Goal: Task Accomplishment & Management: Manage account settings

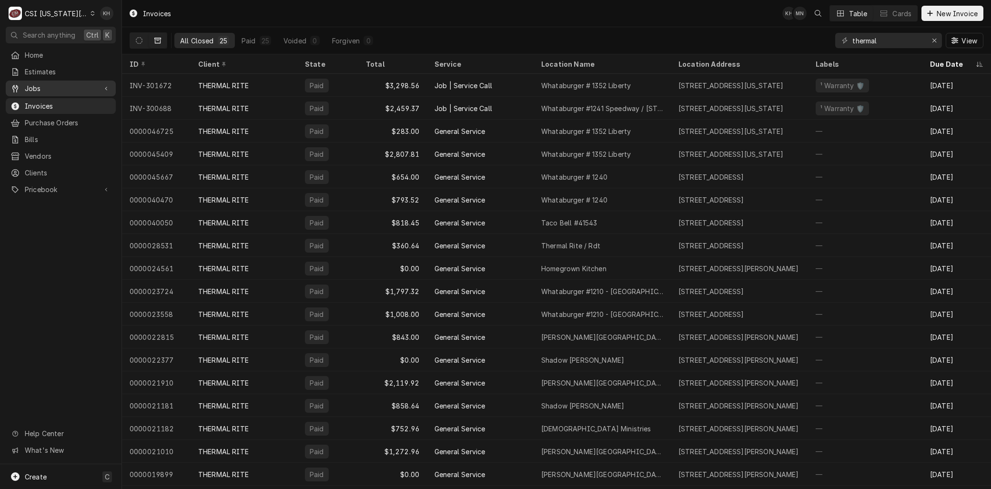
click at [64, 91] on div "Jobs" at bounding box center [61, 88] width 106 height 12
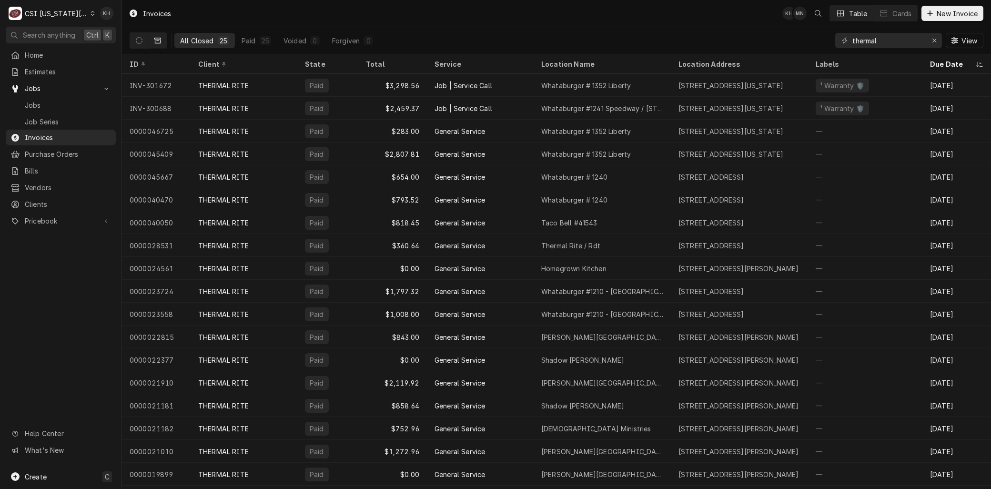
click at [60, 100] on span "Jobs" at bounding box center [68, 105] width 86 height 10
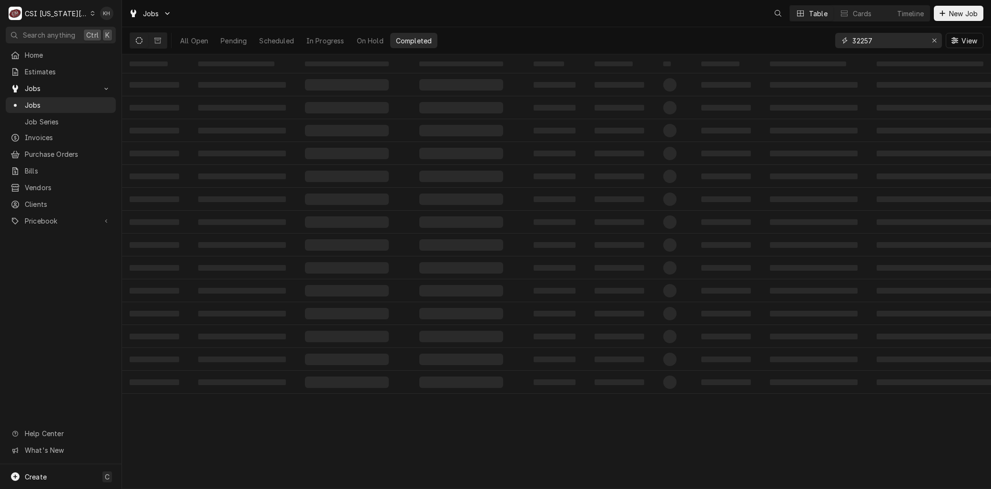
drag, startPoint x: 889, startPoint y: 40, endPoint x: 738, endPoint y: 34, distance: 150.7
click at [784, 32] on div "All Open Pending Scheduled In Progress On Hold Completed 32257 View" at bounding box center [557, 40] width 854 height 27
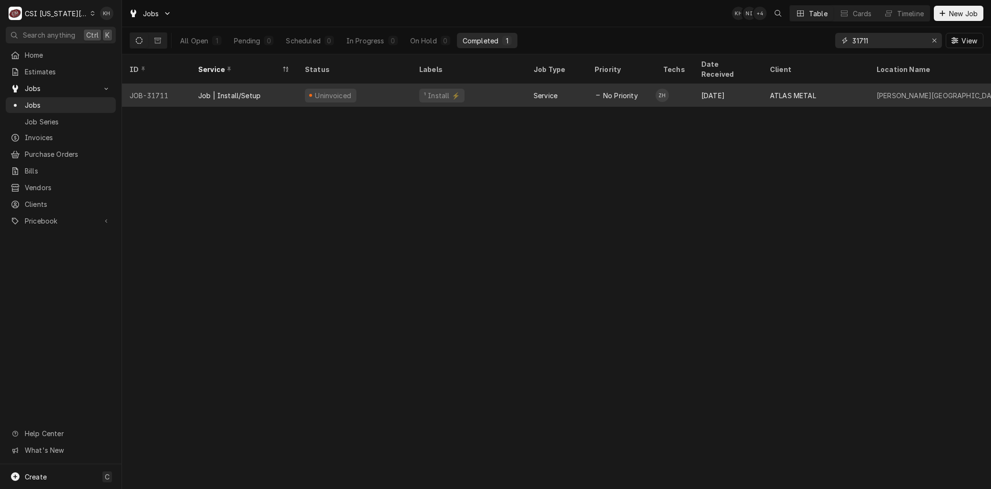
type input "31711"
click at [231, 84] on div "Job | Install/Setup" at bounding box center [244, 95] width 107 height 23
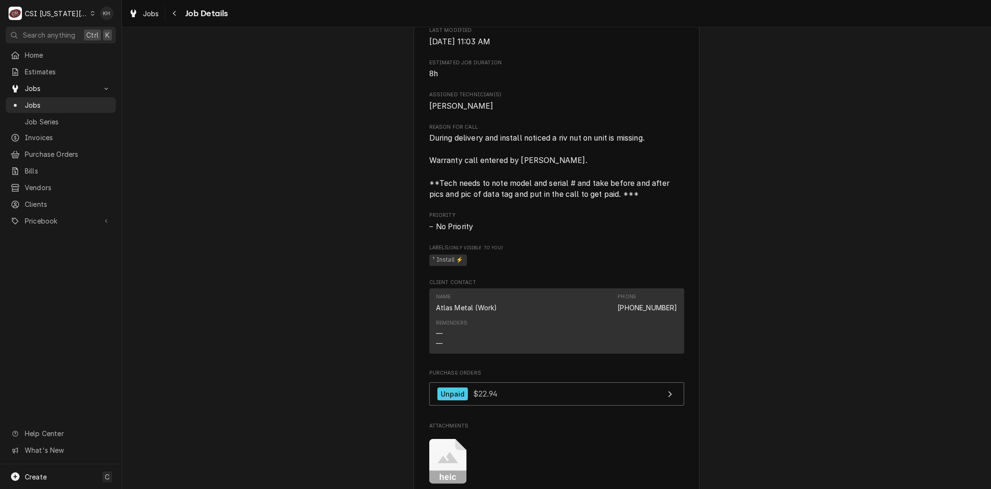
scroll to position [635, 0]
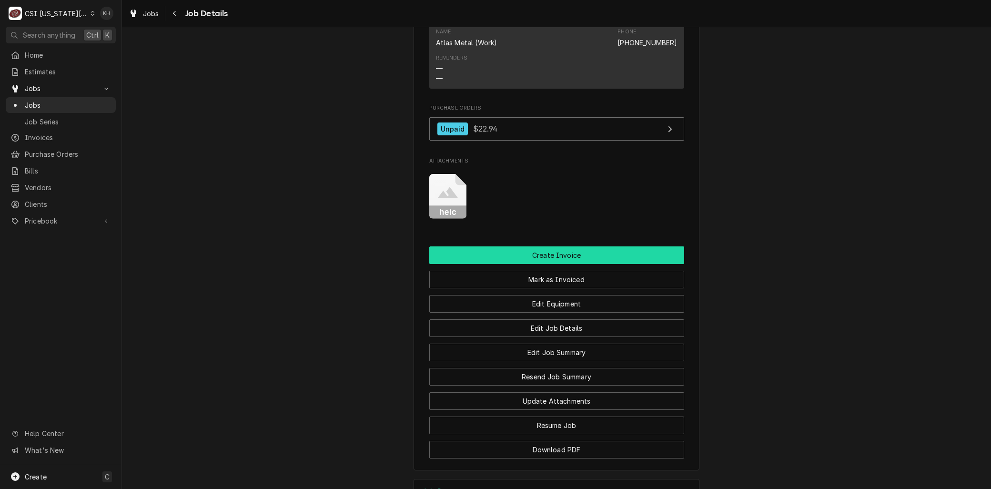
click at [521, 264] on button "Create Invoice" at bounding box center [556, 255] width 255 height 18
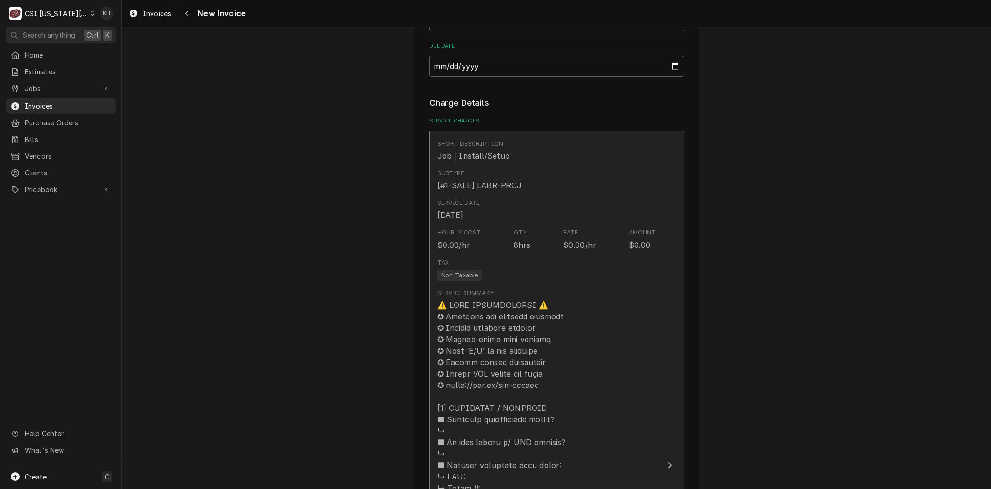
scroll to position [847, 0]
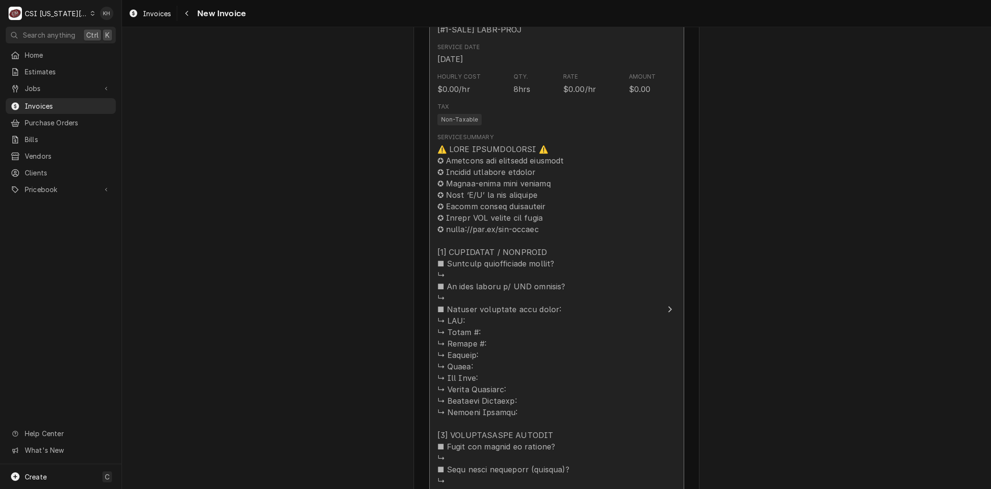
click at [465, 244] on div "Update Line Item" at bounding box center [546, 389] width 219 height 492
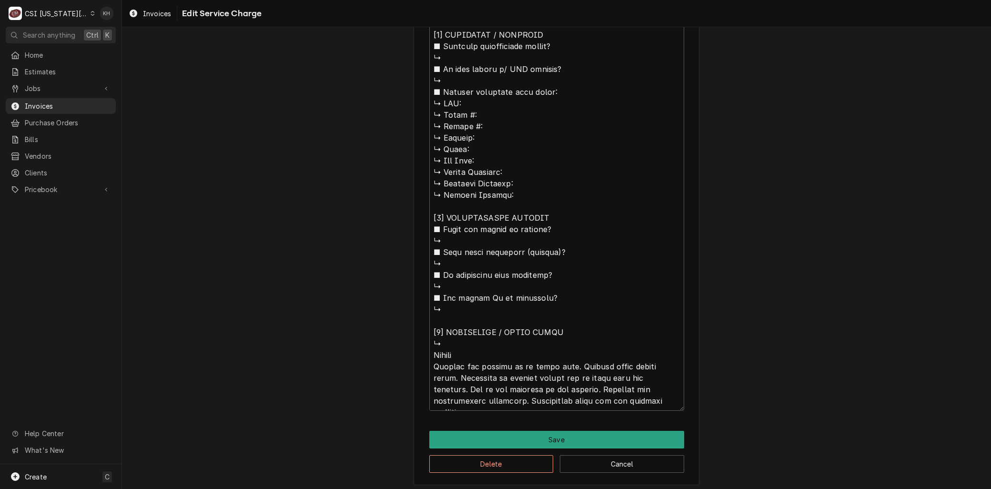
scroll to position [538, 0]
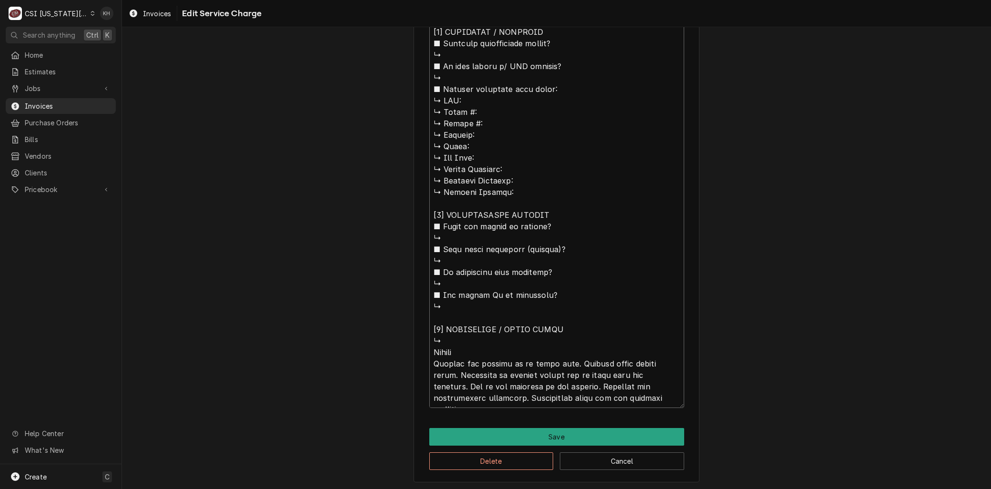
click at [546, 383] on textarea "Service Summary ( optional )" at bounding box center [556, 163] width 255 height 489
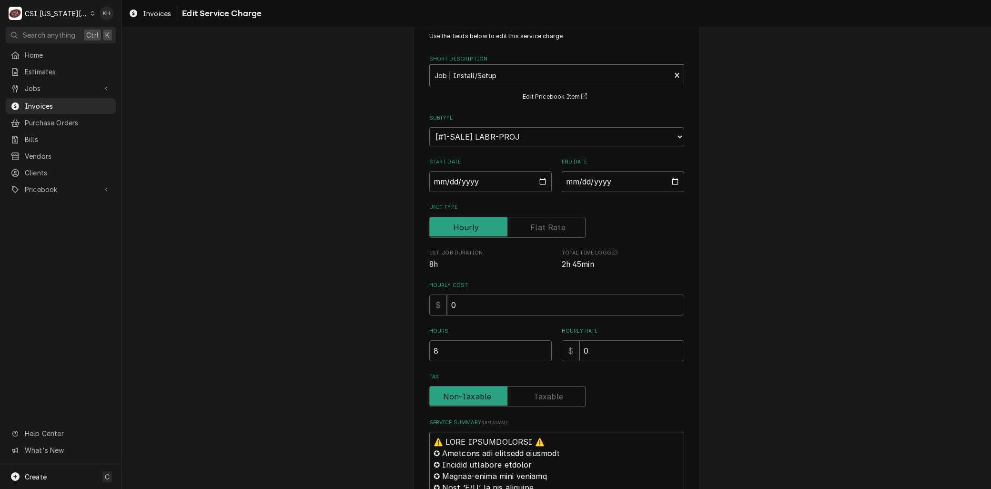
scroll to position [0, 0]
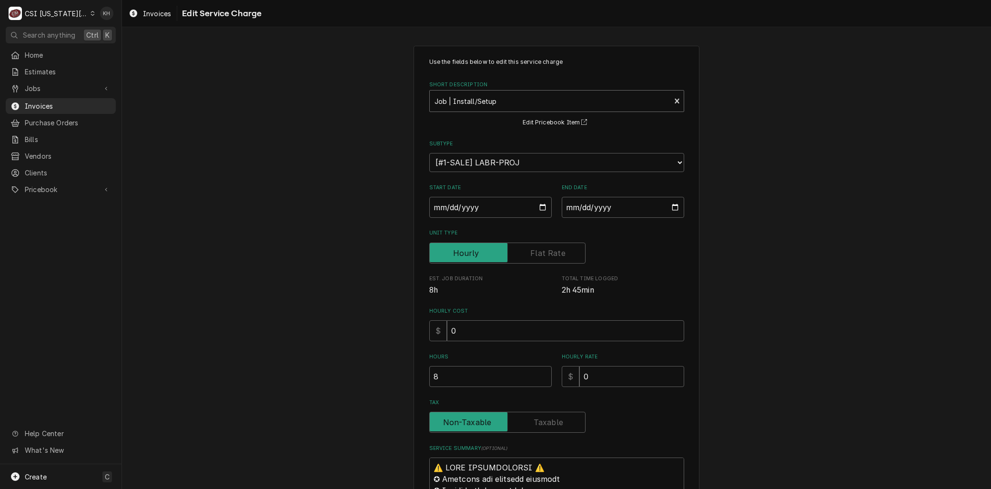
click at [483, 101] on div "Short Description" at bounding box center [550, 100] width 232 height 17
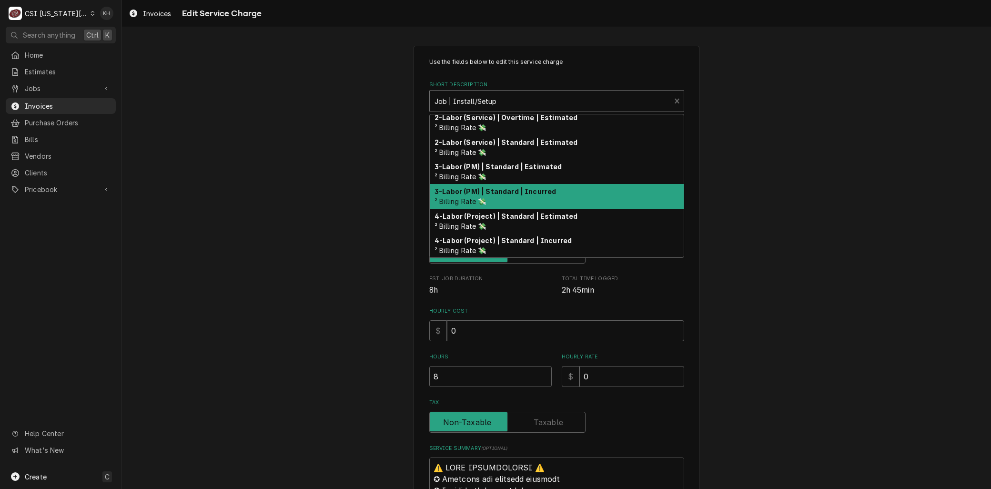
scroll to position [208, 0]
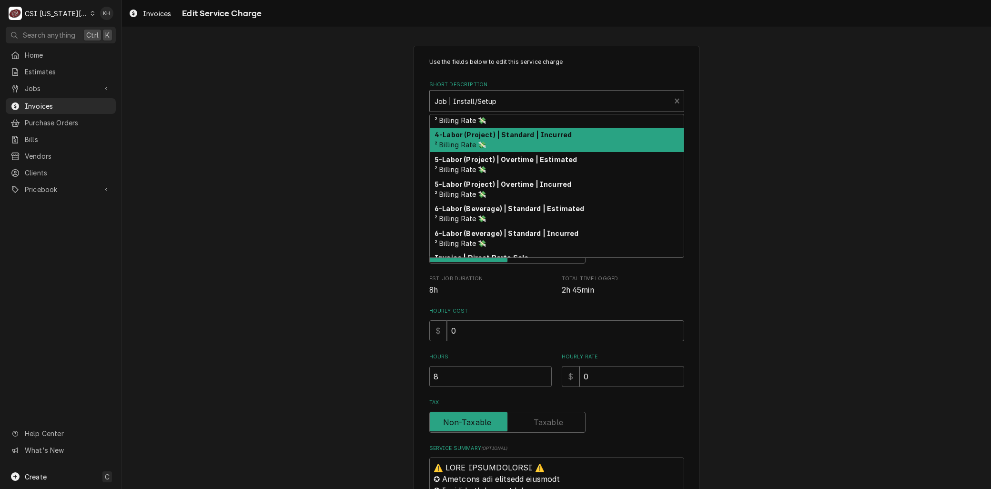
click at [481, 134] on strong "4-Labor (Project) | Standard | Incurred" at bounding box center [502, 135] width 137 height 8
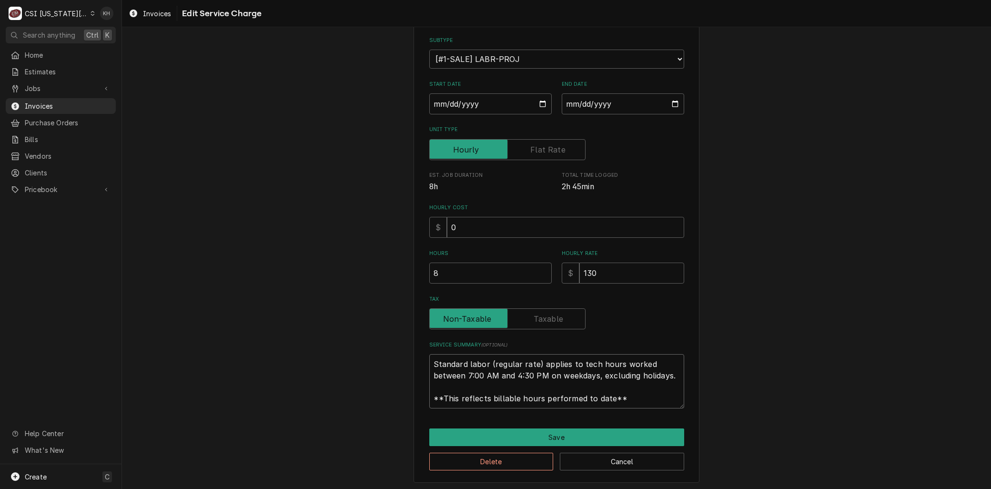
scroll to position [0, 0]
drag, startPoint x: 639, startPoint y: 397, endPoint x: 237, endPoint y: 308, distance: 411.9
click at [237, 308] on div "Use the fields below to edit this service charge Short Description 4-Labor (Pro…" at bounding box center [556, 212] width 869 height 557
paste textarea "⚠️ 𝗙𝗢𝗥𝗠 𝗜𝗡𝗦𝗧𝗥𝗨𝗖𝗧𝗜𝗢𝗡𝗦 ⚠️ ✪ 𝗖𝗼𝗺𝗽𝗹𝗲𝘁𝗲 𝗮𝗹𝗹 𝗿𝗲𝗹𝗲𝘃𝗮𝗻𝘁 𝘀𝗲𝗰𝘁𝗶𝗼𝗻𝘀 ✪ 𝗣𝗿𝗼𝘃𝗶𝗱𝗲 𝗱𝗲𝘁𝗮𝗶𝗹𝗲𝗱 𝗮𝗻𝘀…"
type textarea "x"
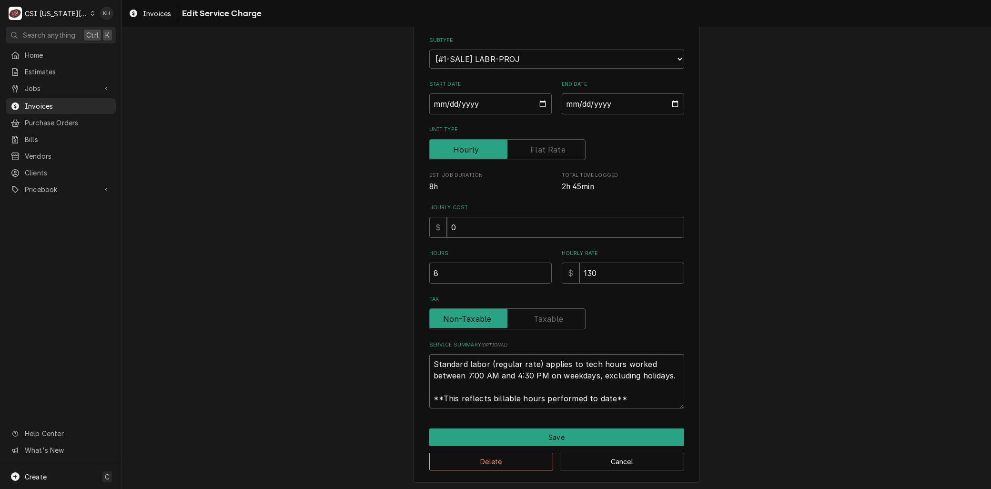
type textarea "⚠️ 𝗙𝗢𝗥𝗠 𝗜𝗡𝗦𝗧𝗥𝗨𝗖𝗧𝗜𝗢𝗡𝗦 ⚠️ ✪ 𝗖𝗼𝗺𝗽𝗹𝗲𝘁𝗲 𝗮𝗹𝗹 𝗿𝗲𝗹𝗲𝘃𝗮𝗻𝘁 𝘀𝗲𝗰𝘁𝗶𝗼𝗻𝘀 ✪ 𝗣𝗿𝗼𝘃𝗶𝗱𝗲 𝗱𝗲𝘁𝗮𝗶𝗹𝗲𝗱 𝗮𝗻𝘀…"
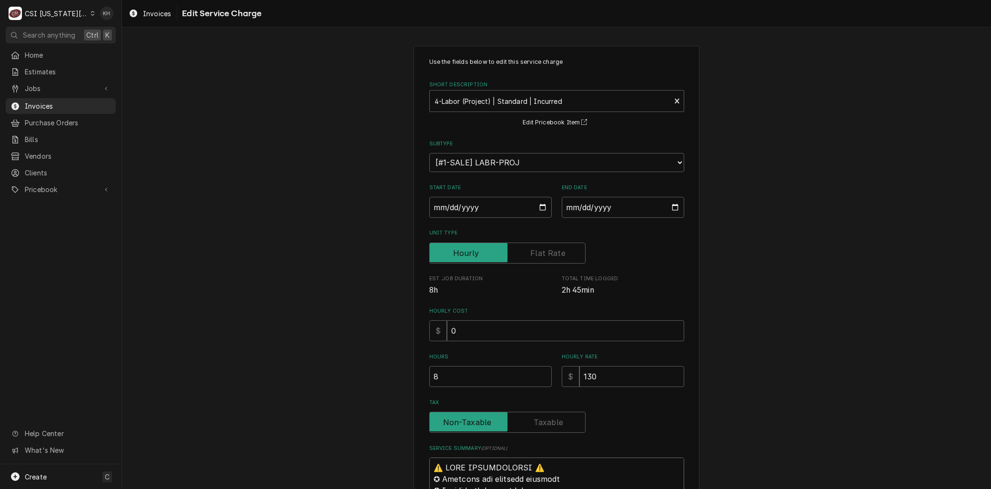
drag, startPoint x: 417, startPoint y: 309, endPoint x: 318, endPoint y: -55, distance: 377.2
click at [318, 0] on html "C CSI Kansas City KH Search anything Ctrl K Home Estimates Jobs Jobs Job Series…" at bounding box center [495, 244] width 991 height 489
type textarea "x"
type textarea "Arrived and checked in at front desk. Removed glass sneeze gaurd. Attempted to …"
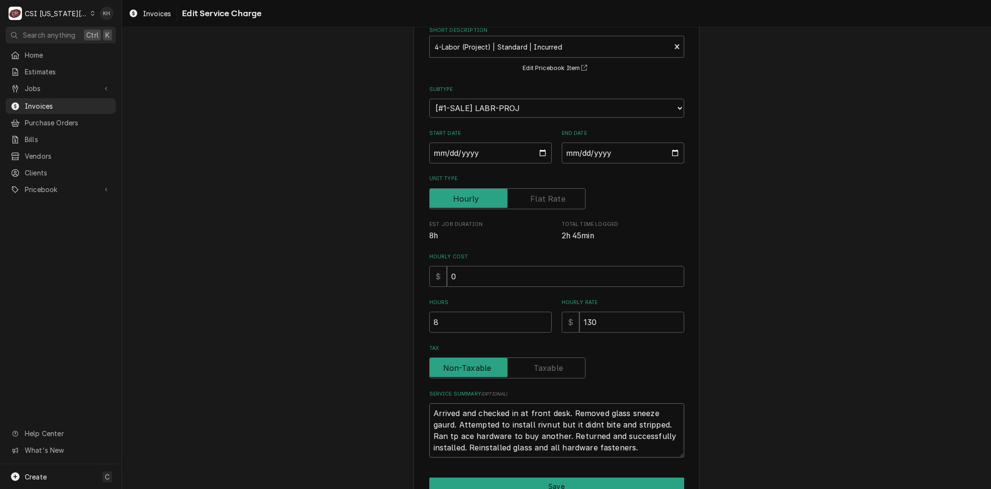
scroll to position [103, 0]
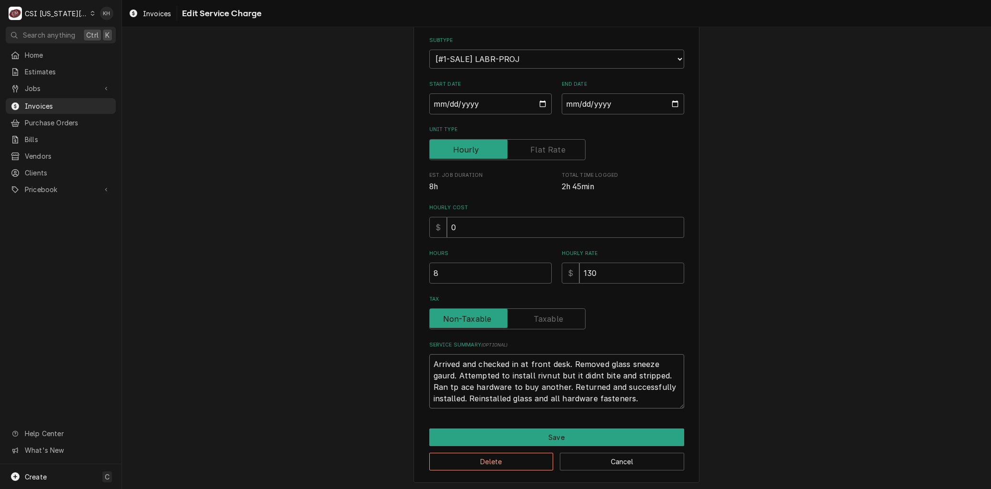
drag, startPoint x: 570, startPoint y: 361, endPoint x: 385, endPoint y: 353, distance: 185.5
click at [385, 353] on div "Use the fields below to edit this service charge Short Description 4-Labor (Pro…" at bounding box center [556, 212] width 869 height 557
type textarea "x"
type textarea "Removed glass sneeze gaurd. Attempted to install rivnut but it didnt bite and s…"
type textarea "x"
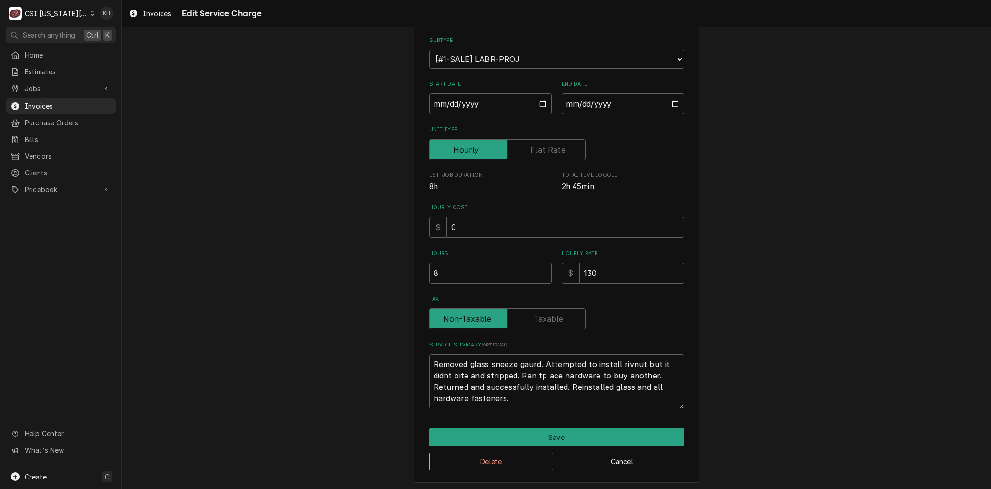
type textarea "Removed glass sneeze guard. Attempted to install rivnut but it didnt bite and s…"
type textarea "x"
type textarea "Removed glass sneeze guard. Attempted to install riv nut but it didnt bite and …"
type textarea "x"
type textarea "Removed glass sneeze guard. Attempted to install riv nut but it didn't bite and…"
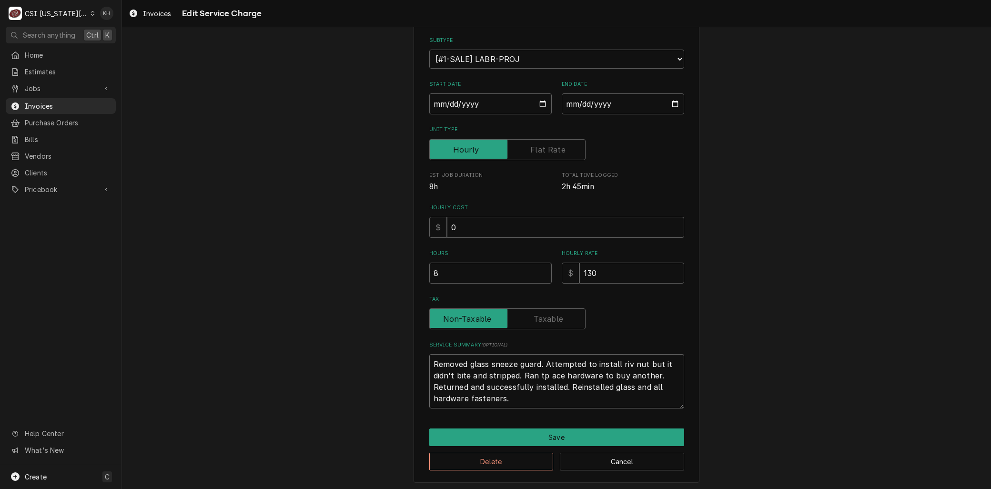
type textarea "x"
type textarea "Removed glass sneeze guard. Attempted to install riv nut but it didn't bite and…"
type textarea "x"
type textarea "Removed glass sneeze guard. Attempted to install riv nut but it didn't bite and…"
click at [515, 435] on button "Save" at bounding box center [556, 437] width 255 height 18
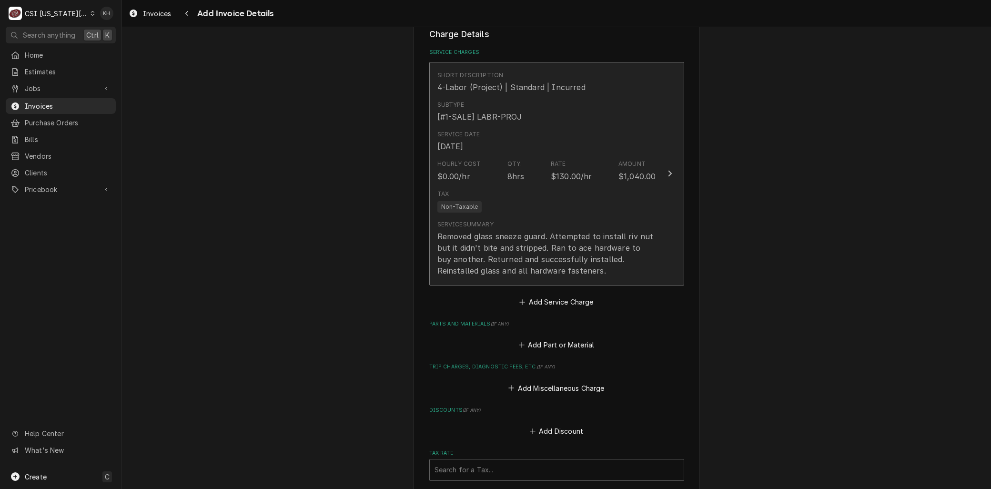
click at [479, 235] on div "Removed glass sneeze guard. Attempted to install riv nut but it didn't bite and…" at bounding box center [546, 254] width 219 height 46
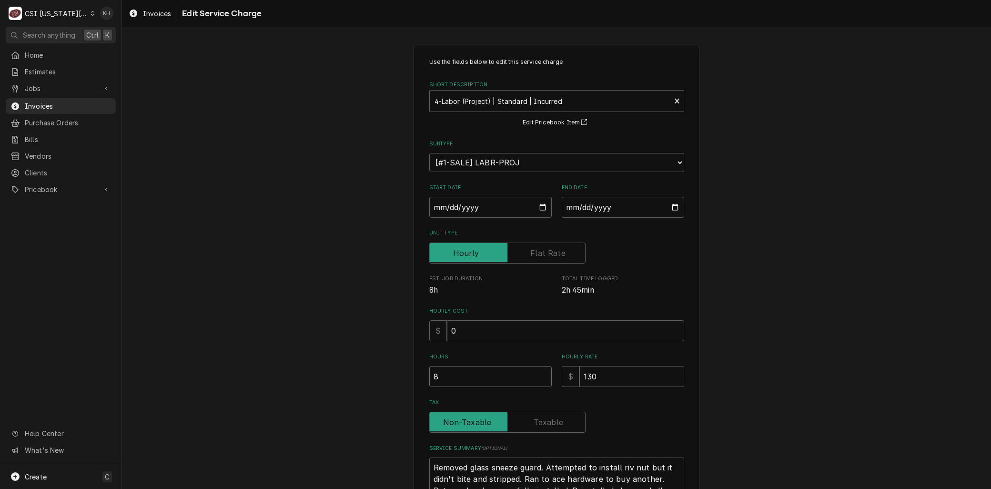
drag, startPoint x: 440, startPoint y: 377, endPoint x: 356, endPoint y: 365, distance: 85.2
click at [358, 366] on div "Use the fields below to edit this service charge Short Description 4-Labor (Pro…" at bounding box center [556, 315] width 869 height 557
type textarea "x"
type input "3"
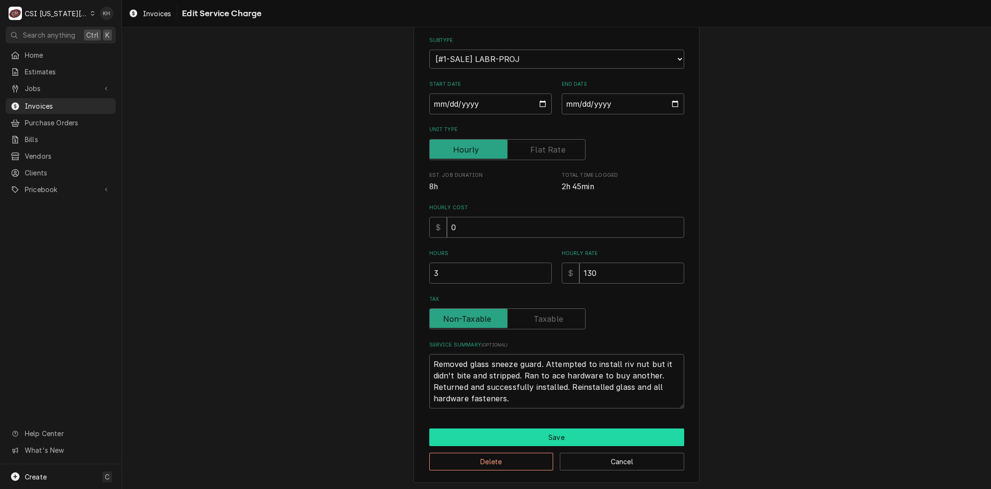
click at [472, 431] on button "Save" at bounding box center [556, 437] width 255 height 18
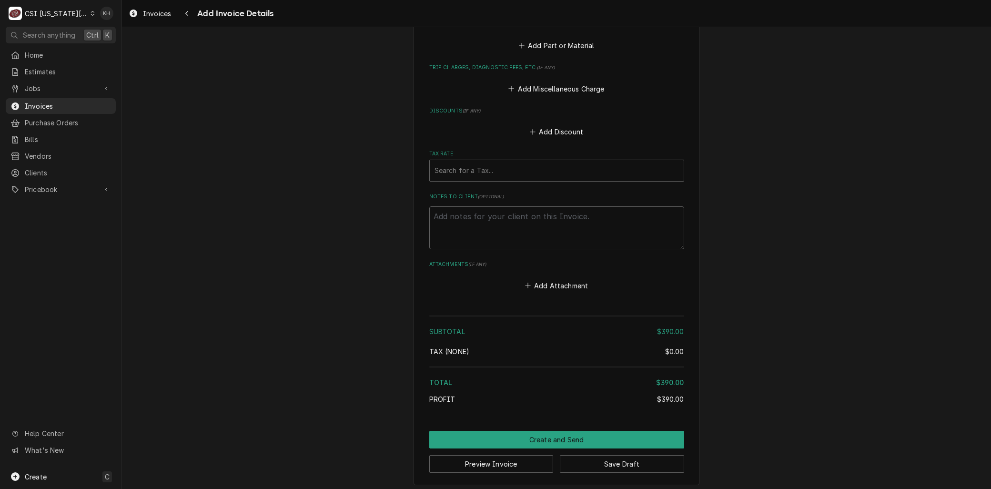
scroll to position [1061, 0]
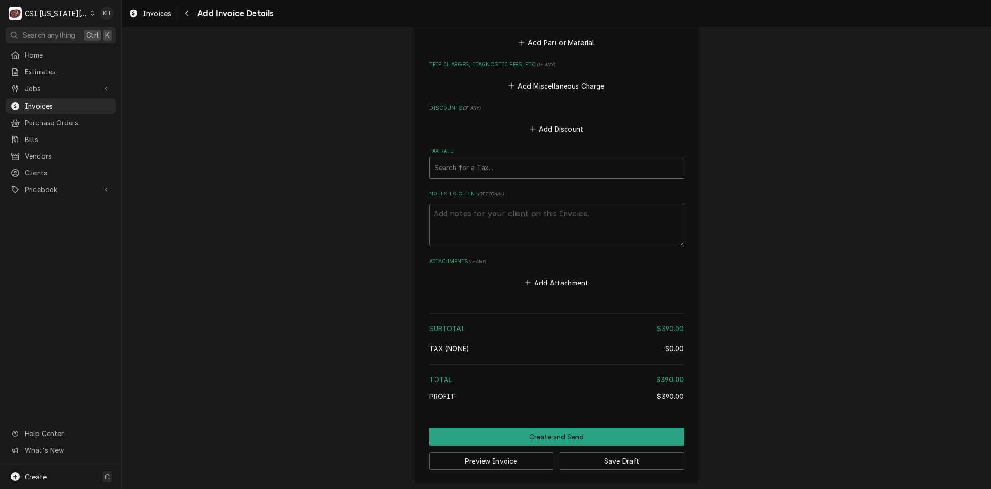
click at [462, 163] on div "Tax Rate" at bounding box center [556, 167] width 244 height 17
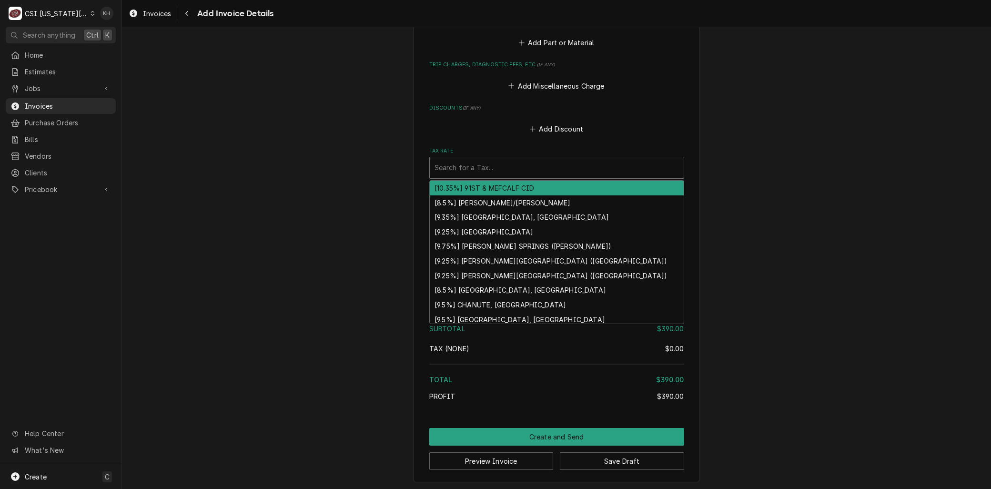
type textarea "x"
type input "m"
type textarea "x"
type input "mo"
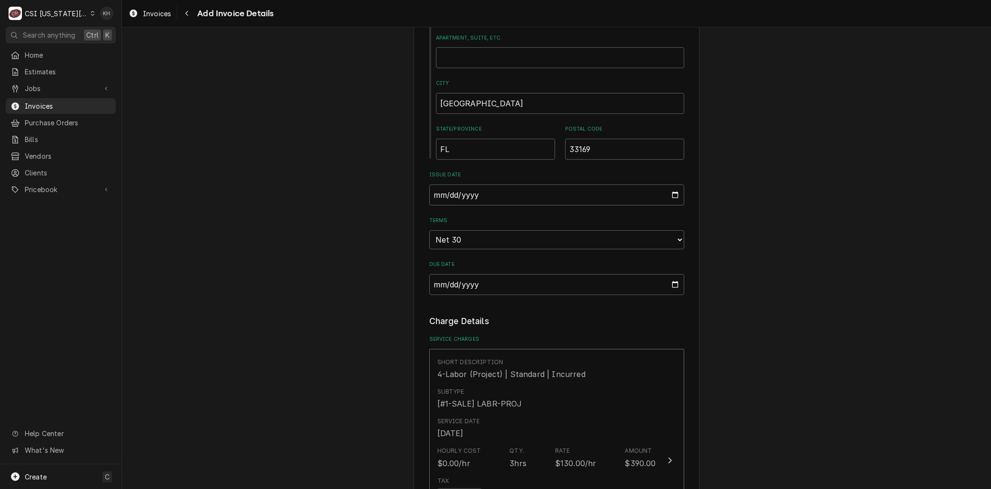
scroll to position [688, 0]
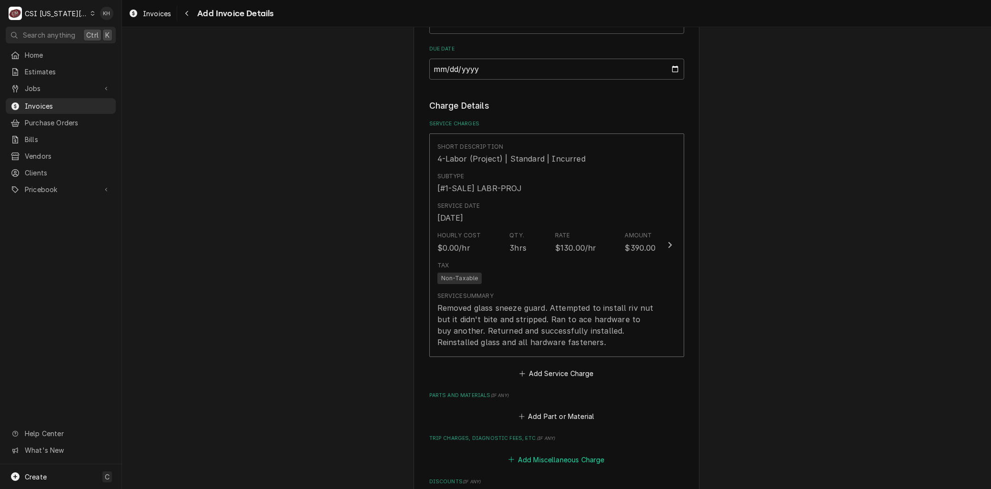
drag, startPoint x: 547, startPoint y: 460, endPoint x: 544, endPoint y: 444, distance: 16.0
click at [547, 459] on button "Add Miscellaneous Charge" at bounding box center [556, 459] width 99 height 13
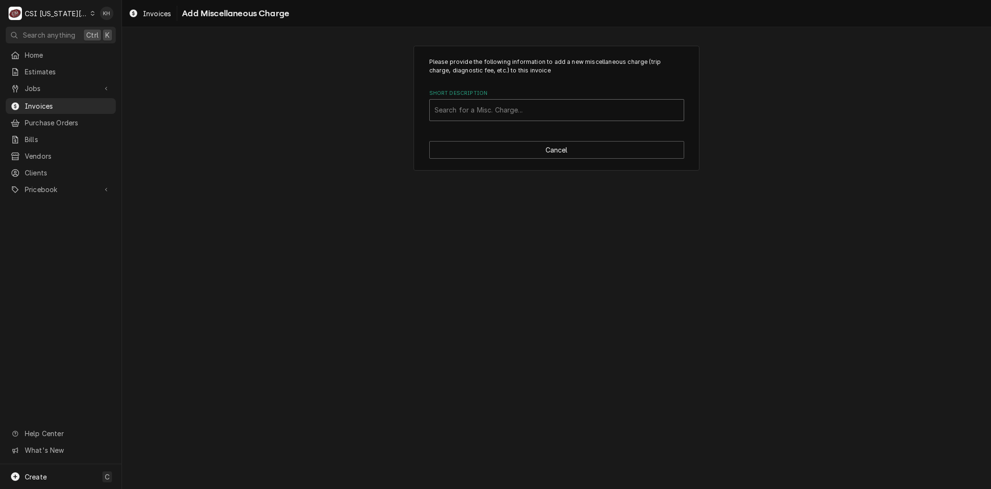
click at [463, 115] on div "Short Description" at bounding box center [556, 109] width 244 height 17
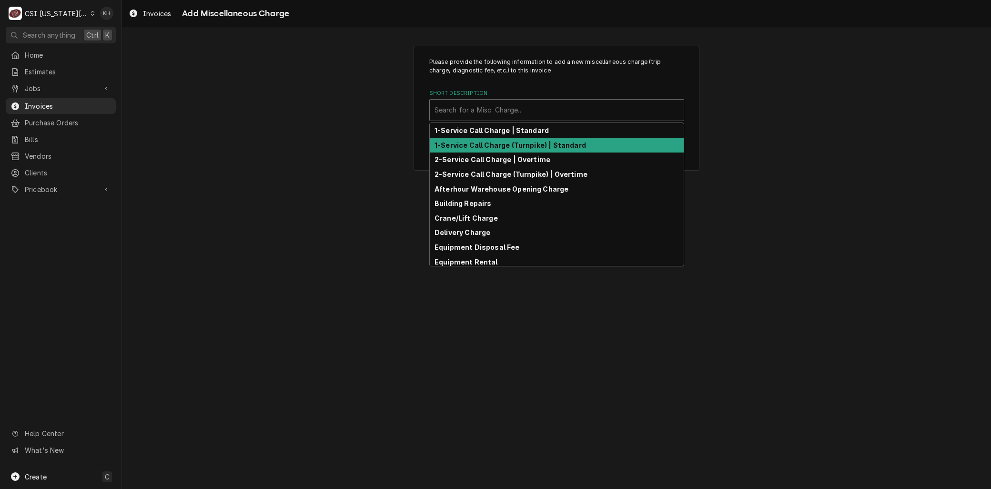
click at [397, 147] on div "Please provide the following information to add a new miscellaneous charge (tri…" at bounding box center [556, 108] width 869 height 142
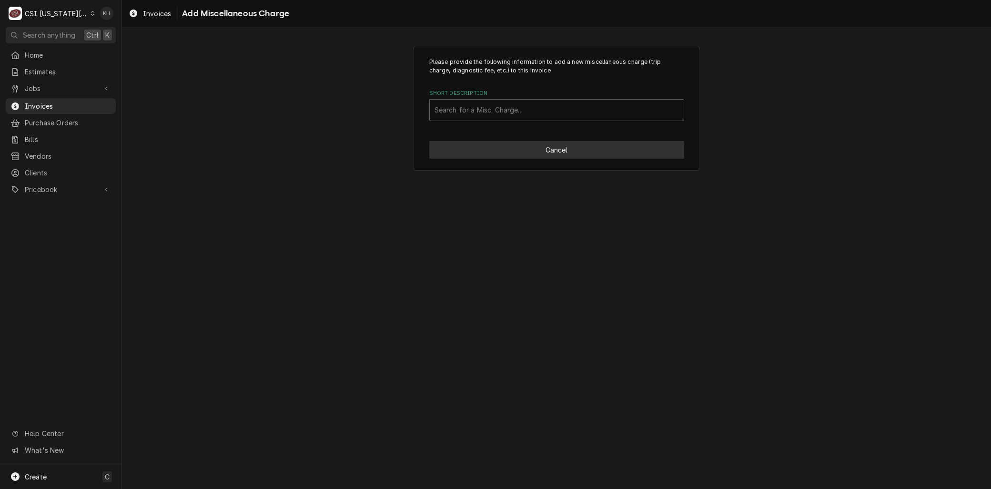
click at [462, 143] on button "Cancel" at bounding box center [556, 150] width 255 height 18
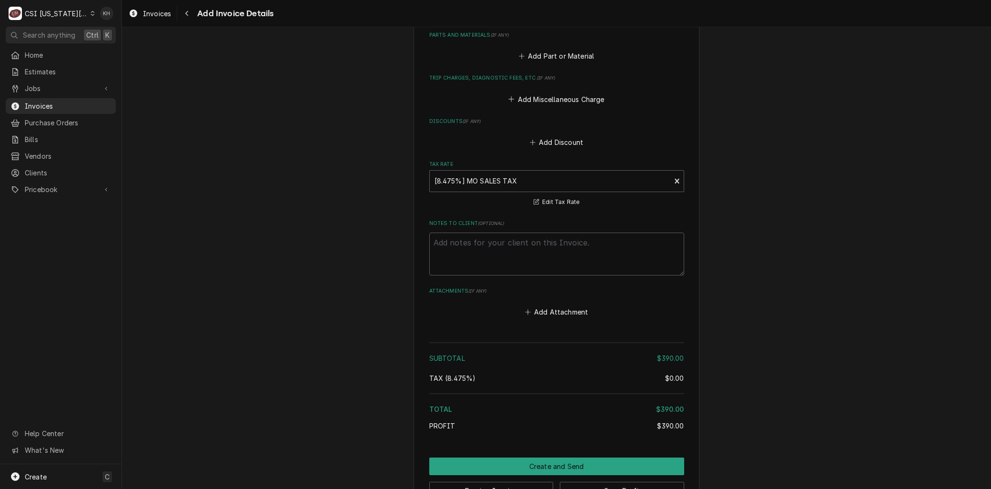
scroll to position [1078, 0]
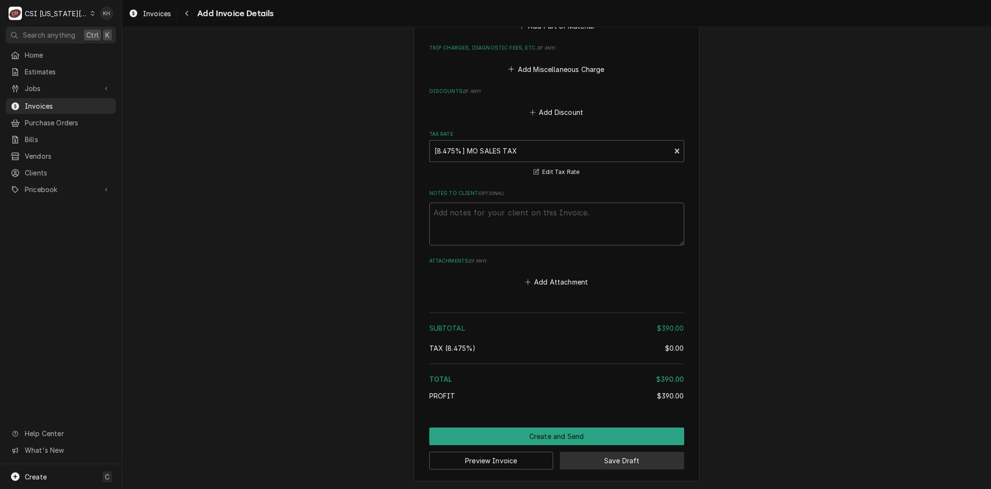
click at [596, 461] on button "Save Draft" at bounding box center [622, 461] width 124 height 18
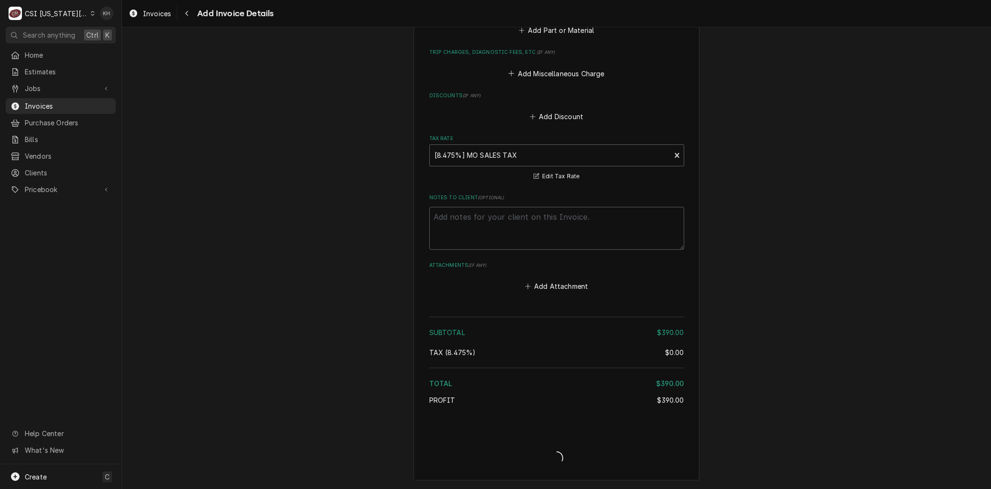
scroll to position [1072, 0]
type textarea "x"
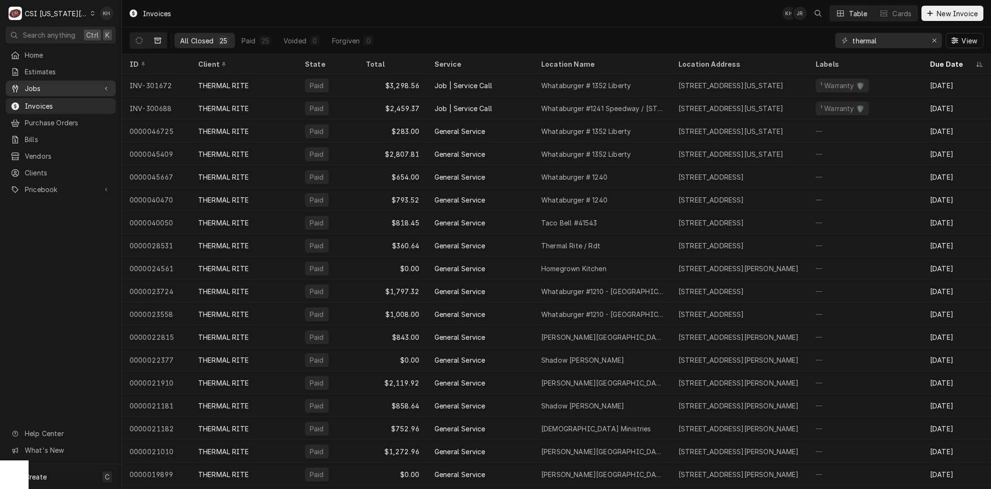
click at [51, 83] on span "Jobs" at bounding box center [61, 88] width 72 height 10
click at [55, 105] on span "Jobs" at bounding box center [68, 105] width 86 height 10
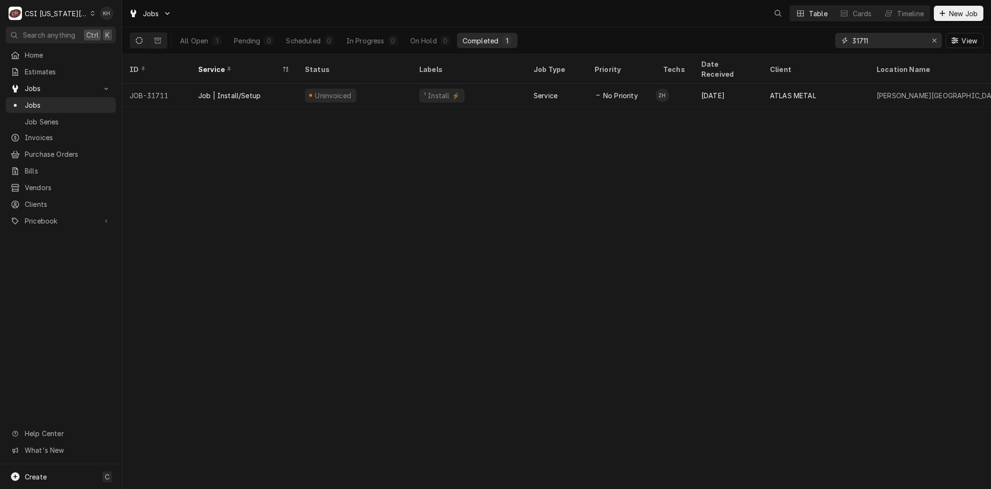
drag, startPoint x: 899, startPoint y: 41, endPoint x: 682, endPoint y: 43, distance: 216.8
click at [693, 44] on div "All Open 1 Pending 0 Scheduled 0 In Progress 0 On Hold 0 Completed 1 31711 View" at bounding box center [557, 40] width 854 height 27
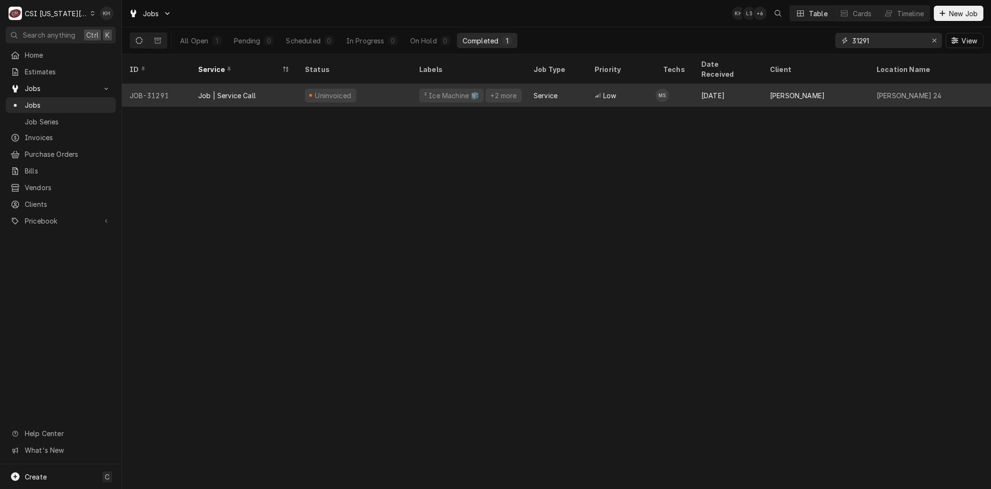
type input "31291"
click at [283, 87] on div "Job | Service Call" at bounding box center [244, 95] width 107 height 23
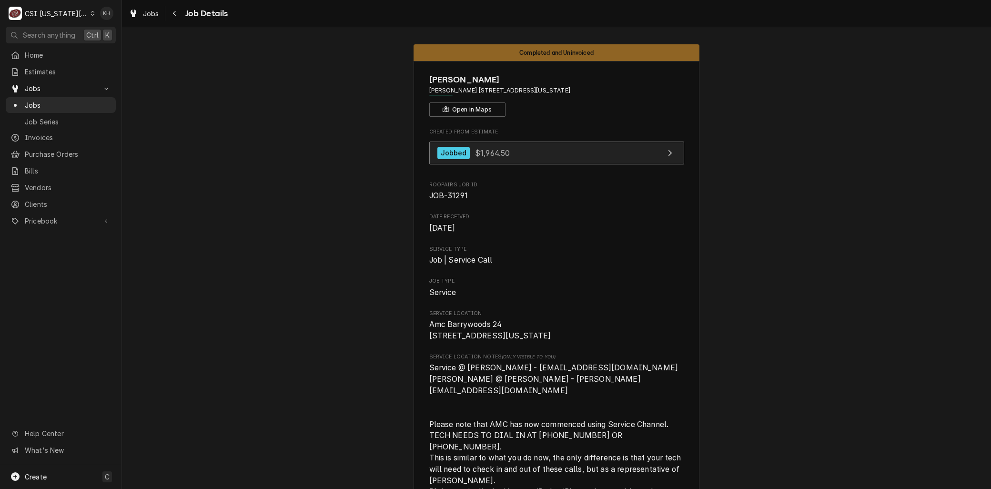
click at [463, 154] on div "Jobbed" at bounding box center [453, 153] width 33 height 13
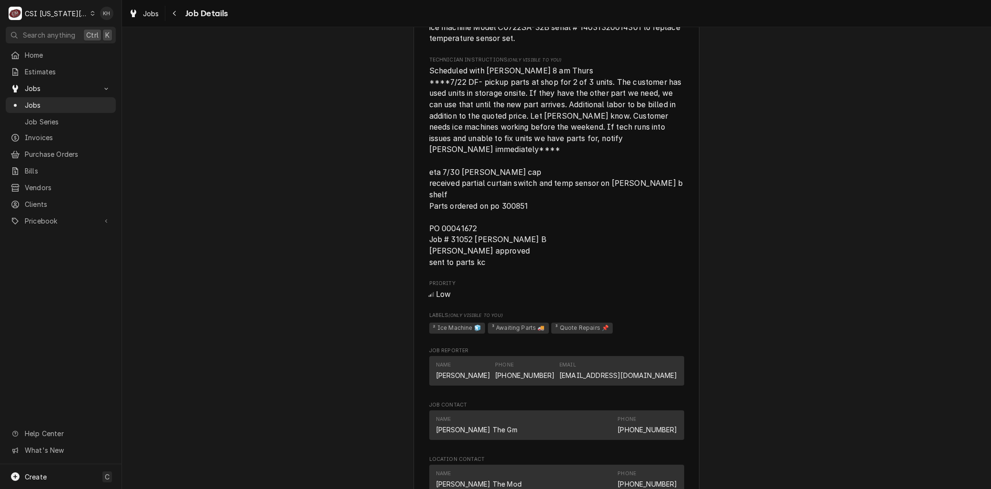
scroll to position [847, 0]
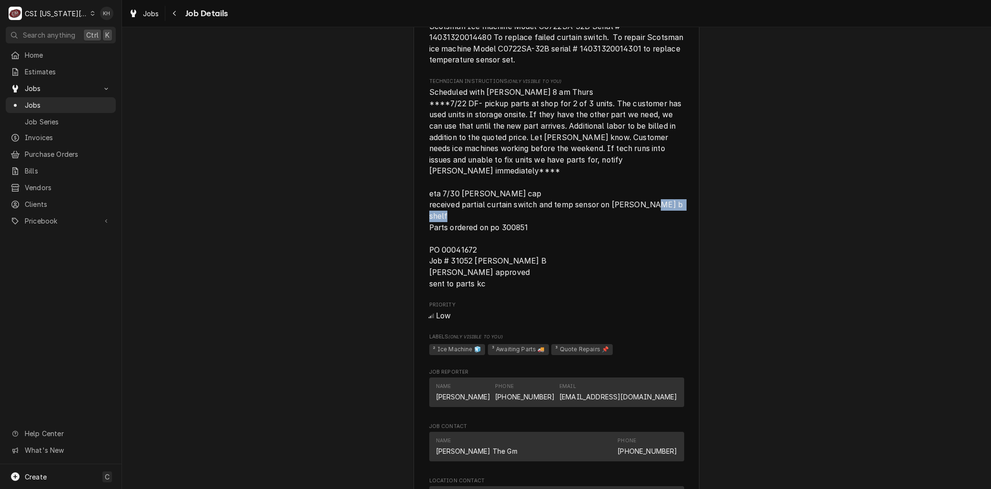
drag, startPoint x: 474, startPoint y: 217, endPoint x: 402, endPoint y: 217, distance: 71.5
click at [402, 217] on div "Completed and Uninvoiced [PERSON_NAME] Barrywoods [STREET_ADDRESS][US_STATE] Op…" at bounding box center [556, 85] width 869 height 1788
copy span "PO 00041672"
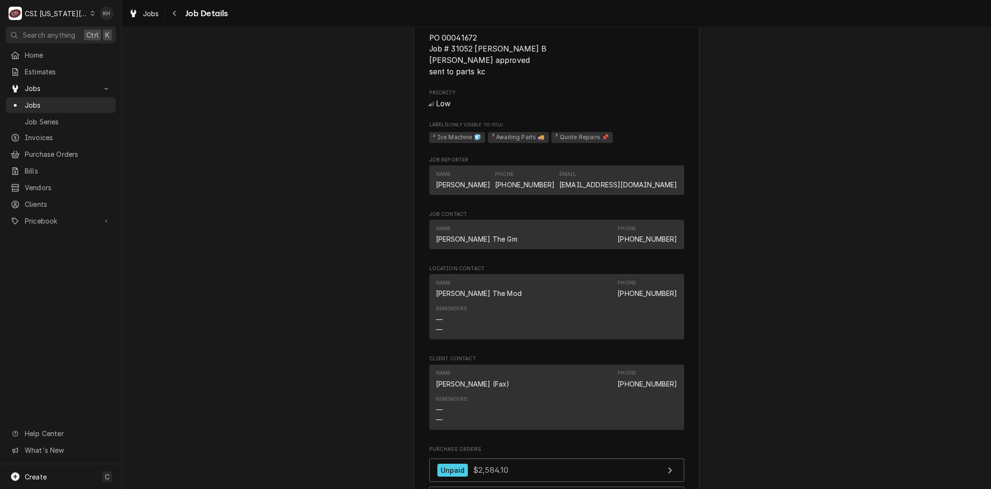
scroll to position [1270, 0]
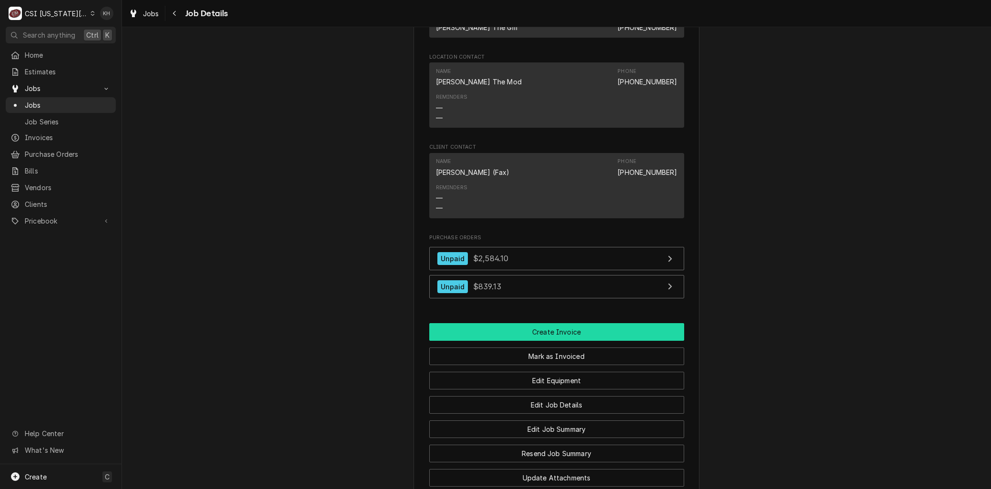
drag, startPoint x: 541, startPoint y: 287, endPoint x: 541, endPoint y: 292, distance: 5.3
click at [541, 323] on button "Create Invoice" at bounding box center [556, 332] width 255 height 18
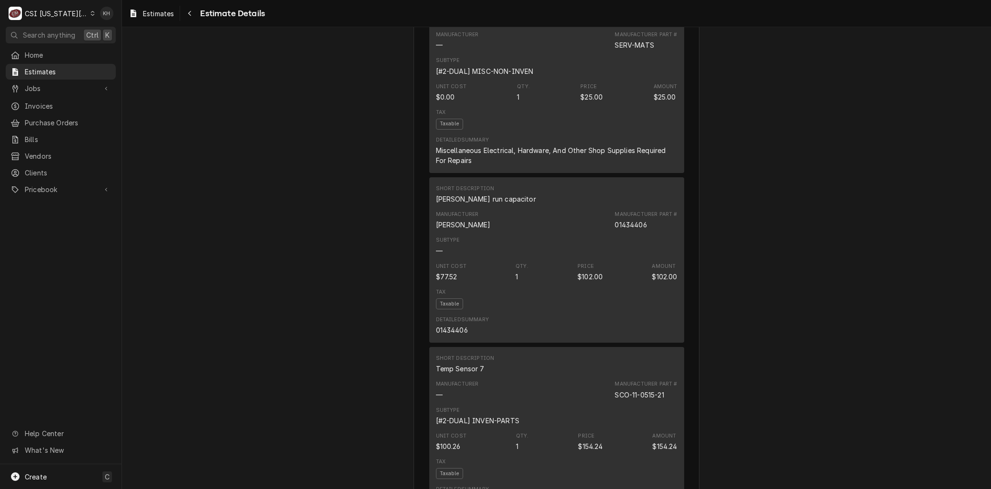
scroll to position [1217, 0]
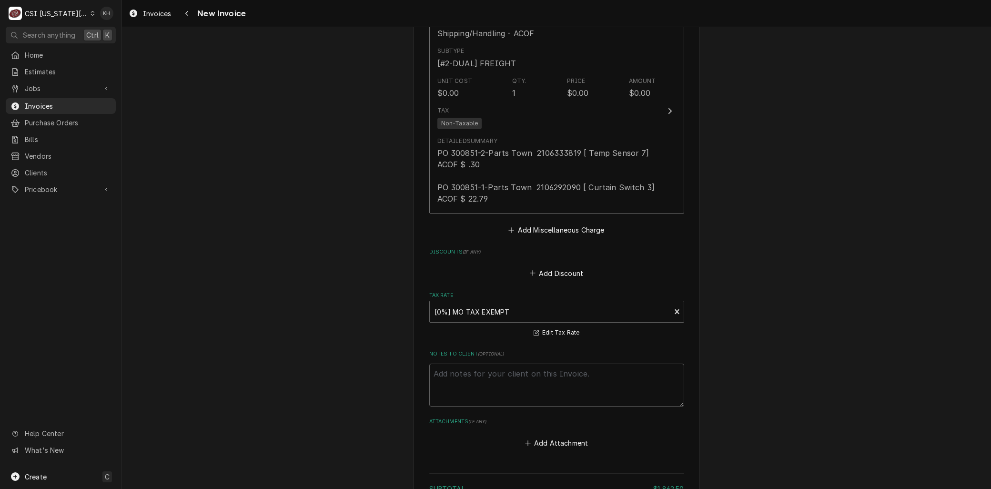
scroll to position [3335, 0]
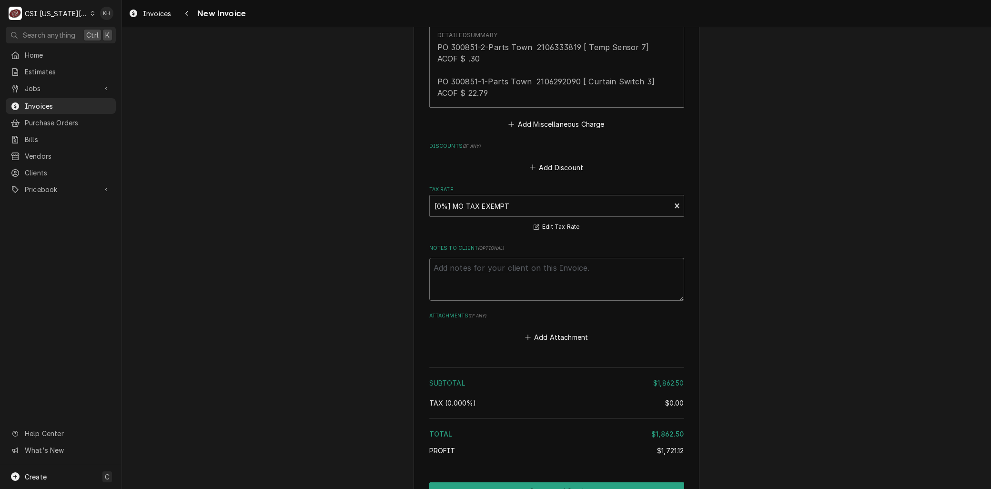
click at [515, 258] on textarea "Notes to Client ( optional )" at bounding box center [556, 279] width 255 height 43
paste textarea "PO 00041672"
type textarea "x"
type textarea "PO 00041672"
type textarea "x"
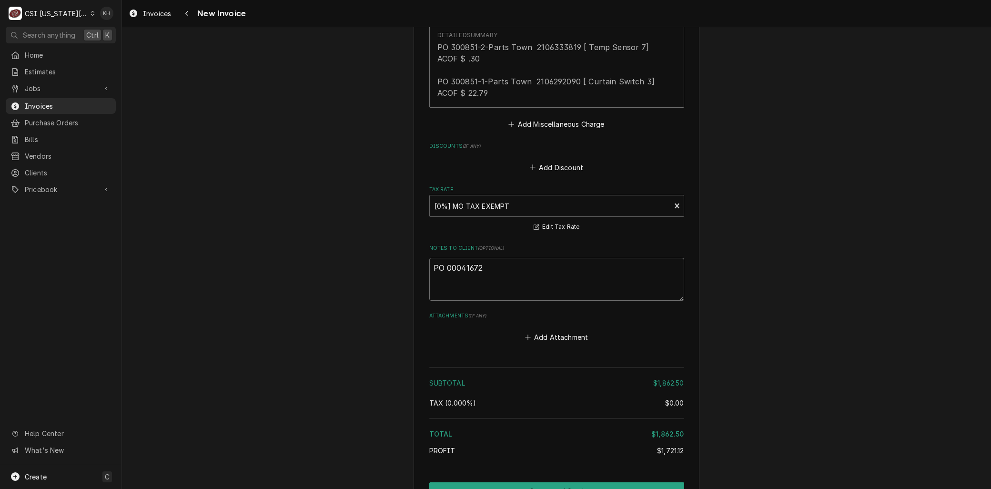
type textarea "PO 00041672"
type textarea "x"
type textarea "PO 00041672 -"
type textarea "x"
type textarea "PO 00041672 -"
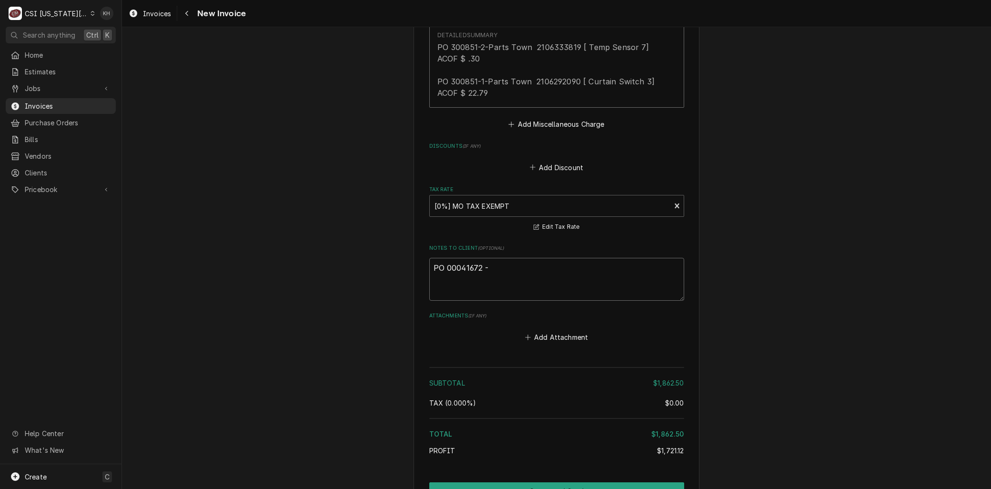
type textarea "x"
type textarea "PO 00041672 - W"
type textarea "x"
type textarea "PO 00041672 - Wo"
type textarea "x"
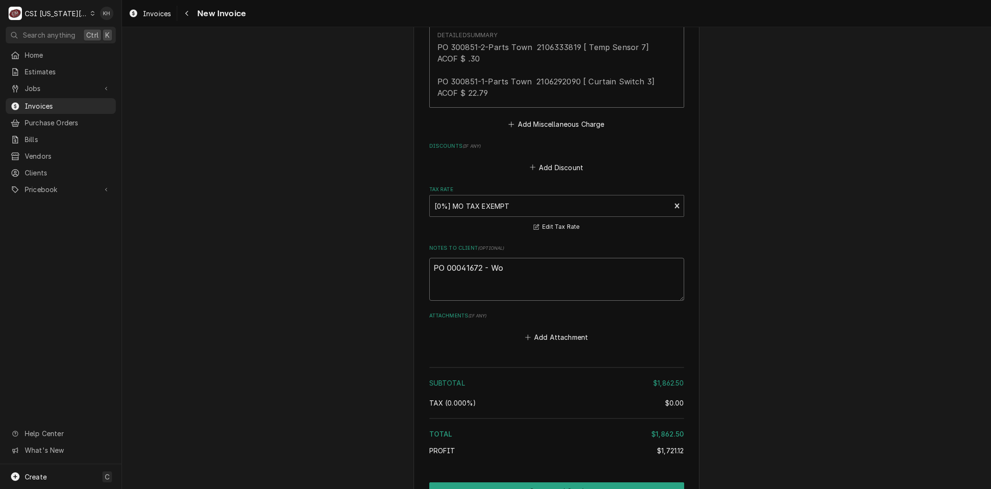
type textarea "PO 00041672 - Wor"
type textarea "x"
type textarea "PO 00041672 - Work"
type textarea "x"
type textarea "PO 00041672 - Work"
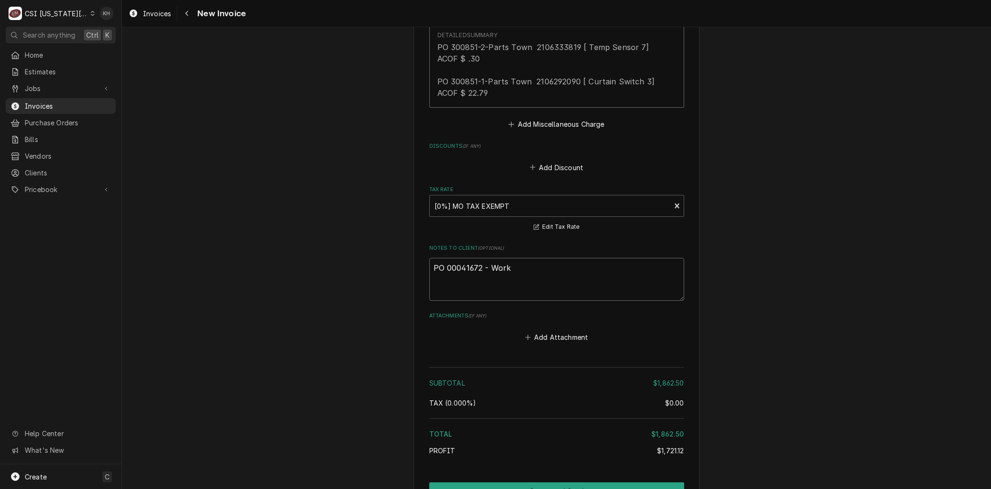
type textarea "x"
type textarea "PO 00041672 - Work c"
type textarea "x"
type textarea "PO 00041672 - Work co"
type textarea "x"
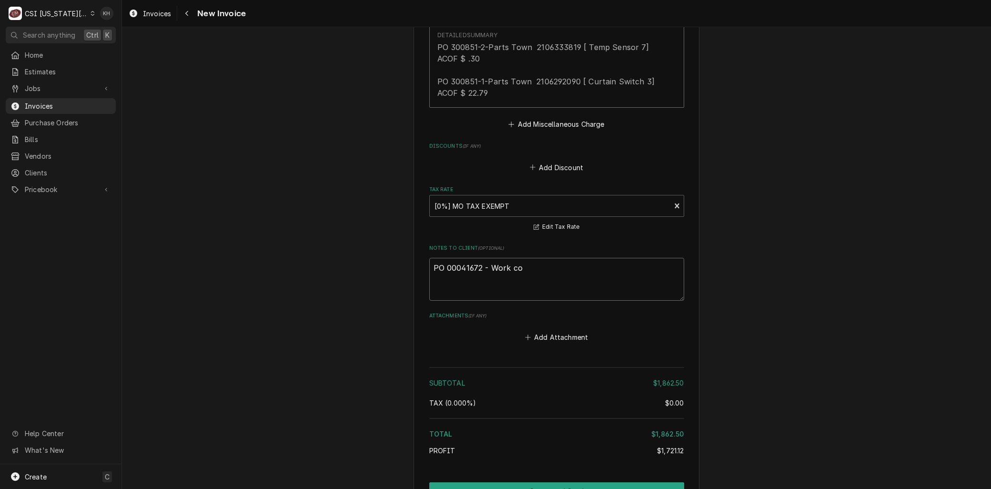
type textarea "PO 00041672 - Work com"
type textarea "x"
type textarea "PO 00041672 - Work comp"
type textarea "x"
type textarea "PO 00041672 - Work compl"
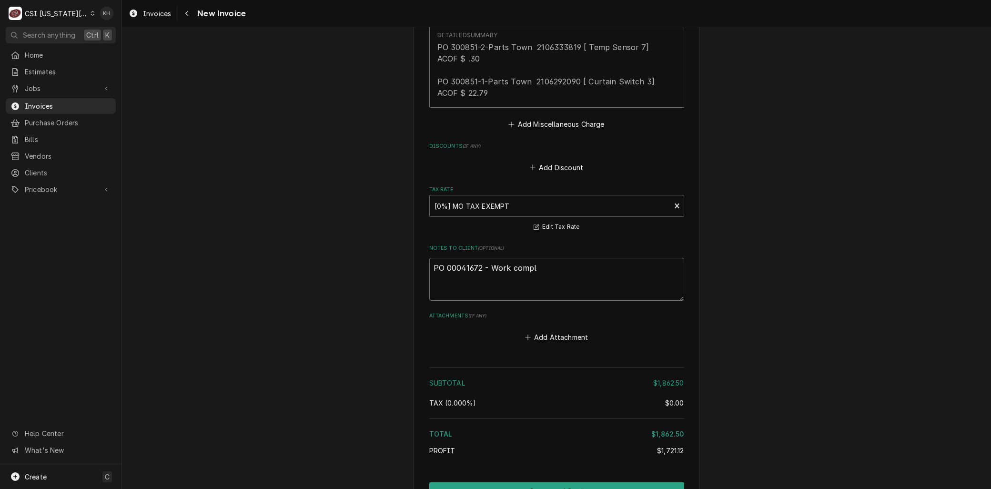
type textarea "x"
type textarea "PO 00041672 - Work complet"
type textarea "x"
type textarea "PO 00041672 - Work complete"
type textarea "x"
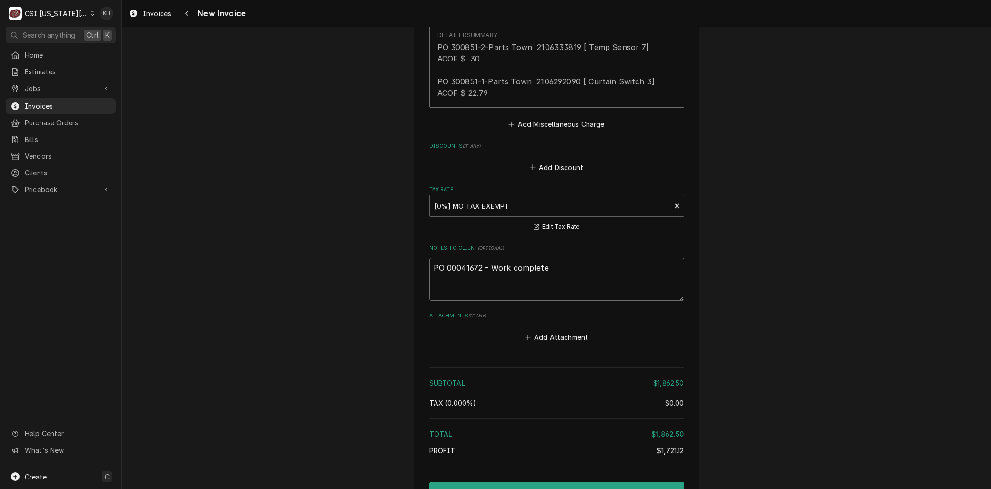
type textarea "PO 00041672 - Work completed"
type textarea "x"
type textarea "PO 00041672 - Work completed"
type textarea "x"
type textarea "PO 00041672 - Work completed p"
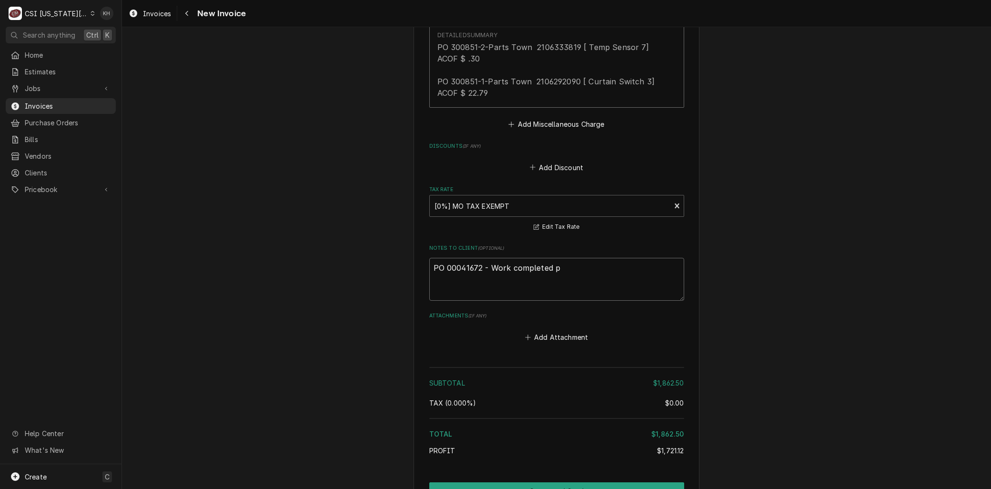
type textarea "x"
type textarea "PO 00041672 - Work completed pe"
type textarea "x"
type textarea "PO 00041672 - Work completed per"
type textarea "x"
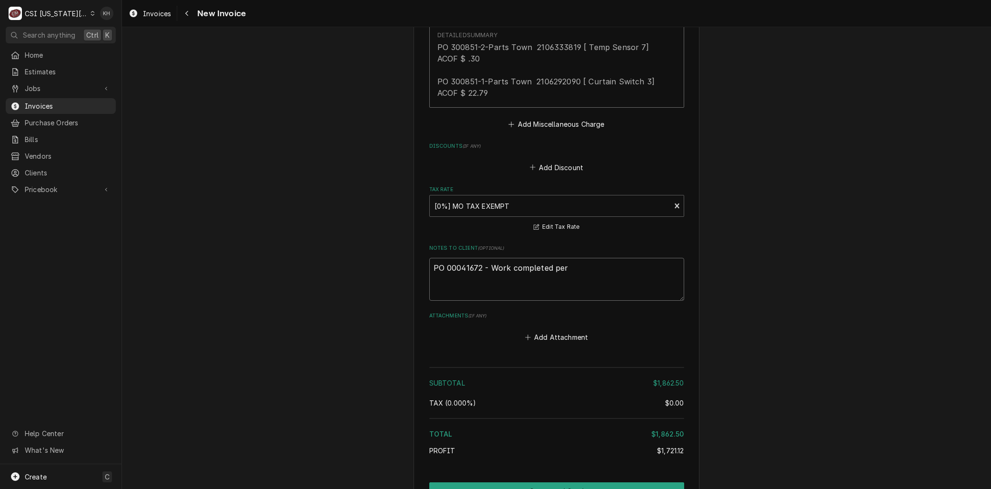
type textarea "PO 00041672 - Work completed per"
type textarea "x"
type textarea "PO 00041672 - Work completed per q"
type textarea "x"
type textarea "PO 00041672 - Work completed per qu"
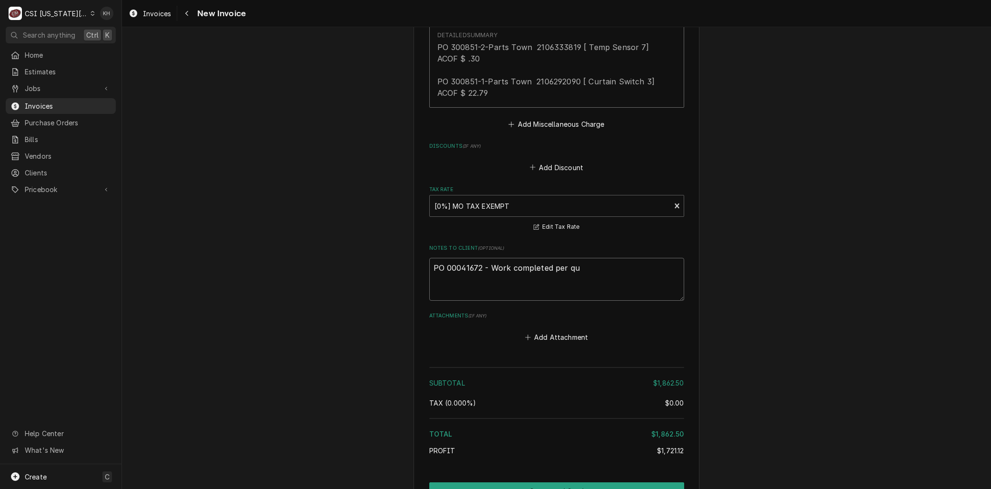
type textarea "x"
type textarea "PO 00041672 - Work completed per quot"
type textarea "x"
type textarea "PO 00041672 - Work completed per quote"
type textarea "x"
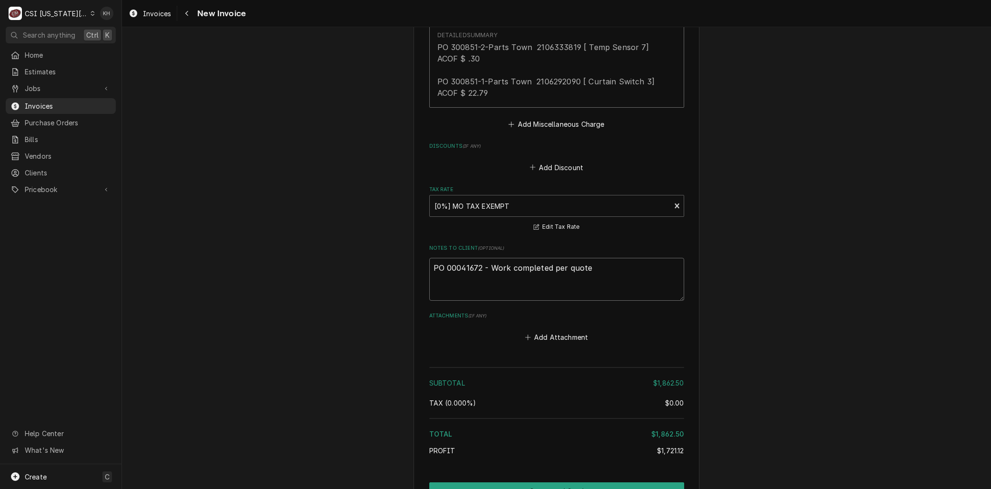
type textarea "PO 00041672 - Work completed per quote"
type textarea "x"
type textarea "PO 00041672 - Work completed per quote 3"
type textarea "x"
type textarea "PO 00041672 - Work completed per quote 30"
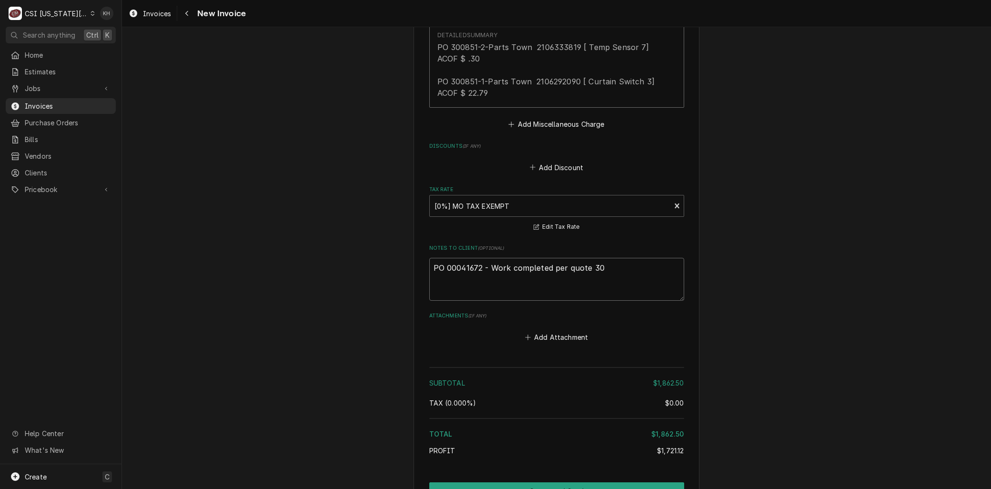
type textarea "x"
type textarea "PO 00041672 - Work completed per quote 300"
type textarea "x"
type textarea "PO 00041672 - Work completed per quote 3004"
type textarea "x"
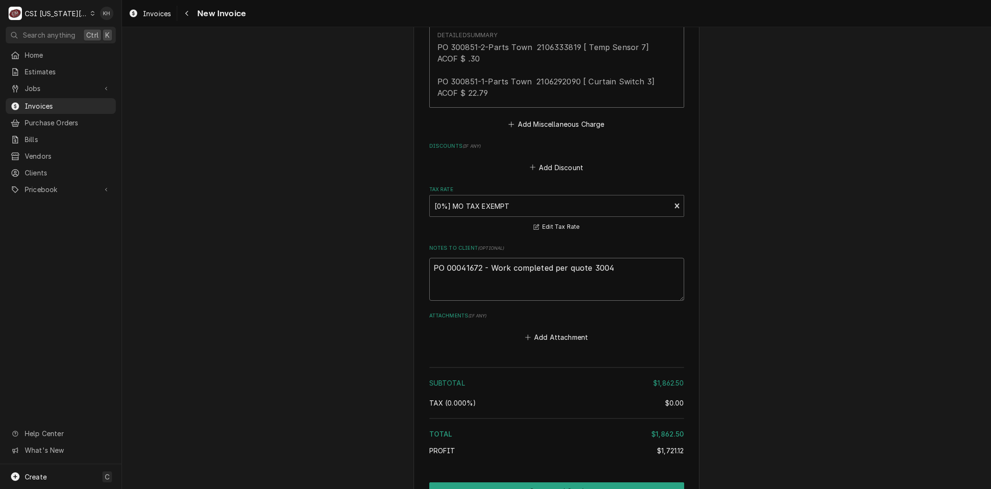
type textarea "PO 00041672 - Work completed per quote 30041"
type textarea "x"
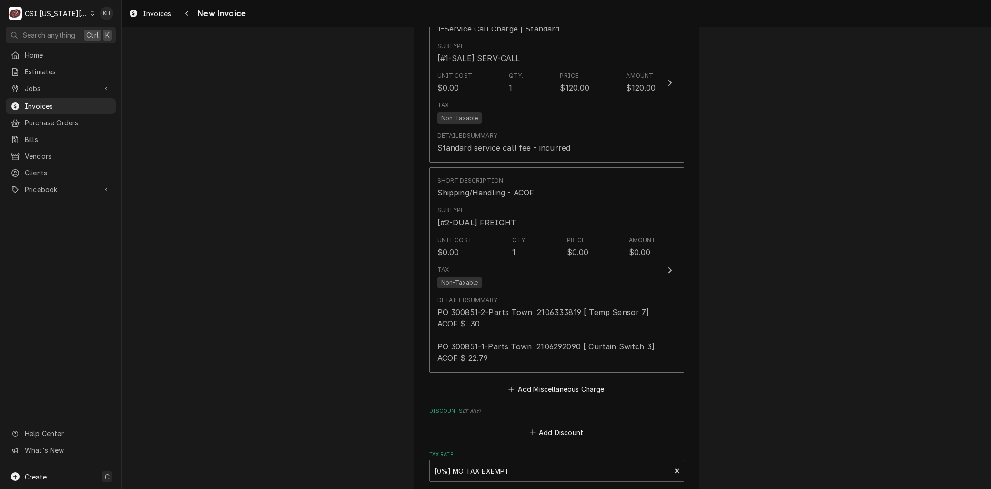
type textarea "PO 00041672 - Work completed per quote 300413"
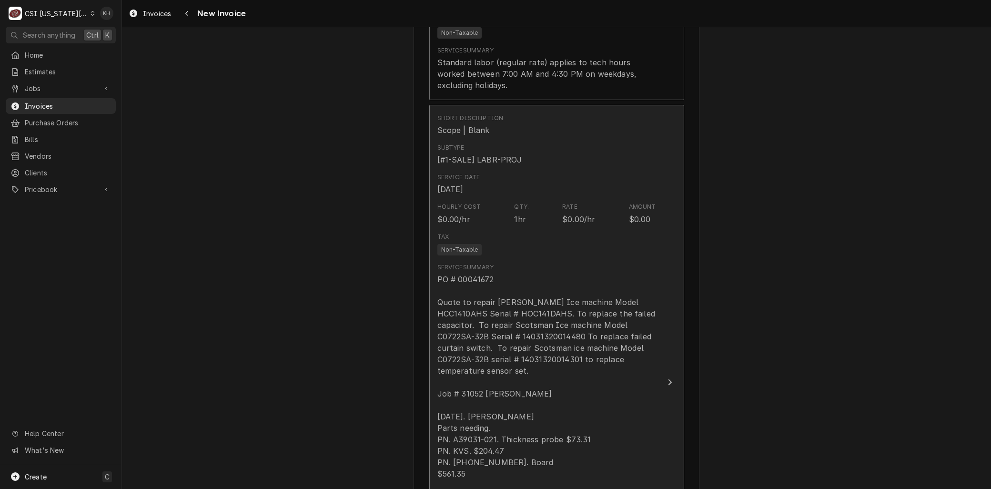
click at [530, 304] on div "PO # 00041672 Quote to repair Follett Ice machine Model HCC1410AHS Serial # HOC…" at bounding box center [546, 461] width 219 height 377
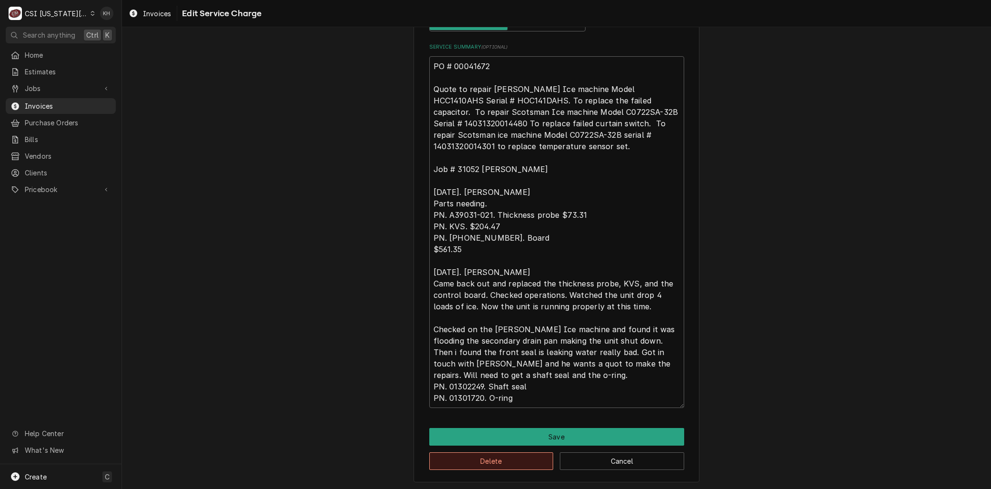
click at [473, 460] on button "Delete" at bounding box center [491, 461] width 124 height 18
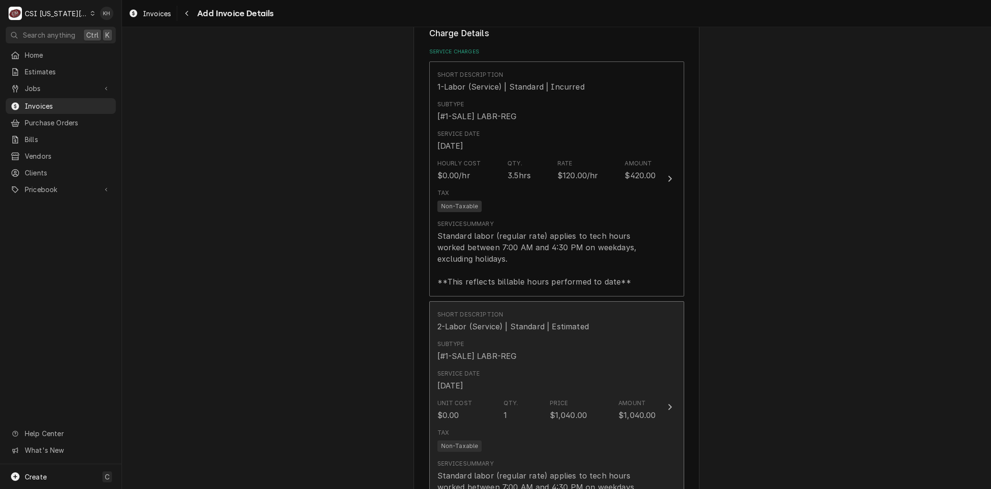
scroll to position [1001, 0]
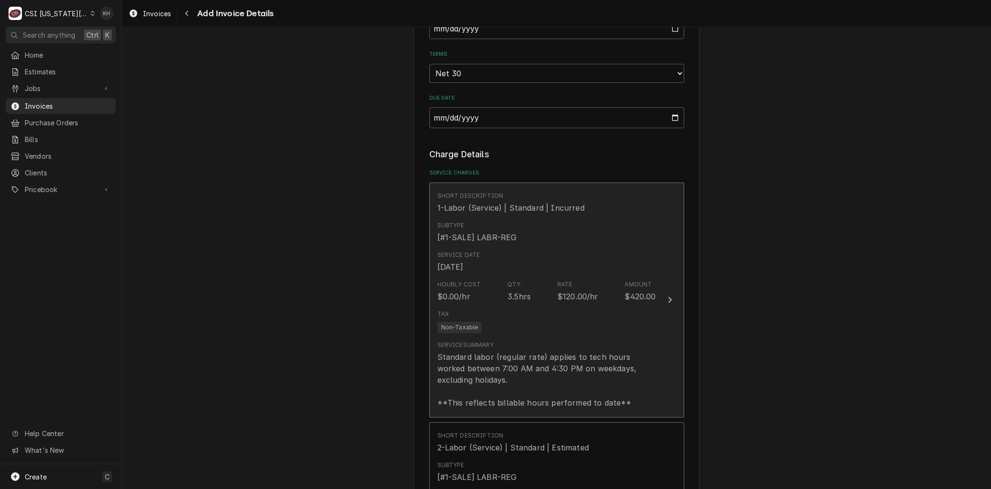
click at [502, 351] on div "Standard labor (regular rate) applies to tech hours worked between 7:00 AM and …" at bounding box center [546, 379] width 219 height 57
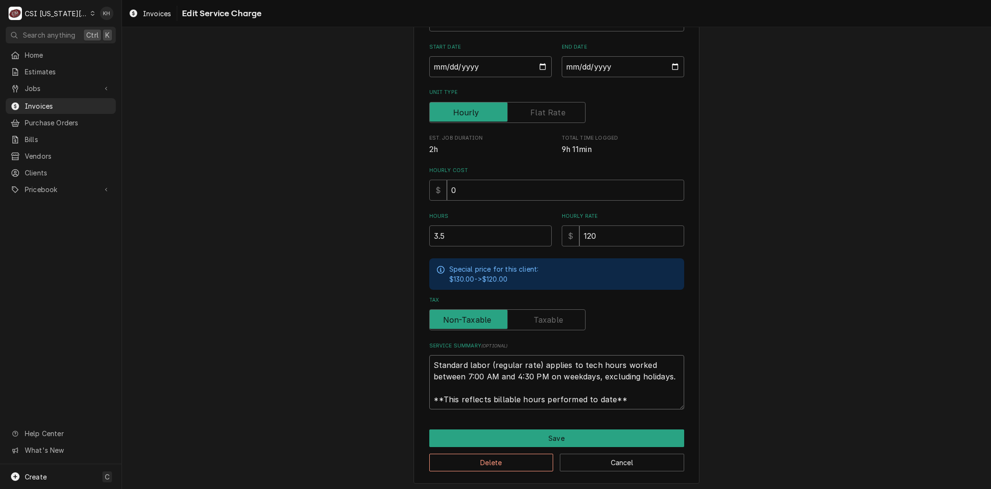
paste textarea "PO # 00041672 Quote to repair Follett Ice machine Model HCC1410AHS Serial # HOC…"
drag, startPoint x: 529, startPoint y: 378, endPoint x: 302, endPoint y: 316, distance: 235.4
type textarea "x"
type textarea "PO # 00041672 Quote to repair Follett Ice machine Model HCC1410AHS Serial # HOC…"
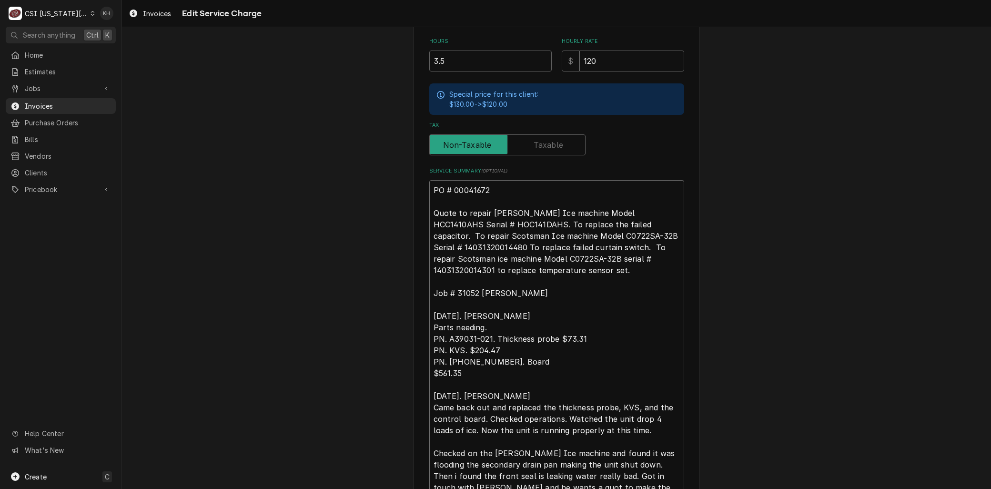
scroll to position [139, 0]
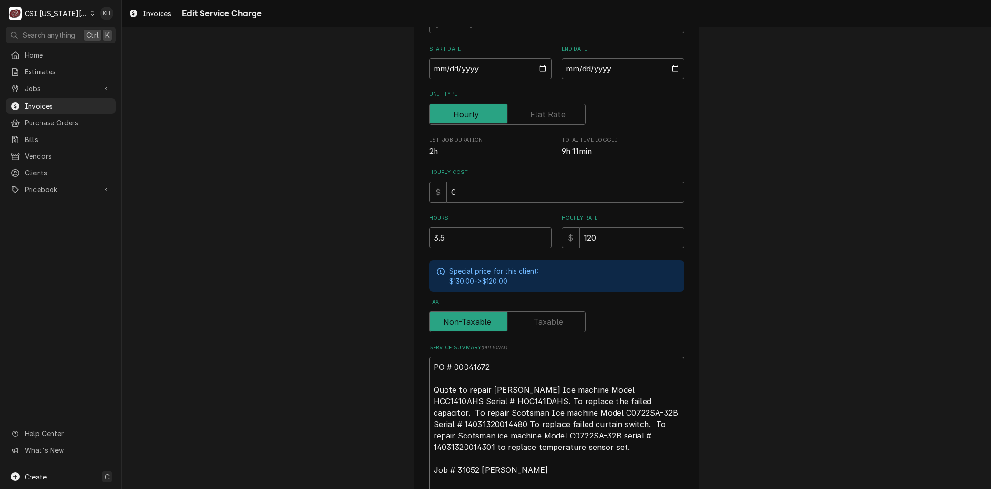
drag, startPoint x: 450, startPoint y: 387, endPoint x: 211, endPoint y: 244, distance: 278.0
click at [222, 249] on div "Use the fields below to edit this service charge Short Description 1-Labor (Ser…" at bounding box center [556, 345] width 869 height 892
type textarea "x"
type textarea "L to repair Follett Ice machine Model HCC1410AHS Serial # HOC141DAHS. To replac…"
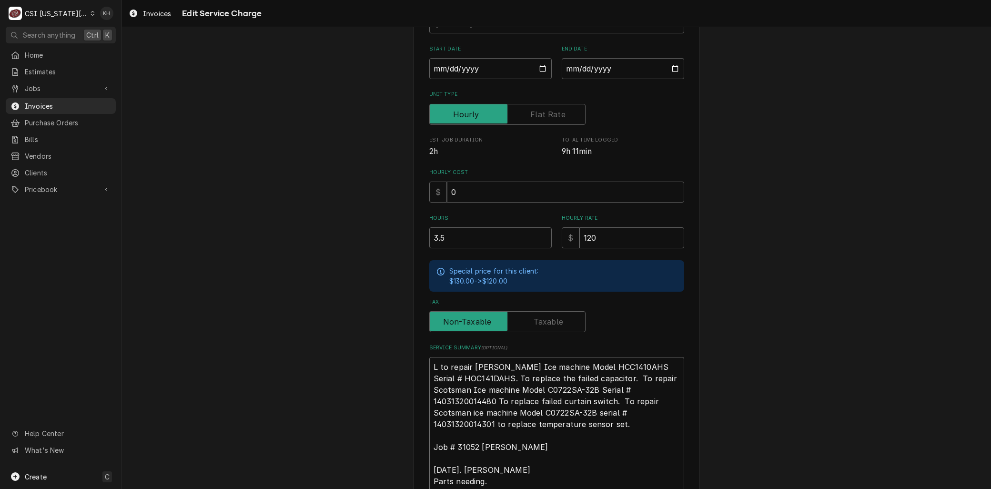
type textarea "x"
type textarea "La to repair Follett Ice machine Model HCC1410AHS Serial # HOC141DAHS. To repla…"
type textarea "x"
type textarea "Lab to repair Follett Ice machine Model HCC1410AHS Serial # HOC141DAHS. To repl…"
type textarea "x"
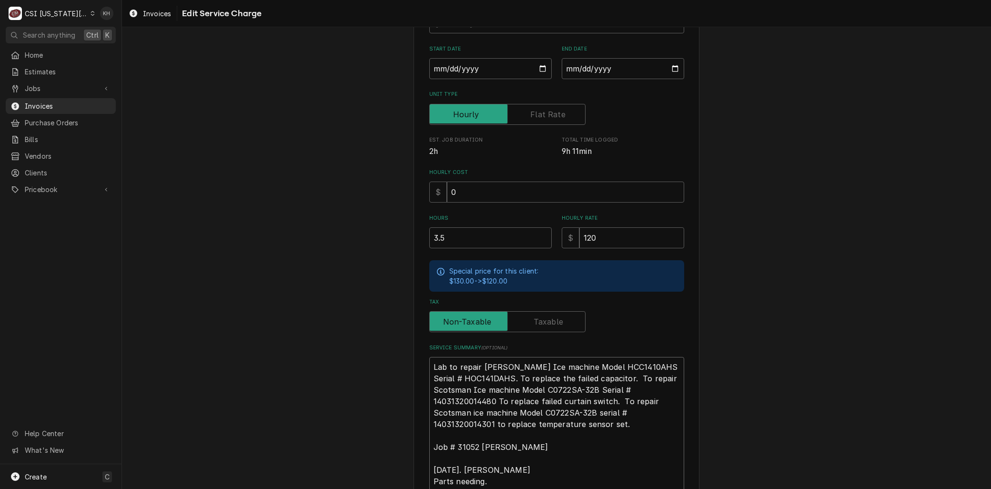
type textarea "Labo to repair Follett Ice machine Model HCC1410AHS Serial # HOC141DAHS. To rep…"
type textarea "x"
type textarea "Labor to repair Follett Ice machine Model HCC1410AHS Serial # HOC141DAHS. To re…"
drag, startPoint x: 495, startPoint y: 377, endPoint x: 596, endPoint y: 376, distance: 101.0
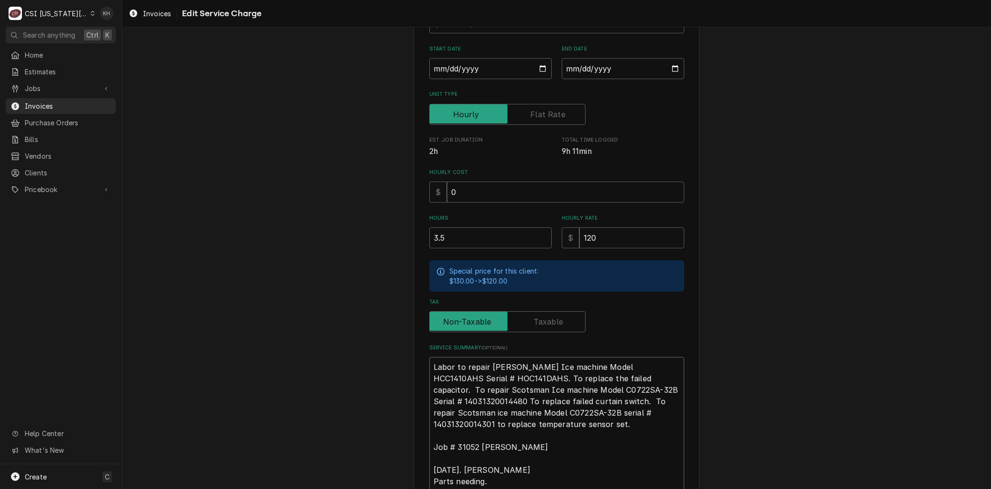
type textarea "x"
type textarea "Labor to repair Follett Ice machine Model HCC1410AHS Serial # HOC141DAHS. To . …"
type textarea "x"
type textarea "Labor to repair Follett Ice machine Model HCC1410AHS Serial # HOC141DAHS. To To…"
type textarea "x"
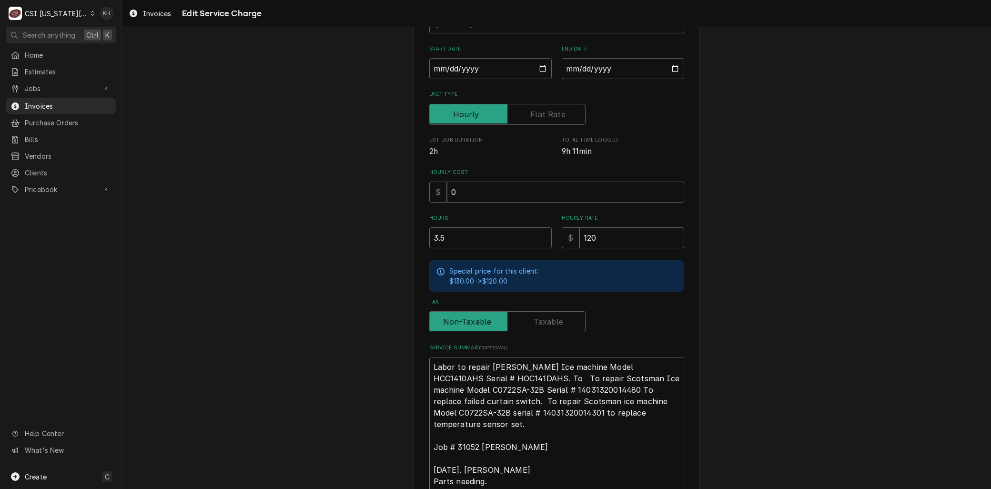
type textarea "Labor to repair Follett Ice machine Model HCC1410AHS Serial # HOC141DAHS. To To…"
type textarea "x"
type textarea "Labor to repair Follett Ice machine Model HCC1410AHS Serial # HOC141DAHS. T To …"
type textarea "x"
type textarea "Labor to repair Follett Ice machine Model HCC1410AHS Serial # HOC141DAHS. To re…"
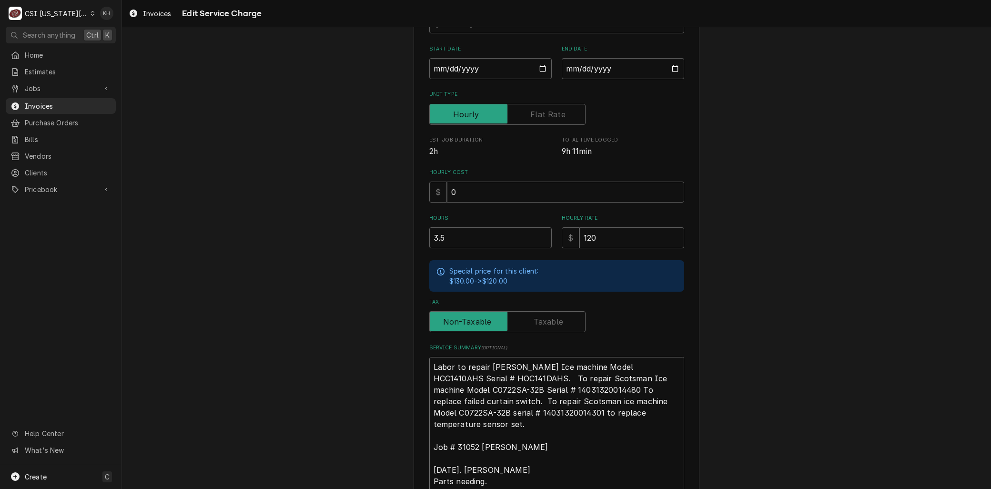
type textarea "x"
type textarea "Labor to repair Follett Ice machine Model HCC1410AHS Serial # HOC141DAHS. To re…"
drag, startPoint x: 484, startPoint y: 365, endPoint x: 461, endPoint y: 366, distance: 22.4
paste textarea "lace the failed capacito"
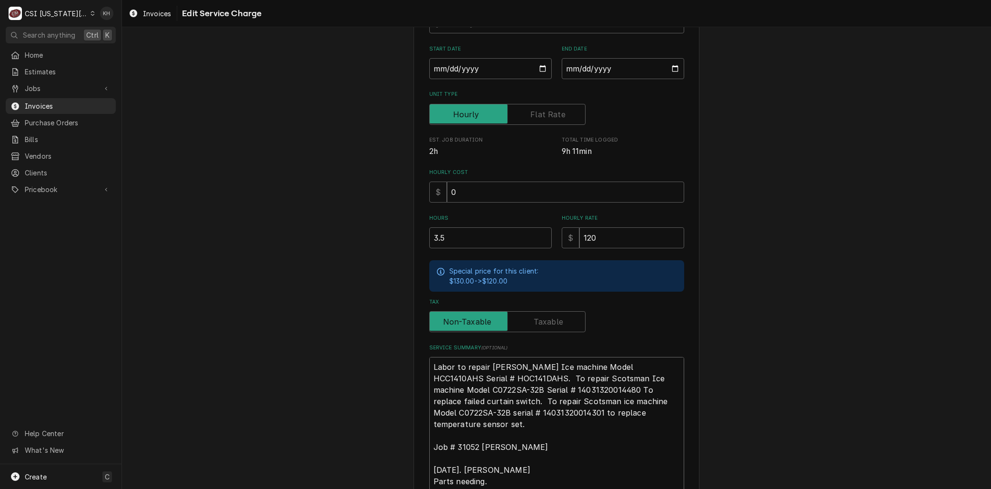
type textarea "x"
type textarea "Labor to replace the failed capacitor Follett Ice machine Model HCC1410AHS Seri…"
type textarea "x"
type textarea "Labor to replace the failed capacitor Follett Ice machine Model HCC1410AHS Seri…"
type textarea "x"
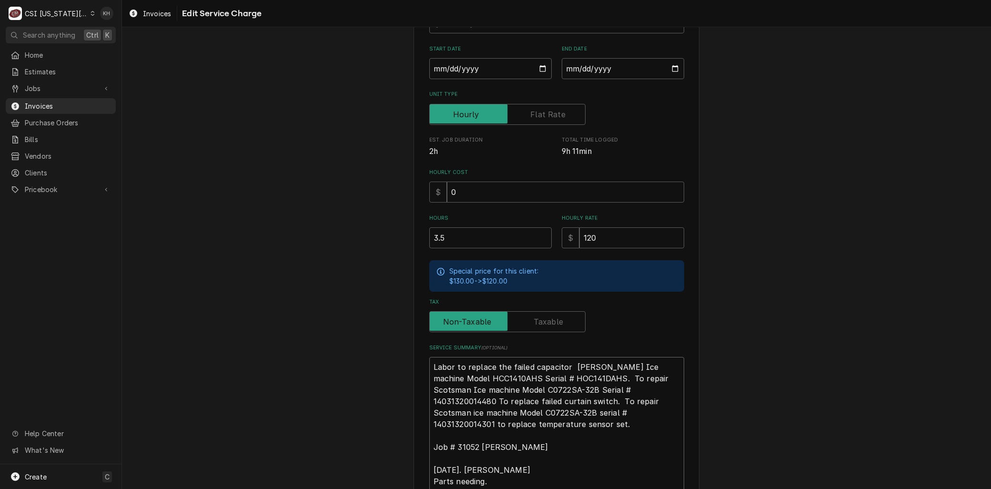
type textarea "Labor to replace the failed capacitor o Follett Ice machine Model HCC1410AHS Se…"
type textarea "x"
type textarea "Labor to replace the failed capacitor on Follett Ice machine Model HCC1410AHS S…"
type textarea "x"
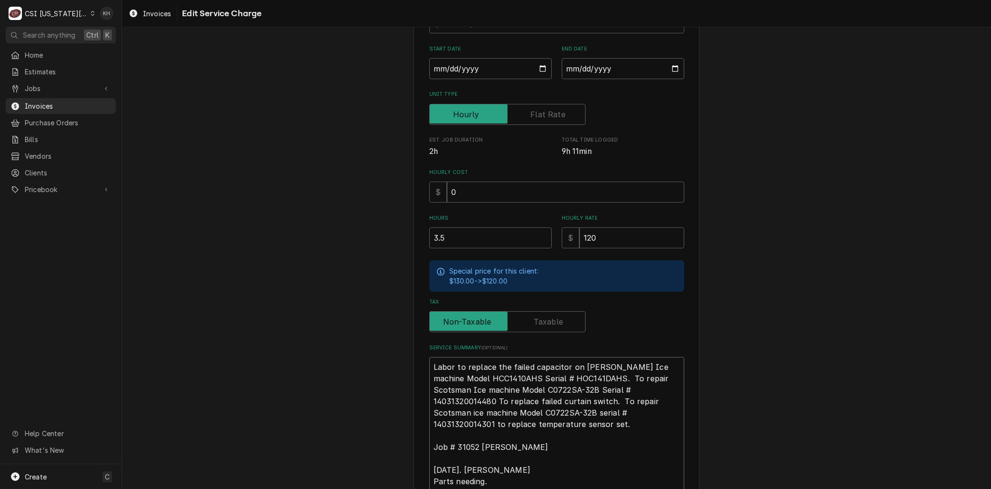
type textarea "Labor to replace the failed capacitor on Follett Ice machine Model HCC1410AHS S…"
drag, startPoint x: 531, startPoint y: 397, endPoint x: 422, endPoint y: 398, distance: 109.6
click at [422, 398] on div "Use the fields below to edit this service charge Short Description 1-Labor (Ser…" at bounding box center [557, 333] width 286 height 853
type textarea "x"
type textarea "Labor to replace the failed capacitor on Follett Ice machine Model HCC1410AHS S…"
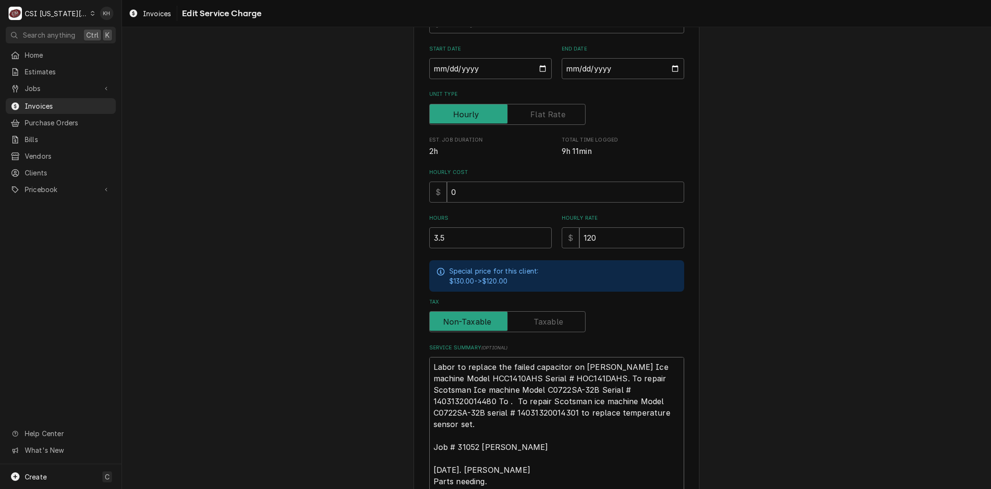
type textarea "x"
type textarea "Labor to replace the failed capacitor on Follett Ice machine Model HCC1410AHS S…"
type textarea "x"
type textarea "Labor to replace the failed capacitor on Follett Ice machine Model HCC1410AHS S…"
type textarea "x"
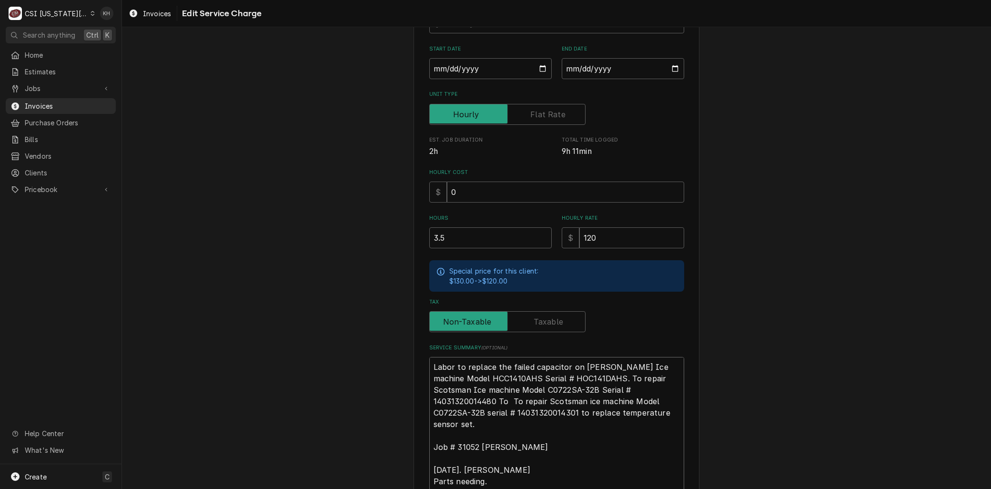
type textarea "Labor to replace the failed capacitor on Follett Ice machine Model HCC1410AHS S…"
type textarea "x"
type textarea "Labor to replace the failed capacitor on Follett Ice machine Model HCC1410AHS S…"
type textarea "x"
type textarea "Labor to replace the failed capacitor on Follett Ice machine Model HCC1410AHS S…"
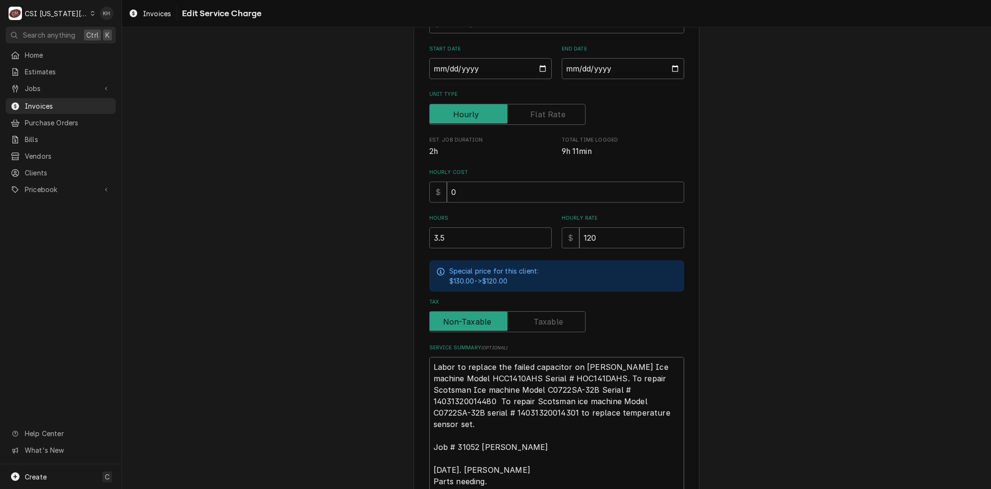
type textarea "x"
type textarea "Labor to replace the failed capacitor on Follett Ice machine Model HCC1410AHS S…"
drag, startPoint x: 577, startPoint y: 375, endPoint x: 597, endPoint y: 376, distance: 20.5
paste textarea "lace failed curtain switch"
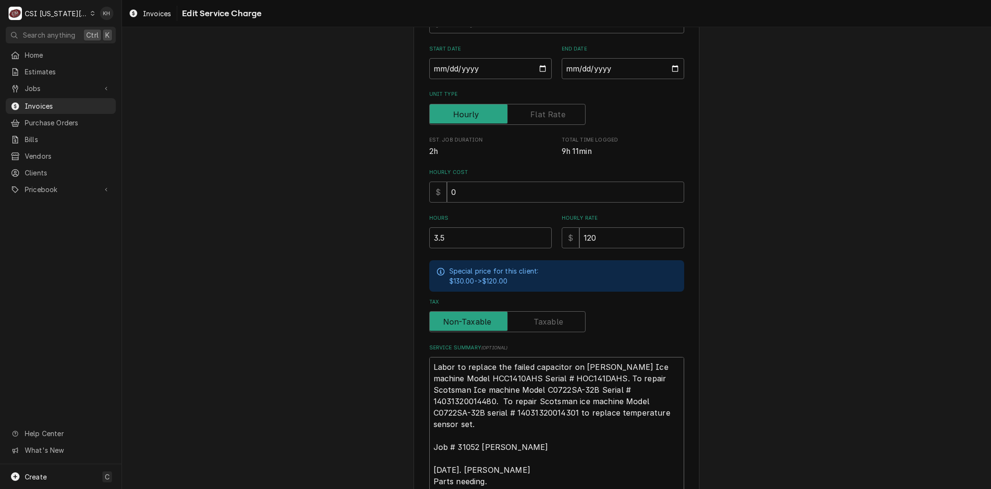
type textarea "x"
type textarea "Labor to replace the failed capacitor on Follett Ice machine Model HCC1410AHS S…"
type textarea "x"
type textarea "Labor to replace the failed capacitor on Follett Ice machine Model HCC1410AHS S…"
type textarea "x"
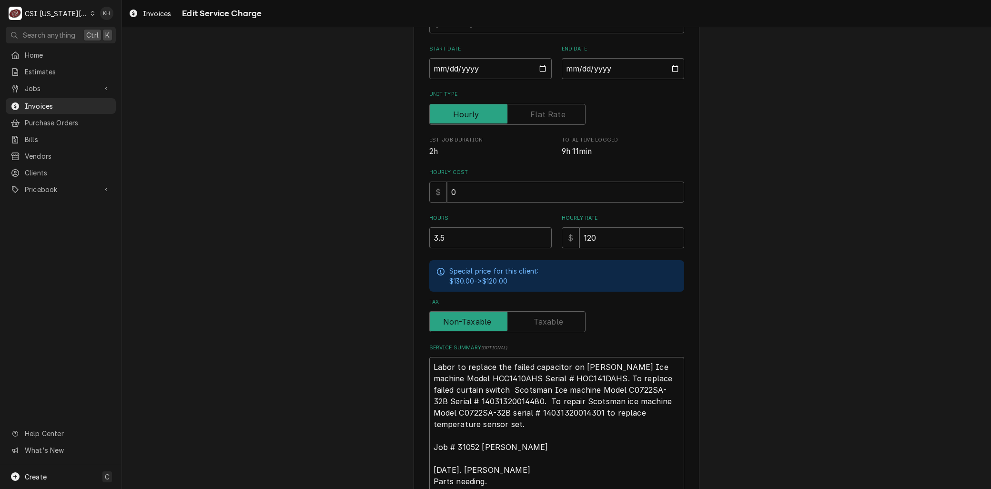
type textarea "Labor to replace the failed capacitor on Follett Ice machine Model HCC1410AHS S…"
type textarea "x"
type textarea "Labor to replace the failed capacitor on Follett Ice machine Model HCC1410AHS S…"
type textarea "x"
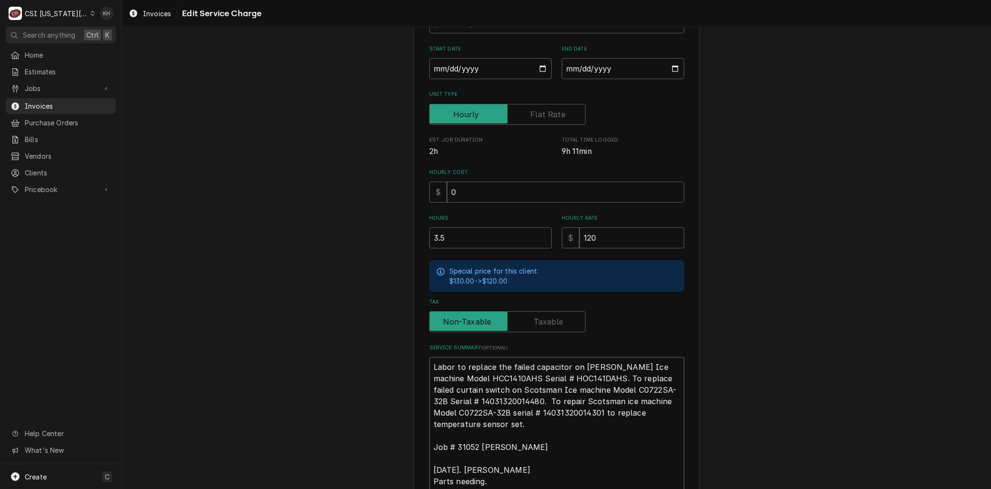
type textarea "Labor to replace the failed capacitor on Follett Ice machine Model HCC1410AHS S…"
drag, startPoint x: 587, startPoint y: 410, endPoint x: 466, endPoint y: 420, distance: 121.4
type textarea "x"
type textarea "Labor to replace the failed capacitor on Follett Ice machine Model HCC1410AHS S…"
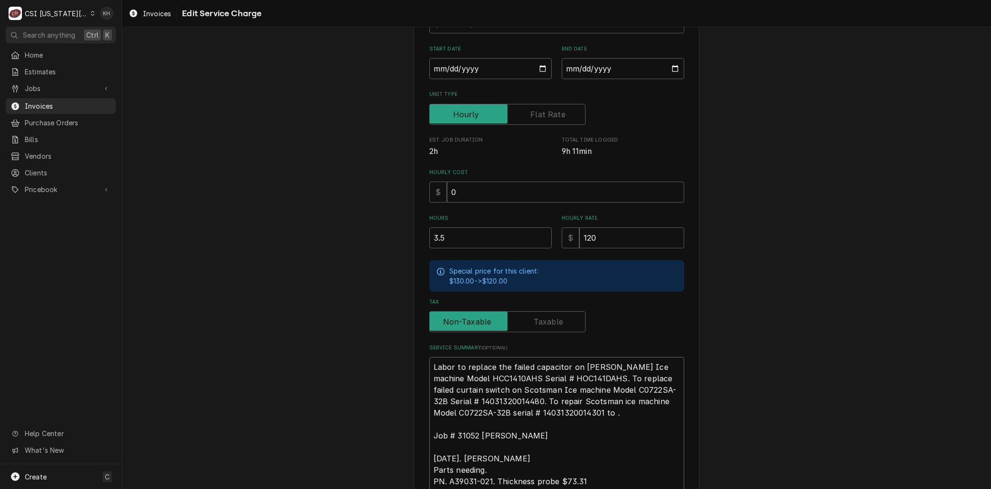
type textarea "x"
type textarea "Labor to replace the failed capacitor on Follett Ice machine Model HCC1410AHS S…"
type textarea "x"
type textarea "Labor to replace the failed capacitor on Follett Ice machine Model HCC1410AHS S…"
type textarea "x"
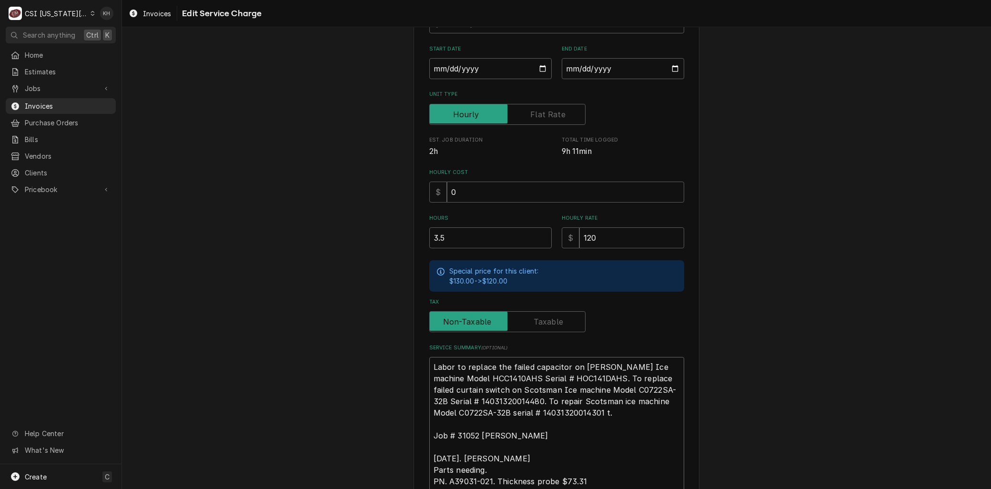
type textarea "Labor to replace the failed capacitor on Follett Ice machine Model HCC1410AHS S…"
type textarea "x"
type textarea "Labor to replace the failed capacitor on Follett Ice machine Model HCC1410AHS S…"
type textarea "x"
type textarea "Labor to replace the failed capacitor on Follett Ice machine Model HCC1410AHS S…"
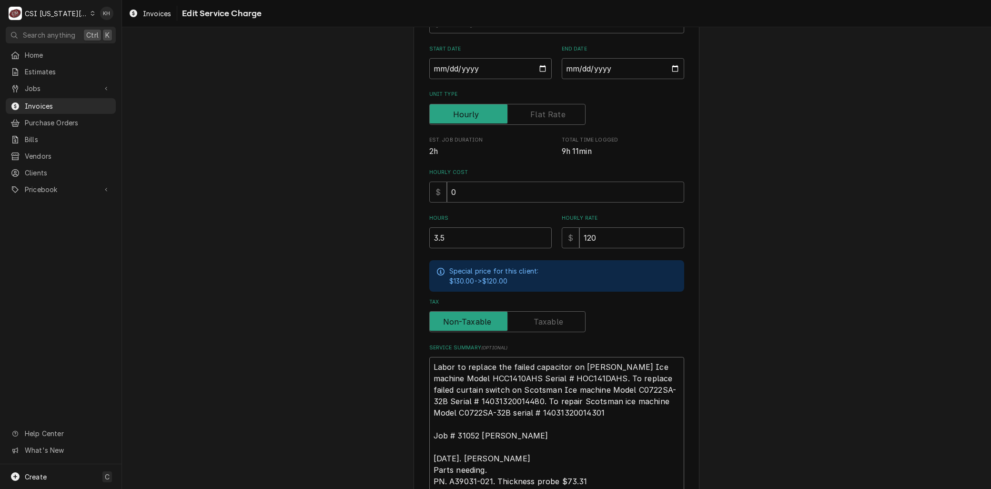
type textarea "x"
type textarea "Labor to replace the failed capacitor on Follett Ice machine Model HCC1410AHS S…"
type textarea "x"
type textarea "Labor to replace the failed capacitor on Follett Ice machine Model HCC1410AHS S…"
type textarea "x"
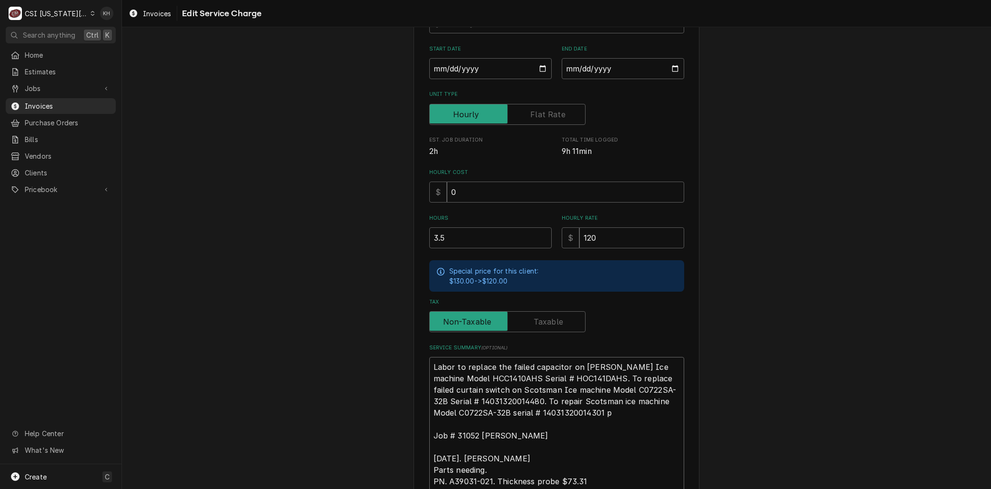
type textarea "Labor to replace the failed capacitor on Follett Ice machine Model HCC1410AHS S…"
type textarea "x"
type textarea "Labor to replace the failed capacitor on Follett Ice machine Model HCC1410AHS S…"
type textarea "x"
type textarea "Labor to replace the failed capacitor on Follett Ice machine Model HCC1410AHS S…"
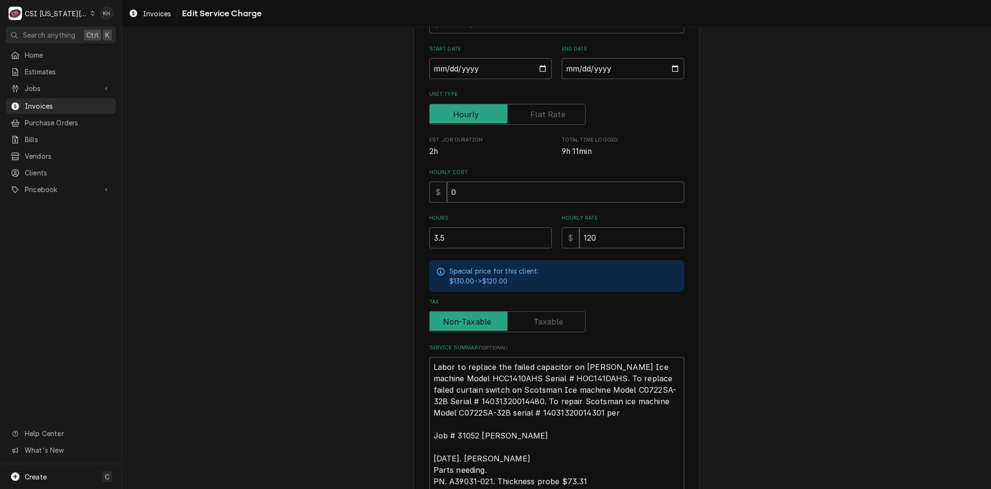
type textarea "x"
type textarea "Labor to replace the failed capacitor on Follett Ice machine Model HCC1410AHS S…"
type textarea "x"
type textarea "Labor to replace the failed capacitor on Follett Ice machine Model HCC1410AHS S…"
type textarea "x"
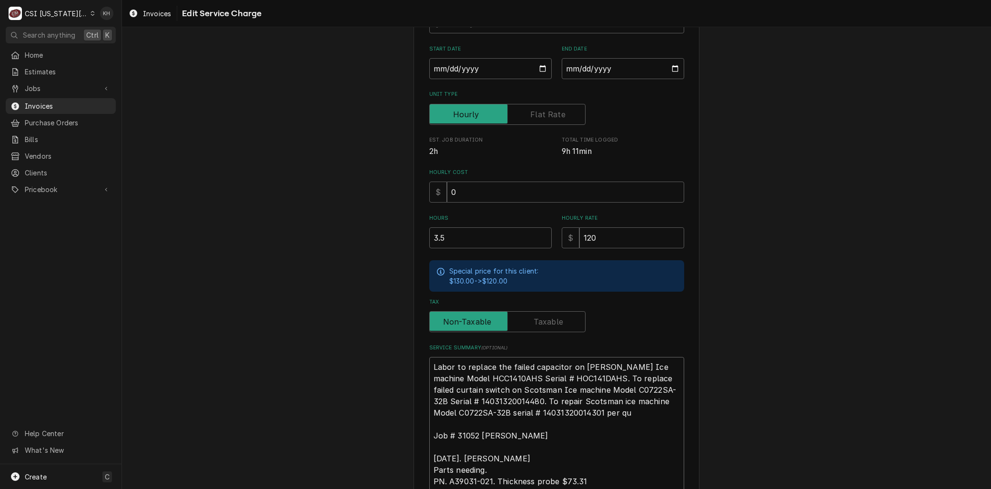
type textarea "Labor to replace the failed capacitor on Follett Ice machine Model HCC1410AHS S…"
type textarea "x"
type textarea "Labor to replace the failed capacitor on Follett Ice machine Model HCC1410AHS S…"
type textarea "x"
type textarea "Labor to replace the failed capacitor on Follett Ice machine Model HCC1410AHS S…"
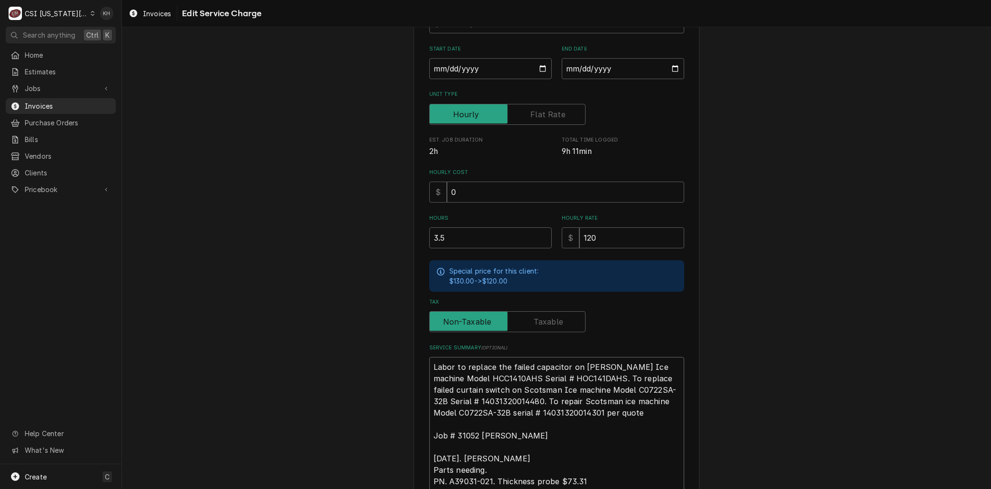
type textarea "x"
type textarea "Labor to replace the failed capacitor on Follett Ice machine Model HCC1410AHS S…"
type textarea "x"
type textarea "Labor to replace the failed capacitor on Follett Ice machine Model HCC1410AHS S…"
drag, startPoint x: 507, startPoint y: 399, endPoint x: 528, endPoint y: 399, distance: 20.5
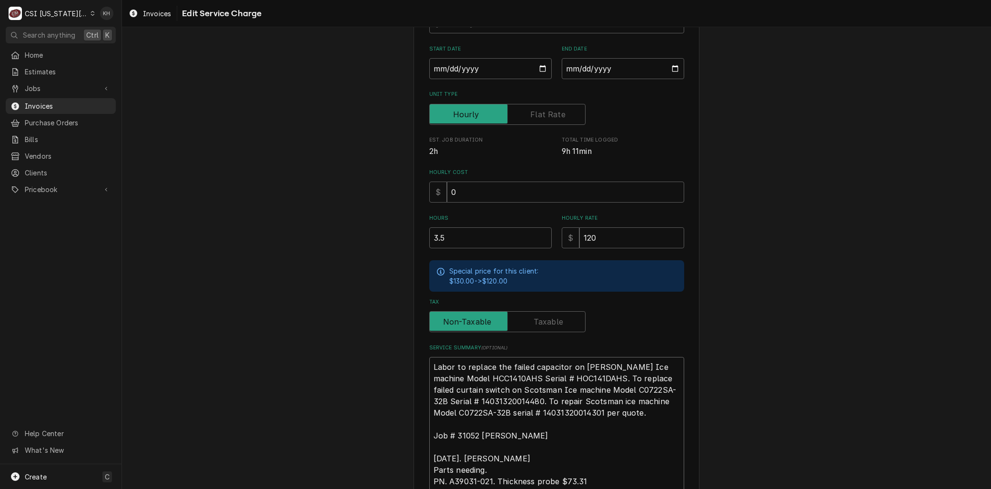
paste textarea "lace temperature sensor set"
type textarea "x"
type textarea "Labor to replace the failed capacitor on Follett Ice machine Model HCC1410AHS S…"
type textarea "x"
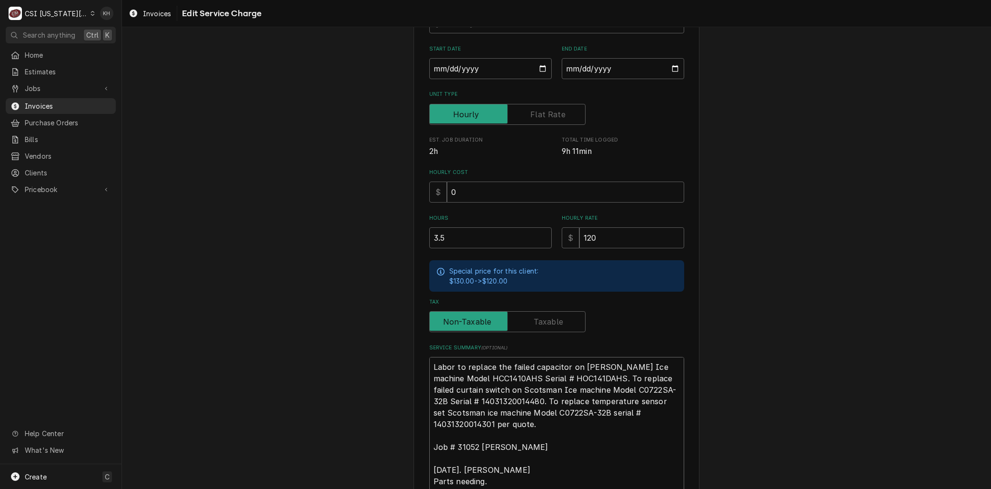
type textarea "Labor to replace the failed capacitor on Follett Ice machine Model HCC1410AHS S…"
type textarea "x"
type textarea "Labor to replace the failed capacitor on Follett Ice machine Model HCC1410AHS S…"
type textarea "x"
type textarea "Labor to replace the failed capacitor on Follett Ice machine Model HCC1410AHS S…"
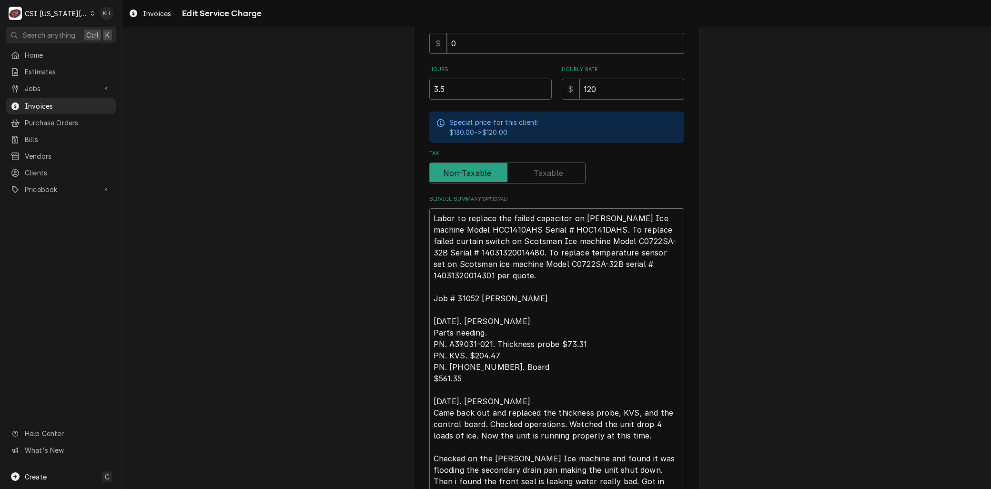
scroll to position [403, 0]
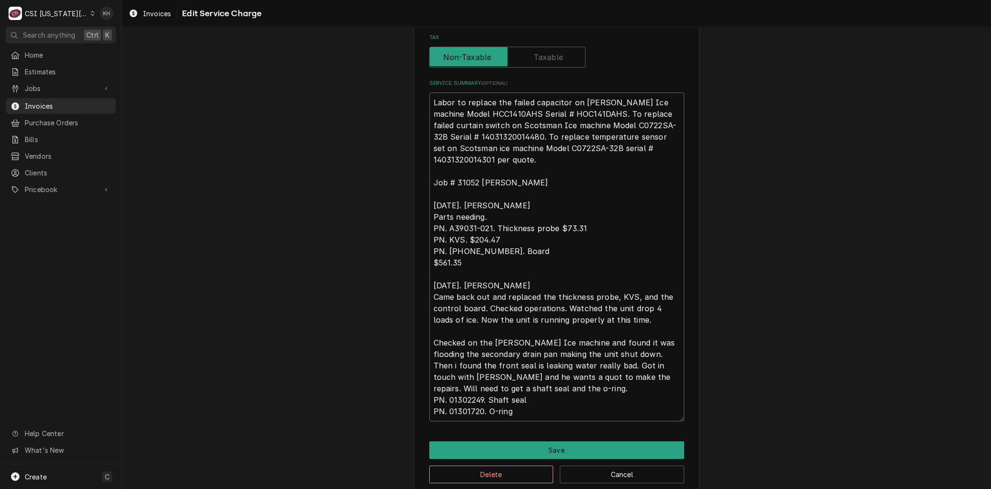
drag, startPoint x: 502, startPoint y: 293, endPoint x: 411, endPoint y: 181, distance: 144.6
click at [414, 181] on div "Use the fields below to edit this service charge Short Description 1-Labor (Ser…" at bounding box center [557, 69] width 286 height 853
type textarea "x"
type textarea "Labor to replace the failed capacitor on Follett Ice machine Model HCC1410AHS S…"
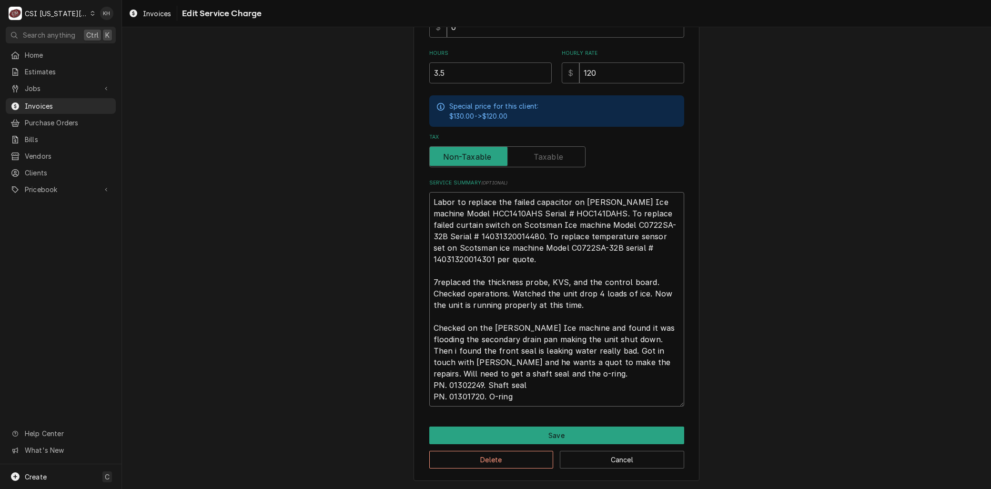
type textarea "x"
type textarea "Labor to replace the failed capacitor on Follett Ice machine Model HCC1410AHS S…"
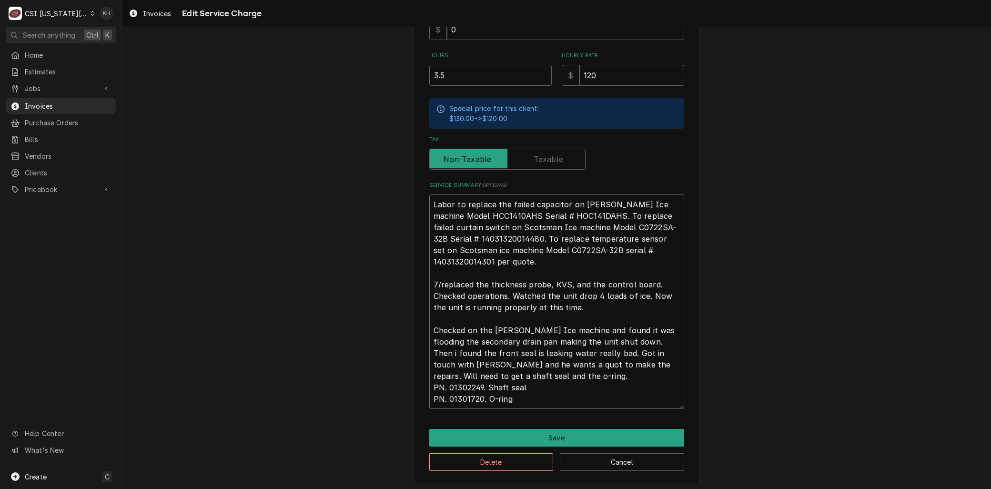
type textarea "x"
type textarea "Labor to replace the failed capacitor on Follett Ice machine Model HCC1410AHS S…"
type textarea "x"
type textarea "Labor to replace the failed capacitor on Follett Ice machine Model HCC1410AHS S…"
type textarea "x"
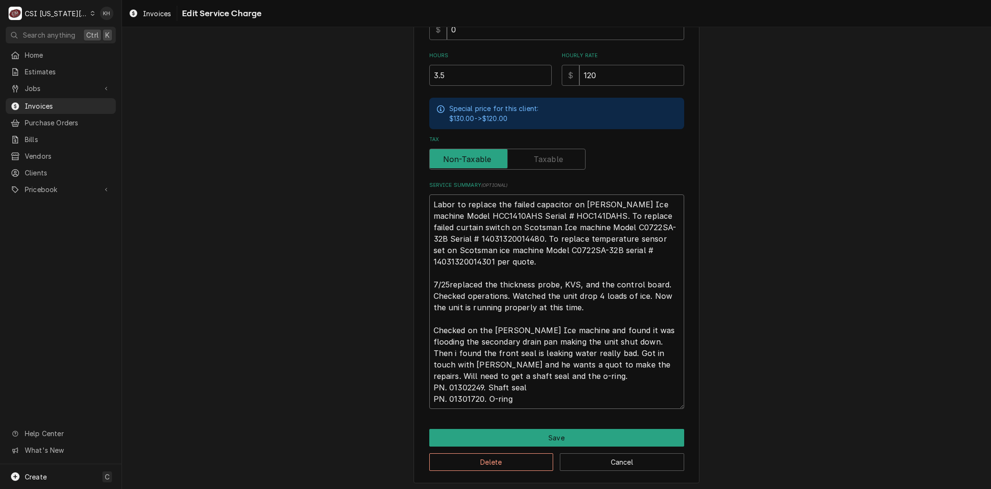
type textarea "Labor to replace the failed capacitor on Follett Ice machine Model HCC1410AHS S…"
type textarea "x"
type textarea "Labor to replace the failed capacitor on Follett Ice machine Model HCC1410AHS S…"
type textarea "x"
type textarea "Labor to replace the failed capacitor on Follett Ice machine Model HCC1410AHS S…"
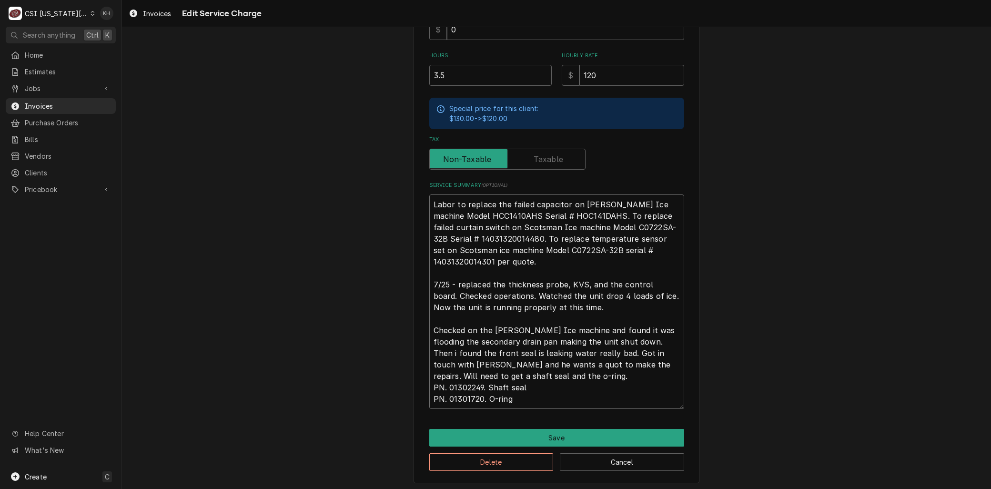
type textarea "x"
type textarea "Labor to replace the failed capacitor on Follett Ice machine Model HCC1410AHS S…"
type textarea "x"
type textarea "Labor to replace the failed capacitor on Follett Ice machine Model HCC1410AHS S…"
type textarea "x"
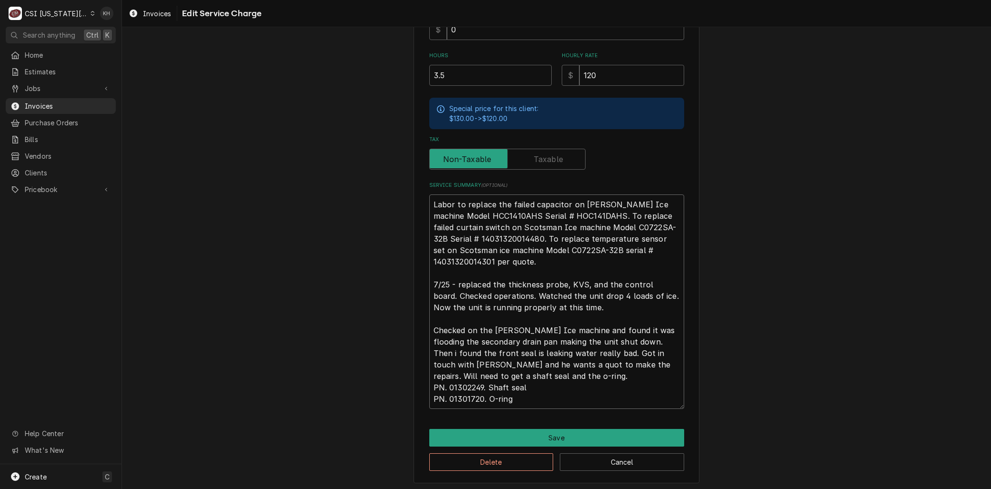
type textarea "Labor to replace the failed capacitor on Follett Ice machine Model HCC1410AHS S…"
type textarea "x"
type textarea "Labor to replace the failed capacitor on Follett Ice machine Model HCC1410AHS S…"
type textarea "x"
type textarea "Labor to replace the failed capacitor on Follett Ice machine Model HCC1410AHS S…"
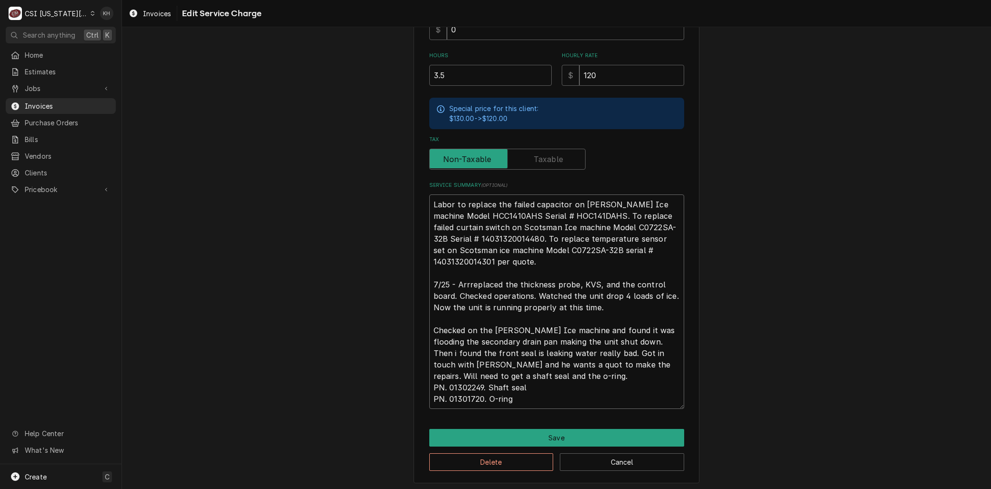
type textarea "x"
type textarea "Labor to replace the failed capacitor on Follett Ice machine Model HCC1410AHS S…"
type textarea "x"
type textarea "Labor to replace the failed capacitor on Follett Ice machine Model HCC1410AHS S…"
type textarea "x"
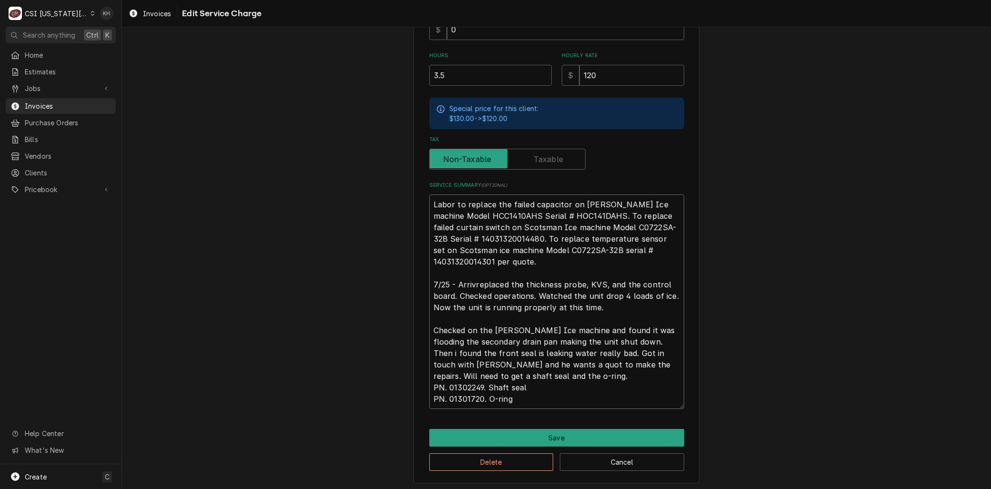
type textarea "Labor to replace the failed capacitor on Follett Ice machine Model HCC1410AHS S…"
type textarea "x"
type textarea "Labor to replace the failed capacitor on Follett Ice machine Model HCC1410AHS S…"
drag, startPoint x: 512, startPoint y: 396, endPoint x: 568, endPoint y: 351, distance: 72.2
click at [568, 351] on textarea "Labor to replace the failed capacitor on Follett Ice machine Model HCC1410AHS S…" at bounding box center [556, 301] width 255 height 214
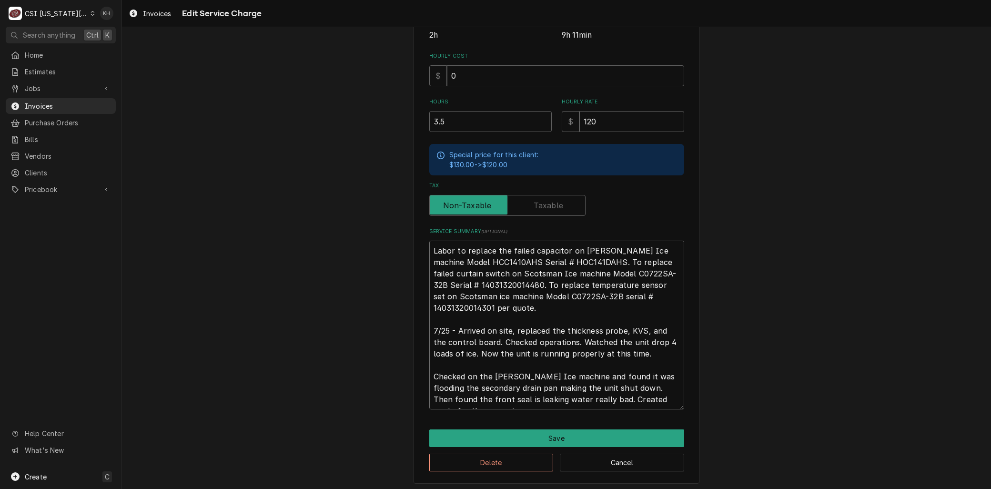
scroll to position [267, 0]
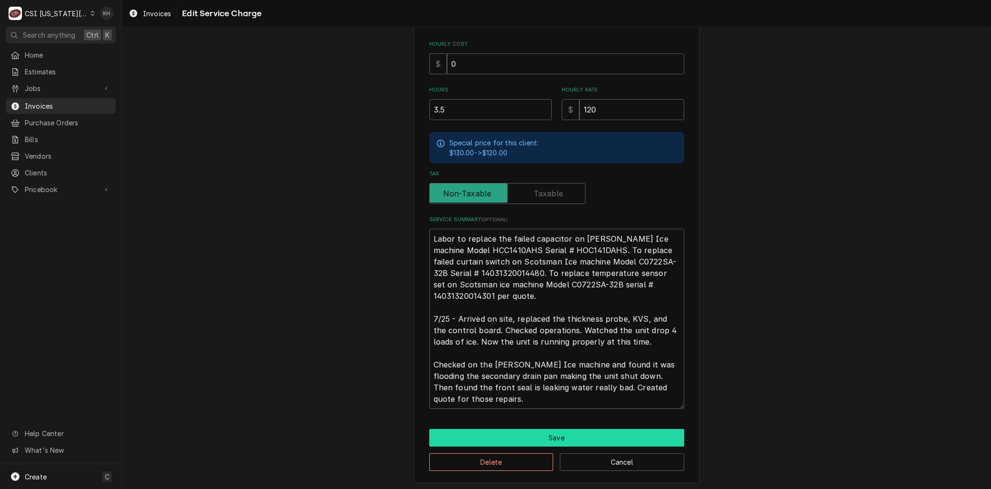
click at [539, 430] on button "Save" at bounding box center [556, 438] width 255 height 18
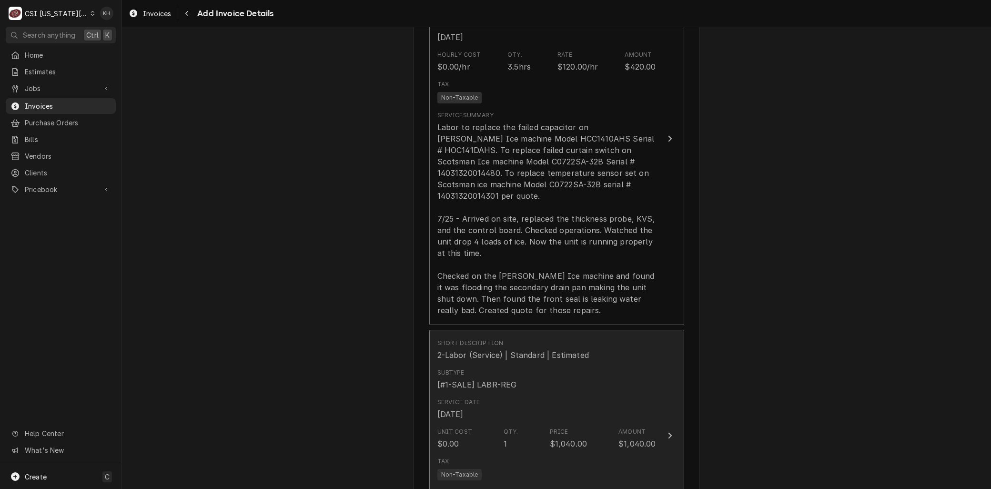
scroll to position [1231, 0]
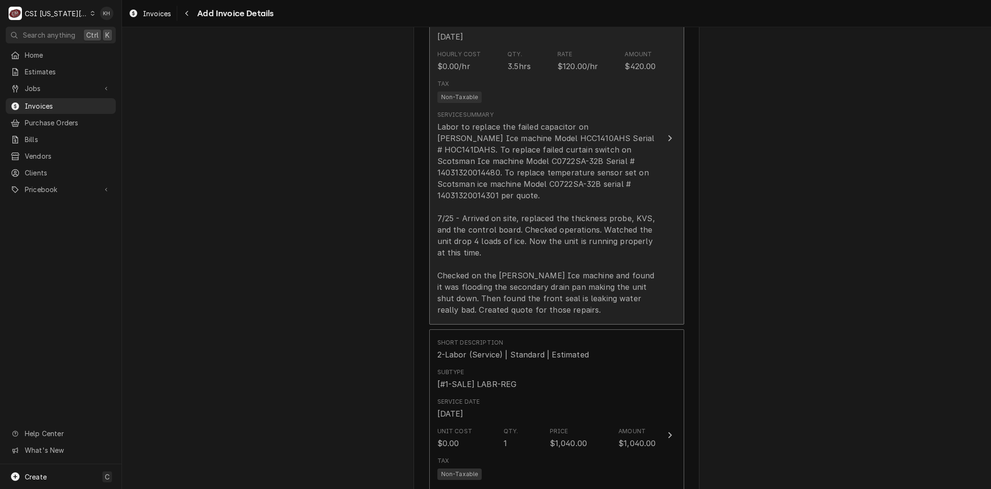
click at [489, 226] on div "Labor to replace the failed capacitor on Follett Ice machine Model HCC1410AHS S…" at bounding box center [546, 218] width 219 height 194
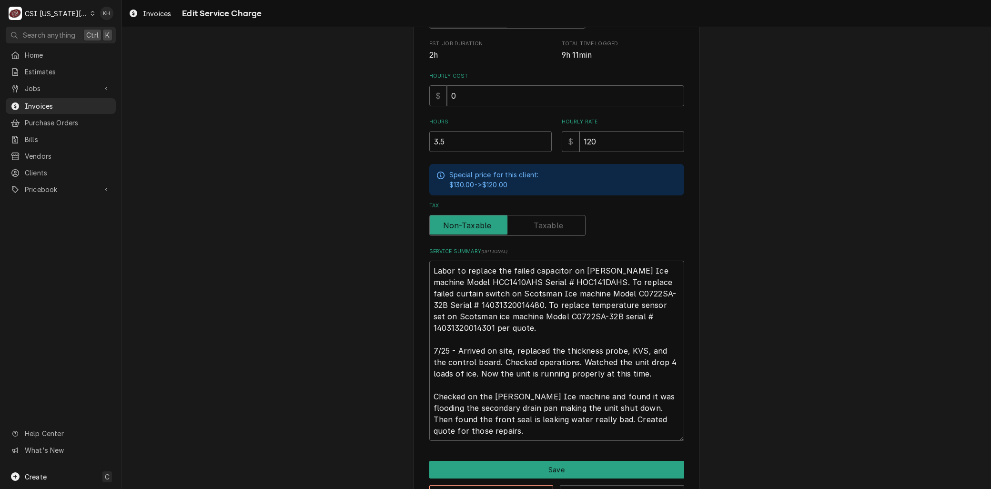
scroll to position [235, 0]
drag, startPoint x: 487, startPoint y: 429, endPoint x: 311, endPoint y: 182, distance: 303.5
click at [311, 182] on div "Use the fields below to edit this service charge Short Description 1-Labor (Ser…" at bounding box center [556, 162] width 869 height 721
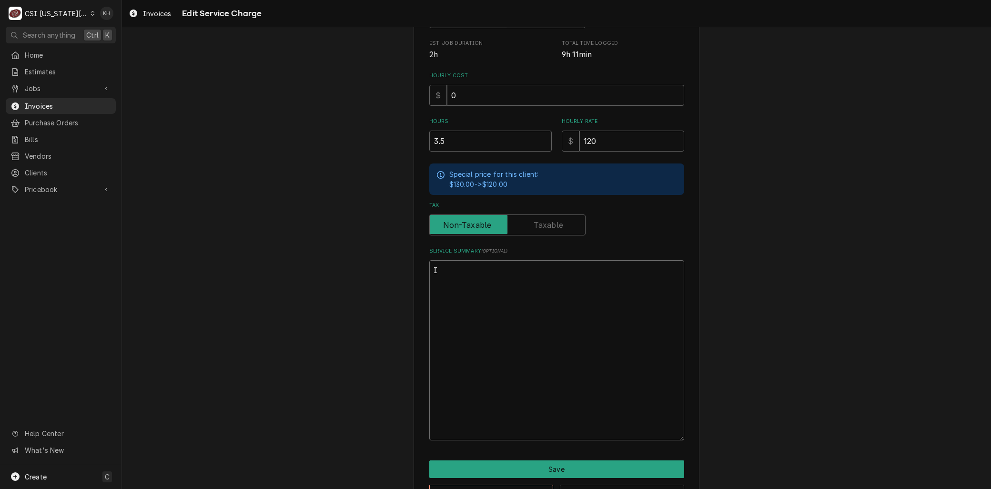
scroll to position [130, 0]
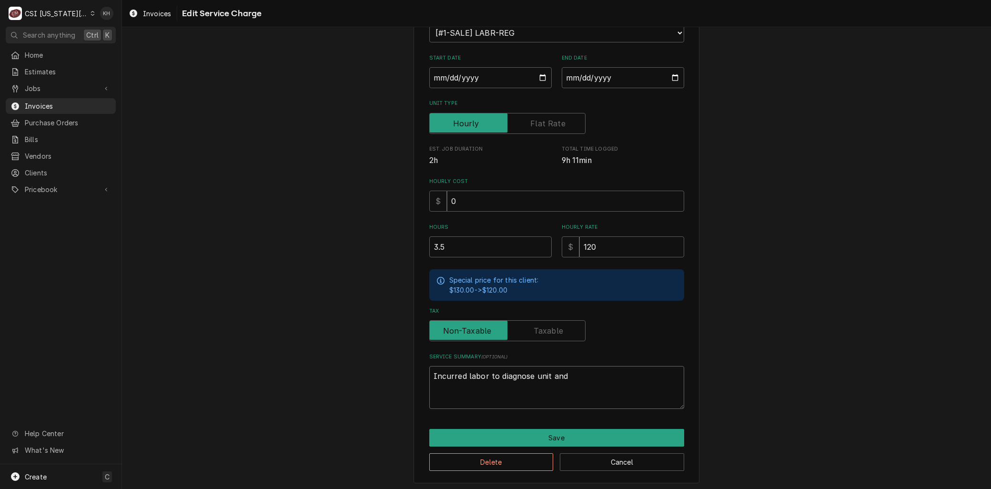
paste textarea "Labor to replace the failed capacitor on Follett Ice machine Model HCC1410AHS S…"
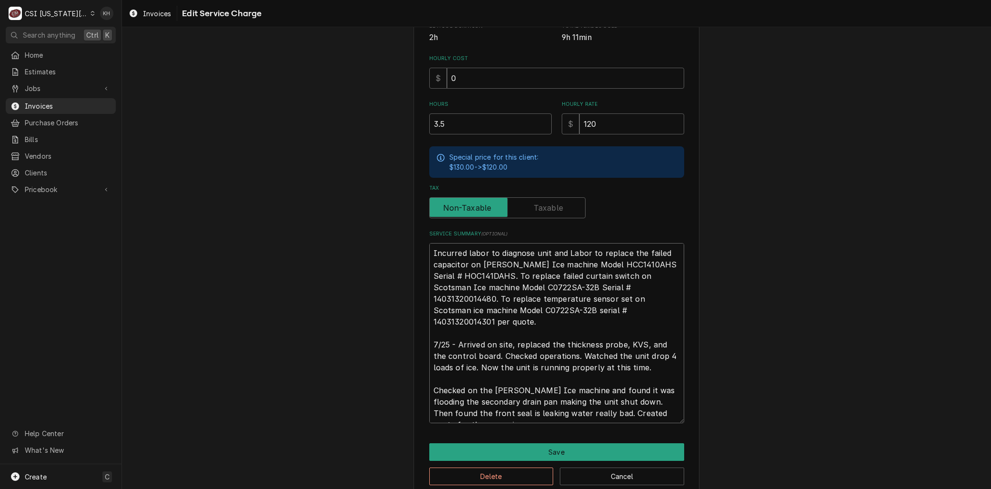
scroll to position [267, 0]
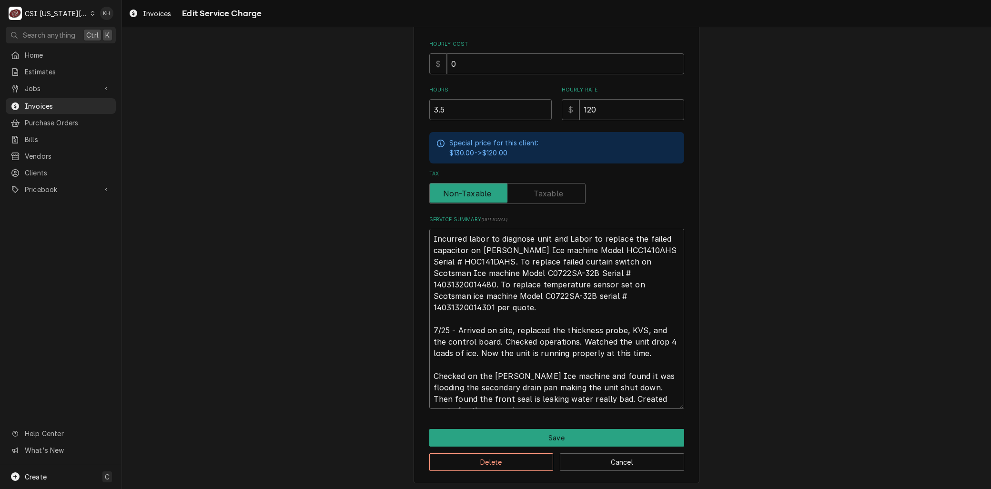
click at [448, 305] on textarea "Incurred labor to diagnose unit and Labor to replace the failed capacitor on Fo…" at bounding box center [556, 319] width 255 height 180
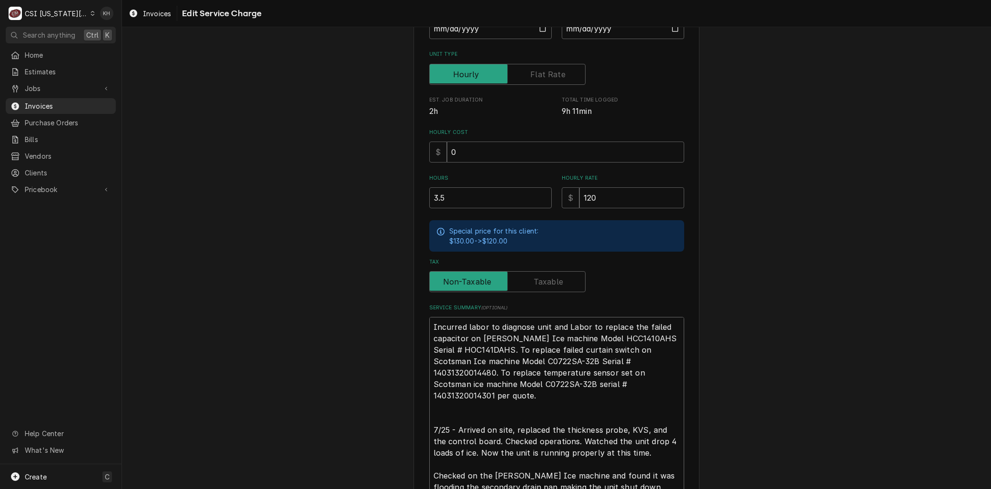
scroll to position [13, 0]
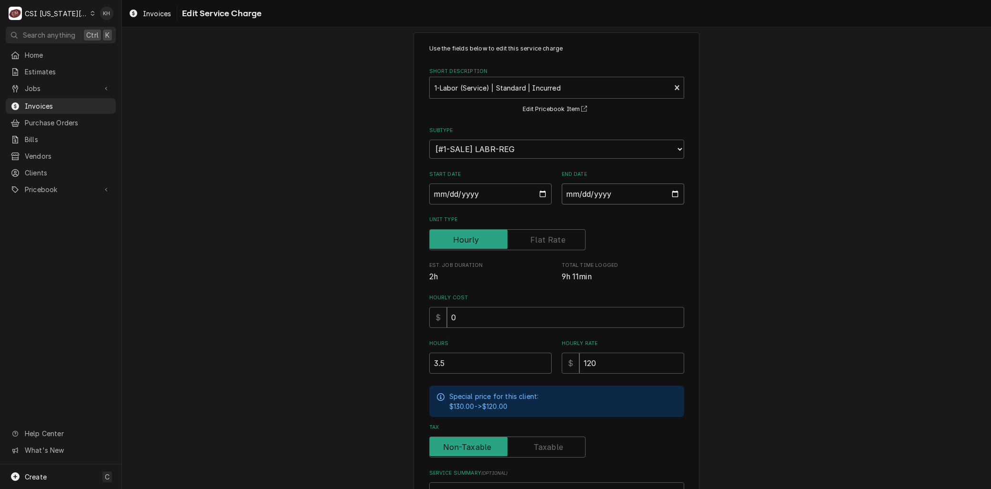
click at [669, 192] on input "2025-07-24" at bounding box center [623, 193] width 122 height 21
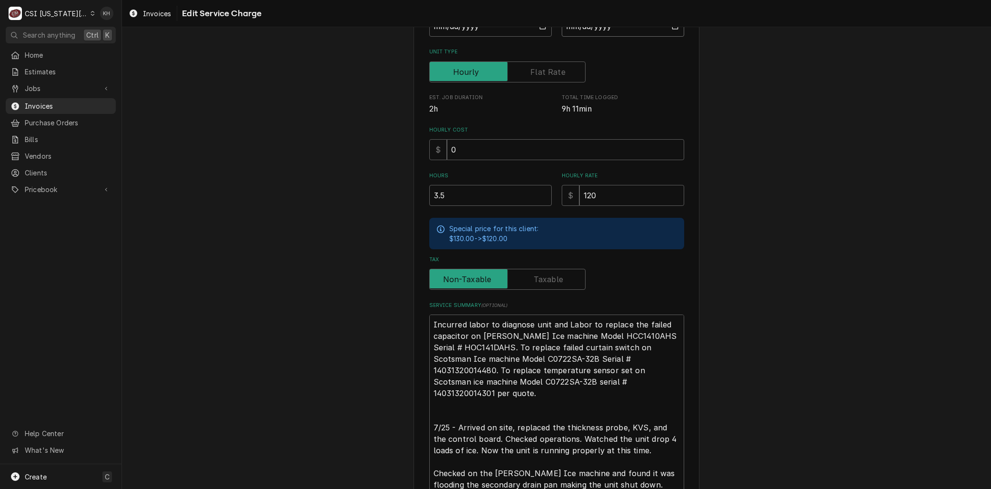
scroll to position [278, 0]
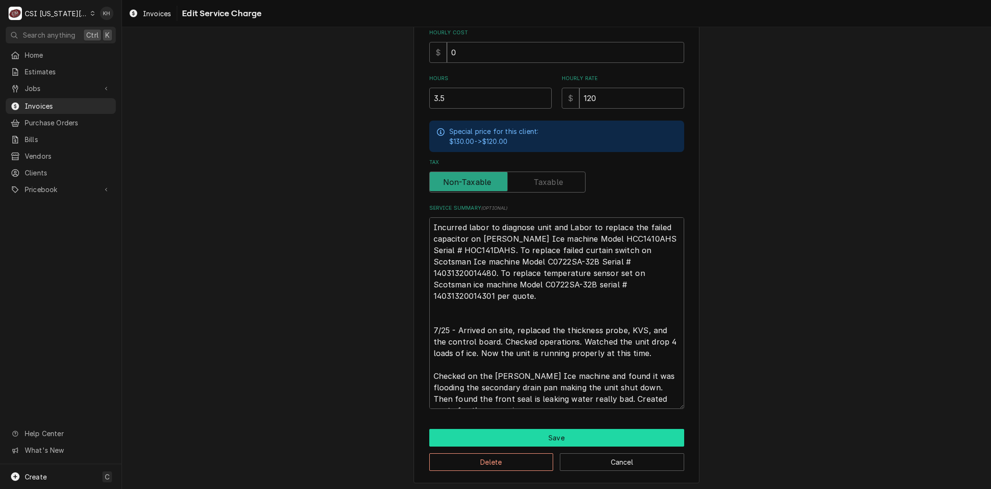
click at [534, 433] on button "Save" at bounding box center [556, 438] width 255 height 18
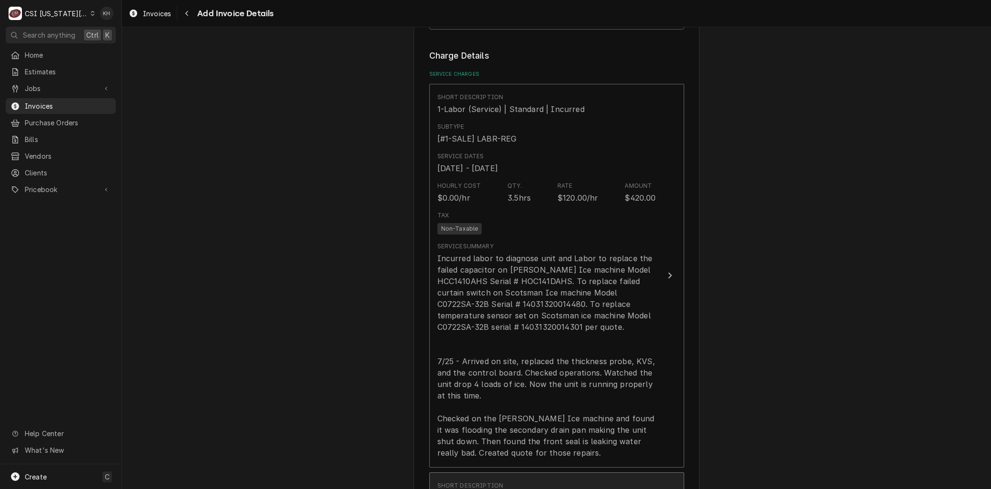
scroll to position [1091, 0]
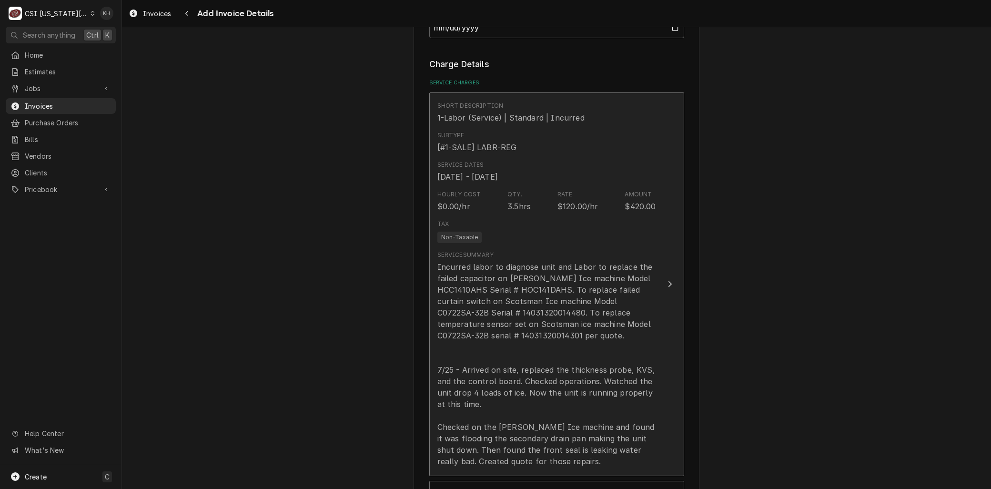
click at [548, 291] on div "Incurred labor to diagnose unit and Labor to replace the failed capacitor on Fo…" at bounding box center [546, 364] width 219 height 206
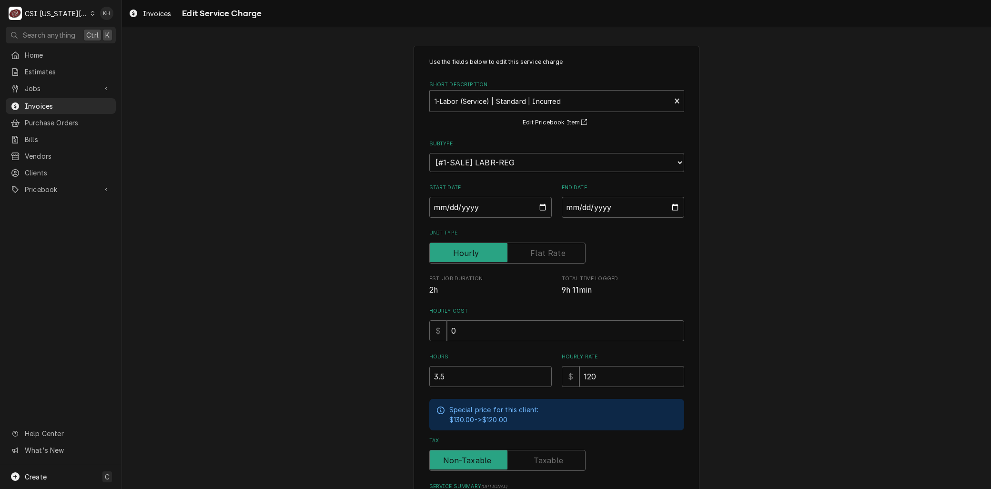
click at [539, 254] on label "Unit Type" at bounding box center [507, 252] width 156 height 21
click at [539, 254] on input "Unit Type" at bounding box center [508, 252] width 148 height 21
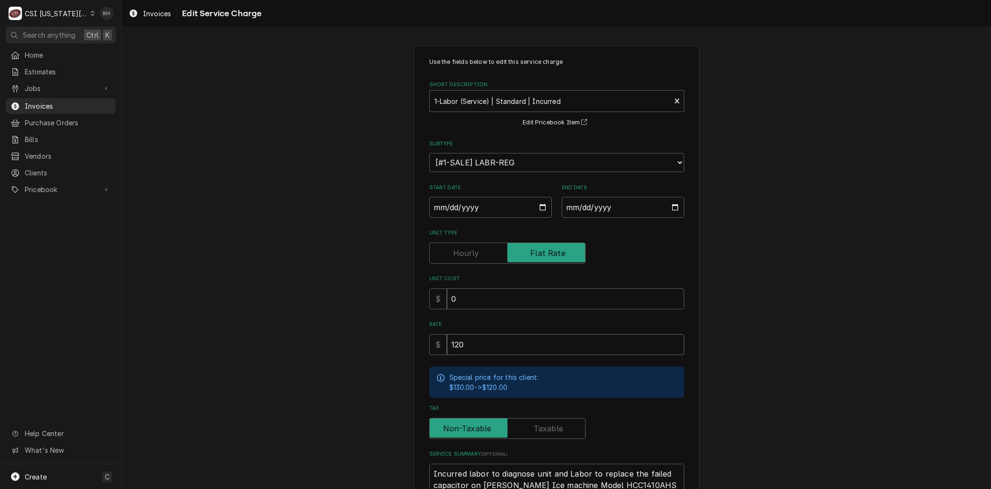
drag, startPoint x: 463, startPoint y: 348, endPoint x: 383, endPoint y: 346, distance: 79.6
click at [383, 346] on div "Use the fields below to edit this service charge Short Description 1-Labor (Ser…" at bounding box center [556, 387] width 869 height 700
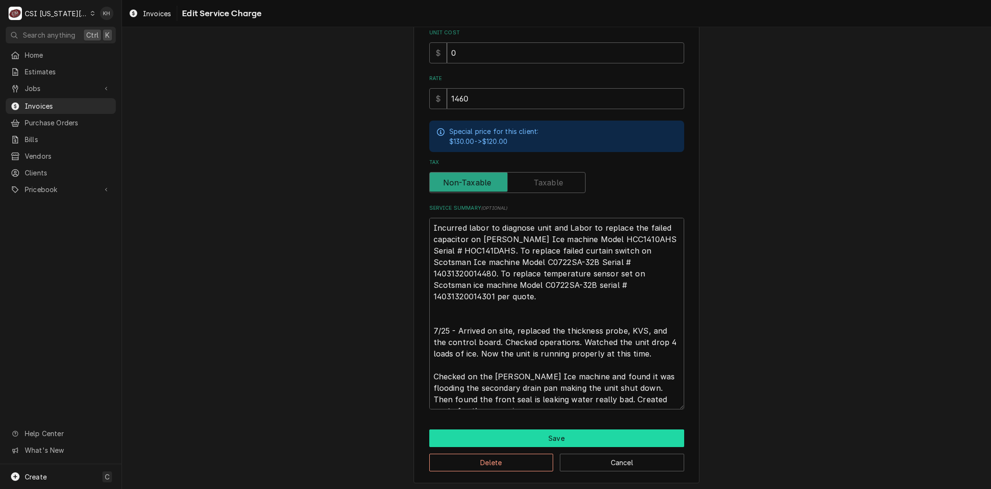
click at [534, 432] on button "Save" at bounding box center [556, 438] width 255 height 18
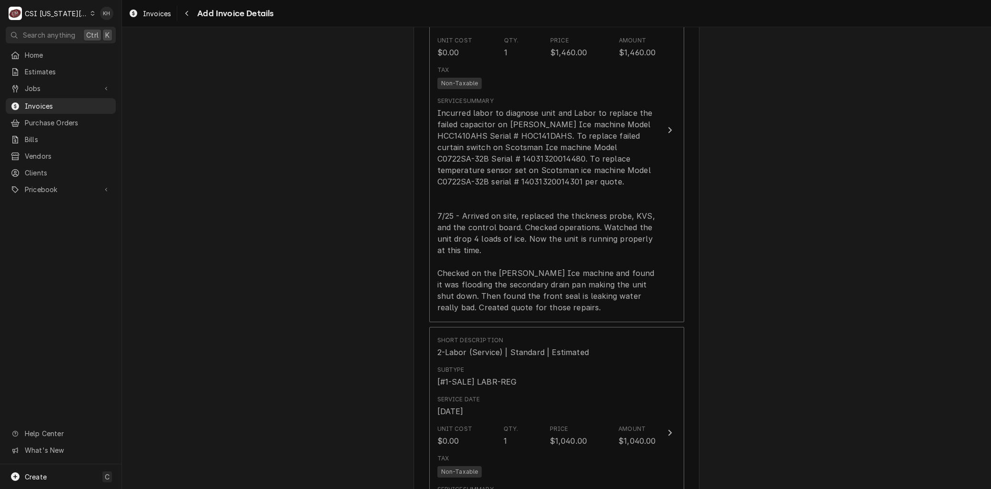
scroll to position [1427, 0]
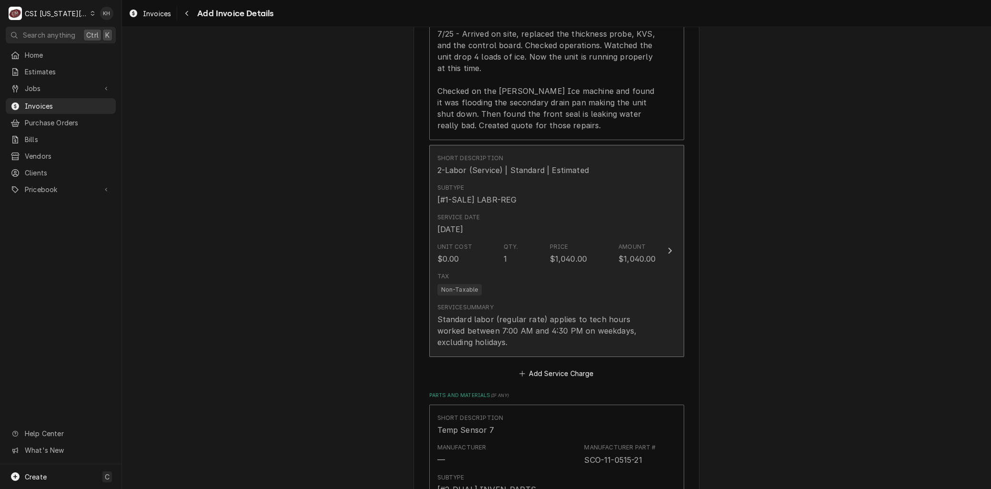
click at [504, 253] on div "1" at bounding box center [505, 258] width 3 height 11
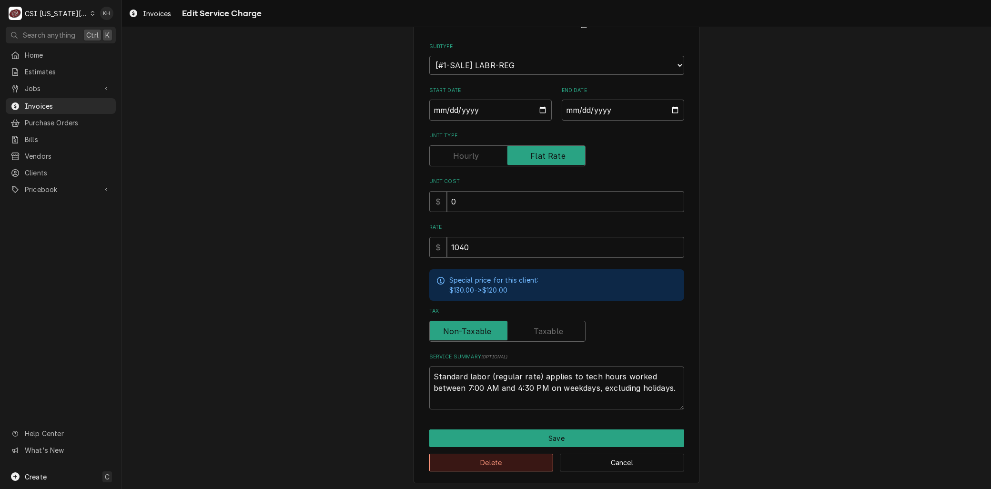
click at [461, 463] on button "Delete" at bounding box center [491, 463] width 124 height 18
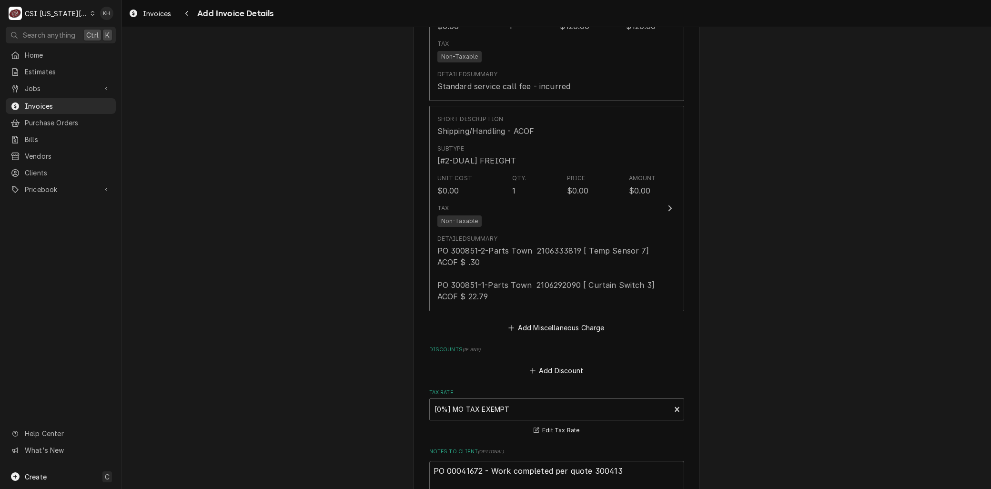
scroll to position [2504, 0]
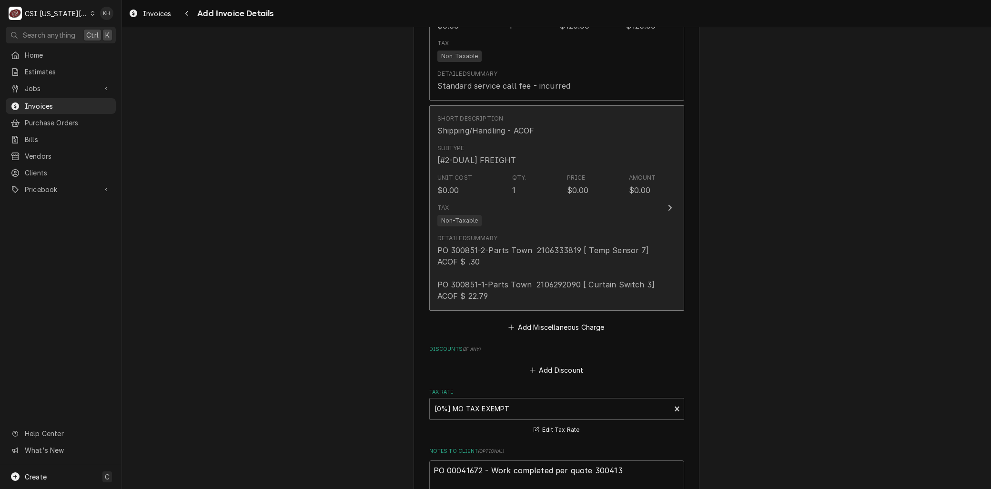
click at [513, 244] on div "PO 300851-2-Parts Town 2106333819 [ Temp Sensor 7] ACOF $ .30 PO 300851-1-Parts…" at bounding box center [546, 272] width 219 height 57
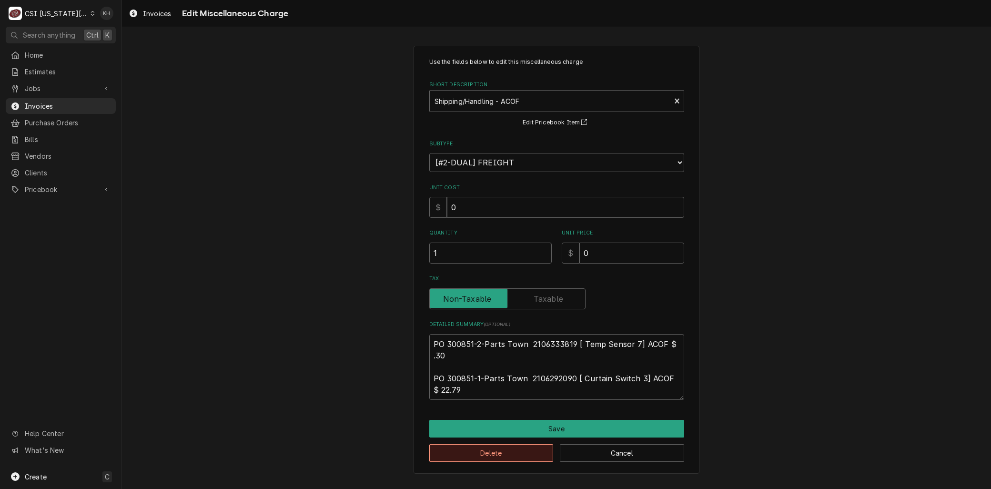
click at [452, 459] on button "Delete" at bounding box center [491, 453] width 124 height 18
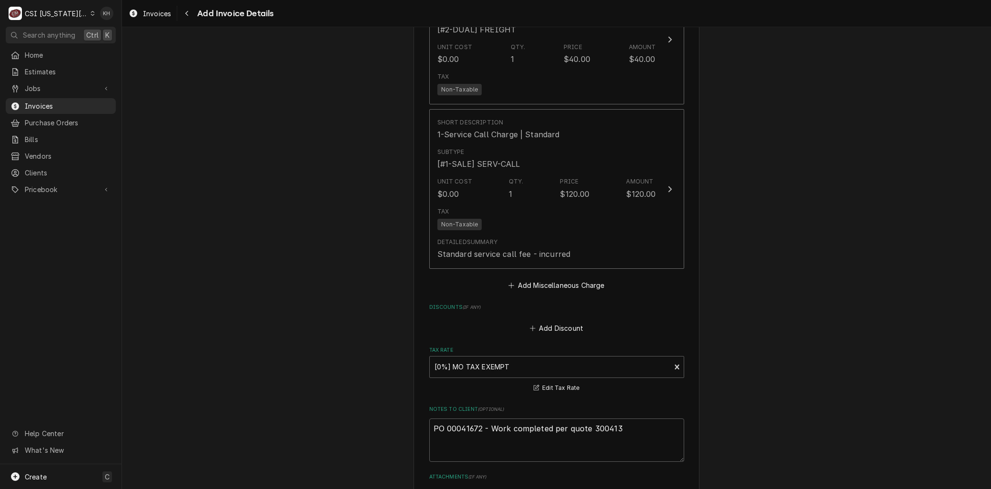
scroll to position [2201, 0]
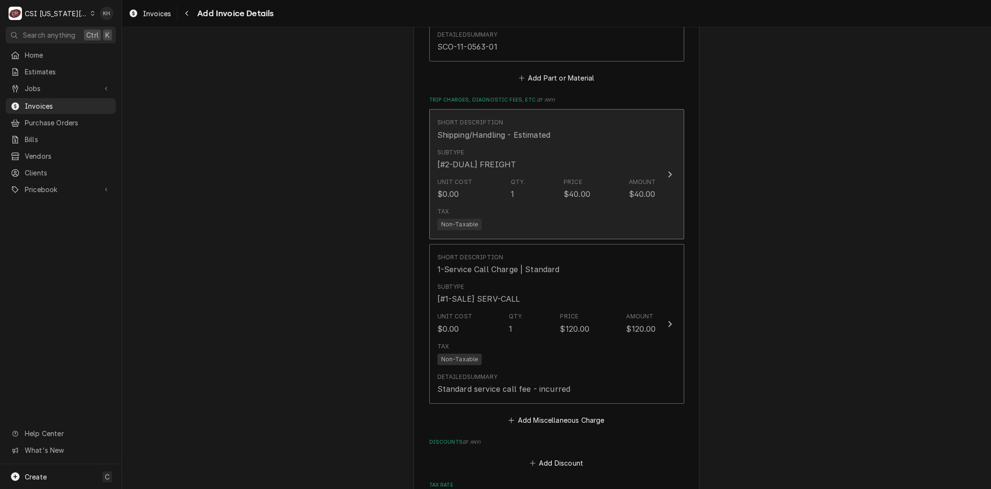
click at [513, 174] on div "Unit Cost $0.00 Qty. 1 Price $40.00 Amount $40.00" at bounding box center [546, 189] width 219 height 30
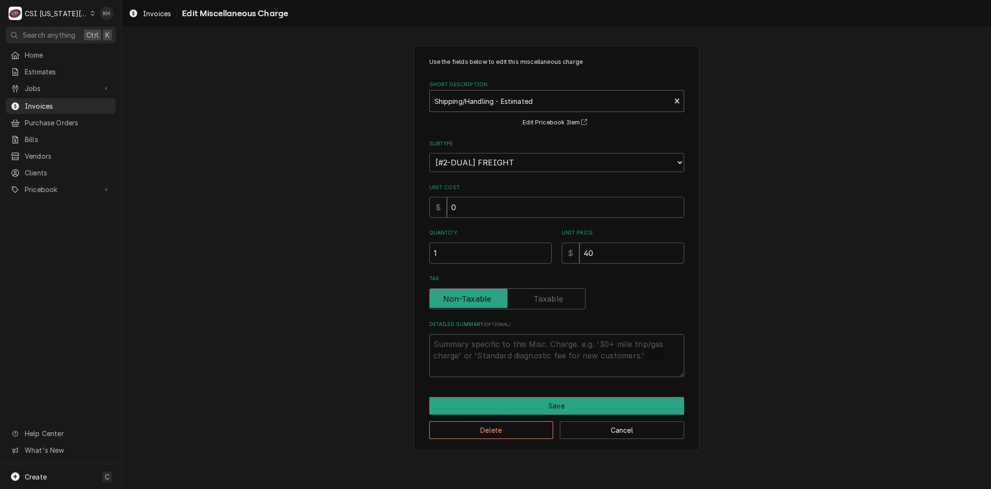
click at [478, 97] on div "Short Description" at bounding box center [550, 100] width 232 height 17
click at [527, 249] on div "Quantity 1 Unit Price $ 0" at bounding box center [556, 246] width 255 height 34
drag, startPoint x: 534, startPoint y: 400, endPoint x: 535, endPoint y: 405, distance: 5.3
click at [535, 405] on button "Save" at bounding box center [556, 406] width 255 height 18
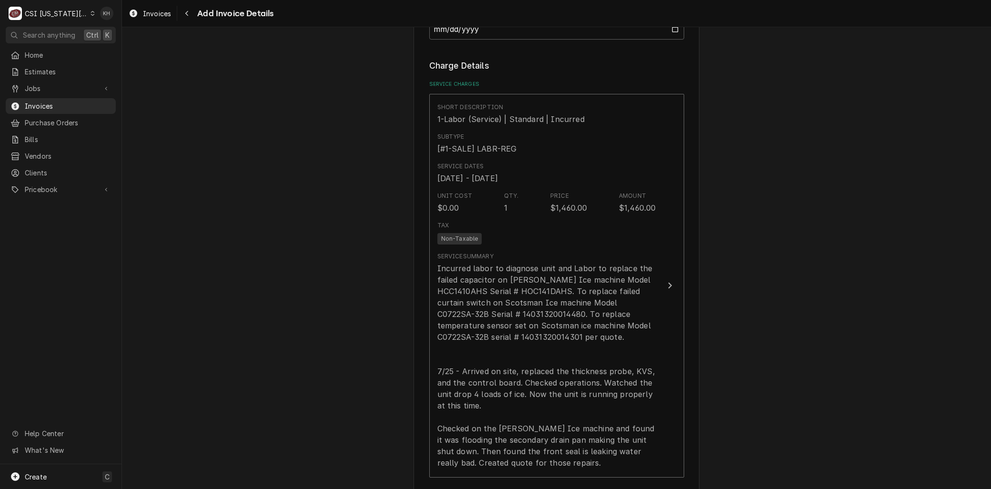
scroll to position [1196, 0]
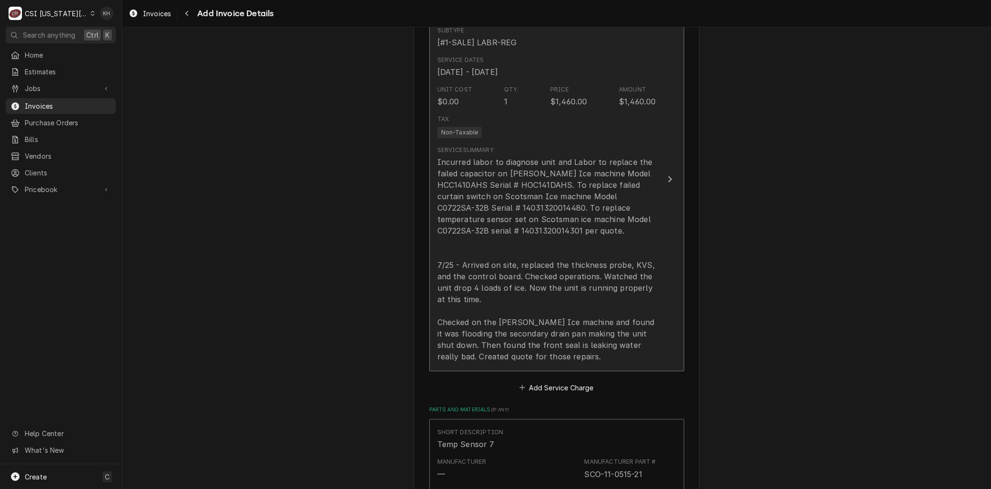
click at [577, 323] on div "Incurred labor to diagnose unit and Labor to replace the failed capacitor on Fo…" at bounding box center [546, 259] width 219 height 206
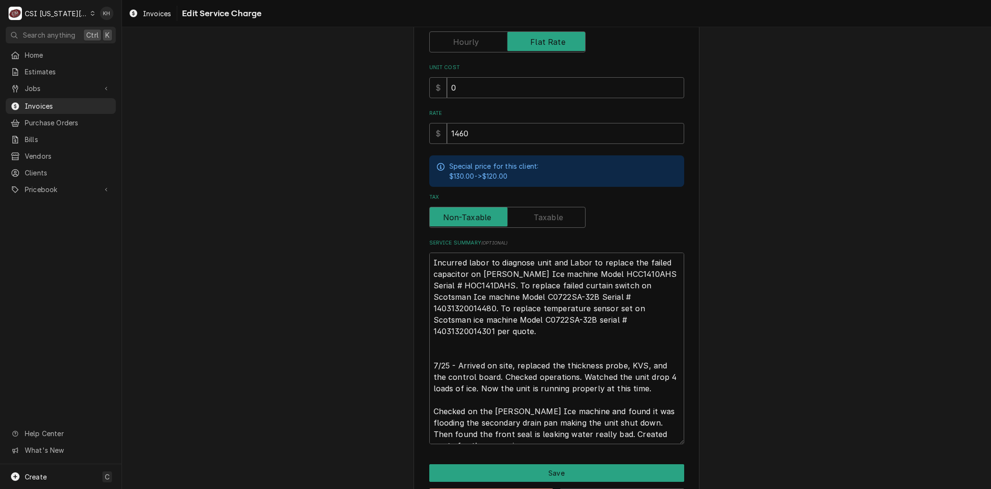
scroll to position [246, 0]
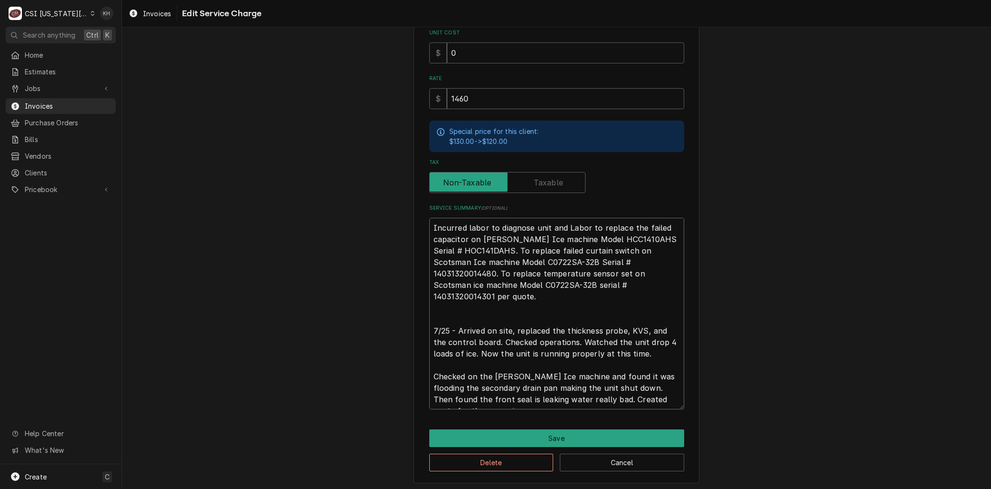
click at [599, 385] on textarea "Incurred labor to diagnose unit and Labor to replace the failed capacitor on Fo…" at bounding box center [556, 314] width 255 height 192
drag, startPoint x: 426, startPoint y: 314, endPoint x: 374, endPoint y: 149, distance: 173.6
click at [375, 149] on div "Use the fields below to edit this service charge Short Description 1-Labor (Ser…" at bounding box center [556, 141] width 869 height 700
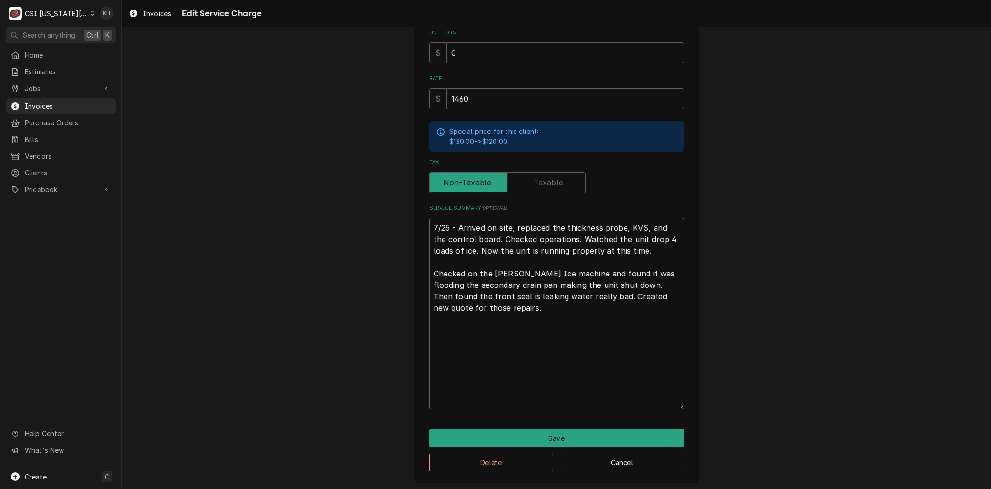
scroll to position [154, 0]
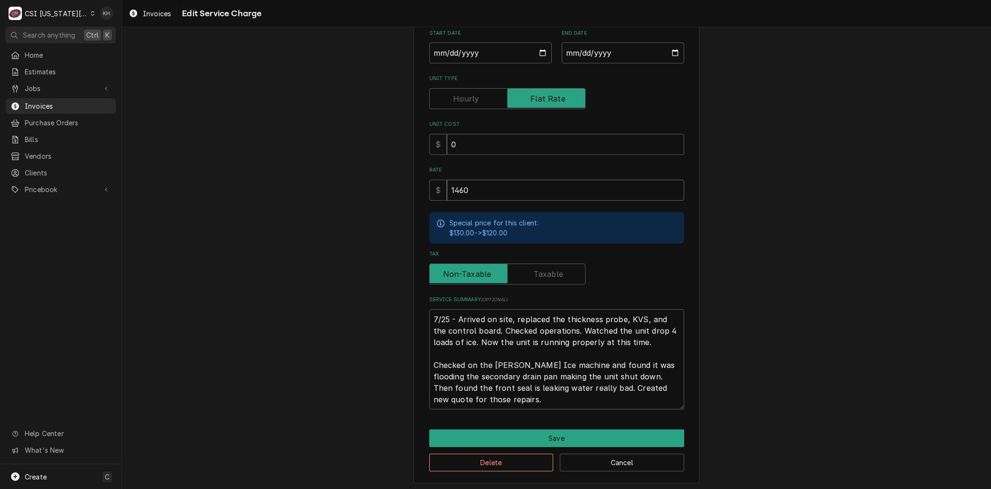
drag, startPoint x: 340, startPoint y: 198, endPoint x: 264, endPoint y: 193, distance: 76.4
click at [263, 194] on div "Use the fields below to edit this service charge Short Description 1-Labor (Ser…" at bounding box center [556, 187] width 869 height 609
click at [586, 433] on button "Save" at bounding box center [556, 438] width 255 height 18
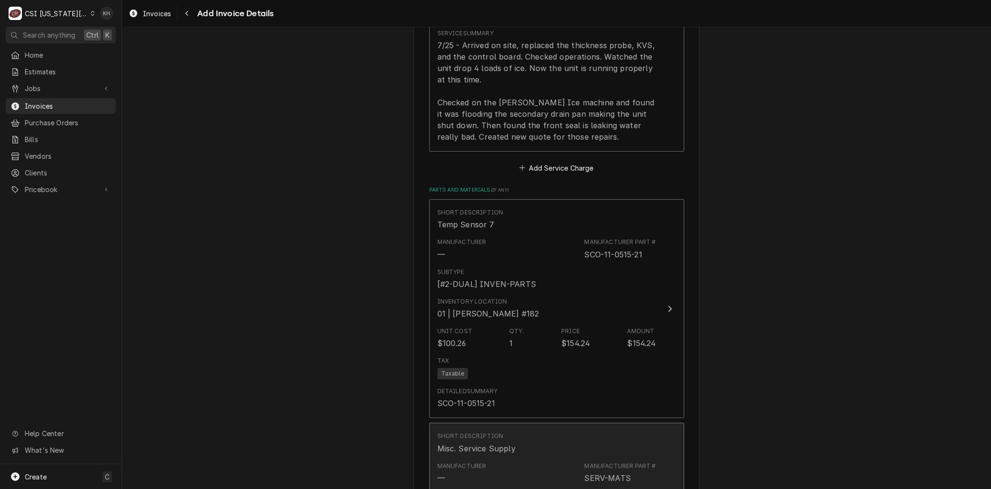
scroll to position [1373, 0]
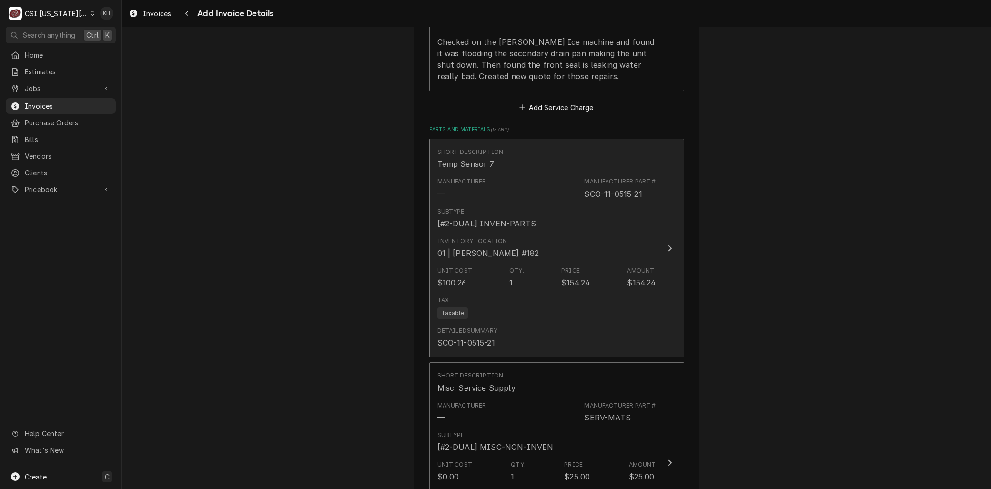
click at [537, 263] on div "Unit Cost $100.26 Qty. 1 Price $154.24 Amount $154.24" at bounding box center [546, 278] width 219 height 30
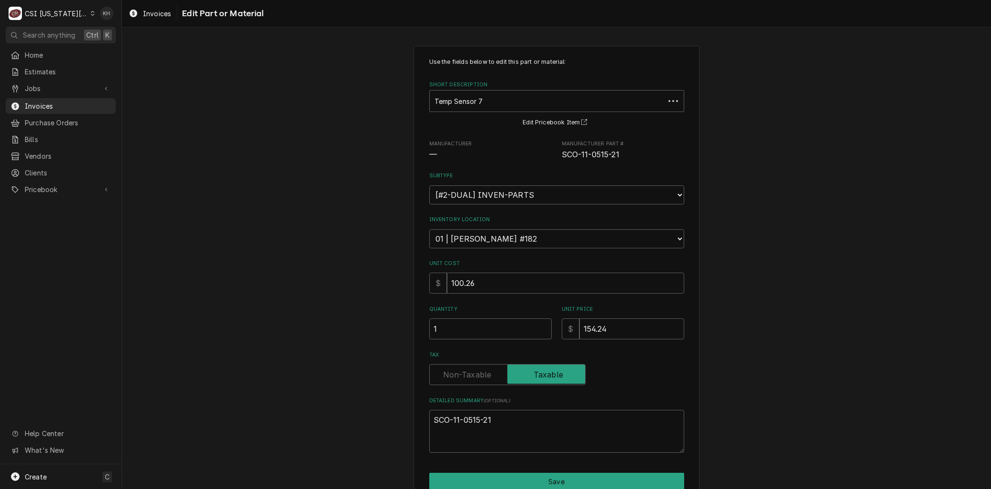
drag, startPoint x: 495, startPoint y: 458, endPoint x: 491, endPoint y: 454, distance: 5.1
click at [494, 458] on div "Use the fields below to edit this part or material: Short Description Temp Sens…" at bounding box center [557, 286] width 286 height 481
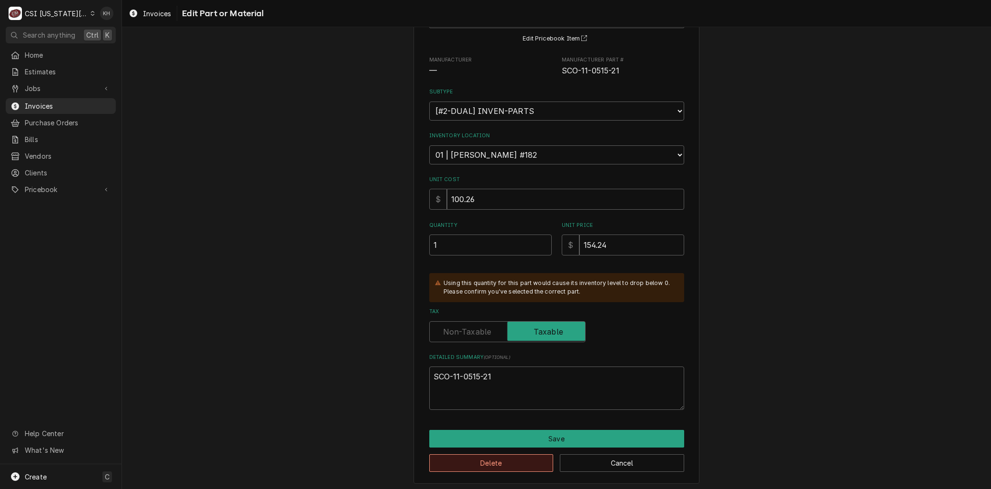
click at [479, 461] on button "Delete" at bounding box center [491, 463] width 124 height 18
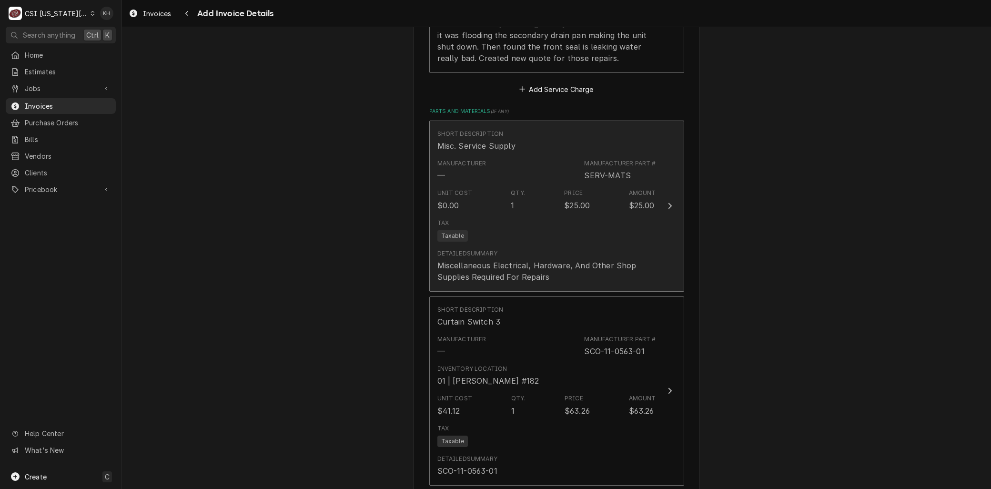
scroll to position [1392, 0]
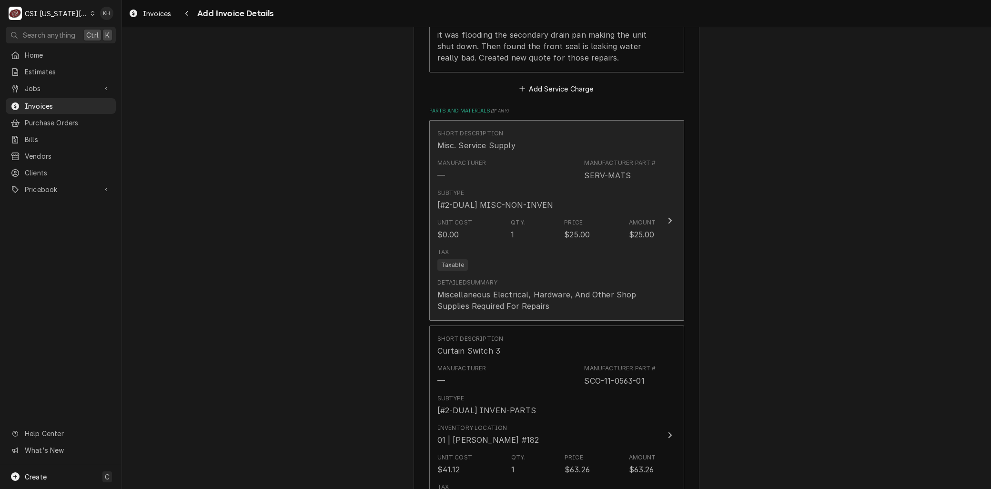
click at [478, 274] on div "Detailed Summary Miscellaneous Electrical, Hardware, And Other Shop Supplies Re…" at bounding box center [546, 294] width 219 height 41
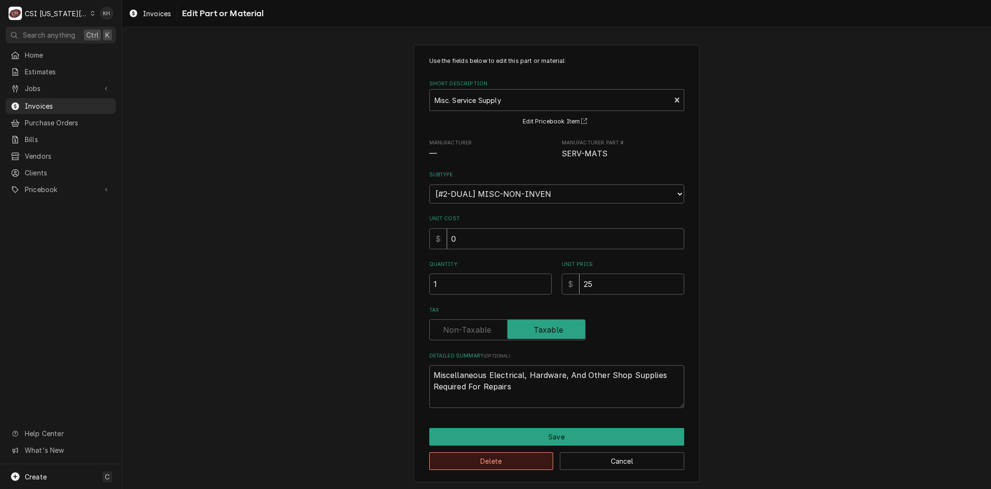
click at [441, 467] on button "Delete" at bounding box center [491, 461] width 124 height 18
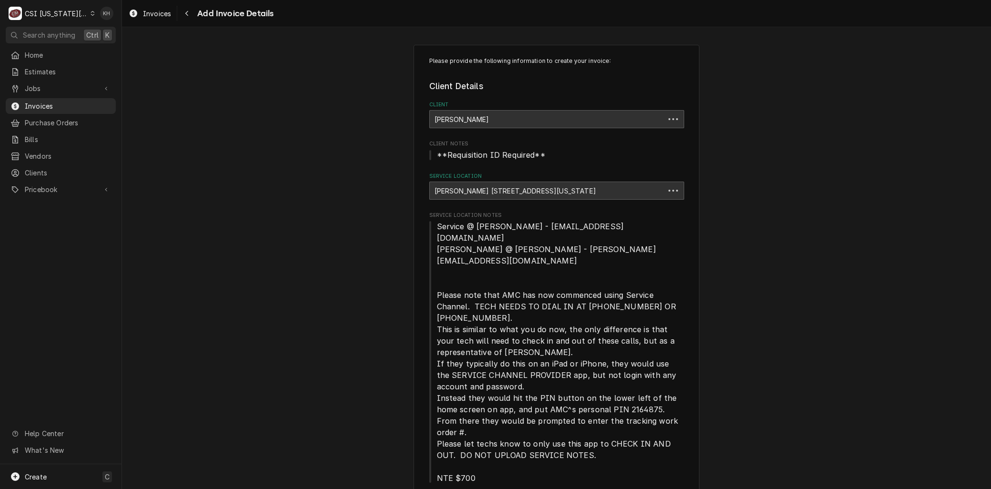
scroll to position [1409, 0]
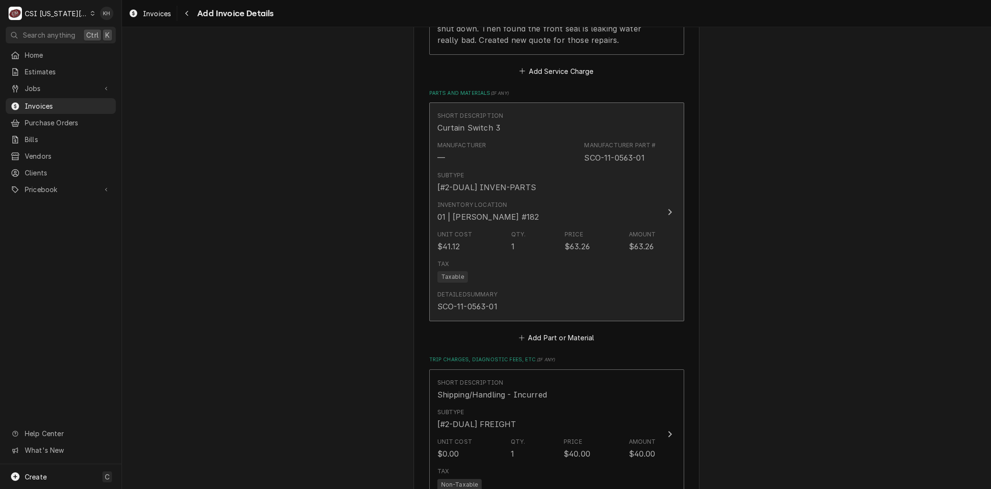
click at [463, 256] on div "Tax Taxable" at bounding box center [546, 271] width 219 height 30
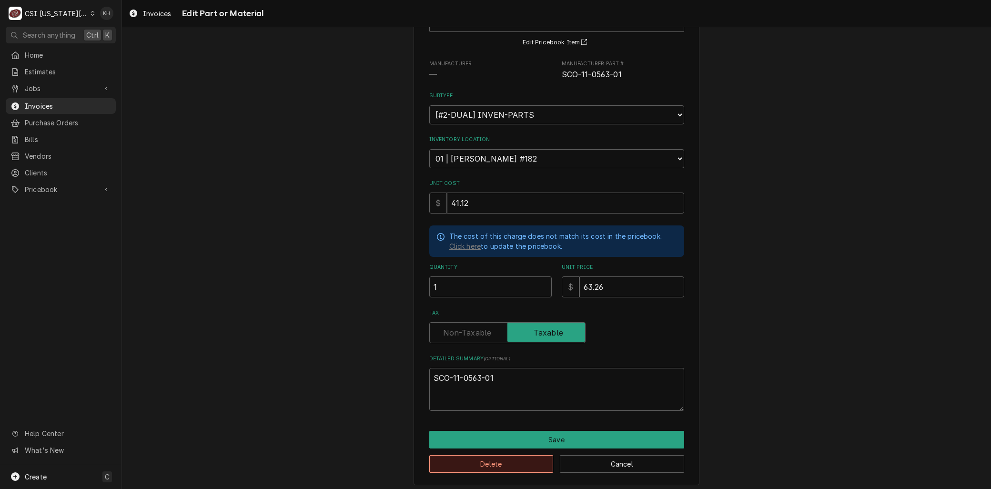
click at [435, 455] on button "Delete" at bounding box center [491, 464] width 124 height 18
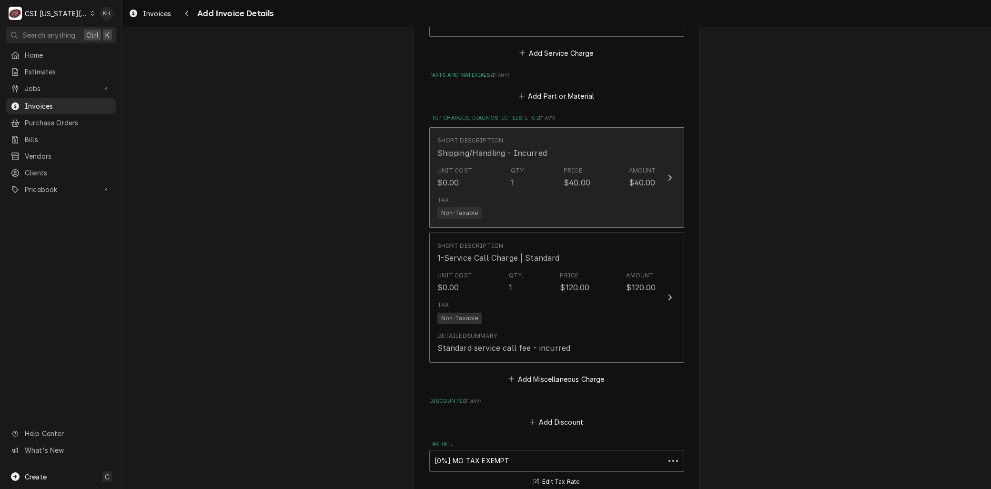
scroll to position [1427, 0]
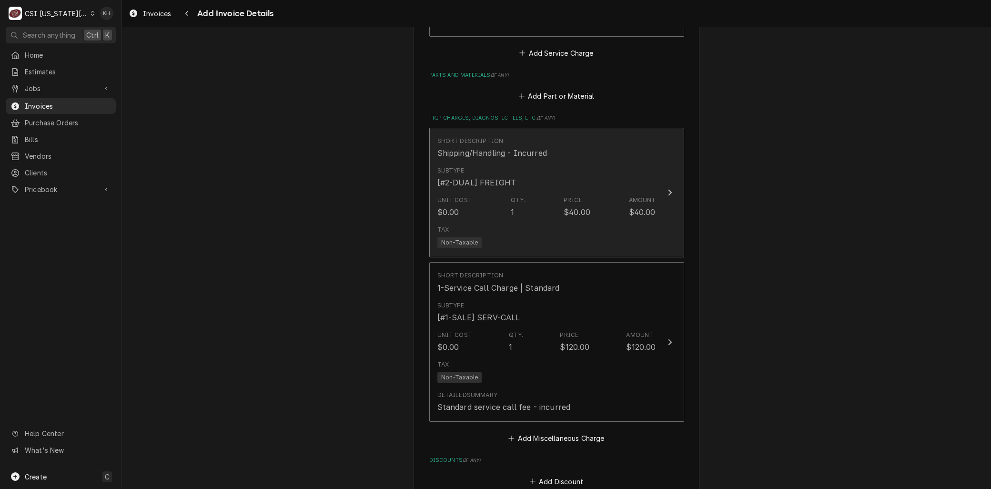
click at [465, 196] on div "Unit Cost $0.00" at bounding box center [454, 207] width 35 height 22
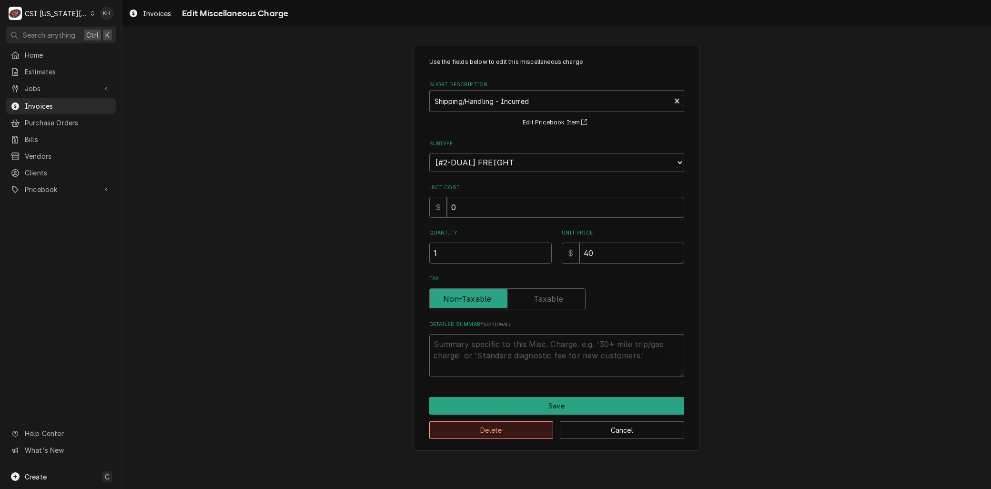
click at [450, 435] on button "Delete" at bounding box center [491, 430] width 124 height 18
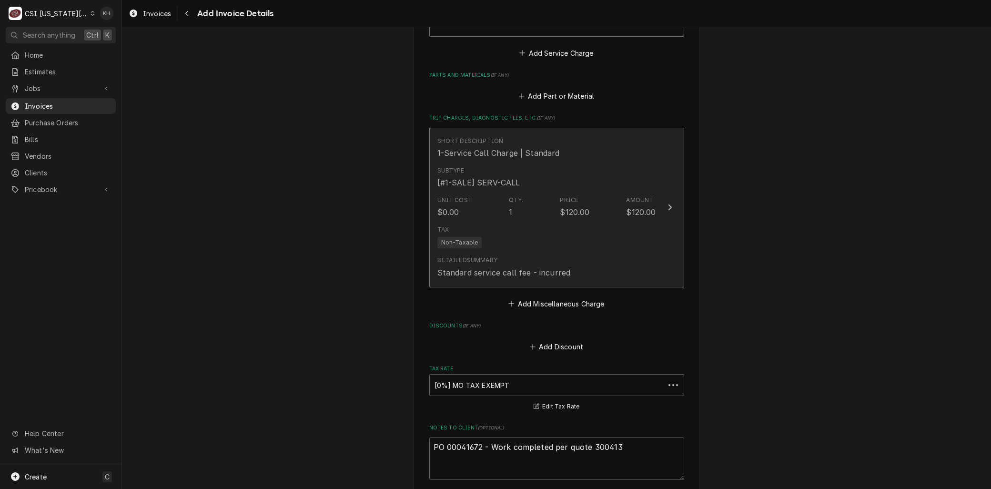
scroll to position [1446, 0]
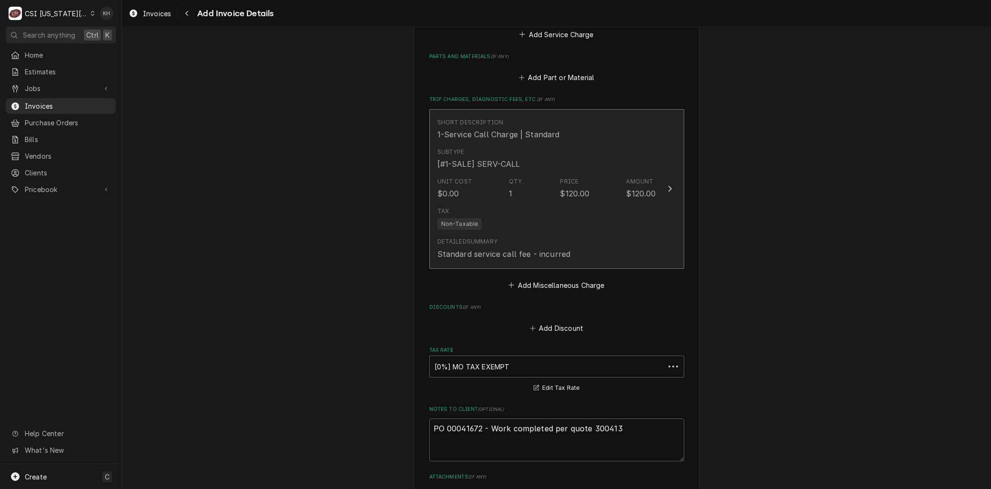
click at [467, 173] on div "Unit Cost $0.00 Qty. 1 Price $120.00 Amount $120.00" at bounding box center [546, 188] width 219 height 30
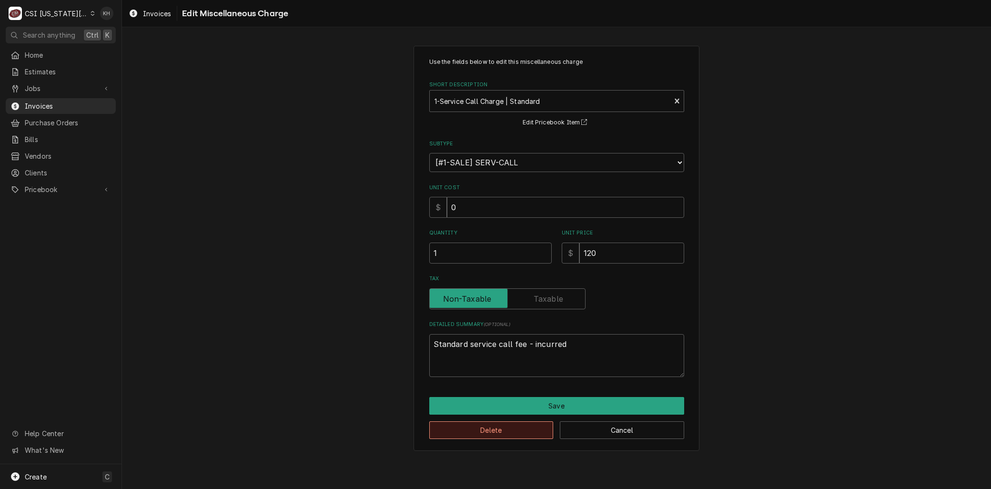
click at [469, 426] on button "Delete" at bounding box center [491, 430] width 124 height 18
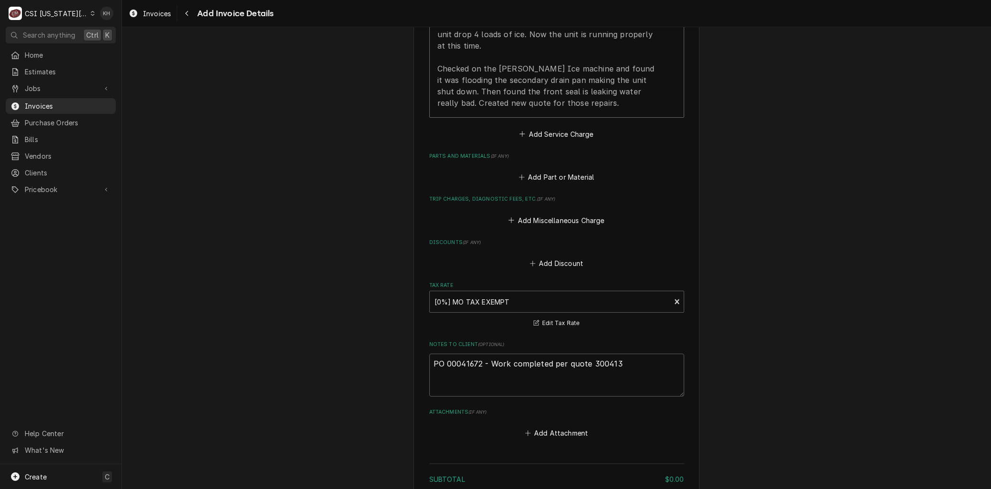
scroll to position [1463, 0]
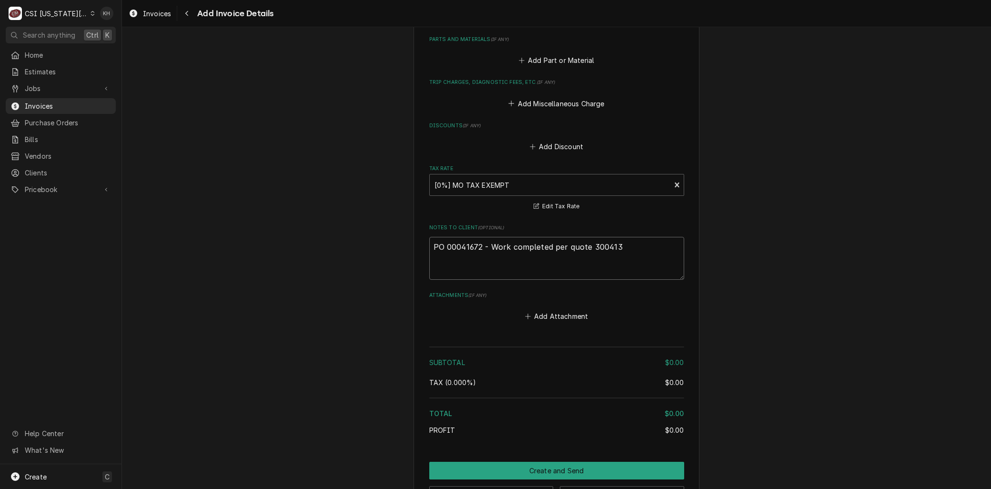
drag, startPoint x: 620, startPoint y: 208, endPoint x: 486, endPoint y: 211, distance: 134.4
click at [486, 237] on textarea "PO 00041672 - Work completed per quote 300413" at bounding box center [556, 258] width 255 height 43
click at [603, 237] on textarea "PO 00041672 - New quote created for repairs." at bounding box center [556, 258] width 255 height 43
drag, startPoint x: 508, startPoint y: 210, endPoint x: 487, endPoint y: 211, distance: 21.5
click at [487, 237] on textarea "PO 00041672 - New quote created for repairs." at bounding box center [556, 258] width 255 height 43
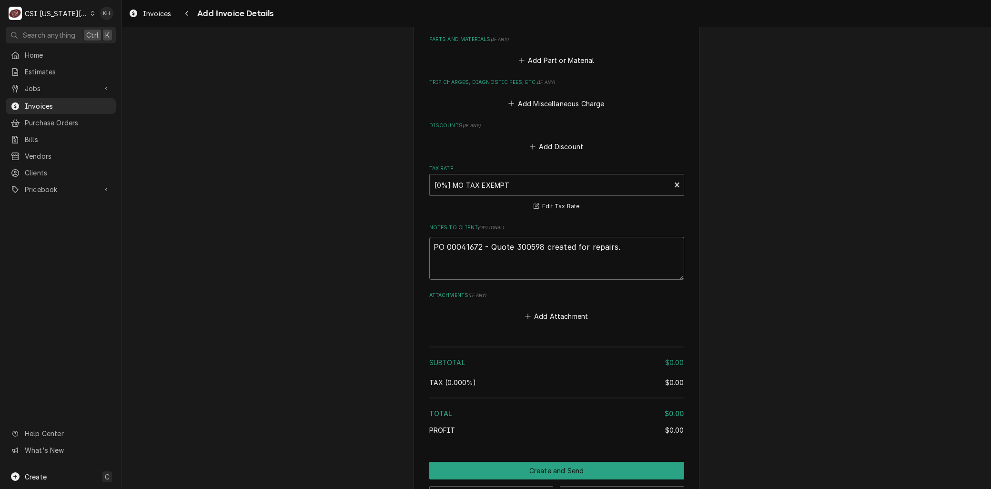
click at [535, 237] on textarea "PO 00041672 - Quote 300598 created for repairs." at bounding box center [556, 258] width 255 height 43
click at [646, 237] on textarea "PO 00041672 - Quote 300596 created for repairs." at bounding box center [556, 258] width 255 height 43
click at [587, 486] on button "Save Draft" at bounding box center [622, 495] width 124 height 18
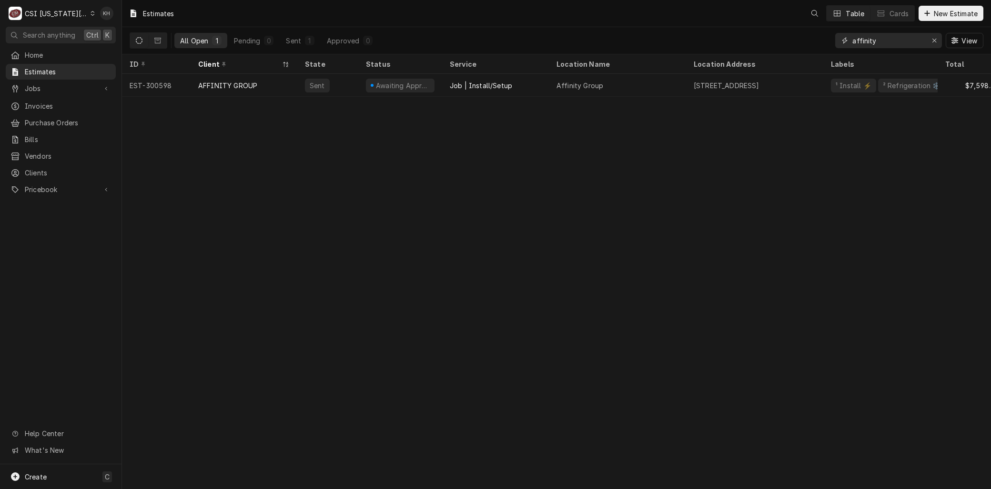
drag, startPoint x: 887, startPoint y: 40, endPoint x: 741, endPoint y: 35, distance: 145.4
click at [742, 35] on div "All Open 1 Pending 0 Sent 1 Approved 0 affinity View" at bounding box center [557, 40] width 854 height 27
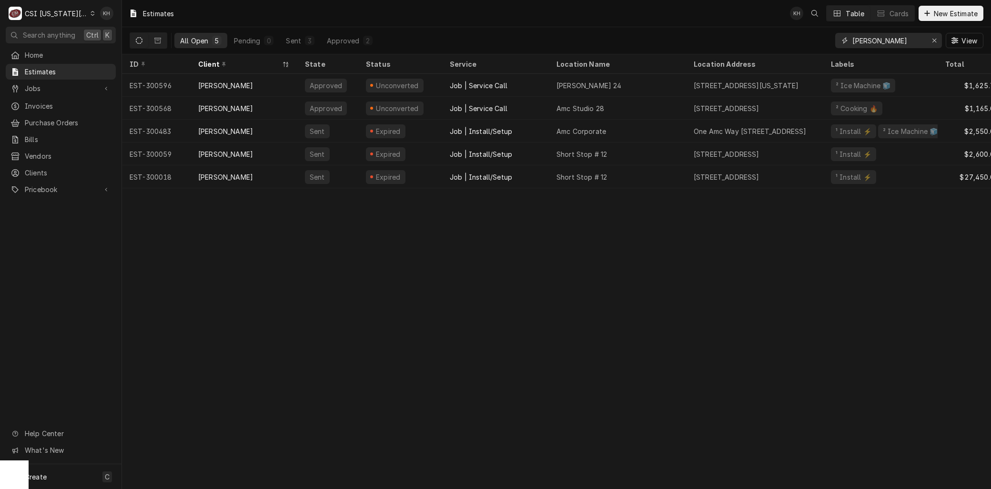
type input "[PERSON_NAME]"
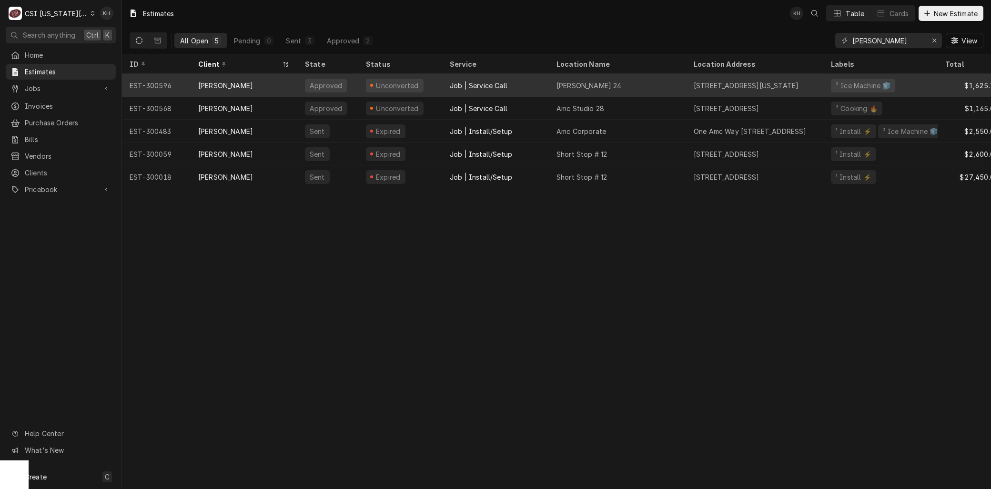
click at [174, 83] on div "EST-300596" at bounding box center [156, 85] width 69 height 23
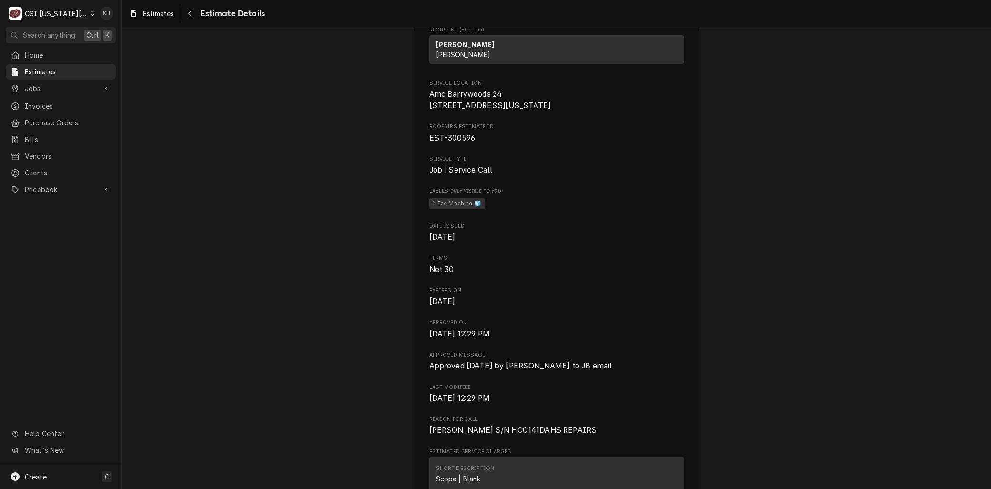
scroll to position [53, 0]
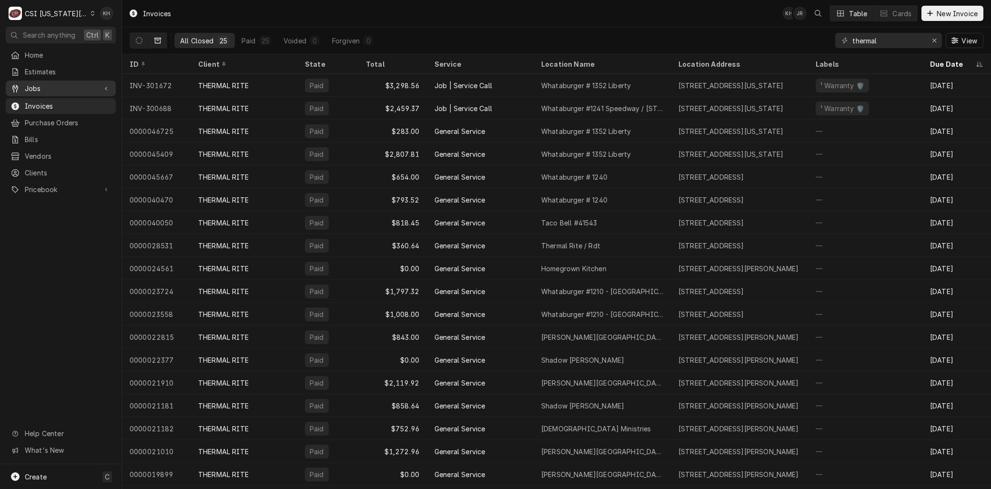
drag, startPoint x: 37, startPoint y: 84, endPoint x: 37, endPoint y: 91, distance: 6.7
click at [37, 86] on span "Jobs" at bounding box center [61, 88] width 72 height 10
click at [37, 102] on span "Jobs" at bounding box center [68, 105] width 86 height 10
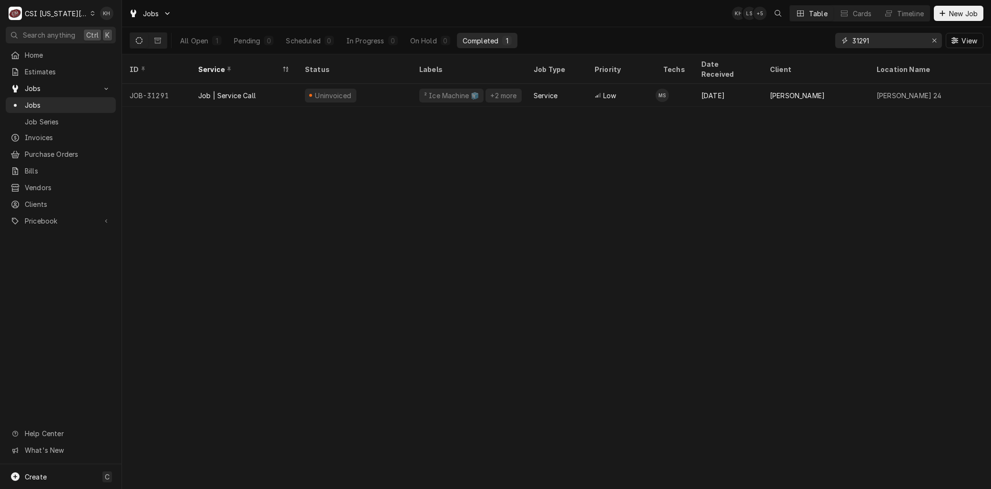
drag, startPoint x: 804, startPoint y: 33, endPoint x: 680, endPoint y: 43, distance: 124.2
click at [687, 35] on div "All Open 1 Pending 0 Scheduled 0 In Progress 0 On Hold 0 Completed 1 31291 View" at bounding box center [557, 40] width 854 height 27
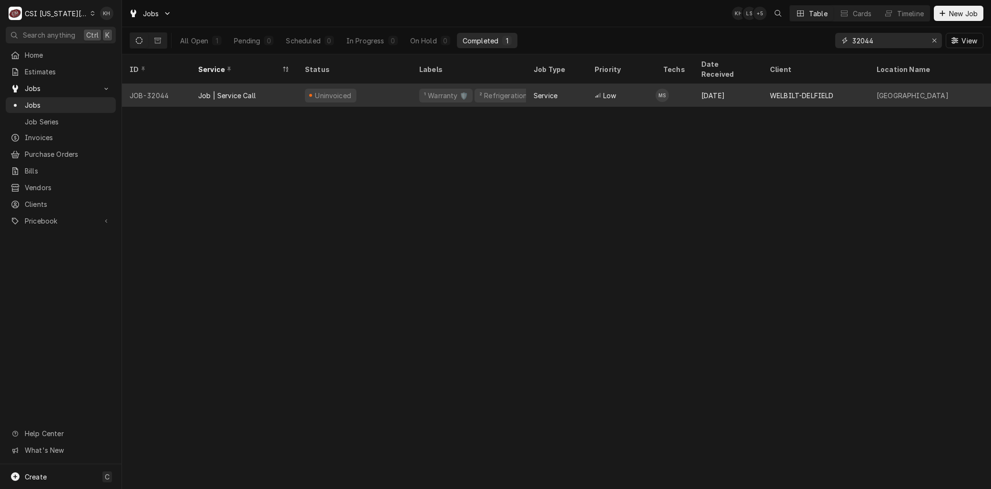
type input "32044"
click at [174, 84] on div "JOB-32044" at bounding box center [156, 95] width 69 height 23
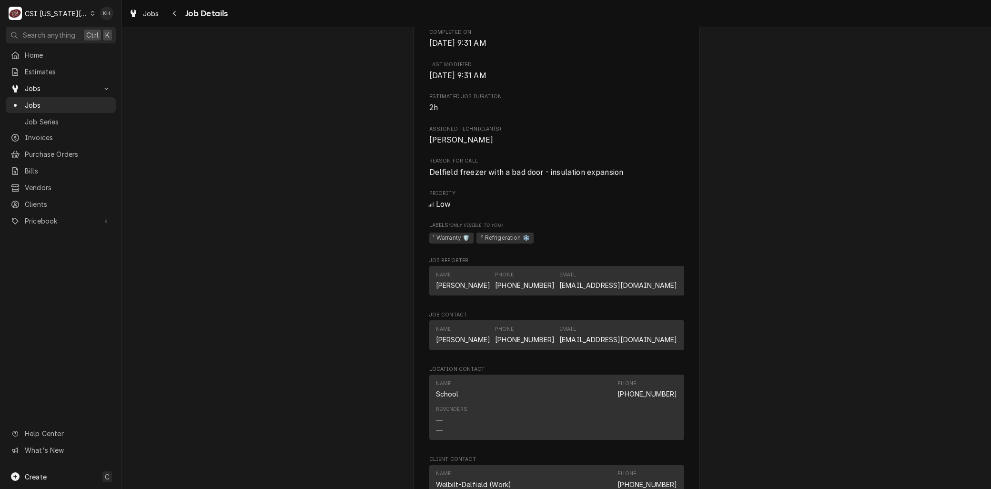
scroll to position [1059, 0]
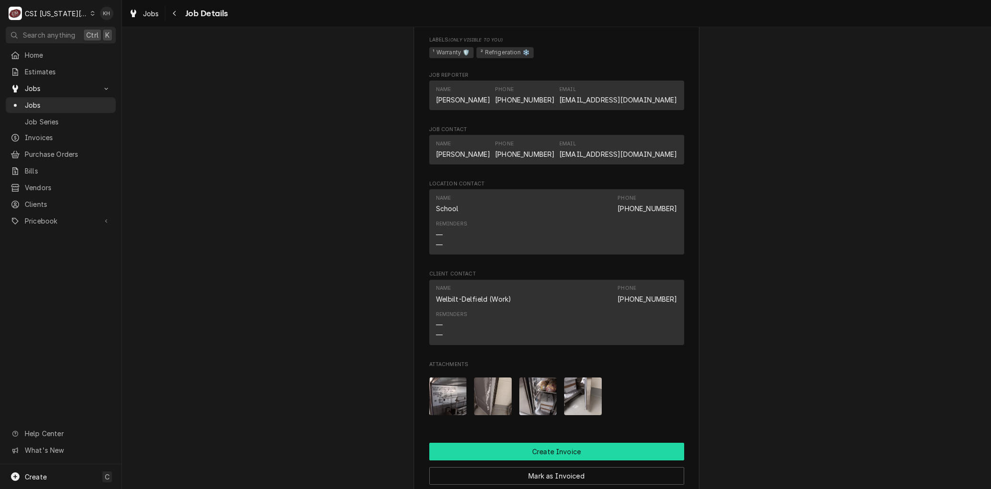
click at [535, 460] on button "Create Invoice" at bounding box center [556, 452] width 255 height 18
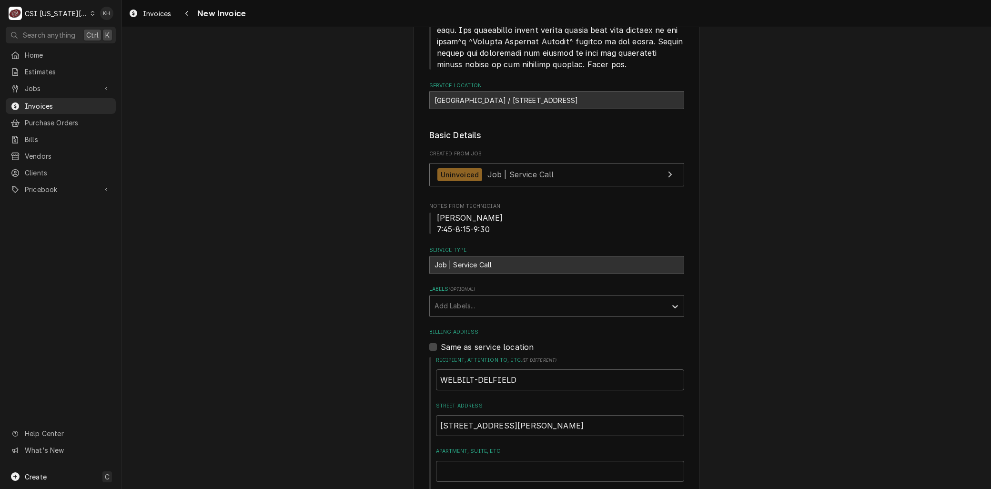
scroll to position [741, 0]
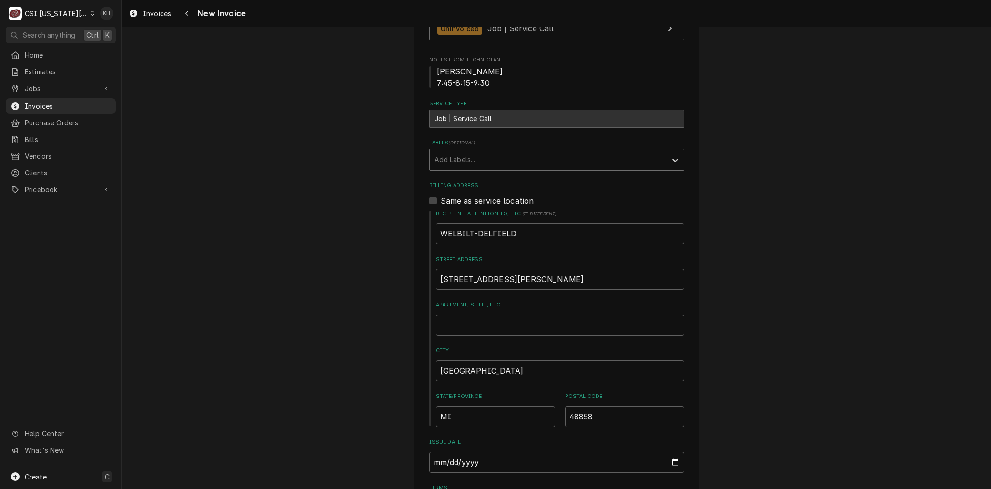
click at [470, 158] on div "Add Labels..." at bounding box center [548, 159] width 237 height 21
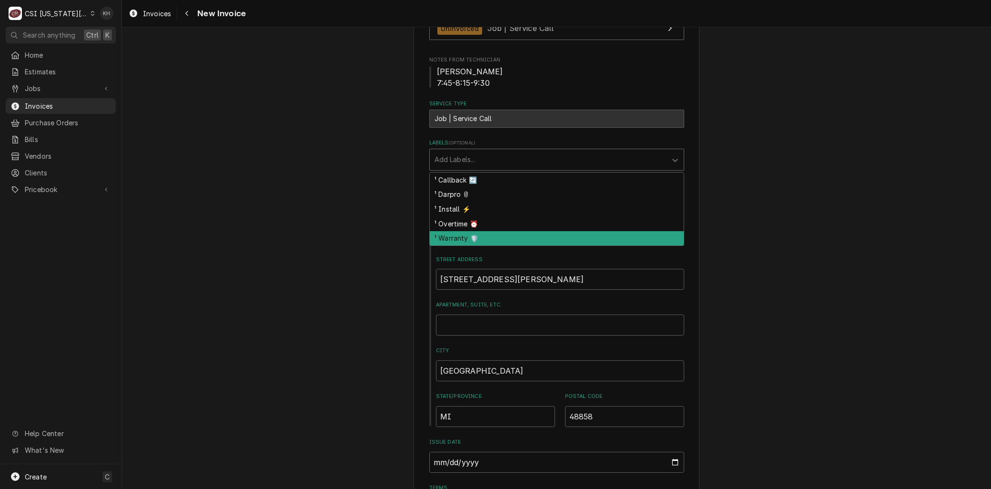
click at [454, 231] on div "¹ Warranty 🛡️" at bounding box center [557, 238] width 254 height 15
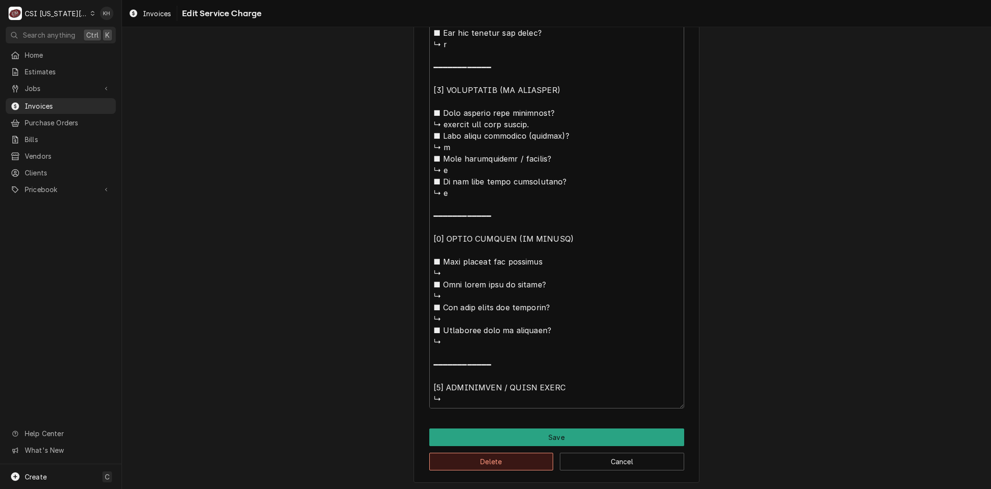
click at [486, 460] on button "Delete" at bounding box center [491, 462] width 124 height 18
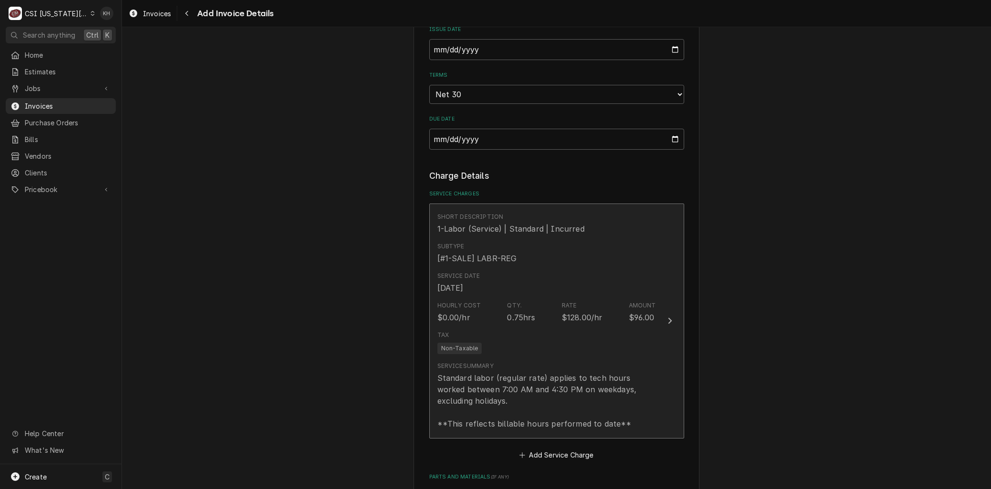
click at [518, 372] on div "Standard labor (regular rate) applies to tech hours worked between 7:00 AM and …" at bounding box center [546, 400] width 219 height 57
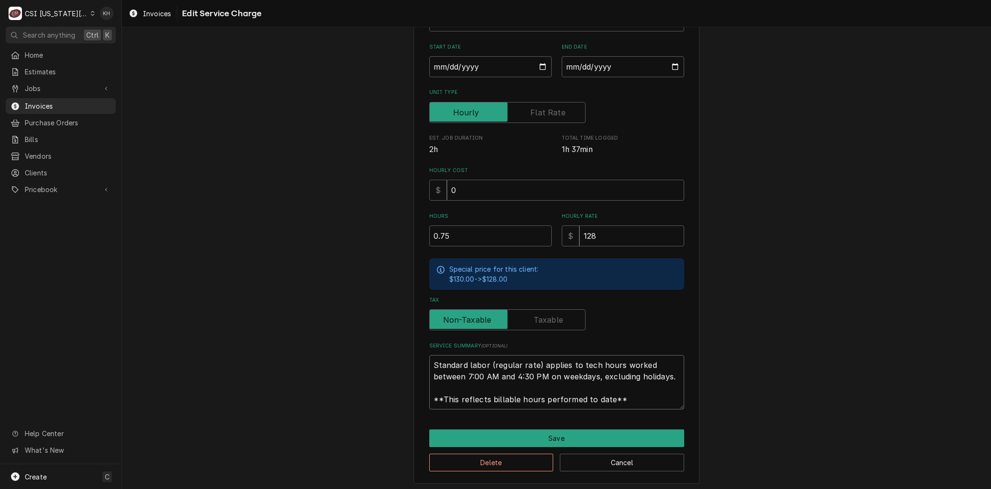
drag, startPoint x: 621, startPoint y: 398, endPoint x: 283, endPoint y: 301, distance: 351.5
click at [258, 296] on div "Use the fields below to edit this service charge Short Description 1-Labor (Ser…" at bounding box center [556, 194] width 869 height 595
paste textarea "⚠️ LORE IPSUMDOLORSI ⚠️ ✪ Ametcons adi elitsedd eiusmodt ✪ Incidid utlabore etd…"
type textarea "x"
type textarea "⚠️ LORE IPSUMDOLORSI ⚠️ ✪ Ametcons adi elitsedd eiusmodt ✪ Incidid utlabore etd…"
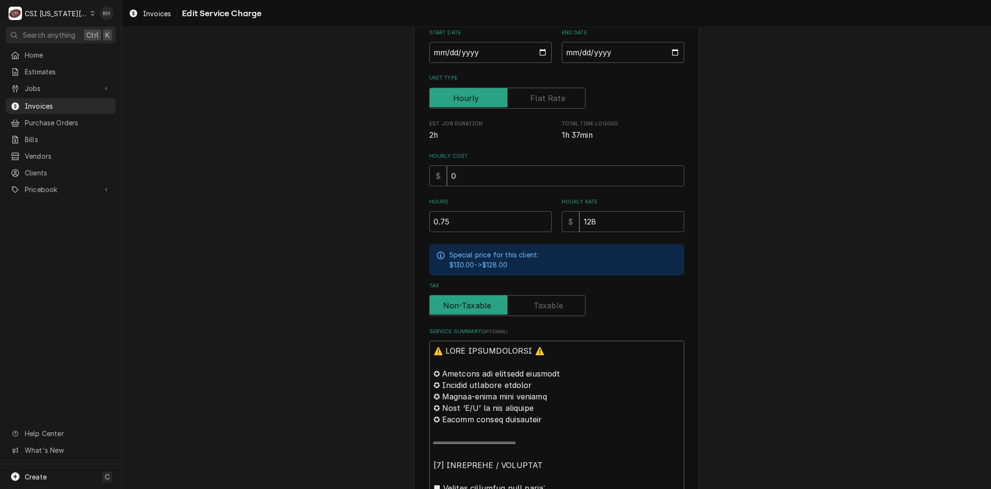
drag, startPoint x: 459, startPoint y: 240, endPoint x: 280, endPoint y: -8, distance: 306.4
click at [280, 0] on html "C CSI [US_STATE] City KH Search anything Ctrl K Home Estimates Jobs Jobs Job Se…" at bounding box center [495, 244] width 991 height 489
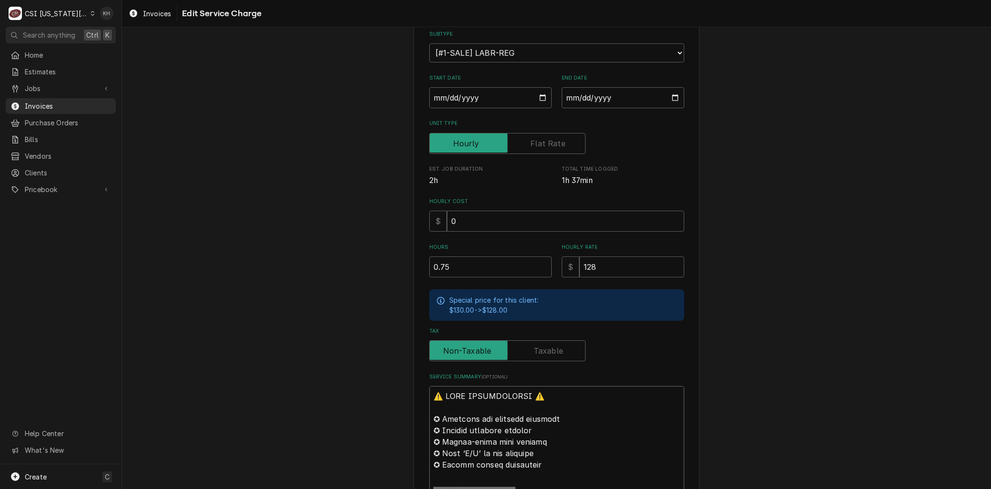
type textarea "x"
type textarea "LOremipsu ↳ Dolor #: SIT5A-C-A5E ↳ Seddoe #: 0928522803192 ↳ Tempori: 961 ↳ Utl…"
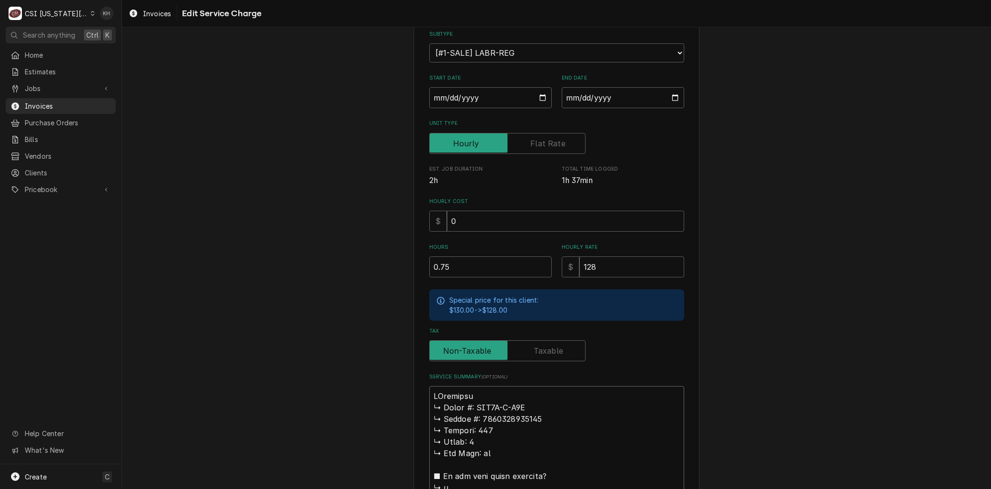
type textarea "x"
type textarea "LoRemipsum ↳ Dolor #: SIT3A-C-A2E ↳ Seddoe #: 8319044559784 ↳ Tempori: 141 ↳ Ut…"
type textarea "x"
type textarea "LorEmipsumd ↳ Sitam #: CON2A-E-S9D ↳ Eiusmo #: 9035617418433 ↳ Tempori: 427 ↳ U…"
type textarea "x"
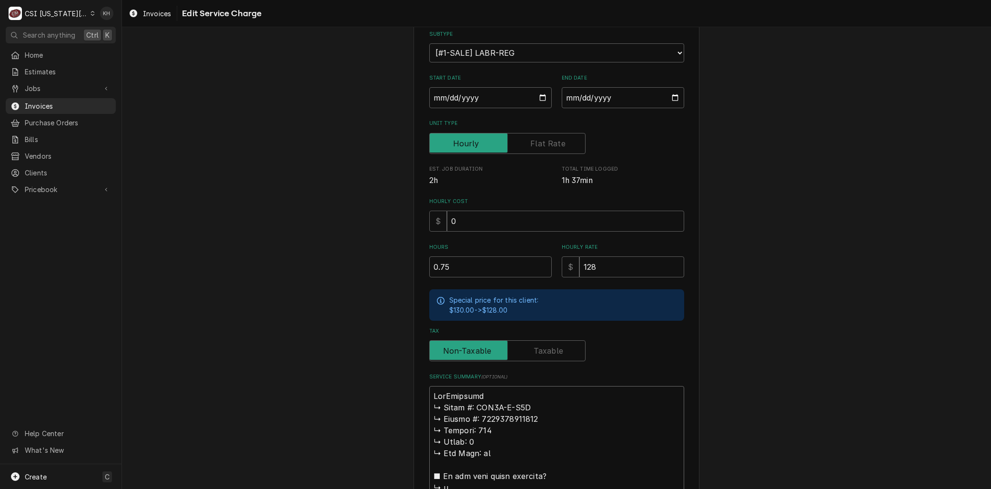
type textarea "LoreMipsumdo ↳ Sitam #: CON3A-E-S7D ↳ Eiusmo #: 5842956221569 ↳ Tempori: 360 ↳ …"
type textarea "x"
type textarea "LoremIpsumdol ↳ Sitam #: CON2A-E-S9D ↳ Eiusmo #: 9169151563145 ↳ Tempori: 812 ↳…"
type textarea "x"
type textarea "Lorem:Ipsumdol ↳ Sitam #: CON2A-E-S7D ↳ Eiusmo #: 0174792172695 ↳ Tempori: 152 …"
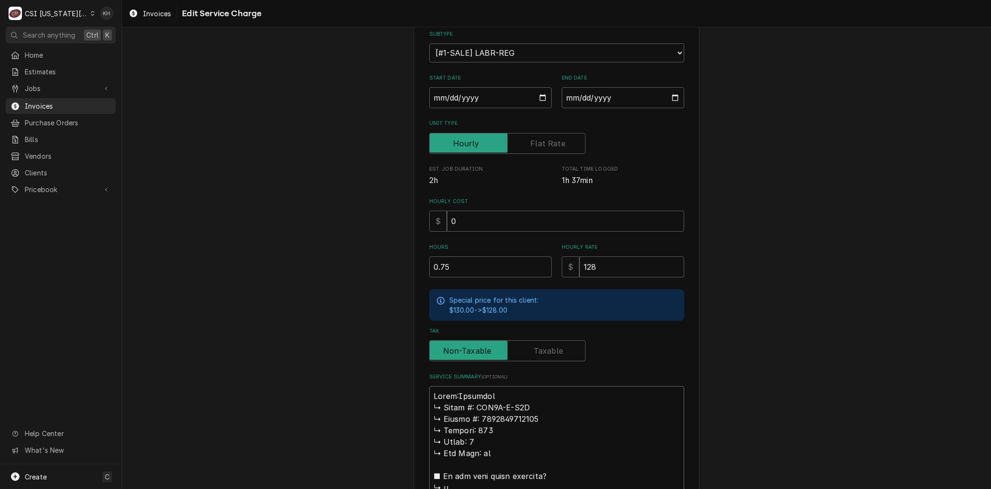
type textarea "x"
type textarea "Lorem: Ipsumdol ↳ Sitam #: CON9A-E-S4D ↳ Eiusmo #: 3230821687093 ↳ Tempori: 386…"
type textarea "x"
type textarea "Lorem: Ipsumdol Sitam #: CON9A-E-S6D ↳ Eiusmo #: 4462113120403 ↳ Tempori: 859 ↳…"
type textarea "x"
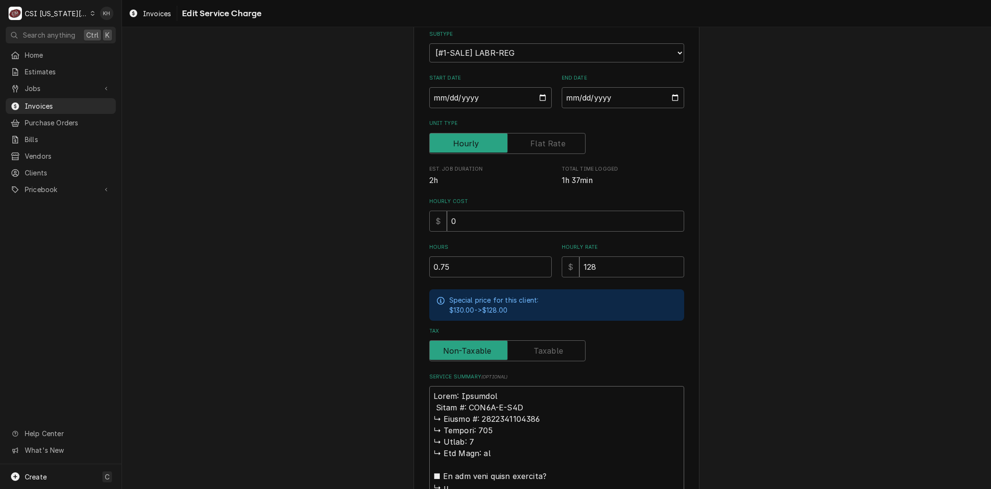
type textarea "Lorem: Ipsumdol Sitam #: CON9A-E-S8D ↳ Eiusmo #: 6761095913141 ↳ Tempori: 354 ↳…"
type textarea "x"
type textarea "Lorem: Ipsumdol sita #: CON3A-E-S2D ↳ Eiusmo #: 3660199025214 ↳ Tempori: 649 ↳ …"
type textarea "x"
type textarea "Lorem: Ipsumdol sit #: AME4C-A-E6S ↳ Doeius #: 5370153318094 ↳ Tempori: 569 ↳ U…"
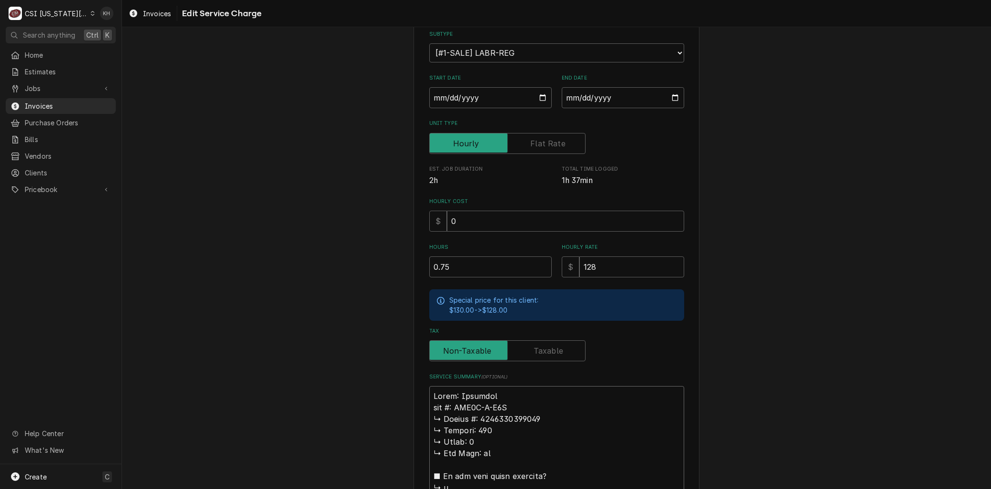
type textarea "x"
type textarea "Lorem: Ipsumdol si #: AME2C-A-E7S ↳ Doeius #: 3218496281696 ↳ Tempori: 026 ↳ Ut…"
type textarea "x"
type textarea "Lorem: Ipsumdol s #: AME9C-A-E0S ↳ Doeius #: 9418866567803 ↳ Tempori: 774 ↳ Utl…"
type textarea "x"
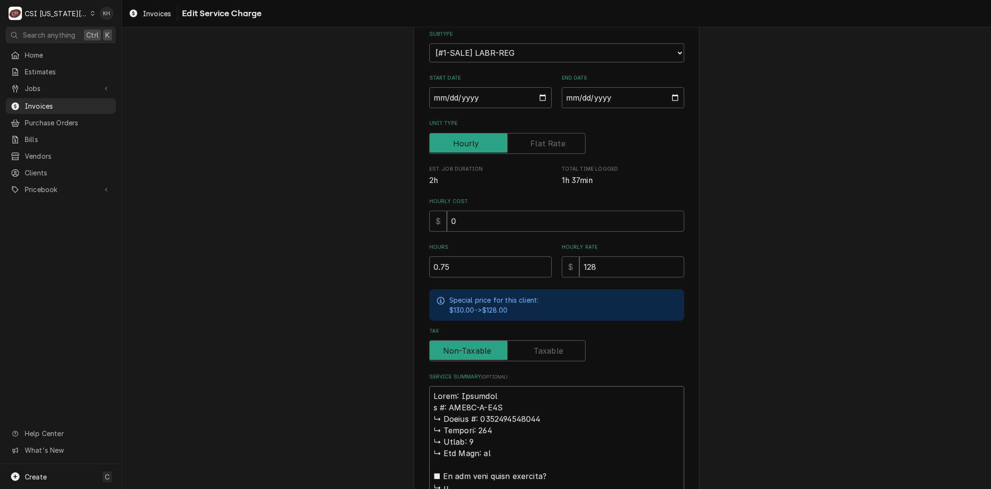
type textarea "Lorem: Ipsumdol #: SIT4A-C-A0E ↳ Seddoe #: 1997242467521 ↳ Tempori: 901 ↳ Utlab…"
type textarea "x"
type textarea "Lorem: Ipsumdol #: SIT9A-C-A0E ↳ Seddoe #: 1984299896102 ↳ Tempori: 108 ↳ Utlab…"
type textarea "x"
type textarea "Lorem: Ipsumdol : SIT1A-C-A9E ↳ Seddoe #: 1906175761617 ↳ Tempori: 028 ↳ Utlab:…"
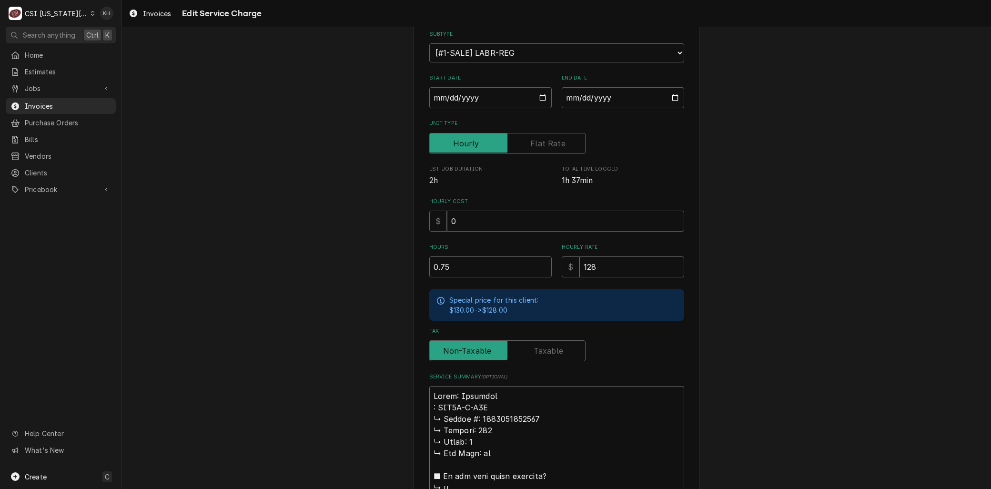
type textarea "x"
type textarea "Lorem: Ipsumdol S: AME0C-A-E5S ↳ Doeius #: 2625320704373 ↳ Tempori: 411 ↳ Utlab…"
type textarea "x"
type textarea "Lorem: Ipsumdol Si: AME8C-A-E9S ↳ Doeius #: 8714935274487 ↳ Tempori: 196 ↳ Utla…"
type textarea "x"
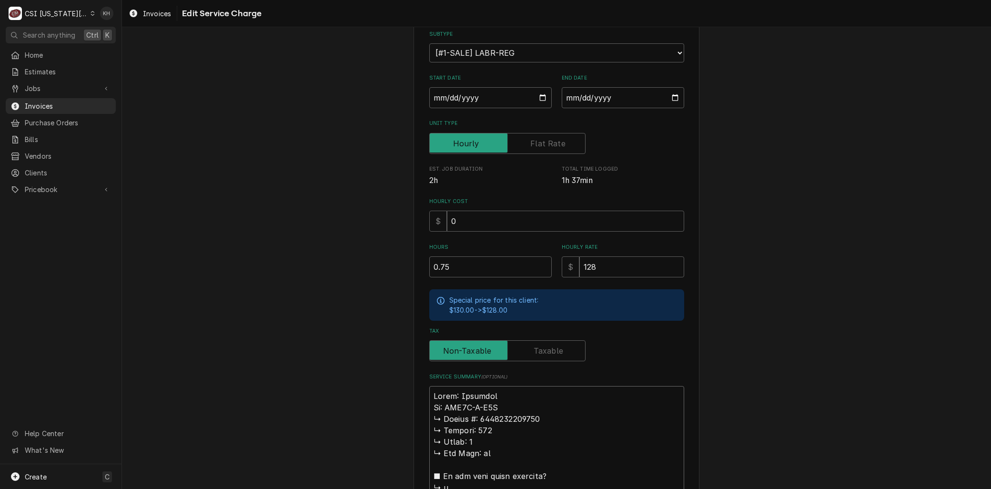
type textarea "Lorem: Ipsumdol Sit: AME8C-A-E8S ↳ Doeius #: 8396473312328 ↳ Tempori: 022 ↳ Utl…"
type textarea "x"
type textarea "Lorem: Ipsumdol Sita: CON0A-E-S0D ↳ Eiusmo #: 9962835640538 ↳ Tempori: 549 ↳ Ut…"
type textarea "x"
type textarea "Lorem: Ipsumdol Sitam: CON2A-E-S8D ↳ Eiusmo #: 9067243843543 ↳ Tempori: 223 ↳ U…"
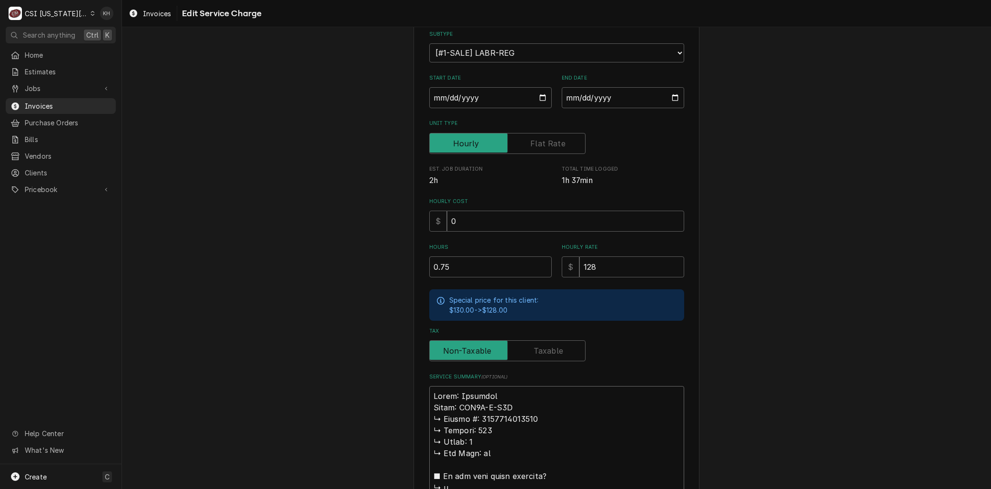
type textarea "x"
type textarea "Brand: Delfield Model: GAF2P-S-I3Z ↳ 𝗦𝗲𝗿𝗶𝗹 #: 2309820100060 ↳ 𝗩𝗼𝗹𝘁𝗮𝗴𝗲: 120 ↳ 𝗣𝗵…"
type textarea "x"
type textarea "Brand: Delfield Model: GAF2P-S-I3Z ↳ 𝗦𝗲𝗿𝗶 #: 2309820100060 ↳ 𝗩𝗼𝗹𝘁𝗮𝗴𝗲: 120 ↳ 𝗣𝗵𝗮…"
type textarea "x"
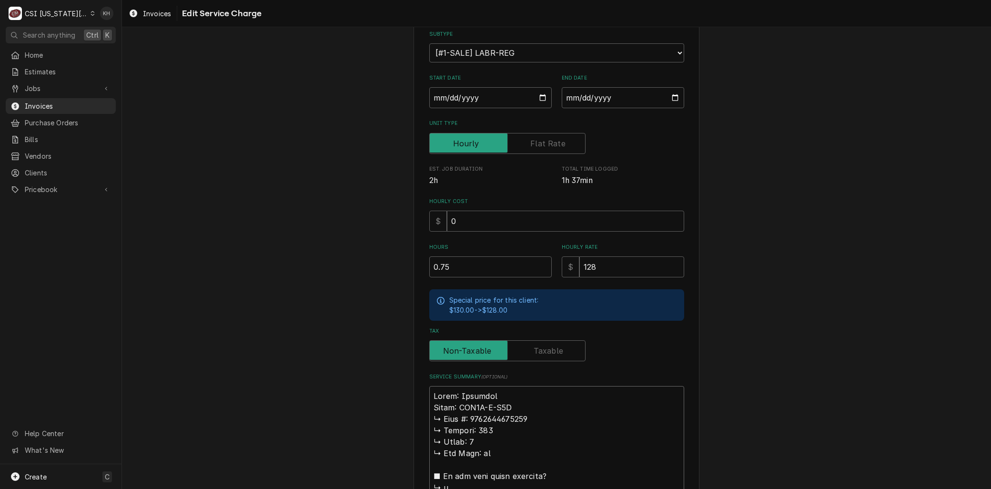
type textarea "Brand: Delfield Model: GAF2P-S-I3Z ↳ 𝗦𝗲𝗿𝗶#: 2309820100060 ↳ 𝗩𝗼𝗹𝘁𝗮𝗴𝗲: 120 ↳ 𝗣𝗵𝗮𝘀…"
type textarea "x"
type textarea "Brand: Delfield Model: GAF2P-S-I3Z ↳ 𝗦𝗲𝗿𝗶: 2309820100060 ↳ 𝗩𝗼𝗹𝘁𝗮𝗴𝗲: 120 ↳ 𝗣𝗵𝗮𝘀𝗲…"
type textarea "x"
type textarea "Brand: Delfield Model: GAF2P-S-I3Z ↳ 𝗦𝗲𝗿𝗶 2309820100060 ↳ 𝗩𝗼𝗹𝘁𝗮𝗴𝗲: 120 ↳ 𝗣𝗵𝗮𝘀𝗲:…"
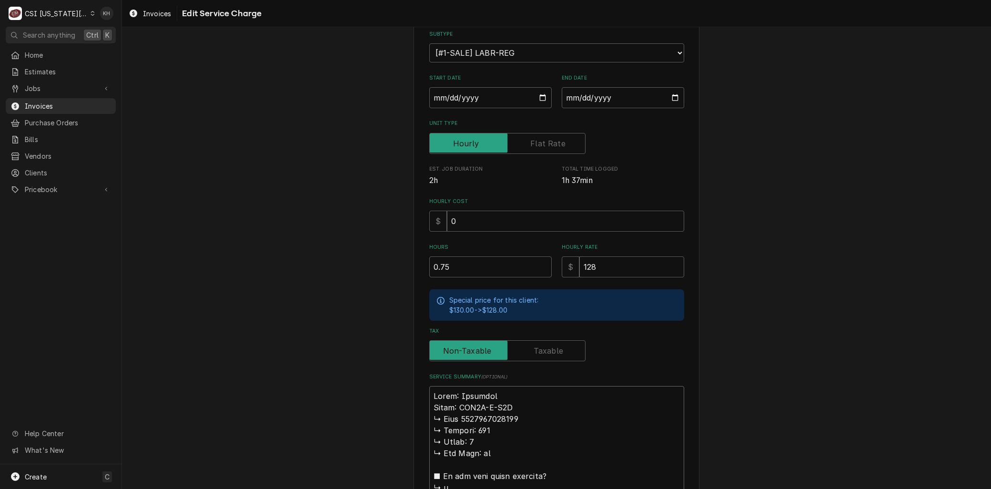
type textarea "x"
type textarea "Brand: Delfield Model: GAF2P-S-I3Z ↳ 𝗦𝗲𝗿𝗶2309820100060 ↳ 𝗩𝗼𝗹𝘁𝗮𝗴𝗲: 120 ↳ 𝗣𝗵𝗮𝘀𝗲: …"
type textarea "x"
type textarea "Brand: Delfield Model: GAF2P-S-I3Z 𝗦𝗲𝗿𝗶2309820100060 ↳ 𝗩𝗼𝗹𝘁𝗮𝗴𝗲: 120 ↳ 𝗣𝗵𝗮𝘀𝗲: 1 …"
type textarea "x"
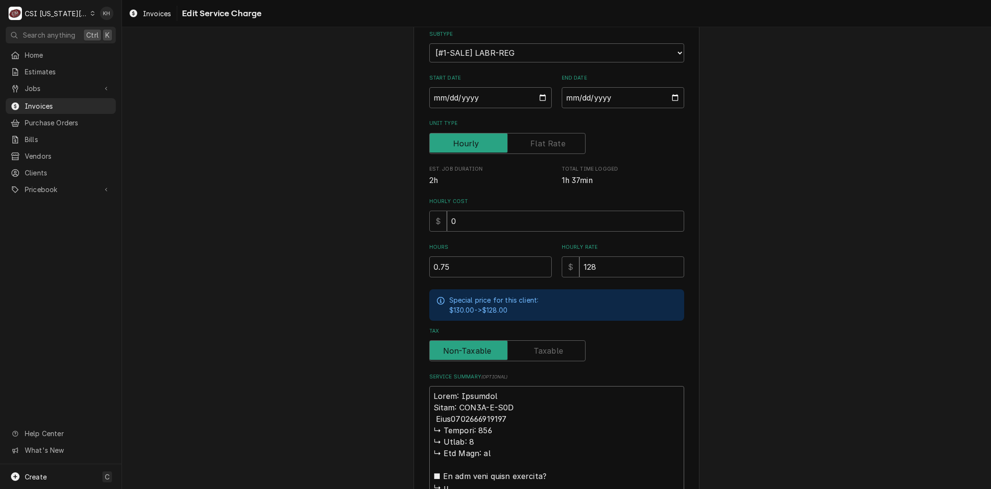
type textarea "Brand: Delfield Model: GAF2P-S-I3Z 𝗦𝗲𝗿𝗶2309820100060 ↳ 𝗩𝗼𝗹𝘁𝗮𝗴𝗲: 120 ↳ 𝗣𝗵𝗮𝘀𝗲: 1 …"
type textarea "x"
type textarea "Brand: Delfield Model: GAF2P-S-I3Z 𝗲𝗿𝗶2309820100060 ↳ 𝗩𝗼𝗹𝘁𝗮𝗴𝗲: 120 ↳ 𝗣𝗵𝗮𝘀𝗲: 1 ↳…"
type textarea "x"
type textarea "Brand: Delfield Model: GAF2P-S-I3Z 𝗿𝗶2309820100060 ↳ 𝗩𝗼𝗹𝘁𝗮𝗴𝗲: 120 ↳ 𝗣𝗵𝗮𝘀𝗲: 1 ↳ …"
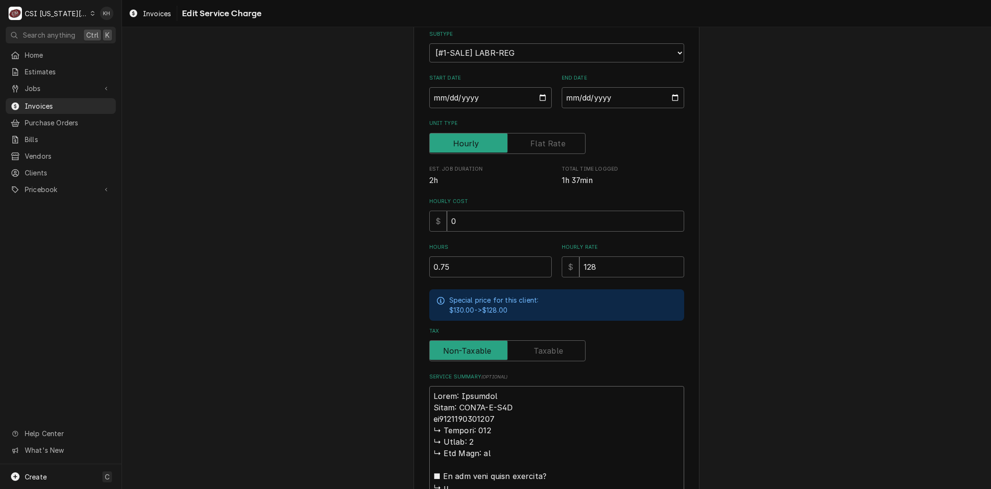
type textarea "x"
type textarea "Brand: Delfield Model: GAF2P-S-I3Z 𝗶2309820100060 ↳ 𝗩𝗼𝗹𝘁𝗮𝗴𝗲: 120 ↳ 𝗣𝗵𝗮𝘀𝗲: 1 ↳ 𝗚…"
type textarea "x"
type textarea "Brand: Delfield Model: GAF2P-S-I3Z 2309820100060 ↳ 𝗩𝗼𝗹𝘁𝗮𝗴𝗲: 120 ↳ 𝗣𝗵𝗮𝘀𝗲: 1 ↳ 𝗚𝗮…"
type textarea "x"
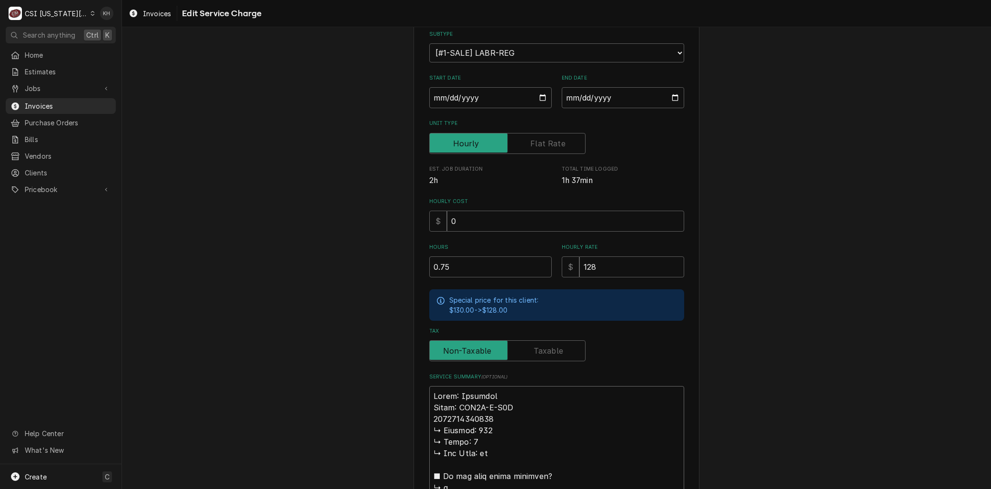
type textarea "Brand: Delfield Model: GAF2P-S-I3Z S2309820100060 ↳ 𝗩𝗼𝗹𝘁𝗮𝗴𝗲: 120 ↳ 𝗣𝗵𝗮𝘀𝗲: 1 ↳ 𝗚…"
type textarea "x"
type textarea "Brand: Delfield Model: GAF2P-S-I3Z Se2309820100060 ↳ 𝗩𝗼𝗹𝘁𝗮𝗴𝗲: 120 ↳ 𝗣𝗵𝗮𝘀𝗲: 1 ↳ …"
type textarea "x"
type textarea "Brand: Delfield Model: GAF2P-S-I3Z Ser2309820100060 ↳ 𝗩𝗼𝗹𝘁𝗮𝗴𝗲: 120 ↳ 𝗣𝗵𝗮𝘀𝗲: 1 ↳…"
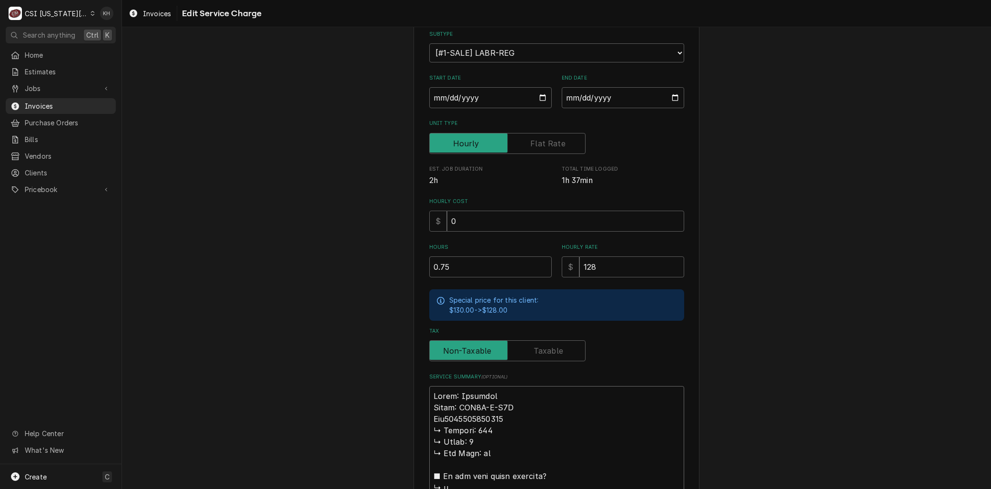
type textarea "x"
type textarea "Brand: Delfield Model: GAF2P-S-I3Z Seri2309820100060 ↳ 𝗩𝗼𝗹𝘁𝗮𝗴𝗲: 120 ↳ 𝗣𝗵𝗮𝘀𝗲: 1 …"
type textarea "x"
type textarea "Brand: Delfield Model: GAF2P-S-I3Z Seria2309820100060 ↳ 𝗩𝗼𝗹𝘁𝗮𝗴𝗲: 120 ↳ 𝗣𝗵𝗮𝘀𝗲: 1…"
type textarea "x"
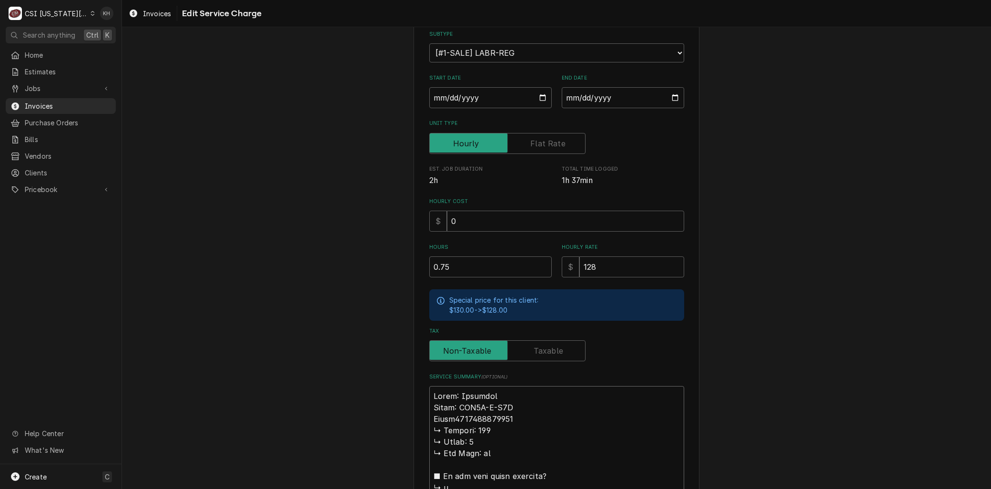
type textarea "Brand: Delfield Model: GAF2P-S-I3Z Serial2309820100060 ↳ 𝗩𝗼𝗹𝘁𝗮𝗴𝗲: 120 ↳ 𝗣𝗵𝗮𝘀𝗲: …"
type textarea "x"
type textarea "Brand: Delfield Model: GAF2P-S-I3Z Serial: 2309820100060 ↳ 𝗩𝗼𝗹𝘁𝗮𝗴𝗲: 120 ↳ 𝗣𝗵𝗮𝘀𝗲…"
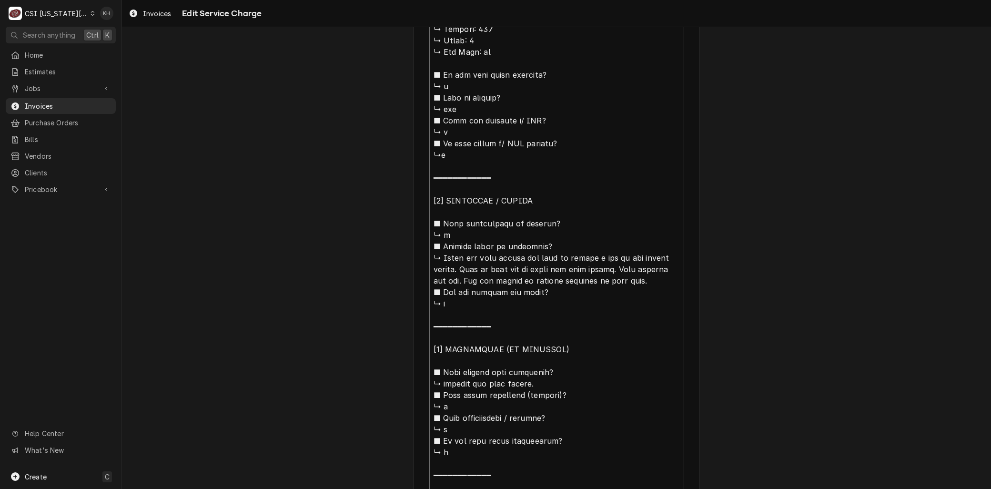
scroll to position [502, 0]
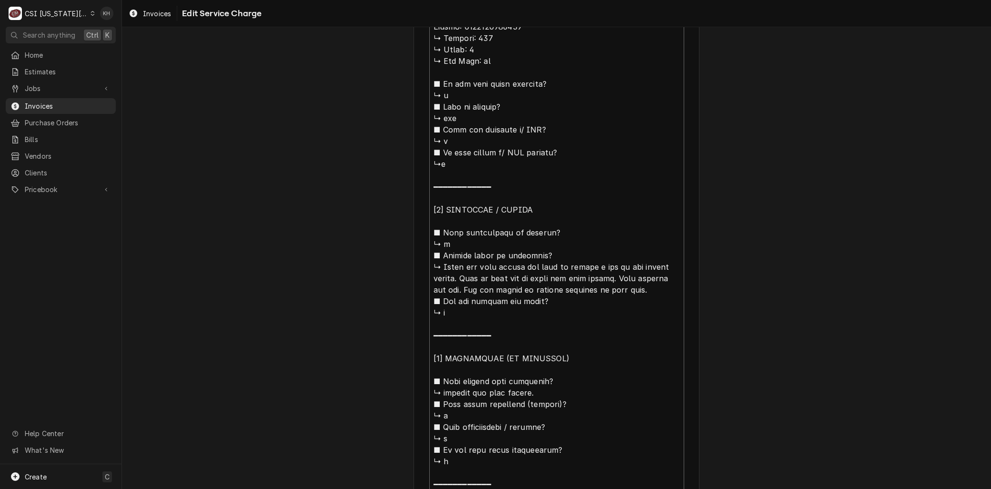
drag, startPoint x: 442, startPoint y: 230, endPoint x: 430, endPoint y: 39, distance: 191.9
click at [430, 39] on textarea "Service Summary ( optional )" at bounding box center [556, 335] width 255 height 683
type textarea "x"
type textarea "Brand: Delfield Model: GAF2P-S-I3Z Serial: 2309820100060 ound the door gaskey w…"
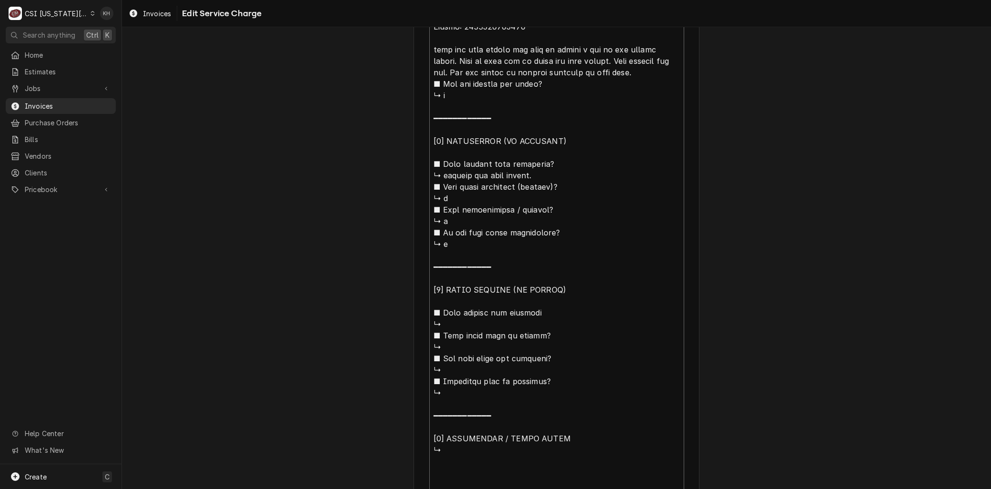
type textarea "x"
type textarea "Brand: Delfield Model: GAF2P-S-I3Z Serial: 2309820100060 ound the door gaskey w…"
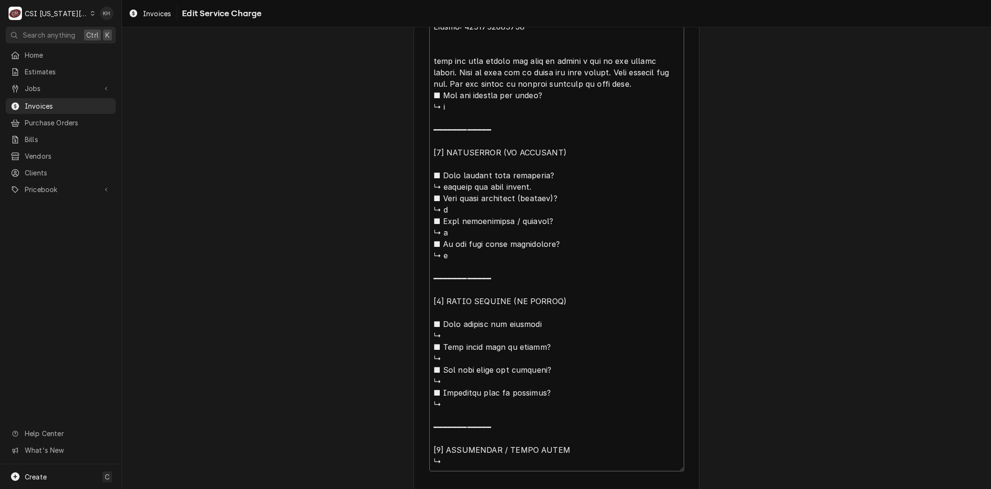
type textarea "x"
type textarea "Brand: Delfield Model: GAF2P-S-I3Z Serial: 2309820100060 Aound the door gaskey …"
type textarea "x"
type textarea "Brand: Delfield Model: GAF2P-S-I3Z Serial: 2309820100060 Around the door gaskey…"
type textarea "x"
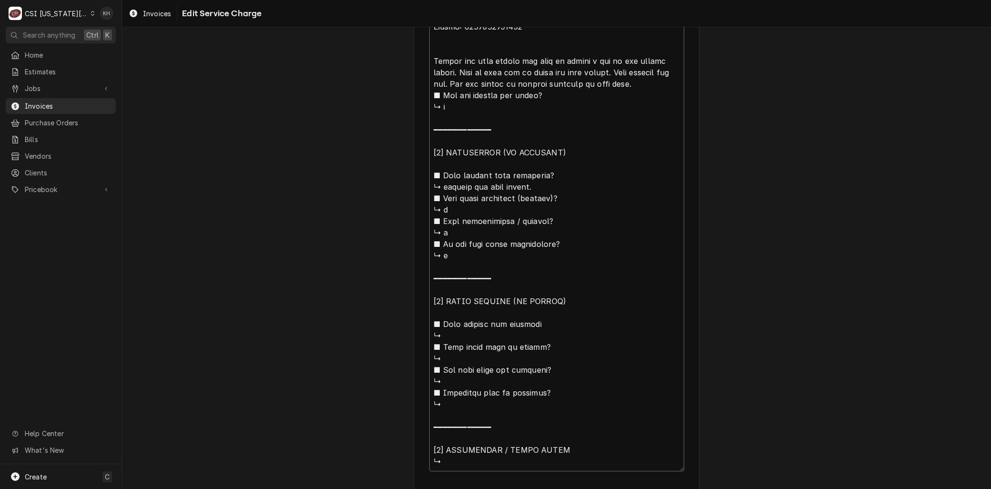
type textarea "Brand: Delfield Model: GAF2P-S-I3Z Serial: 2309820100060 Arround the door gaske…"
type textarea "x"
type textarea "Brand: Delfield Model: GAF2P-S-I3Z Serial: 2309820100060 Arrivound the door gas…"
type textarea "x"
type textarea "Brand: Delfield Model: GAF2P-S-I3Z Serial: 2309820100060 Arriveound the door ga…"
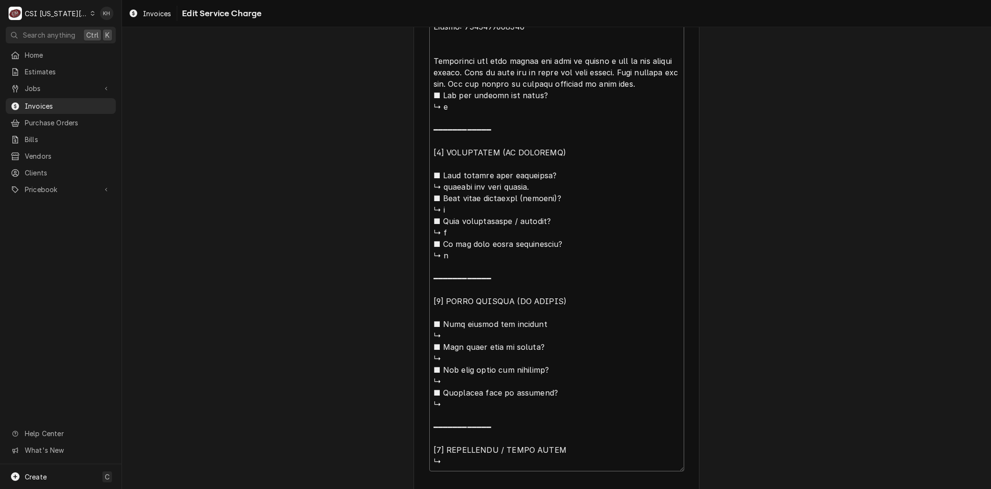
type textarea "x"
type textarea "Brand: Delfield Model: GAF2P-S-I3Z Serial: 2309820100060 Arrivedound the door g…"
type textarea "x"
type textarea "Brand: Delfield Model: GAF2P-S-I3Z Serial: 2309820100060 Arrived ound the door …"
type textarea "x"
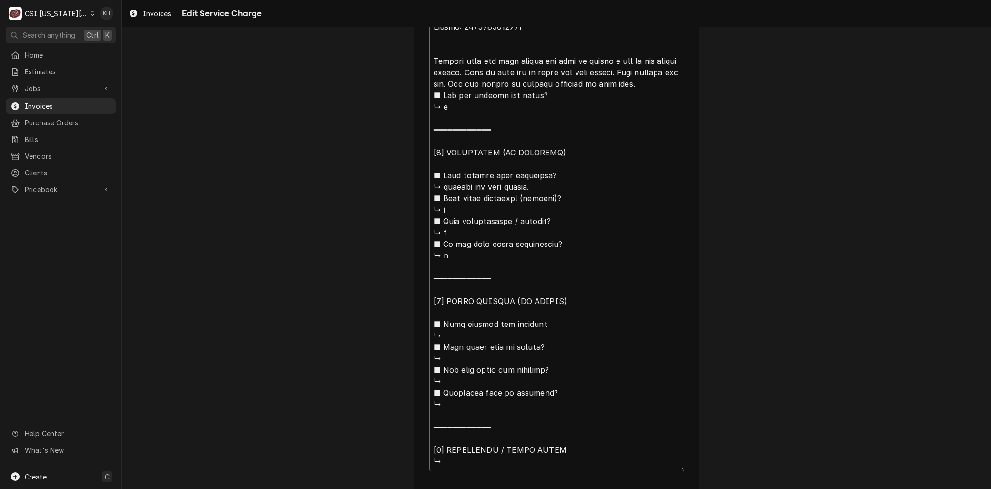
type textarea "Brand: Delfield Model: GAF2P-S-I3Z Serial: 2309820100060 Arrived oound the door…"
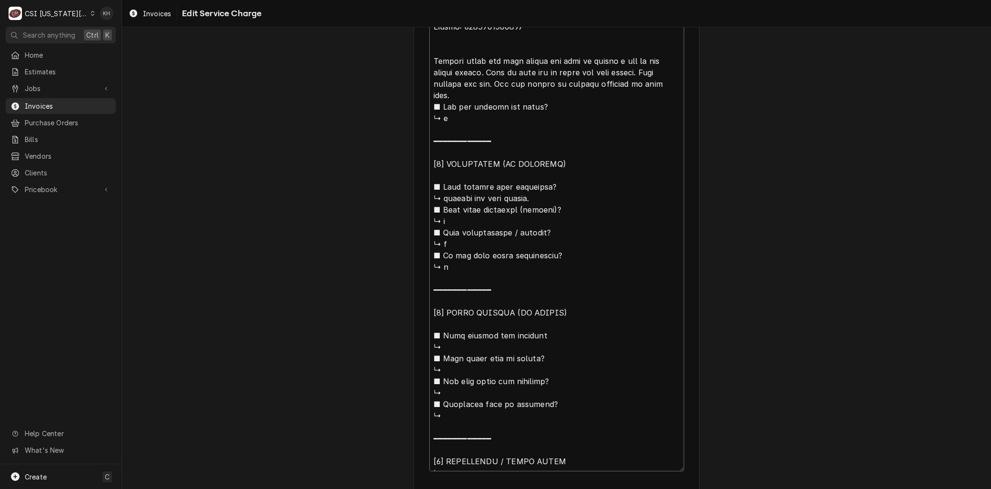
type textarea "x"
type textarea "Brand: Delfield Model: GAF2P-S-I3Z Serial: 2309820100060 Arrived onound the doo…"
type textarea "x"
type textarea "Brand: Delfield Model: GAF2P-S-I3Z Serial: 2309820100060 Arrived on ound the do…"
type textarea "x"
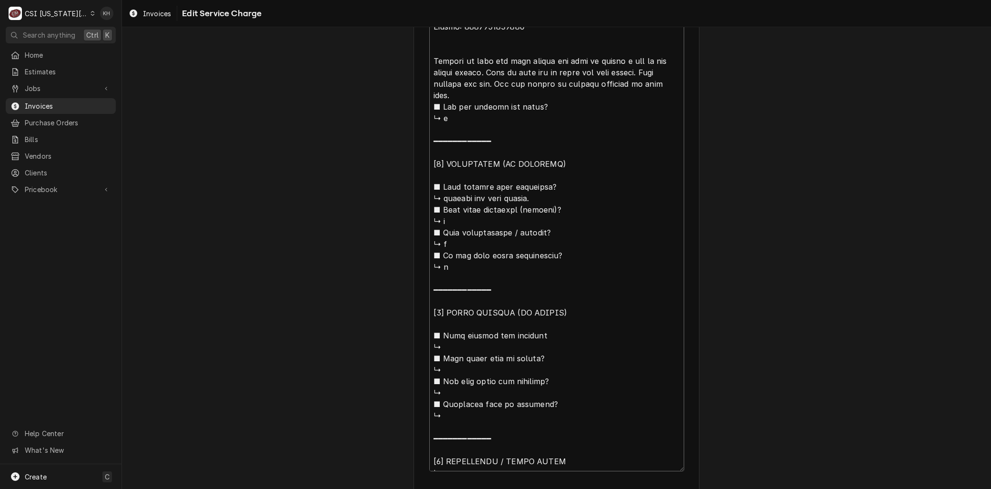
type textarea "Brand: Delfield Model: GAF2P-S-I3Z Serial: 2309820100060 Arrived on sound the d…"
type textarea "x"
type textarea "Brand: Delfield Model: GAF2P-S-I3Z Serial: 2309820100060 Arrived on siound the …"
type textarea "x"
type textarea "Brand: Delfield Model: GAF2P-S-I3Z Serial: 2309820100060 Arrived on sitound the…"
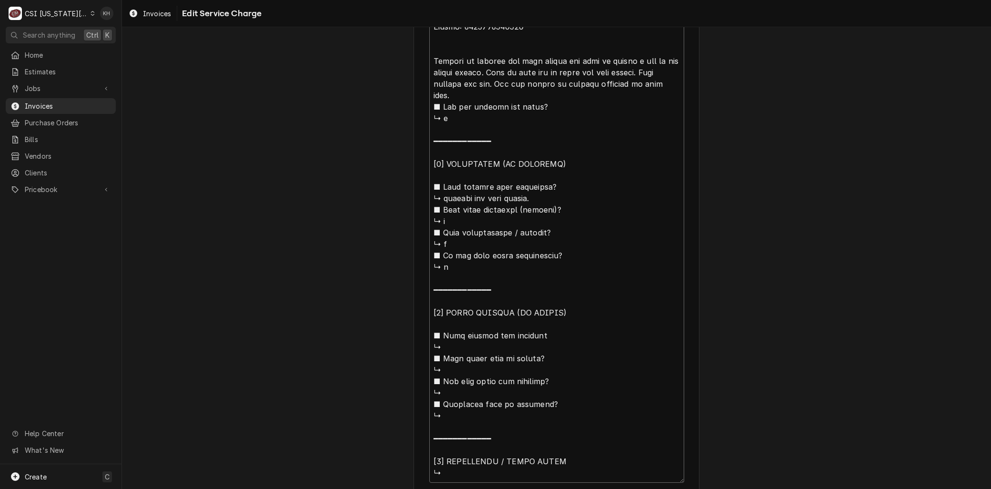
type textarea "x"
type textarea "Brand: Delfield Model: GAF2P-S-I3Z Serial: 2309820100060 Arrived on siteound th…"
type textarea "x"
type textarea "Brand: Delfield Model: GAF2P-S-I3Z Serial: 2309820100060 Arrived on site,ound t…"
type textarea "x"
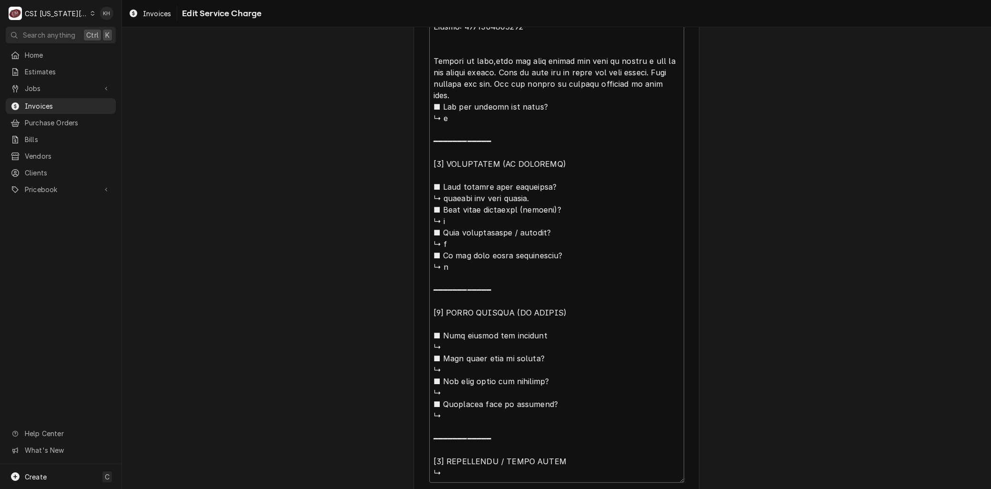
type textarea "Brand: Delfield Model: GAF2P-S-I3Z Serial: 2309820100060 Arrived on site,.ound …"
type textarea "x"
type textarea "Brand: Delfield Model: GAF2P-S-I3Z Serial: 2309820100060 Arrived on site,. ound…"
type textarea "x"
type textarea "Brand: Delfield Model: GAF2P-S-I3Z Serial: 2309820100060 Arrived on site,.ound …"
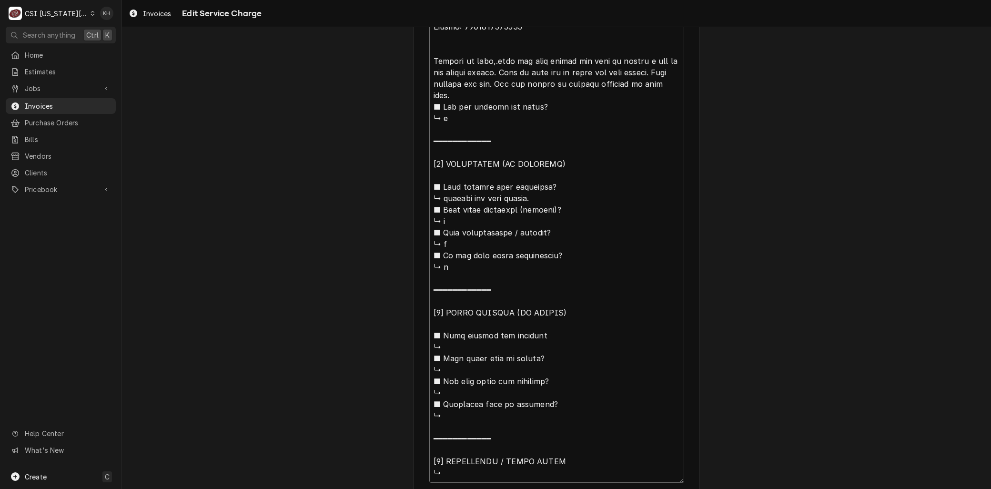
type textarea "x"
type textarea "Brand: Delfield Model: GAF2P-S-I3Z Serial: 2309820100060 Arrived on site,ound t…"
type textarea "x"
type textarea "Brand: Delfield Model: GAF2P-S-I3Z Serial: 2309820100060 Arrived on site, ound …"
type textarea "x"
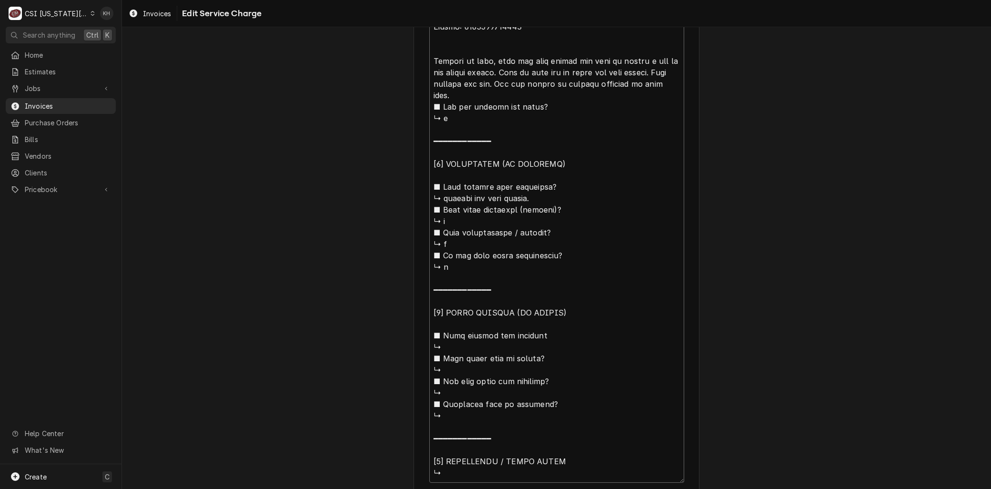
type textarea "Brand: Delfield Model: GAF2P-S-I3Z Serial: 2309820100060 Arrived on site, found…"
type textarea "x"
type textarea "Brand: Delfield Model: GAF2P-S-I3Z Serial: 2309820100060 Arrived on site, found…"
type textarea "x"
type textarea "Brand: Delfield Model: GAF2P-S-I3Z Serial: 2309820100060 Arrived on site, found…"
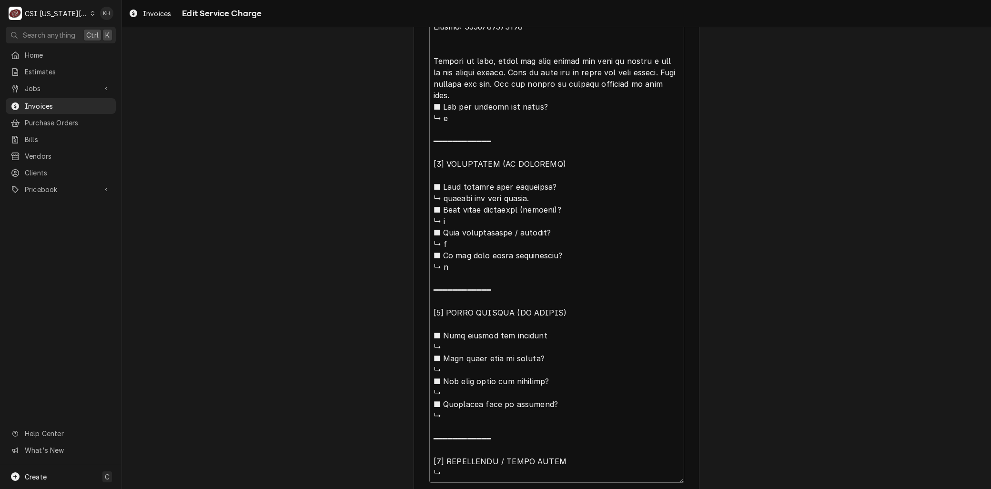
click at [614, 59] on textarea "Service Summary ( optional )" at bounding box center [556, 238] width 255 height 489
type textarea "x"
type textarea "Brand: Delfield Model: GAF2P-S-I3Z Serial: 2309820100060 Arrived on site, found…"
click at [540, 73] on textarea "Service Summary ( optional )" at bounding box center [556, 238] width 255 height 489
type textarea "x"
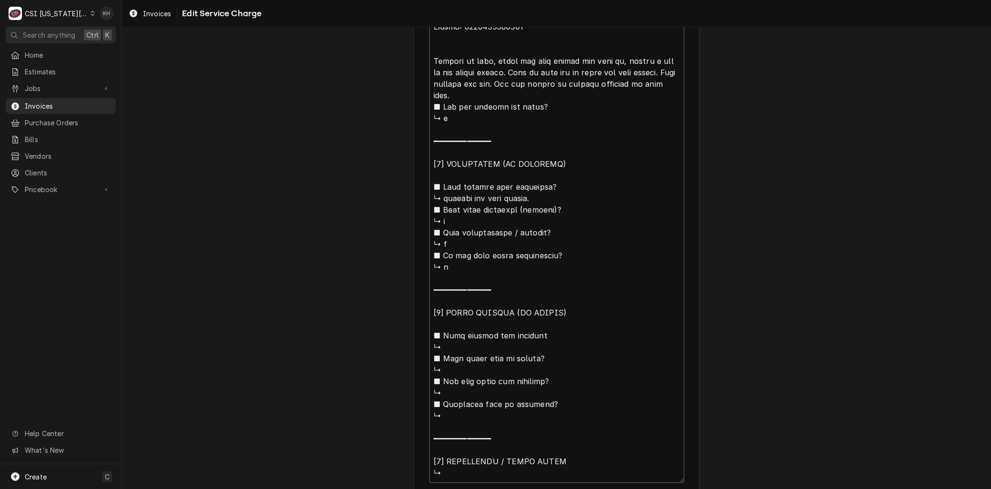
type textarea "Brand: Delfield Model: GAF2P-S-I3Z Serial: 2309820100060 Arrived on site, found…"
type textarea "x"
type textarea "Brand: Delfield Model: GAF2P-S-I3Z Serial: 2309820100060 Arrived on site, found…"
type textarea "x"
type textarea "Brand: Delfield Model: GAF2P-S-I3Z Serial: 2309820100060 Arrived on site, found…"
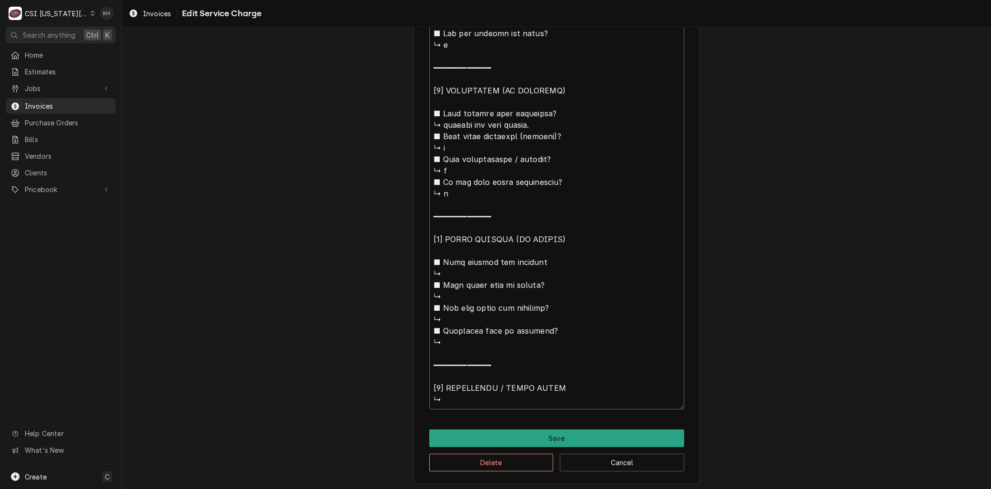
drag, startPoint x: 476, startPoint y: 91, endPoint x: 932, endPoint y: 510, distance: 619.7
click at [932, 488] on html "C CSI Kansas City KH Search anything Ctrl K Home Estimates Jobs Jobs Job Series…" at bounding box center [495, 244] width 991 height 489
type textarea "x"
type textarea "Brand: Delfield Model: GAF2P-S-I3Z Serial: 2309820100060 Arrived on site, found…"
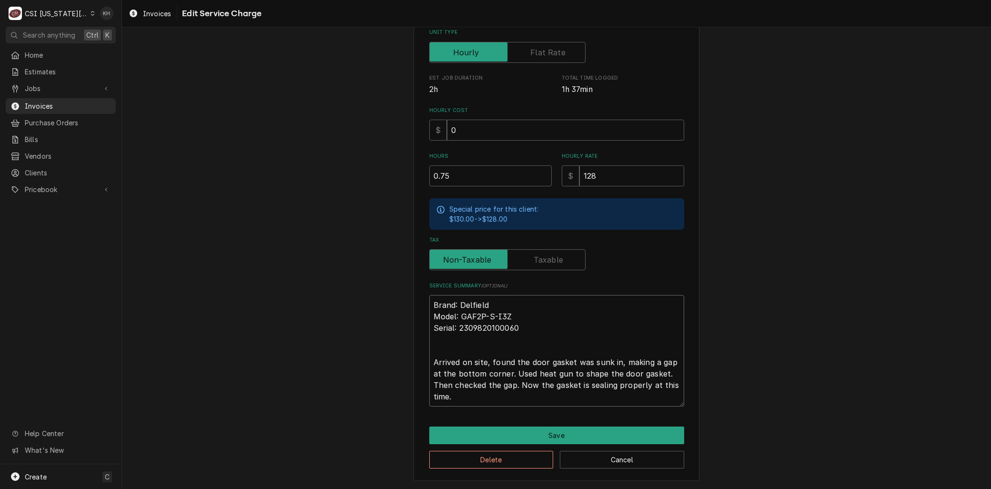
scroll to position [197, 0]
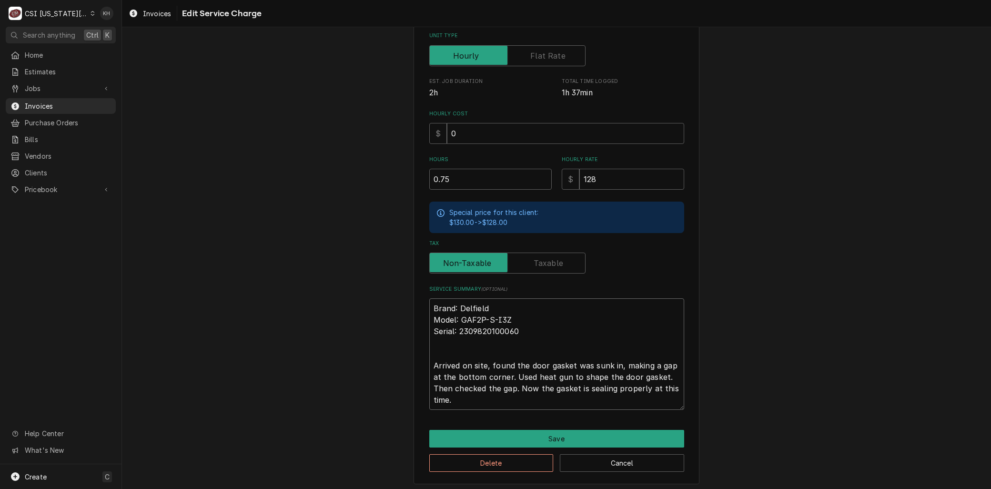
drag, startPoint x: 553, startPoint y: 387, endPoint x: 517, endPoint y: 387, distance: 36.2
click at [517, 387] on textarea "Brand: Delfield Model: GAF2P-S-I3Z Serial: 2309820100060 Arrived on site, found…" at bounding box center [556, 353] width 255 height 111
type textarea "x"
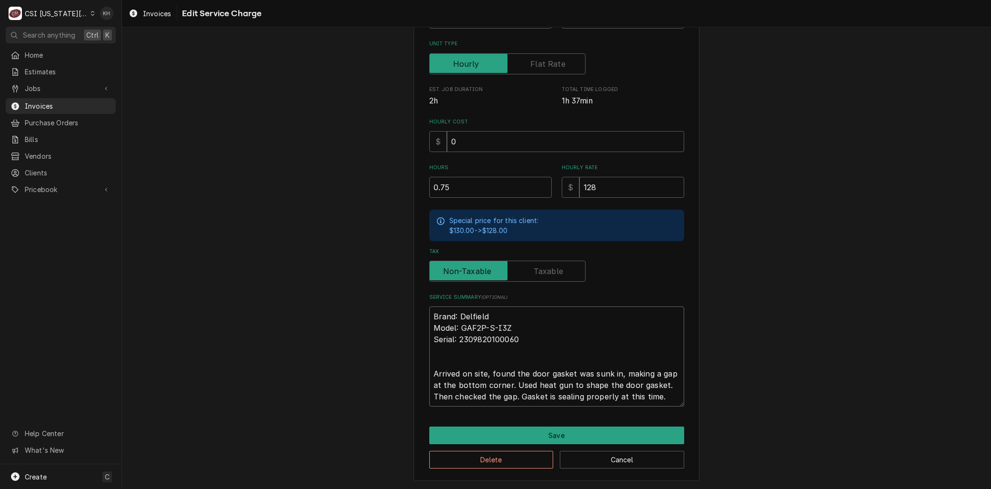
scroll to position [187, 0]
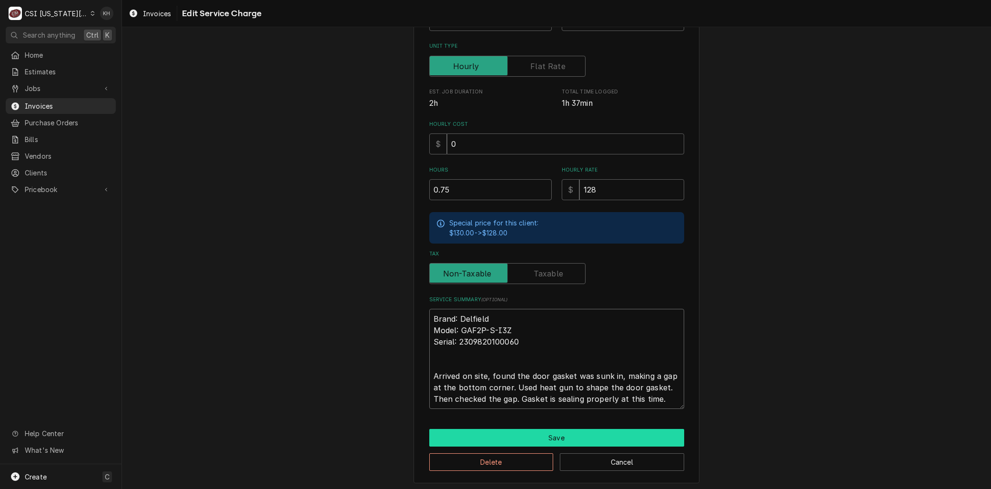
type textarea "Brand: Delfield Model: GAF2P-S-I3Z Serial: 2309820100060 Arrived on site, found…"
click at [542, 431] on button "Save" at bounding box center [556, 438] width 255 height 18
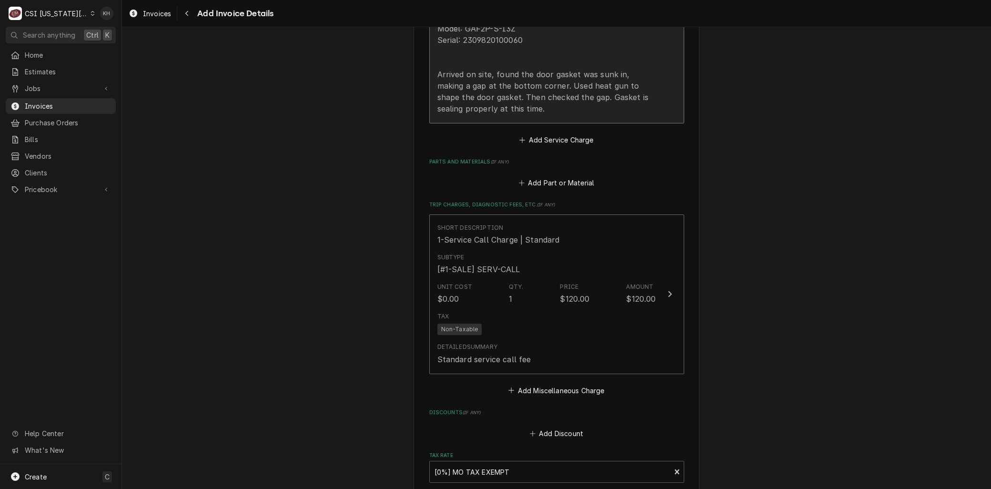
scroll to position [1565, 0]
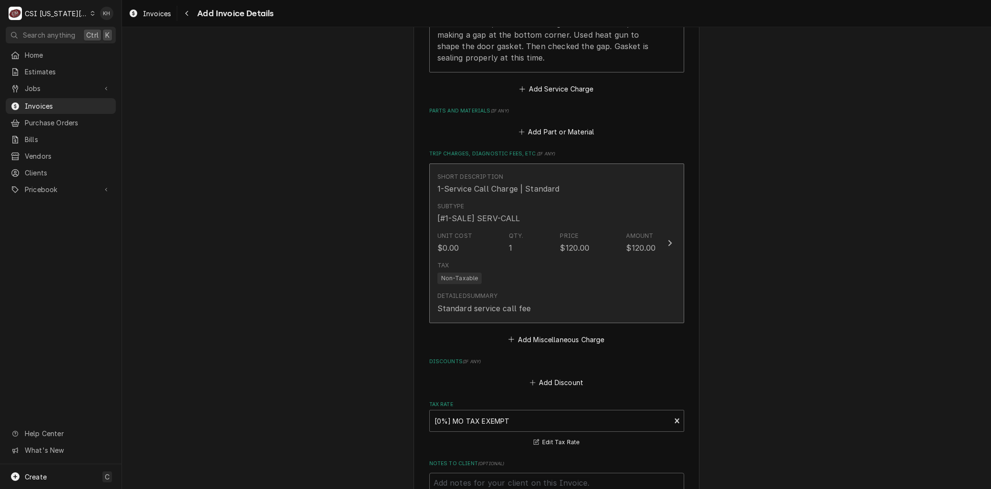
click at [492, 241] on div "Unit Cost $0.00 Qty. 1 Price $120.00 Amount $120.00" at bounding box center [546, 243] width 219 height 30
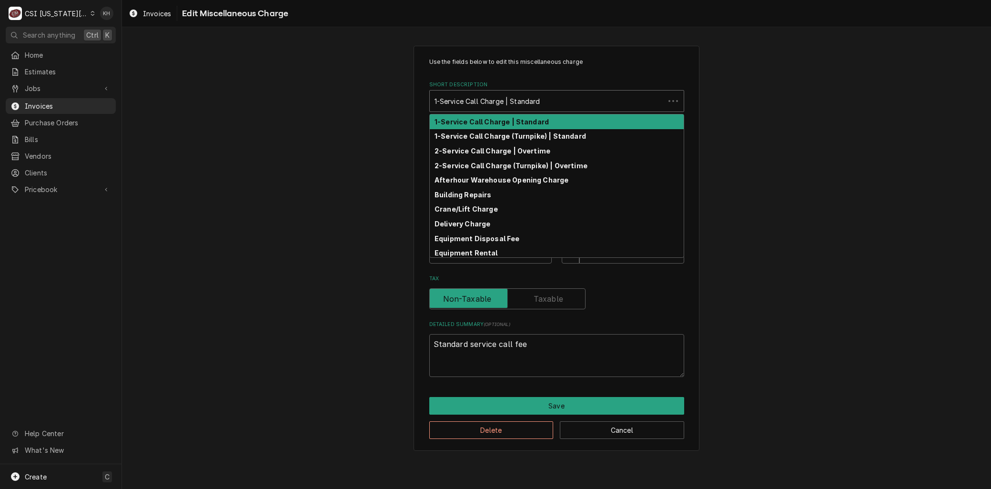
type textarea "x"
click at [470, 98] on div "Short Description" at bounding box center [546, 100] width 225 height 17
type input "r"
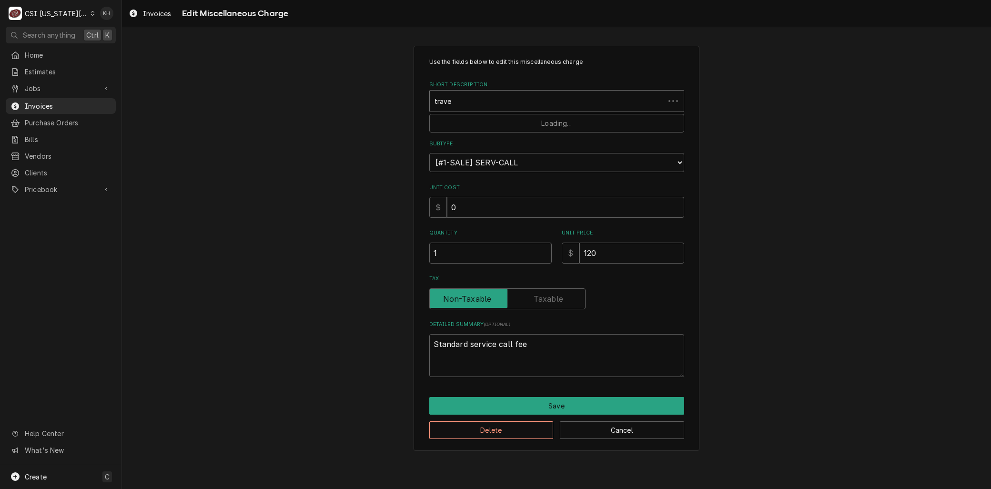
type input "travel"
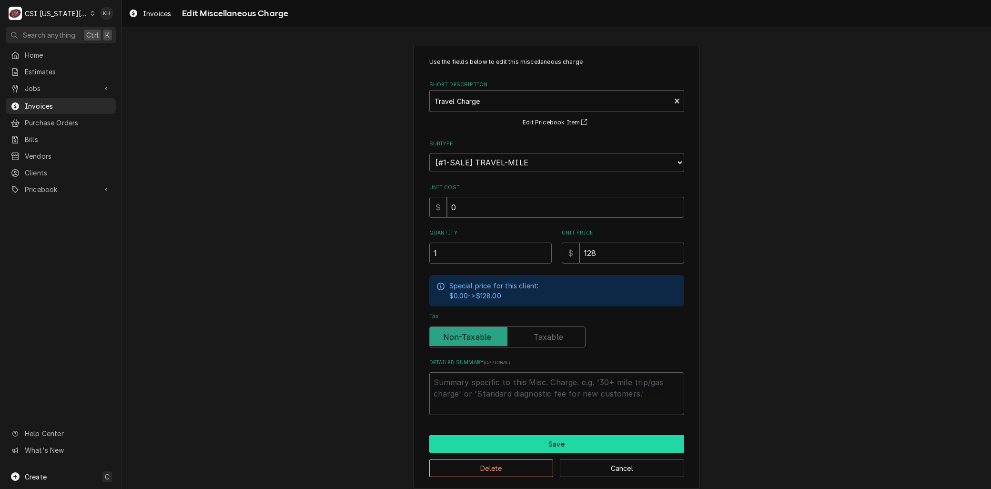
click at [546, 442] on button "Save" at bounding box center [556, 444] width 255 height 18
type textarea "x"
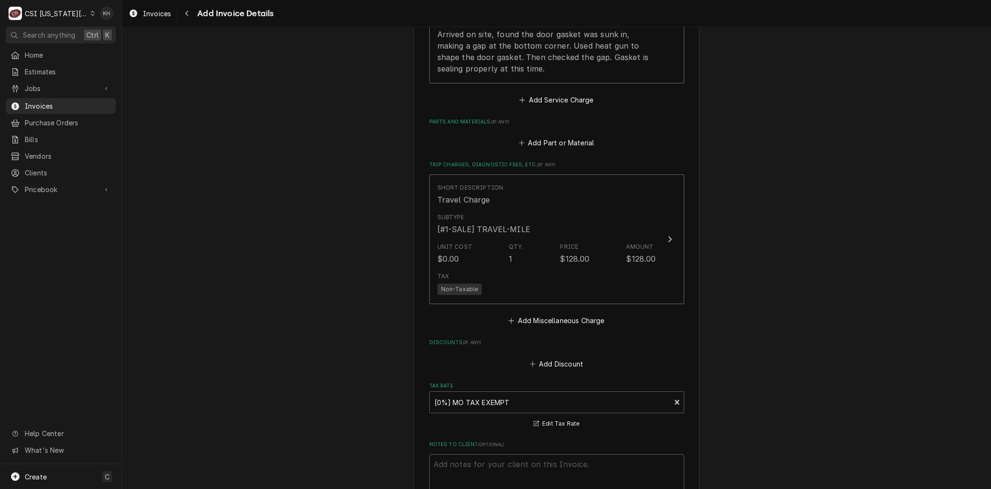
scroll to position [1584, 0]
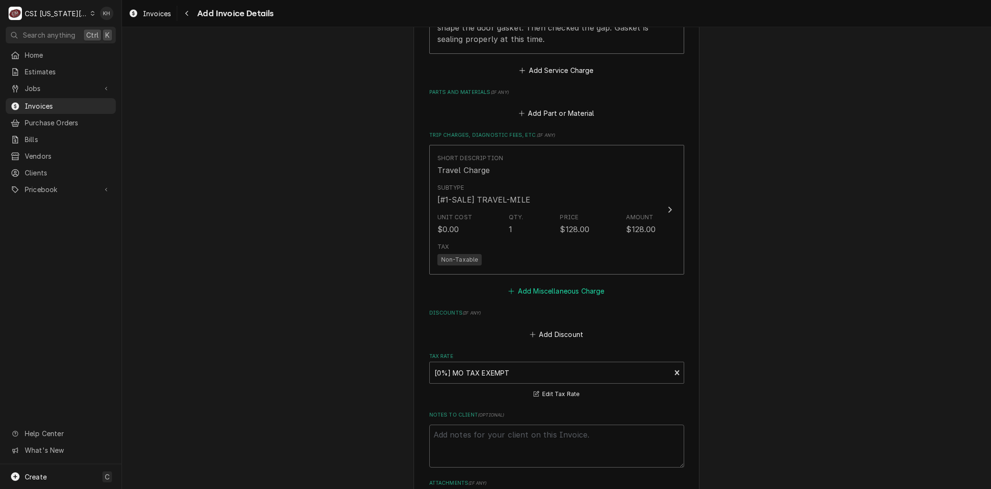
click at [542, 284] on button "Add Miscellaneous Charge" at bounding box center [556, 290] width 99 height 13
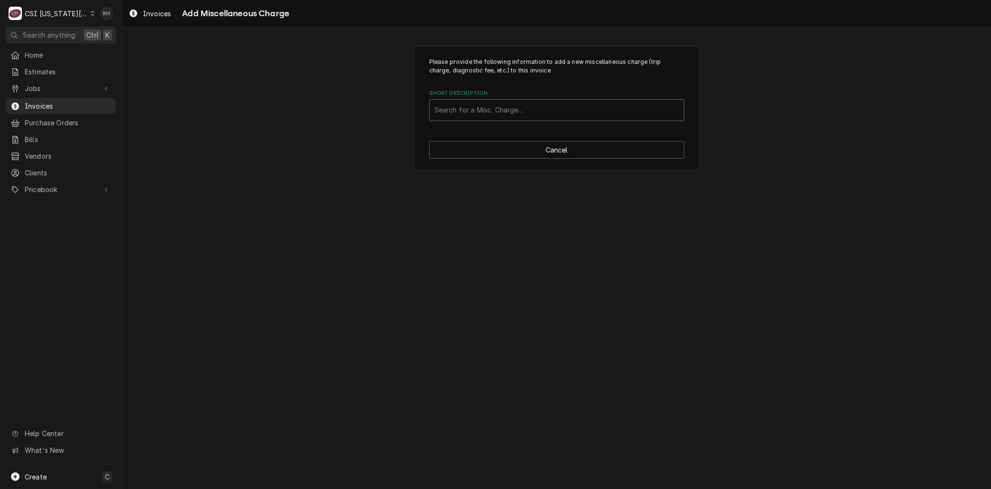
click at [477, 113] on div "Short Description" at bounding box center [556, 109] width 244 height 17
type input "mile"
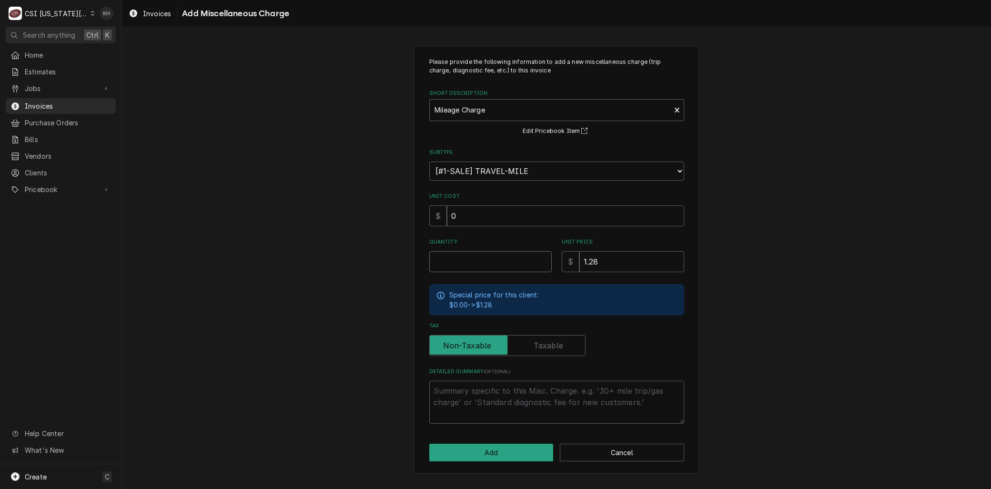
click at [441, 263] on input "Quantity" at bounding box center [490, 261] width 122 height 21
type textarea "x"
type input "1"
click at [521, 444] on button "Add" at bounding box center [491, 453] width 124 height 18
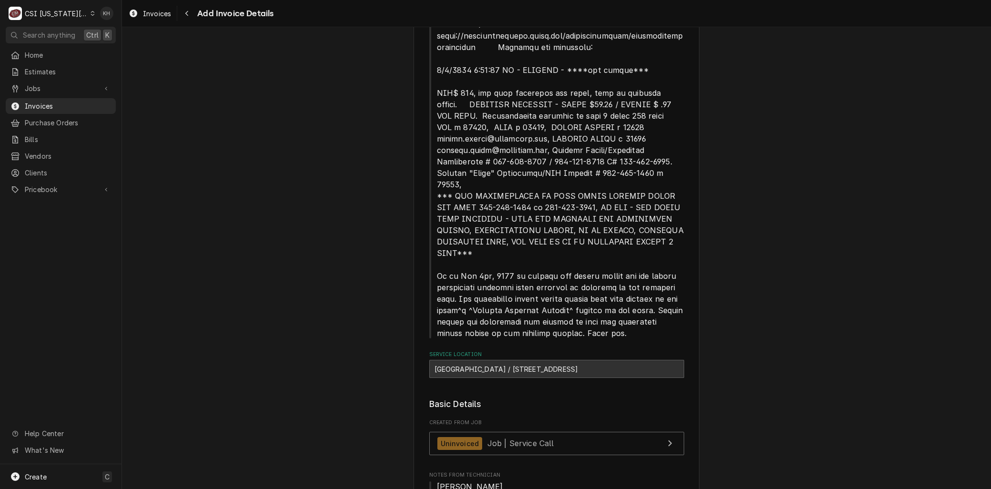
scroll to position [298, 0]
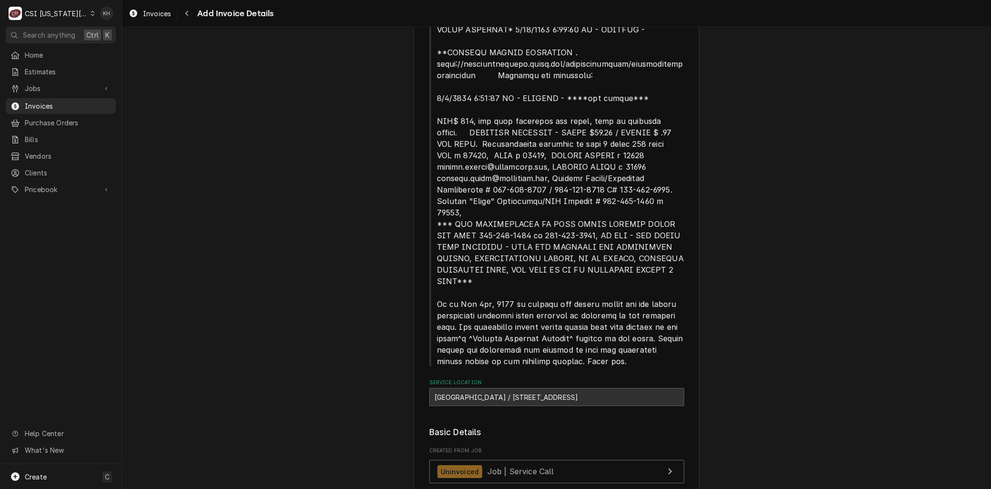
click at [492, 388] on div "Ravenwood Elementary School / 12211 S Clinton St, Olathe, KS 66061" at bounding box center [556, 397] width 255 height 18
copy div "Elementary"
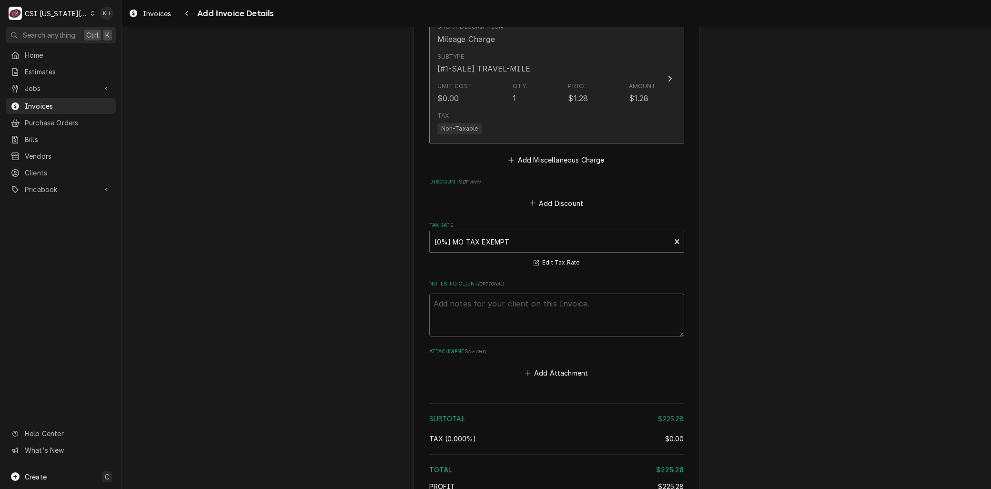
scroll to position [1770, 0]
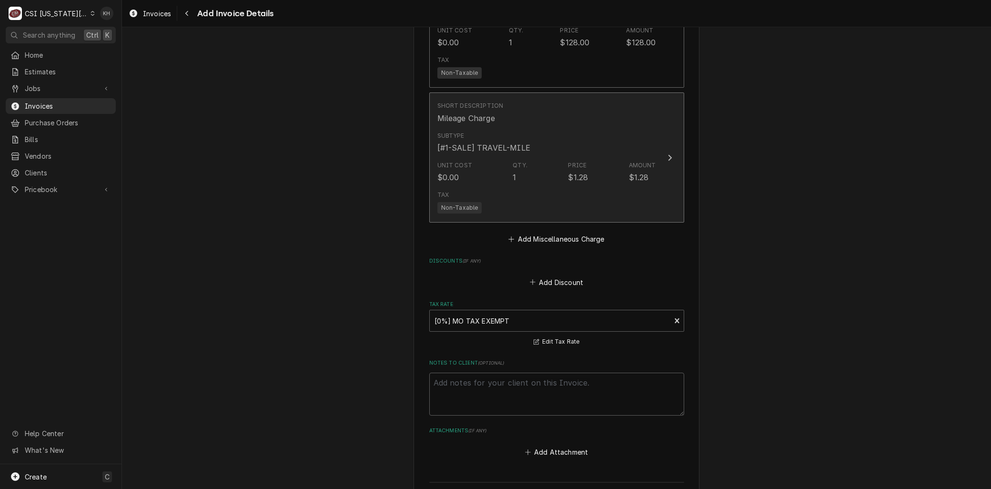
click at [480, 174] on div "Unit Cost $0.00 Qty. 1 Price $1.28 Amount $1.28" at bounding box center [546, 172] width 219 height 30
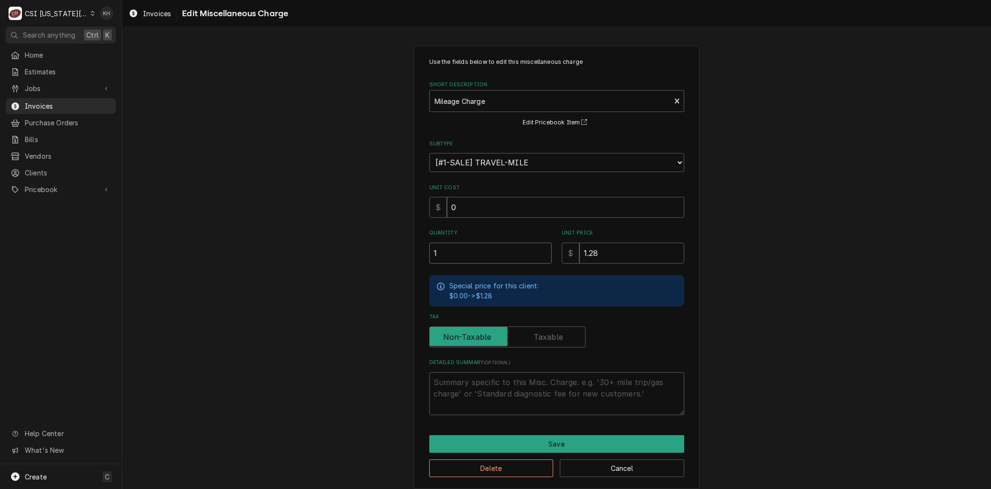
drag, startPoint x: 437, startPoint y: 255, endPoint x: 373, endPoint y: 252, distance: 64.9
click at [374, 253] on div "Use the fields below to edit this miscellaneous charge Short Description Mileag…" at bounding box center [556, 267] width 869 height 460
type textarea "x"
type input "6"
type textarea "x"
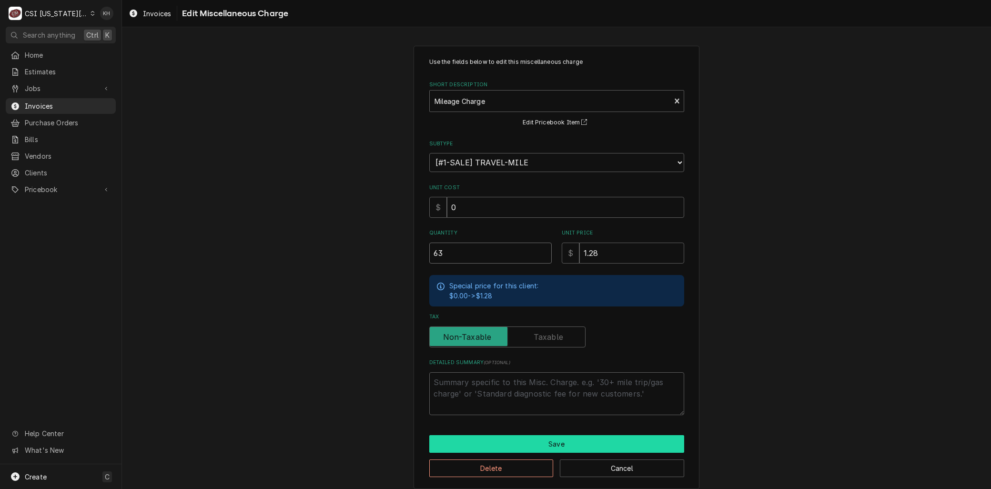
type input "63"
click at [506, 442] on button "Save" at bounding box center [556, 444] width 255 height 18
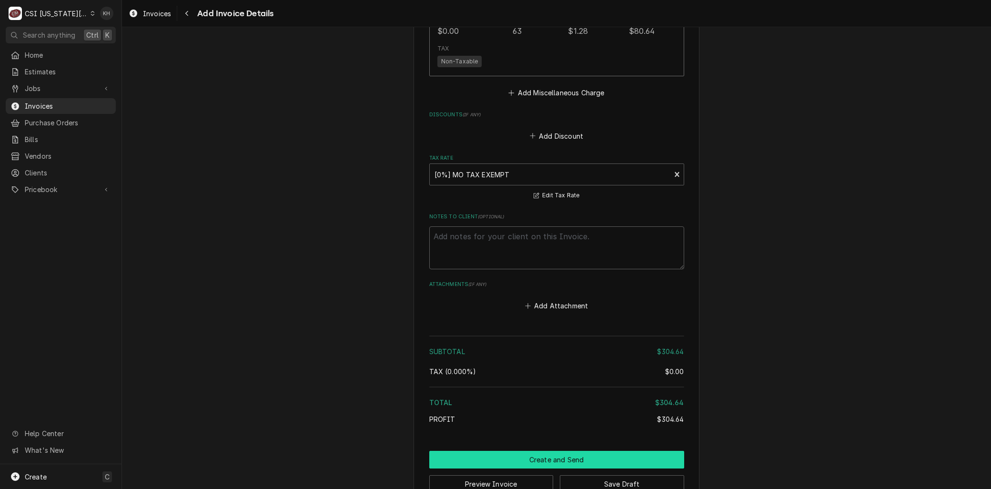
scroll to position [1929, 0]
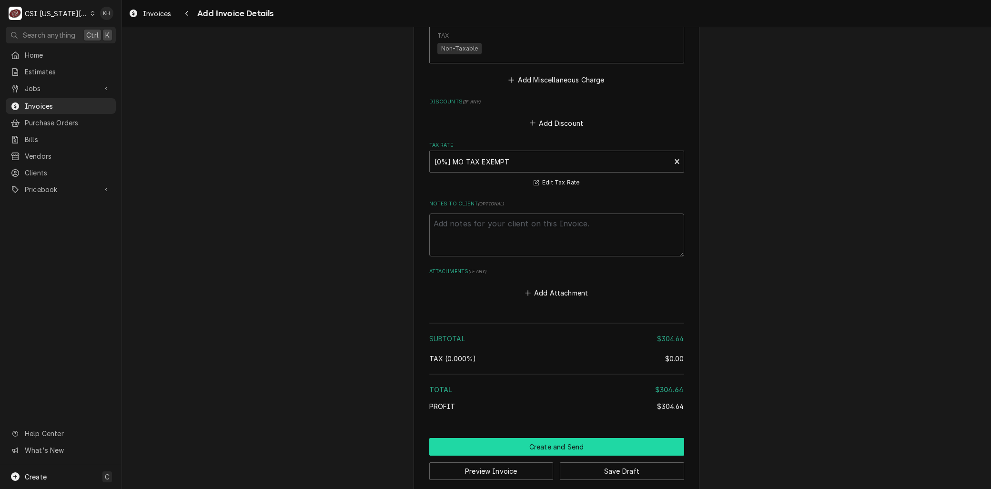
click at [584, 438] on button "Create and Send" at bounding box center [556, 447] width 255 height 18
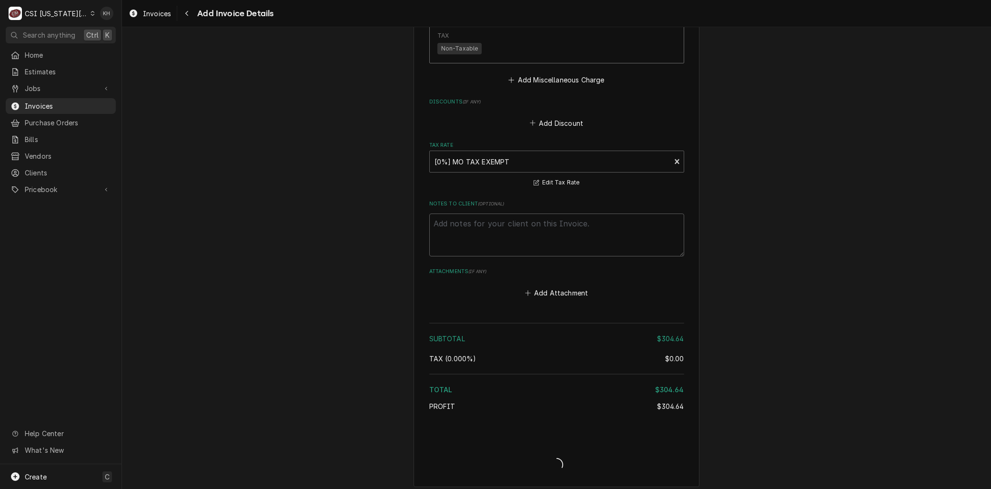
scroll to position [1924, 0]
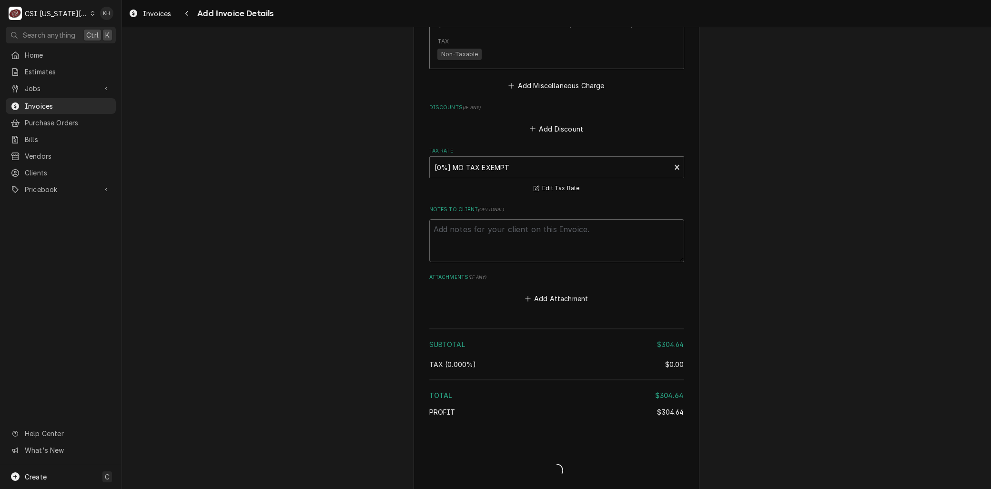
type textarea "x"
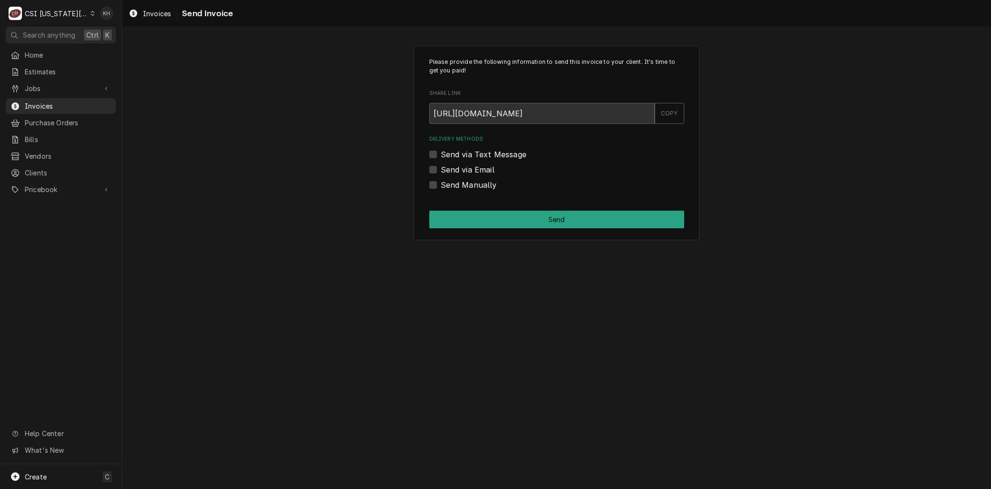
click at [439, 168] on div "Send via Email" at bounding box center [556, 169] width 255 height 11
click at [441, 171] on label "Send via Email" at bounding box center [468, 169] width 54 height 11
click at [441, 171] on input "Send via Email" at bounding box center [568, 174] width 255 height 21
checkbox input "true"
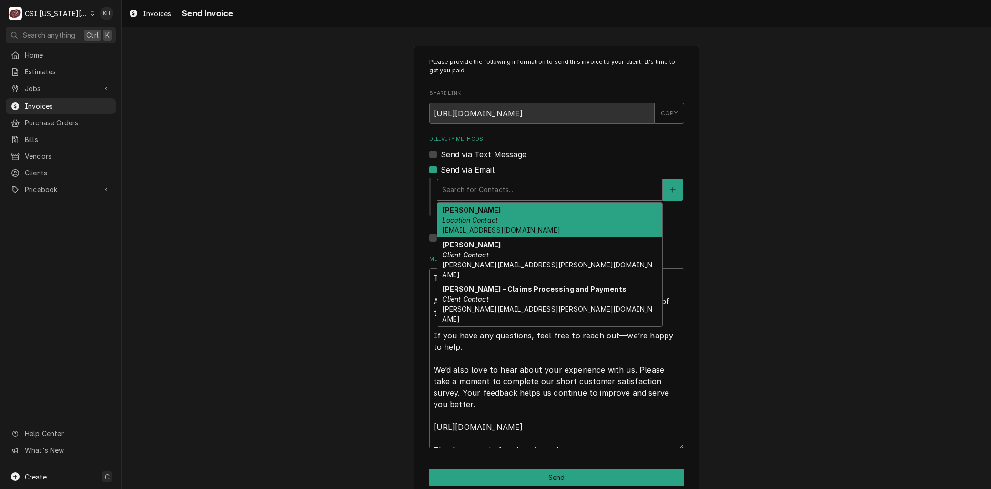
click at [442, 187] on div "Delivery Methods" at bounding box center [549, 189] width 215 height 17
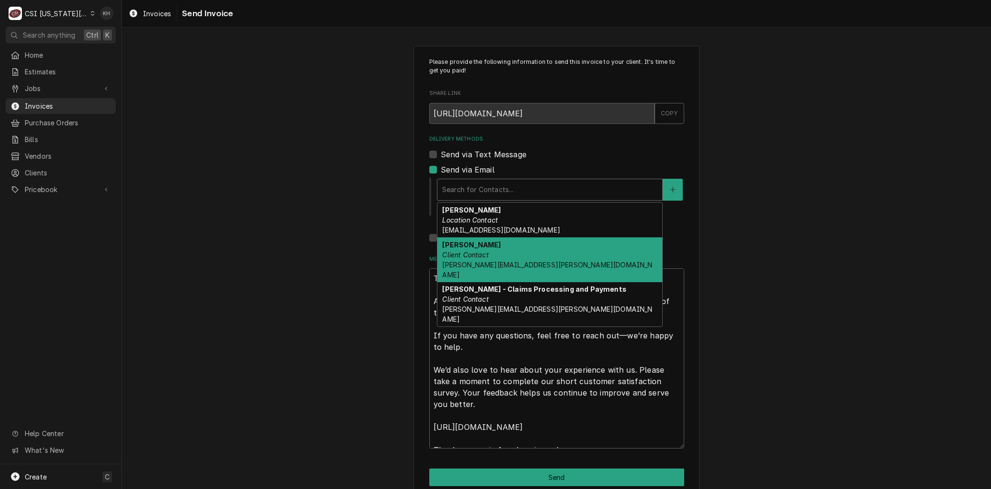
click at [462, 257] on em "Client Contact" at bounding box center [465, 255] width 46 height 8
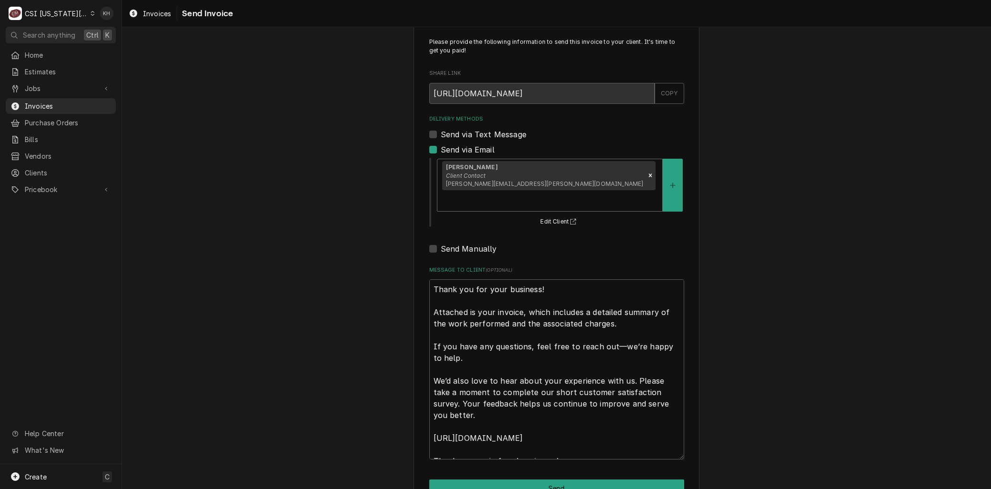
scroll to position [29, 0]
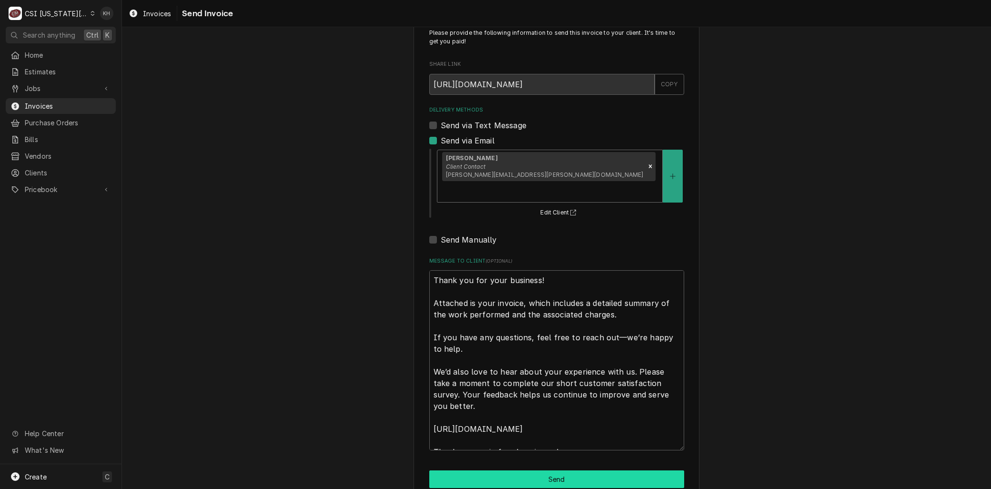
click at [467, 470] on button "Send" at bounding box center [556, 479] width 255 height 18
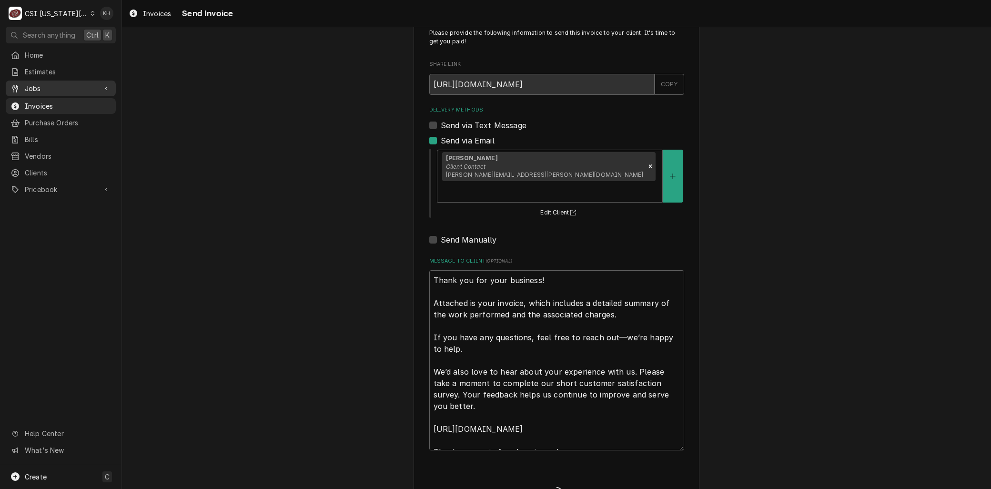
type textarea "x"
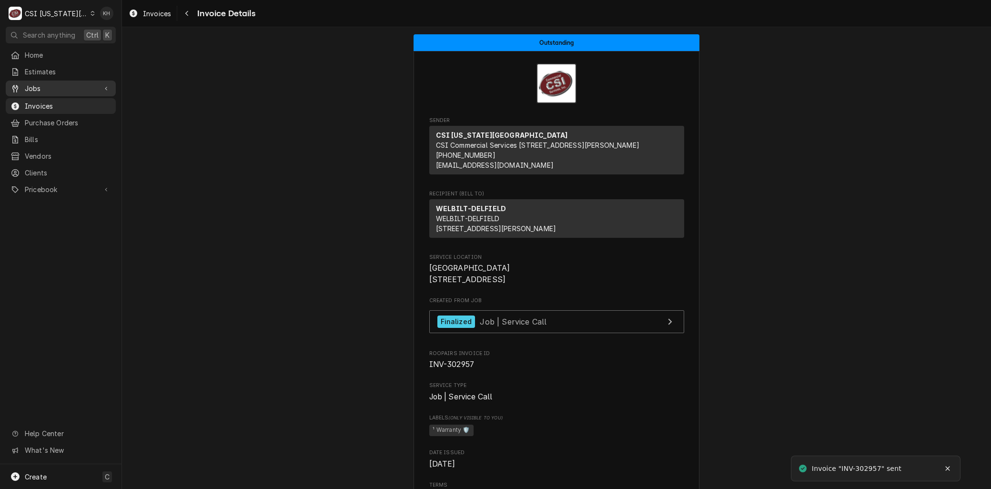
click at [40, 86] on span "Jobs" at bounding box center [61, 88] width 72 height 10
click at [45, 100] on span "Jobs" at bounding box center [68, 105] width 86 height 10
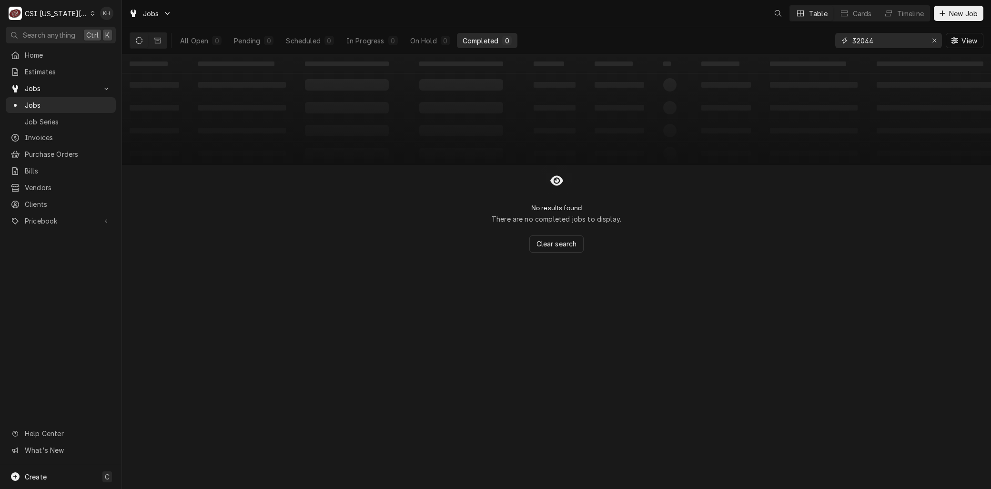
drag, startPoint x: 891, startPoint y: 41, endPoint x: 801, endPoint y: 45, distance: 89.6
click at [803, 45] on div "All Open 0 Pending 0 Scheduled 0 In Progress 0 On Hold 0 Completed 0 32044 View" at bounding box center [557, 40] width 854 height 27
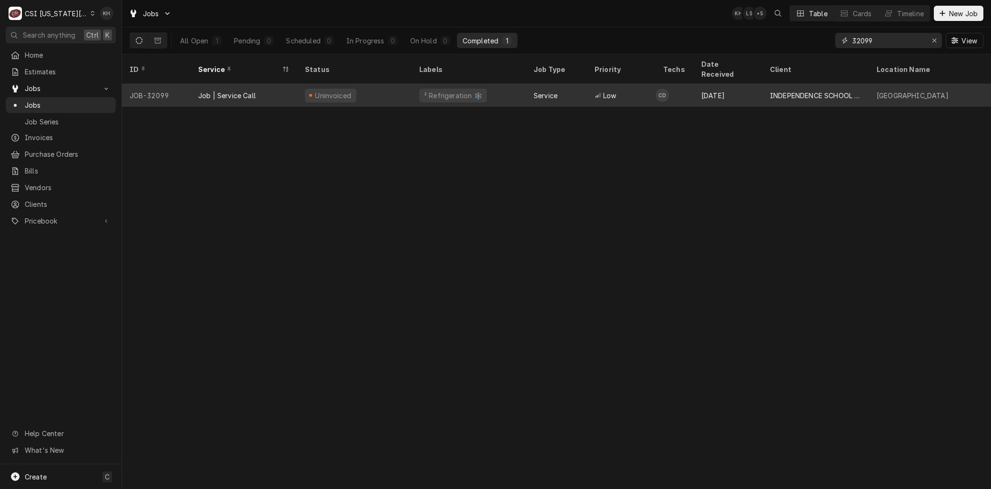
type input "32099"
click at [231, 91] on div "Job | Service Call" at bounding box center [227, 96] width 58 height 10
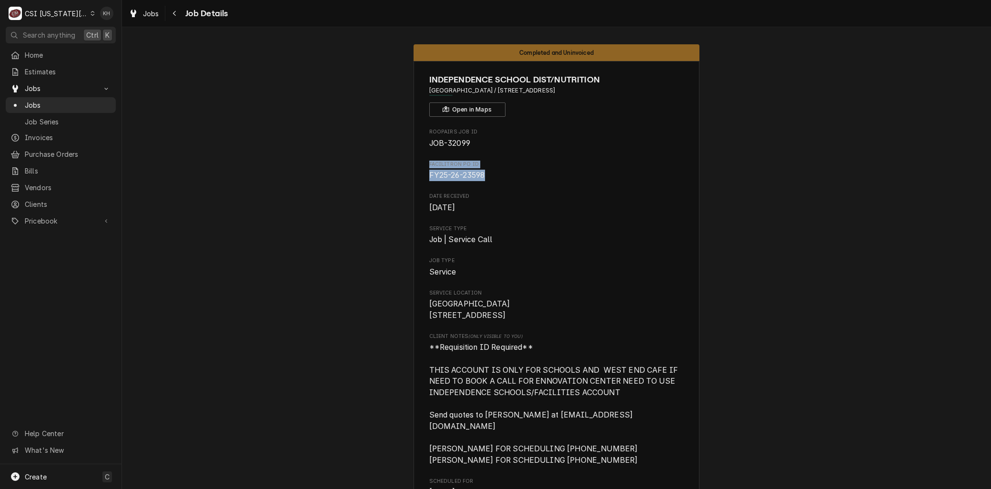
drag, startPoint x: 489, startPoint y: 170, endPoint x: 407, endPoint y: 160, distance: 82.6
copy div "Facilitron PO ID FY25-26-23598"
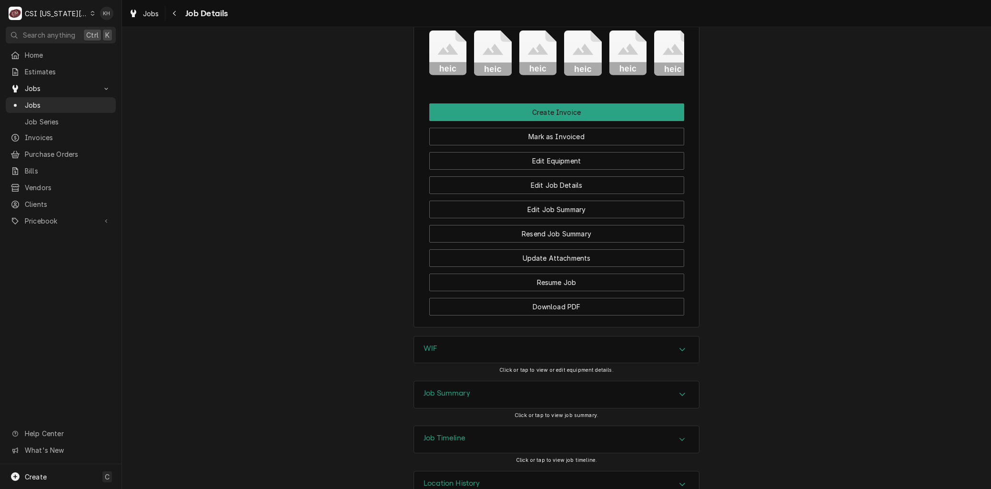
scroll to position [1192, 0]
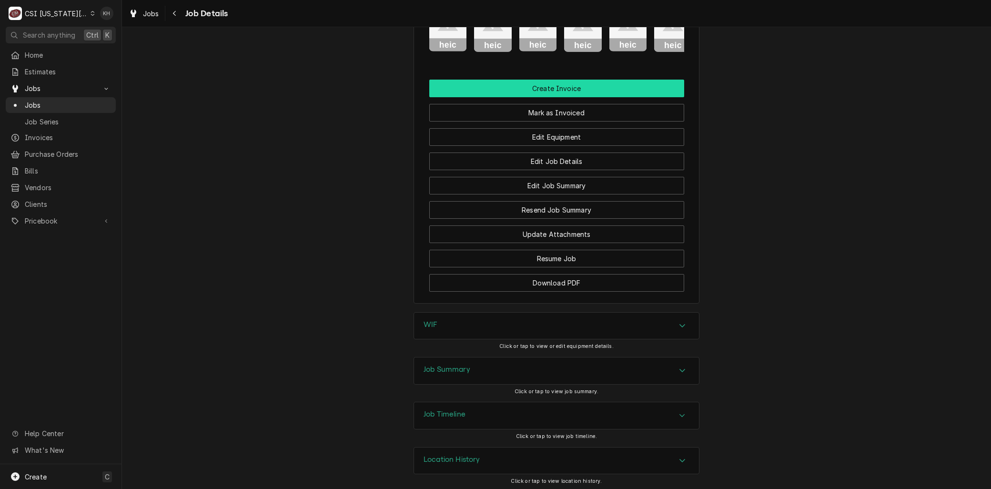
click at [542, 88] on button "Create Invoice" at bounding box center [556, 89] width 255 height 18
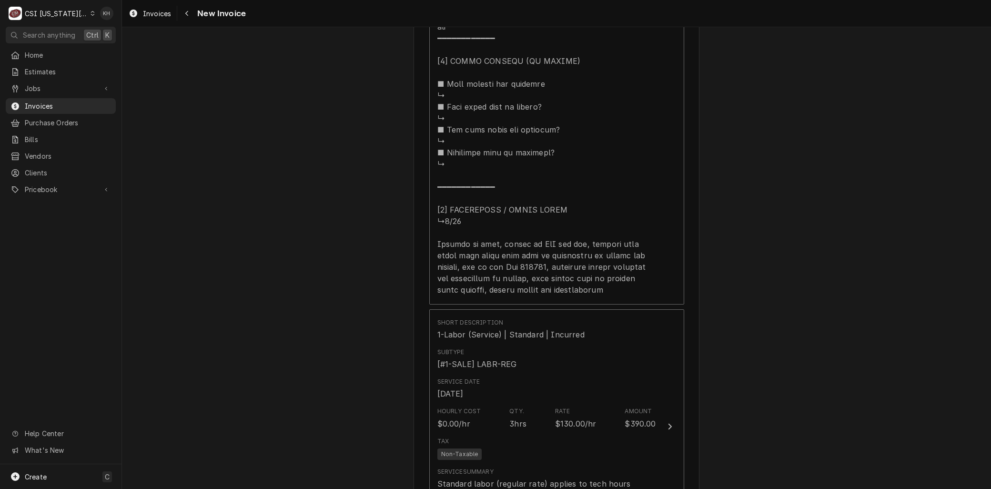
scroll to position [2647, 0]
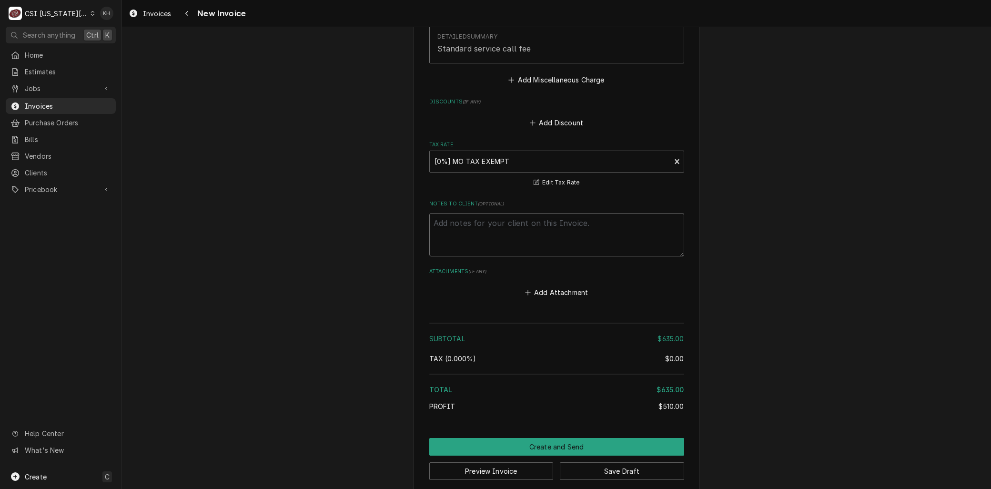
click at [497, 218] on textarea "Notes to Client ( optional )" at bounding box center [556, 234] width 255 height 43
paste textarea "Facilitron PO ID FY25-26-23598"
type textarea "x"
type textarea "Facilitron PO ID FY25-26-23598"
click at [502, 213] on textarea "Facilitron PO ID FY25-26-23598" at bounding box center [556, 234] width 255 height 43
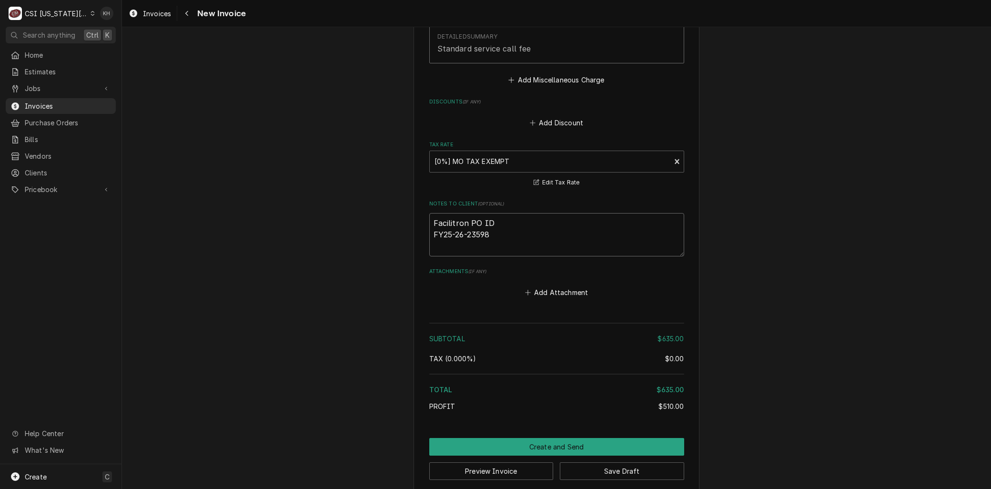
type textarea "x"
type textarea "Facilitron PO ID: FY25-26-23598"
type textarea "x"
type textarea "Facilitron PO ID:FY25-26-23598"
type textarea "x"
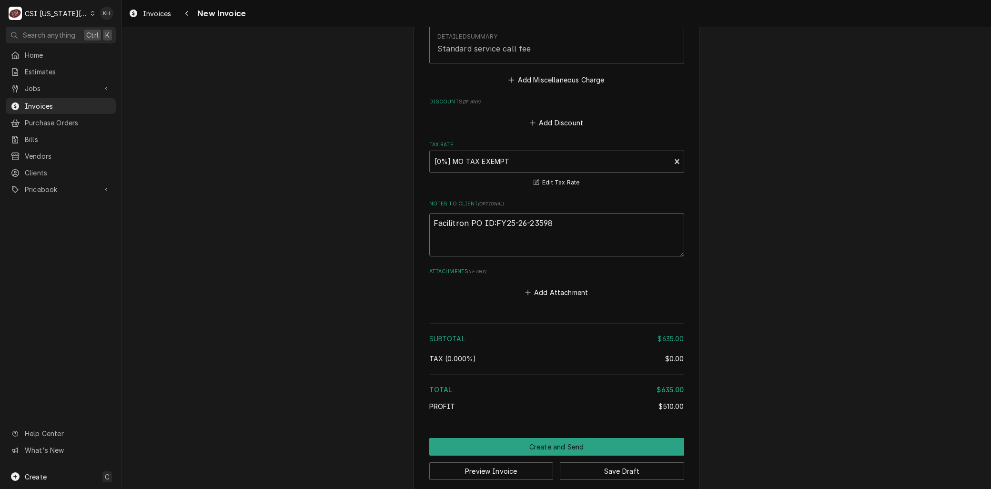
type textarea "Facilitron PO ID: FY25-26-23598"
type textarea "x"
type textarea "Facilitron POID: FY25-26-23598"
type textarea "x"
type textarea "Facilitron PID: FY25-26-23598"
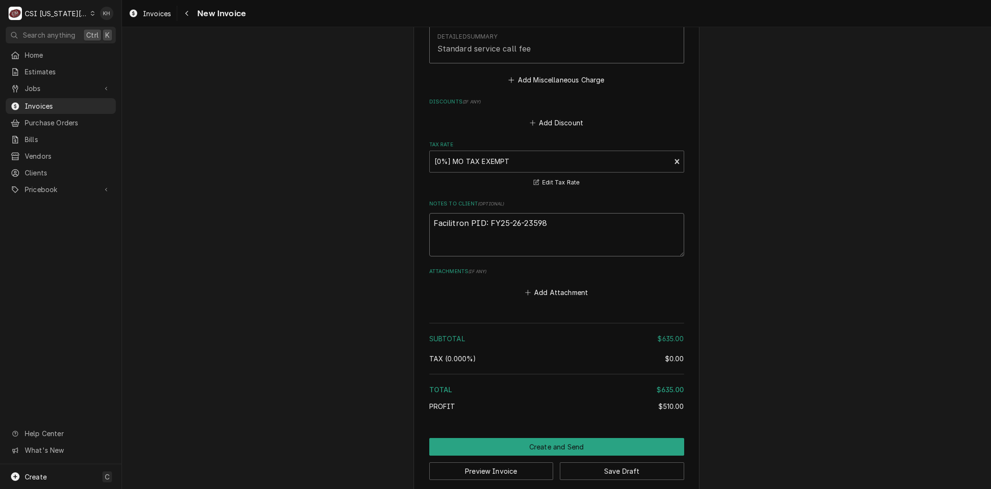
type textarea "x"
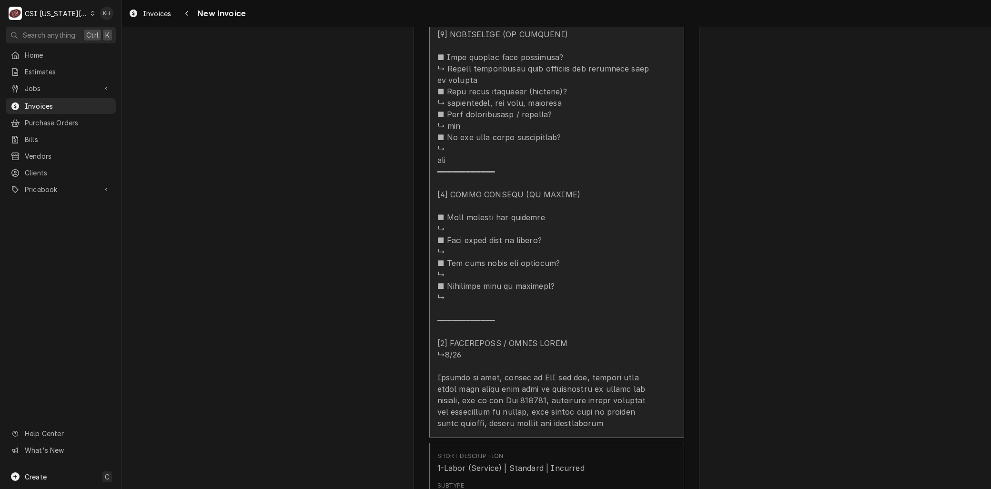
type textarea "Facilitron ID: FY25-26-23598"
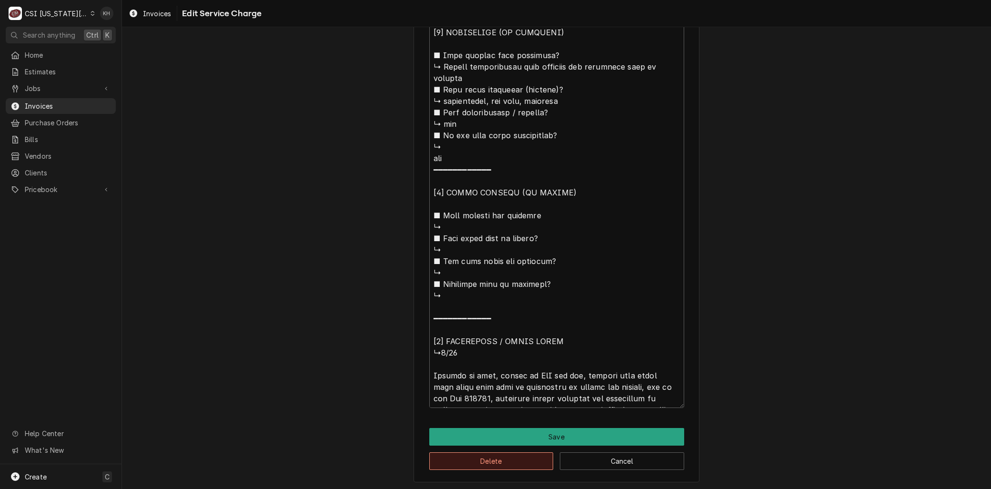
click at [453, 465] on button "Delete" at bounding box center [491, 461] width 124 height 18
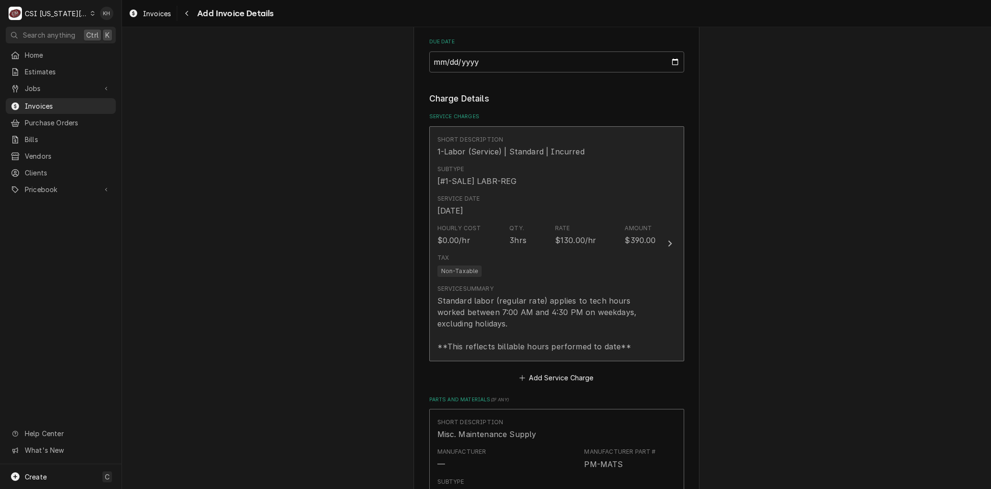
click at [529, 304] on div "Standard labor (regular rate) applies to tech hours worked between 7:00 AM and …" at bounding box center [546, 323] width 219 height 57
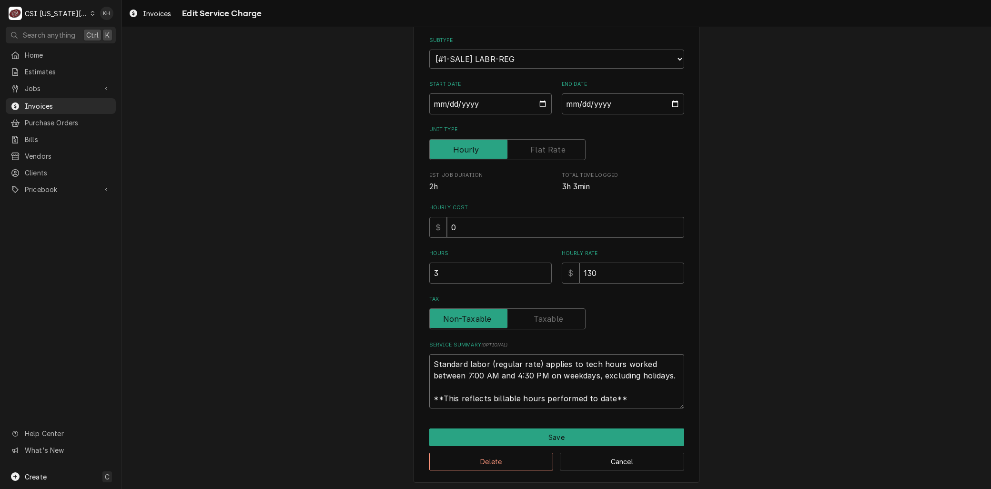
paste textarea "⚠️ 𝗙𝗢𝗥𝗠 𝗜𝗡𝗦𝗧𝗥𝗨𝗖𝗧𝗜𝗢𝗡𝗦 ⚠️ ✪ 𝗖𝗼𝗺𝗽𝗹𝗲𝘁𝗲 𝗮𝗹𝗹 𝗿𝗲𝗹𝗲𝘃𝗮𝗻𝘁 𝘀𝗲𝗰𝘁𝗶𝗼𝗻𝘀 ✪ 𝗣𝗿𝗼𝘃𝗶𝗱𝗲 𝗱𝗲𝘁𝗮𝗶𝗹𝗲𝗱 𝗮𝗻𝘀…"
type textarea "x"
type textarea "⚠️ 𝗙𝗢𝗥𝗠 𝗜𝗡𝗦𝗧𝗥𝗨𝗖𝗧𝗜𝗢𝗡𝗦 ⚠️ ✪ 𝗖𝗼𝗺𝗽𝗹𝗲𝘁𝗲 𝗮𝗹𝗹 𝗿𝗲𝗹𝗲𝘃𝗮𝗻𝘁 𝘀𝗲𝗰𝘁𝗶𝗼𝗻𝘀 ✪ 𝗣𝗿𝗼𝘃𝗶𝗱𝗲 𝗱𝗲𝘁𝗮𝗶𝗹𝗲𝗱 𝗮𝗻𝘀…"
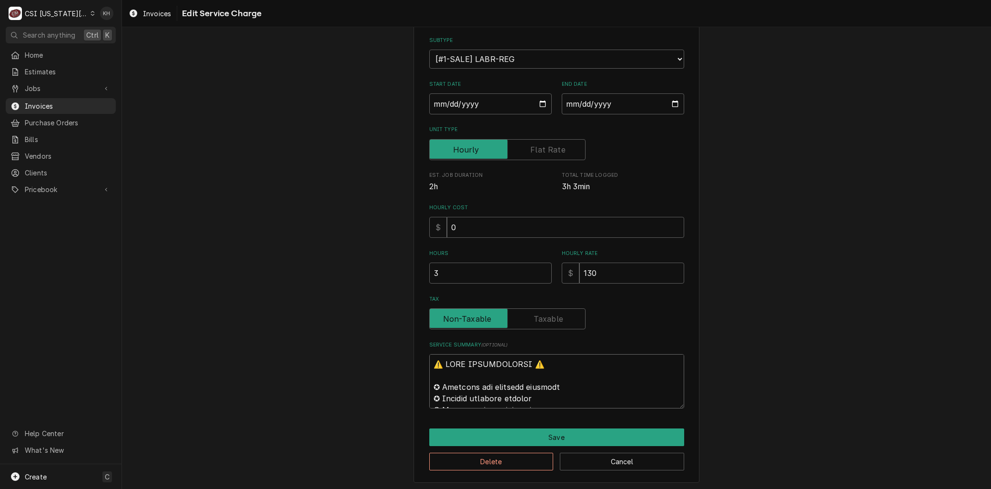
drag, startPoint x: 582, startPoint y: 392, endPoint x: 331, endPoint y: 324, distance: 260.1
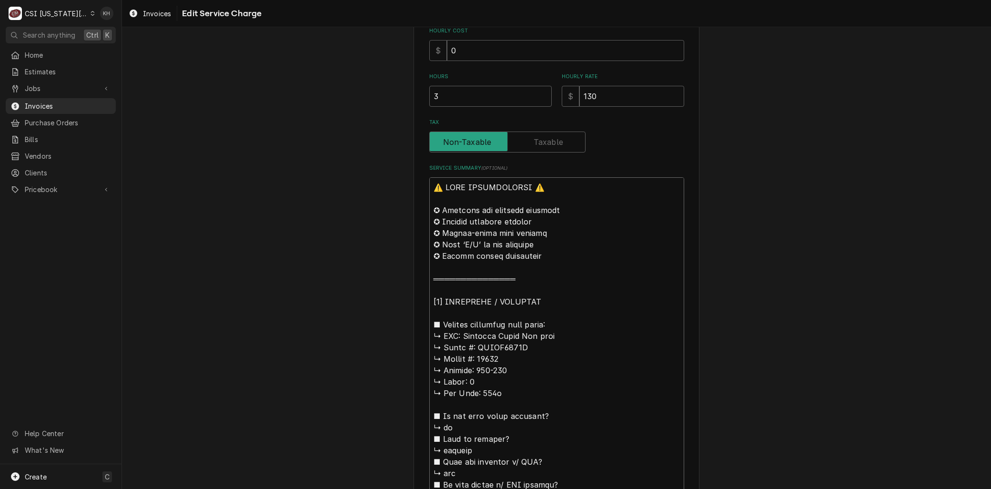
scroll to position [197, 0]
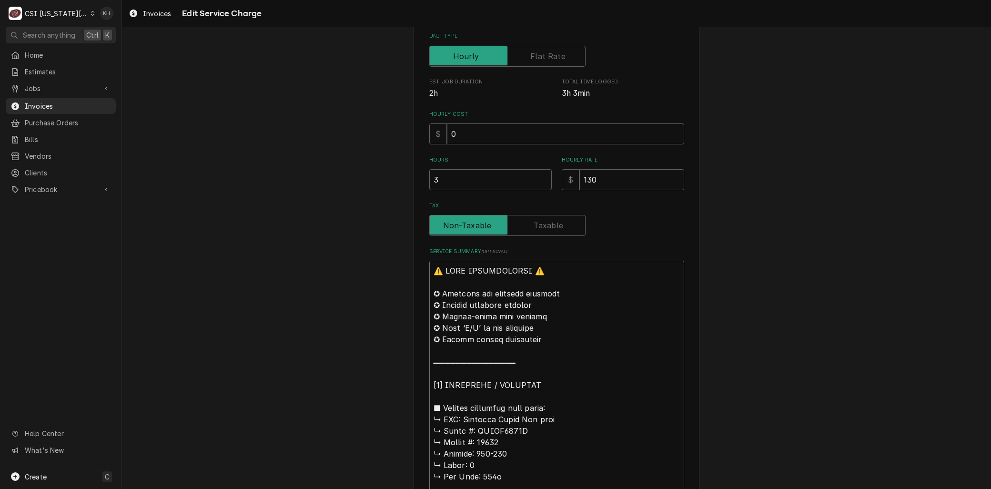
drag, startPoint x: 460, startPoint y: 419, endPoint x: 211, endPoint y: 133, distance: 379.2
type textarea "x"
type textarea "BAmerican Panel Wic evap ↳ 𝗠𝗼𝗱𝗲𝗹 #: DPAMN1253W ↳ 𝗦𝗲𝗿𝗶𝗮𝗹 #: 40237 ↳ 𝗩𝗼𝗹𝘁𝗮𝗴𝗲: 208…"
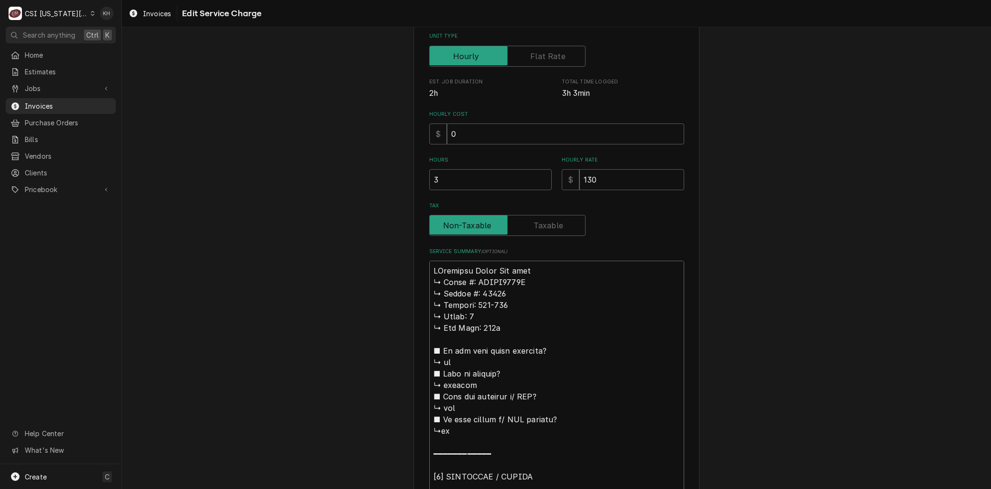
type textarea "x"
type textarea "BrAmerican Panel Wic evap ↳ 𝗠𝗼𝗱𝗲𝗹 #: DPAMN1253W ↳ 𝗦𝗲𝗿𝗶𝗮𝗹 #: 40237 ↳ 𝗩𝗼𝗹𝘁𝗮𝗴𝗲: 20…"
type textarea "x"
type textarea "BraAmerican Panel Wic evap ↳ 𝗠𝗼𝗱𝗲𝗹 #: DPAMN1253W ↳ 𝗦𝗲𝗿𝗶𝗮𝗹 #: 40237 ↳ 𝗩𝗼𝗹𝘁𝗮𝗴𝗲: 2…"
type textarea "x"
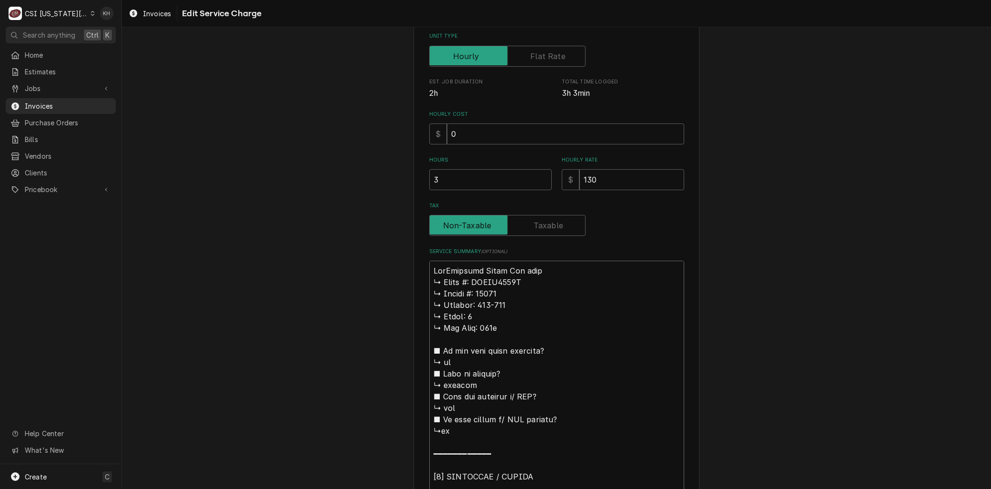
type textarea "BranAmerican Panel Wic evap ↳ 𝗠𝗼𝗱𝗲𝗹 #: DPAMN1253W ↳ 𝗦𝗲𝗿𝗶𝗮𝗹 #: 40237 ↳ 𝗩𝗼𝗹𝘁𝗮𝗴𝗲: …"
type textarea "x"
type textarea "BrandAmerican Panel Wic evap ↳ 𝗠𝗼𝗱𝗲𝗹 #: DPAMN1253W ↳ 𝗦𝗲𝗿𝗶𝗮𝗹 #: 40237 ↳ 𝗩𝗼𝗹𝘁𝗮𝗴𝗲:…"
type textarea "x"
type textarea "Brand:American Panel Wic evap ↳ 𝗠𝗼𝗱𝗲𝗹 #: DPAMN1253W ↳ 𝗦𝗲𝗿𝗶𝗮𝗹 #: 40237 ↳ 𝗩𝗼𝗹𝘁𝗮𝗴𝗲…"
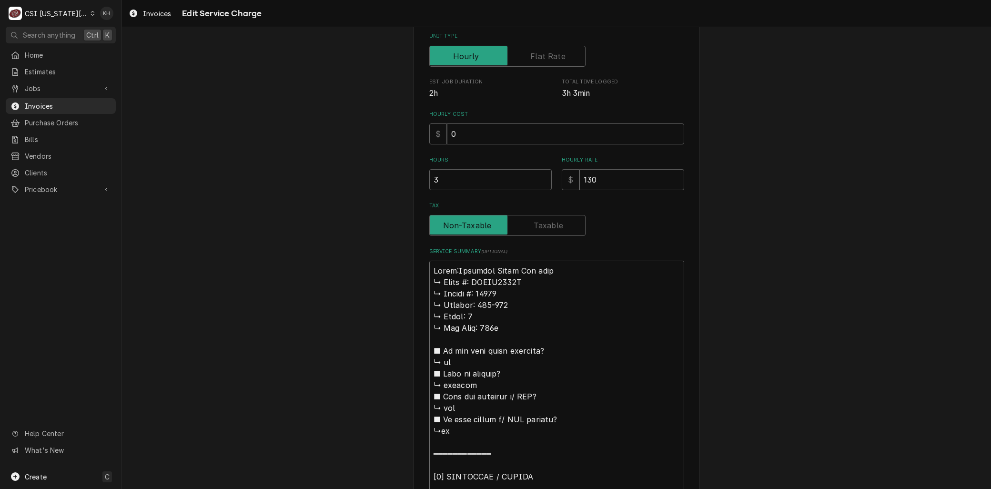
type textarea "x"
type textarea "Brand: American Panel Wic evap ↳ 𝗠𝗼𝗱𝗲𝗹 #: DPAMN1253W ↳ 𝗦𝗲𝗿𝗶𝗮𝗹 #: 40237 ↳ 𝗩𝗼𝗹𝘁𝗮𝗴…"
type textarea "x"
type textarea "Brand: American Panel Wic evap 𝗠𝗼𝗱𝗲𝗹 #: DPAMN1253W ↳ 𝗦𝗲𝗿𝗶𝗮𝗹 #: 40237 ↳ 𝗩𝗼𝗹𝘁𝗮𝗴𝗲:…"
type textarea "x"
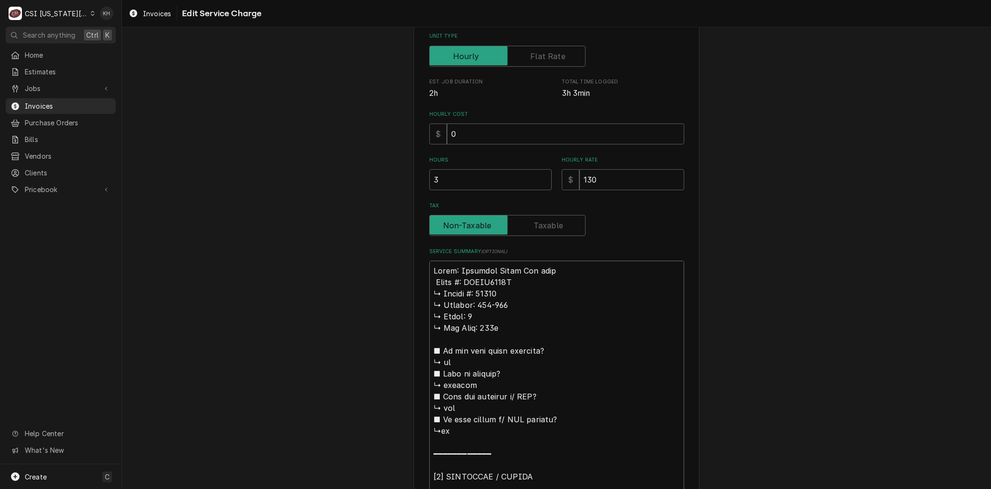
type textarea "Brand: American Panel Wic evap 𝗠𝗼𝗱𝗲𝗹 #: DPAMN1253W ↳ 𝗦𝗲𝗿𝗶𝗮𝗹 #: 40237 ↳ 𝗩𝗼𝗹𝘁𝗮𝗴𝗲:…"
type textarea "x"
type textarea "Brand: American Panel Wic evap 𝗼𝗱𝗲𝗹 #: DPAMN1253W ↳ 𝗦𝗲𝗿𝗶𝗮𝗹 #: 40237 ↳ 𝗩𝗼𝗹𝘁𝗮𝗴𝗲: …"
type textarea "x"
type textarea "Brand: American Panel Wic evap 𝗱𝗲𝗹 #: DPAMN1253W ↳ 𝗦𝗲𝗿𝗶𝗮𝗹 #: 40237 ↳ 𝗩𝗼𝗹𝘁𝗮𝗴𝗲: 2…"
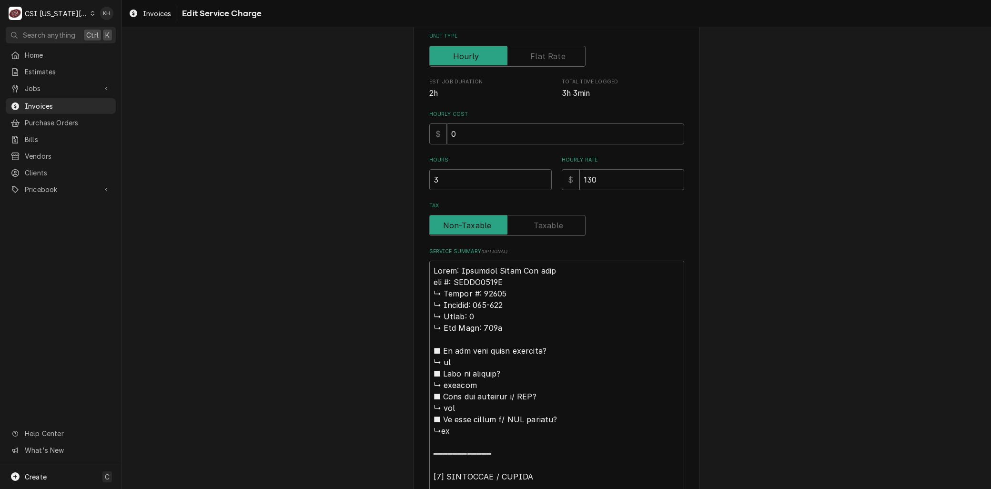
type textarea "x"
type textarea "Brand: American Panel Wic evap 𝗲𝗹 #: DPAMN1253W ↳ 𝗦𝗲𝗿𝗶𝗮𝗹 #: 40237 ↳ 𝗩𝗼𝗹𝘁𝗮𝗴𝗲: 20…"
type textarea "x"
type textarea "Brand: American Panel Wic evap 𝗹 #: DPAMN1253W ↳ 𝗦𝗲𝗿𝗶𝗮𝗹 #: 40237 ↳ 𝗩𝗼𝗹𝘁𝗮𝗴𝗲: 208…"
type textarea "x"
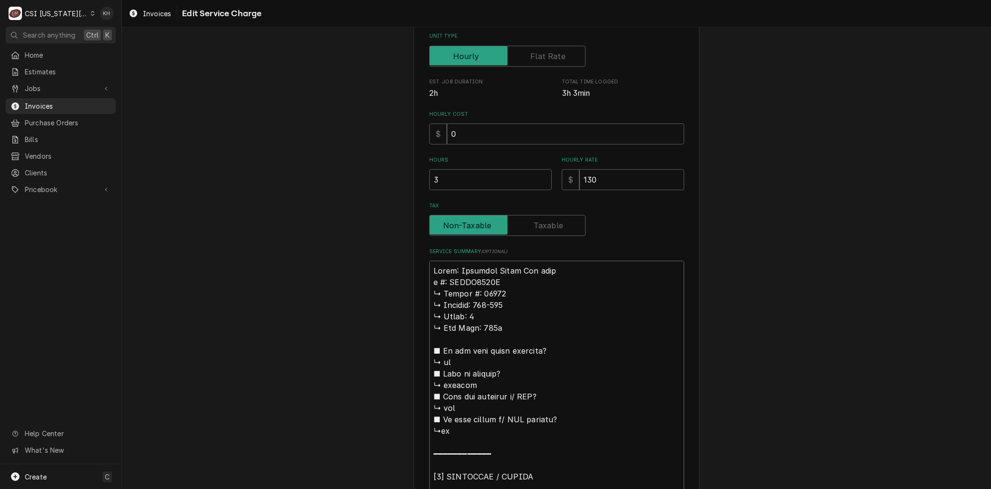
type textarea "Brand: American Panel Wic evap #: DPAMN1253W ↳ 𝗦𝗲𝗿𝗶𝗮𝗹 #: 40237 ↳ 𝗩𝗼𝗹𝘁𝗮𝗴𝗲: 208-2…"
type textarea "x"
type textarea "Brand: American Panel Wic evap #: DPAMN1253W ↳ 𝗦𝗲𝗿𝗶𝗮𝗹 #: 40237 ↳ 𝗩𝗼𝗹𝘁𝗮𝗴𝗲: 208-2…"
type textarea "x"
type textarea "Brand: American Panel Wic evap : DPAMN1253W ↳ 𝗦𝗲𝗿𝗶𝗮𝗹 #: 40237 ↳ 𝗩𝗼𝗹𝘁𝗮𝗴𝗲: 208-23…"
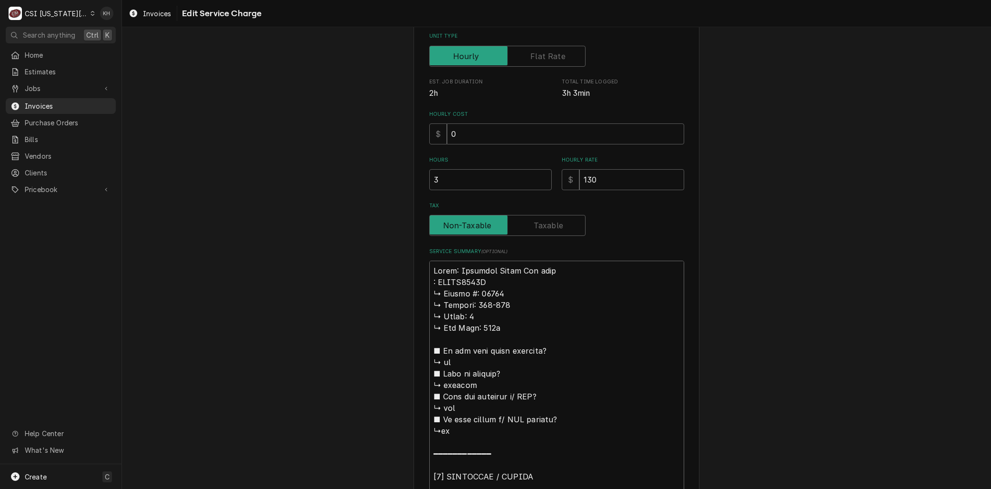
type textarea "x"
type textarea "Brand: American Panel Wic evap M: DPAMN1253W ↳ 𝗦𝗲𝗿𝗶𝗮𝗹 #: 40237 ↳ 𝗩𝗼𝗹𝘁𝗮𝗴𝗲: 208-2…"
type textarea "x"
type textarea "Brand: American Panel Wic evap Mo: DPAMN1253W ↳ 𝗦𝗲𝗿𝗶𝗮𝗹 #: 40237 ↳ 𝗩𝗼𝗹𝘁𝗮𝗴𝗲: 208-…"
type textarea "x"
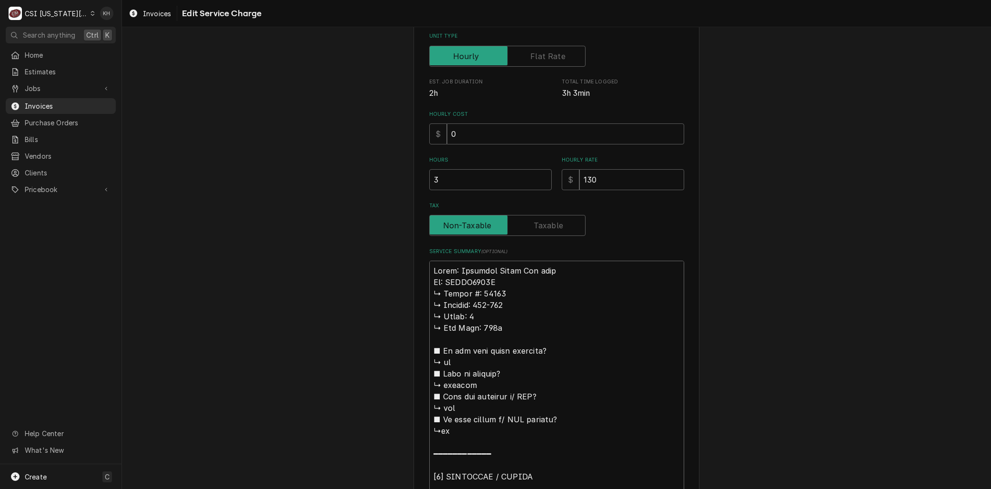
type textarea "Brand: American Panel Wic evap Mod: DPAMN1253W ↳ 𝗦𝗲𝗿𝗶𝗮𝗹 #: 40237 ↳ 𝗩𝗼𝗹𝘁𝗮𝗴𝗲: 208…"
type textarea "x"
type textarea "Brand: American Panel Wic evap Mode: DPAMN1253W ↳ 𝗦𝗲𝗿𝗶𝗮𝗹 #: 40237 ↳ 𝗩𝗼𝗹𝘁𝗮𝗴𝗲: 20…"
type textarea "x"
type textarea "Brand: American Panel Wic evap Model: DPAMN1253W ↳ 𝗦𝗲𝗿𝗶𝗮𝗹 #: 40237 ↳ 𝗩𝗼𝗹𝘁𝗮𝗴𝗲: 2…"
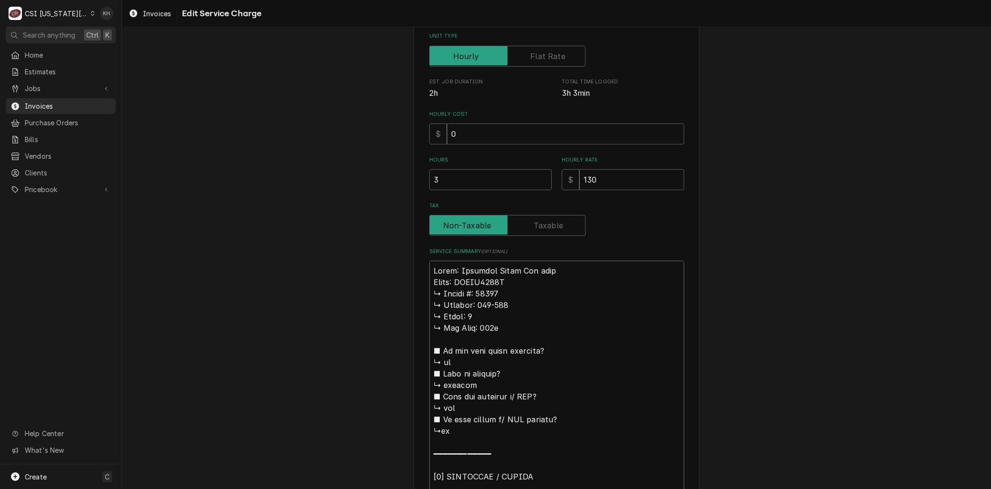
type textarea "x"
type textarea "Brand: American Panel Wic evap Model: DPAMN1253W 𝗦𝗲𝗿𝗶𝗮𝗹 #: 40237 ↳ 𝗩𝗼𝗹𝘁𝗮𝗴𝗲: 208…"
type textarea "x"
type textarea "Brand: American Panel Wic evap Model: DPAMN1253W 𝗦𝗲𝗿𝗶𝗮𝗹 #: 40237 ↳ 𝗩𝗼𝗹𝘁𝗮𝗴𝗲: 208…"
type textarea "x"
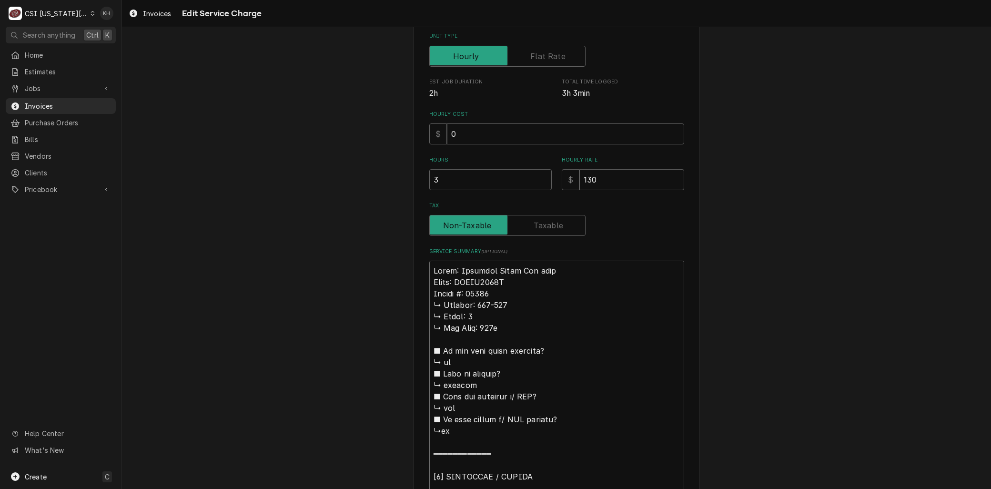
type textarea "Brand: American Panel Wic evap Model: DPAMN1253W 𝗲𝗿𝗶𝗮𝗹 #: 40237 ↳ 𝗩𝗼𝗹𝘁𝗮𝗴𝗲: 208-…"
type textarea "x"
type textarea "Brand: American Panel Wic evap Model: DPAMN1253W 𝗿𝗶𝗮𝗹 #: 40237 ↳ 𝗩𝗼𝗹𝘁𝗮𝗴𝗲: 208-2…"
type textarea "x"
type textarea "Brand: American Panel Wic evap Model: DPAMN1253W 𝗶𝗮𝗹 #: 40237 ↳ 𝗩𝗼𝗹𝘁𝗮𝗴𝗲: 208-23…"
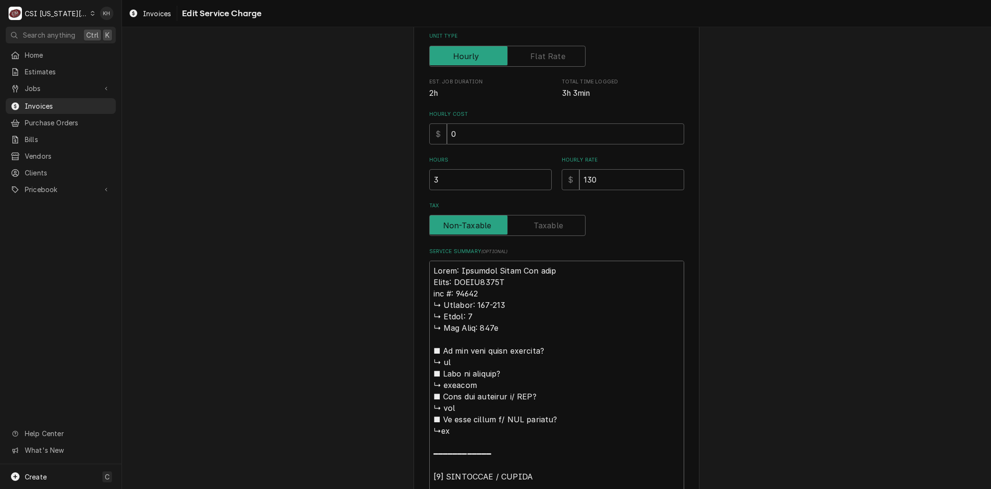
type textarea "x"
type textarea "Brand: American Panel Wic evap Model: DPAMN1253W 𝗮𝗹 #: 40237 ↳ 𝗩𝗼𝗹𝘁𝗮𝗴𝗲: 208-230…"
type textarea "x"
type textarea "Brand: American Panel Wic evap Model: DPAMN1253W 𝗹 #: 40237 ↳ 𝗩𝗼𝗹𝘁𝗮𝗴𝗲: 208-230 …"
type textarea "x"
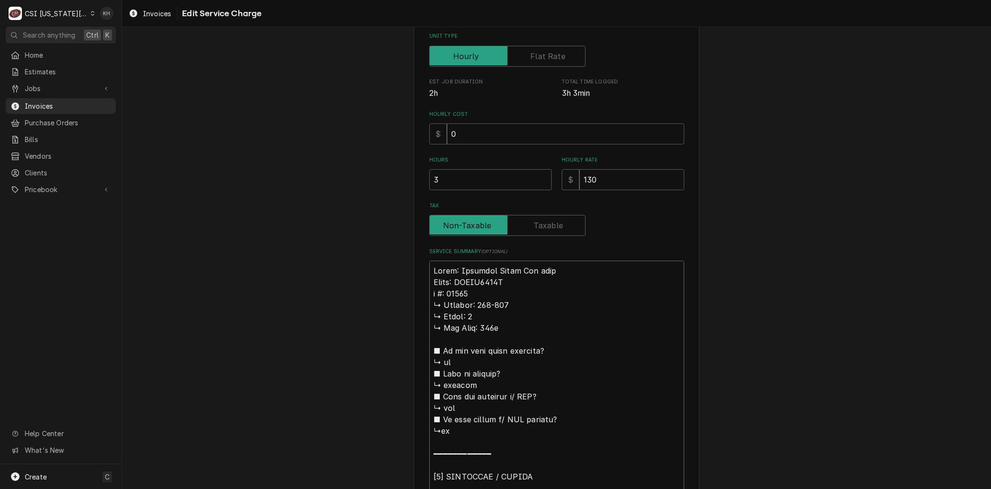
type textarea "Brand: American Panel Wic evap Model: DPAMN1253W #: 40237 ↳ 𝗩𝗼𝗹𝘁𝗮𝗴𝗲: 208-230 ↳ …"
type textarea "x"
type textarea "Brand: American Panel Wic evap Model: DPAMN1253W #: 40237 ↳ 𝗩𝗼𝗹𝘁𝗮𝗴𝗲: 208-230 ↳ …"
type textarea "x"
type textarea "Brand: American Panel Wic evap Model: DPAMN1253W : 40237 ↳ 𝗩𝗼𝗹𝘁𝗮𝗴𝗲: 208-230 ↳ 𝗣…"
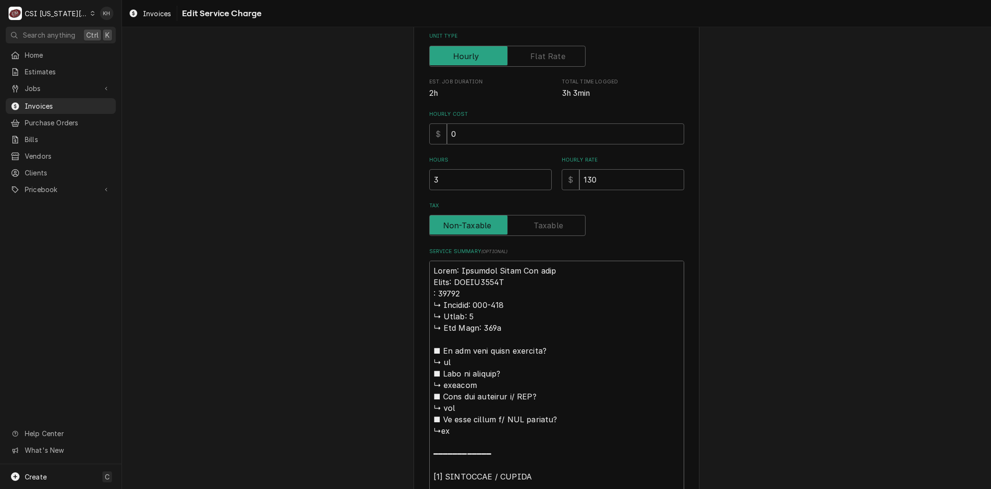
type textarea "x"
type textarea "Brand: American Panel Wic evap Model: DPAMN1253W S: 40237 ↳ 𝗩𝗼𝗹𝘁𝗮𝗴𝗲: 208-230 ↳ …"
type textarea "x"
type textarea "Brand: American Panel Wic evap Model: DPAMN1253W Se: 40237 ↳ 𝗩𝗼𝗹𝘁𝗮𝗴𝗲: 208-230 ↳…"
type textarea "x"
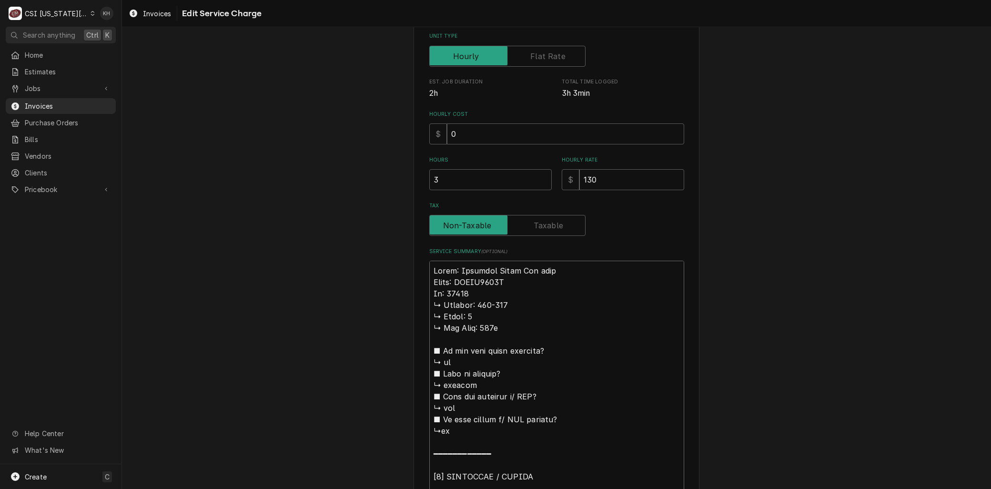
type textarea "Brand: American Panel Wic evap Model: DPAMN1253W Ser: 40237 ↳ 𝗩𝗼𝗹𝘁𝗮𝗴𝗲: 208-230 …"
type textarea "x"
type textarea "Brand: American Panel Wic evap Model: DPAMN1253W Seri: 40237 ↳ 𝗩𝗼𝗹𝘁𝗮𝗴𝗲: 208-230…"
type textarea "x"
type textarea "Brand: American Panel Wic evap Model: DPAMN1253W Seria: 40237 ↳ 𝗩𝗼𝗹𝘁𝗮𝗴𝗲: 208-23…"
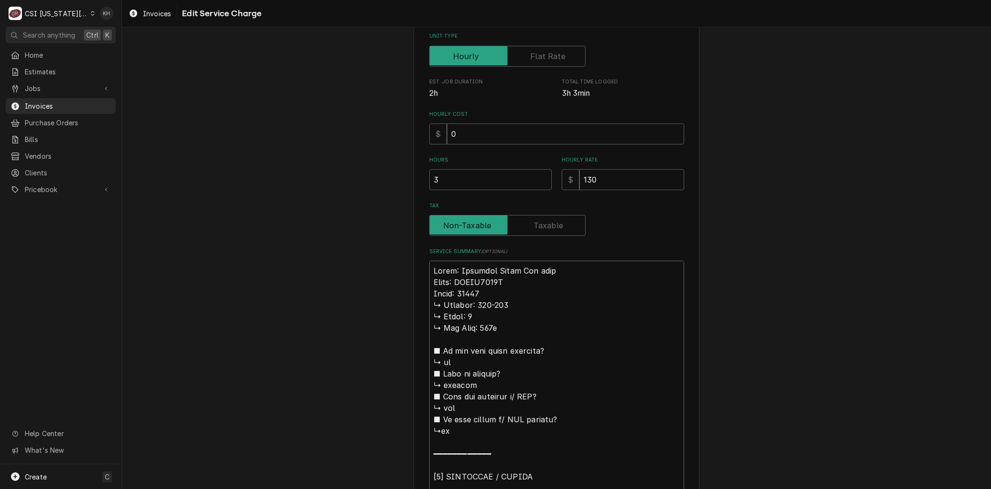
type textarea "x"
type textarea "Brand: American Panel Wic evap Model: DPAMN1253W Serial: 40237 ↳ 𝗩𝗼𝗹𝘁𝗮𝗴𝗲: 208-2…"
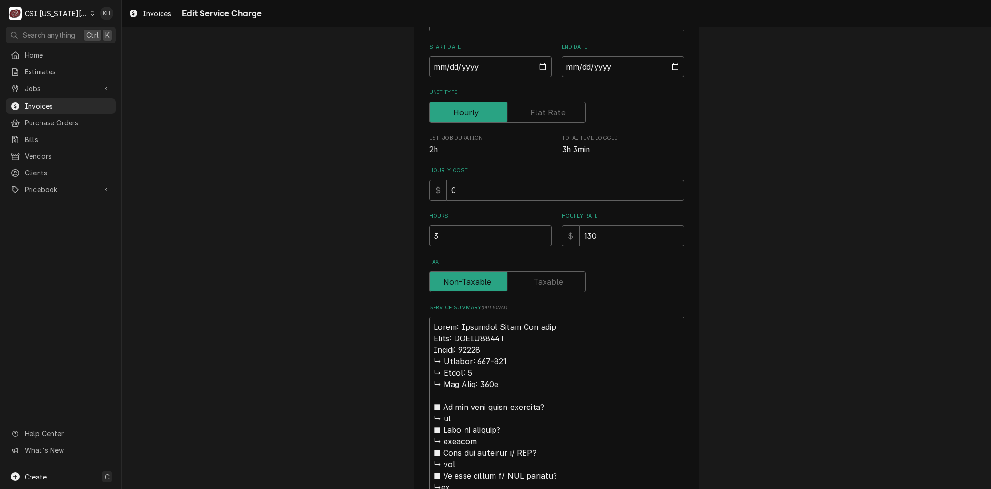
scroll to position [213, 0]
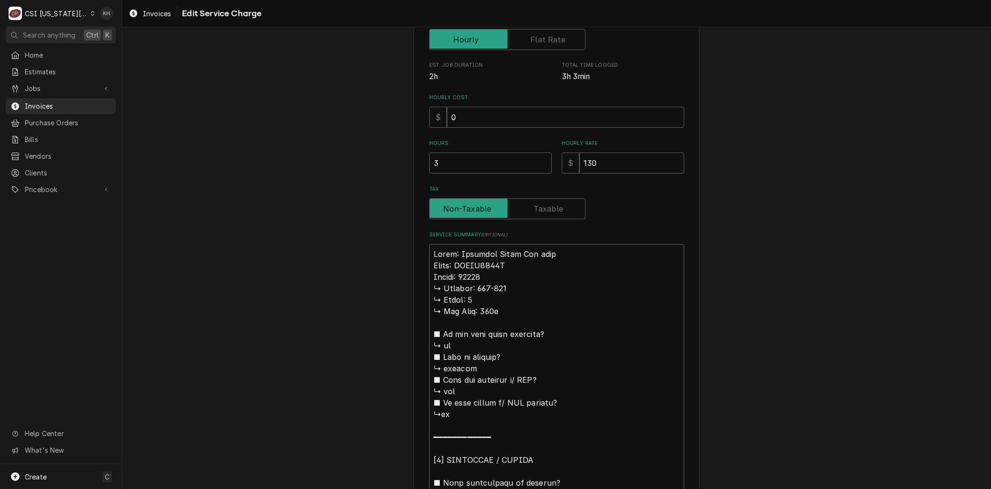
drag, startPoint x: 444, startPoint y: 317, endPoint x: 394, endPoint y: 287, distance: 59.0
click at [394, 287] on div "Use the fields below to edit this service charge Short Description 1-Labor (Ser…" at bounding box center [556, 434] width 869 height 1220
type textarea "x"
type textarea "Brand: American Panel Wic evap Model: DPAMN1253W Serial: 40237 ealed penetratio…"
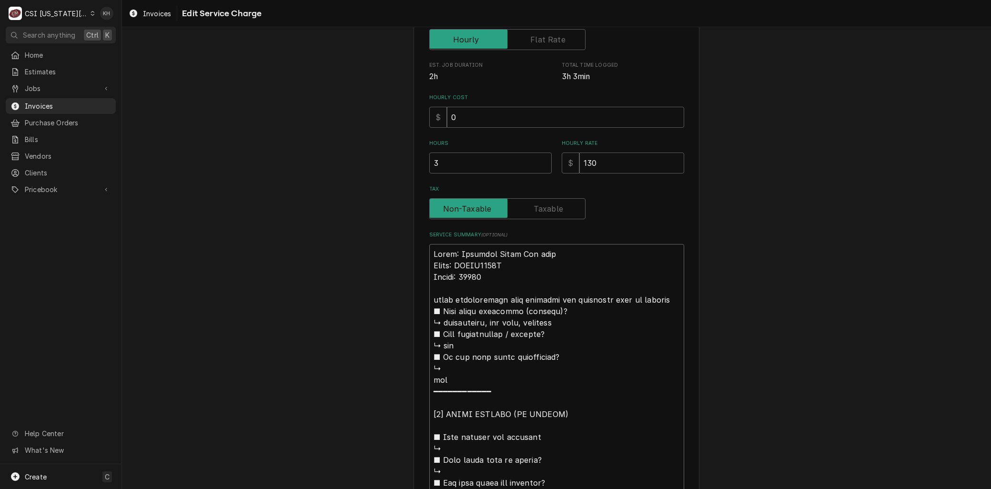
type textarea "x"
type textarea "Brand: American Panel Wic evap Model: DPAMN1253W Serial: 40237 ealed penetratio…"
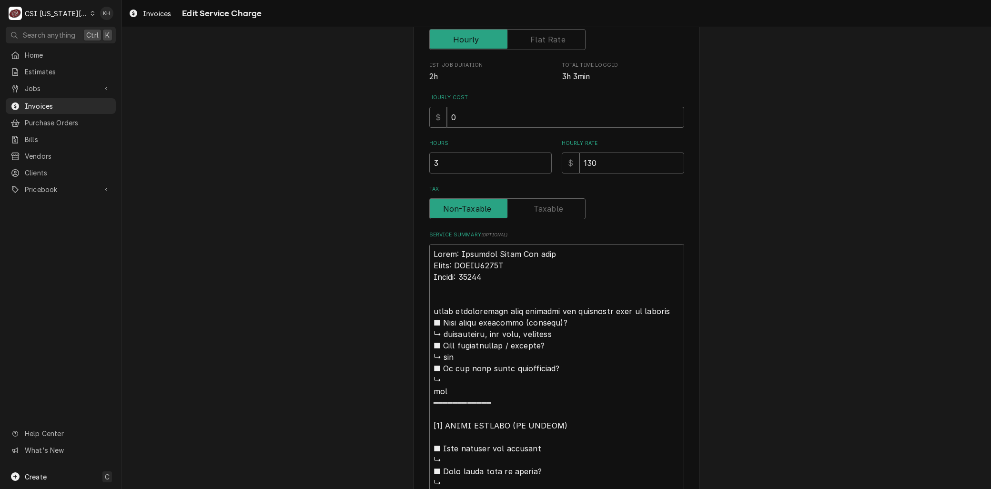
type textarea "x"
type textarea "Brand: American Panel Wic evap Model: DPAMN1253W Serial: 40237 Aealed penetrati…"
type textarea "x"
type textarea "Brand: American Panel Wic evap Model: DPAMN1253W Serial: 40237 Arealed penetrat…"
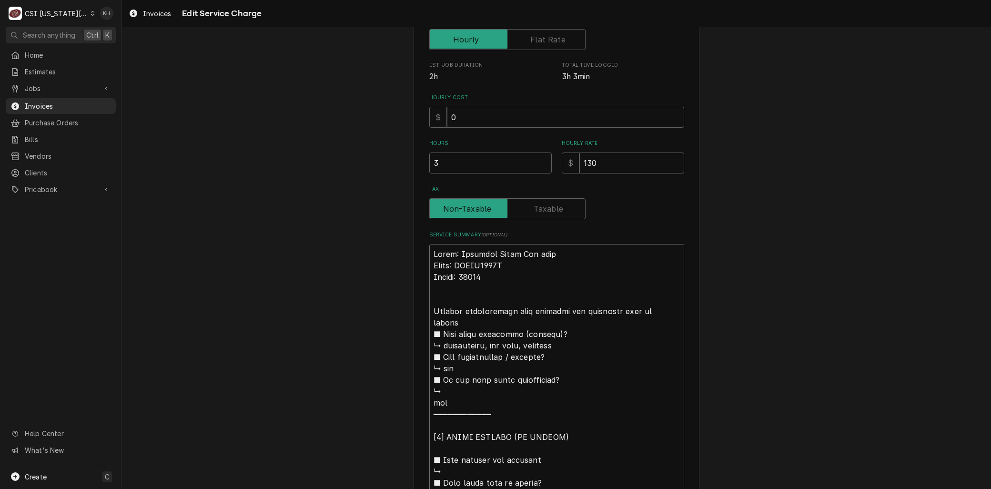
type textarea "x"
type textarea "Brand: American Panel Wic evap Model: DPAMN1253W Serial: 40237 Arrealed penetra…"
type textarea "x"
type textarea "Brand: American Panel Wic evap Model: DPAMN1253W Serial: 40237 Arriealed penetr…"
type textarea "x"
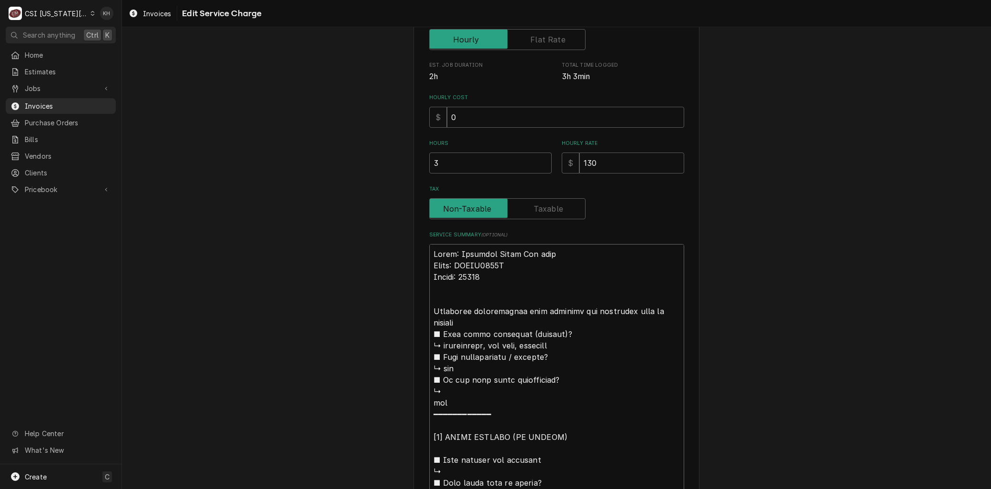
type textarea "Brand: American Panel Wic evap Model: DPAMN1253W Serial: 40237 Arrivealed penet…"
type textarea "x"
type textarea "Brand: American Panel Wic evap Model: DPAMN1253W Serial: 40237 Arriveealed pene…"
type textarea "x"
type textarea "Brand: American Panel Wic evap Model: DPAMN1253W Serial: 40237 Arrivedealed pen…"
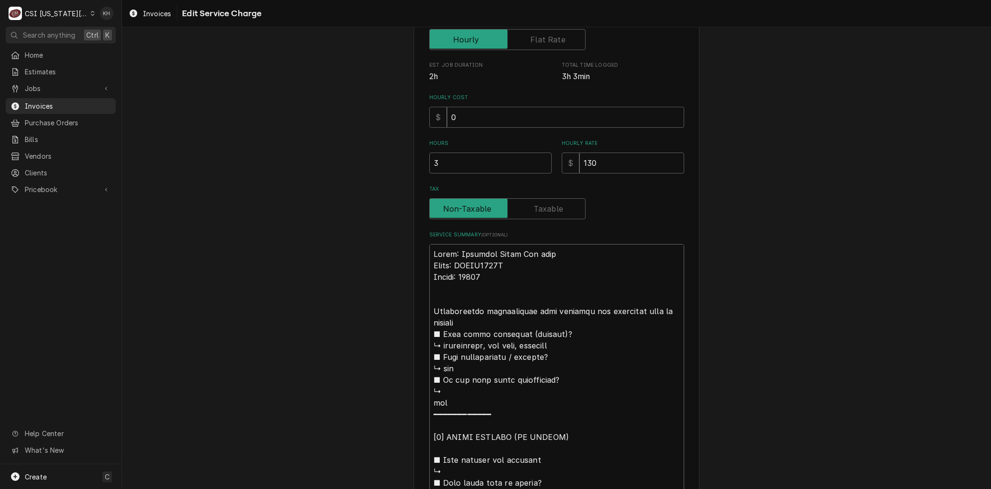
type textarea "x"
type textarea "Brand: American Panel Wic evap Model: DPAMN1253W Serial: 40237 Arrived ealed pe…"
type textarea "x"
type textarea "Brand: American Panel Wic evap Model: DPAMN1253W Serial: 40237 Arrived oealed p…"
type textarea "x"
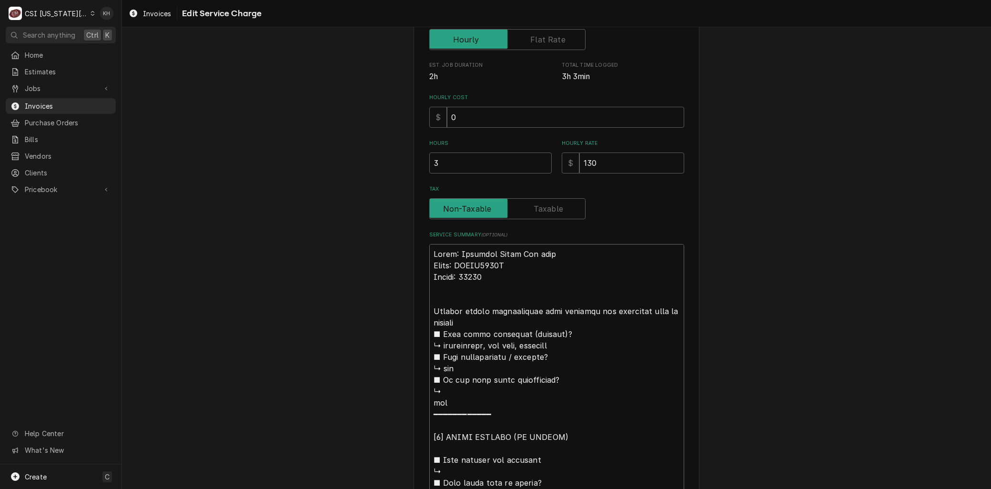
type textarea "Brand: American Panel Wic evap Model: DPAMN1253W Serial: 40237 Arrived onealed …"
type textarea "x"
type textarea "Brand: American Panel Wic evap Model: DPAMN1253W Serial: 40237 Arrived on ealed…"
type textarea "x"
type textarea "Brand: American Panel Wic evap Model: DPAMN1253W Serial: 40237 Arrived on seale…"
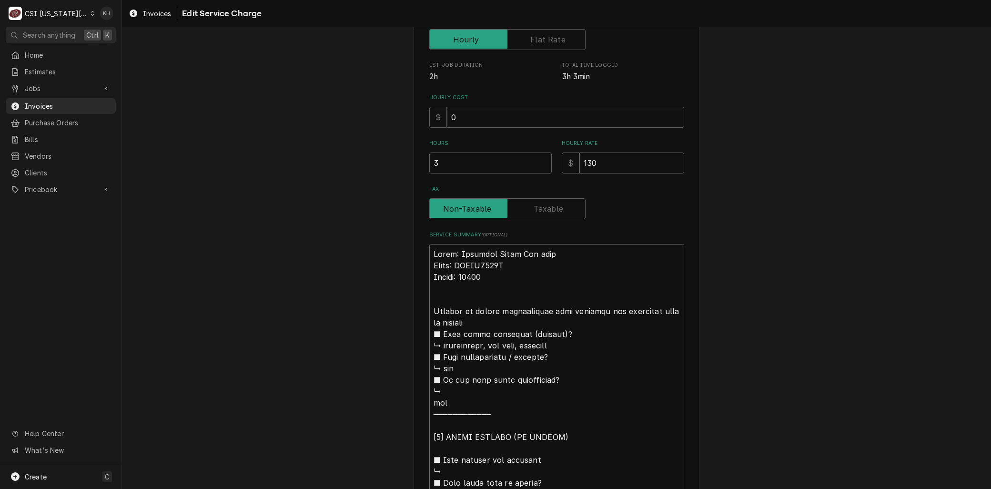
type textarea "x"
type textarea "Brand: American Panel Wic evap Model: DPAMN1253W Serial: 40237 Arrived on sieal…"
type textarea "x"
type textarea "Brand: American Panel Wic evap Model: DPAMN1253W Serial: 40237 Arrived on sitea…"
type textarea "x"
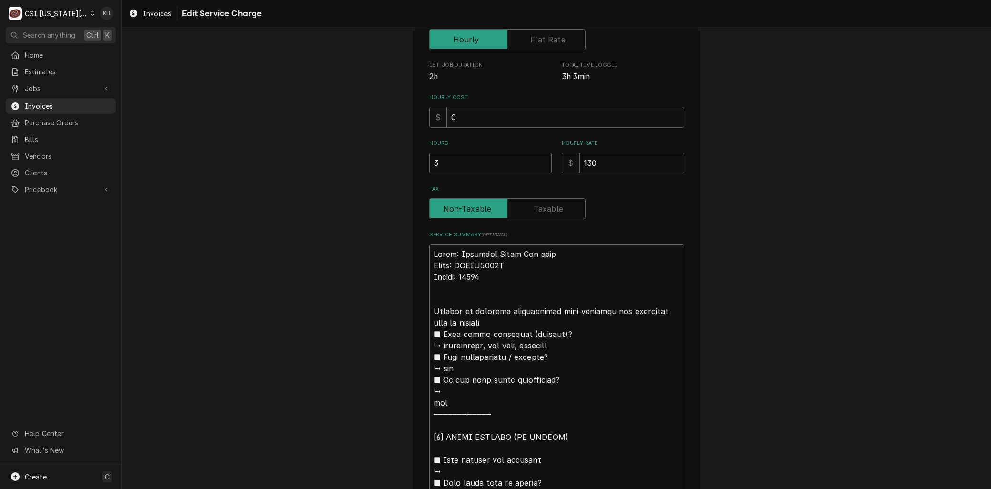
type textarea "Brand: American Panel Wic evap Model: DPAMN1253W Serial: 40237 Arrived on sitee…"
type textarea "x"
type textarea "Brand: American Panel Wic evap Model: DPAMN1253W Serial: 40237 Arrived on site,…"
type textarea "x"
type textarea "Brand: American Panel Wic evap Model: DPAMN1253W Serial: 40237 Arrived on site,…"
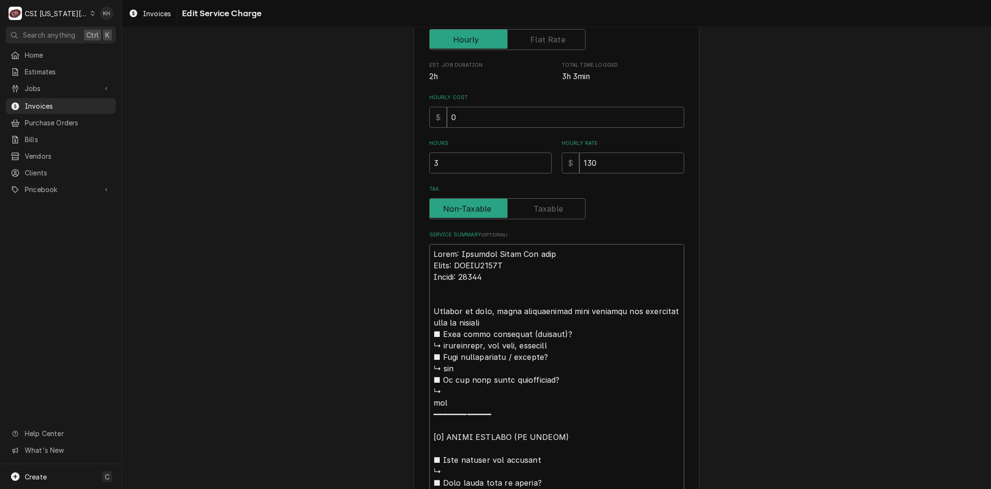
type textarea "x"
type textarea "Brand: American Panel Wic evap Model: DPAMN1253W Serial: 40237 Arrived on site,…"
type textarea "x"
type textarea "Brand: American Panel Wic evap Model: DPAMN1253W Serial: 40237 Arrived on site,…"
click at [486, 321] on textarea "Service Summary ( optional )" at bounding box center [556, 454] width 255 height 420
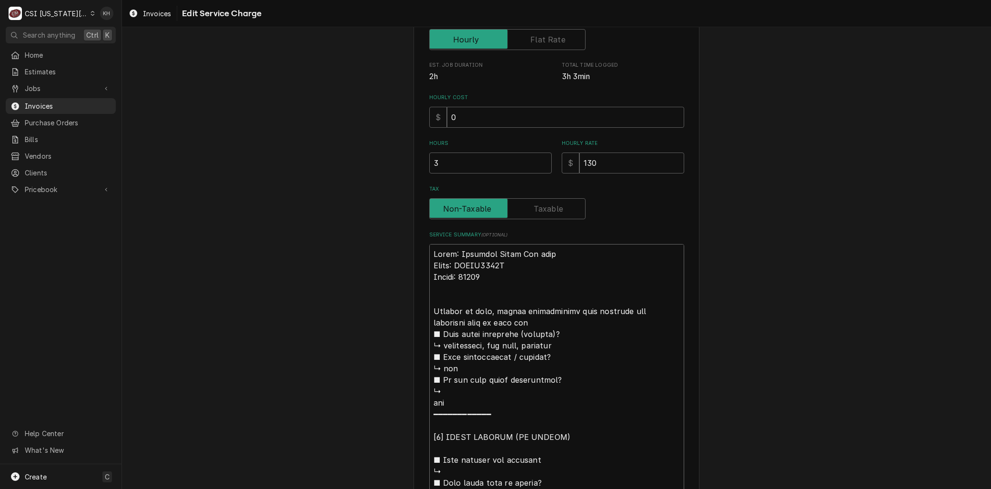
type textarea "x"
type textarea "Brand: American Panel Wic evap Model: DPAMN1253W Serial: 40237 Arrived on site,…"
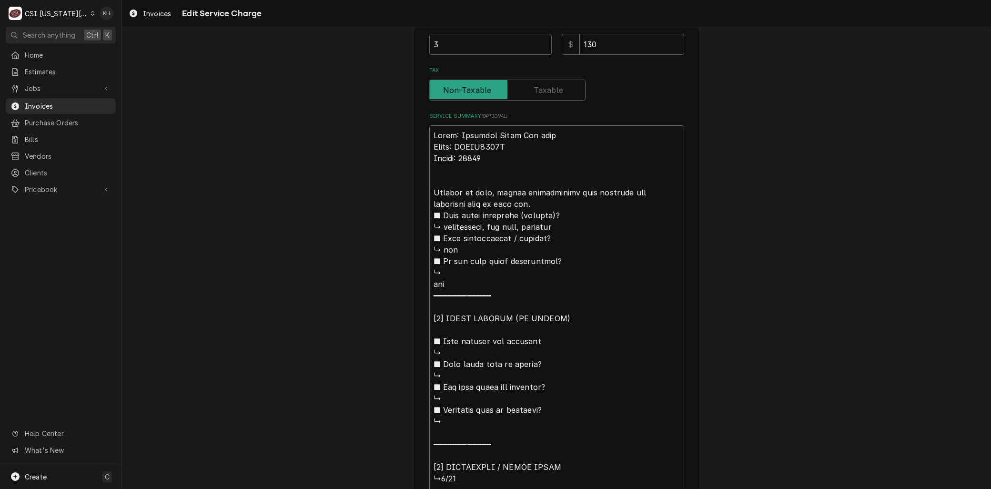
scroll to position [11, 0]
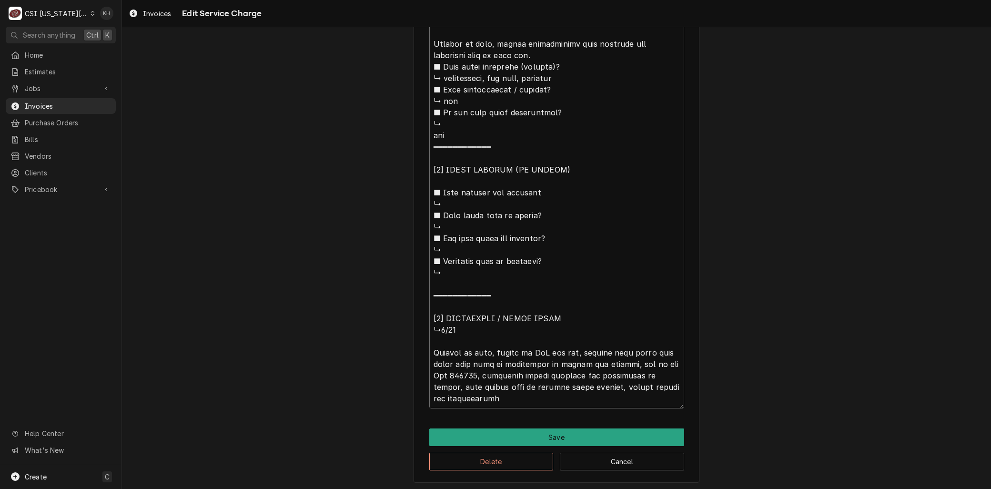
drag, startPoint x: 492, startPoint y: 320, endPoint x: 663, endPoint y: 403, distance: 190.7
click at [663, 403] on textarea "Service Summary ( optional )" at bounding box center [556, 198] width 255 height 420
type textarea "x"
type textarea "Brand: American Panel Wic evap Model: DPAMN1253W Serial: 40237 Arrived on site,…"
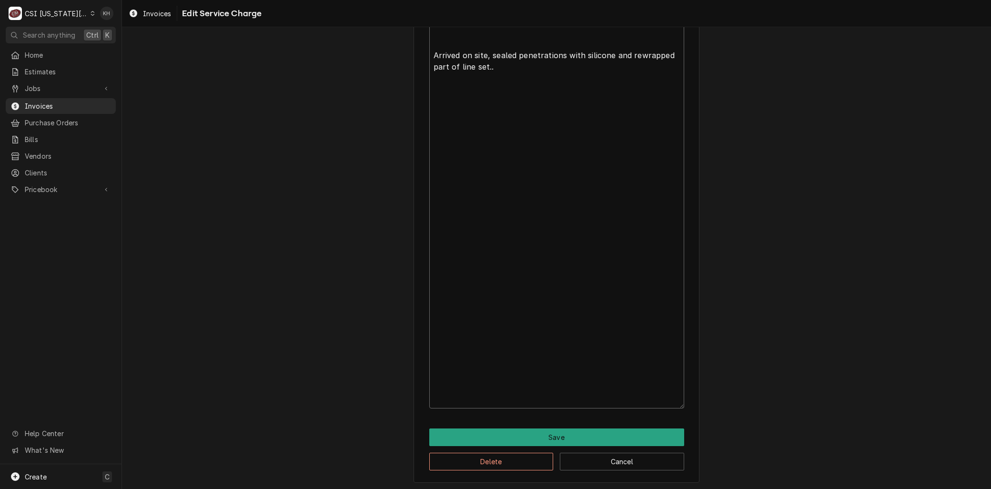
scroll to position [138, 0]
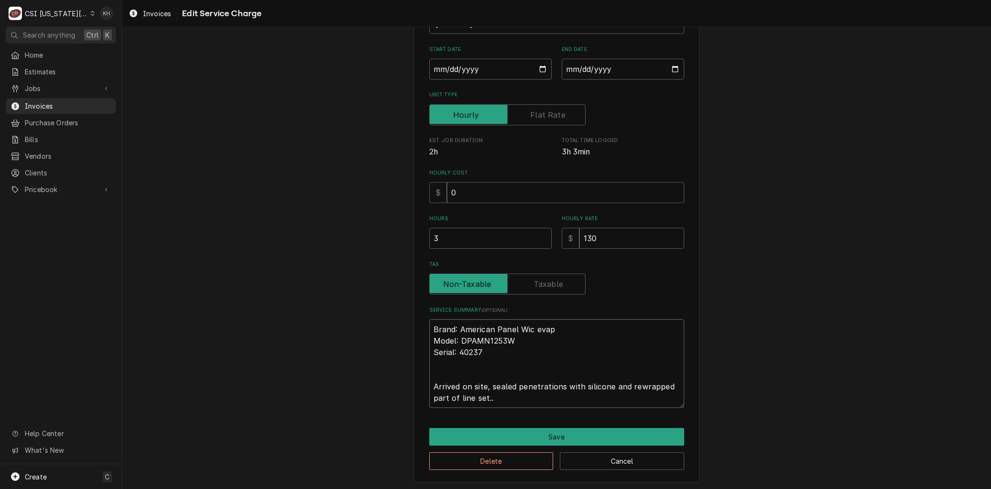
type textarea "x"
type textarea "Brand: American Panel Wic evap Model: DPAMN1253W Serial: 40237 Arrived on site,…"
click at [485, 388] on textarea "Brand: American Panel Wic evap Model: DPAMN1253W Serial: 40237 Arrived on site,…" at bounding box center [556, 363] width 255 height 89
type textarea "x"
type textarea "Brand: American Panel Wic evap Model: DPAMN1253W Serial: 40237 Arrived on site,…"
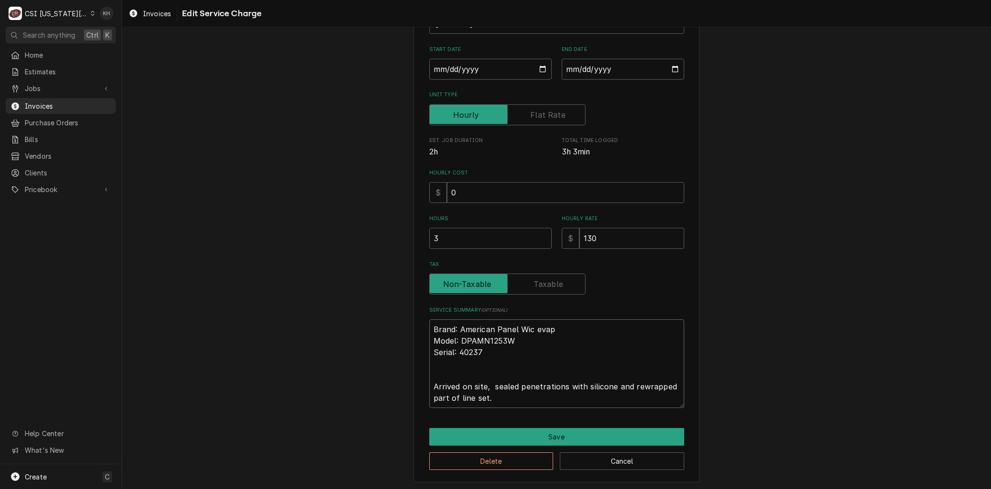
type textarea "x"
type textarea "Brand: American Panel Wic evap Model: DPAMN1253W Serial: 40237 Arrived on site,…"
type textarea "x"
type textarea "Brand: American Panel Wic evap Model: DPAMN1253W Serial: 40237 Arrived on site,…"
type textarea "x"
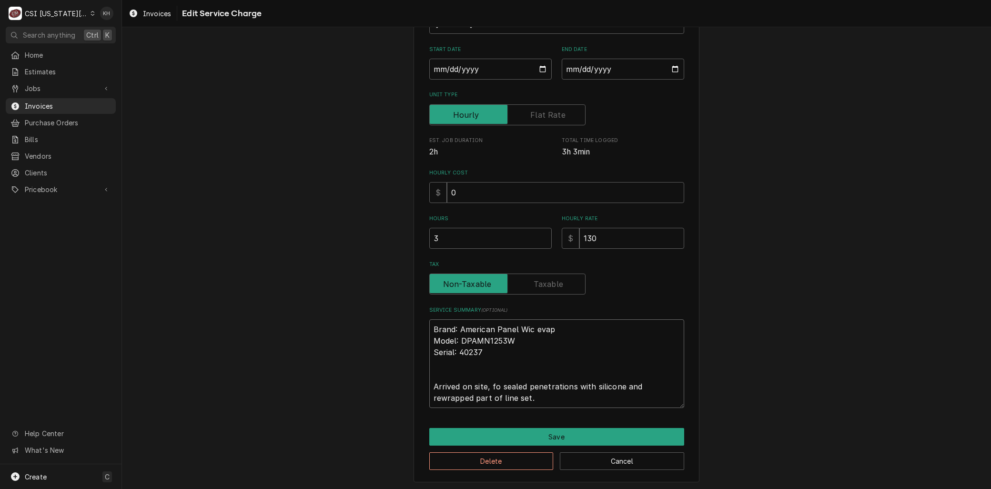
type textarea "Brand: American Panel Wic evap Model: DPAMN1253W Serial: 40237 Arrived on site,…"
type textarea "x"
type textarea "Brand: American Panel Wic evap Model: DPAMN1253W Serial: 40237 Arrived on site,…"
type textarea "x"
type textarea "Brand: American Panel Wic evap Model: DPAMN1253W Serial: 40237 Arrived on site,…"
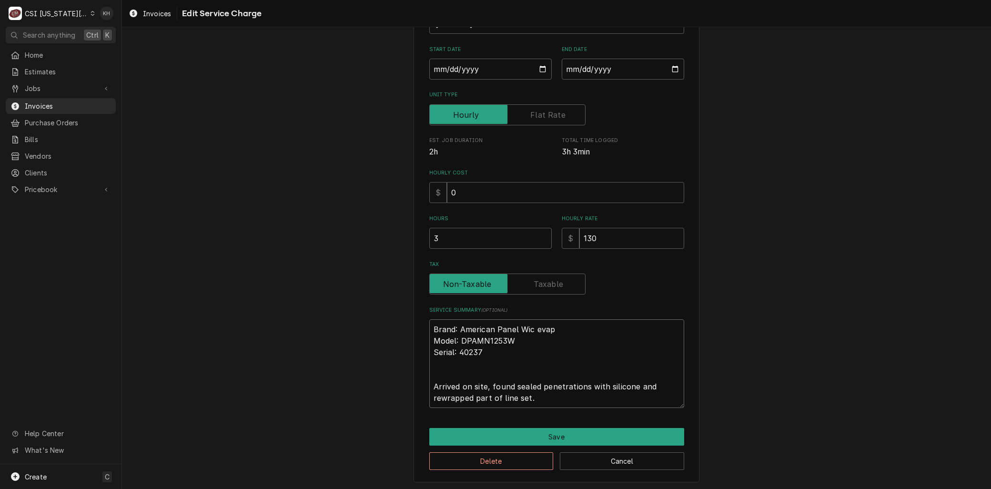
type textarea "x"
type textarea "Brand: American Panel Wic evap Model: DPAMN1253W Serial: 40237 Arrived on site,…"
type textarea "x"
type textarea "Brand: American Panel Wic evap Model: DPAMN1253W Serial: 40237 Arrived on site,…"
type textarea "x"
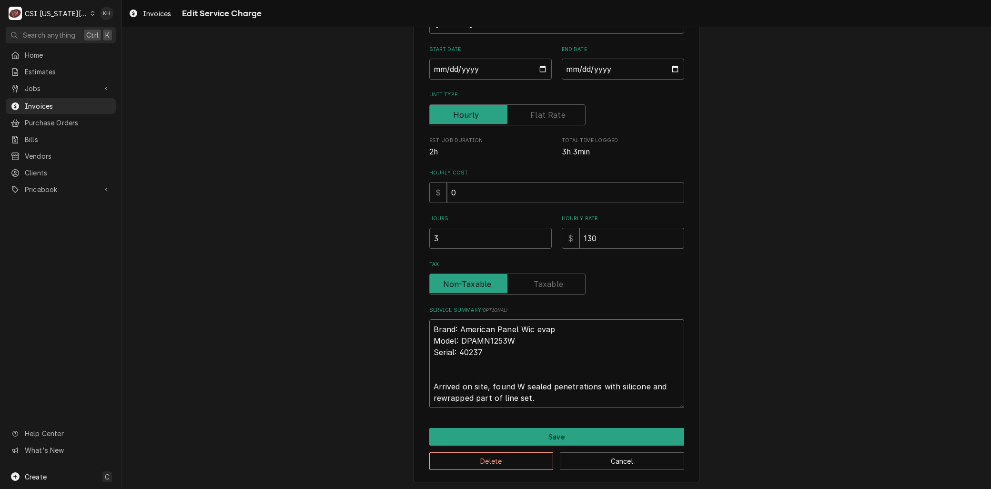
type textarea "Brand: American Panel Wic evap Model: DPAMN1253W Serial: 40237 Arrived on site,…"
type textarea "x"
type textarea "Brand: American Panel Wic evap Model: DPAMN1253W Serial: 40237 Arrived on site,…"
type textarea "x"
type textarea "Brand: American Panel Wic evap Model: DPAMN1253W Serial: 40237 Arrived on site,…"
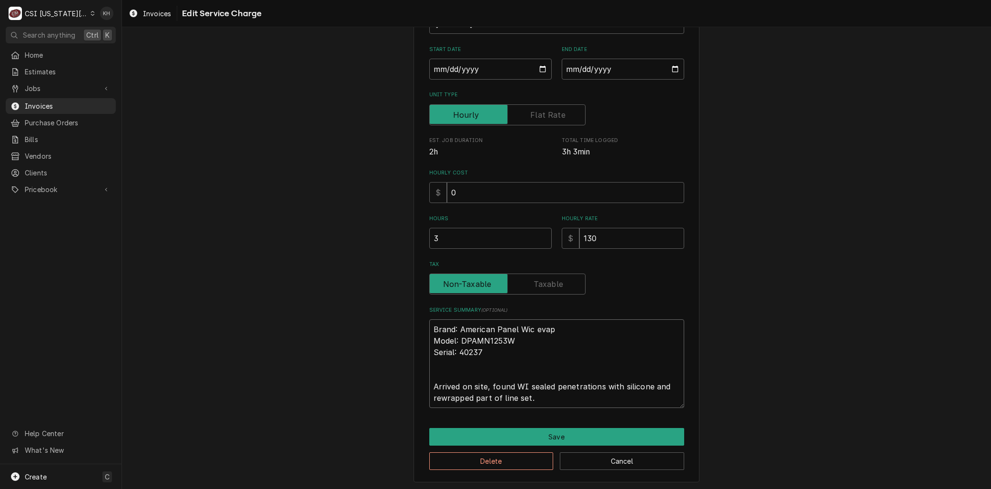
type textarea "x"
type textarea "Brand: American Panel Wic evap Model: DPAMN1253W Serial: 40237 Arrived on site,…"
type textarea "x"
type textarea "Brand: American Panel Wic evap Model: DPAMN1253W Serial: 40237 Arrived on site,…"
type textarea "x"
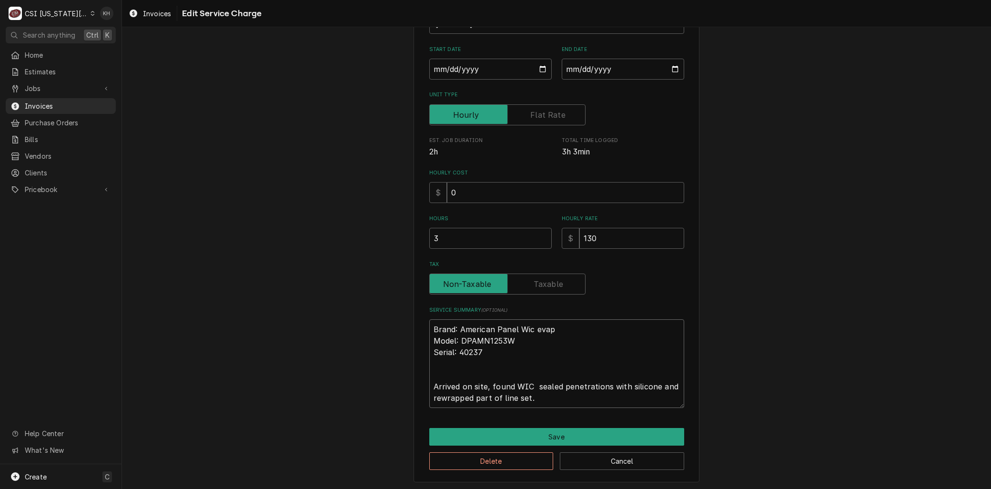
type textarea "Brand: American Panel Wic evap Model: DPAMN1253W Serial: 40237 Arrived on site,…"
type textarea "x"
type textarea "Brand: American Panel Wic evap Model: DPAMN1253W Serial: 40237 Arrived on site,…"
type textarea "x"
type textarea "Brand: American Panel Wic evap Model: DPAMN1253W Serial: 40237 Arrived on site,…"
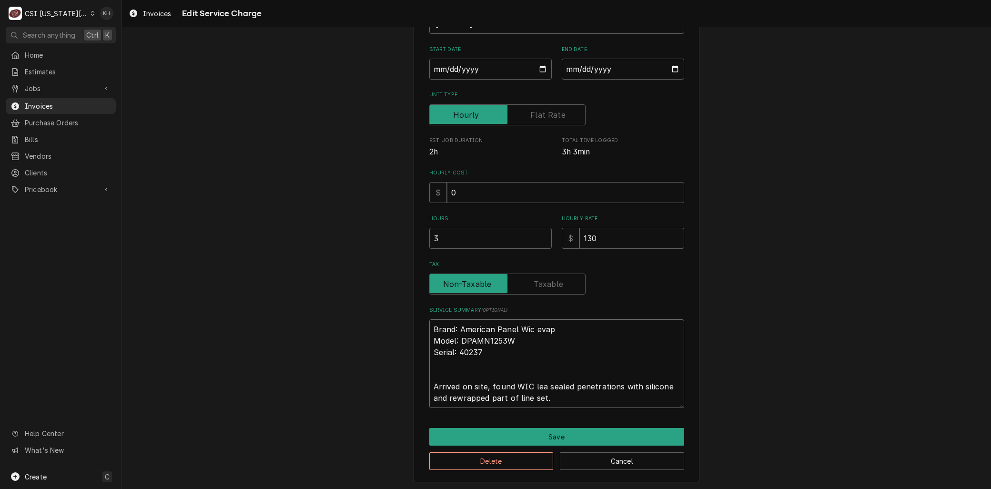
type textarea "x"
type textarea "Brand: American Panel Wic evap Model: DPAMN1253W Serial: 40237 Arrived on site,…"
type textarea "x"
type textarea "Brand: American Panel Wic evap Model: DPAMN1253W Serial: 40237 Arrived on site,…"
type textarea "x"
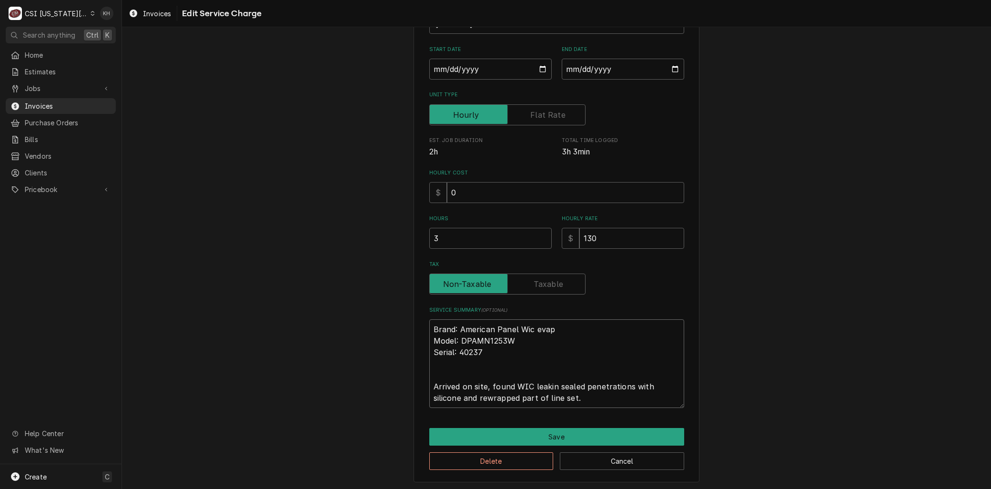
type textarea "Brand: American Panel Wic evap Model: DPAMN1253W Serial: 40237 Arrived on site,…"
type textarea "x"
type textarea "Brand: American Panel Wic evap Model: DPAMN1253W Serial: 40237 Arrived on site,…"
type textarea "x"
type textarea "Brand: American Panel Wic evap Model: DPAMN1253W Serial: 40237 Arrived on site,…"
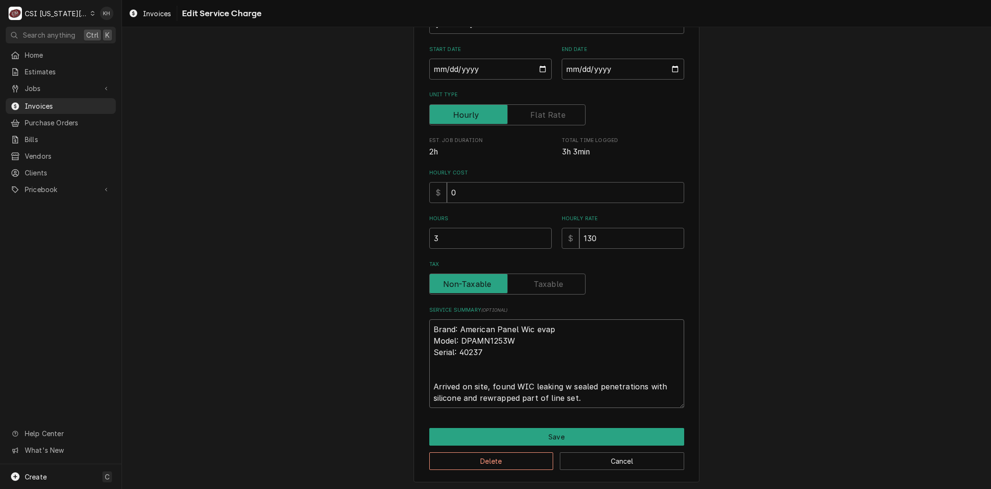
type textarea "x"
type textarea "Brand: American Panel Wic evap Model: DPAMN1253W Serial: 40237 Arrived on site,…"
type textarea "x"
type textarea "Brand: American Panel Wic evap Model: DPAMN1253W Serial: 40237 Arrived on site,…"
type textarea "x"
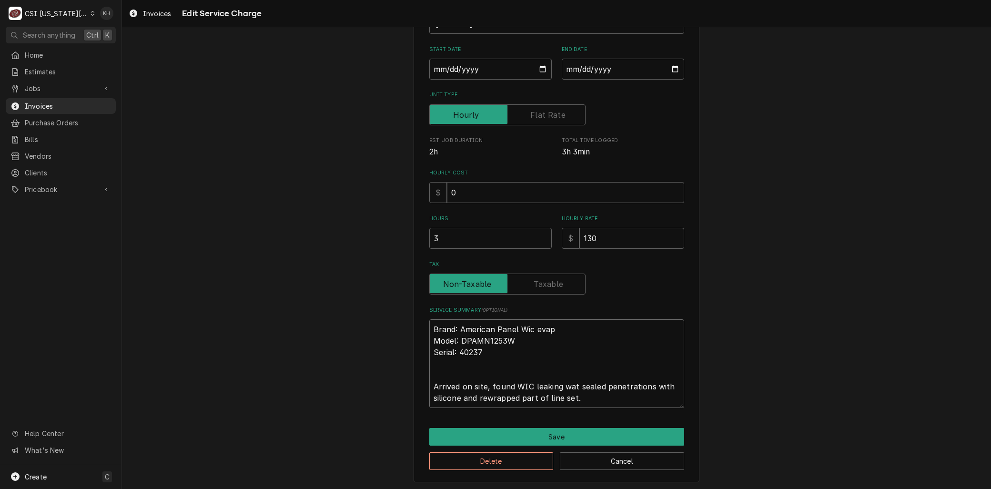
type textarea "Brand: American Panel Wic evap Model: DPAMN1253W Serial: 40237 Arrived on site,…"
type textarea "x"
type textarea "Brand: American Panel Wic evap Model: DPAMN1253W Serial: 40237 Arrived on site,…"
type textarea "x"
type textarea "Brand: American Panel Wic evap Model: DPAMN1253W Serial: 40237 Arrived on site,…"
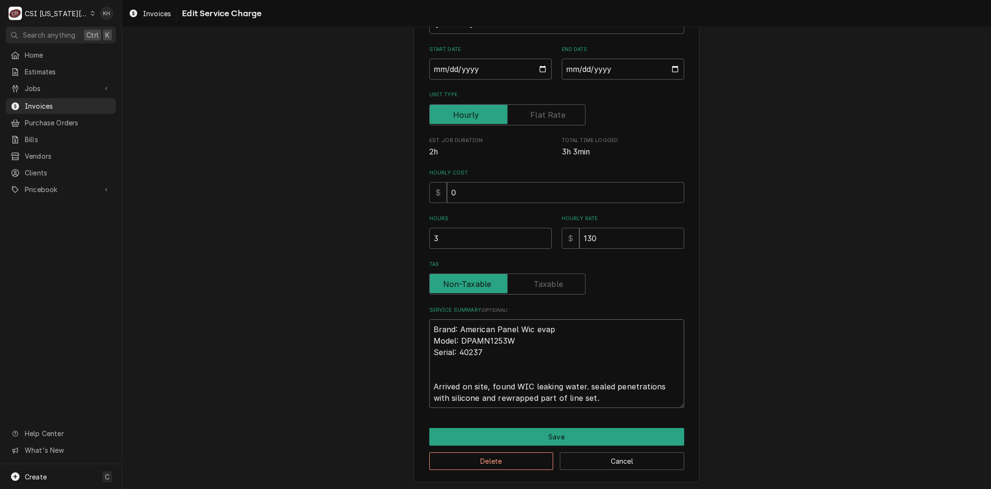
type textarea "x"
type textarea "Brand: American Panel Wic evap Model: DPAMN1253W Serial: 40237 Arrived on site,…"
type textarea "x"
type textarea "Brand: American Panel Wic evap Model: DPAMN1253W Serial: 40237 Arrived on site,…"
type textarea "x"
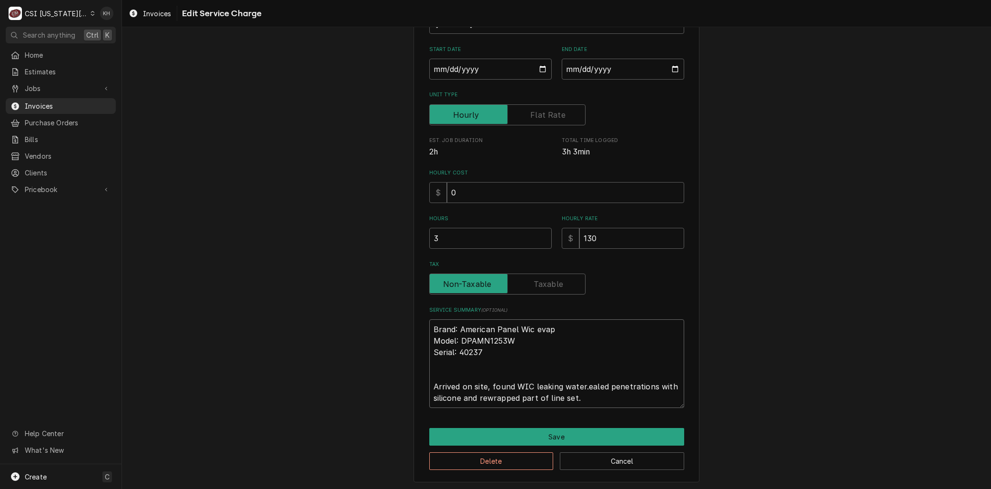
type textarea "Brand: American Panel Wic evap Model: DPAMN1253W Serial: 40237 Arrived on site,…"
type textarea "x"
type textarea "Brand: American Panel Wic evap Model: DPAMN1253W Serial: 40237 Arrived on site,…"
click at [549, 440] on button "Save" at bounding box center [556, 437] width 255 height 18
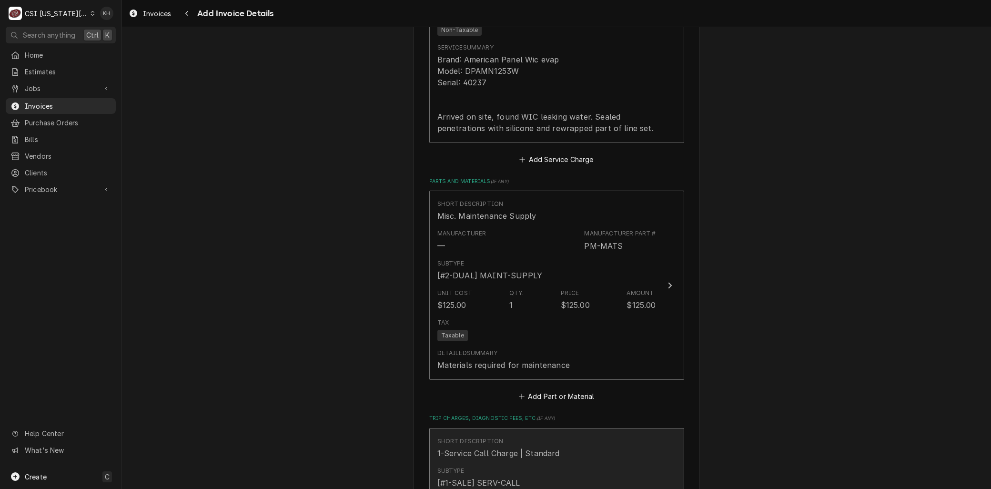
scroll to position [1095, 0]
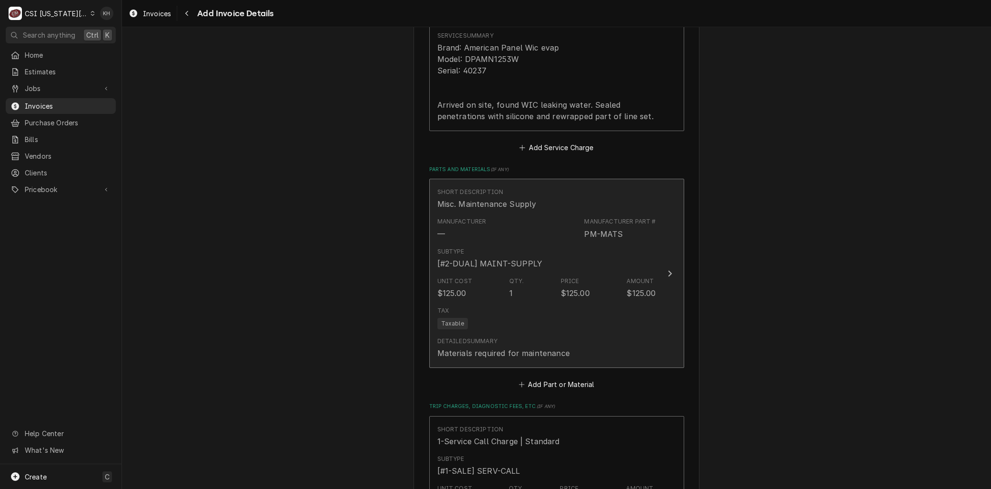
click at [512, 285] on div "Qty. 1" at bounding box center [516, 288] width 15 height 22
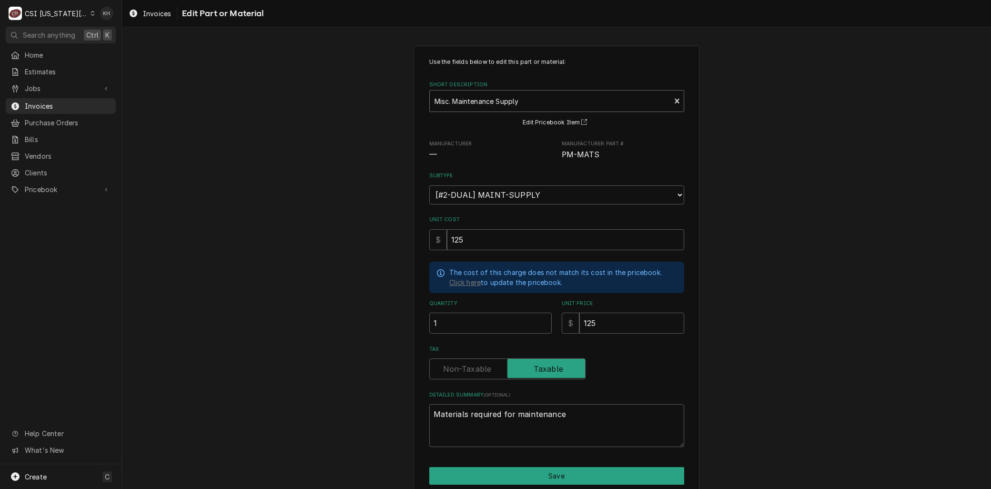
type textarea "x"
click at [505, 94] on div "Short Description" at bounding box center [550, 100] width 232 height 17
type input "misc serv"
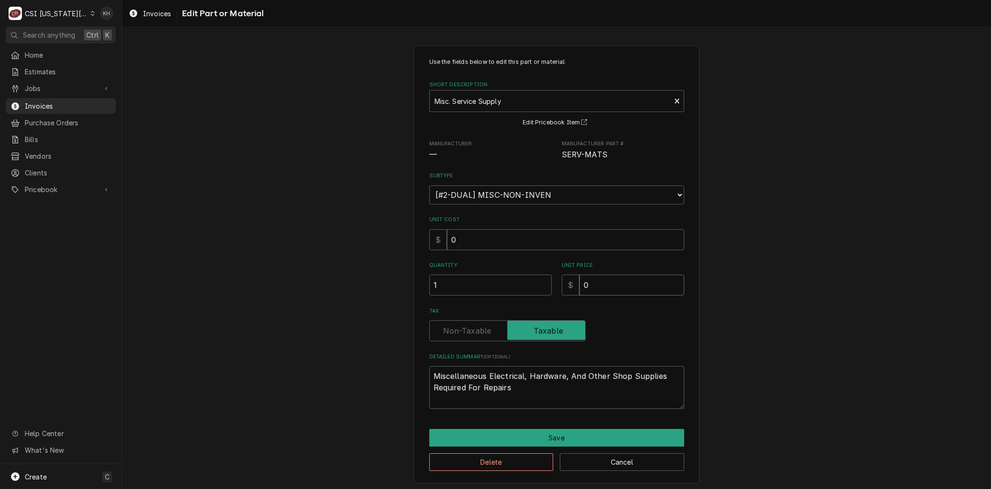
drag, startPoint x: 591, startPoint y: 283, endPoint x: 449, endPoint y: 278, distance: 142.1
click at [444, 283] on div "Quantity 1 Unit Price $ 0" at bounding box center [556, 279] width 255 height 34
click at [574, 432] on button "Save" at bounding box center [556, 438] width 255 height 18
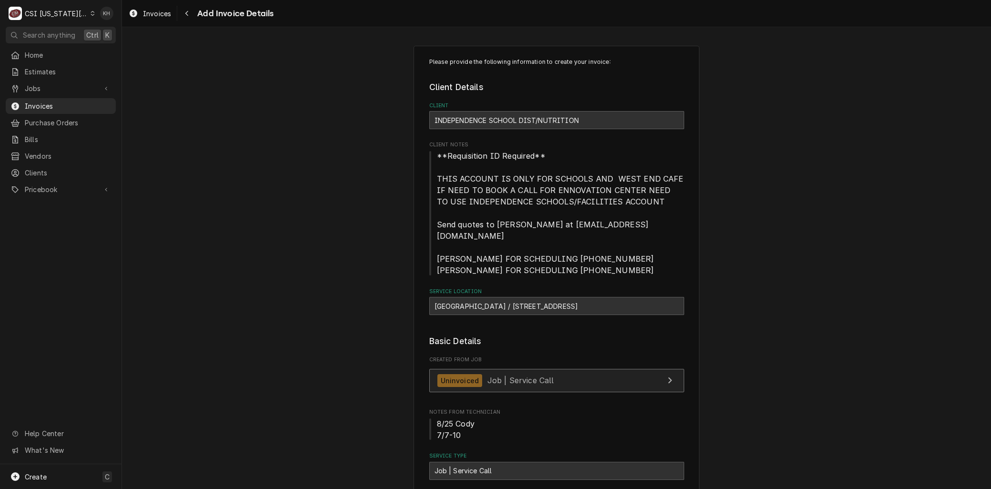
click at [492, 374] on div "Uninvoiced Job | Service Call" at bounding box center [495, 380] width 117 height 13
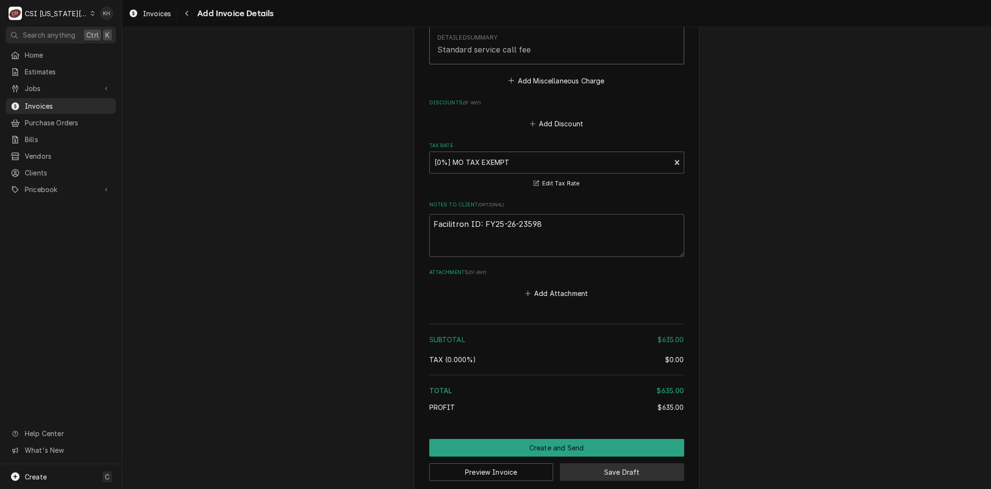
click at [611, 463] on button "Save Draft" at bounding box center [622, 472] width 124 height 18
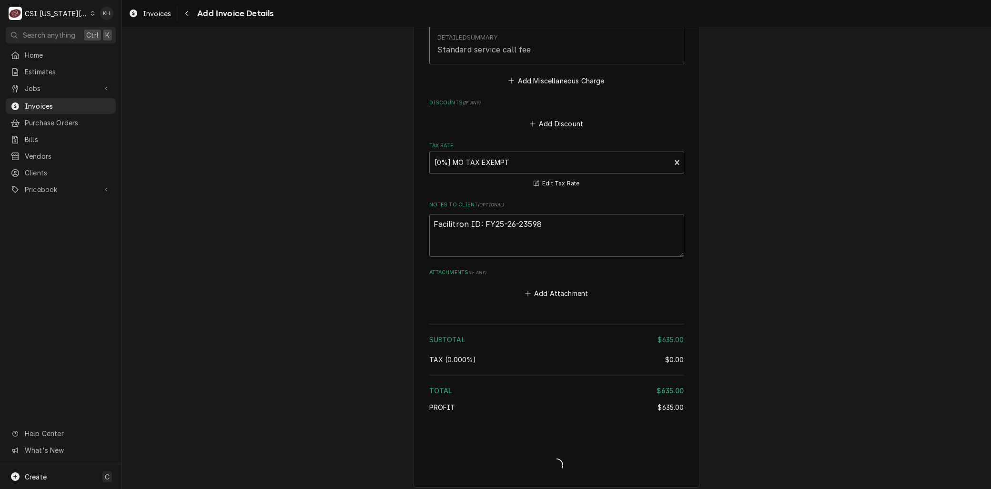
scroll to position [1612, 0]
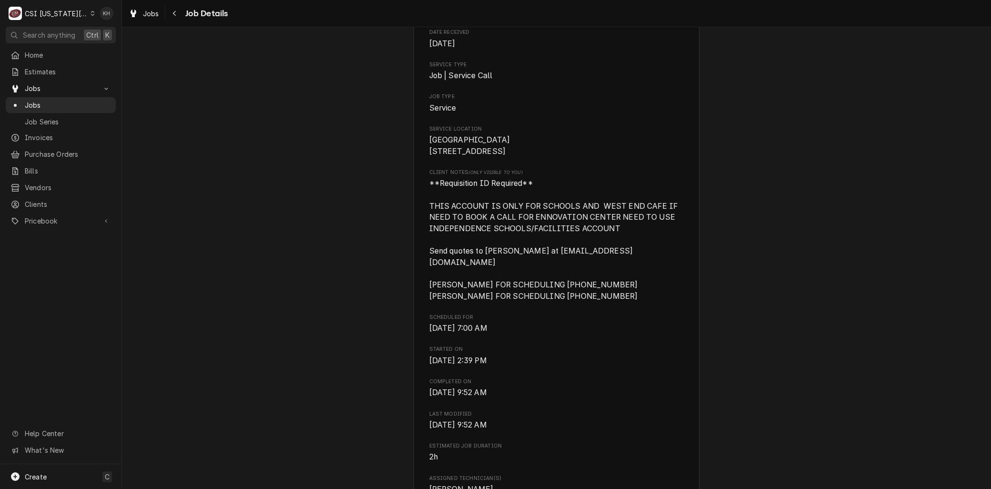
scroll to position [159, 0]
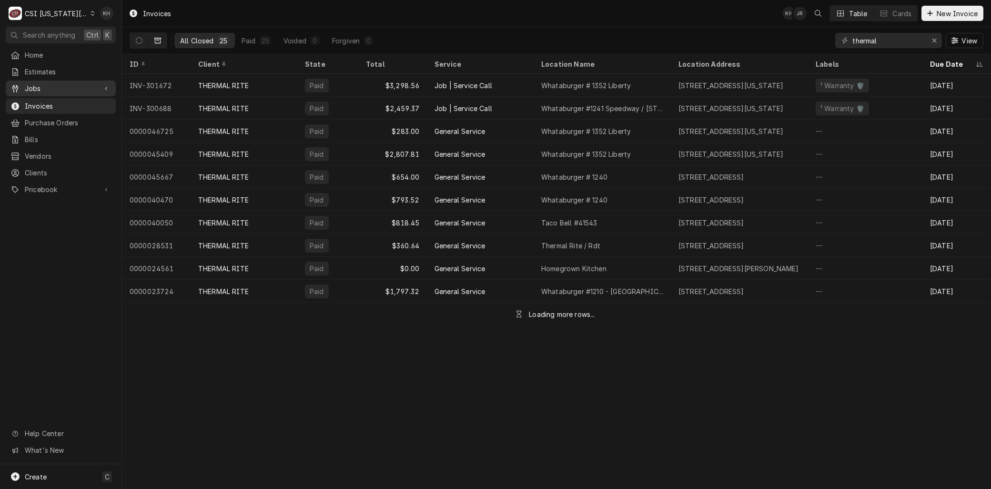
click at [45, 87] on span "Jobs" at bounding box center [61, 88] width 72 height 10
click at [29, 106] on span "Jobs" at bounding box center [68, 105] width 86 height 10
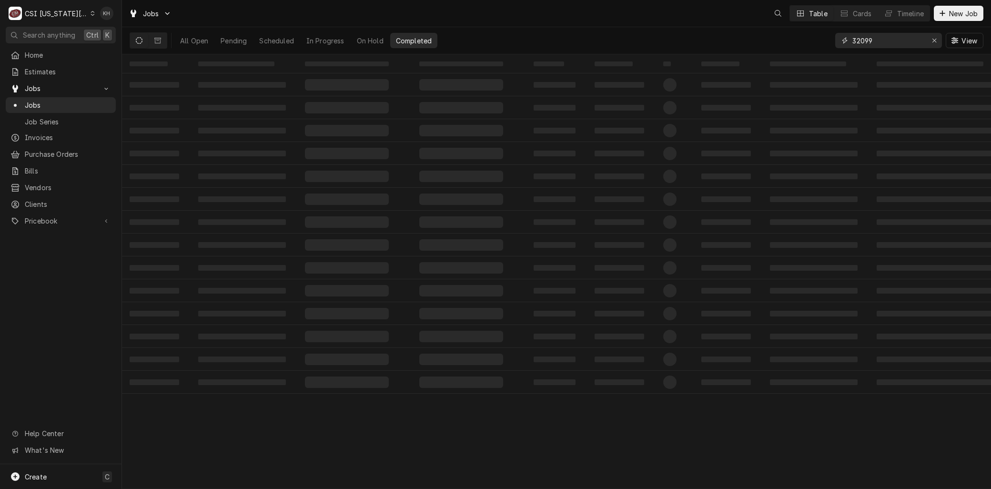
drag, startPoint x: 885, startPoint y: 40, endPoint x: 761, endPoint y: 36, distance: 123.9
click at [761, 36] on div "All Open Pending Scheduled In Progress On Hold Completed 32099 View" at bounding box center [557, 40] width 854 height 27
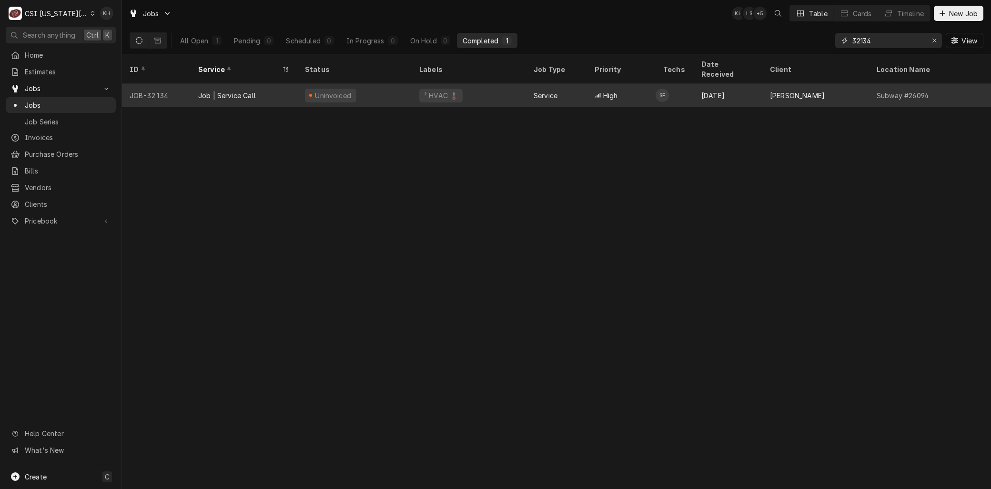
type input "32134"
click at [250, 91] on div "Job | Service Call" at bounding box center [227, 96] width 58 height 10
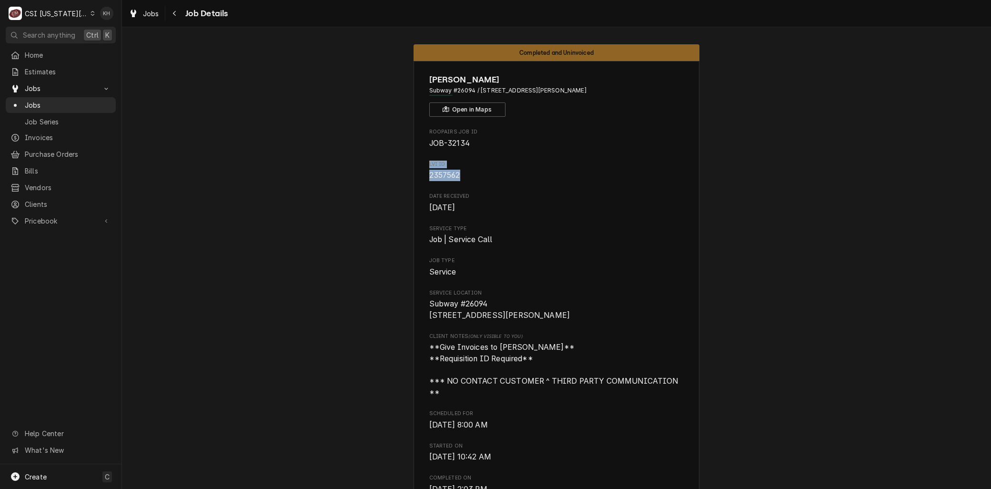
drag, startPoint x: 459, startPoint y: 177, endPoint x: 415, endPoint y: 161, distance: 46.4
copy div "LVI ID 2357562"
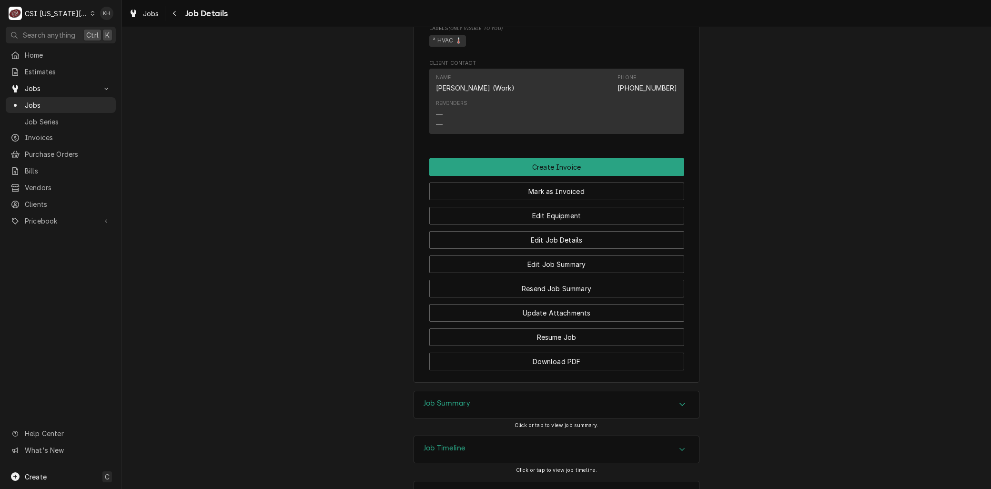
scroll to position [847, 0]
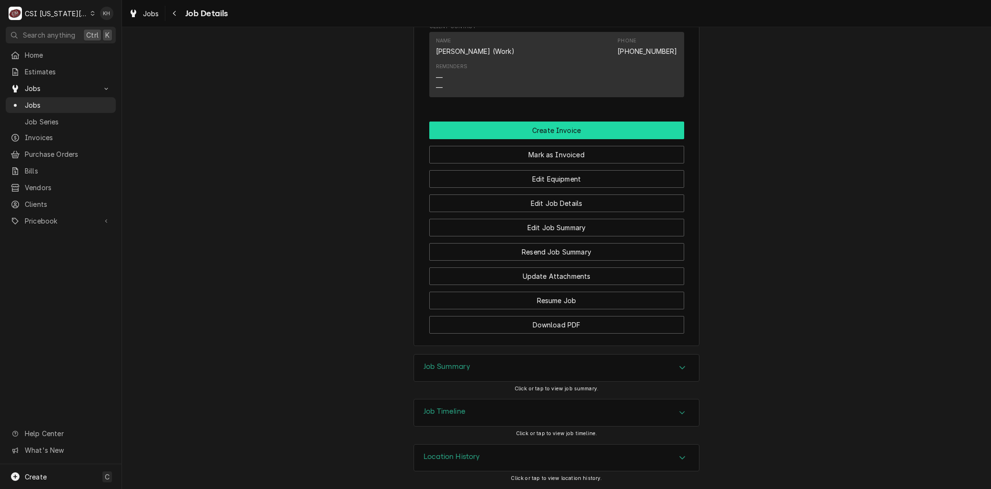
click at [546, 122] on button "Create Invoice" at bounding box center [556, 130] width 255 height 18
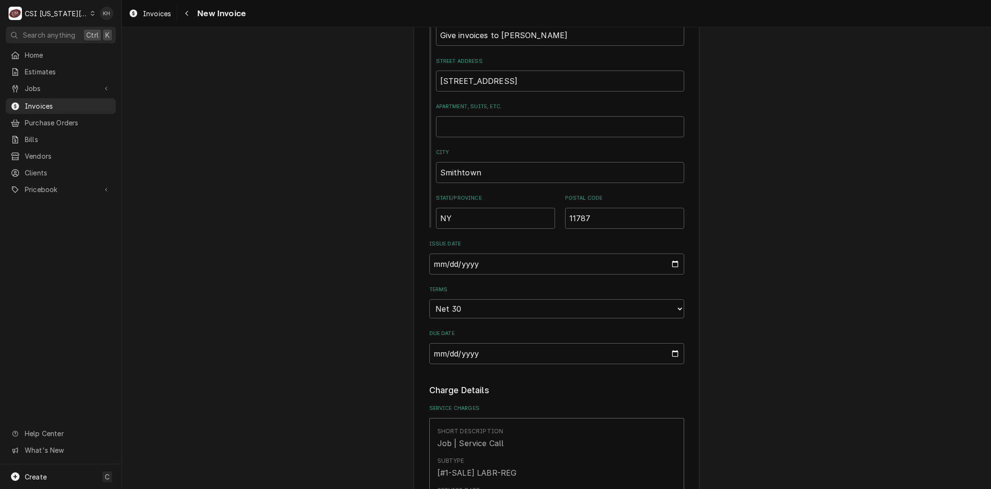
scroll to position [2562, 0]
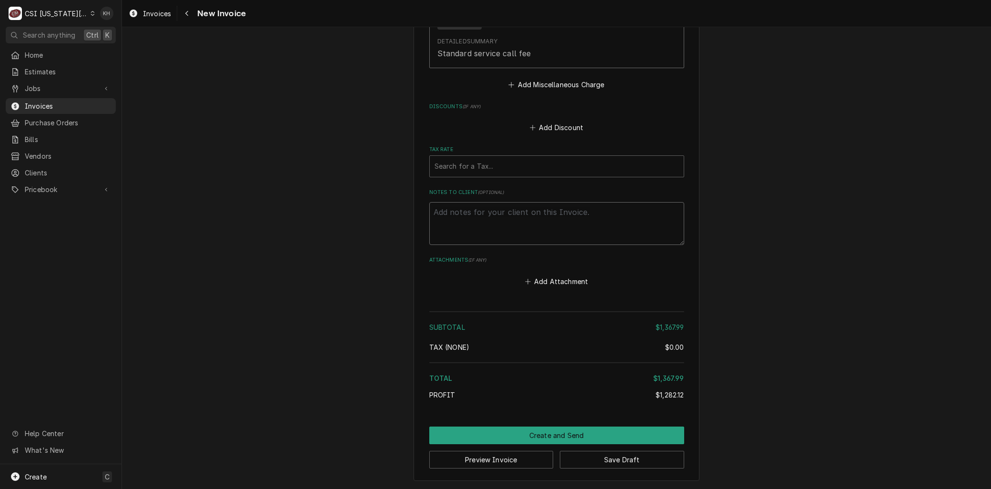
click at [473, 230] on textarea "Notes to Client ( optional )" at bounding box center [556, 223] width 255 height 43
paste textarea "LVI ID 2357562"
type textarea "x"
type textarea "LVI ID 2357562"
click at [495, 215] on textarea "LVI ID 2357562" at bounding box center [556, 223] width 255 height 43
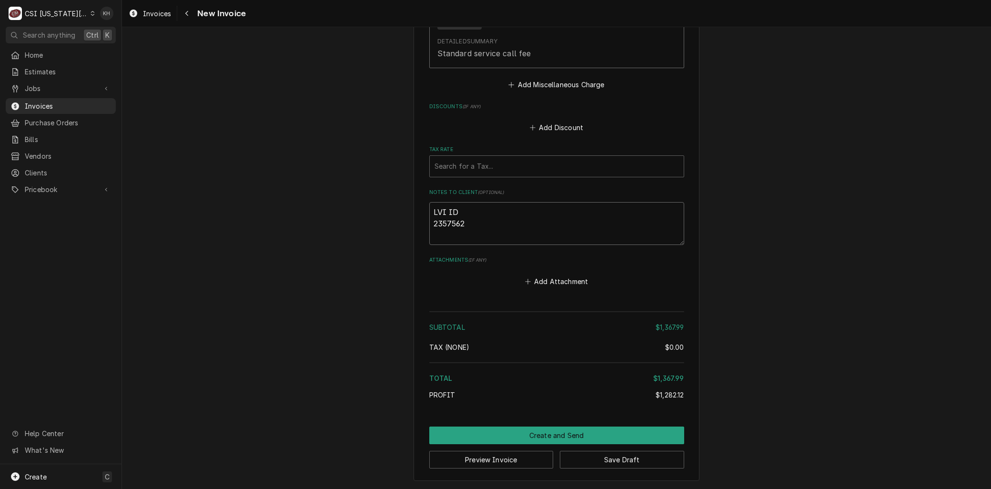
type textarea "x"
type textarea "LVI ID: 2357562"
type textarea "x"
type textarea "LVI ID:2357562"
type textarea "x"
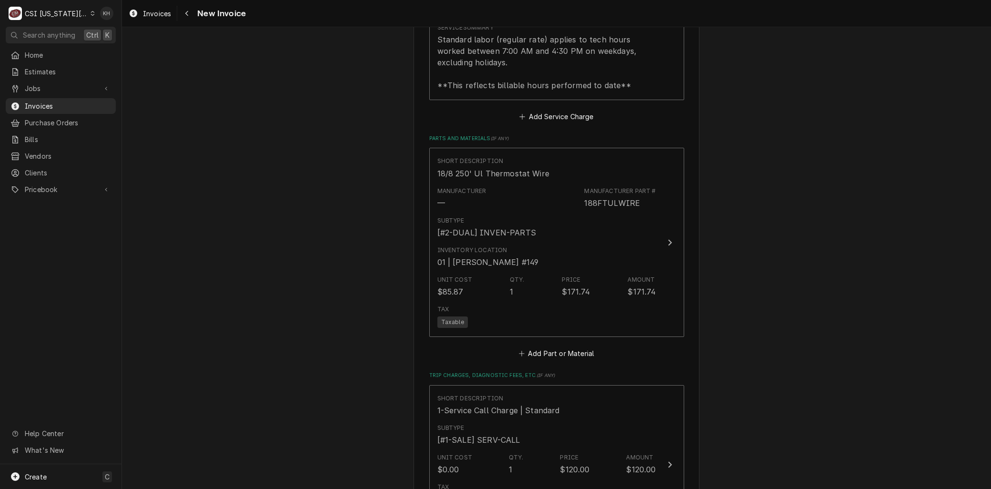
type textarea "LVI ID: 2357562"
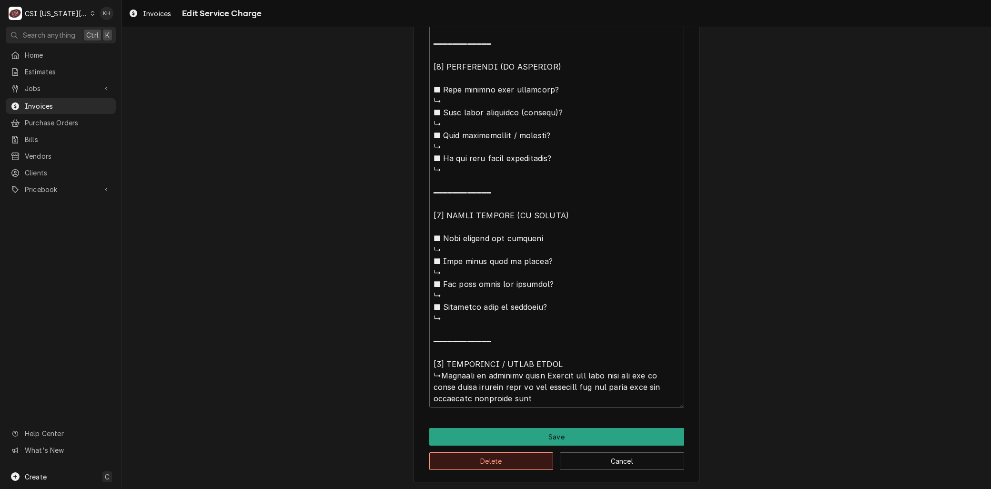
click at [469, 459] on button "Delete" at bounding box center [491, 461] width 124 height 18
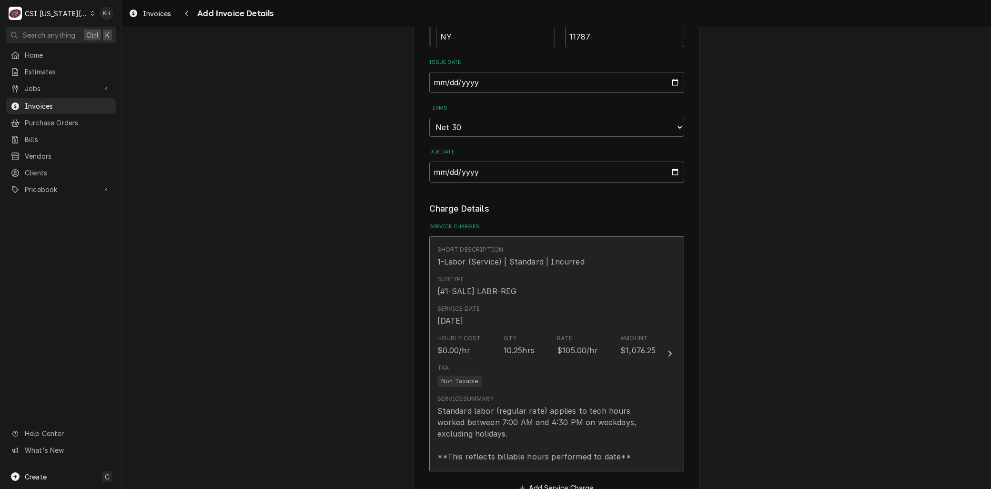
click at [491, 405] on div "Standard labor (regular rate) applies to tech hours worked between 7:00 AM and …" at bounding box center [546, 433] width 219 height 57
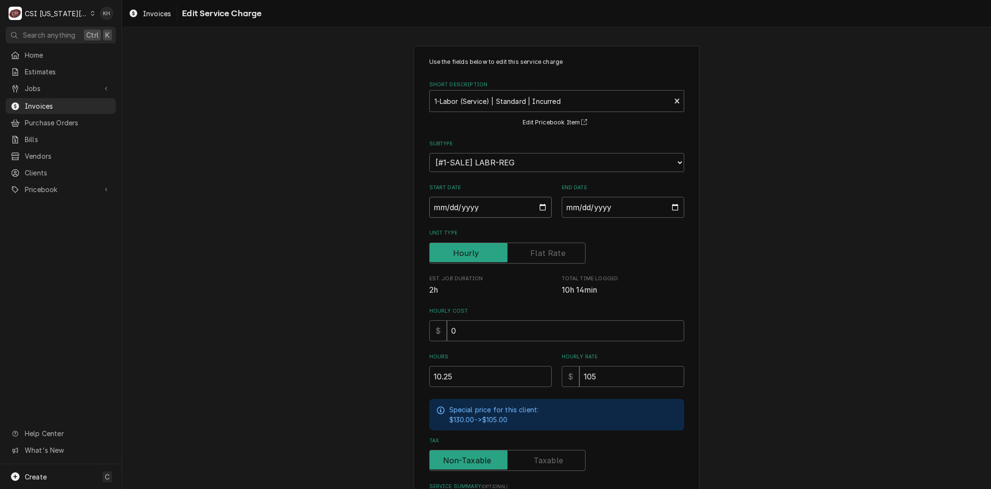
click at [537, 207] on input "2025-08-25" at bounding box center [490, 207] width 122 height 21
type textarea "x"
type input "2025-08-20"
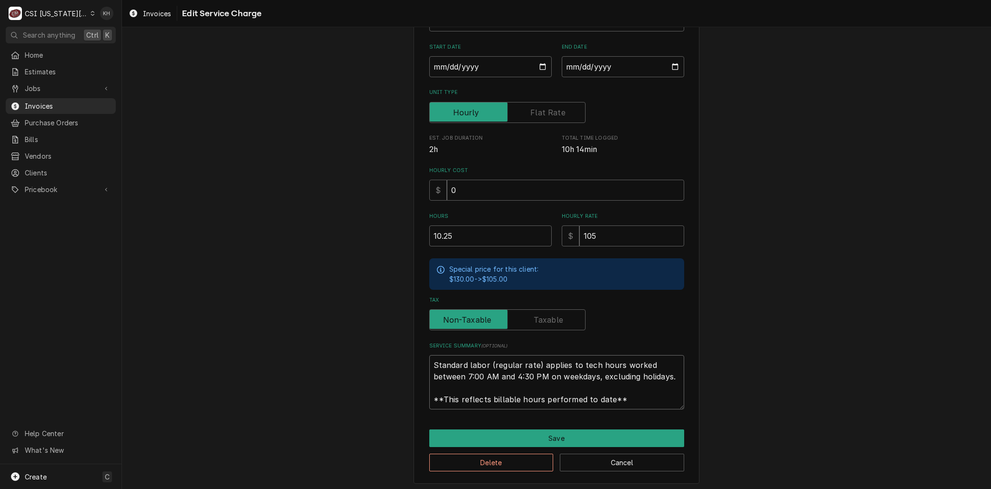
drag, startPoint x: 455, startPoint y: 372, endPoint x: 246, endPoint y: 282, distance: 227.3
click at [230, 282] on div "Use the fields below to edit this service charge Short Description 1-Labor (Ser…" at bounding box center [556, 194] width 869 height 595
paste textarea "⚠️ 𝗙𝗢𝗥𝗠 𝗜𝗡𝗦𝗧𝗥𝗨𝗖𝗧𝗜𝗢𝗡𝗦 ⚠️ ✪ 𝗖𝗼𝗺𝗽𝗹𝗲𝘁𝗲 𝗮𝗹𝗹 𝗿𝗲𝗹𝗲𝘃𝗮𝗻𝘁 𝘀𝗲𝗰𝘁𝗶𝗼𝗻𝘀 ✪ 𝗣𝗿𝗼𝘃𝗶𝗱𝗲 𝗱𝗲𝘁𝗮𝗶𝗹𝗲𝗱 𝗮𝗻𝘀…"
type textarea "x"
type textarea "⚠️ 𝗙𝗢𝗥𝗠 𝗜𝗡𝗦𝗧𝗥𝗨𝗖𝗧𝗜𝗢𝗡𝗦 ⚠️ ✪ 𝗖𝗼𝗺𝗽𝗹𝗲𝘁𝗲 𝗮𝗹𝗹 𝗿𝗲𝗹𝗲𝘃𝗮𝗻𝘁 𝘀𝗲𝗰𝘁𝗶𝗼𝗻𝘀 ✪ 𝗣𝗿𝗼𝘃𝗶𝗱𝗲 𝗱𝗲𝘁𝗮𝗶𝗹𝗲𝗱 𝗮𝗻𝘀…"
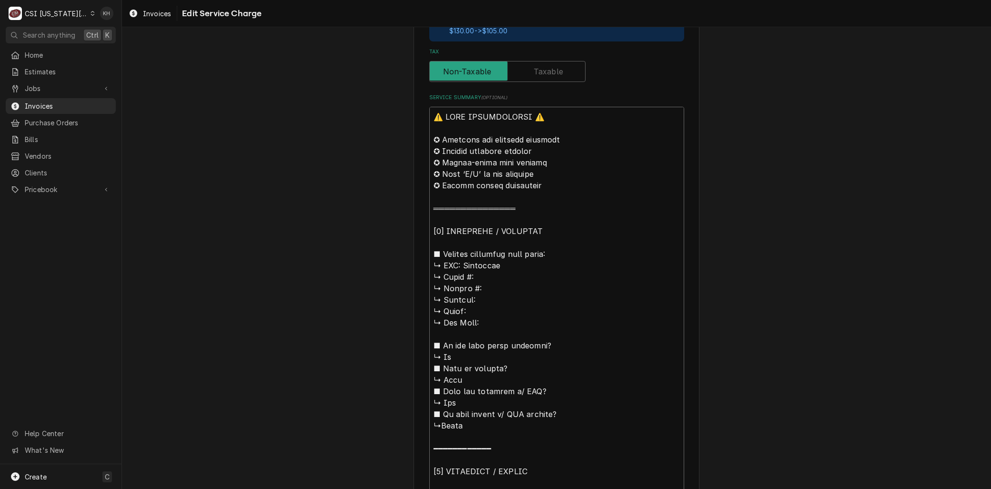
drag, startPoint x: 412, startPoint y: 208, endPoint x: 273, endPoint y: 55, distance: 206.7
click at [278, 54] on div "Use the fields below to edit this service charge Short Description 1-Labor (Ser…" at bounding box center [556, 351] width 869 height 1406
type textarea "x"
type textarea "BBudderfly ↳ 𝗠𝗼𝗱𝗲𝗹 #: ↳ 𝗦𝗲𝗿𝗶𝗮𝗹 #: ↳ 𝗩𝗼𝗹𝘁𝗮𝗴𝗲: ↳ 𝗣𝗵𝗮𝘀𝗲: ↳ 𝗚𝗮𝘀 𝗧𝘆𝗽𝗲: ■ 𝗜𝘀 𝘁𝗵𝗲 𝘂𝗻𝗶𝘁…"
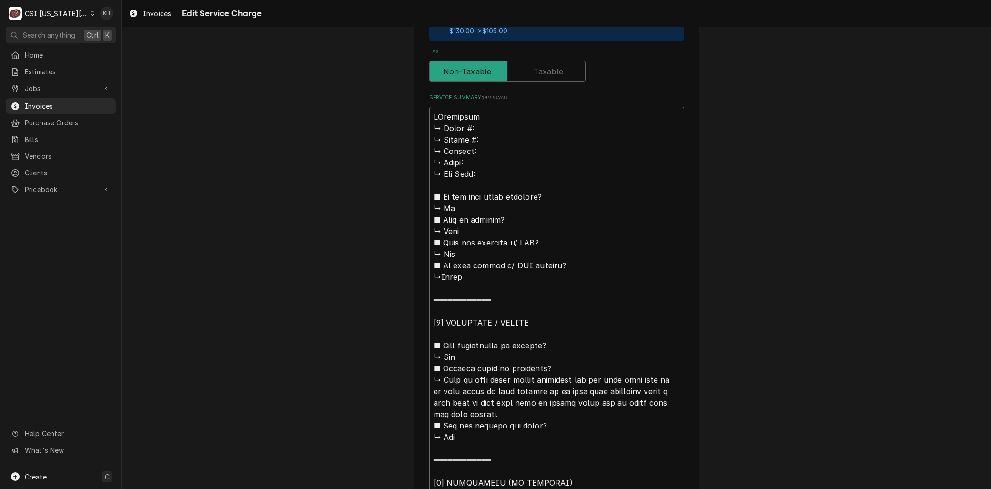
type textarea "x"
type textarea "BrBudderfly ↳ 𝗠𝗼𝗱𝗲𝗹 #: ↳ 𝗦𝗲𝗿𝗶𝗮𝗹 #: ↳ 𝗩𝗼𝗹𝘁𝗮𝗴𝗲: ↳ 𝗣𝗵𝗮𝘀𝗲: ↳ 𝗚𝗮𝘀 𝗧𝘆𝗽𝗲: ■ 𝗜𝘀 𝘁𝗵𝗲 𝘂𝗻𝗶…"
type textarea "x"
type textarea "BraBudderfly ↳ 𝗠𝗼𝗱𝗲𝗹 #: ↳ 𝗦𝗲𝗿𝗶𝗮𝗹 #: ↳ 𝗩𝗼𝗹𝘁𝗮𝗴𝗲: ↳ 𝗣𝗵𝗮𝘀𝗲: ↳ 𝗚𝗮𝘀 𝗧𝘆𝗽𝗲: ■ 𝗜𝘀 𝘁𝗵𝗲 𝘂𝗻…"
type textarea "x"
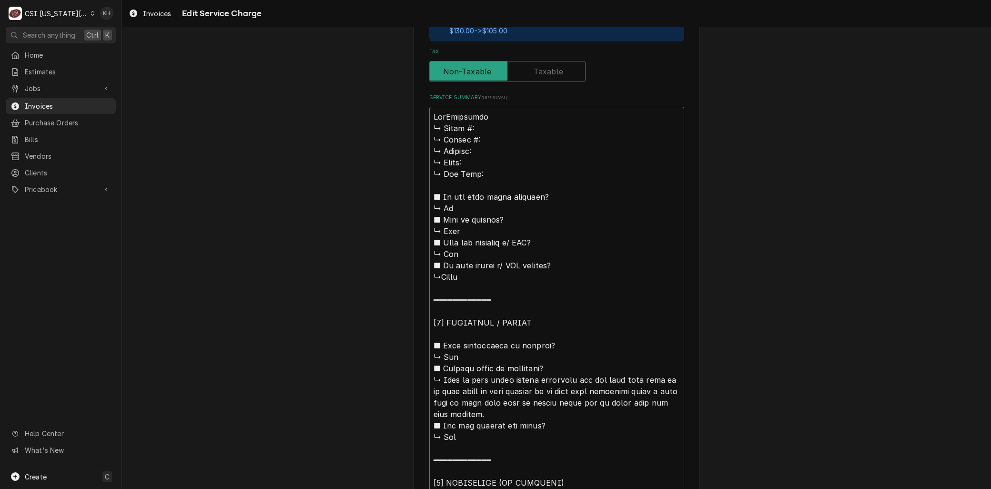
type textarea "BranBudderfly ↳ 𝗠𝗼𝗱𝗲𝗹 #: ↳ 𝗦𝗲𝗿𝗶𝗮𝗹 #: ↳ 𝗩𝗼𝗹𝘁𝗮𝗴𝗲: ↳ 𝗣𝗵𝗮𝘀𝗲: ↳ 𝗚𝗮𝘀 𝗧𝘆𝗽𝗲: ■ 𝗜𝘀 𝘁𝗵𝗲 𝘂…"
type textarea "x"
type textarea "Brand:Budderfly ↳ 𝗠𝗼𝗱𝗲𝗹 #: ↳ 𝗦𝗲𝗿𝗶𝗮𝗹 #: ↳ 𝗩𝗼𝗹𝘁𝗮𝗴𝗲: ↳ 𝗣𝗵𝗮𝘀𝗲: ↳ 𝗚𝗮𝘀 𝗧𝘆𝗽𝗲: ■ 𝗜𝘀 𝘁𝗵𝗲…"
type textarea "x"
type textarea "Brand: Budderfly ↳ 𝗠𝗼𝗱𝗲𝗹 #: ↳ 𝗦𝗲𝗿𝗶𝗮𝗹 #: ↳ 𝗩𝗼𝗹𝘁𝗮𝗴𝗲: ↳ 𝗣𝗵𝗮𝘀𝗲: ↳ 𝗚𝗮𝘀 𝗧𝘆𝗽𝗲: ■ 𝗜𝘀 𝘁𝗵…"
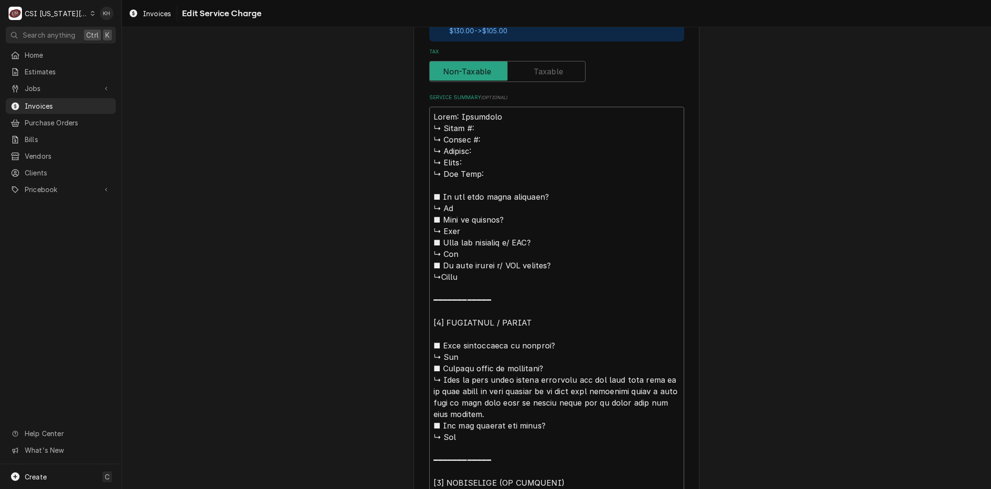
drag, startPoint x: 442, startPoint y: 377, endPoint x: 395, endPoint y: 124, distance: 256.8
click at [395, 124] on div "Use the fields below to edit this service charge Short Description 1-Labor (Ser…" at bounding box center [556, 277] width 869 height 1258
type textarea "x"
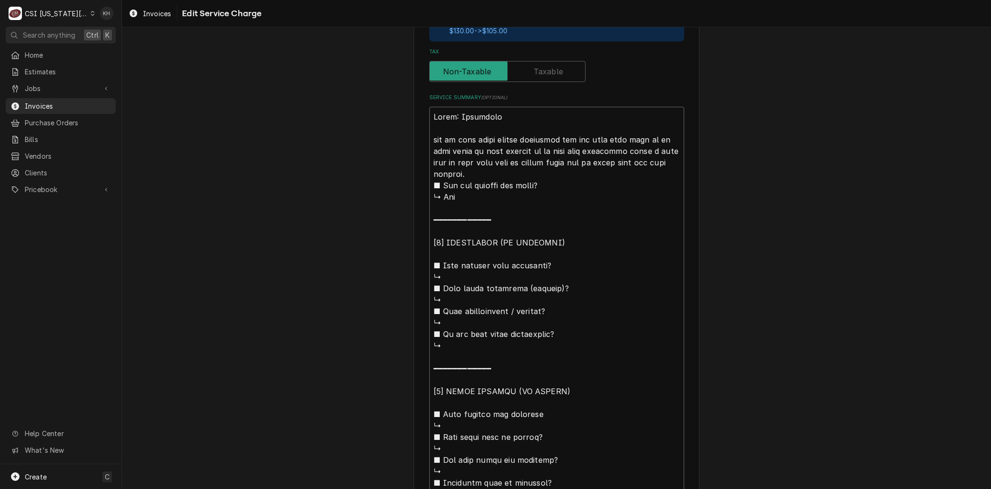
type textarea "Brand: Budderfly ome to move tstat called budderfly and the area they want me t…"
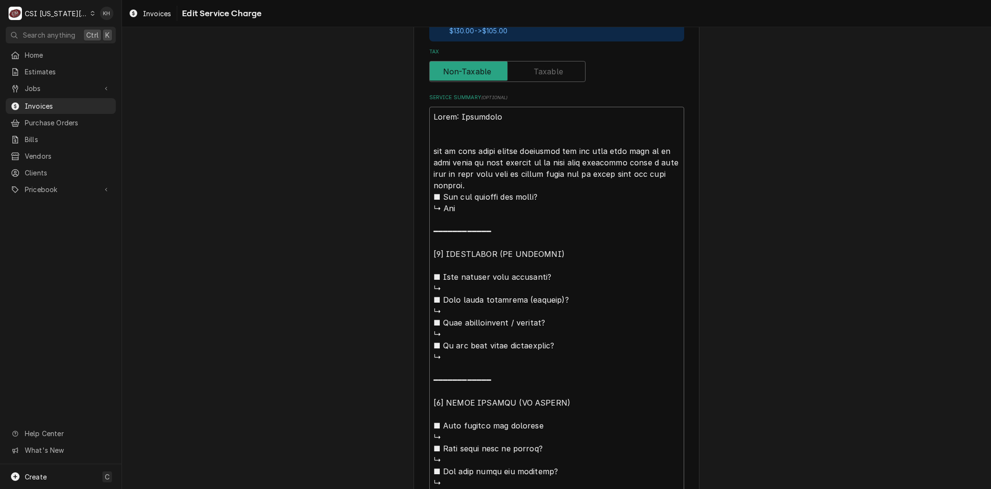
type textarea "x"
type textarea "Brand: Budderfly Aome to move tstat called budderfly and the area they want me …"
type textarea "x"
type textarea "Brand: Budderfly Arome to move tstat called budderfly and the area they want me…"
type textarea "x"
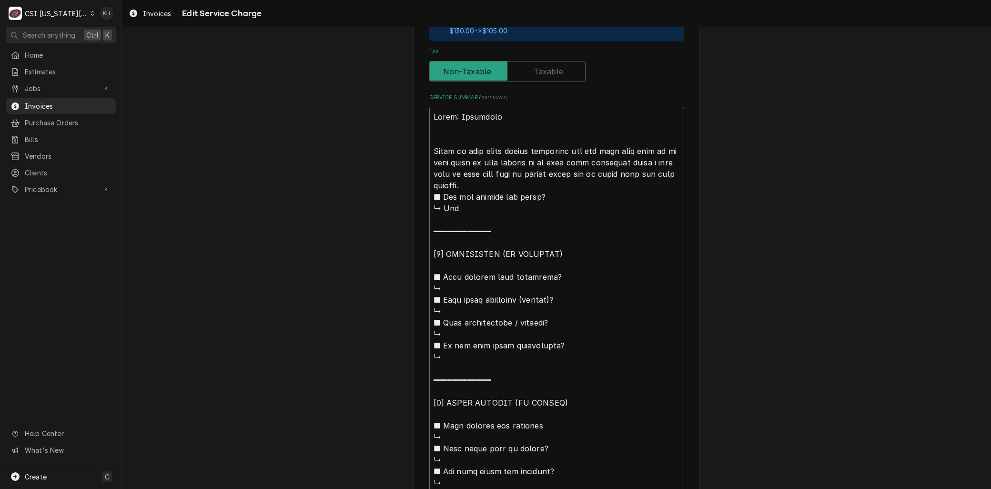
type textarea "Brand: Budderfly Arrome to move tstat called budderfly and the area they want m…"
type textarea "x"
type textarea "Brand: Budderfly Arriome to move tstat called budderfly and the area they want …"
type textarea "x"
type textarea "Brand: Budderfly Arrivome to move tstat called budderfly and the area they want…"
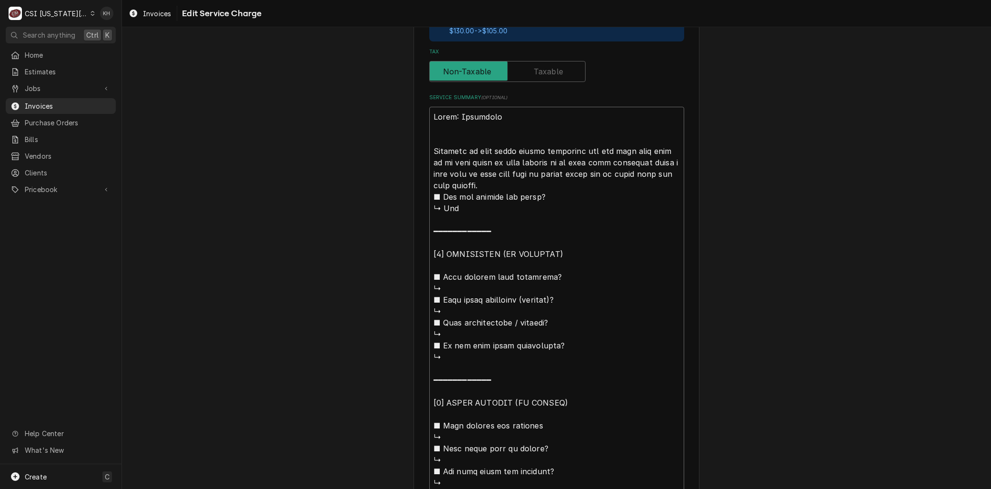
type textarea "x"
type textarea "Brand: Budderfly Arriveome to move tstat called budderfly and the area they wan…"
type textarea "x"
type textarea "Brand: Budderfly Arrivedome to move tstat called budderfly and the area they wa…"
type textarea "x"
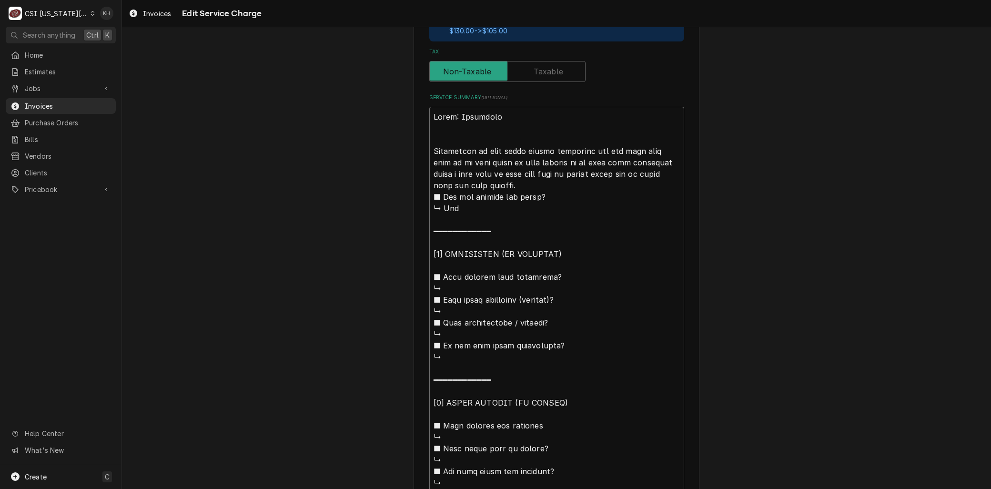
type textarea "Brand: Budderfly Arrived ome to move tstat called budderfly and the area they w…"
type textarea "x"
type textarea "Brand: Budderfly Arrived oome to move tstat called budderfly and the area they …"
type textarea "x"
type textarea "Brand: Budderfly Arrived onome to move tstat called budderfly and the area they…"
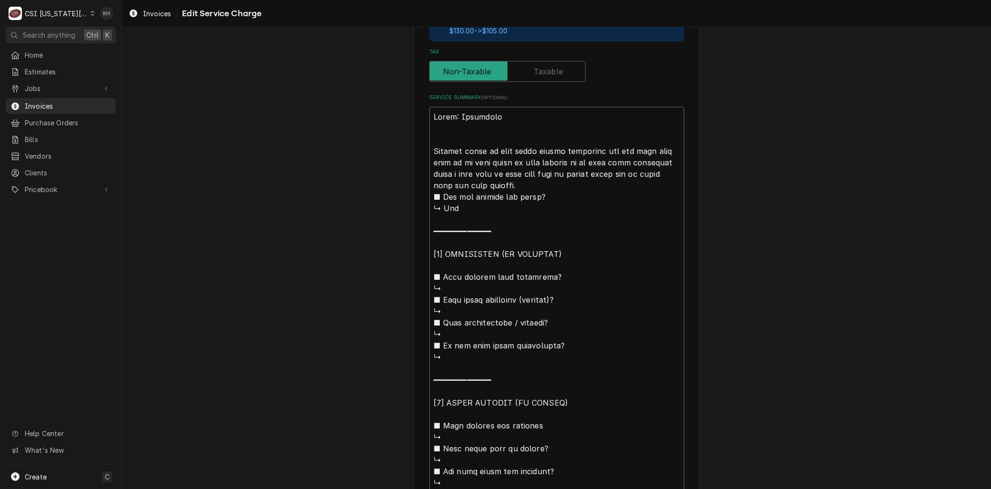
type textarea "x"
type textarea "Brand: Budderfly Arrived on ome to move tstat called budderfly and the area the…"
type textarea "x"
type textarea "Brand: Budderfly Arrived on some to move tstat called budderfly and the area th…"
type textarea "x"
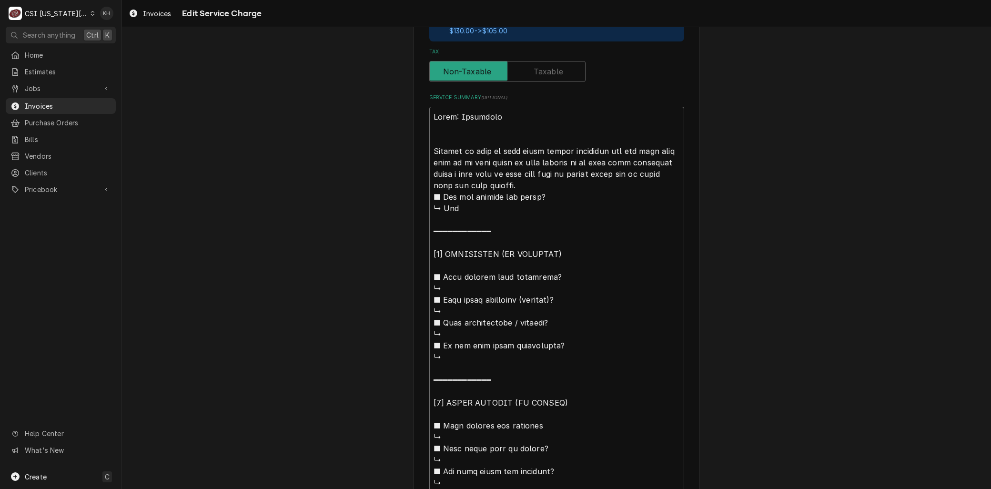
type textarea "Brand: Budderfly Arrived on siome to move tstat called budderfly and the area t…"
type textarea "x"
type textarea "Brand: Budderfly Arrived on sitome to move tstat called budderfly and the area …"
type textarea "x"
type textarea "Brand: Budderfly Arrived on siteome to move tstat called budderfly and the area…"
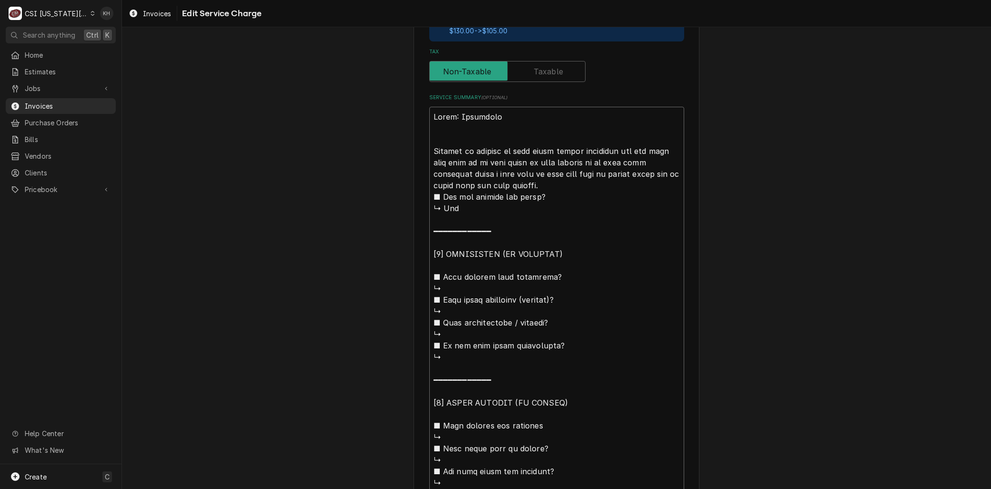
type textarea "x"
type textarea "Brand: Budderfly Arrived on site ome to move tstat called budderfly and the are…"
type textarea "x"
type textarea "Brand: Budderfly Arrived on site me to move tstat called budderfly and the area…"
type textarea "x"
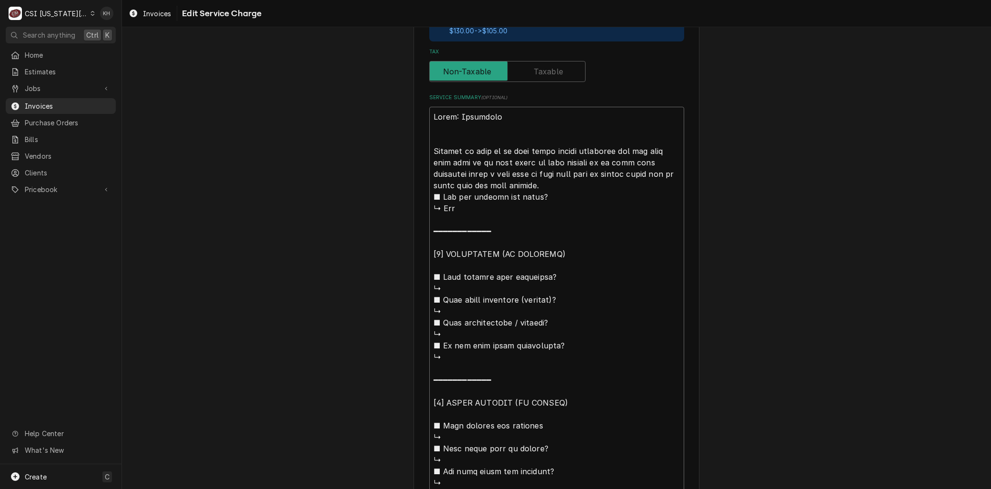
type textarea "Brand: Budderfly Arrived on site e to move tstat called budderfly and the area …"
type textarea "x"
type textarea "Brand: Budderfly Arrived on site to move tstat called budderfly and the area th…"
type textarea "x"
type textarea "Brand: Budderfly Arrived on site to move tstat called budderfly and the area th…"
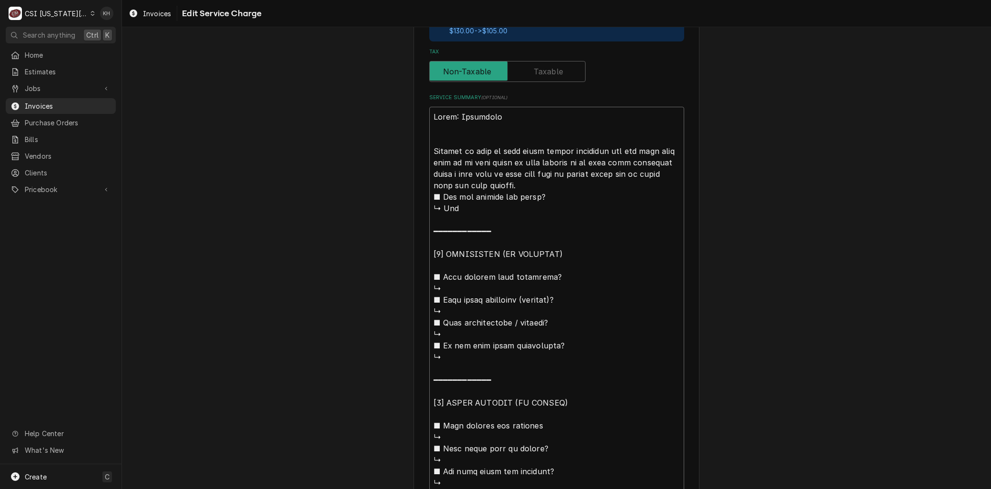
type textarea "x"
type textarea "Brand: Budderfly Arrived on site o move tstat called budderfly and the area the…"
type textarea "x"
type textarea "Brand: Budderfly Arrived on site to move tstat called budderfly and the area th…"
drag, startPoint x: 535, startPoint y: 149, endPoint x: 555, endPoint y: 152, distance: 19.9
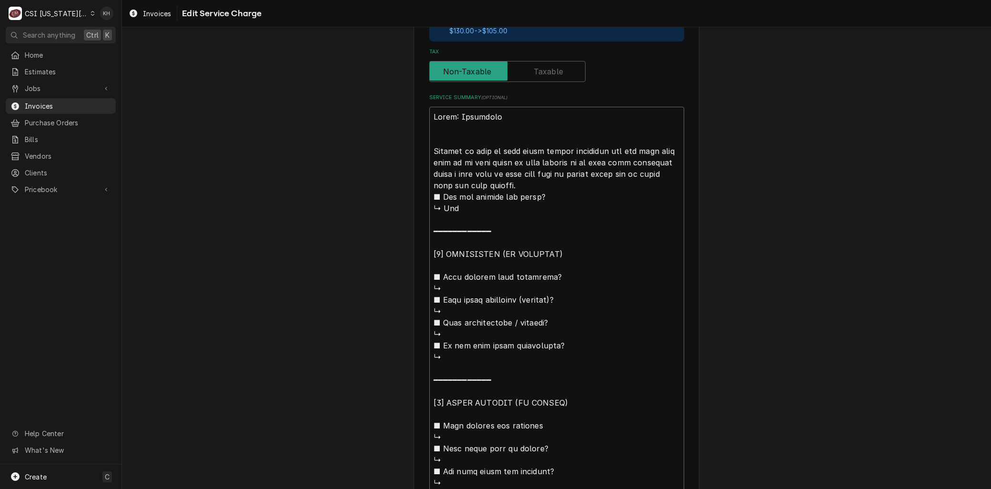
click at [535, 149] on textarea "Service Summary ( optional )" at bounding box center [556, 351] width 255 height 489
type textarea "x"
type textarea "Brand: Budderfly Arrived on site to move tstatcalled budderfly and the area the…"
type textarea "x"
type textarea "Brand: Budderfly Arrived on site to move tstat.called budderfly and the area th…"
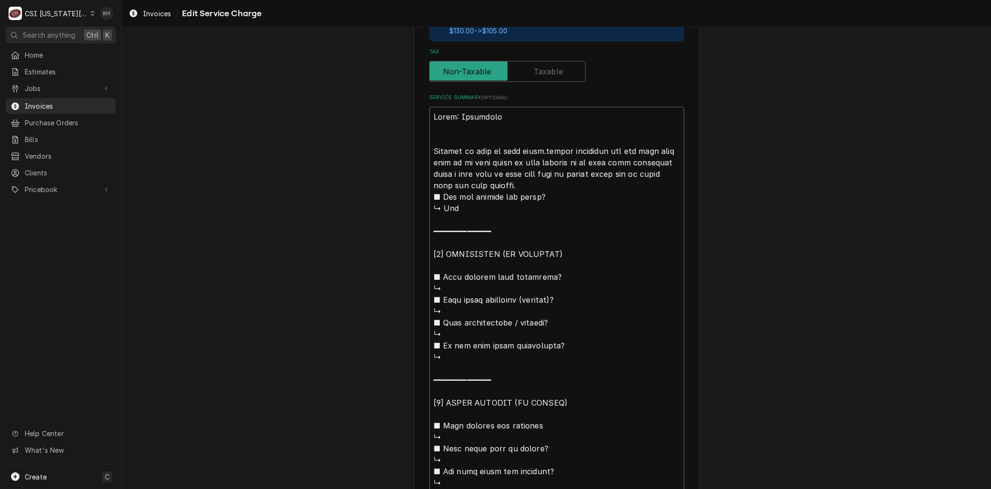
type textarea "x"
type textarea "Brand: Budderfly Arrived on site to move tstat.alled budderfly and the area the…"
type textarea "x"
type textarea "Brand: Budderfly Arrived on site to move tstat. alled budderfly and the area th…"
type textarea "x"
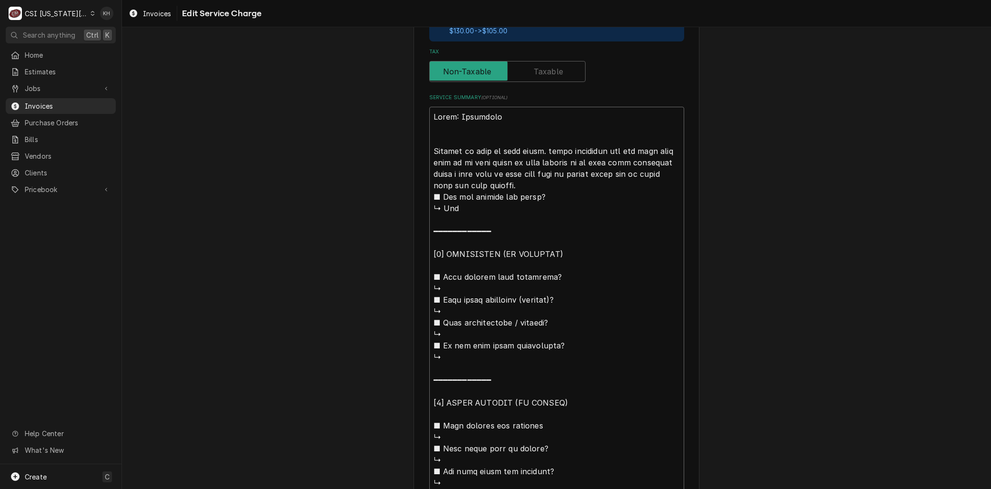
type textarea "Brand: Budderfly Arrived on site to move tstat. Called budderfly and the area t…"
drag, startPoint x: 505, startPoint y: 182, endPoint x: 617, endPoint y: 150, distance: 116.5
click at [617, 150] on textarea "Service Summary ( optional )" at bounding box center [556, 351] width 255 height 489
type textarea "x"
type textarea "Brand: Budderfly Arrived on site to move tstat. Called budderfly and f ■ 𝗗𝗶𝗱 𝘆𝗼…"
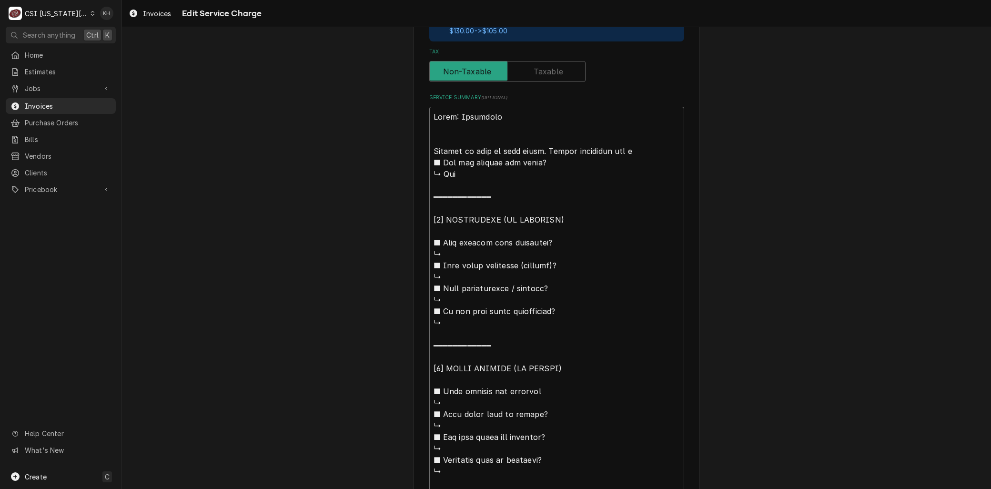
type textarea "x"
type textarea "Brand: Budderfly Arrived on site to move tstat. Called budderfly and fo ■ 𝗗𝗶𝗱 𝘆…"
type textarea "x"
type textarea "Brand: Budderfly Arrived on site to move tstat. Called budderfly and fou ■ 𝗗𝗶𝗱 …"
type textarea "x"
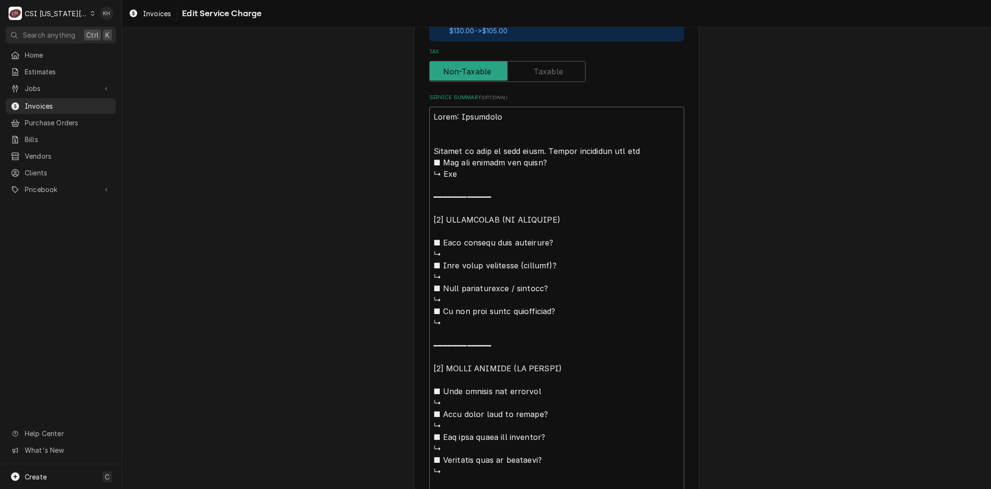
type textarea "Brand: Budderfly Arrived on site to move tstat. Called budderfly and foun ■ 𝗗𝗶𝗱…"
type textarea "x"
type textarea "Brand: Budderfly Arrived on site to move tstat. Called budderfly and found ■ 𝗗𝗶…"
type textarea "x"
type textarea "Brand: Budderfly Arrived on site to move tstat. Called budderfly and found a ■ …"
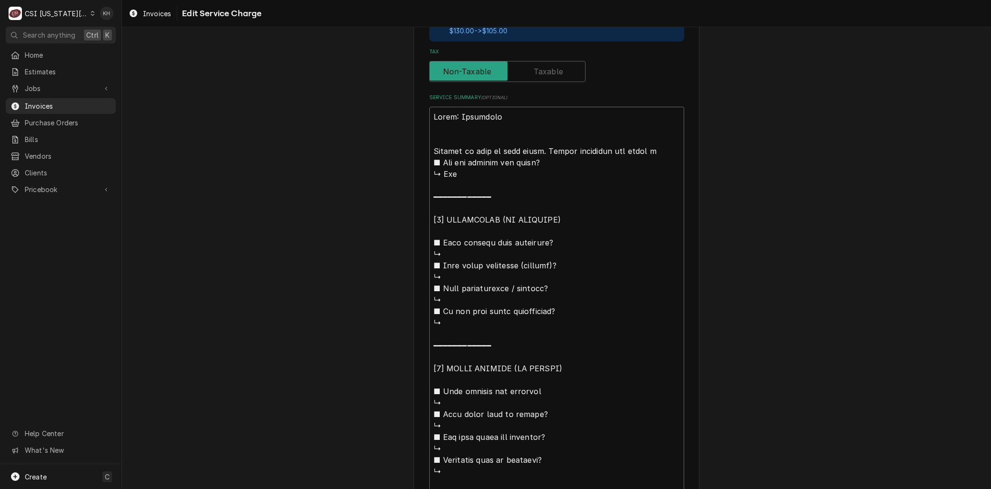
type textarea "x"
type textarea "Brand: Budderfly Arrived on site to move tstat. Called budderfly and found ar ■…"
type textarea "x"
type textarea "Brand: Budderfly Arrived on site to move tstat. Called budderfly and found are …"
type textarea "x"
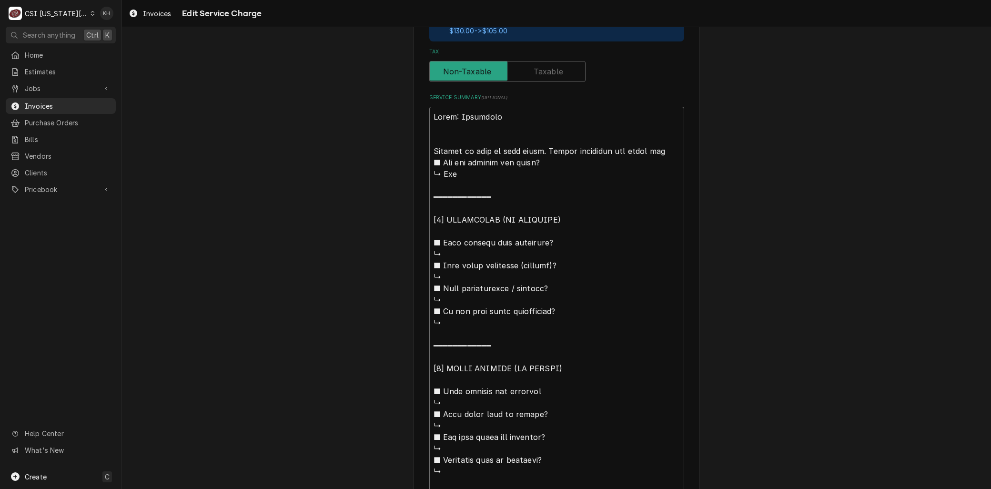
type textarea "Brand: Budderfly Arrived on site to move tstat. Called budderfly and found area…"
type textarea "x"
type textarea "Brand: Budderfly Arrived on site to move tstat. Called budderfly and found area…"
type textarea "x"
type textarea "Brand: Budderfly Arrived on site to move tstat. Called budderfly and found area…"
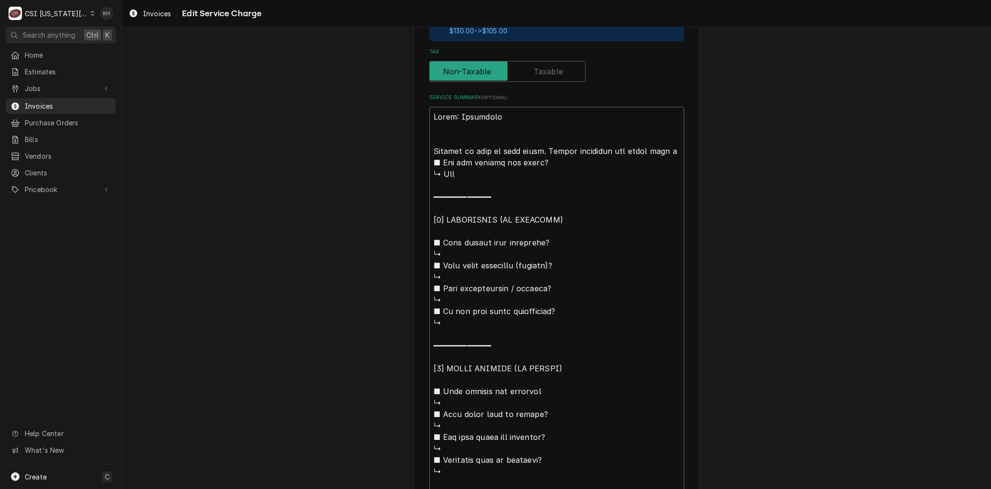
type textarea "x"
type textarea "Brand: Budderfly Arrived on site to move tstat. Called budderfly and found area…"
type textarea "x"
type textarea "Brand: Budderfly Arrived on site to move tstat. Called budderfly and found area…"
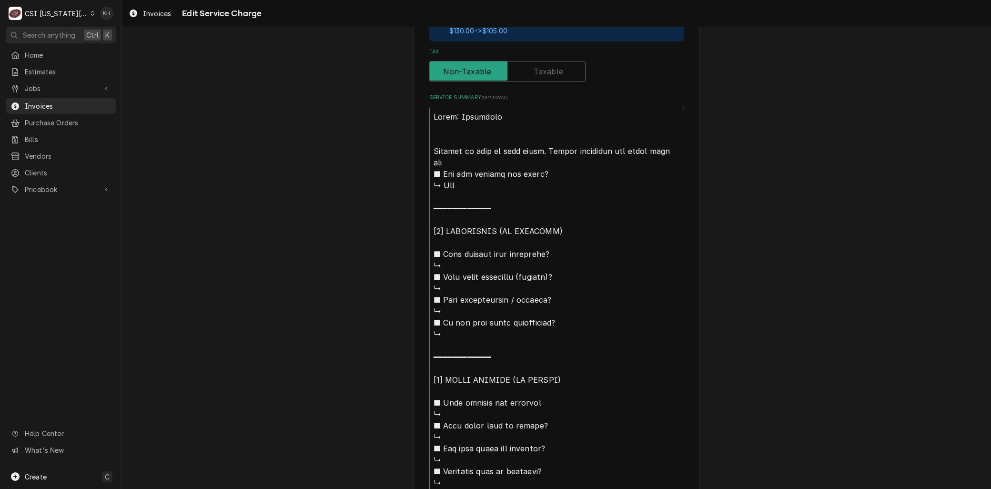
type textarea "x"
type textarea "Brand: Budderfly Arrived on site to move tstat. Called budderfly and found area…"
type textarea "x"
type textarea "Brand: Budderfly Arrived on site to move tstat. Called budderfly and found area…"
type textarea "x"
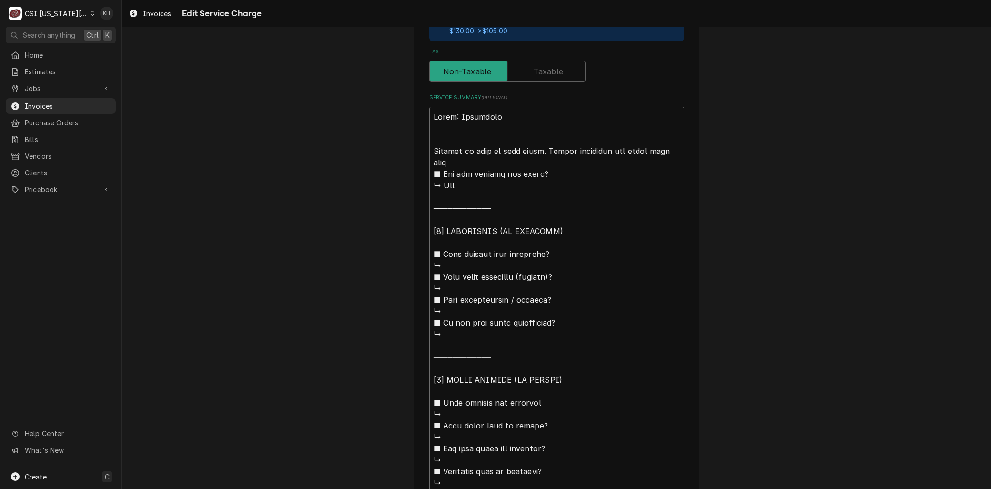
type textarea "Brand: Budderfly Arrived on site to move tstat. Called budderfly and found area…"
type textarea "x"
type textarea "Brand: Budderfly Arrived on site to move tstat. Called budderfly and found area…"
type textarea "x"
type textarea "Brand: Budderfly Arrived on site to move tstat. Called budderfly and found area…"
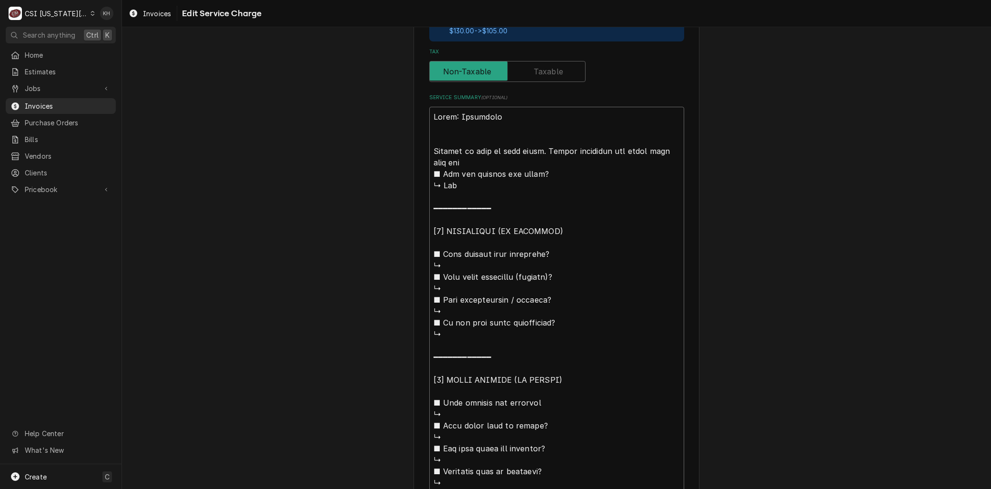
type textarea "x"
type textarea "Brand: Budderfly Arrived on site to move tstat. Called budderfly and found area…"
type textarea "x"
type textarea "Brand: Budderfly Arrived on site to move tstat. Called budderfly and found area…"
type textarea "x"
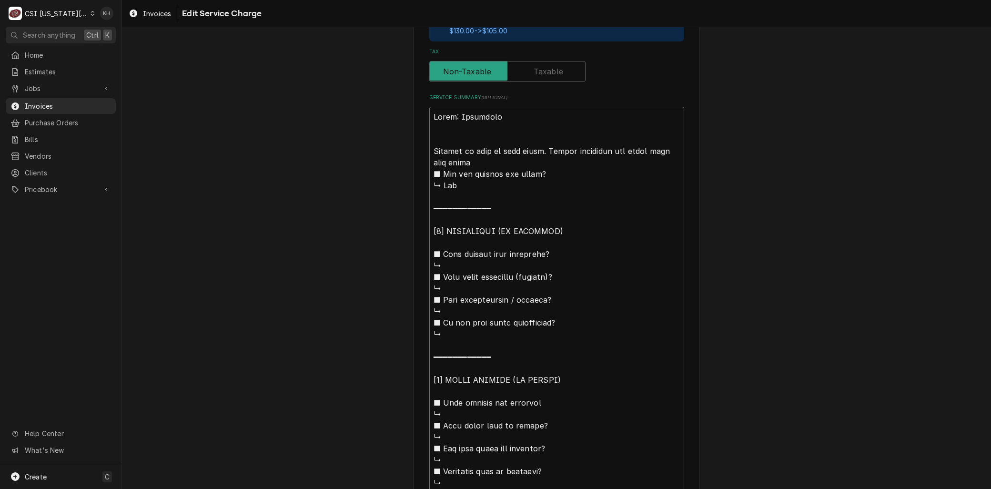
type textarea "Brand: Budderfly Arrived on site to move tstat. Called budderfly and found area…"
type textarea "x"
type textarea "Brand: Budderfly Arrived on site to move tstat. Called budderfly and found area…"
type textarea "x"
type textarea "Brand: Budderfly Arrived on site to move tstat. Called budderfly and found area…"
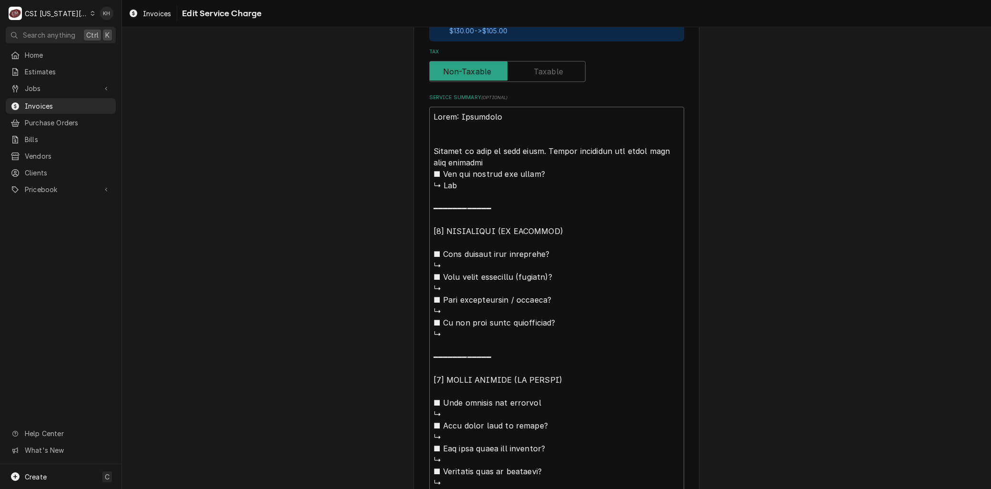
type textarea "x"
type textarea "Brand: Budderfly Arrived on site to move tstat. Called budderfly and found area…"
type textarea "x"
type textarea "Brand: Budderfly Arrived on site to move tstat. Called budderfly and found area…"
type textarea "x"
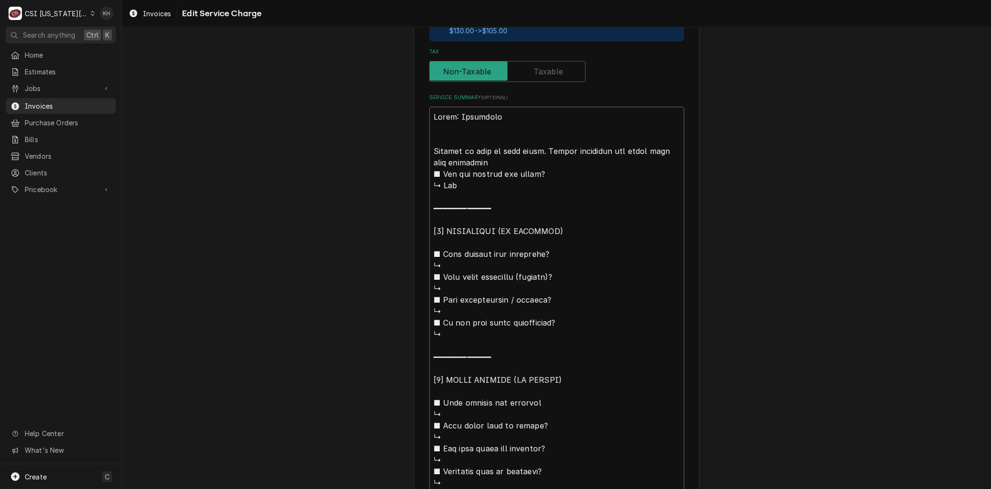
type textarea "Brand: Budderfly Arrived on site to move tstat. Called budderfly and found area…"
type textarea "x"
type textarea "Brand: Budderfly Arrived on site to move tstat. Called budderfly and found area…"
type textarea "x"
type textarea "Brand: Budderfly Arrived on site to move tstat. Called budderfly and found area…"
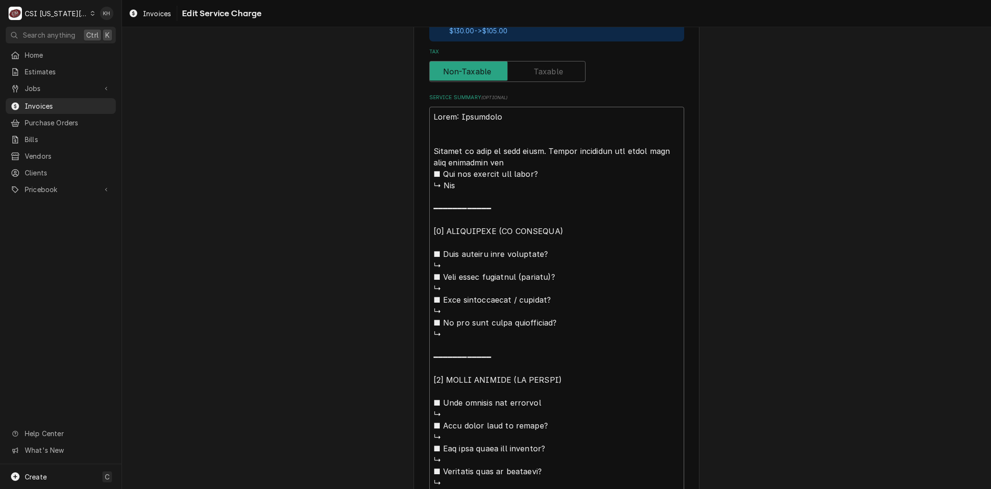
type textarea "x"
type textarea "Brand: Budderfly Arrived on site to move tstat. Called budderfly and found area…"
type textarea "x"
type textarea "Brand: Budderfly Arrived on site to move tstat. Called budderfly and found area…"
type textarea "x"
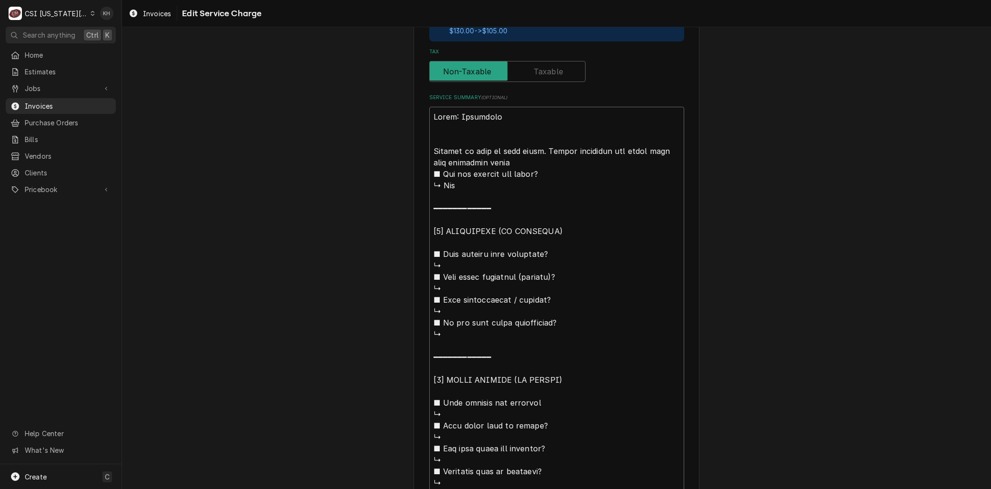
type textarea "Brand: Budderfly Arrived on site to move tstat. Called budderfly and found area…"
type textarea "x"
type textarea "Brand: Budderfly Arrived on site to move tstat. Called budderfly and found area…"
type textarea "x"
type textarea "Brand: Budderfly Arrived on site to move tstat. Called budderfly and found area…"
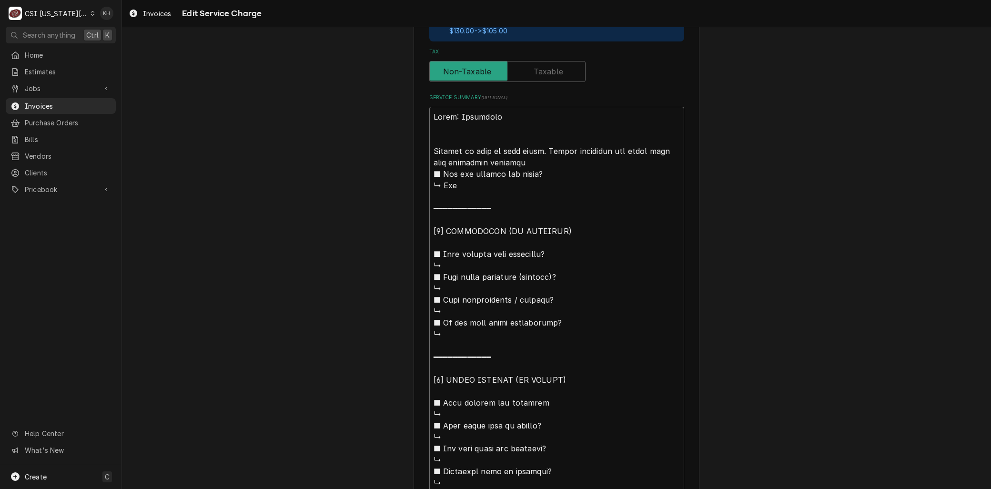
type textarea "x"
type textarea "Brand: Budderfly Arrived on site to move tstat. Called budderfly and found area…"
type textarea "x"
type textarea "Brand: Budderfly Arrived on site to move tstat. Called budderfly and found area…"
type textarea "x"
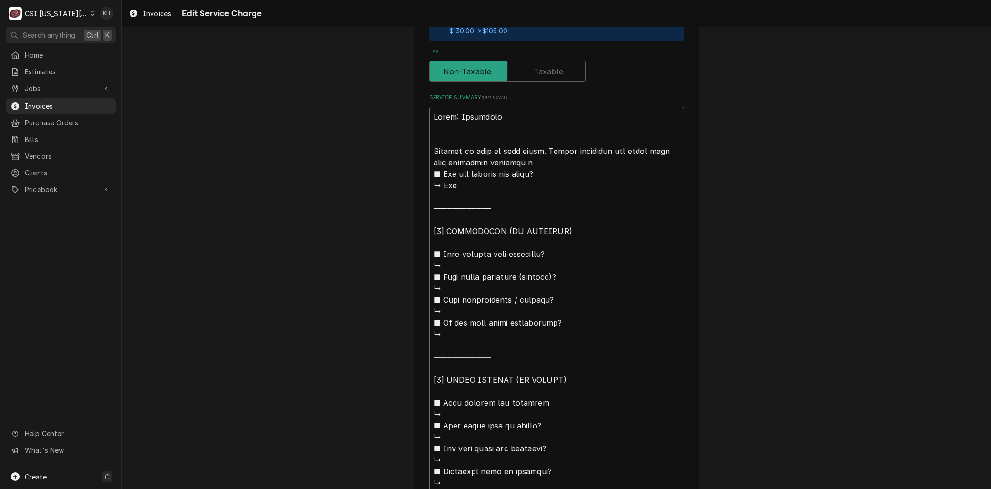
type textarea "Brand: Budderfly Arrived on site to move tstat. Called budderfly and found area…"
type textarea "x"
type textarea "Brand: Budderfly Arrived on site to move tstat. Called budderfly and found area…"
type textarea "x"
type textarea "Brand: Budderfly Arrived on site to move tstat. Called budderfly and found area…"
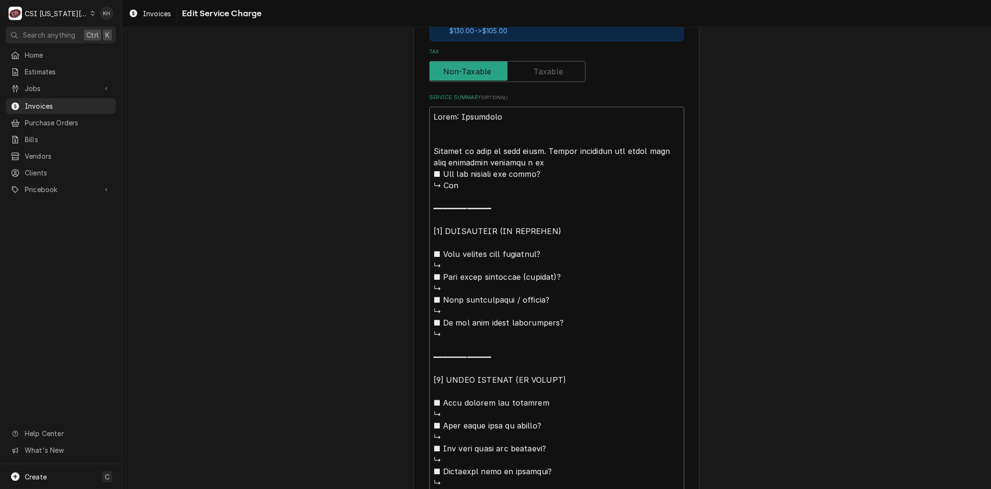
type textarea "x"
type textarea "Brand: Budderfly Arrived on site to move tstat. Called budderfly and found area…"
type textarea "x"
type textarea "Brand: Budderfly Arrived on site to move tstat. Called budderfly and found area…"
type textarea "x"
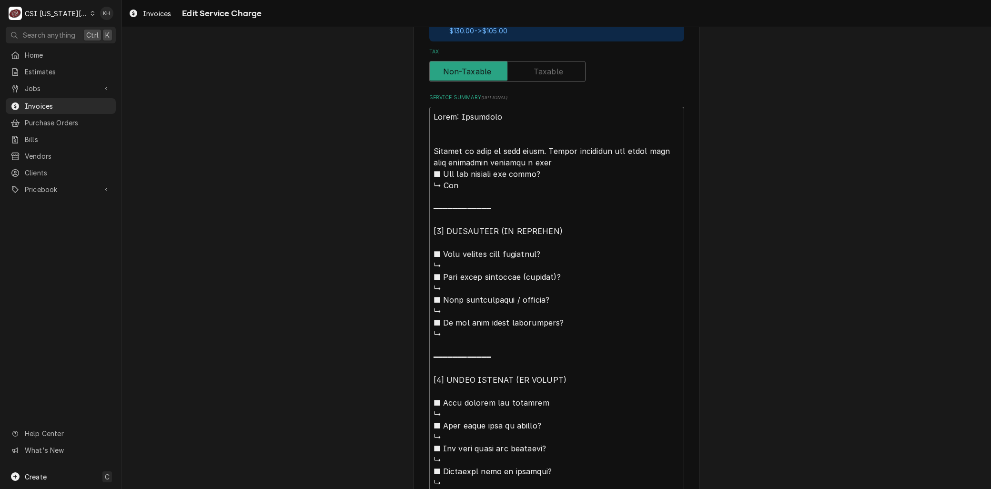
type textarea "Brand: Budderfly Arrived on site to move tstat. Called budderfly and found area…"
type textarea "x"
type textarea "Brand: Budderfly Arrived on site to move tstat. Called budderfly and found area…"
type textarea "x"
type textarea "Brand: Budderfly Arrived on site to move tstat. Called budderfly and found area…"
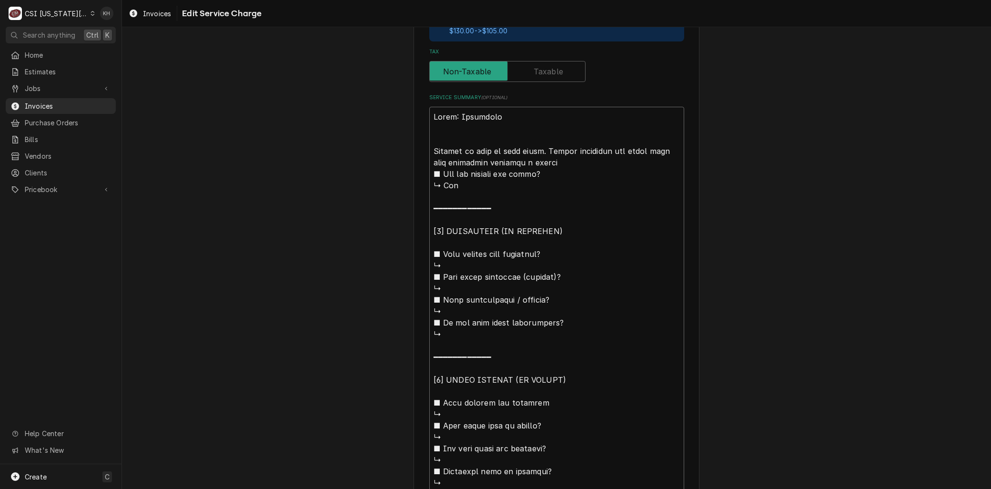
type textarea "x"
type textarea "Brand: Budderfly Arrived on site to move tstat. Called budderfly and found area…"
type textarea "x"
type textarea "Brand: Budderfly Arrived on site to move tstat. Called budderfly and found area…"
type textarea "x"
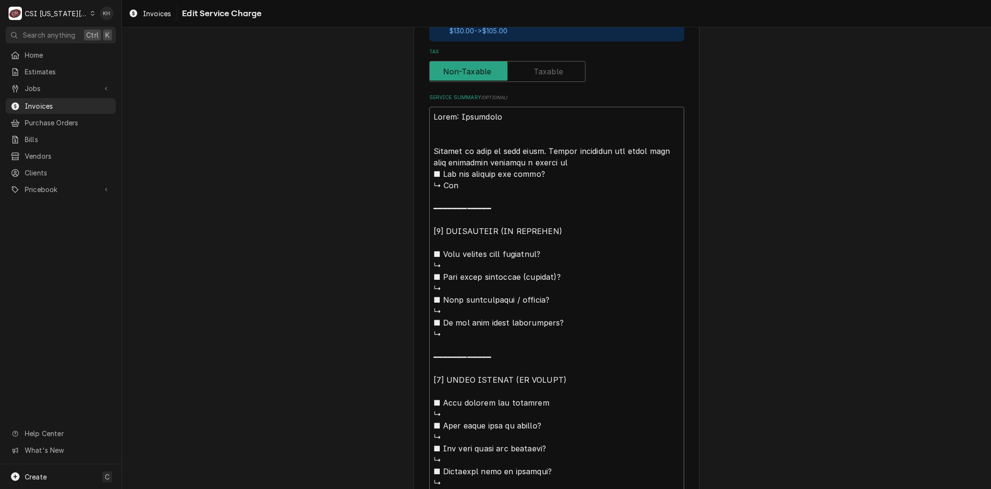
type textarea "Brand: Budderfly Arrived on site to move tstat. Called budderfly and found area…"
type textarea "x"
type textarea "Brand: Budderfly Arrived on site to move tstat. Called budderfly and found area…"
type textarea "x"
type textarea "Brand: Budderfly Arrived on site to move tstat. Called budderfly and found area…"
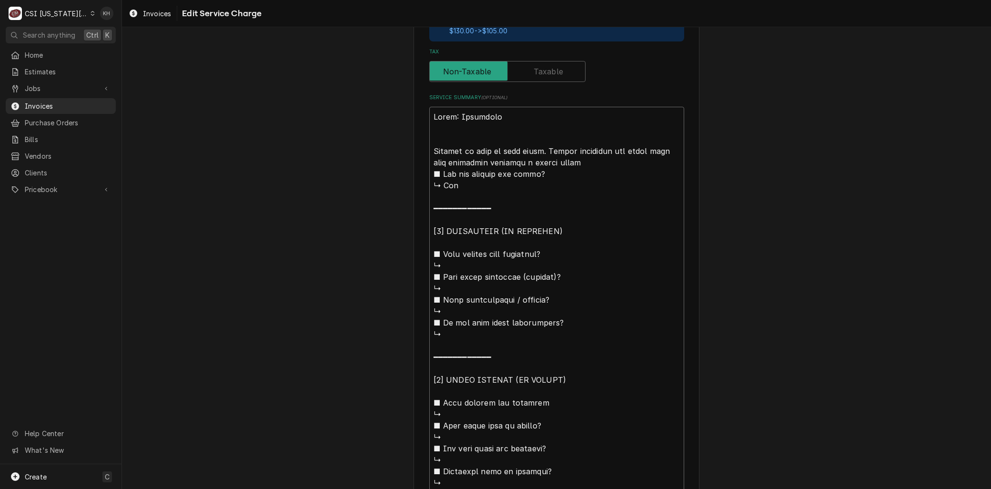
type textarea "x"
type textarea "Brand: Budderfly Arrived on site to move tstat. Called budderfly and found area…"
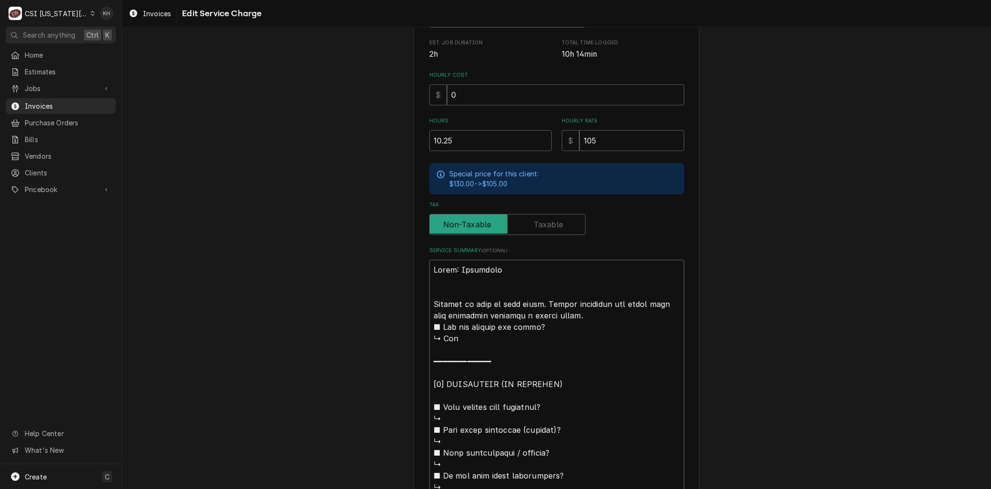
scroll to position [221, 0]
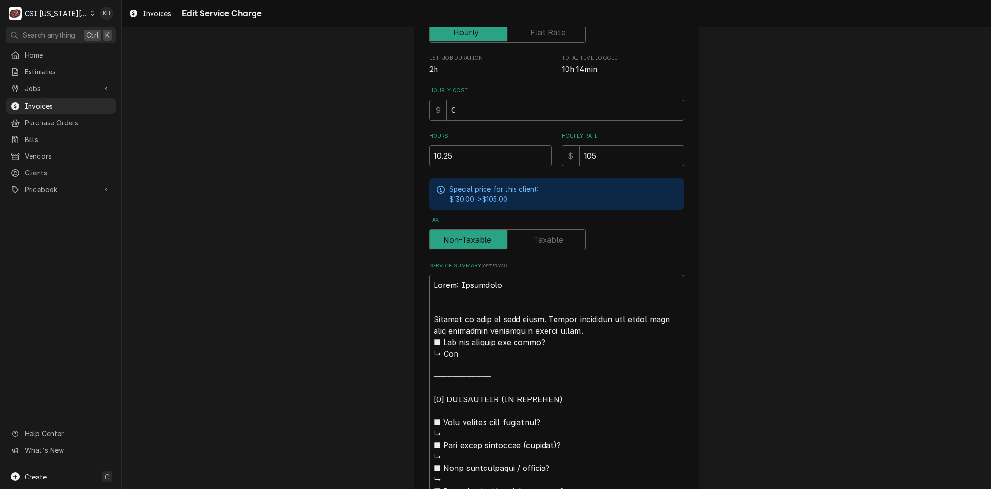
drag, startPoint x: 433, startPoint y: 373, endPoint x: 394, endPoint y: 343, distance: 49.0
click at [394, 343] on div "Use the fields below to edit this service charge Short Description 1-Labor (Ser…" at bounding box center [556, 320] width 869 height 1007
type textarea "x"
type textarea "Brand: Budderfly Arrived on site to move tstat. Called budderfly and found area…"
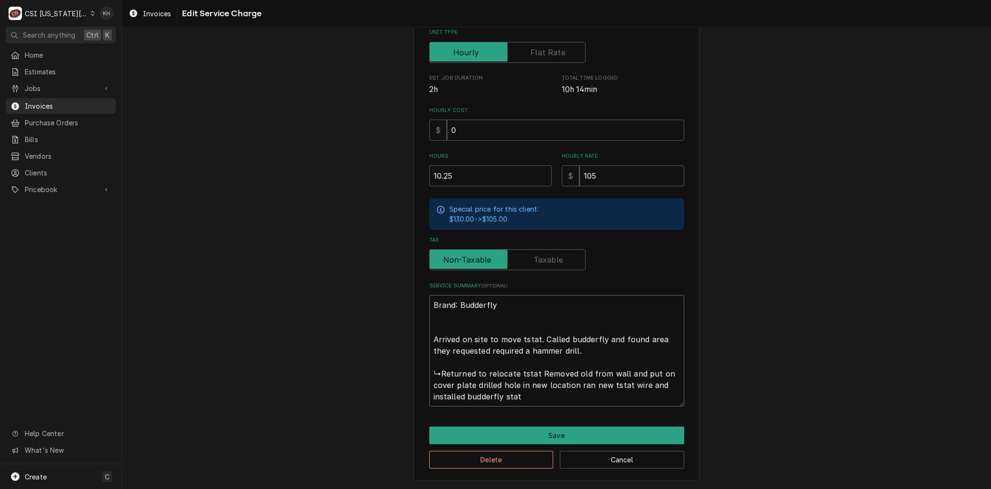
type textarea "x"
type textarea "Brand: Budderfly Arrived on site to move tstat. Called budderfly and found area…"
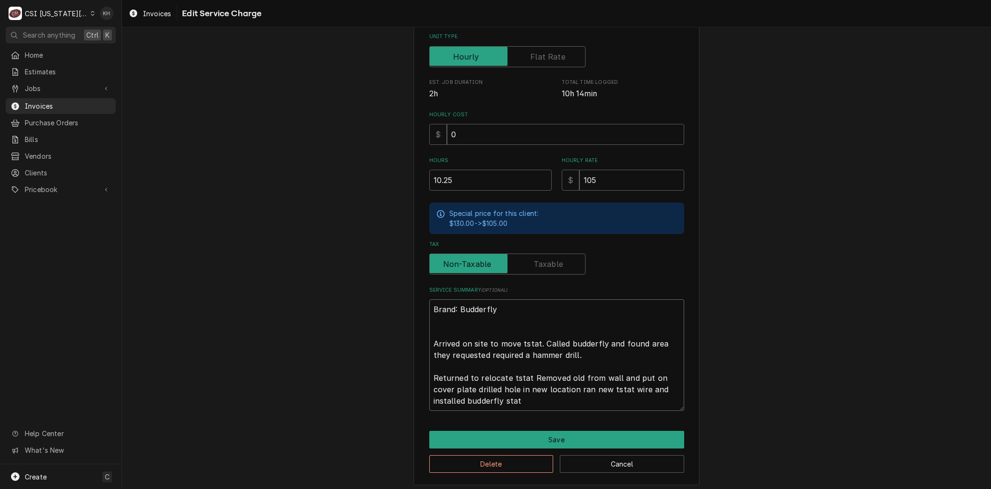
scroll to position [198, 0]
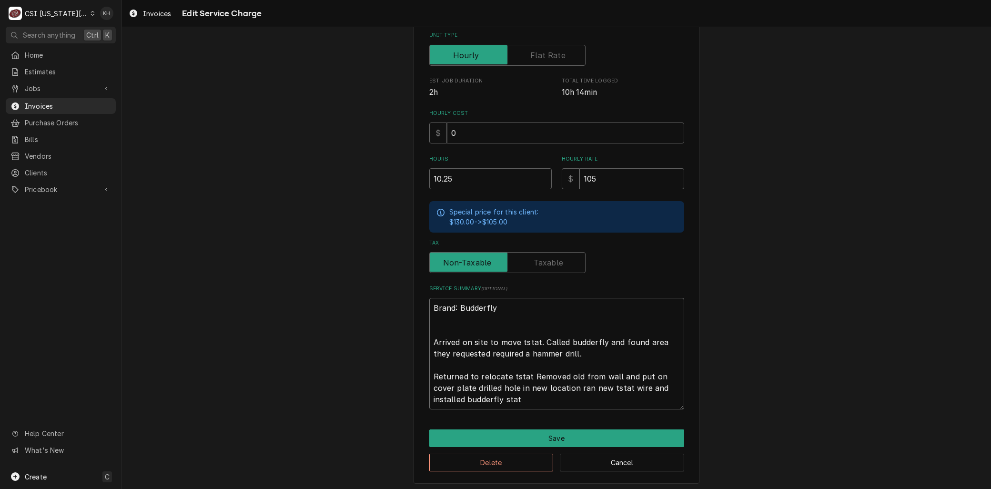
click at [429, 342] on textarea "Brand: Budderfly Arrived on site to move tstat. Called budderfly and found area…" at bounding box center [556, 353] width 255 height 111
type textarea "x"
type textarea "Brand: Budderfly 8Arrived on site to move tstat. Called budderfly and found are…"
type textarea "x"
type textarea "Brand: Budderfly 8/Arrived on site to move tstat. Called budderfly and found ar…"
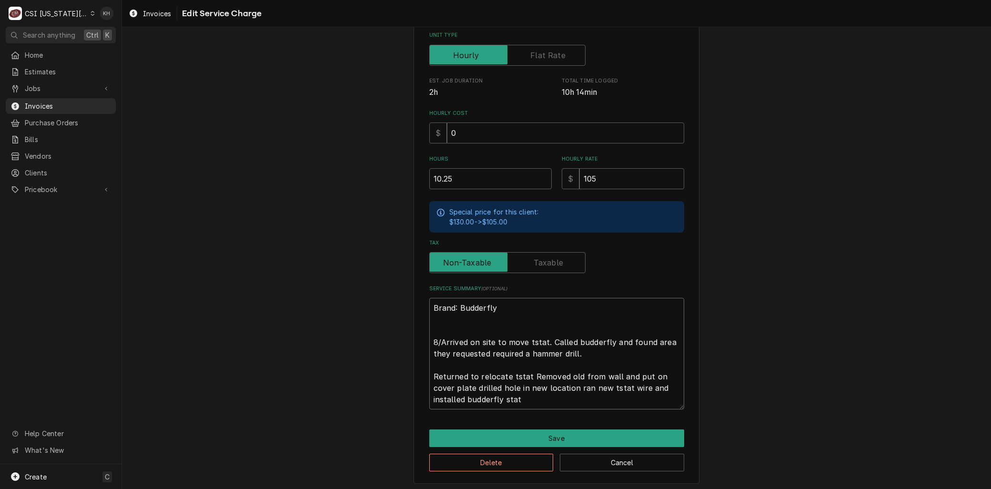
type textarea "x"
type textarea "Brand: Budderfly 8/2Arrived on site to move tstat. Called budderfly and found a…"
type textarea "x"
type textarea "Brand: Budderfly 8/20Arrived on site to move tstat. Called budderfly and found …"
type textarea "x"
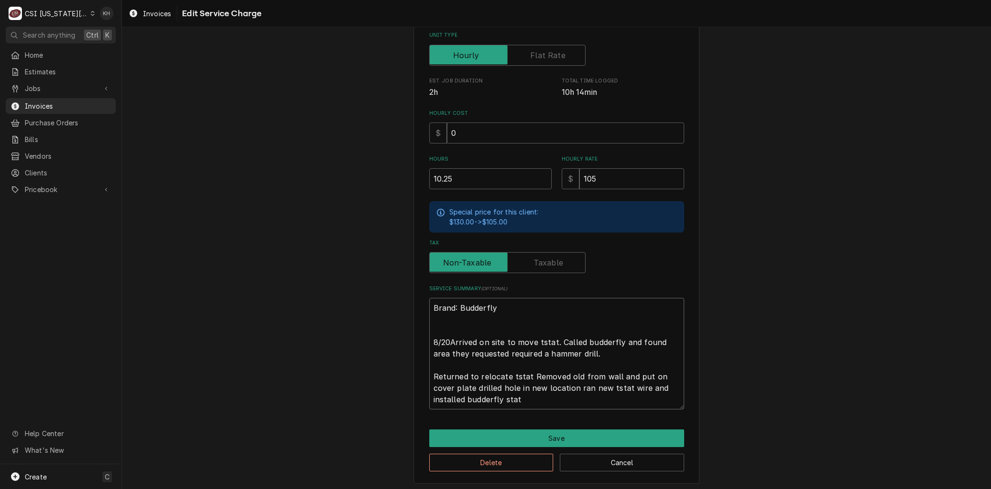
type textarea "Brand: Budderfly 8/20 Arrived on site to move tstat. Called budderfly and found…"
type textarea "x"
type textarea "Brand: Budderfly 8/20 -Arrived on site to move tstat. Called budderfly and foun…"
type textarea "x"
type textarea "Brand: Budderfly 8/20 - Arrived on site to move tstat. Called budderfly and fou…"
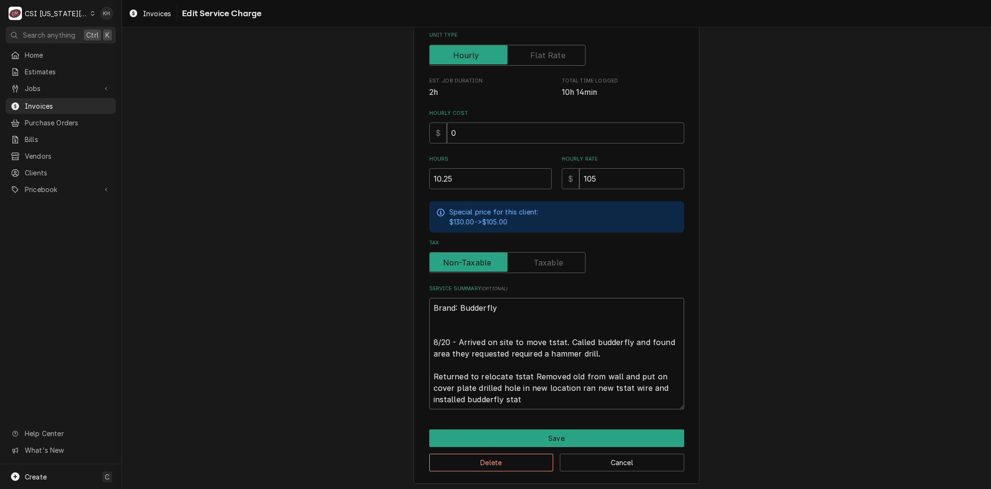
click at [429, 374] on textarea "Brand: Budderfly 8/20 - Arrived on site to move tstat. Called budderfly and fou…" at bounding box center [556, 353] width 255 height 111
type textarea "x"
type textarea "Brand: Budderfly 8/20 - Arrived on site to move tstat. Called budderfly and fou…"
type textarea "x"
type textarea "Brand: Budderfly 8/20 - Arrived on site to move tstat. Called budderfly and fou…"
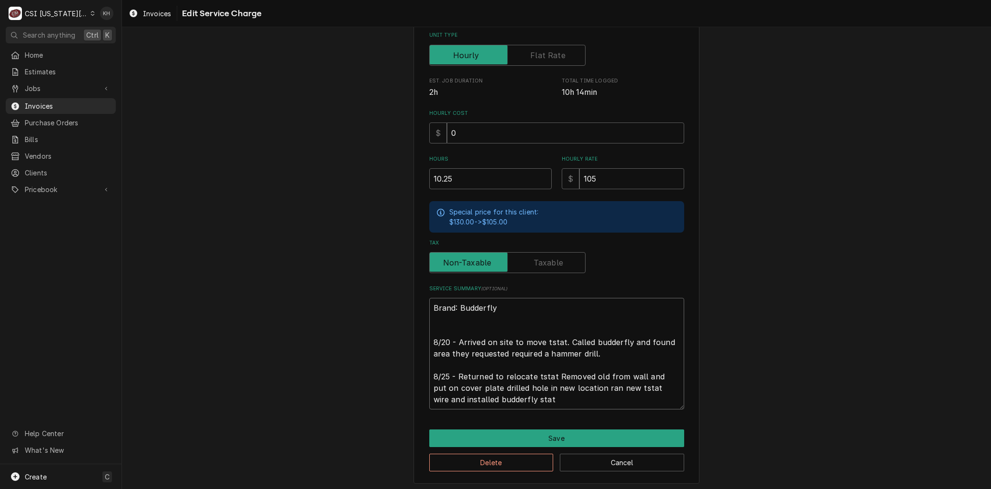
click at [498, 372] on textarea "Brand: Budderfly 8/20 - Arrived on site to move tstat. Called budderfly and fou…" at bounding box center [556, 353] width 255 height 111
click at [574, 374] on textarea "Brand: Budderfly 8/20 - Arrived on site to move tstat. Called budderfly and fou…" at bounding box center [556, 353] width 255 height 111
click at [629, 374] on textarea "Brand: Budderfly 8/20 - Arrived on site to move tstat. Called budderfly and fou…" at bounding box center [556, 353] width 255 height 111
click at [530, 386] on textarea "Brand: Budderfly 8/20 - Arrived on site to move tstat. Called budderfly and fou…" at bounding box center [556, 353] width 255 height 111
click at [636, 387] on textarea "Brand: Budderfly 8/20 - Arrived on site to move tstat. Called budderfly and fou…" at bounding box center [556, 353] width 255 height 111
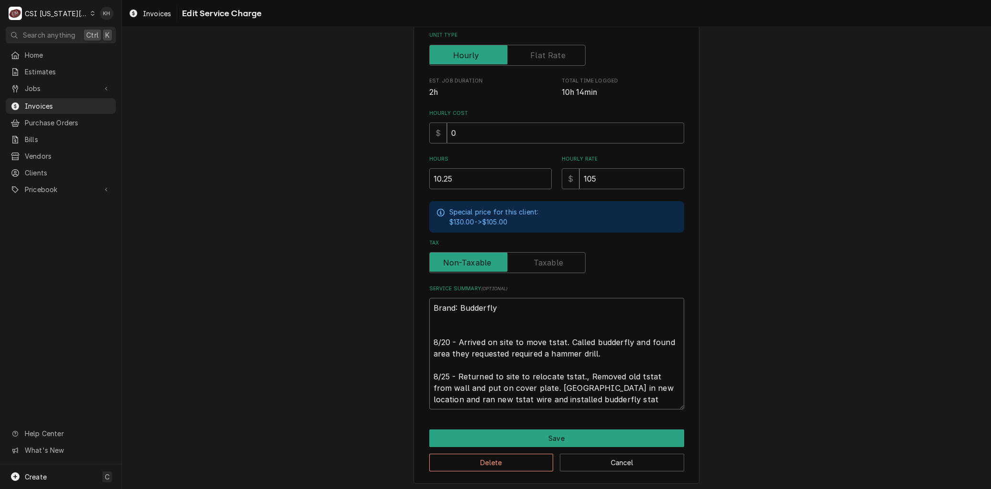
click at [587, 398] on textarea "Brand: Budderfly 8/20 - Arrived on site to move tstat. Called budderfly and fou…" at bounding box center [556, 353] width 255 height 111
drag, startPoint x: 444, startPoint y: 396, endPoint x: 899, endPoint y: 390, distance: 454.5
click at [899, 390] on div "Use the fields below to edit this service charge Short Description 1-Labor (Ser…" at bounding box center [556, 165] width 869 height 652
click at [442, 396] on textarea "Brand: Budderfly 8/20 - Arrived on site to move tstat. Called budderfly and fou…" at bounding box center [556, 353] width 255 height 111
drag, startPoint x: 445, startPoint y: 396, endPoint x: 719, endPoint y: 391, distance: 274.5
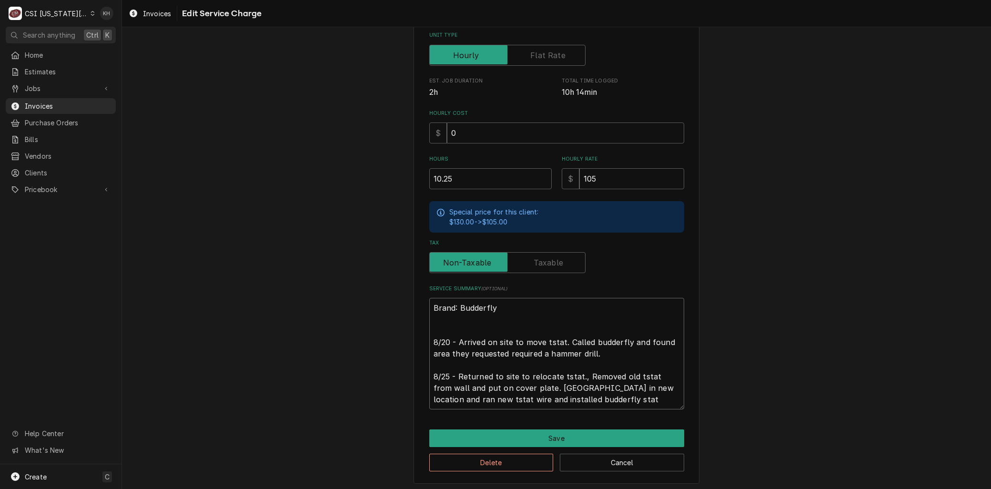
click at [723, 393] on div "Use the fields below to edit this service charge Short Description 1-Labor (Ser…" at bounding box center [556, 165] width 869 height 652
click at [556, 430] on button "Save" at bounding box center [556, 438] width 255 height 18
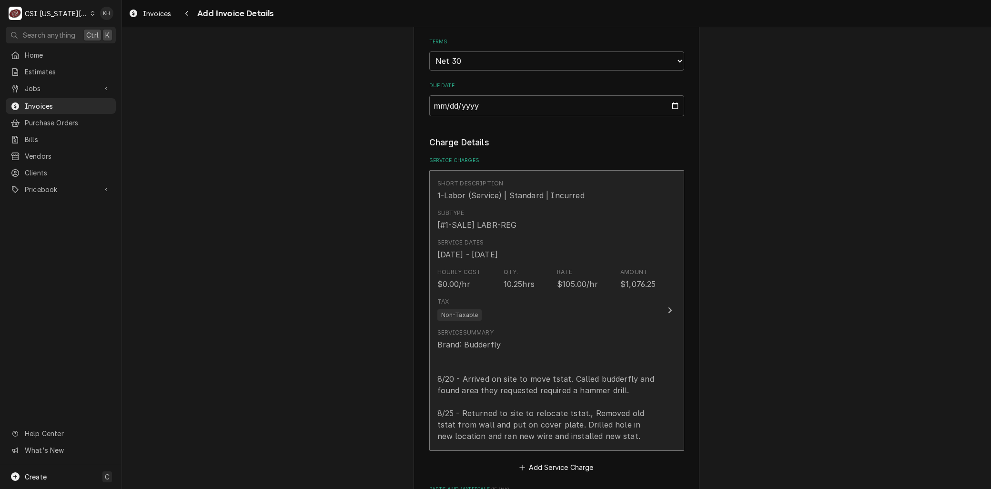
click at [516, 343] on div "Brand: Budderfly 8/20 - Arrived on site to move tstat. Called budderfly and fou…" at bounding box center [546, 390] width 219 height 103
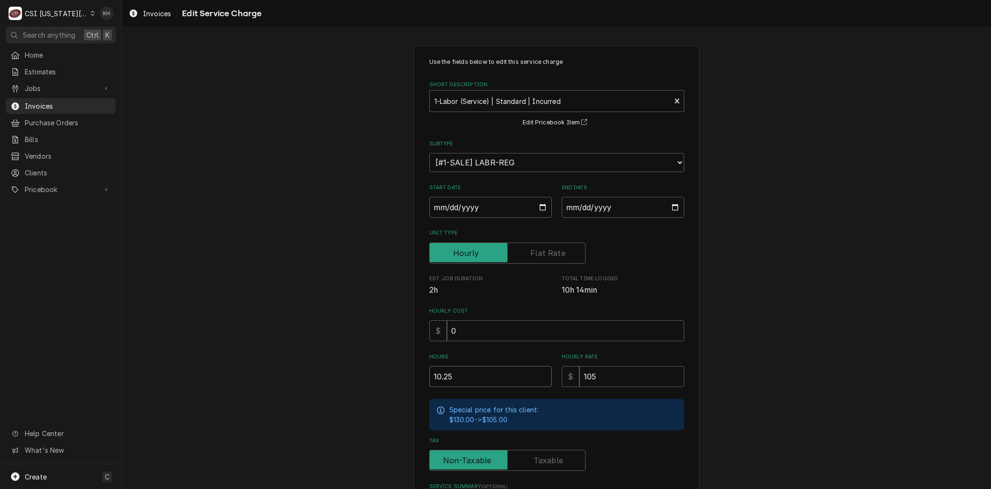
drag, startPoint x: 457, startPoint y: 369, endPoint x: 314, endPoint y: 371, distance: 142.9
click at [315, 371] on div "Use the fields below to edit this service charge Short Description 1-Labor (Ser…" at bounding box center [556, 363] width 869 height 652
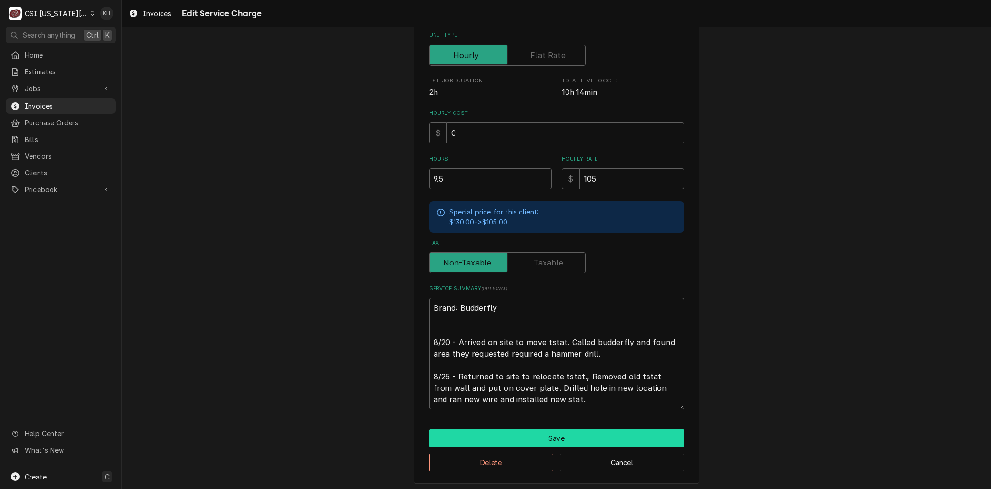
click at [451, 429] on button "Save" at bounding box center [556, 438] width 255 height 18
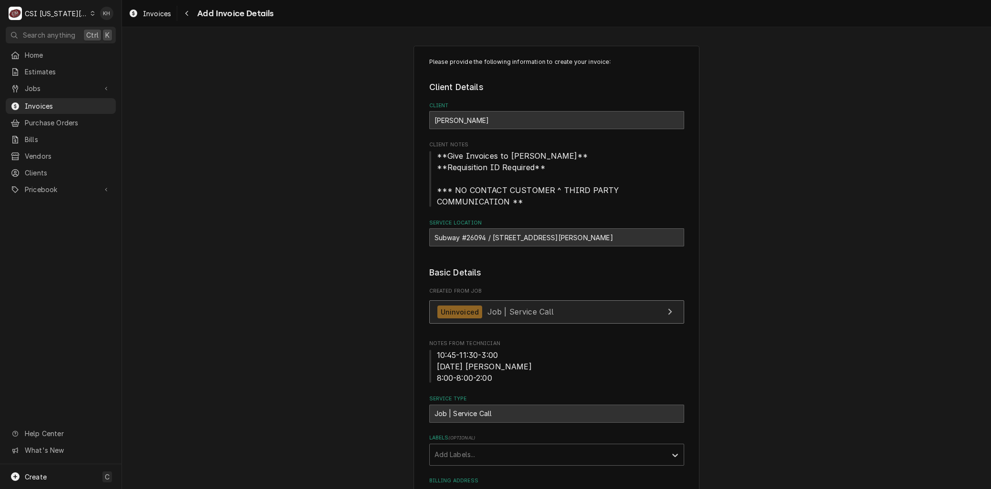
click at [496, 315] on span "Job | Service Call" at bounding box center [520, 312] width 67 height 10
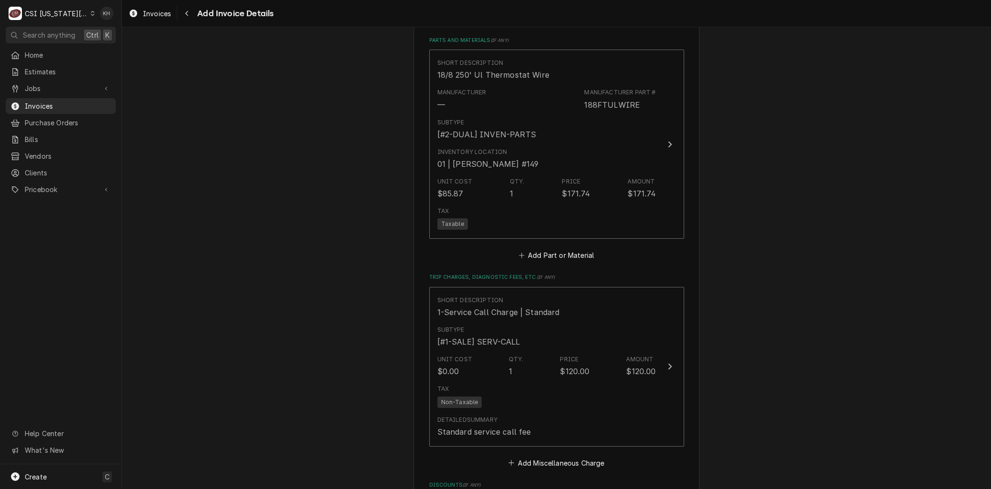
scroll to position [1323, 0]
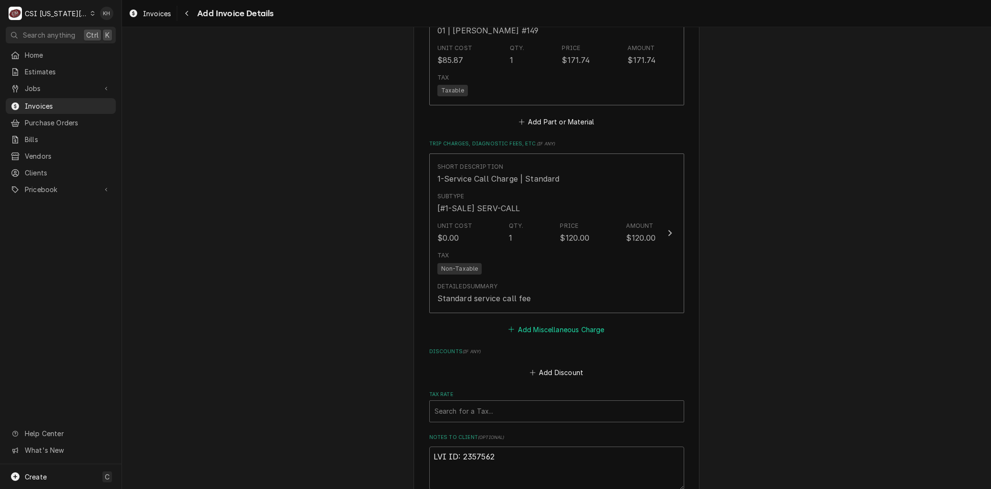
click at [535, 329] on button "Add Miscellaneous Charge" at bounding box center [556, 329] width 99 height 13
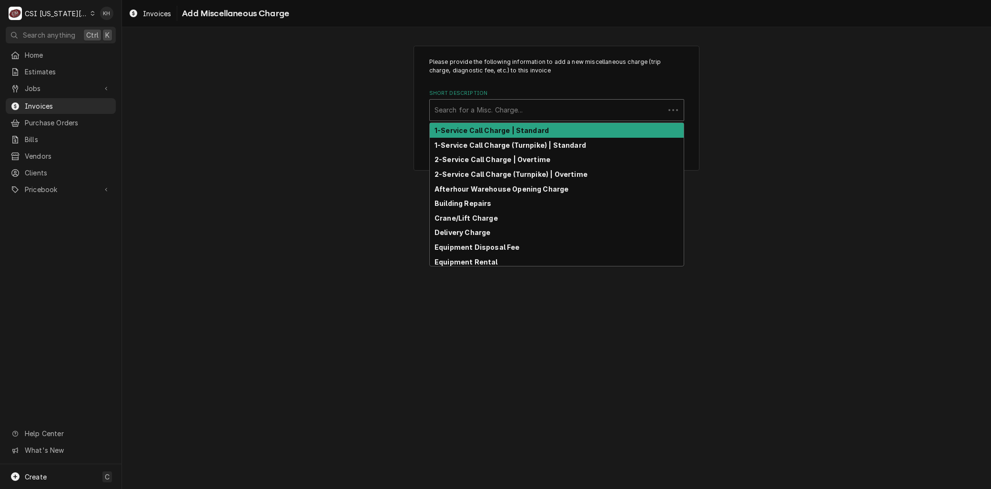
click at [470, 113] on div "Short Description" at bounding box center [546, 109] width 225 height 17
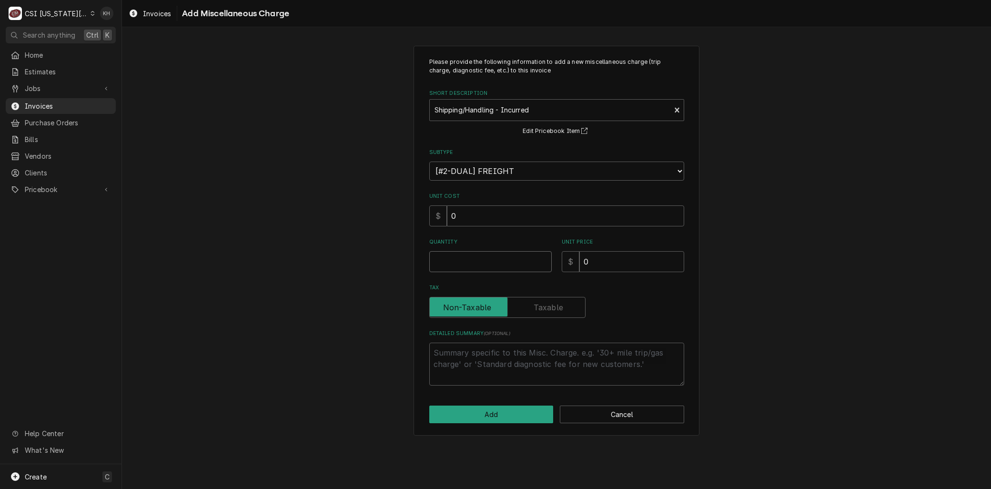
click at [467, 255] on input "Quantity" at bounding box center [490, 261] width 122 height 21
click at [474, 403] on div "Please provide the following information to add a new miscellaneous charge (tri…" at bounding box center [557, 241] width 286 height 390
click at [470, 415] on button "Add" at bounding box center [491, 414] width 124 height 18
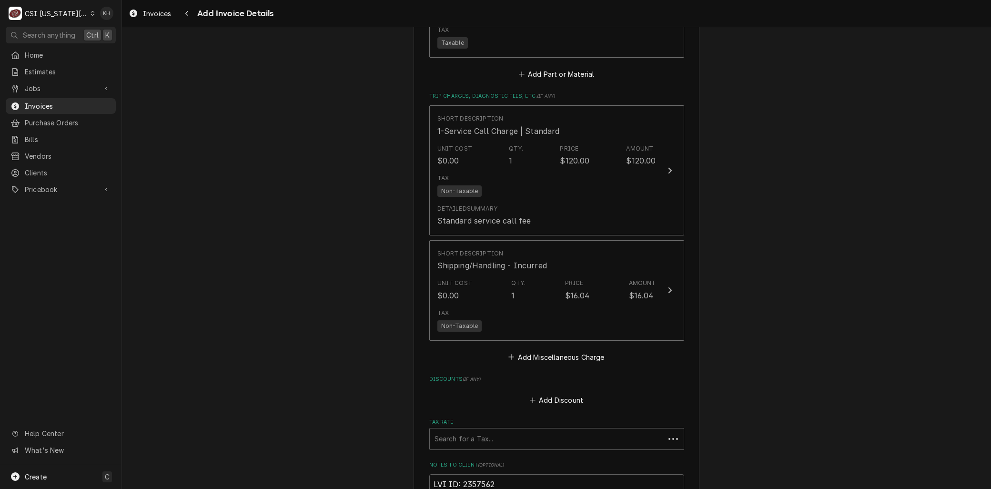
scroll to position [1371, 0]
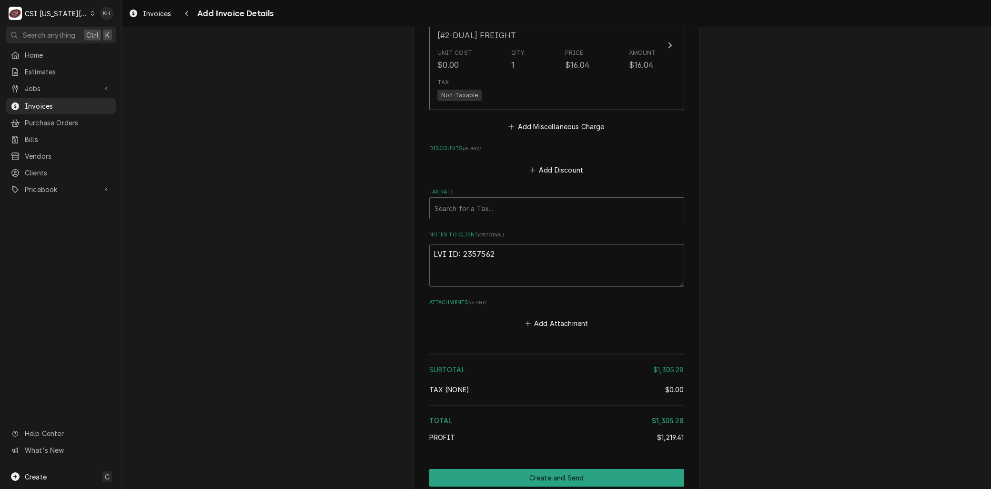
scroll to position [1650, 0]
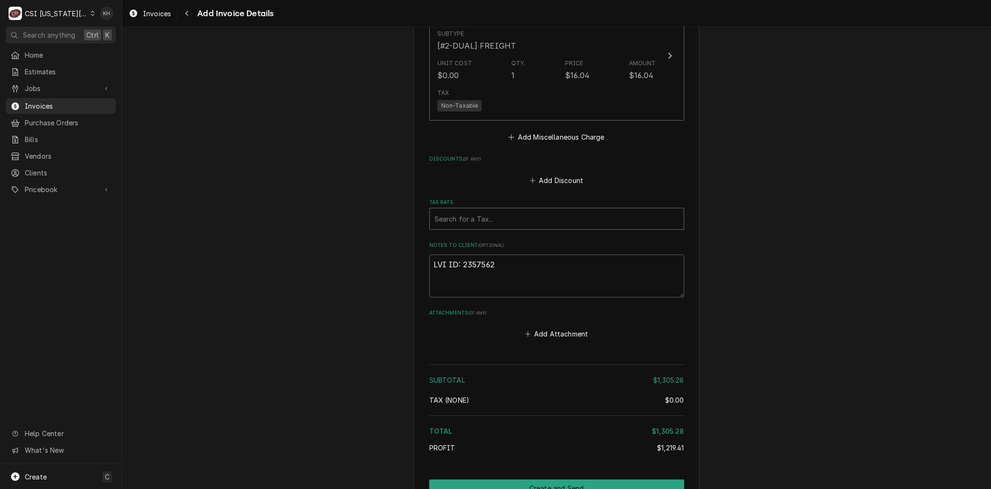
click at [467, 222] on div "Tax Rate" at bounding box center [556, 218] width 244 height 17
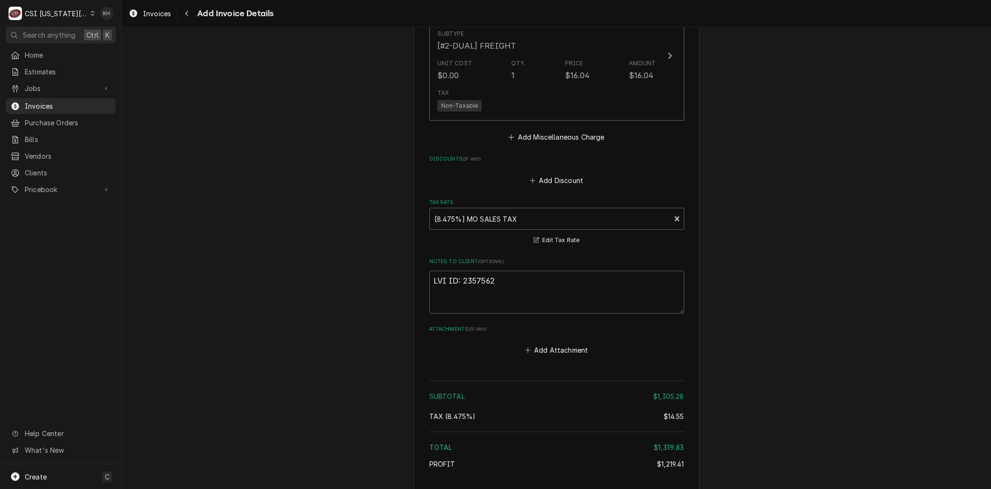
scroll to position [1718, 0]
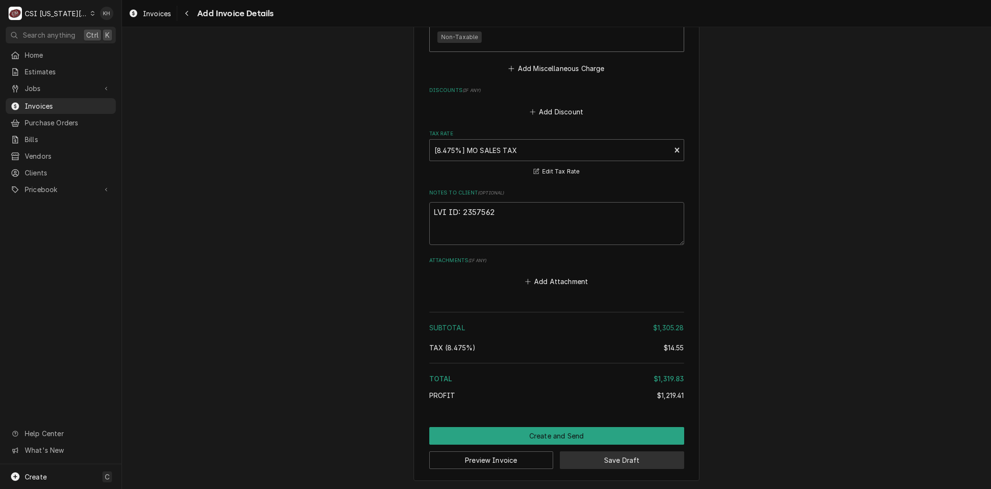
click at [615, 467] on button "Save Draft" at bounding box center [622, 460] width 124 height 18
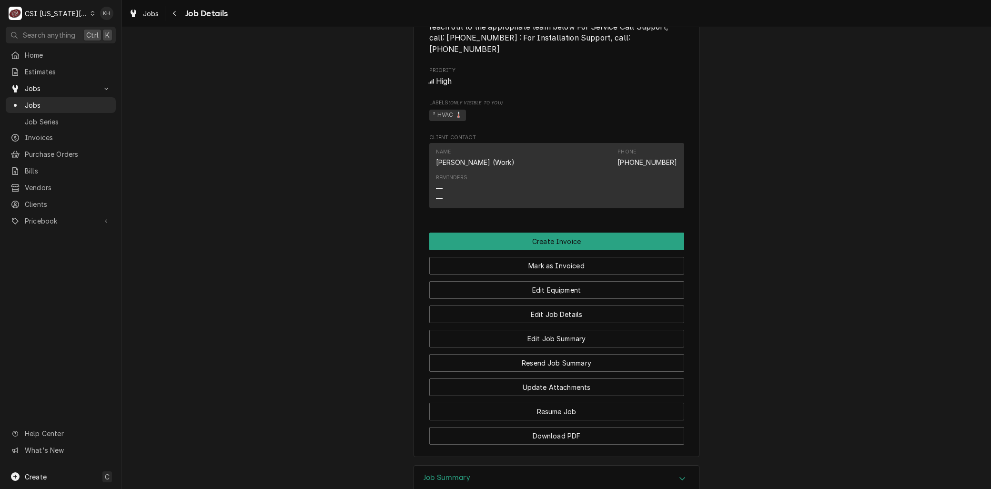
scroll to position [847, 0]
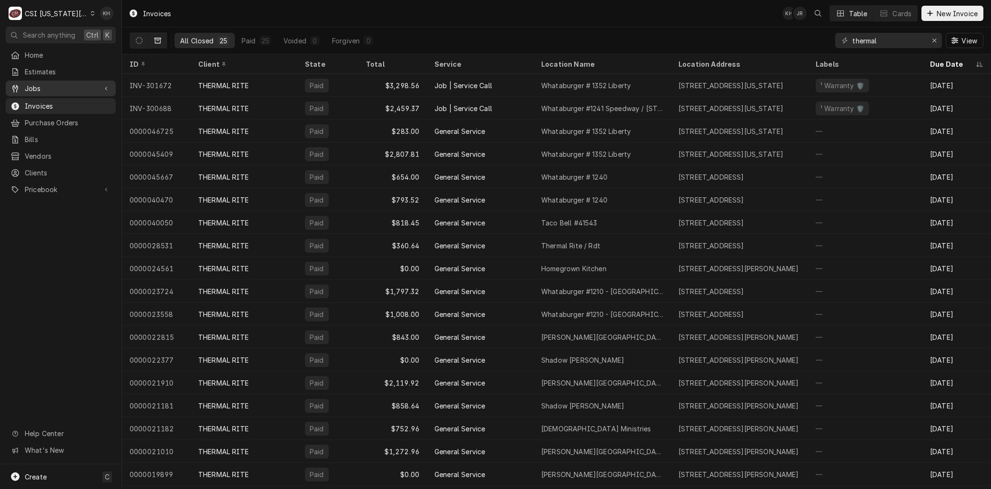
click at [40, 78] on div "Home Estimates Jobs Jobs Job Series Invoices Purchase Orders Bills Vendors Clie…" at bounding box center [60, 122] width 121 height 151
click at [36, 88] on span "Jobs" at bounding box center [61, 88] width 72 height 10
click at [36, 100] on span "Jobs" at bounding box center [68, 105] width 86 height 10
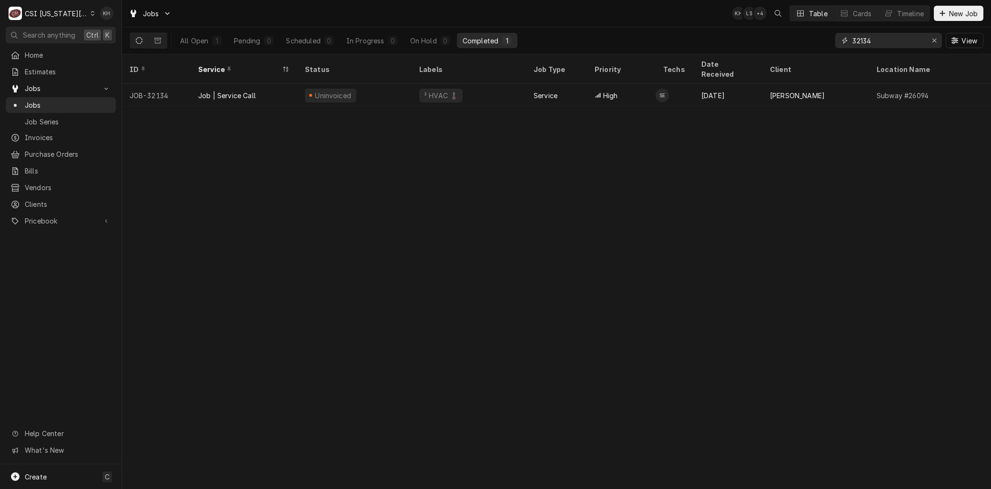
drag, startPoint x: 878, startPoint y: 38, endPoint x: 751, endPoint y: 42, distance: 126.3
click at [756, 41] on div "All Open 1 Pending 0 Scheduled 0 In Progress 0 On Hold 0 Completed 1 32134 View" at bounding box center [557, 40] width 854 height 27
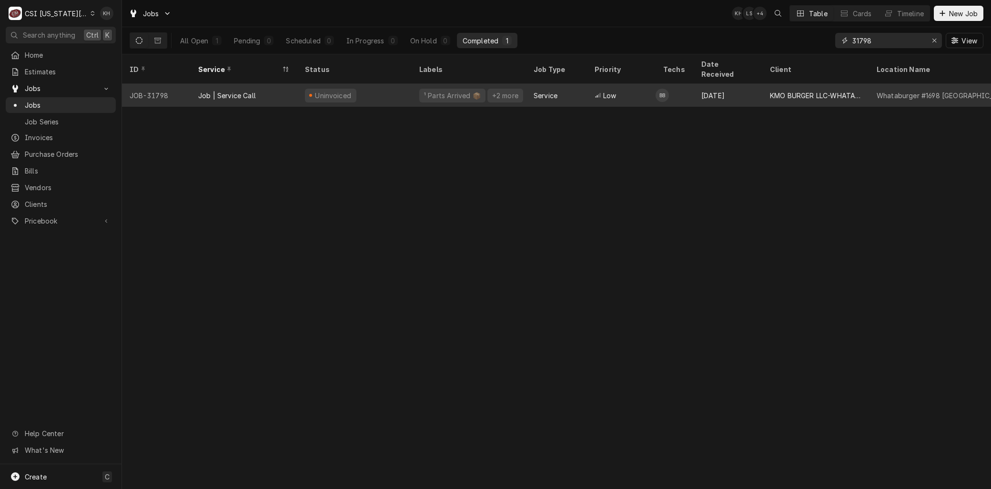
type input "31798"
click at [219, 89] on div "Job | Service Call" at bounding box center [244, 95] width 107 height 23
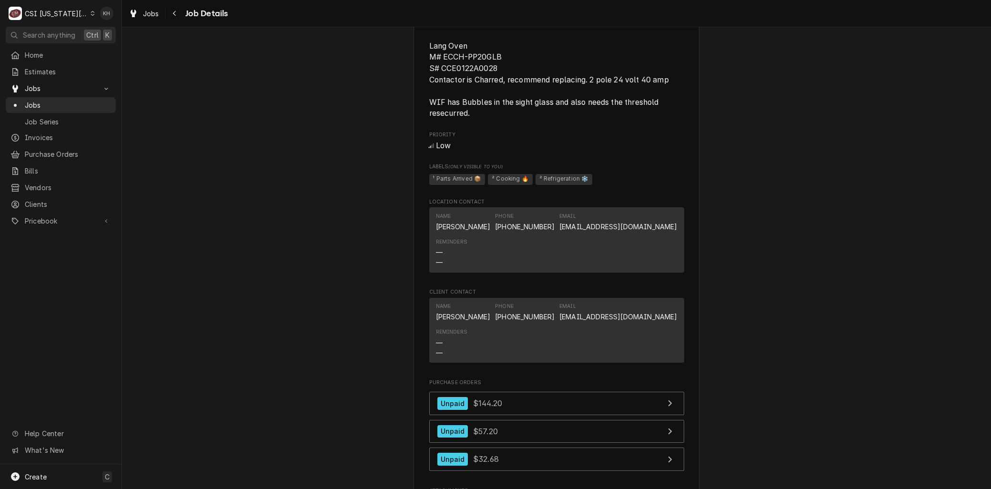
scroll to position [1217, 0]
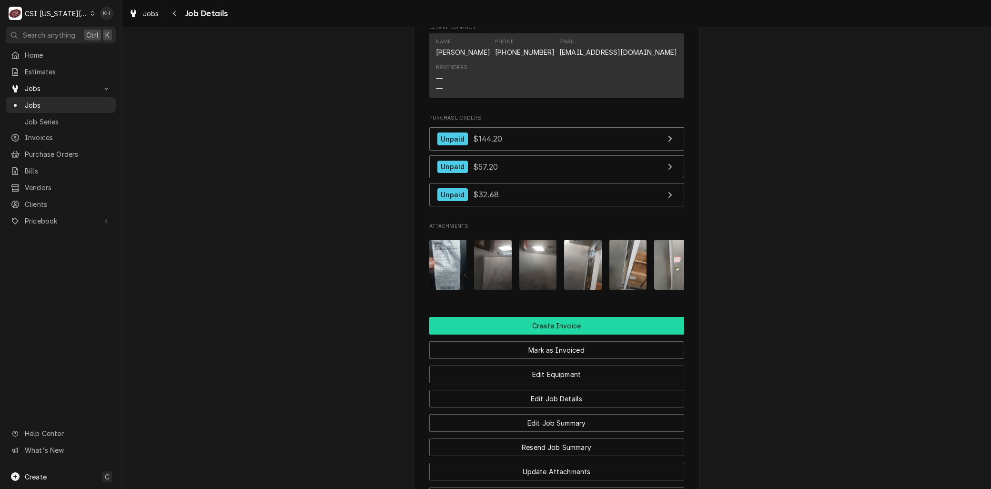
click at [545, 317] on button "Create Invoice" at bounding box center [556, 326] width 255 height 18
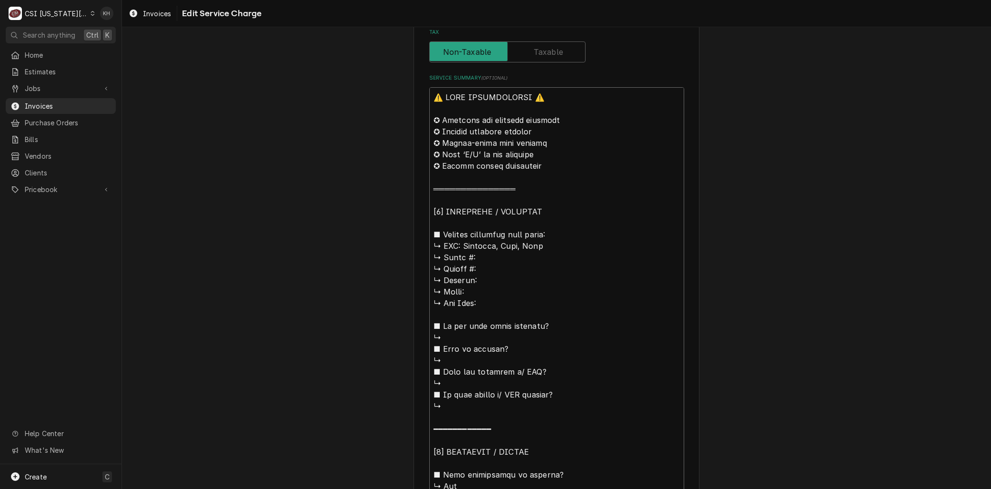
scroll to position [12, 0]
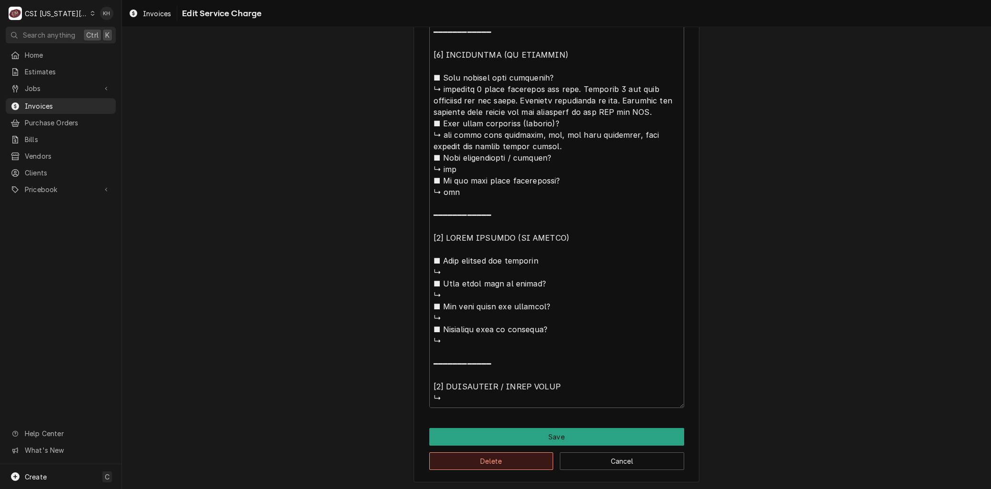
click at [456, 463] on button "Delete" at bounding box center [491, 461] width 124 height 18
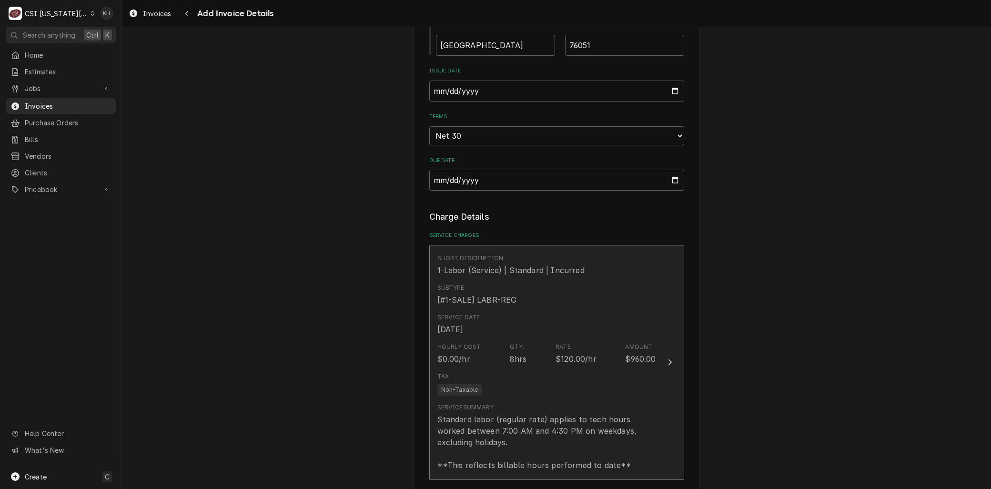
click at [515, 414] on div "Standard labor (regular rate) applies to tech hours worked between 7:00 AM and …" at bounding box center [546, 442] width 219 height 57
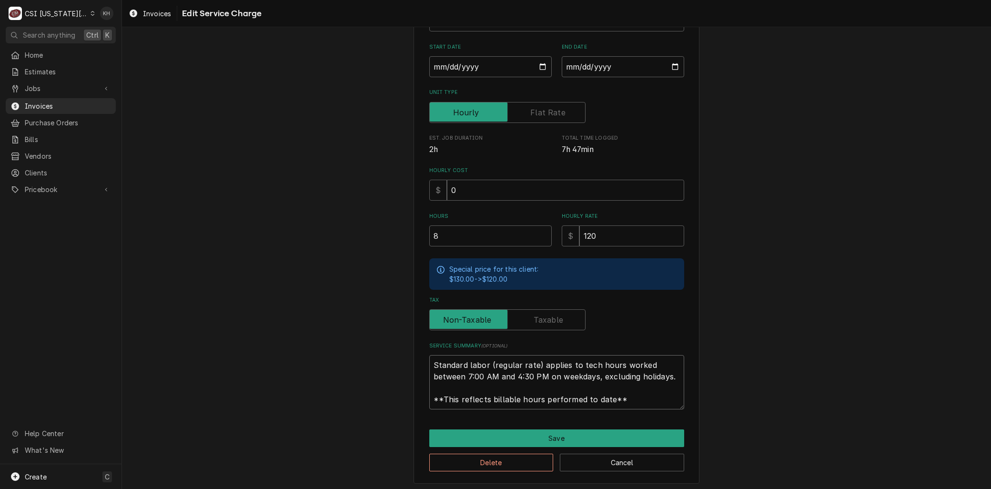
drag, startPoint x: 626, startPoint y: 404, endPoint x: 311, endPoint y: 314, distance: 326.8
click at [311, 314] on div "Use the fields below to edit this service charge Short Description 1-Labor (Ser…" at bounding box center [556, 194] width 869 height 595
paste textarea "⚠️ 𝗙𝗢𝗥𝗠 𝗜𝗡𝗦𝗧𝗥𝗨𝗖𝗧𝗜𝗢𝗡𝗦 ⚠️ ✪ 𝗖𝗼𝗺𝗽𝗹𝗲𝘁𝗲 𝗮𝗹𝗹 𝗿𝗲𝗹𝗲𝘃𝗮𝗻𝘁 𝘀𝗲𝗰𝘁𝗶𝗼𝗻𝘀 ✪ 𝗣𝗿𝗼𝘃𝗶𝗱𝗲 𝗱𝗲𝘁𝗮𝗶𝗹𝗲𝗱 𝗮𝗻𝘀…"
type textarea "x"
type textarea "⚠️ 𝗙𝗢𝗥𝗠 𝗜𝗡𝗦𝗧𝗥𝗨𝗖𝗧𝗜𝗢𝗡𝗦 ⚠️ ✪ 𝗖𝗼𝗺𝗽𝗹𝗲𝘁𝗲 𝗮𝗹𝗹 𝗿𝗲𝗹𝗲𝘃𝗮𝗻𝘁 𝘀𝗲𝗰𝘁𝗶𝗼𝗻𝘀 ✪ 𝗣𝗿𝗼𝘃𝗶𝗱𝗲 𝗱𝗲𝘁𝗮𝗶𝗹𝗲𝗱 𝗮𝗻𝘀…"
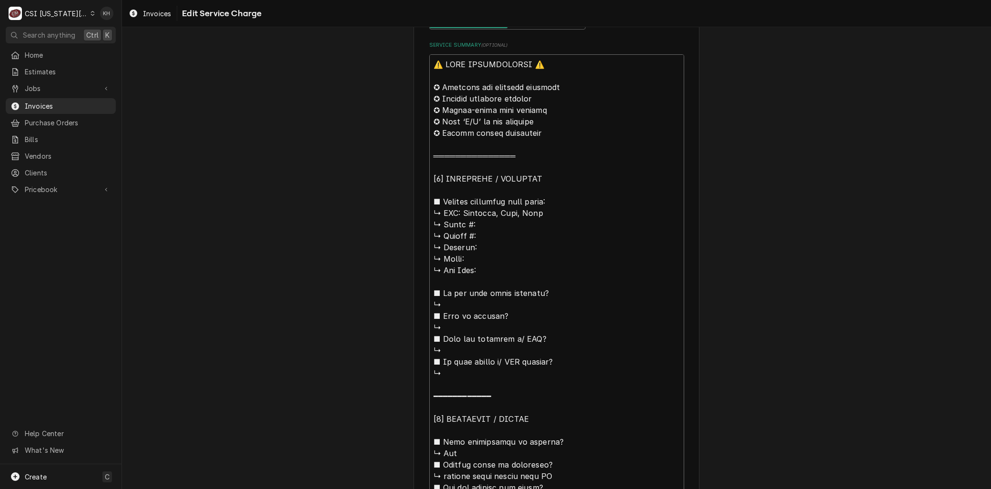
scroll to position [423, 0]
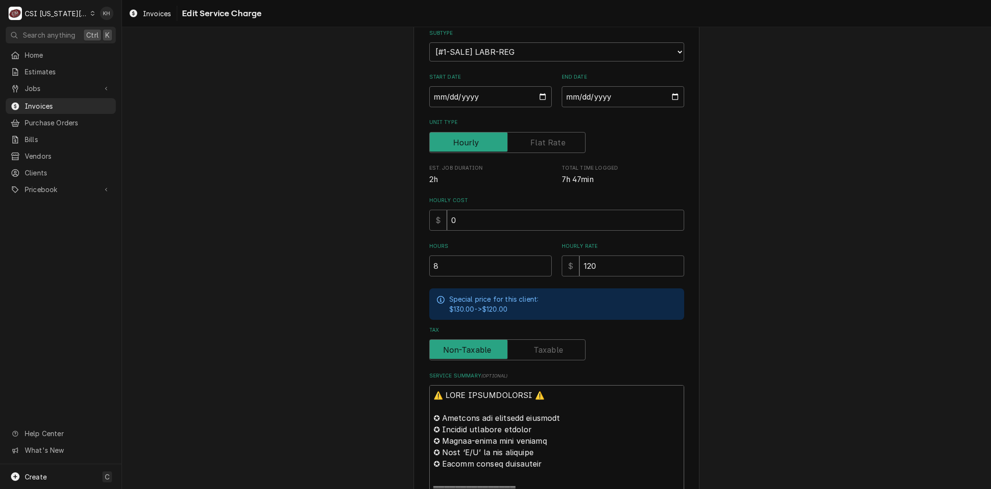
drag, startPoint x: 459, startPoint y: 229, endPoint x: 211, endPoint y: -30, distance: 357.8
click at [211, 0] on html "C CSI Kansas City KH Search anything Ctrl K Home Estimates Jobs Jobs Job Series…" at bounding box center [495, 244] width 991 height 489
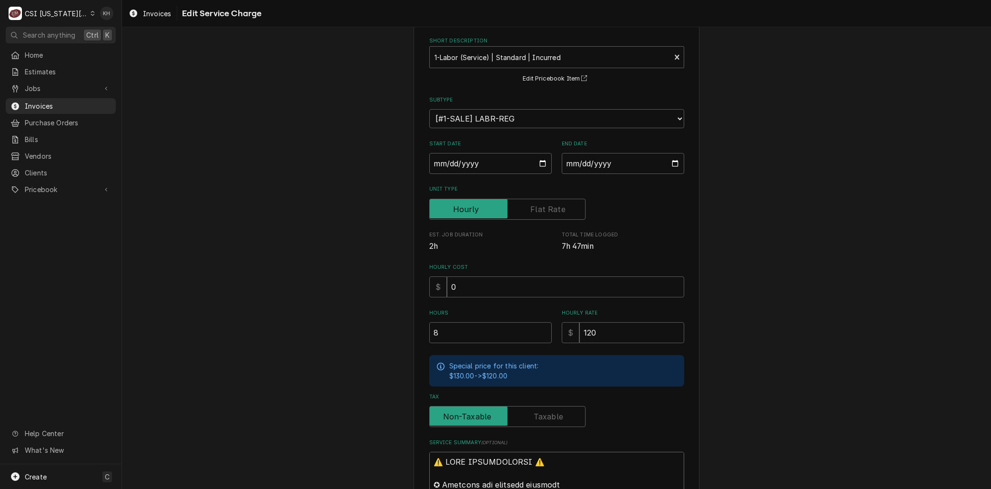
type textarea "x"
type textarea "BEveridge, Lang, Lang ↳ 𝗠𝗼𝗱𝗲𝗹 #: ↳ 𝗦𝗲𝗿𝗶𝗮𝗹 #: ↳ 𝗩𝗼𝗹𝘁𝗮𝗴𝗲: ↳ 𝗣𝗵𝗮𝘀𝗲: ↳ 𝗚𝗮𝘀 𝗧𝘆𝗽𝗲: ■ …"
type textarea "x"
type textarea "BrEveridge, Lang, Lang ↳ 𝗠𝗼𝗱𝗲𝗹 #: ↳ 𝗦𝗲𝗿𝗶𝗮𝗹 #: ↳ 𝗩𝗼𝗹𝘁𝗮𝗴𝗲: ↳ 𝗣𝗵𝗮𝘀𝗲: ↳ 𝗚𝗮𝘀 𝗧𝘆𝗽𝗲: ■…"
type textarea "x"
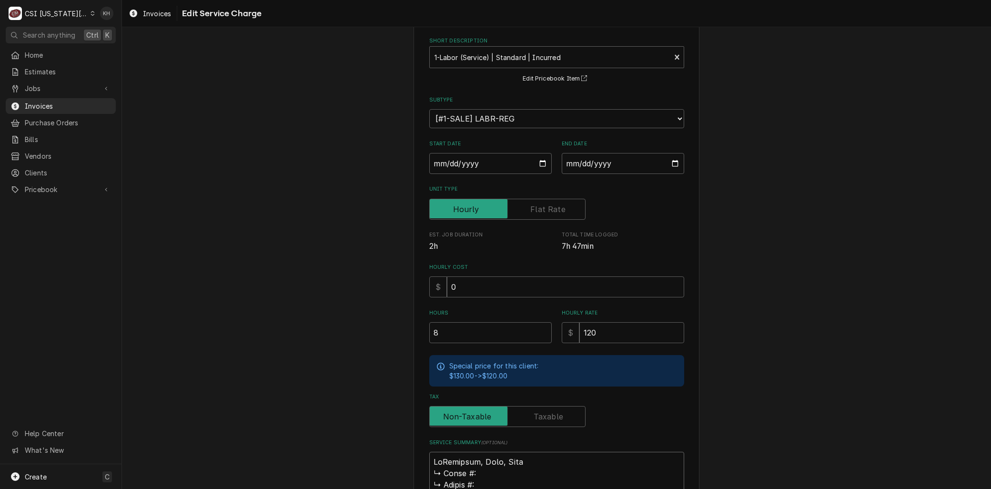
type textarea "BraEveridge, Lang, Lang ↳ 𝗠𝗼𝗱𝗲𝗹 #: ↳ 𝗦𝗲𝗿𝗶𝗮𝗹 #: ↳ 𝗩𝗼𝗹𝘁𝗮𝗴𝗲: ↳ 𝗣𝗵𝗮𝘀𝗲: ↳ 𝗚𝗮𝘀 𝗧𝘆𝗽𝗲: …"
type textarea "x"
type textarea "BranEveridge, Lang, Lang ↳ 𝗠𝗼𝗱𝗲𝗹 #: ↳ 𝗦𝗲𝗿𝗶𝗮𝗹 #: ↳ 𝗩𝗼𝗹𝘁𝗮𝗴𝗲: ↳ 𝗣𝗵𝗮𝘀𝗲: ↳ 𝗚𝗮𝘀 𝗧𝘆𝗽𝗲:…"
type textarea "x"
type textarea "BrandEveridge, Lang, Lang ↳ 𝗠𝗼𝗱𝗲𝗹 #: ↳ 𝗦𝗲𝗿𝗶𝗮𝗹 #: ↳ 𝗩𝗼𝗹𝘁𝗮𝗴𝗲: ↳ 𝗣𝗵𝗮𝘀𝗲: ↳ 𝗚𝗮𝘀 𝗧𝘆𝗽𝗲…"
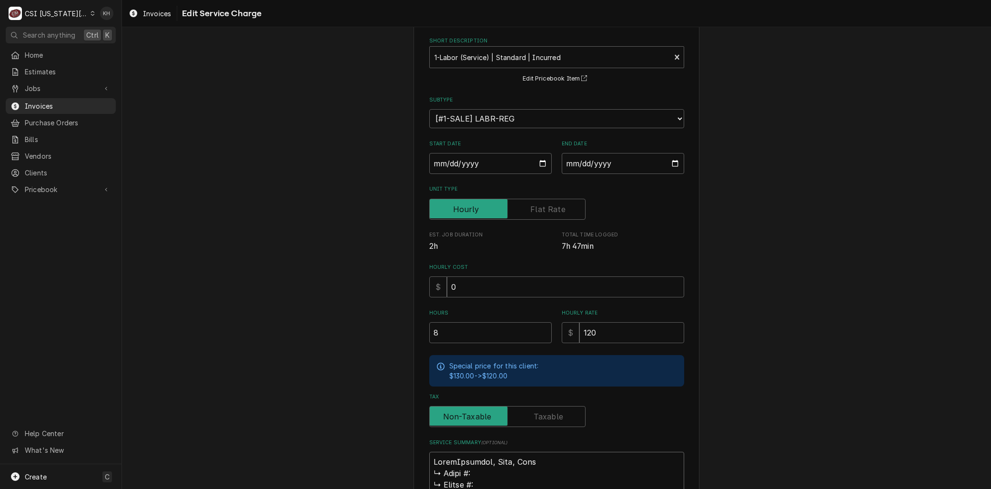
type textarea "x"
type textarea "Brand:Everidge, Lang, Lang ↳ 𝗠𝗼𝗱𝗲𝗹 #: ↳ 𝗦𝗲𝗿𝗶𝗮𝗹 #: ↳ 𝗩𝗼𝗹𝘁𝗮𝗴𝗲: ↳ 𝗣𝗵𝗮𝘀𝗲: ↳ 𝗚𝗮𝘀 𝗧𝘆𝗽…"
type textarea "x"
type textarea "Brand: Everidge, Lang, Lang ↳ 𝗠𝗼𝗱𝗲𝗹 #: ↳ 𝗦𝗲𝗿𝗶𝗮𝗹 #: ↳ 𝗩𝗼𝗹𝘁𝗮𝗴𝗲: ↳ 𝗣𝗵𝗮𝘀𝗲: ↳ 𝗚𝗮𝘀 𝗧𝘆…"
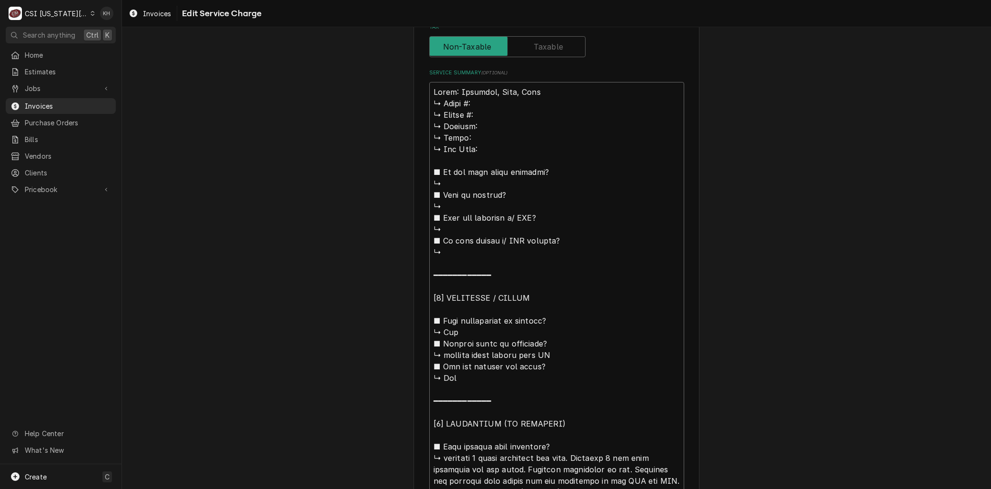
scroll to position [412, 0]
drag, startPoint x: 441, startPoint y: 391, endPoint x: 407, endPoint y: 101, distance: 291.6
click at [407, 101] on div "Use the fields below to edit this service charge Short Description 1-Labor (Ser…" at bounding box center [556, 243] width 869 height 1235
type textarea "x"
type textarea "Brand: Everidge, Lang, Lang eplaced 3 phase contactor for oven. Replaced 6 two …"
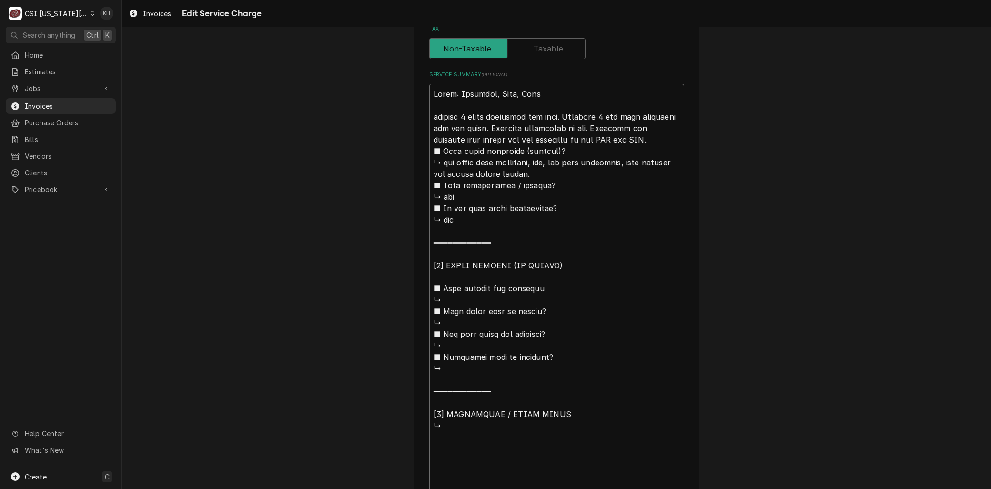
type textarea "x"
type textarea "Brand: Everidge, Lang, Lang eplaced 3 phase contactor for oven. Replaced 6 two …"
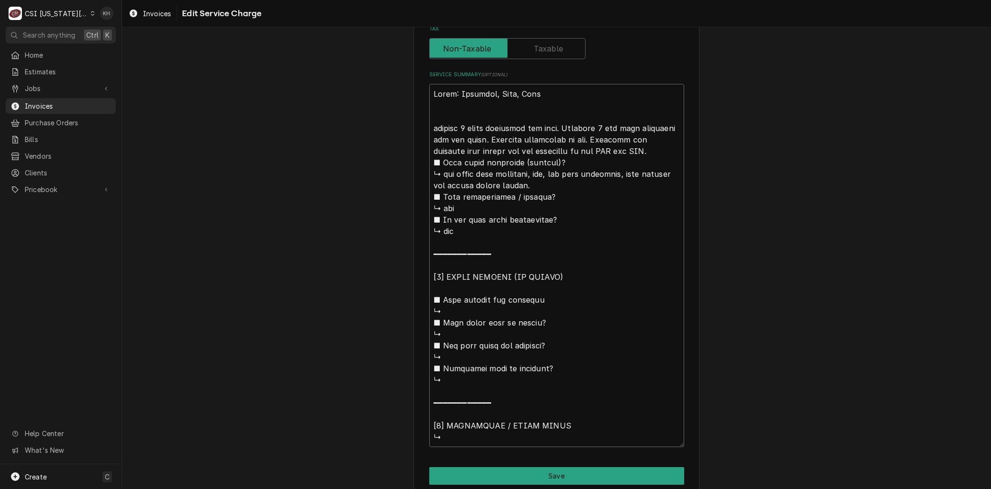
type textarea "x"
type textarea "Brand: Everidge, Lang, Lang Replaced 3 phase contactor for oven. Replaced 6 two…"
type textarea "x"
type textarea "Brand: Everidge, Lang, Lang Reeplaced 3 phase contactor for oven. Replaced 6 tw…"
type textarea "x"
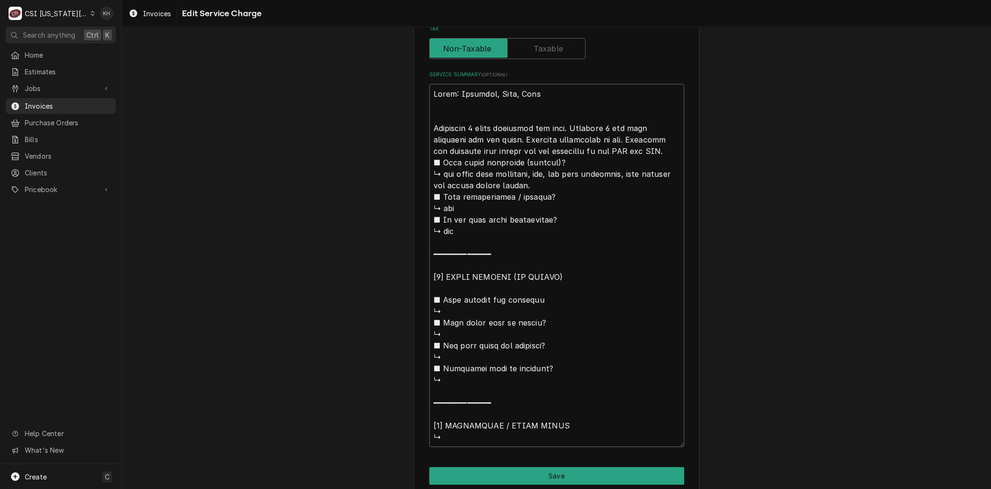
type textarea "Brand: Everidge, Lang, Lang Reteplaced 3 phase contactor for oven. Replaced 6 t…"
type textarea "x"
type textarea "Brand: Everidge, Lang, Lang Retueplaced 3 phase contactor for oven. Replaced 6 …"
type textarea "x"
type textarea "Brand: Everidge, Lang, Lang Retureplaced 3 phase contactor for oven. Replaced 6…"
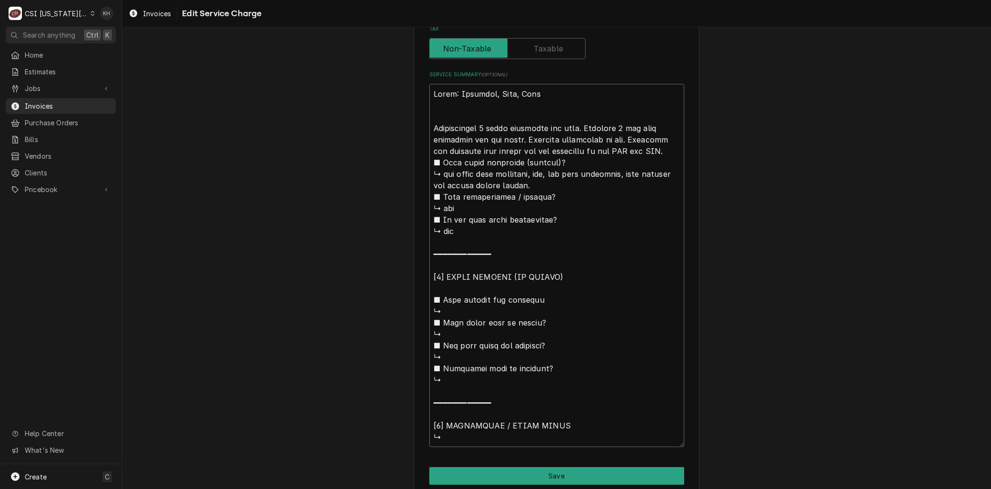
type textarea "x"
type textarea "Brand: Everidge, Lang, Lang Returneplaced 3 phase contactor for oven. Replaced …"
type textarea "x"
type textarea "Brand: Everidge, Lang, Lang Returneeplaced 3 phase contactor for oven. Replaced…"
type textarea "x"
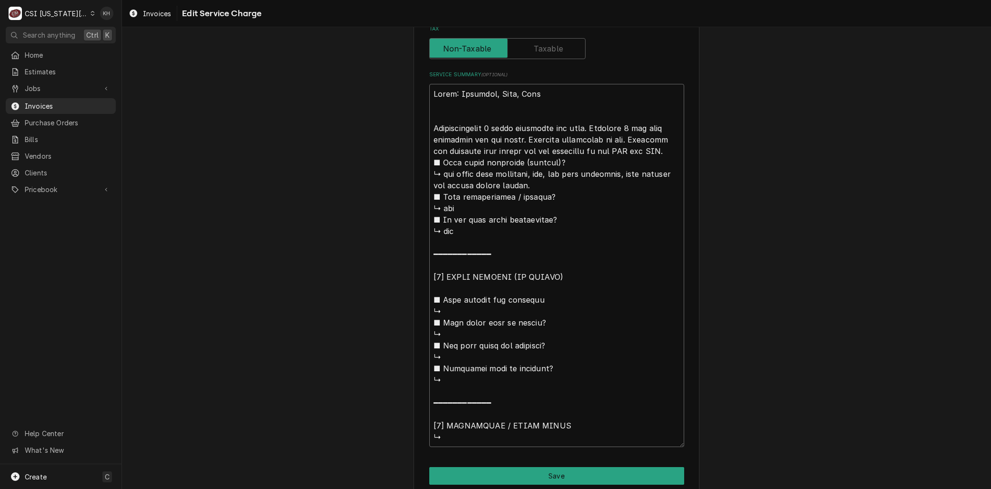
type textarea "Brand: Everidge, Lang, Lang Returnedeplaced 3 phase contactor for oven. Replace…"
type textarea "x"
type textarea "Brand: Everidge, Lang, Lang Returned eplaced 3 phase contactor for oven. Replac…"
type textarea "x"
type textarea "Brand: Everidge, Lang, Lang Returnedeplaced 3 phase contactor for oven. Replace…"
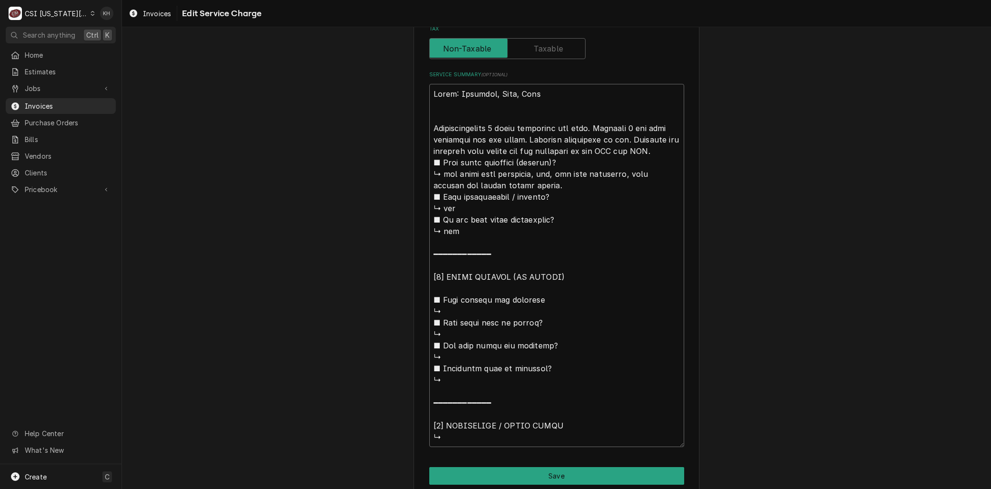
type textarea "x"
type textarea "Brand: Everidge, Lang, Lang Returneeplaced 3 phase contactor for oven. Replaced…"
type textarea "x"
type textarea "Brand: Everidge, Lang, Lang Returneplaced 3 phase contactor for oven. Replaced …"
type textarea "x"
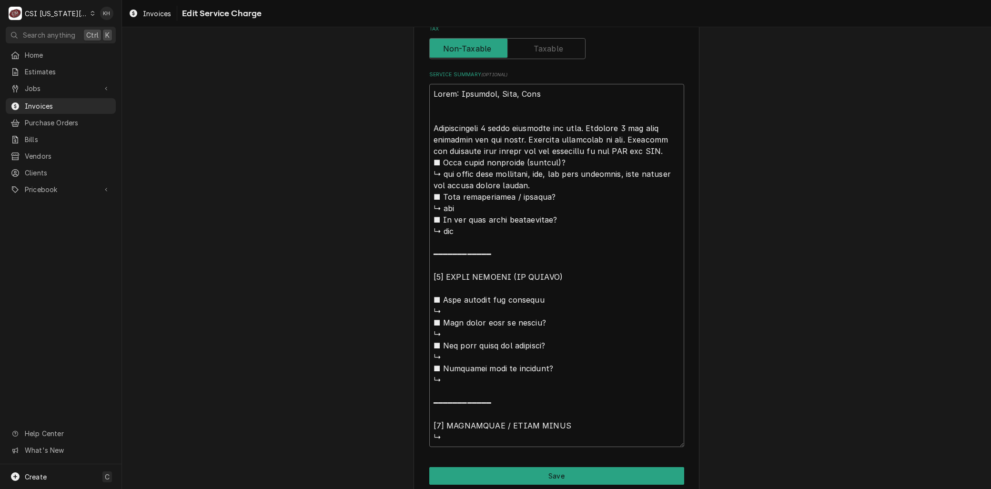
type textarea "Brand: Everidge, Lang, Lang Retureplaced 3 phase contactor for oven. Replaced 6…"
type textarea "x"
type textarea "Brand: Everidge, Lang, Lang Retueplaced 3 phase contactor for oven. Replaced 6 …"
type textarea "x"
type textarea "Brand: Everidge, Lang, Lang Reteplaced 3 phase contactor for oven. Replaced 6 t…"
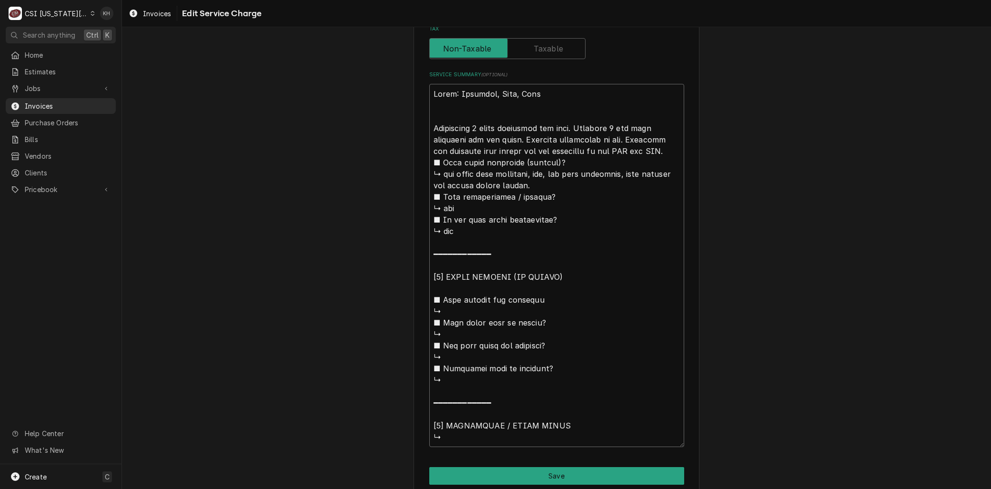
type textarea "x"
type textarea "Brand: Everidge, Lang, Lang Reeplaced 3 phase contactor for oven. Replaced 6 tw…"
type textarea "x"
type textarea "Brand: Everidge, Lang, Lang Replaced 3 phase contactor for oven. Replaced 6 two…"
type textarea "x"
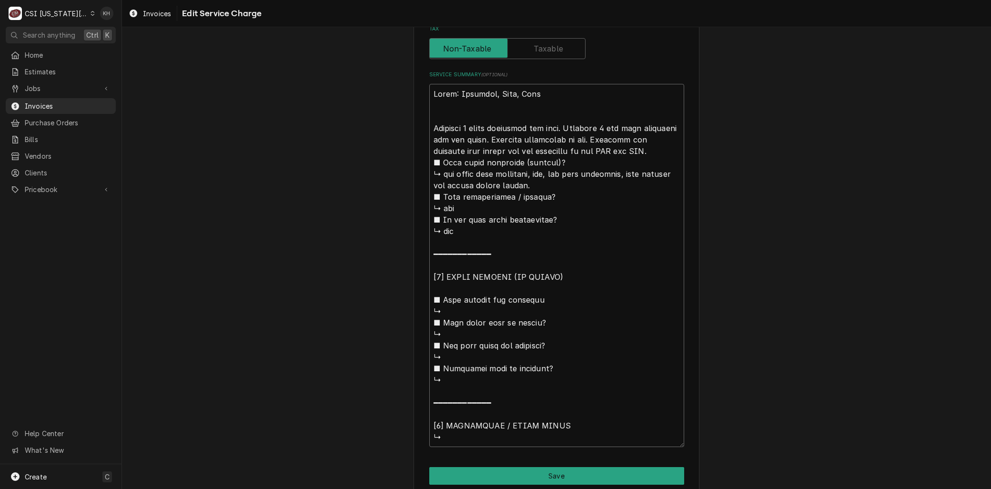
type textarea "Brand: Everidge, Lang, Lang DReplaced 3 phase contactor for oven. Replaced 6 tw…"
type textarea "x"
type textarea "Brand: Everidge, Lang, Lang DuReplaced 3 phase contactor for oven. Replaced 6 t…"
type textarea "x"
type textarea "Brand: Everidge, Lang, Lang DurReplaced 3 phase contactor for oven. Replaced 6 …"
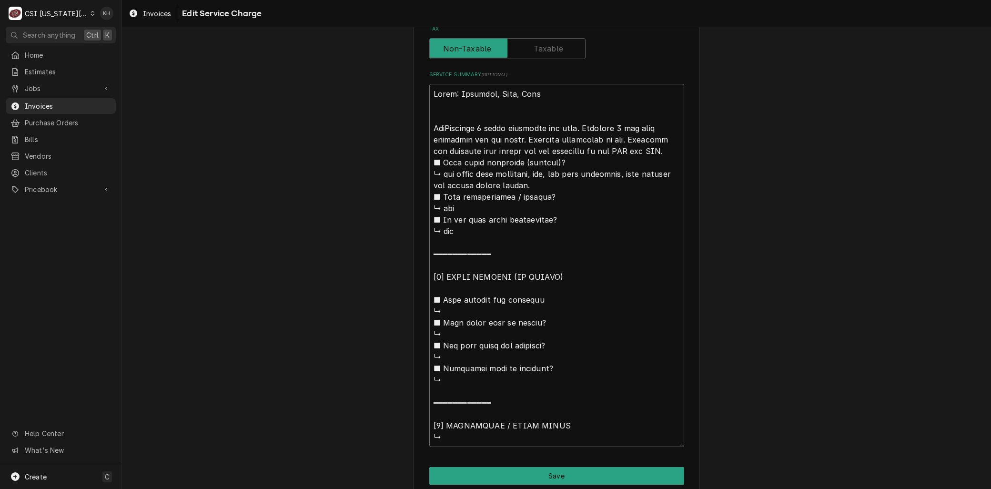
type textarea "x"
type textarea "Brand: Everidge, Lang, Lang DuriReplaced 3 phase contactor for oven. Replaced 6…"
type textarea "x"
type textarea "Brand: Everidge, Lang, Lang DurinReplaced 3 phase contactor for oven. Replaced …"
type textarea "x"
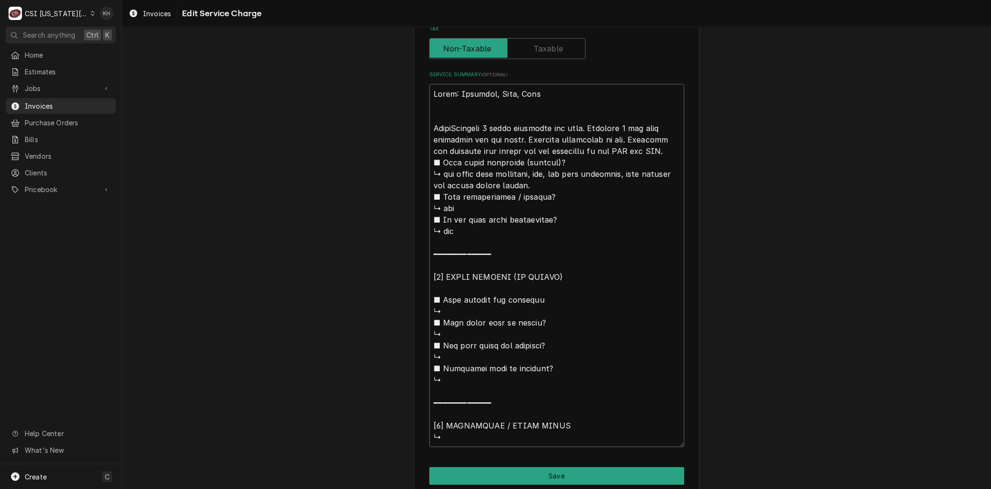
type textarea "Brand: Everidge, Lang, Lang DuringReplaced 3 phase contactor for oven. Replaced…"
type textarea "x"
type textarea "Brand: Everidge, Lang, Lang During Replaced 3 phase contactor for oven. Replace…"
type textarea "x"
type textarea "Brand: Everidge, Lang, Lang During PReplaced 3 phase contactor for oven. Replac…"
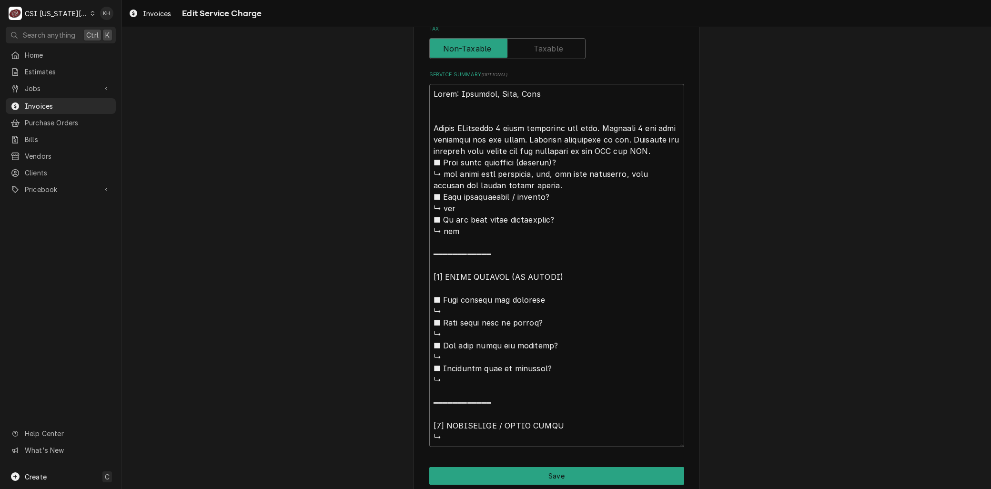
type textarea "x"
type textarea "Brand: Everidge, Lang, Lang During PMReplaced 3 phase contactor for oven. Repla…"
type textarea "x"
type textarea "Brand: Everidge, Lang, Lang During PM,Replaced 3 phase contactor for oven. Repl…"
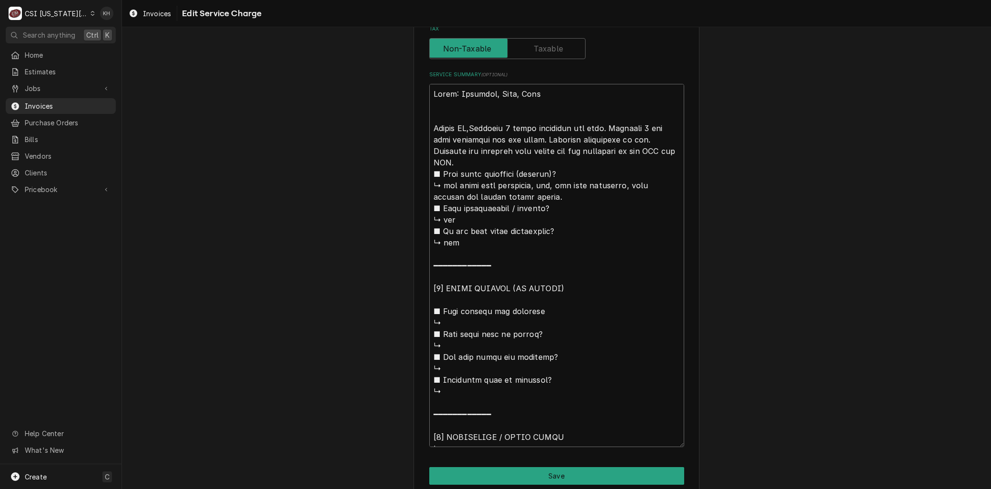
type textarea "x"
type textarea "Brand: Everidge, Lang, Lang During PM, Replaced 3 phase contactor for oven. Rep…"
click at [615, 126] on textarea "Service Summary ( optional )" at bounding box center [556, 265] width 255 height 363
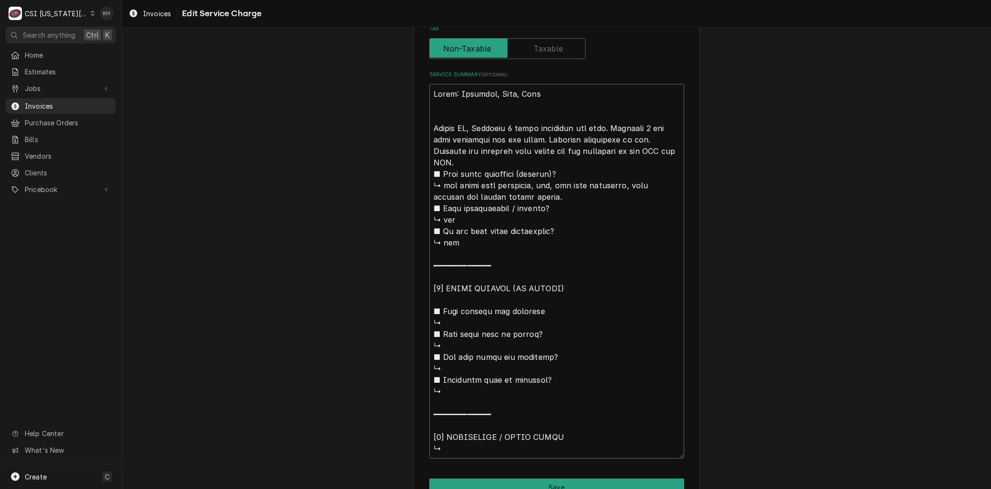
type textarea "x"
type textarea "Brand: Everidge, Lang, Lang During PM, Replaced 3 phase contactor for oven. Rep…"
type textarea "x"
type textarea "Brand: Everidge, Lang, Lang During PM, Replaced 3 phase contactor for oven. Rep…"
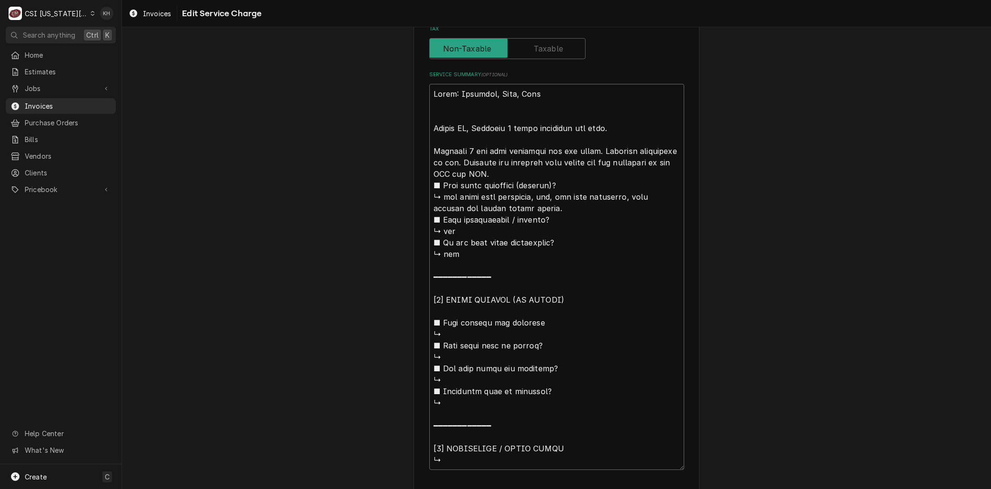
drag, startPoint x: 553, startPoint y: 149, endPoint x: 639, endPoint y: 175, distance: 90.1
click at [553, 149] on textarea "Service Summary ( optional )" at bounding box center [556, 277] width 255 height 386
type textarea "x"
type textarea "Brand: Everidge, Lang, Lang During PM, Replaced 3 phase contactor for oven. Rep…"
type textarea "x"
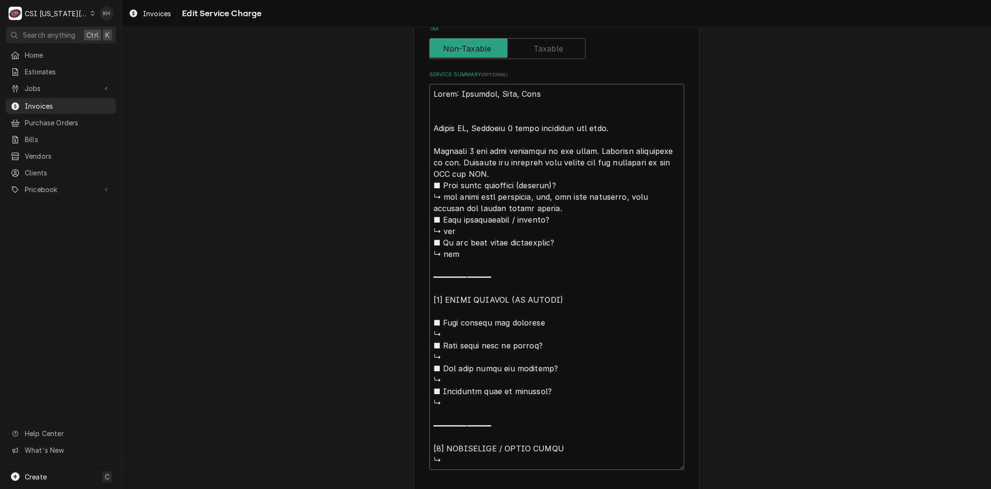
type textarea "Brand: Everidge, Lang, Lang During PM, Replaced 3 phase contactor for oven. Rep…"
type textarea "x"
type textarea "Brand: Everidge, Lang, Lang During PM, Replaced 3 phase contactor for oven. Rep…"
type textarea "x"
type textarea "Brand: Everidge, Lang, Lang During PM, Replaced 3 phase contactor for oven. Rep…"
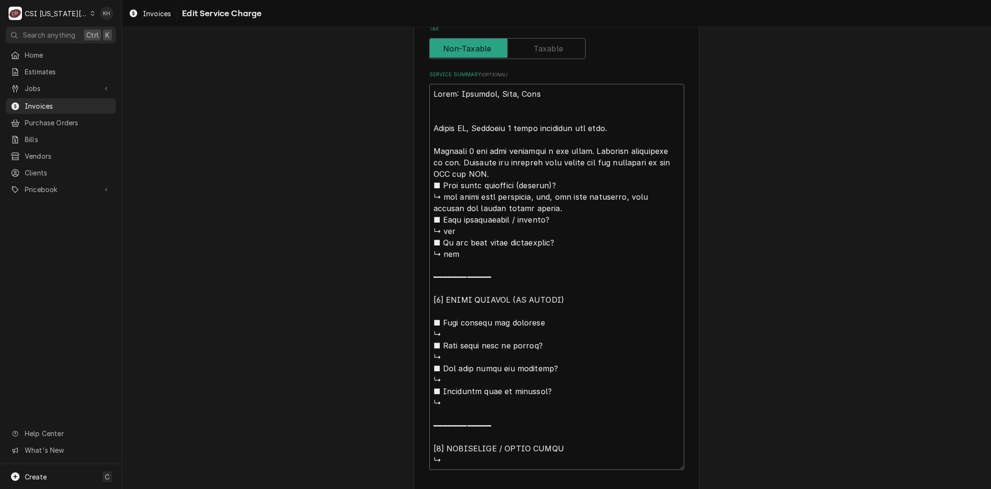
type textarea "x"
type textarea "Brand: Everidge, Lang, Lang During PM, Replaced 3 phase contactor for oven. Rep…"
click at [589, 125] on textarea "Service Summary ( optional )" at bounding box center [556, 277] width 255 height 386
type textarea "x"
type textarea "Brand: Everidge, Lang, Lang During PM, Replaced 3 phase contactor fo oven. Repl…"
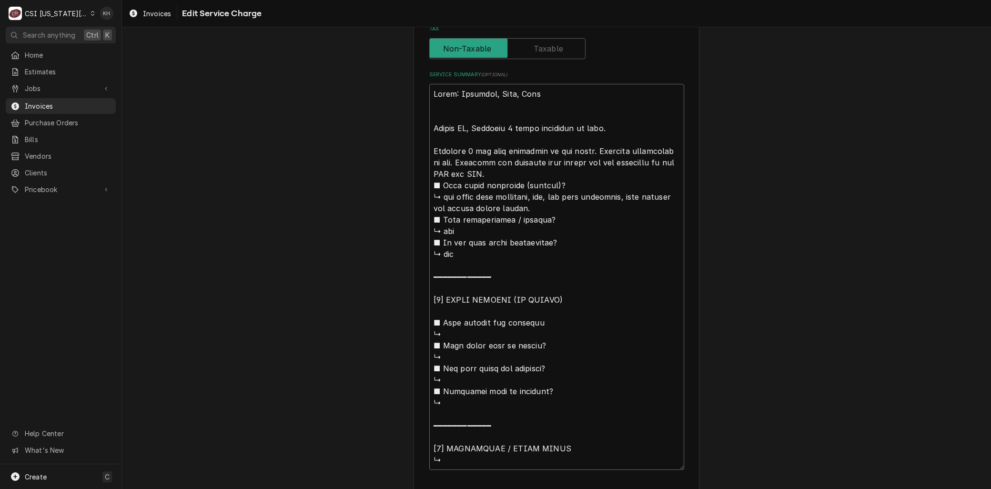
type textarea "x"
type textarea "Brand: Everidge, Lang, Lang During PM, Replaced 3 phase contactor f oven. Repla…"
type textarea "x"
type textarea "Brand: Everidge, Lang, Lang During PM, Replaced 3 phase contactor oven. Replace…"
type textarea "x"
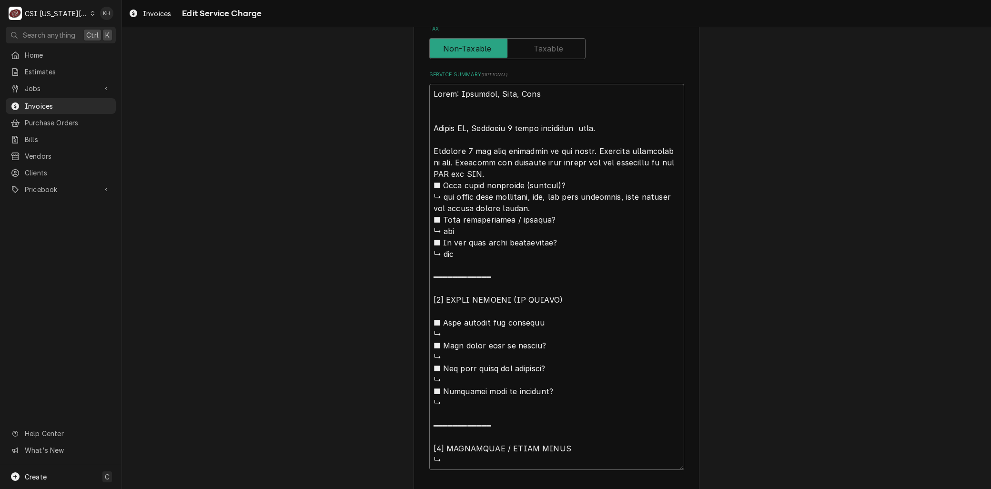
type textarea "Brand: Everidge, Lang, Lang During PM, Replaced 3 phase contactor o oven. Repla…"
type textarea "x"
type textarea "Brand: Everidge, Lang, Lang During PM, Replaced 3 phase contactor on oven. Repl…"
type textarea "x"
type textarea "Brand: Everidge, Lang, Lang During PM, Replaced 3 phase contactor on oven. Repl…"
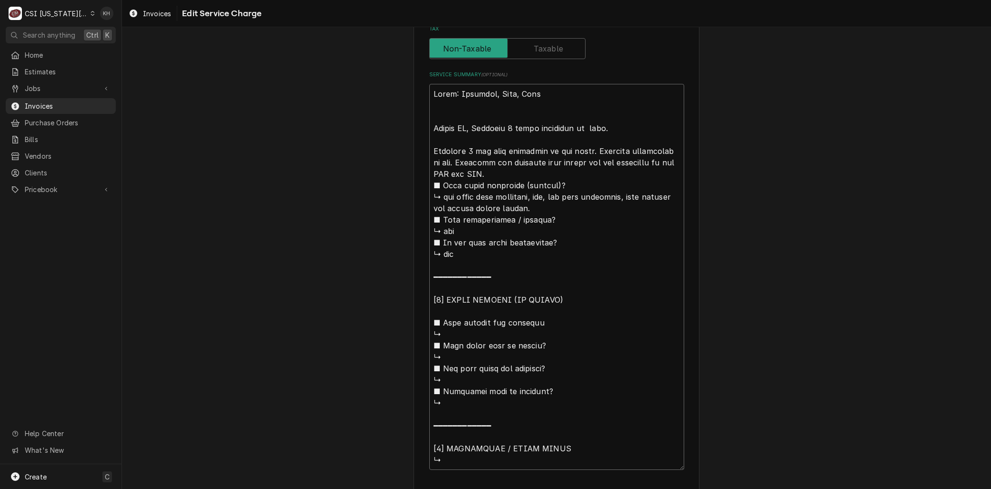
type textarea "x"
type textarea "Brand: Everidge, Lang, Lang During PM, Replaced 3 phase contactor on t oven. Re…"
type textarea "x"
type textarea "Brand: Everidge, Lang, Lang During PM, Replaced 3 phase contactor on the oven. …"
click at [587, 148] on textarea "Service Summary ( optional )" at bounding box center [556, 277] width 255 height 386
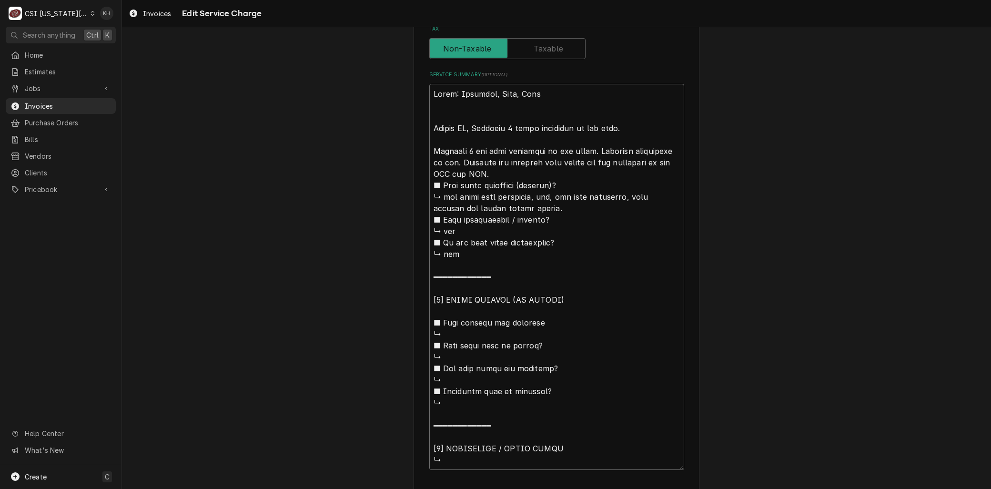
type textarea "x"
type textarea "Brand: Everidge, Lang, Lang During PM, Replaced 3 phase contactor on the oven. …"
type textarea "x"
type textarea "Brand: Everidge, Lang, Lang During PM, Replaced 3 phase contactor on the oven. …"
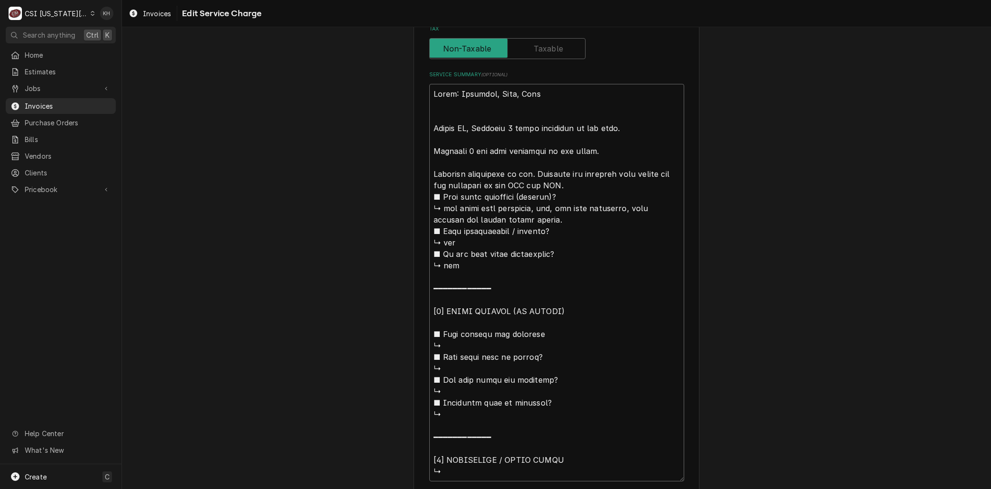
type textarea "x"
type textarea "Brand: Everidge, Lang, Lang During PM, Replaced 3 phase contactor on the oven. …"
type textarea "x"
type textarea "Brand: Everidge, Lang, Lang During PM, Replaced 3 phase contactor on the oven. …"
type textarea "x"
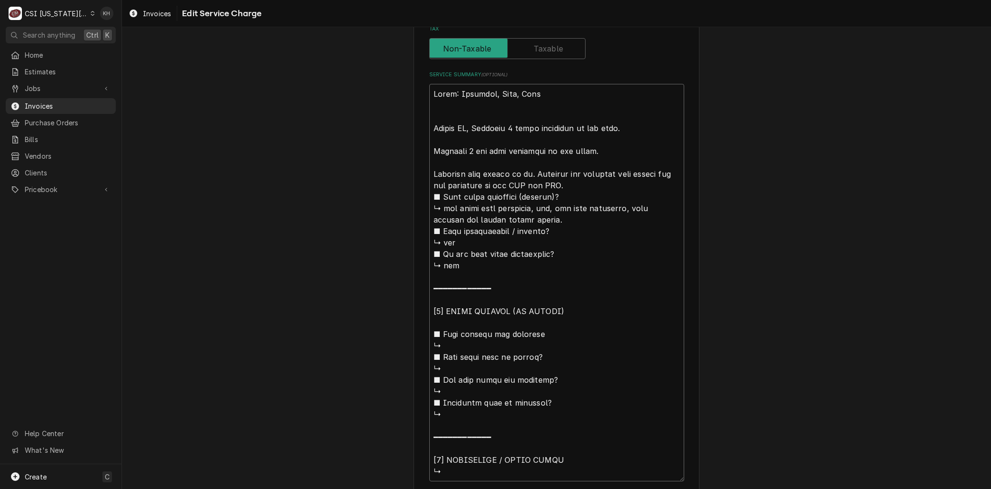
type textarea "Brand: Everidge, Lang, Lang During PM, Replaced 3 phase contactor on the oven. …"
type textarea "x"
type textarea "Brand: Everidge, Lang, Lang During PM, Replaced 3 phase contactor on the oven. …"
type textarea "x"
type textarea "Brand: Everidge, Lang, Lang During PM, Replaced 3 phase contactor on the oven. …"
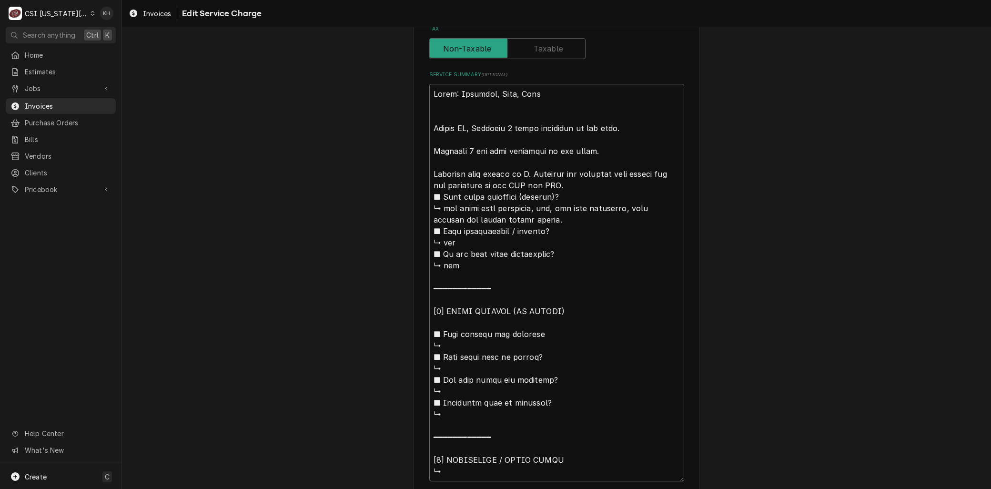
type textarea "x"
type textarea "Brand: Everidge, Lang, Lang During PM, Replaced 3 phase contactor on the oven. …"
type textarea "x"
type textarea "Brand: Everidge, Lang, Lang During PM, Replaced 3 phase contactor on the oven. …"
type textarea "x"
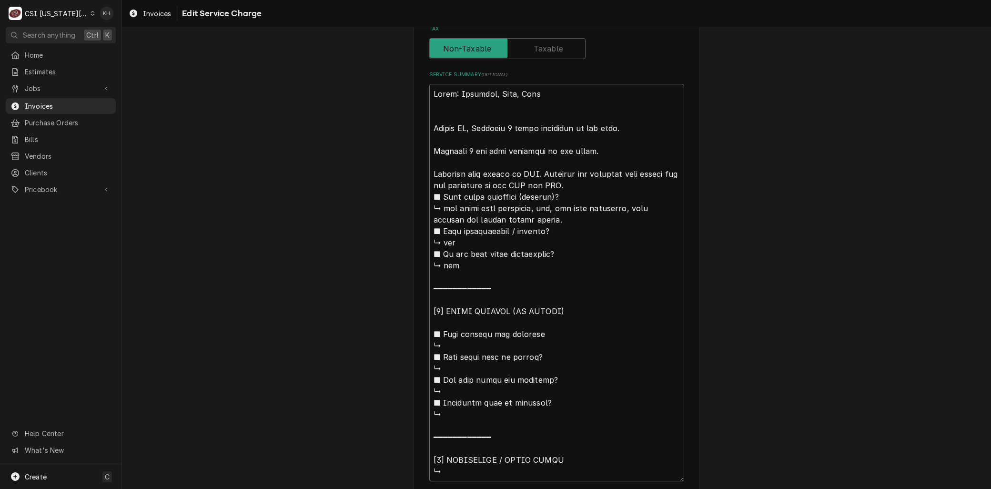
type textarea "Brand: Everidge, Lang, Lang During PM, Replaced 3 phase contactor on the oven. …"
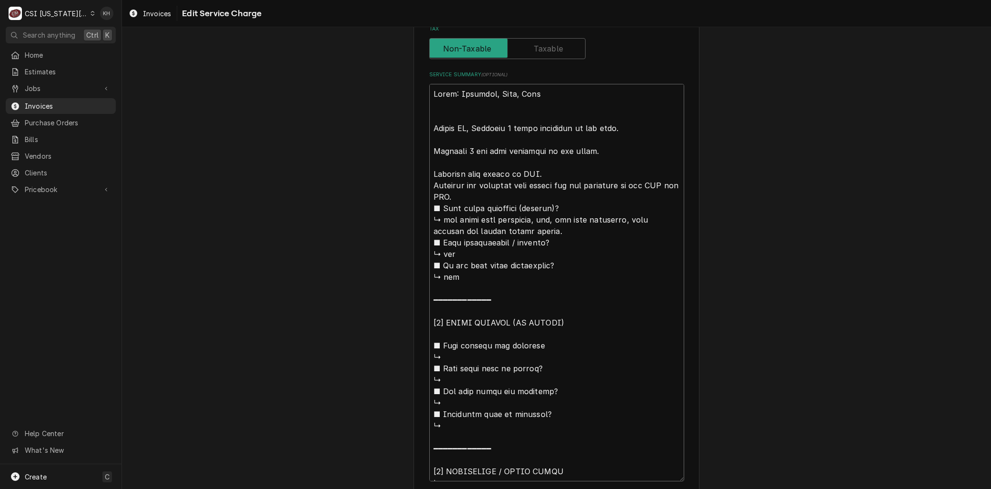
type textarea "x"
type textarea "Brand: Everidge, Lang, Lang During PM, Replaced 3 phase contactor on the oven. …"
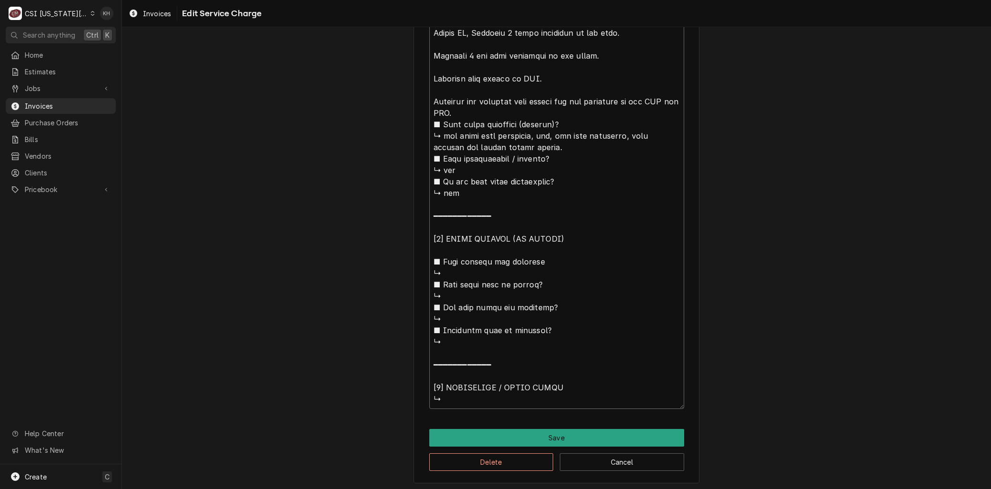
drag, startPoint x: 469, startPoint y: 205, endPoint x: 848, endPoint y: 516, distance: 490.1
click at [848, 488] on html "C CSI Kansas City KH Search anything Ctrl K Home Estimates Jobs Jobs Job Series…" at bounding box center [495, 244] width 991 height 489
type textarea "x"
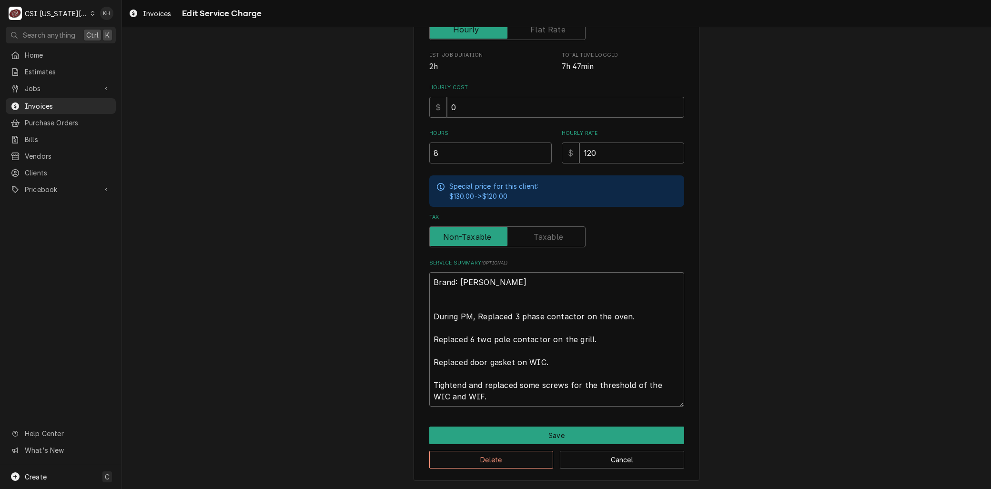
scroll to position [221, 0]
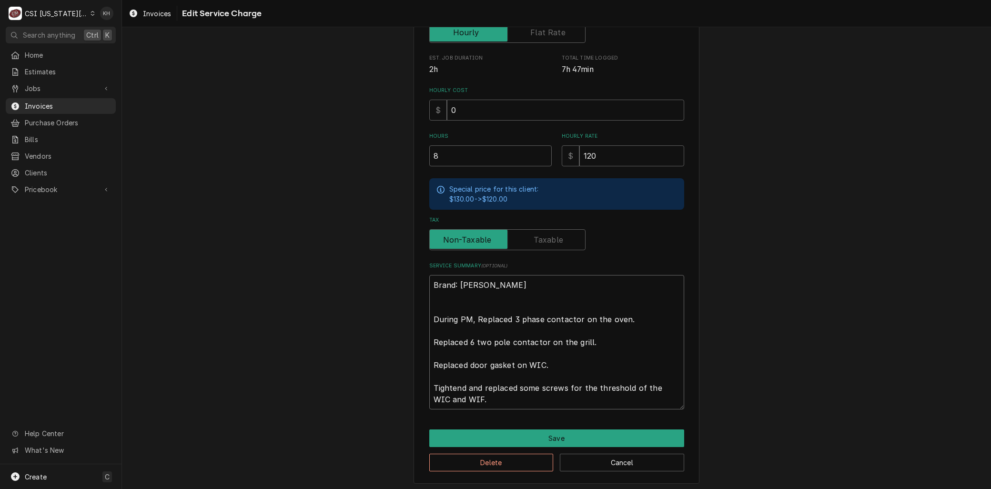
type textarea "Brand: Everidge, Lang, Lang During PM, Replaced 3 phase contactor on the oven. …"
type textarea "x"
type textarea "Brand: Everidge, Lang, Lang During PM, Replaced 3 phase contactor on the oven. …"
click at [527, 437] on button "Save" at bounding box center [556, 438] width 255 height 18
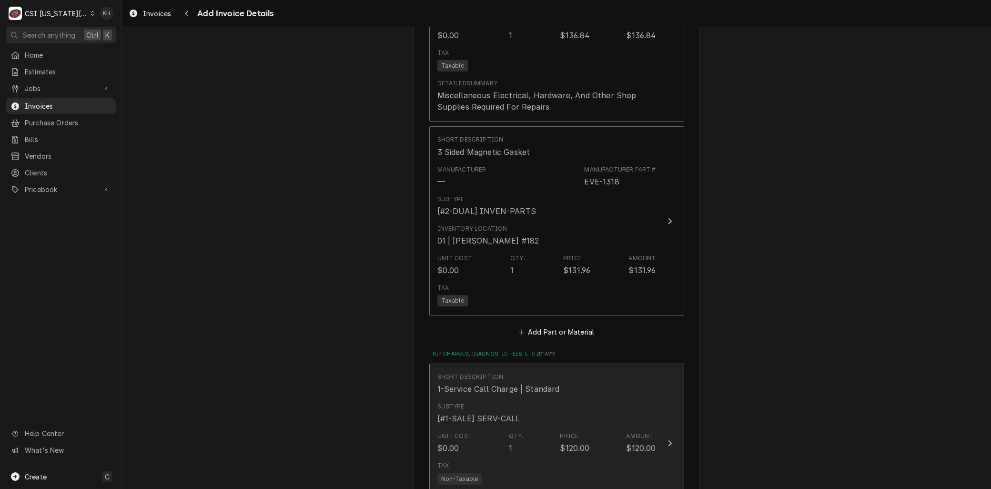
scroll to position [1959, 0]
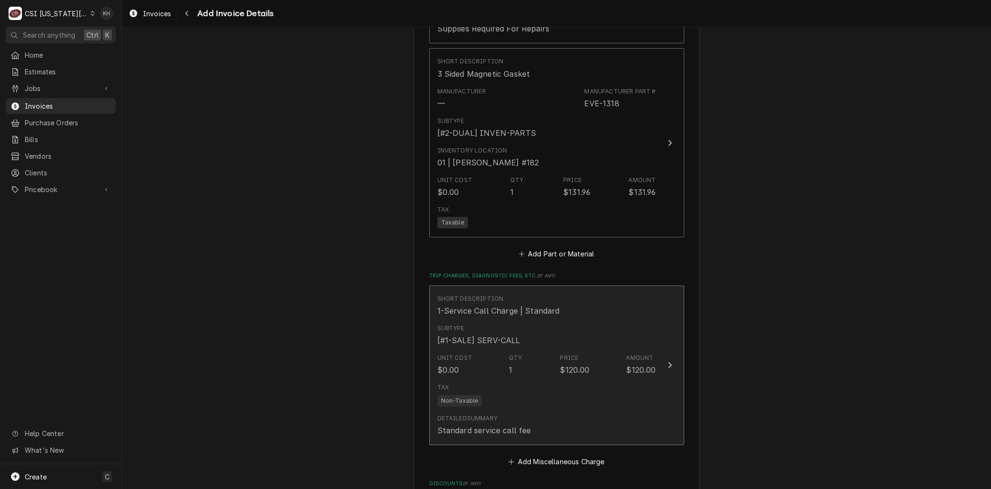
click at [498, 350] on div "Unit Cost $0.00 Qty. 1 Price $120.00 Amount $120.00" at bounding box center [546, 365] width 219 height 30
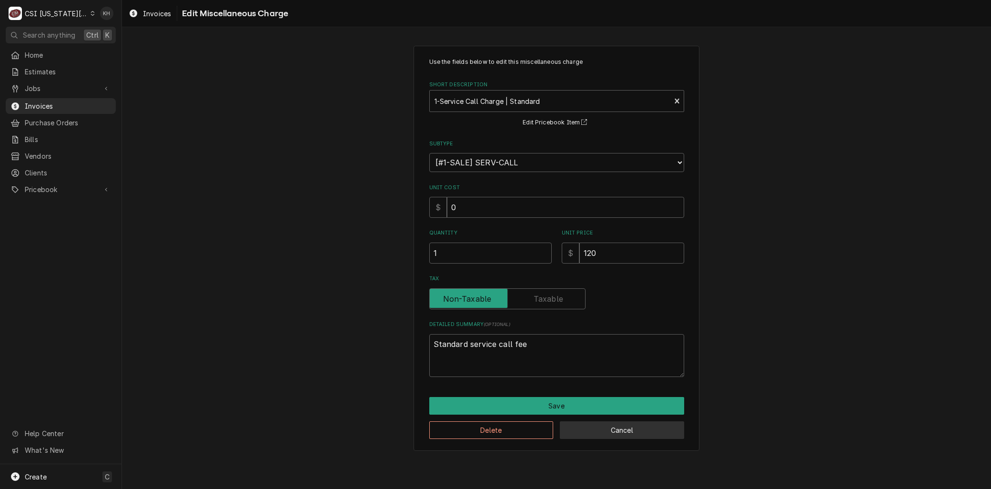
click at [593, 430] on button "Cancel" at bounding box center [622, 430] width 124 height 18
type textarea "x"
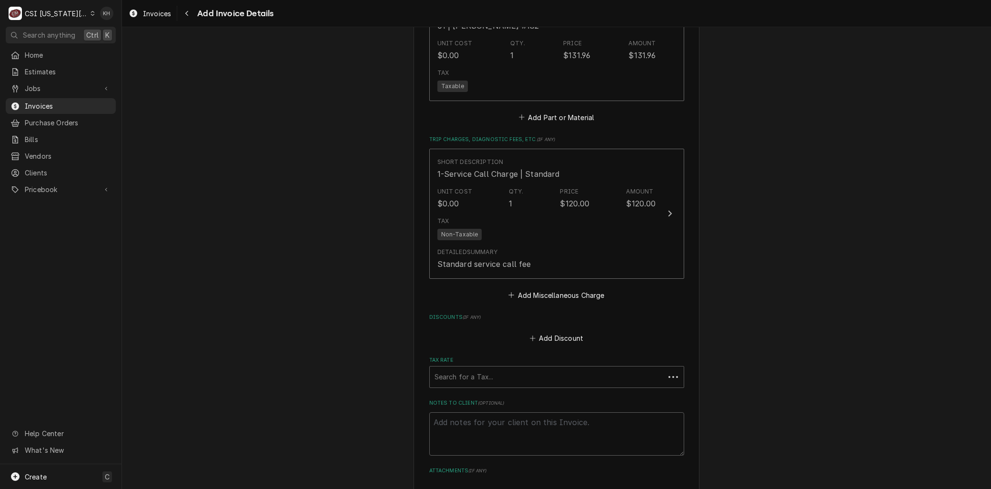
scroll to position [2095, 0]
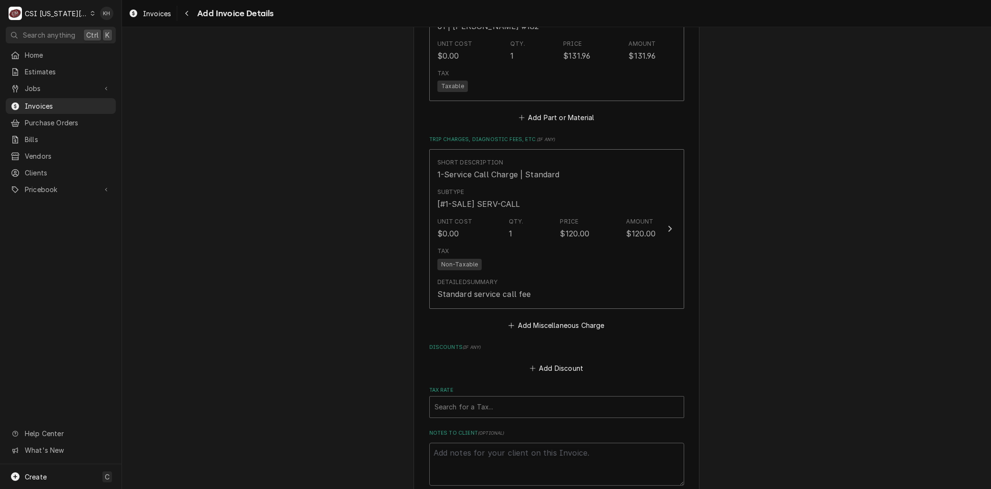
click at [534, 318] on button "Add Miscellaneous Charge" at bounding box center [556, 324] width 99 height 13
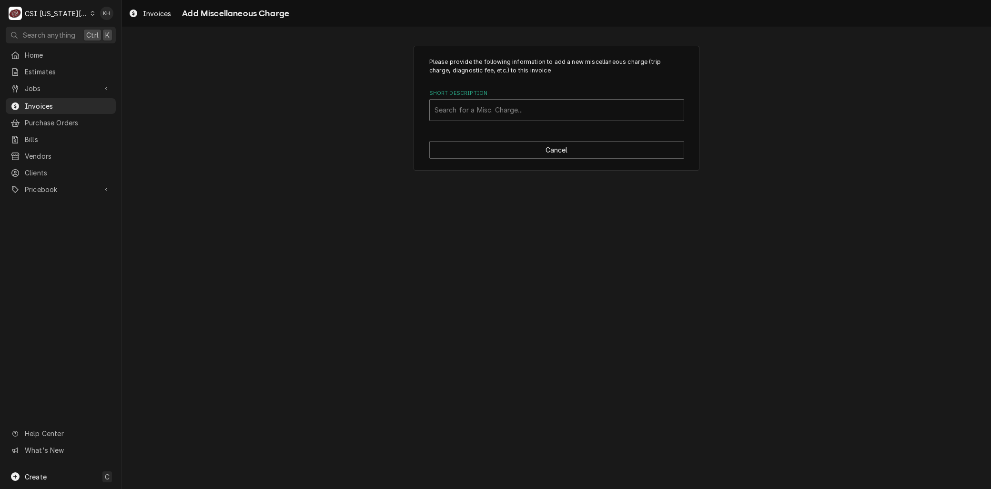
click at [446, 112] on div "Short Description" at bounding box center [556, 109] width 244 height 17
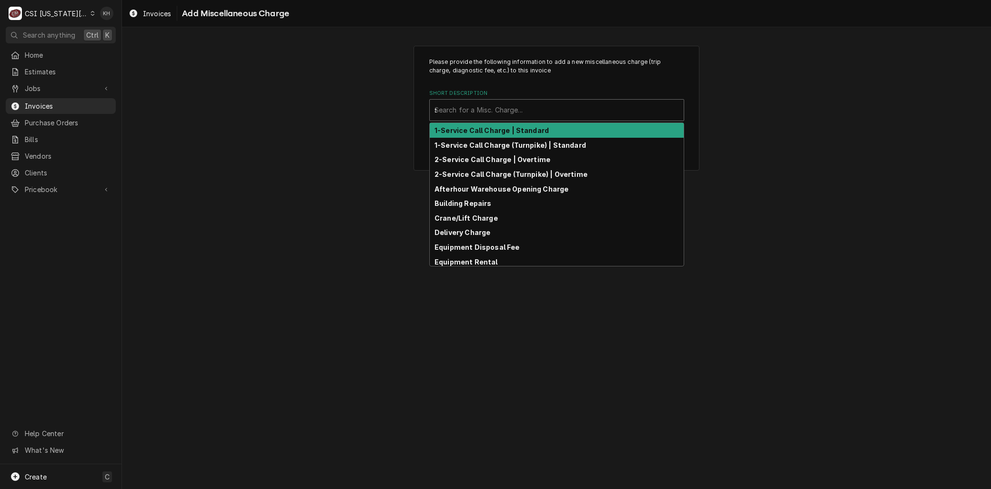
type input "ship"
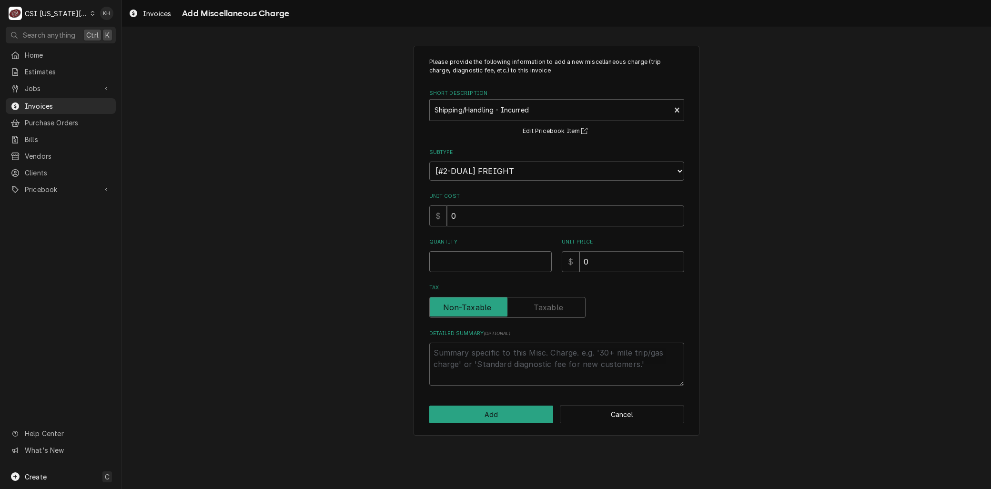
click at [465, 264] on input "Quantity" at bounding box center [490, 261] width 122 height 21
type textarea "x"
type input "1"
type textarea "x"
type input "2"
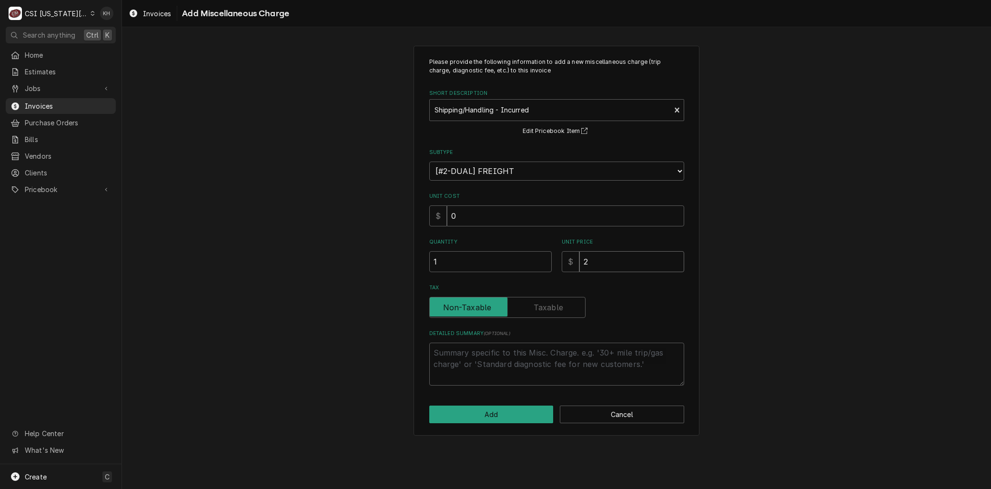
type textarea "x"
type input "26"
type textarea "x"
type input "26.1"
type textarea "x"
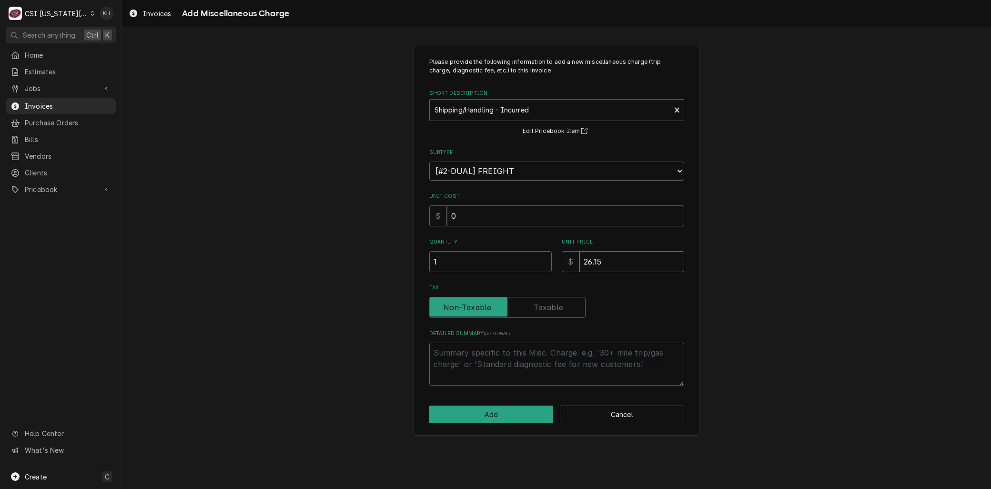
type input "26.15"
click at [491, 412] on button "Add" at bounding box center [491, 414] width 124 height 18
type textarea "x"
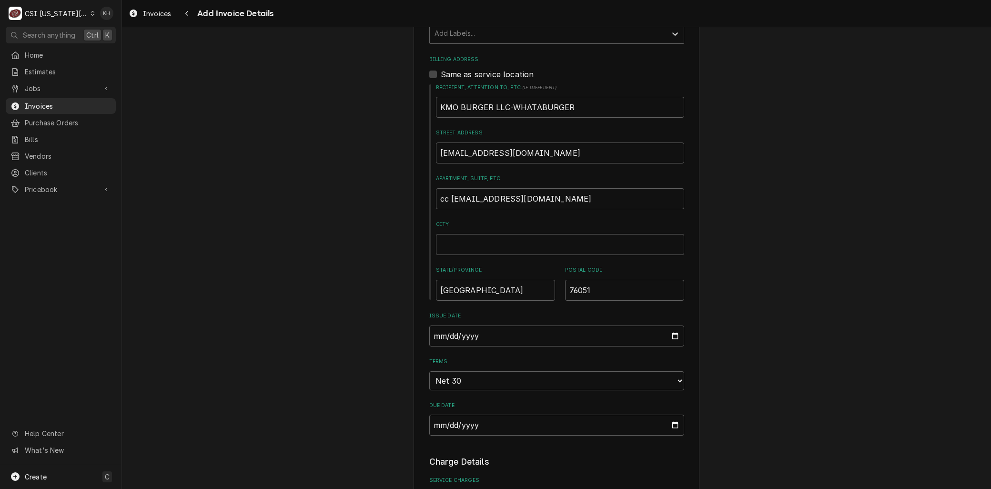
scroll to position [273, 0]
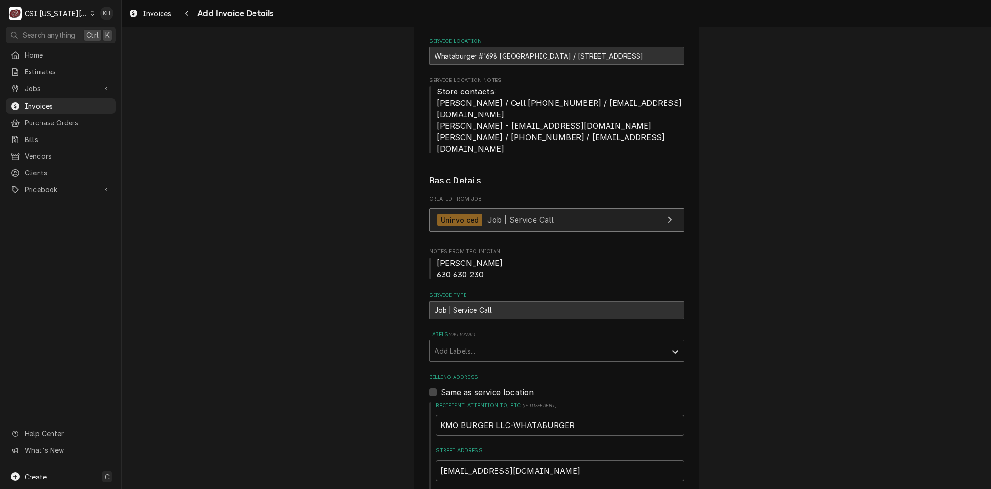
click at [479, 213] on div "Uninvoiced Job | Service Call" at bounding box center [495, 219] width 117 height 13
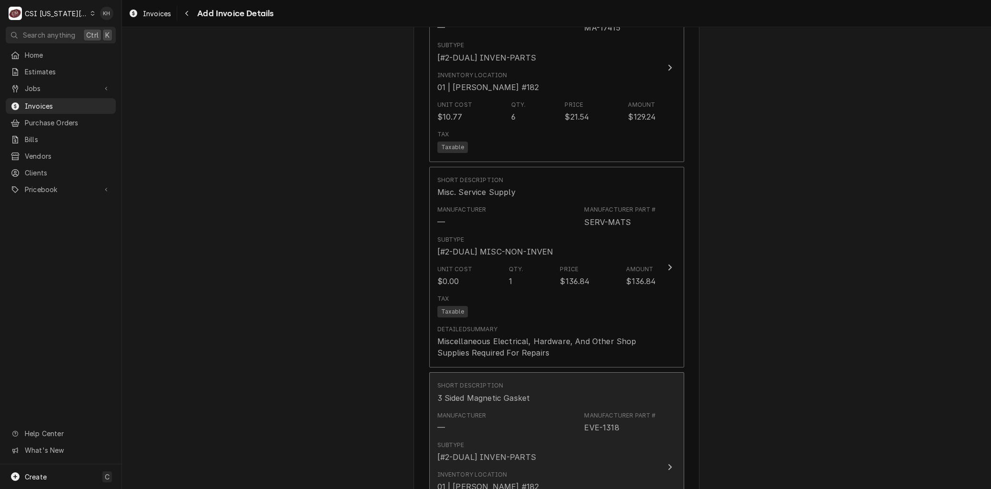
scroll to position [1861, 0]
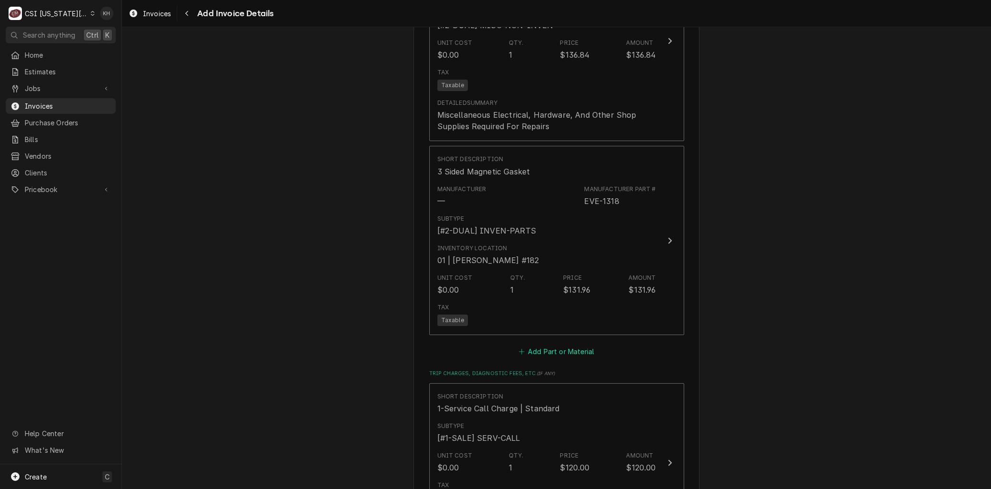
click at [550, 345] on button "Add Part or Material" at bounding box center [556, 351] width 79 height 13
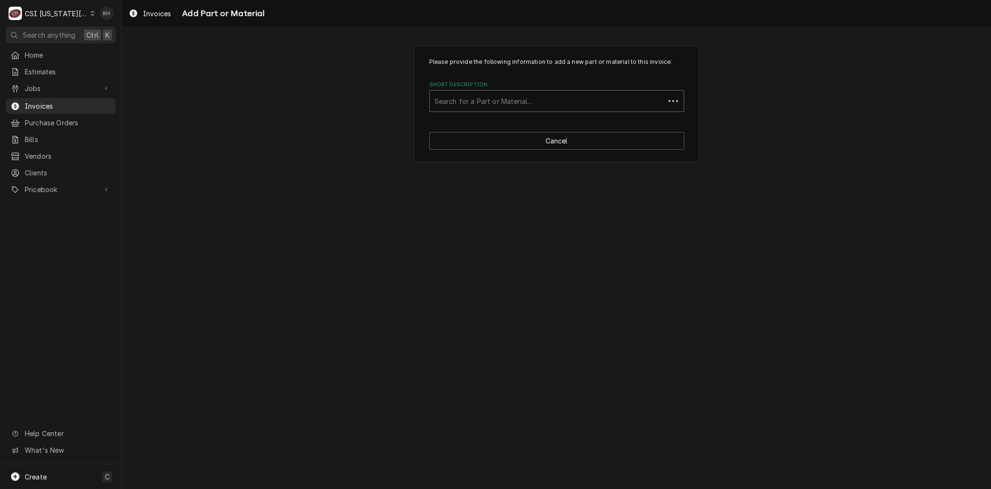
drag, startPoint x: 472, startPoint y: 113, endPoint x: 467, endPoint y: 103, distance: 10.9
click at [467, 103] on div "Short Description" at bounding box center [546, 100] width 225 height 17
paste input "EVE-1318"
type input "EVE-1318"
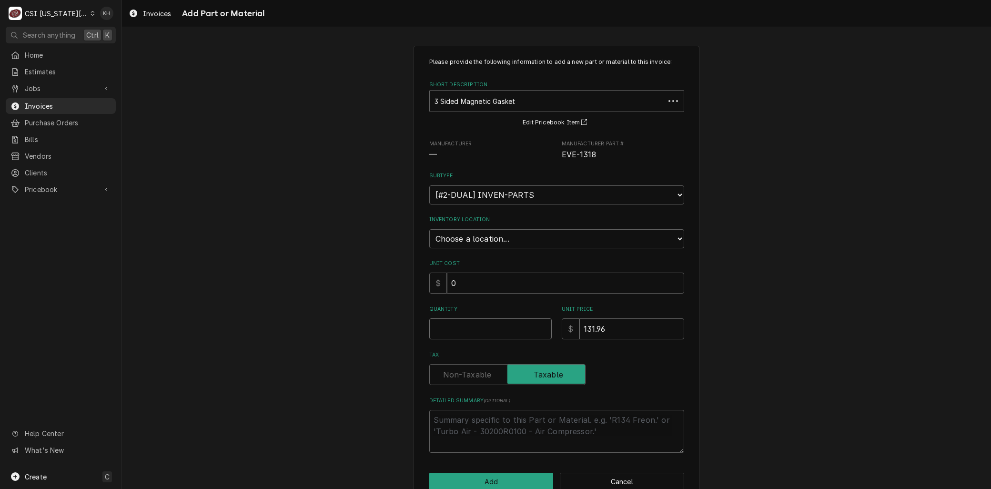
click at [470, 329] on input "Quantity" at bounding box center [490, 328] width 122 height 21
click at [579, 473] on button "Cancel" at bounding box center [622, 482] width 124 height 18
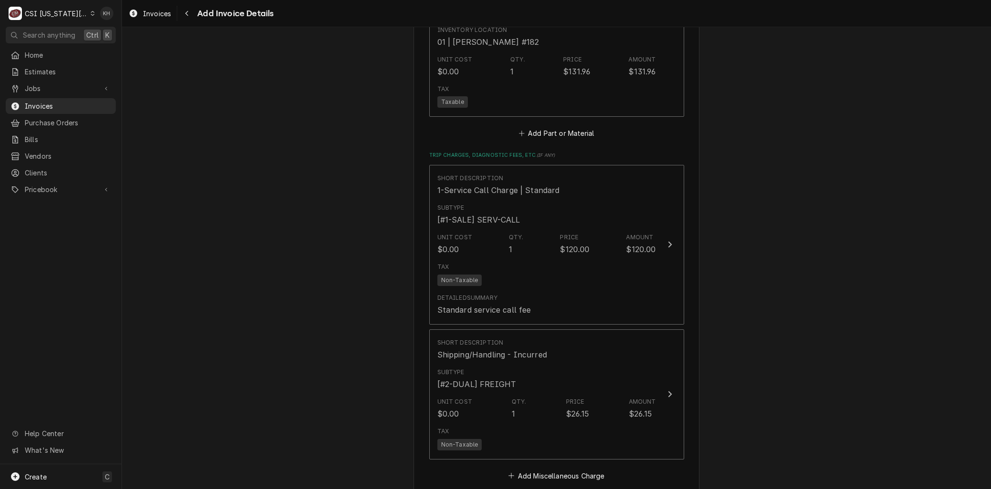
scroll to position [2170, 0]
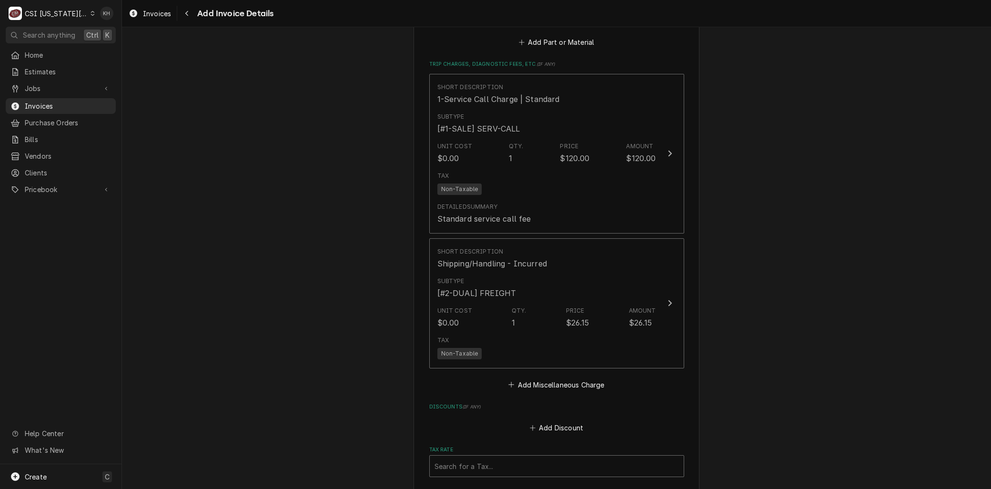
click at [457, 457] on div "Tax Rate" at bounding box center [556, 465] width 244 height 17
type textarea "x"
type input "m"
type textarea "x"
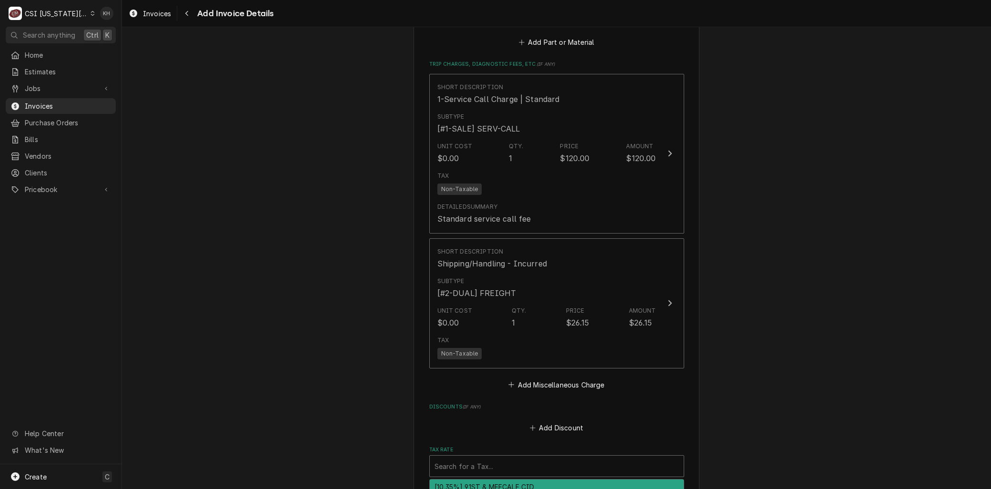
type input "m"
type textarea "x"
type input "mo"
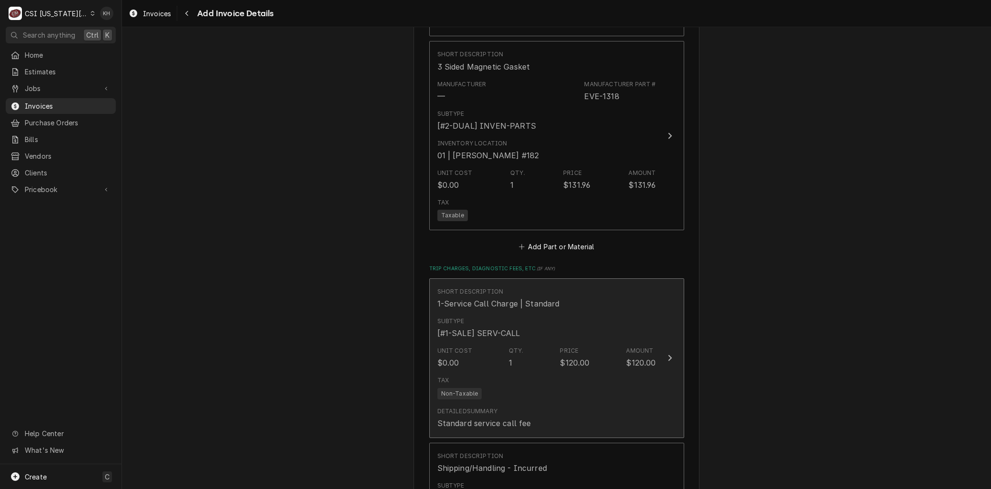
scroll to position [1965, 0]
click at [525, 373] on div "Tax Non-Taxable" at bounding box center [546, 388] width 219 height 30
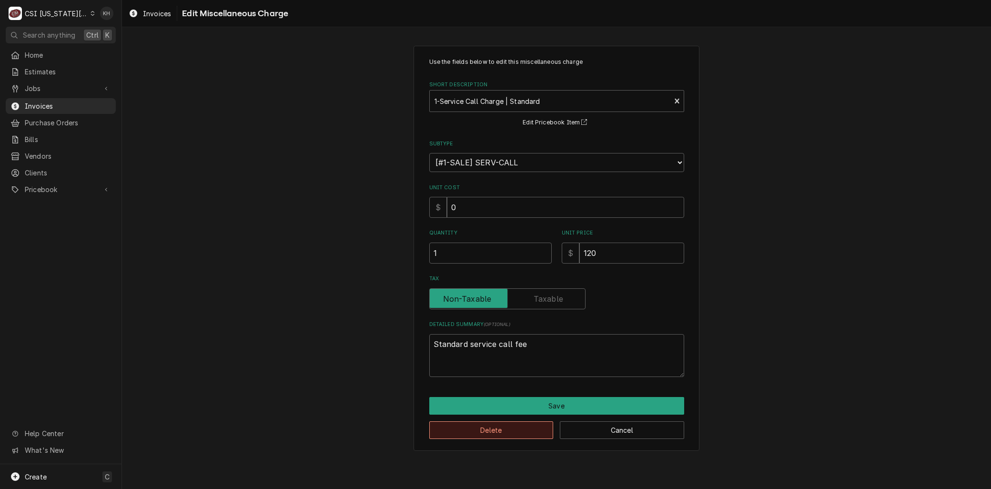
click at [492, 431] on button "Delete" at bounding box center [491, 430] width 124 height 18
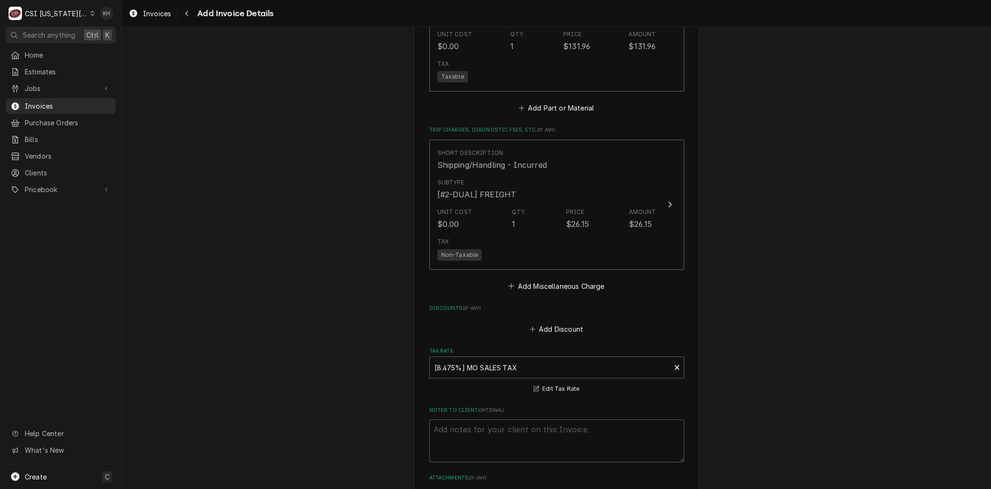
scroll to position [2276, 0]
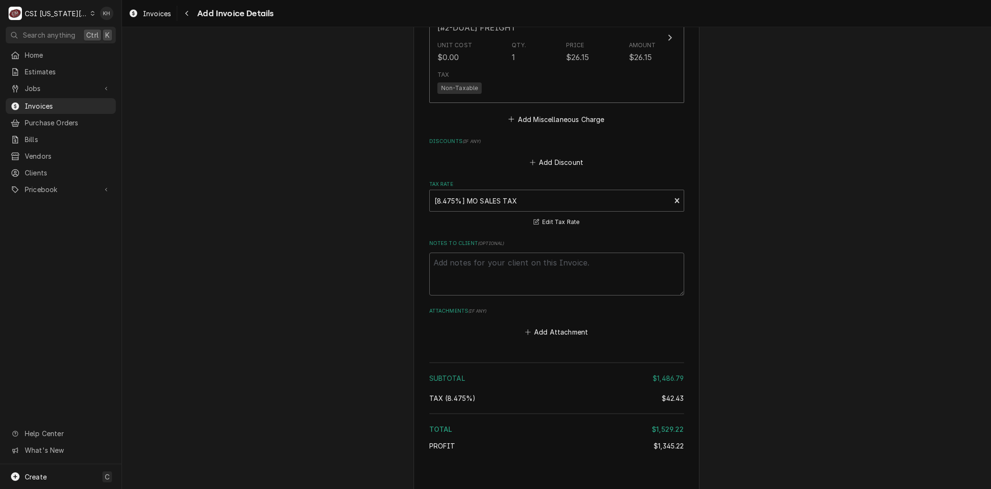
type textarea "x"
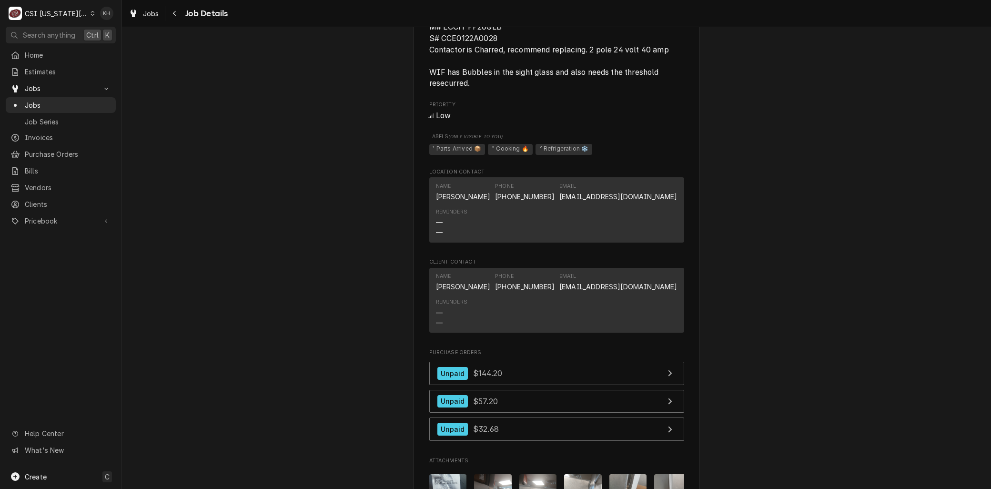
scroll to position [1111, 0]
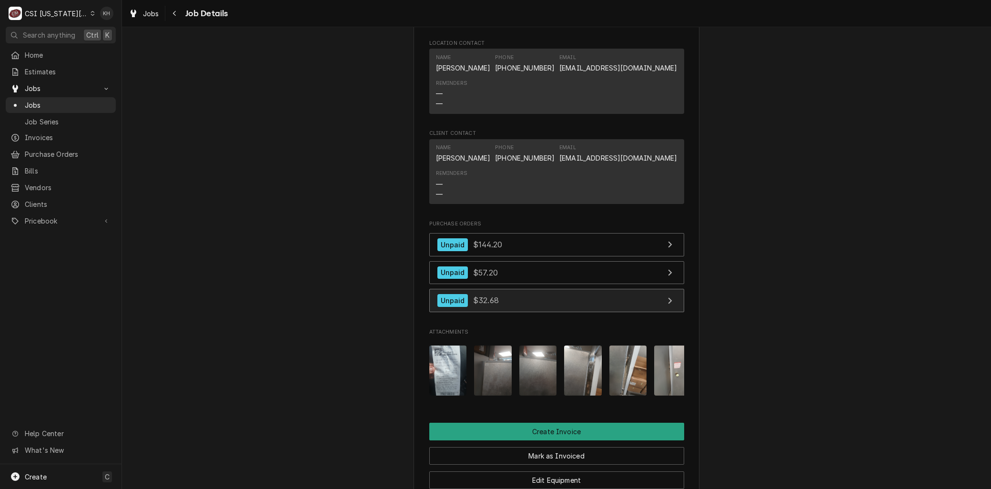
click at [486, 295] on span "$32.68" at bounding box center [486, 300] width 26 height 10
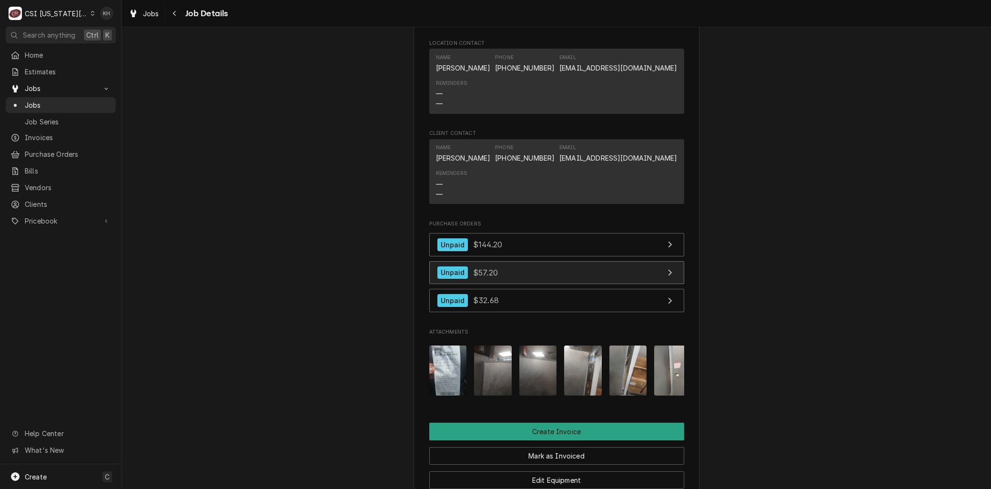
click at [504, 261] on link "Unpaid $57.20" at bounding box center [556, 272] width 255 height 23
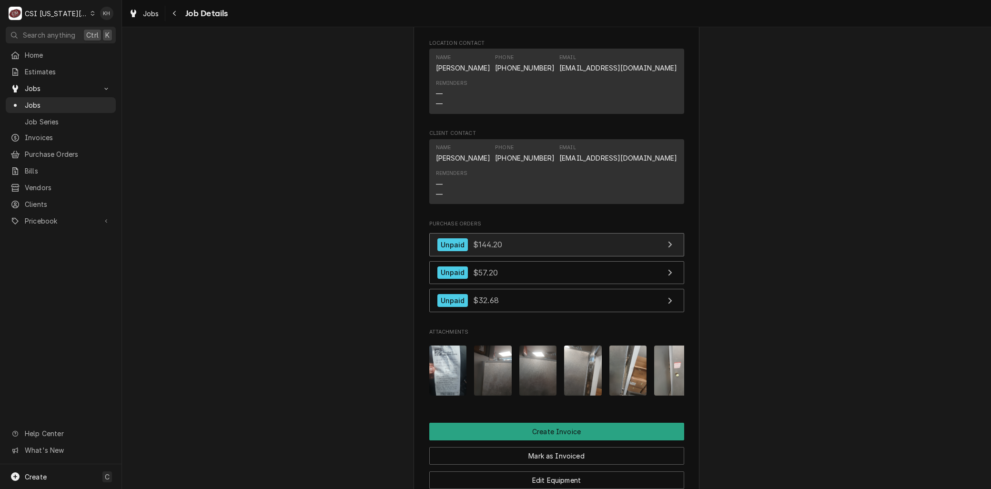
click at [487, 240] on span "$144.20" at bounding box center [487, 245] width 29 height 10
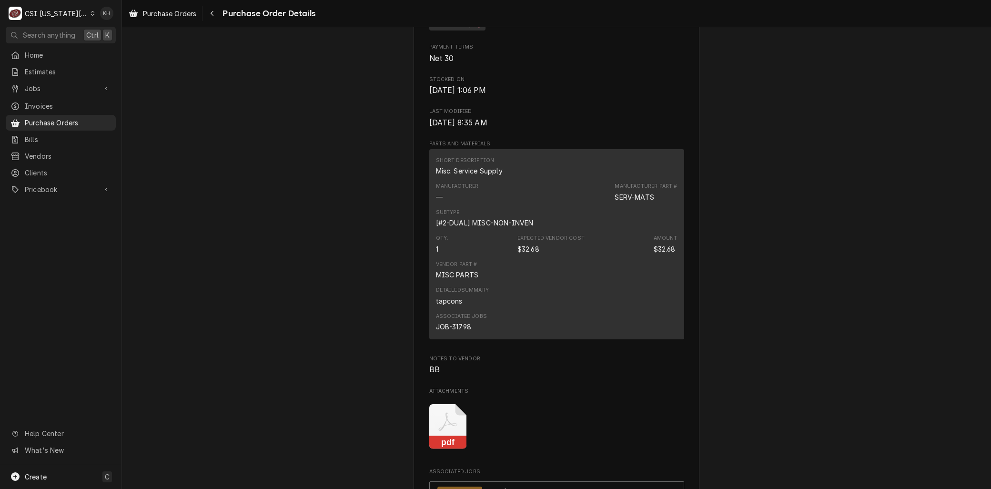
scroll to position [529, 0]
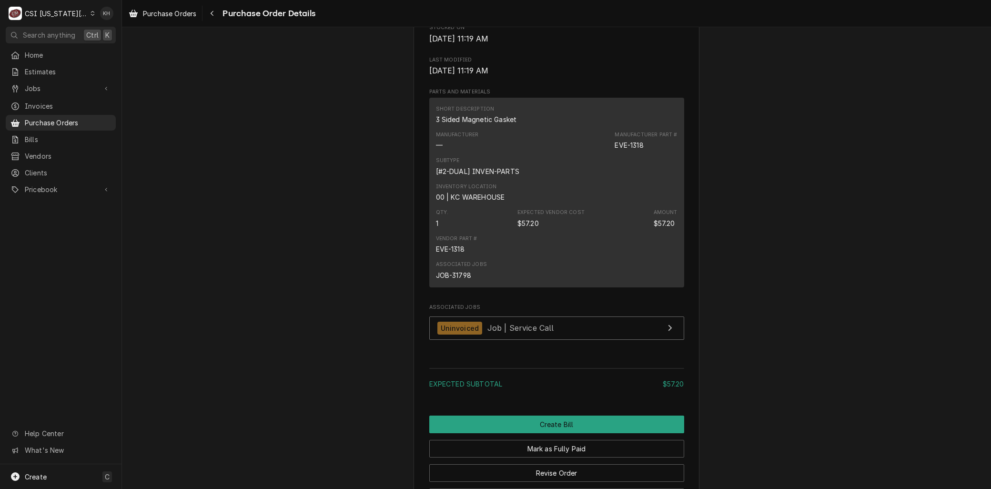
scroll to position [528, 0]
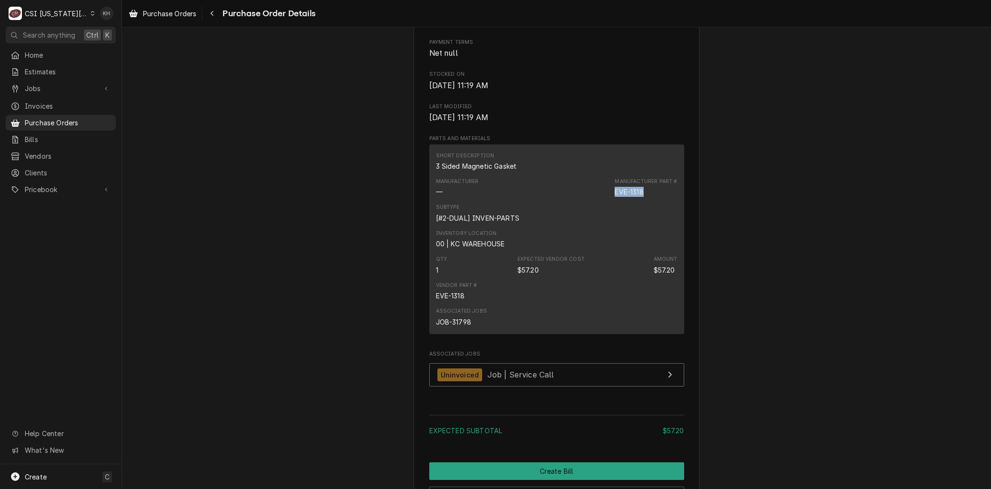
drag, startPoint x: 634, startPoint y: 218, endPoint x: 602, endPoint y: 216, distance: 32.0
click at [602, 200] on div "Manufacturer — Manufacturer Part # EVE-1318" at bounding box center [557, 187] width 242 height 26
copy div "EVE-1318"
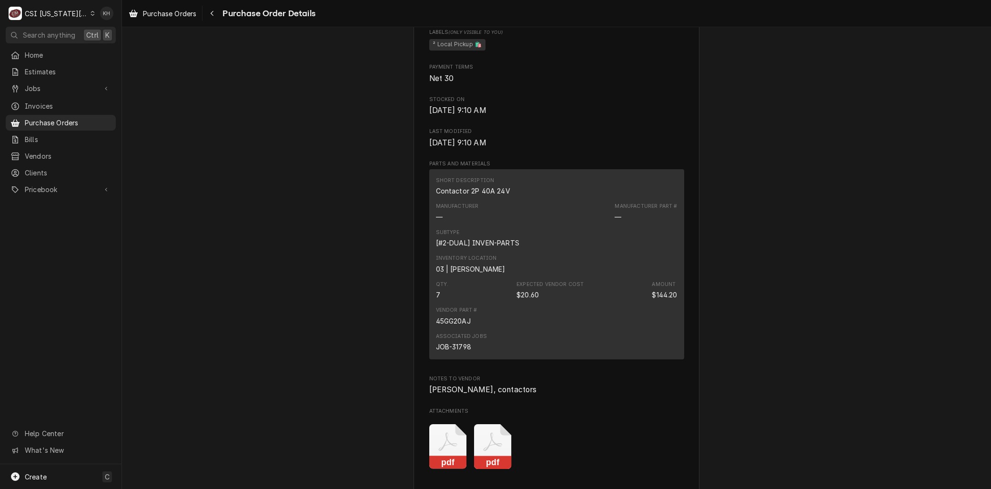
scroll to position [582, 0]
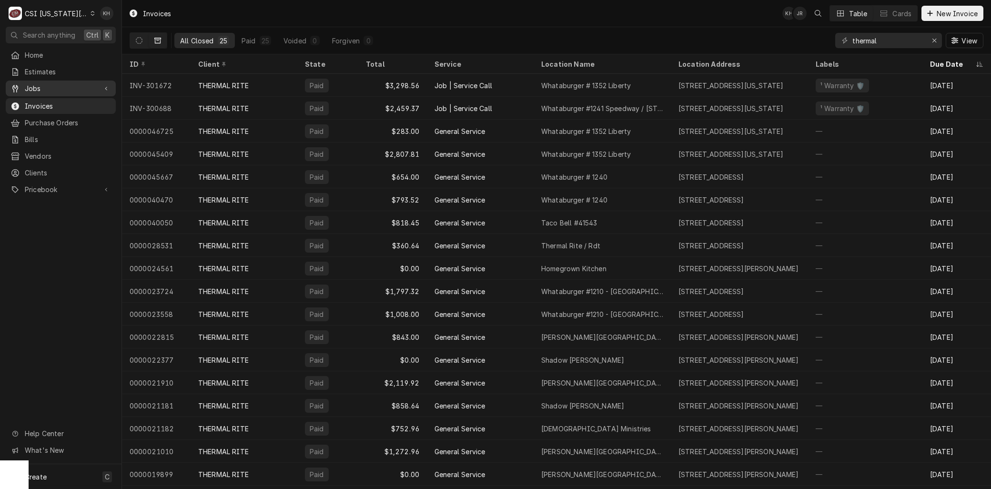
drag, startPoint x: 34, startPoint y: 87, endPoint x: 37, endPoint y: 93, distance: 6.4
click at [34, 87] on span "Jobs" at bounding box center [61, 88] width 72 height 10
drag, startPoint x: 37, startPoint y: 93, endPoint x: 39, endPoint y: 98, distance: 5.3
click at [39, 100] on span "Jobs" at bounding box center [68, 105] width 86 height 10
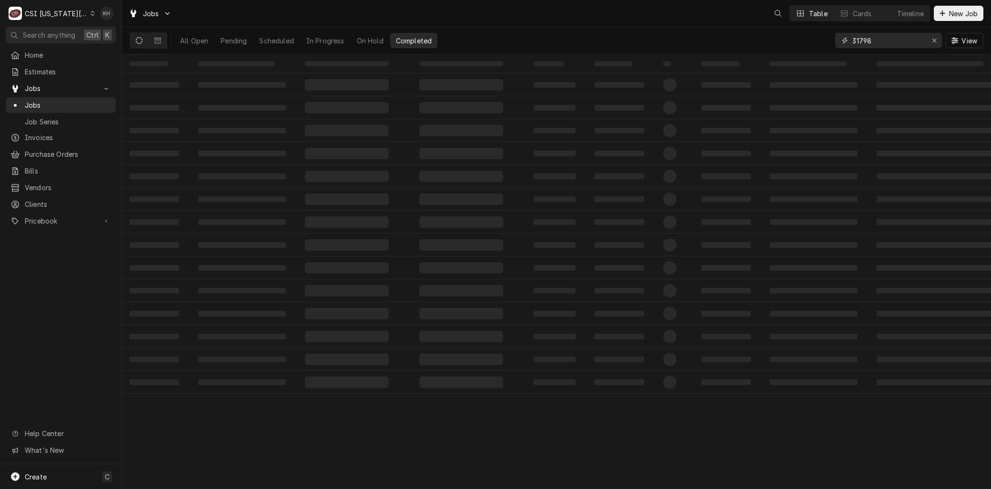
click at [765, 41] on div "All Open Pending Scheduled In Progress On Hold Completed 31798 View" at bounding box center [557, 40] width 854 height 27
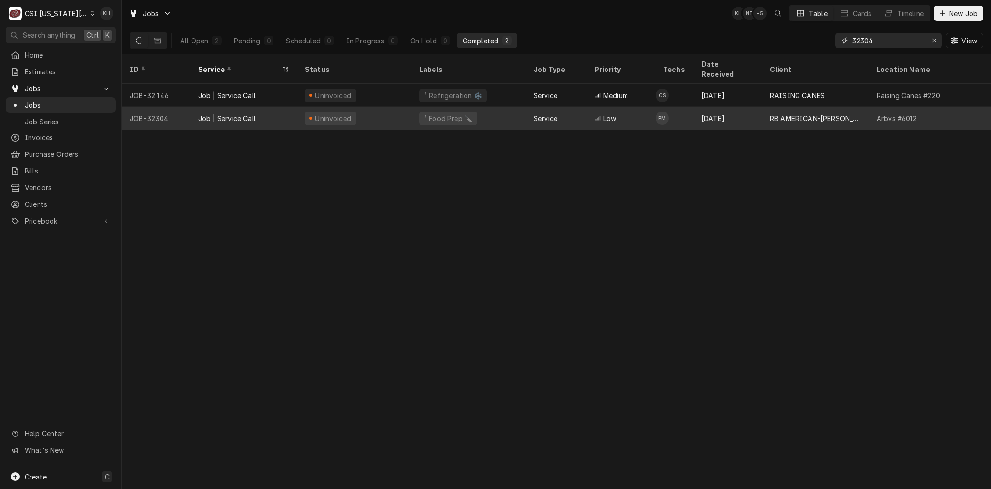
type input "32304"
click at [240, 111] on div "Job | Service Call" at bounding box center [244, 118] width 107 height 23
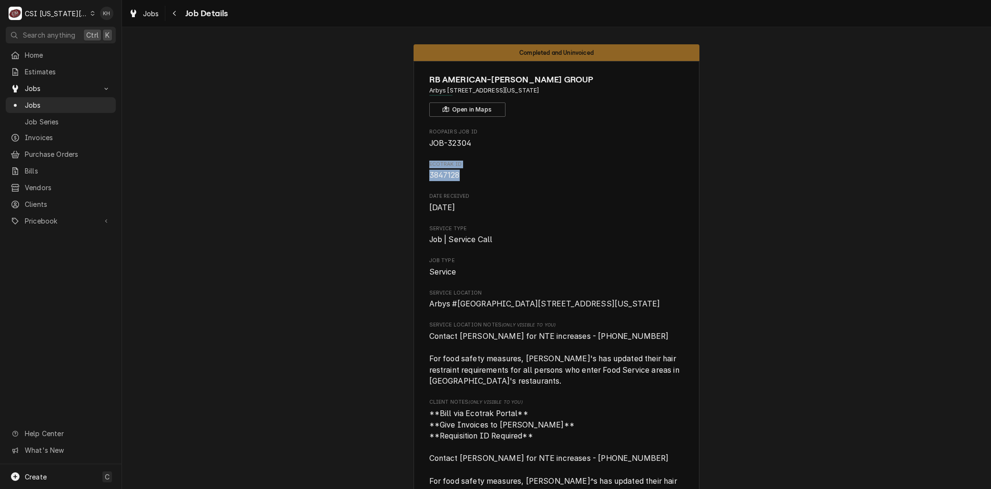
drag, startPoint x: 464, startPoint y: 177, endPoint x: 412, endPoint y: 163, distance: 53.3
copy div "Ecotrak ID 3847128"
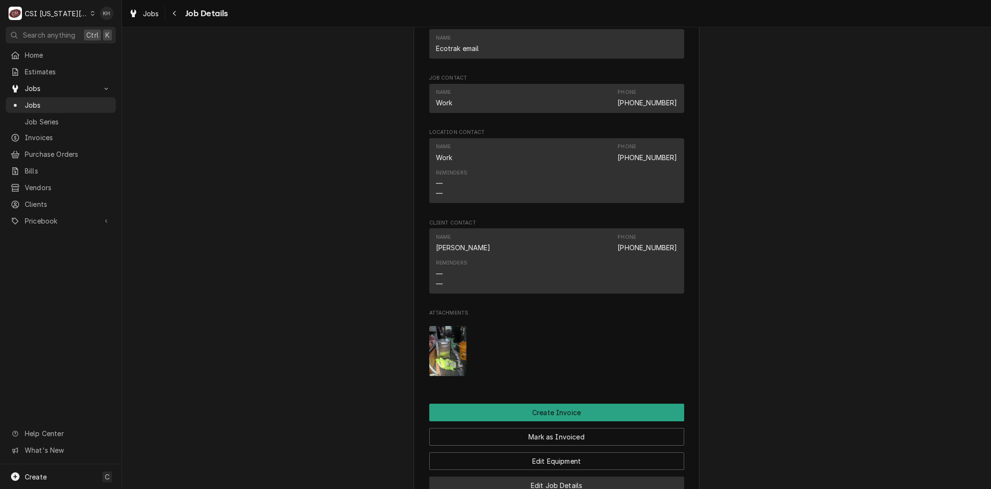
scroll to position [1111, 0]
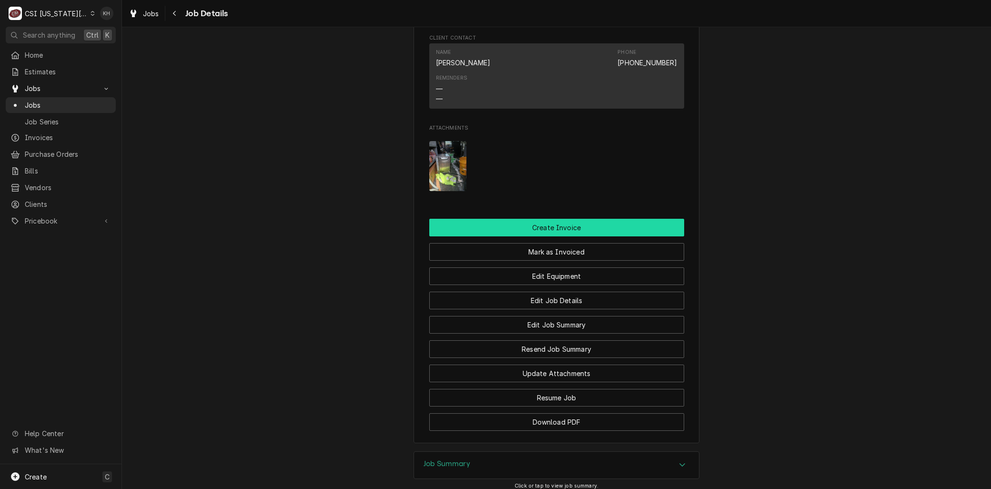
click at [545, 236] on button "Create Invoice" at bounding box center [556, 228] width 255 height 18
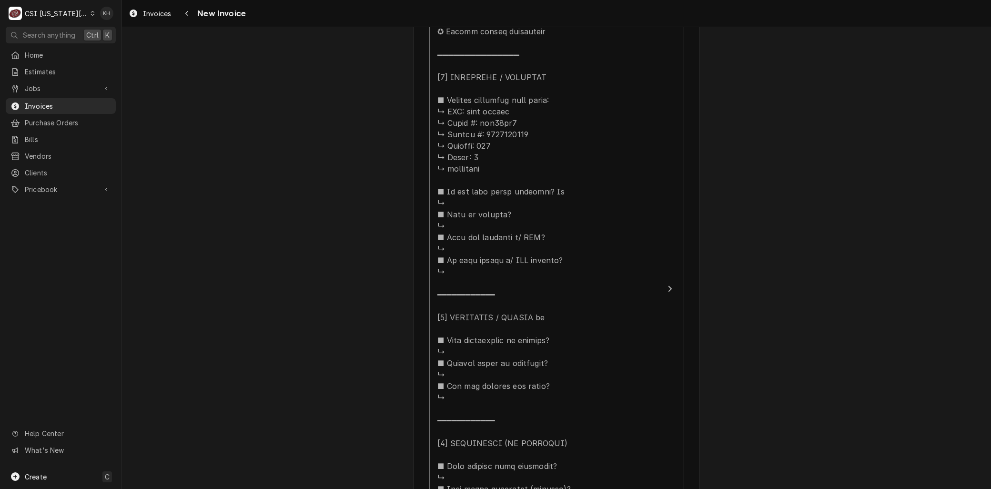
scroll to position [2446, 0]
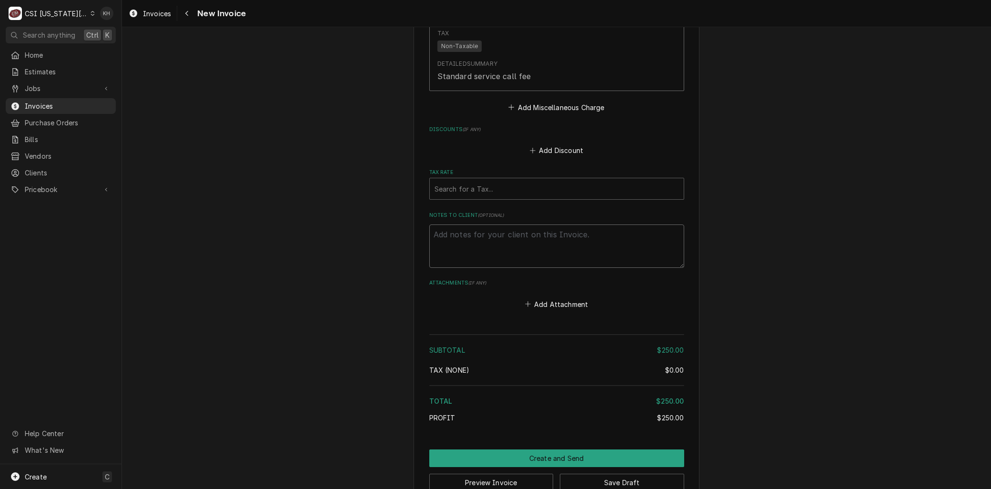
click at [478, 224] on textarea "Notes to Client ( optional )" at bounding box center [556, 245] width 255 height 43
paste textarea "Ecotrak ID 3847128"
type textarea "x"
type textarea "Ecotrak ID 3847128"
click at [479, 224] on textarea "Ecotrak ID 3847128" at bounding box center [556, 245] width 255 height 43
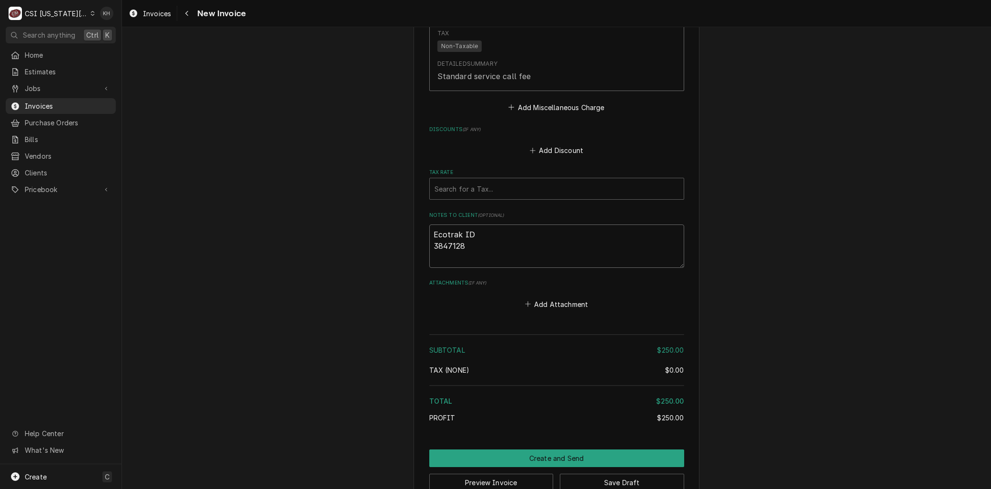
type textarea "x"
type textarea "Ecotrak ID: 3847128"
type textarea "x"
type textarea "Ecotrak ID:3847128"
type textarea "x"
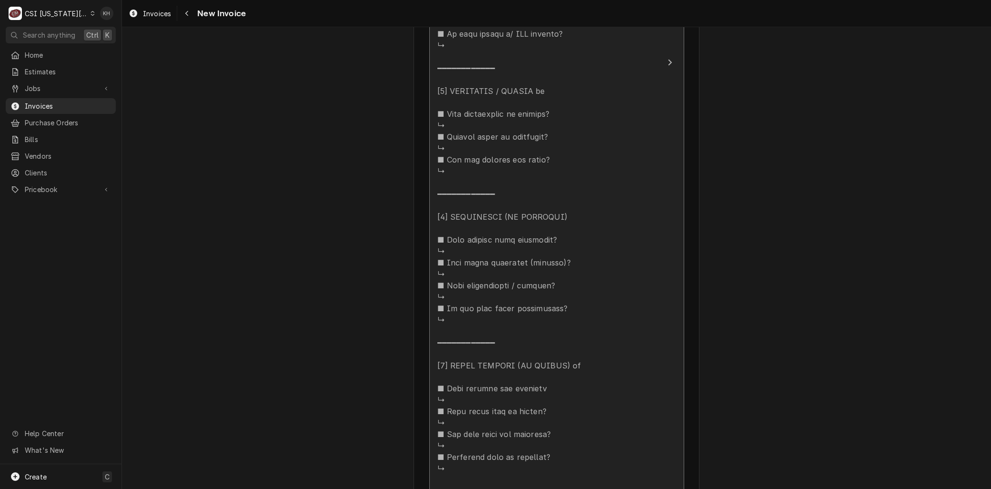
type textarea "Ecotrak ID: 3847128"
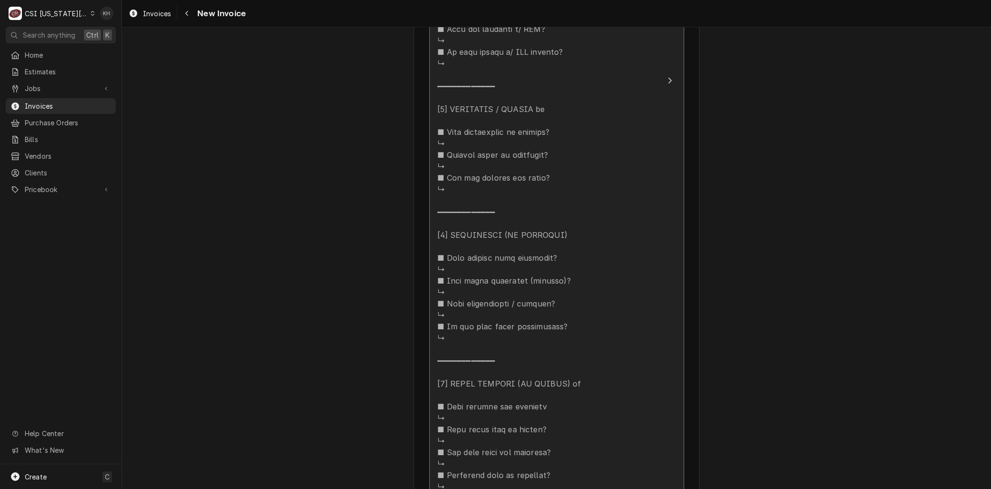
click at [500, 251] on div "Update Line Item" at bounding box center [546, 160] width 219 height 823
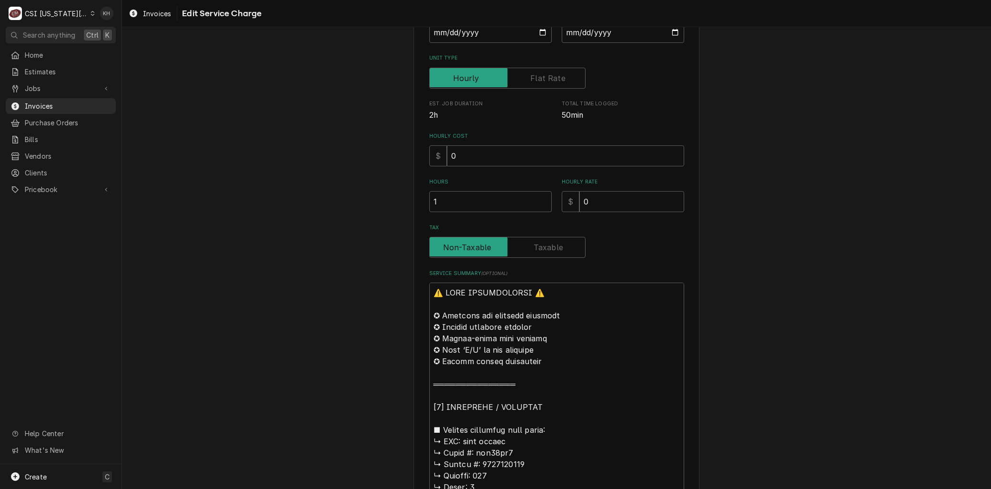
scroll to position [317, 0]
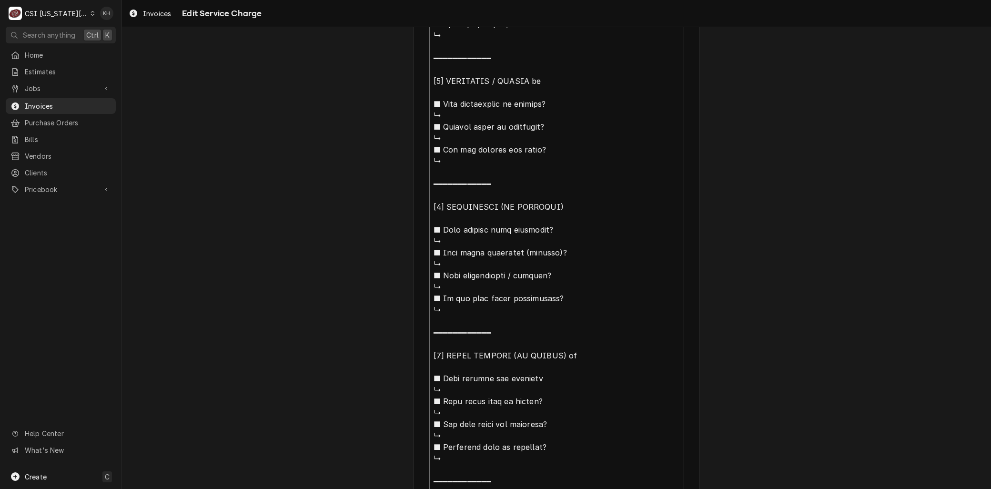
scroll to position [880, 0]
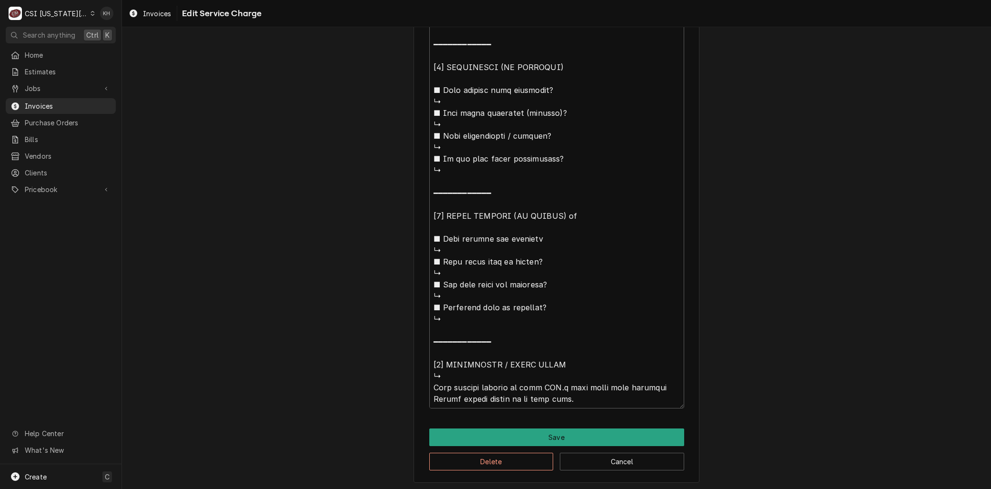
click at [474, 448] on div "Delete Cancel" at bounding box center [556, 458] width 255 height 24
click at [474, 455] on button "Delete" at bounding box center [491, 462] width 124 height 18
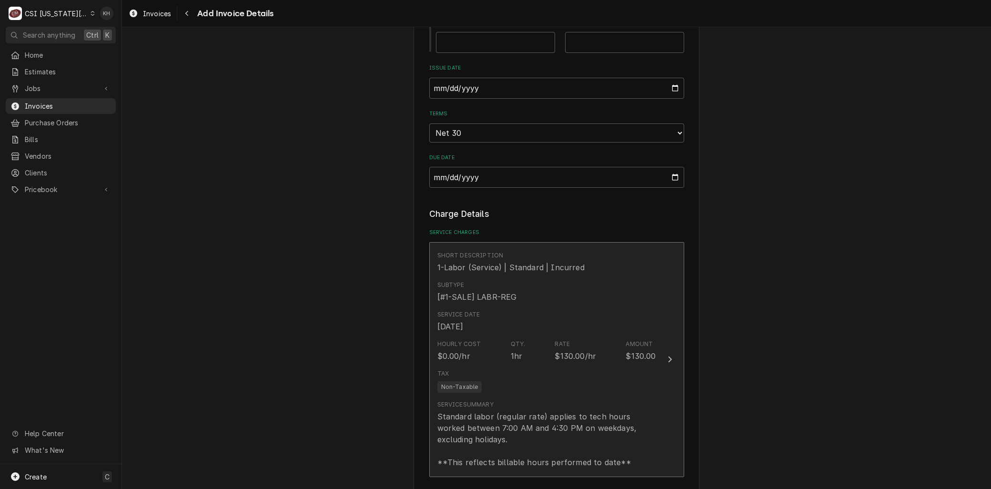
click at [489, 411] on div "Standard labor (regular rate) applies to tech hours worked between 7:00 AM and …" at bounding box center [546, 439] width 219 height 57
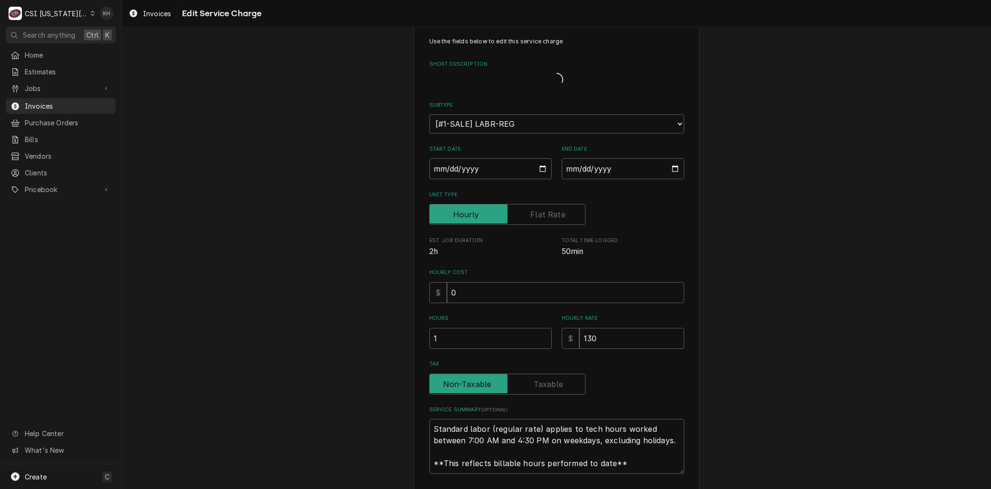
scroll to position [11, 0]
type textarea "x"
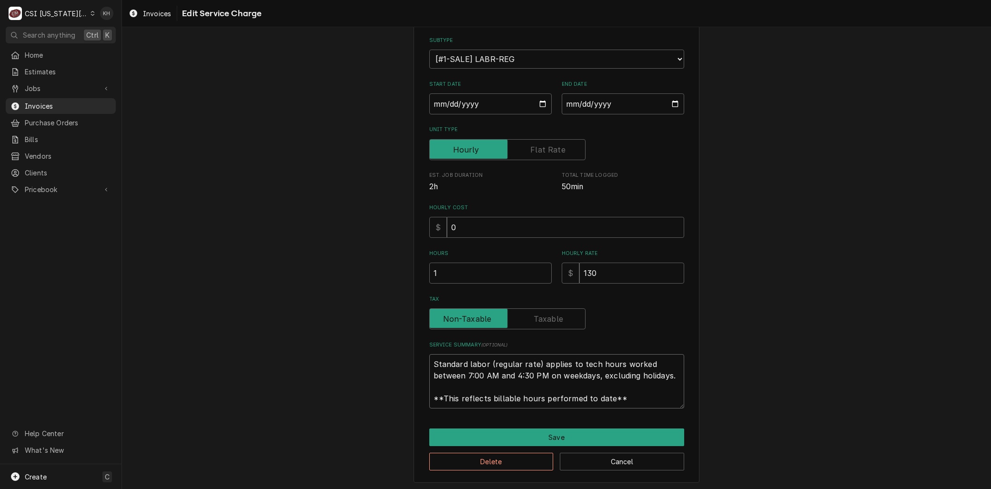
scroll to position [0, 0]
drag, startPoint x: 626, startPoint y: 396, endPoint x: 373, endPoint y: 334, distance: 261.0
click at [364, 335] on div "Use the fields below to edit this service charge Short Description 1-Labor (Ser…" at bounding box center [556, 212] width 869 height 557
paste textarea "⚠️ 𝗙𝗢𝗥𝗠 𝗜𝗡𝗦𝗧𝗥𝗨𝗖𝗧𝗜𝗢𝗡𝗦 ⚠️ ✪ 𝗖𝗼𝗺𝗽𝗹𝗲𝘁𝗲 𝗮𝗹𝗹 𝗿𝗲𝗹𝗲𝘃𝗮𝗻𝘁 𝘀𝗲𝗰𝘁𝗶𝗼𝗻𝘀 ✪ 𝗣𝗿𝗼𝘃𝗶𝗱𝗲 𝗱𝗲𝘁𝗮𝗶𝗹𝗲𝗱 𝗮𝗻𝘀…"
type textarea "⚠️ 𝗙𝗢𝗥𝗠 𝗜𝗡𝗦𝗧𝗥𝗨𝗖𝗧𝗜𝗢𝗡𝗦 ⚠️ ✪ 𝗖𝗼𝗺𝗽𝗹𝗲𝘁𝗲 𝗮𝗹𝗹 𝗿𝗲𝗹𝗲𝘃𝗮𝗻𝘁 𝘀𝗲𝗰𝘁𝗶𝗼𝗻𝘀 ✪ 𝗣𝗿𝗼𝘃𝗶𝗱𝗲 𝗱𝗲𝘁𝗮𝗶𝗹𝗲𝗱 𝗮𝗻𝘀…"
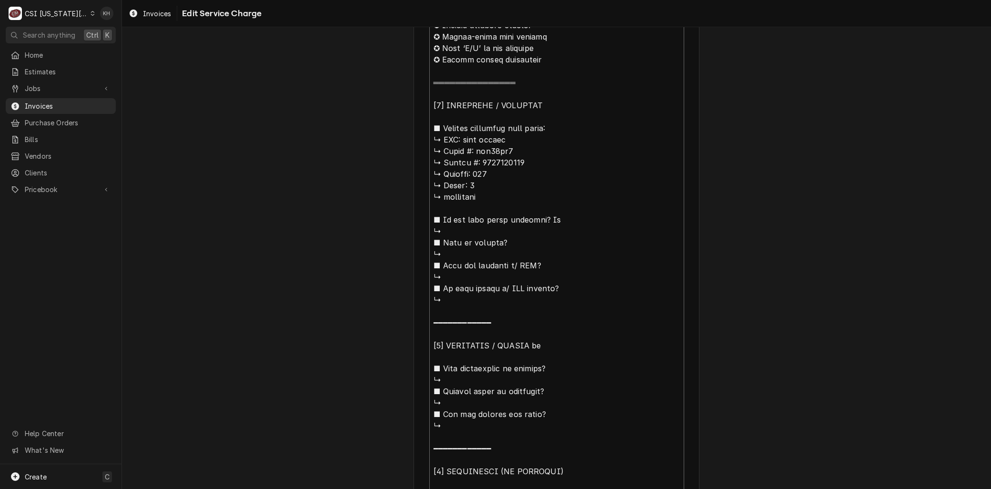
scroll to position [159, 0]
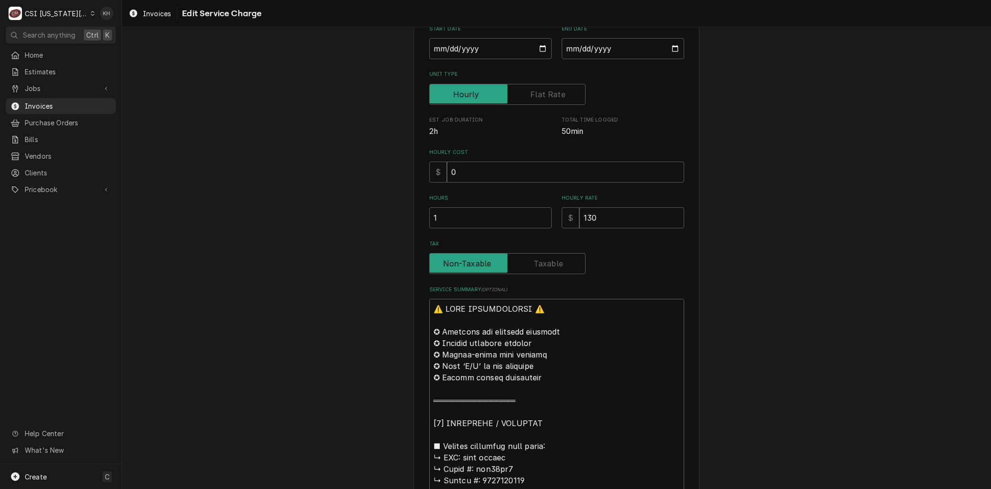
drag, startPoint x: 463, startPoint y: 454, endPoint x: 283, endPoint y: 211, distance: 302.8
type textarea "x"
type textarea "Benu master ↳ 𝗠𝗼𝗱𝗲𝗹 #: hdc21rb2 ↳ 𝗦𝗲𝗿𝗶𝗮𝗹 #: 1810123157 ↳ 𝗩𝗼𝗹𝘁𝗮𝗴𝗲: 208 ↳ 𝗣𝗵𝗮𝘀𝗲: …"
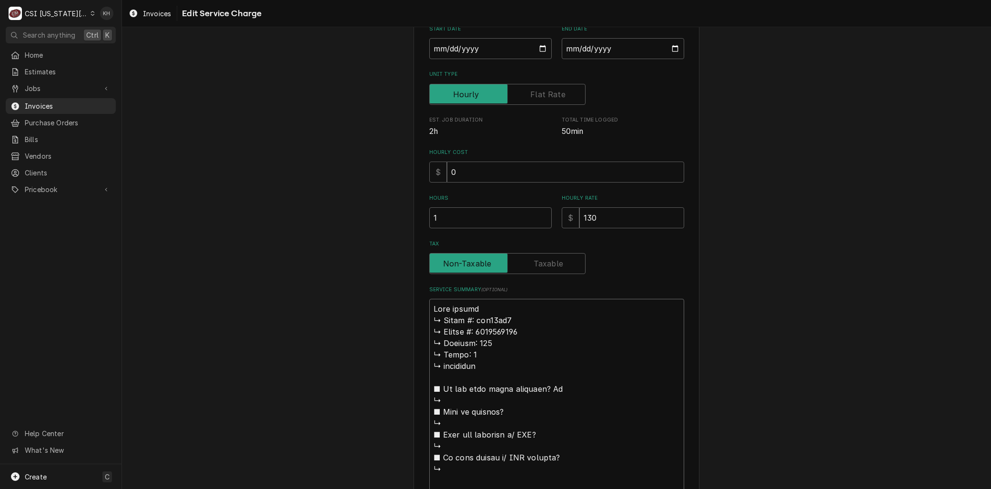
type textarea "x"
type textarea "Brenu master ↳ 𝗠𝗼𝗱𝗲𝗹 #: hdc21rb2 ↳ 𝗦𝗲𝗿𝗶𝗮𝗹 #: 1810123157 ↳ 𝗩𝗼𝗹𝘁𝗮𝗴𝗲: 208 ↳ 𝗣𝗵𝗮𝘀𝗲:…"
type textarea "x"
type textarea "Braenu master ↳ 𝗠𝗼𝗱𝗲𝗹 #: hdc21rb2 ↳ 𝗦𝗲𝗿𝗶𝗮𝗹 #: 1810123157 ↳ 𝗩𝗼𝗹𝘁𝗮𝗴𝗲: 208 ↳ 𝗣𝗵𝗮𝘀𝗲…"
type textarea "x"
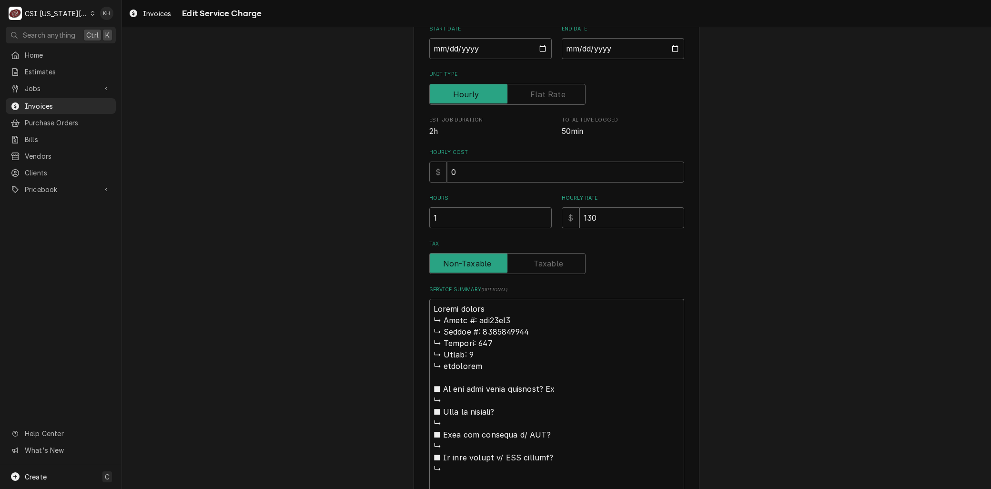
type textarea "Branenu master ↳ 𝗠𝗼𝗱𝗲𝗹 #: hdc21rb2 ↳ 𝗦𝗲𝗿𝗶𝗮𝗹 #: 1810123157 ↳ 𝗩𝗼𝗹𝘁𝗮𝗴𝗲: 208 ↳ 𝗣𝗵𝗮𝘀…"
type textarea "x"
type textarea "Brandenu master ↳ 𝗠𝗼𝗱𝗲𝗹 #: hdc21rb2 ↳ 𝗦𝗲𝗿𝗶𝗮𝗹 #: 1810123157 ↳ 𝗩𝗼𝗹𝘁𝗮𝗴𝗲: 208 ↳ 𝗣𝗵𝗮…"
type textarea "x"
type textarea "Brand:enu master ↳ 𝗠𝗼𝗱𝗲𝗹 #: hdc21rb2 ↳ 𝗦𝗲𝗿𝗶𝗮𝗹 #: 1810123157 ↳ 𝗩𝗼𝗹𝘁𝗮𝗴𝗲: 208 ↳ 𝗣𝗵…"
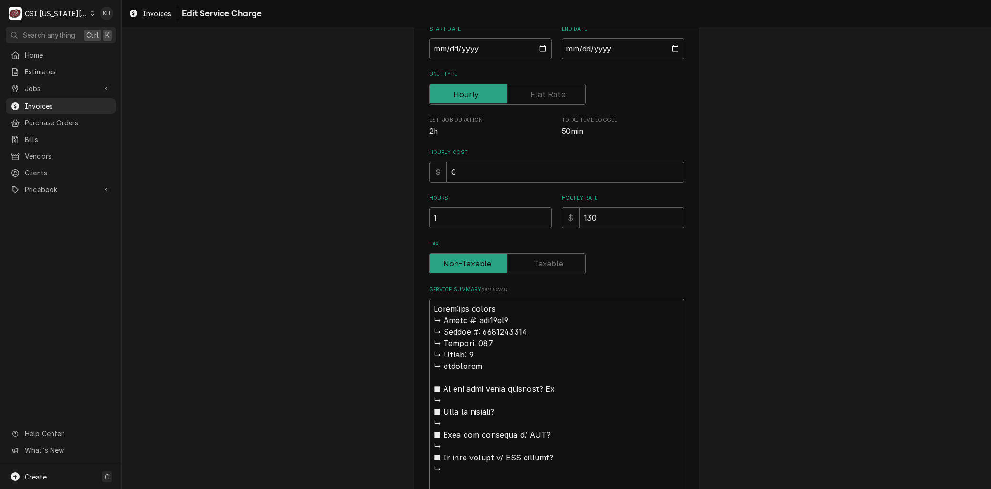
type textarea "x"
type textarea "Brand: enu master ↳ 𝗠𝗼𝗱𝗲𝗹 #: hdc21rb2 ↳ 𝗦𝗲𝗿𝗶𝗮𝗹 #: 1810123157 ↳ 𝗩𝗼𝗹𝘁𝗮𝗴𝗲: 208 ↳ 𝗣…"
type textarea "x"
type textarea "Brand: Menu master ↳ 𝗠𝗼𝗱𝗲𝗹 #: hdc21rb2 ↳ 𝗦𝗲𝗿𝗶𝗮𝗹 #: 1810123157 ↳ 𝗩𝗼𝗹𝘁𝗮𝗴𝗲: 208 ↳ …"
type textarea "x"
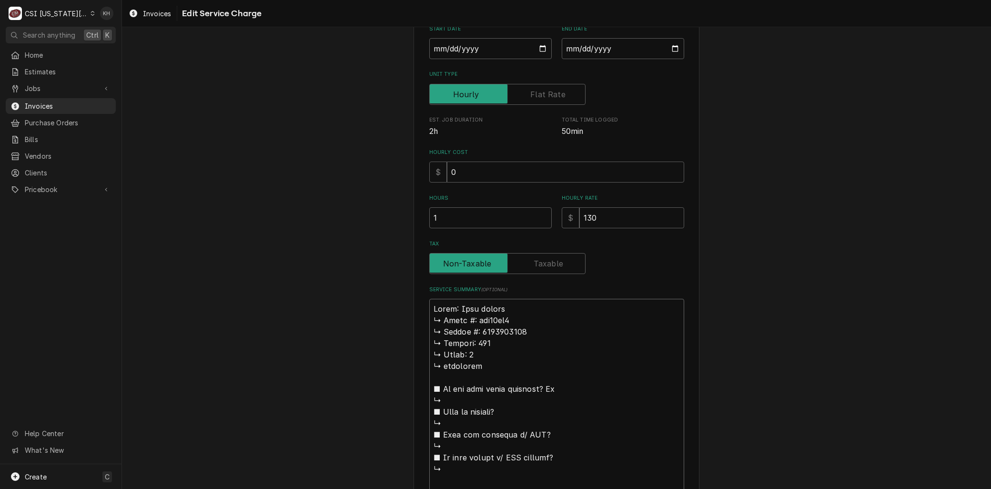
type textarea "Brand: Menu master 𝗠𝗼𝗱𝗲𝗹 #: hdc21rb2 ↳ 𝗦𝗲𝗿𝗶𝗮𝗹 #: 1810123157 ↳ 𝗩𝗼𝗹𝘁𝗮𝗴𝗲: 208 ↳ 𝗣𝗵…"
type textarea "x"
type textarea "Brand: Menu master 𝗠𝗼𝗱𝗲𝗹 #: hdc21rb2 ↳ 𝗦𝗲𝗿𝗶𝗮𝗹 #: 1810123157 ↳ 𝗩𝗼𝗹𝘁𝗮𝗴𝗲: 208 ↳ 𝗣𝗵…"
type textarea "x"
type textarea "Brand: Menu master 𝗼𝗱𝗲𝗹 #: hdc21rb2 ↳ 𝗦𝗲𝗿𝗶𝗮𝗹 #: 1810123157 ↳ 𝗩𝗼𝗹𝘁𝗮𝗴𝗲: 208 ↳ 𝗣𝗵𝗮…"
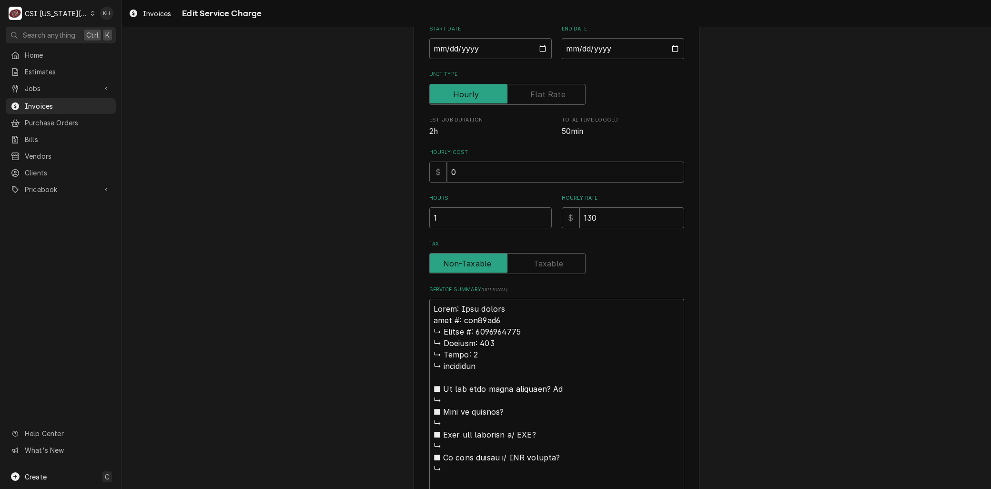
type textarea "x"
type textarea "Brand: Menu master 𝗱𝗲𝗹 #: hdc21rb2 ↳ 𝗦𝗲𝗿𝗶𝗮𝗹 #: 1810123157 ↳ 𝗩𝗼𝗹𝘁𝗮𝗴𝗲: 208 ↳ 𝗣𝗵𝗮𝘀…"
type textarea "x"
type textarea "Brand: Menu master 𝗲𝗹 #: hdc21rb2 ↳ 𝗦𝗲𝗿𝗶𝗮𝗹 #: 1810123157 ↳ 𝗩𝗼𝗹𝘁𝗮𝗴𝗲: 208 ↳ 𝗣𝗵𝗮𝘀𝗲…"
type textarea "x"
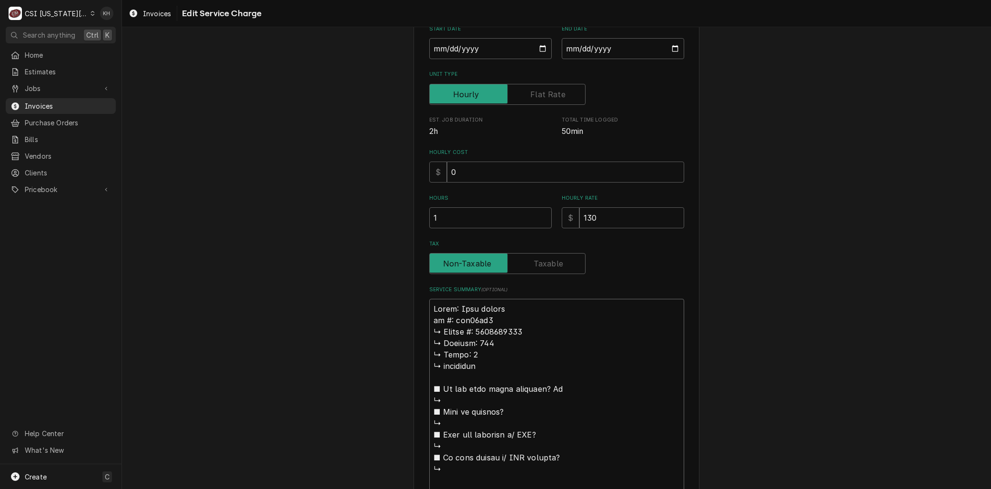
type textarea "Brand: Menu master 𝗹 #: hdc21rb2 ↳ 𝗦𝗲𝗿𝗶𝗮𝗹 #: 1810123157 ↳ 𝗩𝗼𝗹𝘁𝗮𝗴𝗲: 208 ↳ 𝗣𝗵𝗮𝘀𝗲:…"
type textarea "x"
type textarea "Brand: Menu master #: hdc21rb2 ↳ 𝗦𝗲𝗿𝗶𝗮𝗹 #: 1810123157 ↳ 𝗩𝗼𝗹𝘁𝗮𝗴𝗲: 208 ↳ 𝗣𝗵𝗮𝘀𝗲: 1…"
type textarea "x"
type textarea "Brand: Menu master #: hdc21rb2 ↳ 𝗦𝗲𝗿𝗶𝗮𝗹 #: 1810123157 ↳ 𝗩𝗼𝗹𝘁𝗮𝗴𝗲: 208 ↳ 𝗣𝗵𝗮𝘀𝗲: 1…"
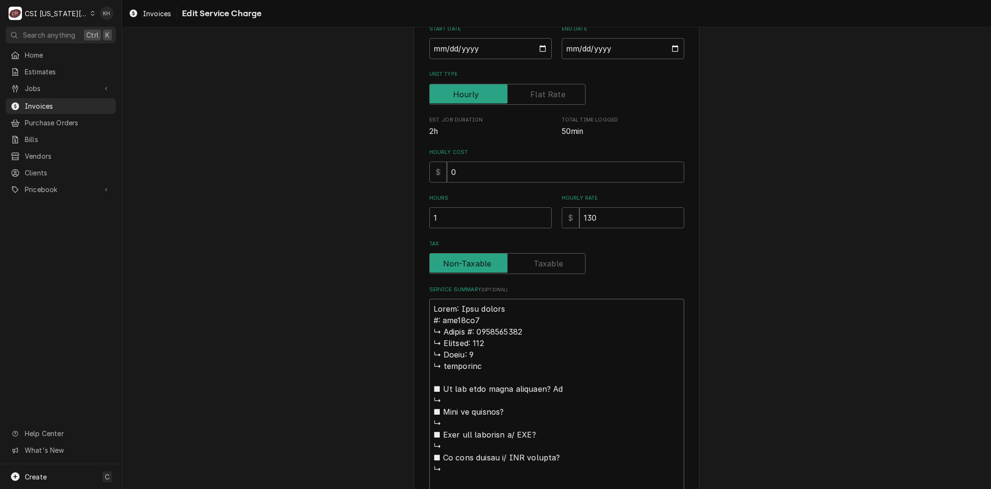
type textarea "x"
type textarea "Brand: Menu master : hdc21rb2 ↳ 𝗦𝗲𝗿𝗶𝗮𝗹 #: 1810123157 ↳ 𝗩𝗼𝗹𝘁𝗮𝗴𝗲: 208 ↳ 𝗣𝗵𝗮𝘀𝗲: 1 …"
type textarea "x"
type textarea "Brand: Menu master M: hdc21rb2 ↳ 𝗦𝗲𝗿𝗶𝗮𝗹 #: 1810123157 ↳ 𝗩𝗼𝗹𝘁𝗮𝗴𝗲: 208 ↳ 𝗣𝗵𝗮𝘀𝗲: 1…"
type textarea "x"
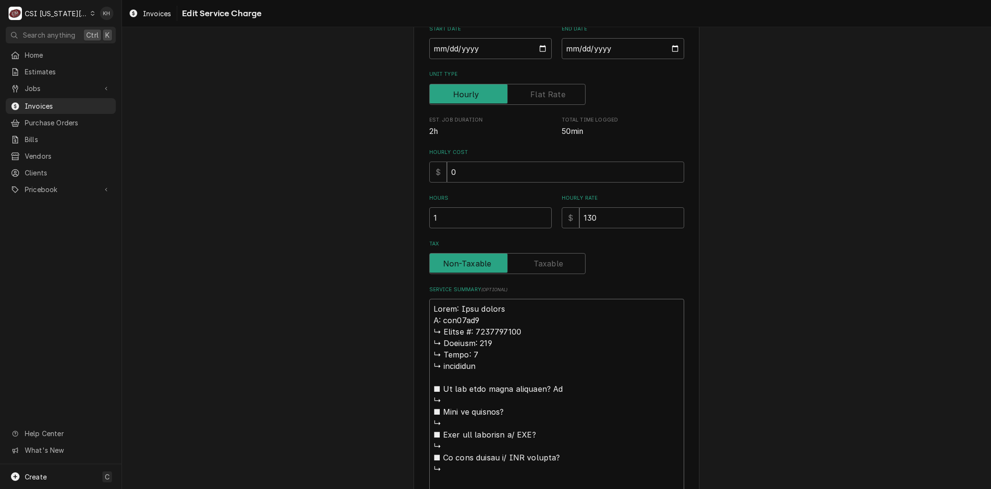
type textarea "Brand: Menu master Mo: hdc21rb2 ↳ 𝗦𝗲𝗿𝗶𝗮𝗹 #: 1810123157 ↳ 𝗩𝗼𝗹𝘁𝗮𝗴𝗲: 208 ↳ 𝗣𝗵𝗮𝘀𝗲: …"
type textarea "x"
type textarea "Brand: Menu master Mod: hdc21rb2 ↳ 𝗦𝗲𝗿𝗶𝗮𝗹 #: 1810123157 ↳ 𝗩𝗼𝗹𝘁𝗮𝗴𝗲: 208 ↳ 𝗣𝗵𝗮𝘀𝗲:…"
type textarea "x"
type textarea "Brand: Menu master Model: hdc21rb2 ↳ 𝗦𝗲𝗿𝗶𝗮𝗹 #: 1810123157 ↳ 𝗩𝗼𝗹𝘁𝗮𝗴𝗲: 208 ↳ 𝗣𝗵𝗮𝘀…"
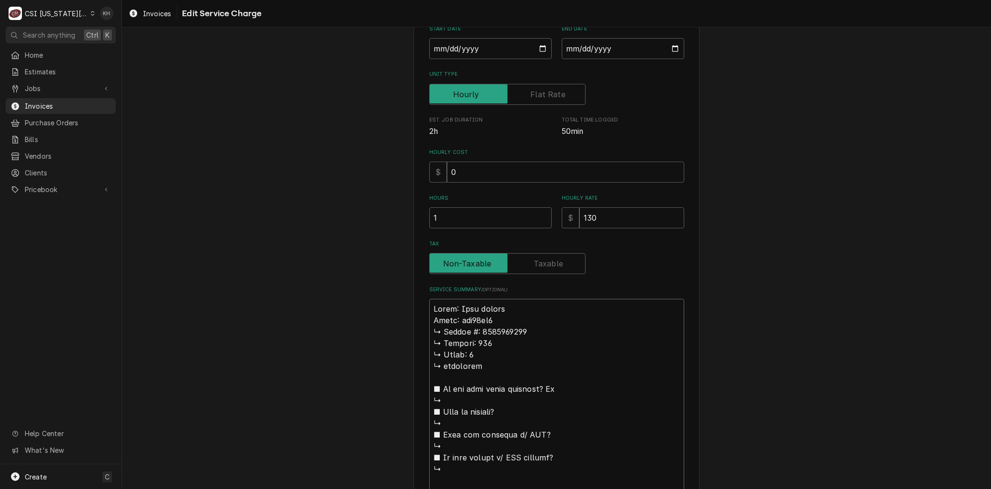
type textarea "x"
type textarea "Brand: Menu master Model: hdc21rb2 𝗦𝗲𝗿𝗶𝗮𝗹 #: 1810123157 ↳ 𝗩𝗼𝗹𝘁𝗮𝗴𝗲: 208 ↳ 𝗣𝗵𝗮𝘀𝗲:…"
type textarea "x"
type textarea "Brand: Menu master Model: hdc21rb2 𝗦𝗲𝗿𝗶𝗮𝗹 #: 1810123157 ↳ 𝗩𝗼𝗹𝘁𝗮𝗴𝗲: 208 ↳ 𝗣𝗵𝗮𝘀𝗲:…"
type textarea "x"
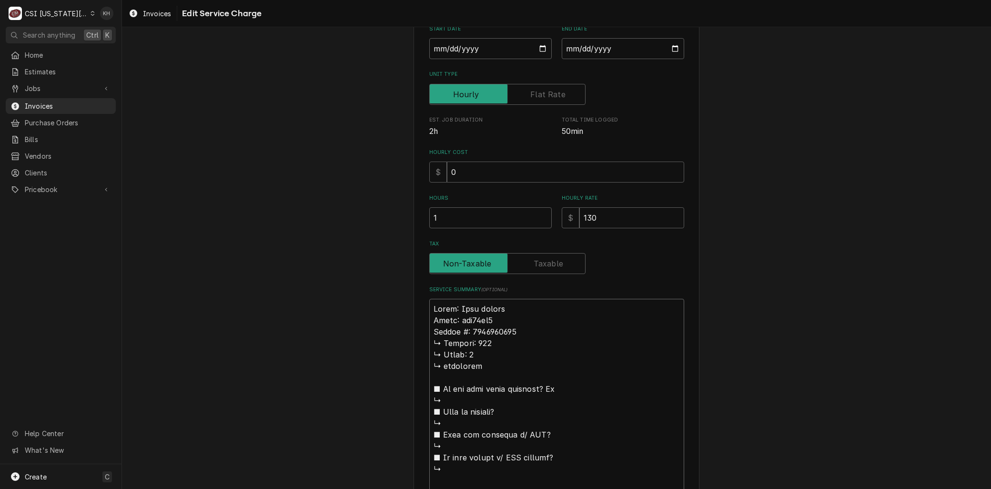
type textarea "Brand: Menu master Model: hdc21rb2 𝗲𝗿𝗶𝗮𝗹 #: 1810123157 ↳ 𝗩𝗼𝗹𝘁𝗮𝗴𝗲: 208 ↳ 𝗣𝗵𝗮𝘀𝗲: …"
type textarea "x"
type textarea "Brand: Menu master Model: hdc21rb2 𝗿𝗶𝗮𝗹 #: 1810123157 ↳ 𝗩𝗼𝗹𝘁𝗮𝗴𝗲: 208 ↳ 𝗣𝗵𝗮𝘀𝗲: 1…"
type textarea "x"
type textarea "Brand: Menu master Model: hdc21rb2 𝗶𝗮𝗹 #: 1810123157 ↳ 𝗩𝗼𝗹𝘁𝗮𝗴𝗲: 208 ↳ 𝗣𝗵𝗮𝘀𝗲: 1 …"
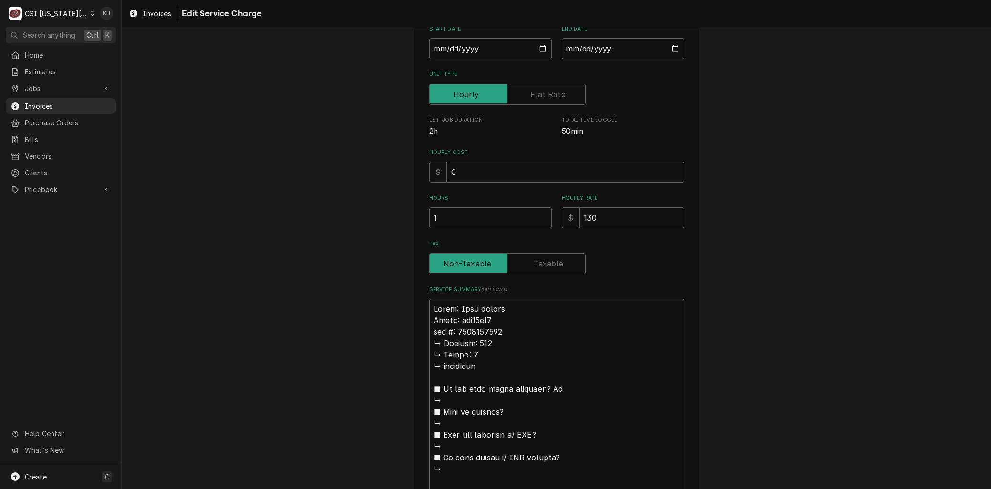
type textarea "x"
type textarea "Brand: Menu master Model: hdc21rb2 𝗮𝗹 #: 1810123157 ↳ 𝗩𝗼𝗹𝘁𝗮𝗴𝗲: 208 ↳ 𝗣𝗵𝗮𝘀𝗲: 1 ↳…"
type textarea "x"
type textarea "Brand: Menu master Model: hdc21rb2 𝗹 #: 1810123157 ↳ 𝗩𝗼𝗹𝘁𝗮𝗴𝗲: 208 ↳ 𝗣𝗵𝗮𝘀𝗲: 1 ↳ …"
type textarea "x"
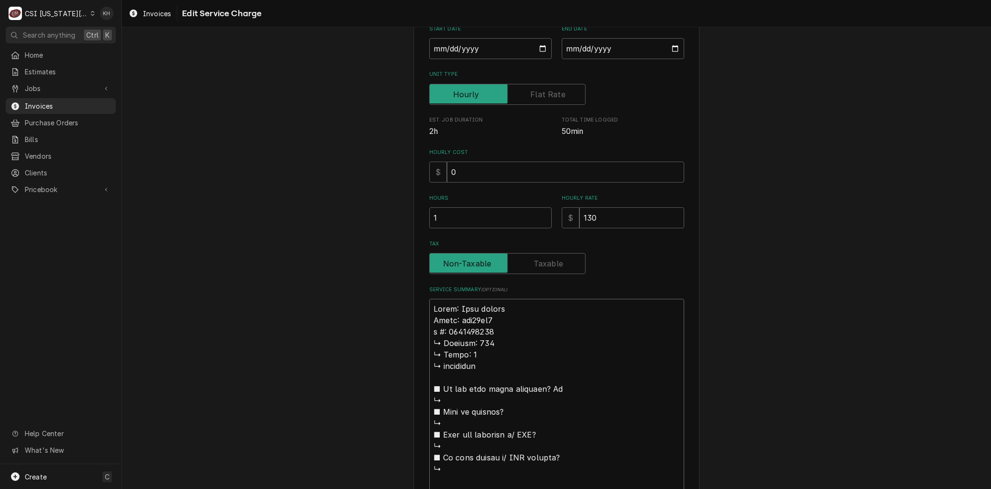
type textarea "Brand: Menu master Model: hdc21rb2 #: 1810123157 ↳ 𝗩𝗼𝗹𝘁𝗮𝗴𝗲: 208 ↳ 𝗣𝗵𝗮𝘀𝗲: 1 ↳ mi…"
type textarea "x"
type textarea "Brand: Menu master Model: hdc21rb2 #: 1810123157 ↳ 𝗩𝗼𝗹𝘁𝗮𝗴𝗲: 208 ↳ 𝗣𝗵𝗮𝘀𝗲: 1 ↳ mi…"
type textarea "x"
type textarea "Brand: Menu master Model: hdc21rb2 S#: 1810123157 ↳ 𝗩𝗼𝗹𝘁𝗮𝗴𝗲: 208 ↳ 𝗣𝗵𝗮𝘀𝗲: 1 ↳ m…"
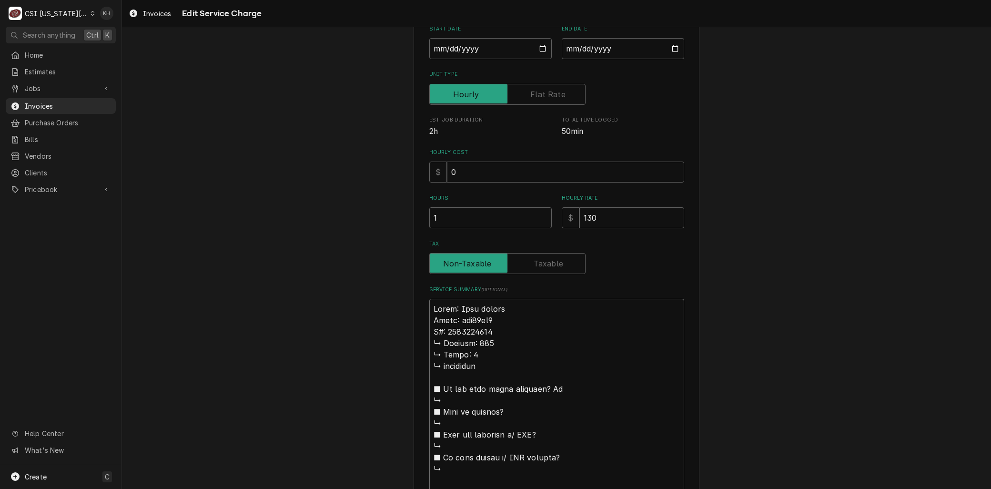
type textarea "x"
type textarea "Brand: Menu master Model: hdc21rb2 Se#: 1810123157 ↳ 𝗩𝗼𝗹𝘁𝗮𝗴𝗲: 208 ↳ 𝗣𝗵𝗮𝘀𝗲: 1 ↳ …"
type textarea "x"
type textarea "Brand: Menu master Model: hdc21rb2 Seri#: 1810123157 ↳ 𝗩𝗼𝗹𝘁𝗮𝗴𝗲: 208 ↳ 𝗣𝗵𝗮𝘀𝗲: 1 …"
type textarea "x"
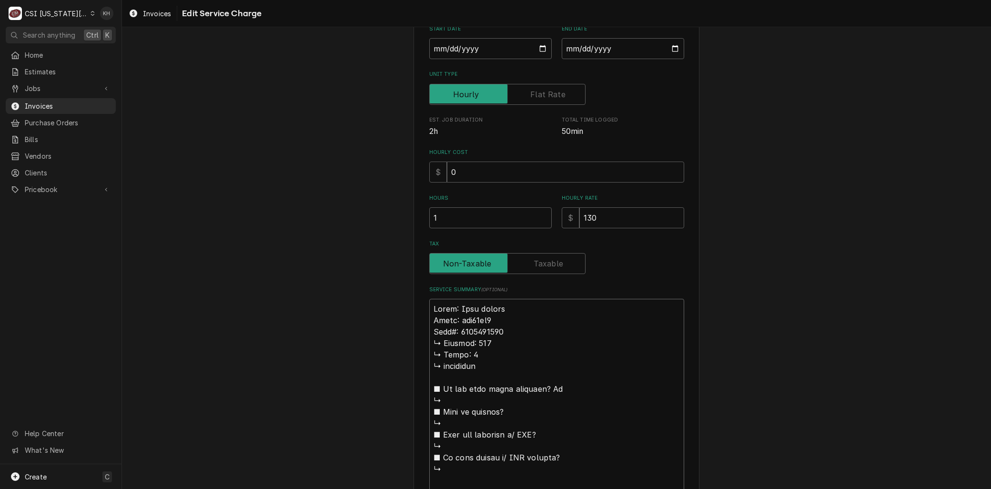
type textarea "Brand: Menu master Model: hdc21rb2 Seria#: 1810123157 ↳ 𝗩𝗼𝗹𝘁𝗮𝗴𝗲: 208 ↳ 𝗣𝗵𝗮𝘀𝗲: 1…"
type textarea "x"
type textarea "Brand: Menu master Model: hdc21rb2 Serial#: 1810123157 ↳ 𝗩𝗼𝗹𝘁𝗮𝗴𝗲: 208 ↳ 𝗣𝗵𝗮𝘀𝗲: …"
type textarea "x"
type textarea "Brand: Menu master Model: hdc21rb2 Serial:#: 1810123157 ↳ 𝗩𝗼𝗹𝘁𝗮𝗴𝗲: 208 ↳ 𝗣𝗵𝗮𝘀𝗲:…"
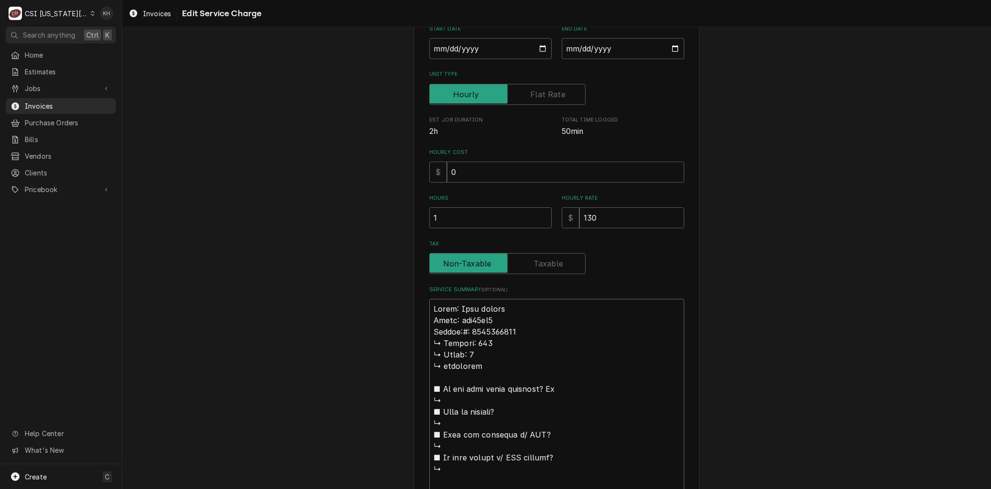
type textarea "x"
type textarea "Brand: Menu master Model: hdc21rb2 Serial:: 1810123157 ↳ 𝗩𝗼𝗹𝘁𝗮𝗴𝗲: 208 ↳ 𝗣𝗵𝗮𝘀𝗲: …"
type textarea "x"
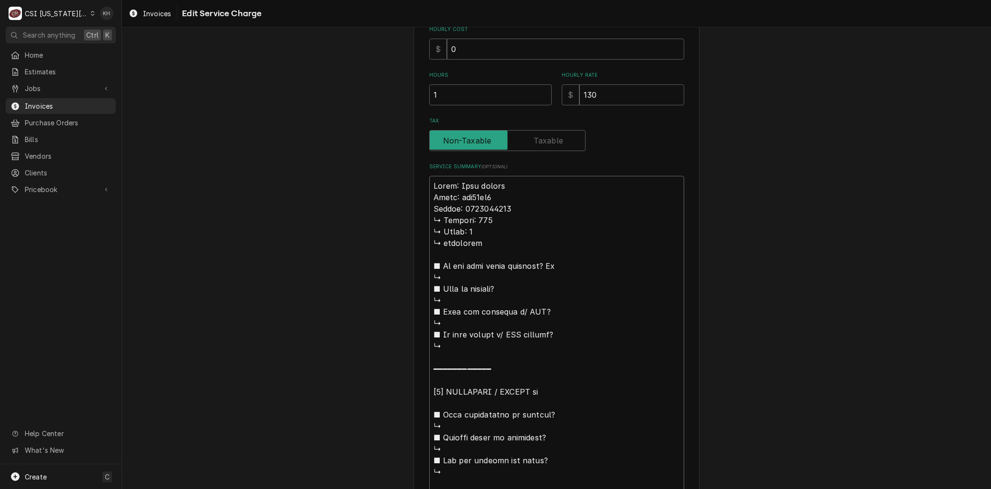
scroll to position [460, 0]
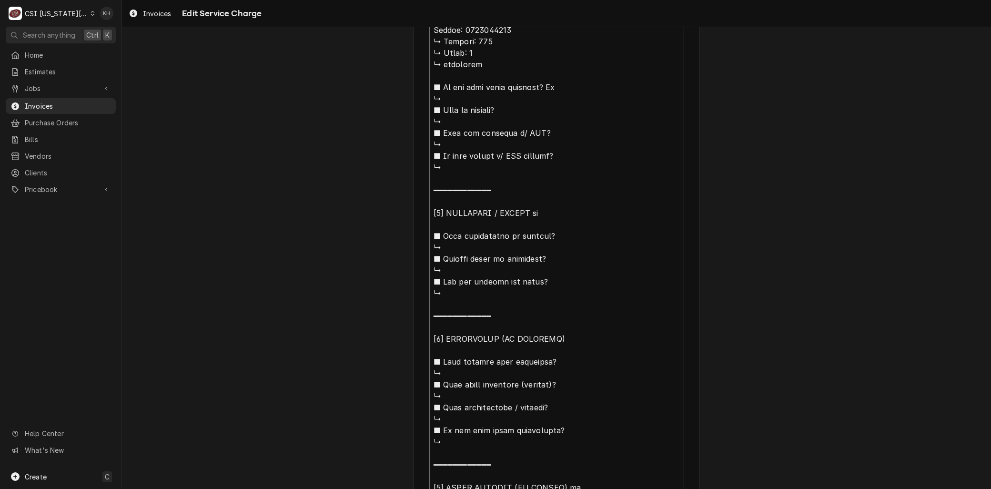
drag, startPoint x: 544, startPoint y: 397, endPoint x: 413, endPoint y: 47, distance: 374.3
click at [414, 47] on div "Use the fields below to edit this service charge Short Description 1-Labor (Ser…" at bounding box center [557, 170] width 286 height 1169
type textarea "Brand: Menu master Model: hdc21rb2 Serial: 1810123157 ↳ 𝗩𝗼𝗹𝘁𝗮𝗴𝗲: 208 ↳ 𝗣𝗵𝗮𝘀𝗲: 1…"
click at [414, 47] on div "Use the fields below to edit this service charge Short Description 1-Labor (Ser…" at bounding box center [557, 170] width 286 height 1169
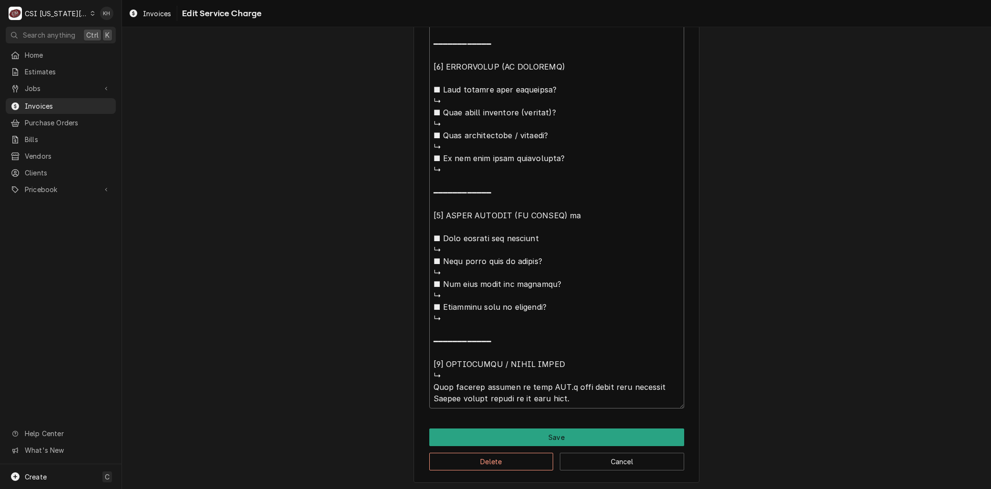
drag, startPoint x: 430, startPoint y: 41, endPoint x: 893, endPoint y: 516, distance: 663.7
click at [893, 488] on html "C CSI Kansas City KH Search anything Ctrl K Home Estimates Jobs Jobs Job Series…" at bounding box center [495, 244] width 991 height 489
type textarea "x"
type textarea "Brand: Menu master Model: hdc21rb2 Serial: 1810123157"
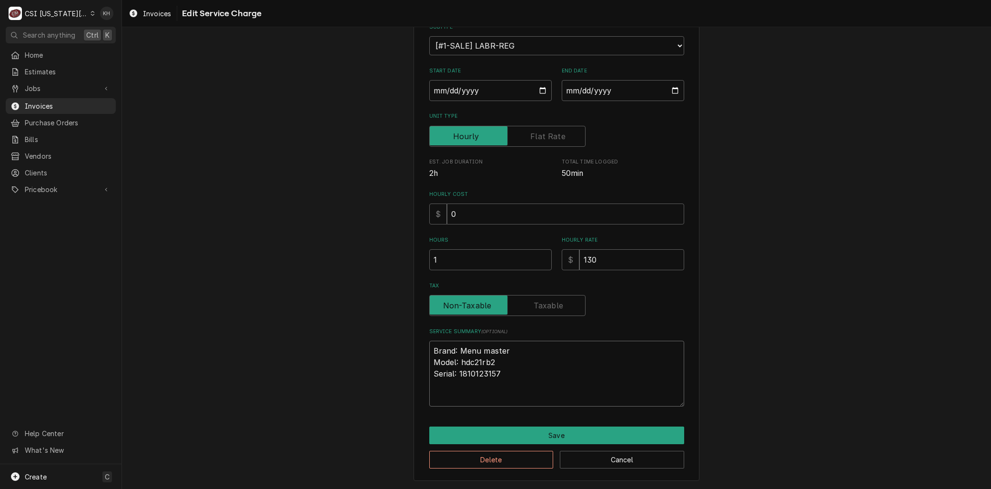
scroll to position [115, 0]
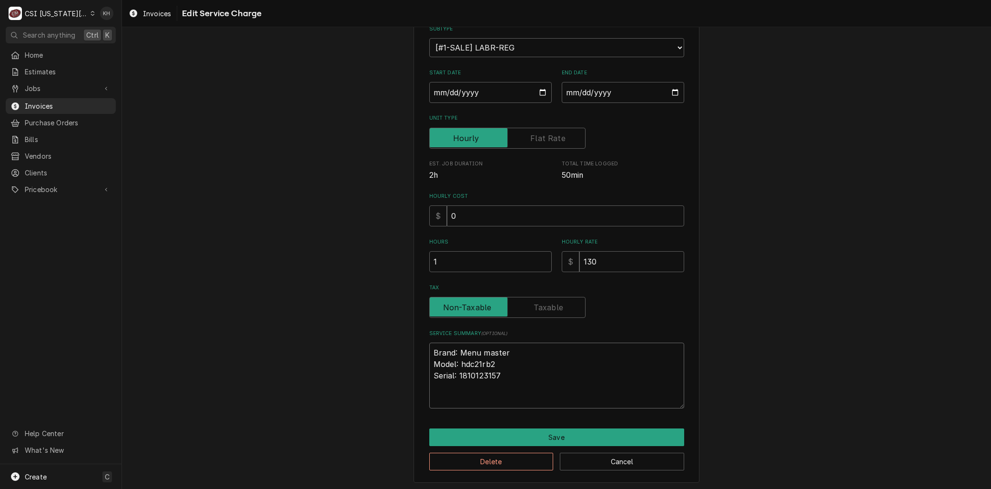
type textarea "x"
type textarea "Brand: Menu master Model: hdc21rb2 Serial: 1810123157 A"
type textarea "x"
type textarea "Brand: Menu master Model: hdc21rb2 Serial: 1810123157 Ar"
type textarea "x"
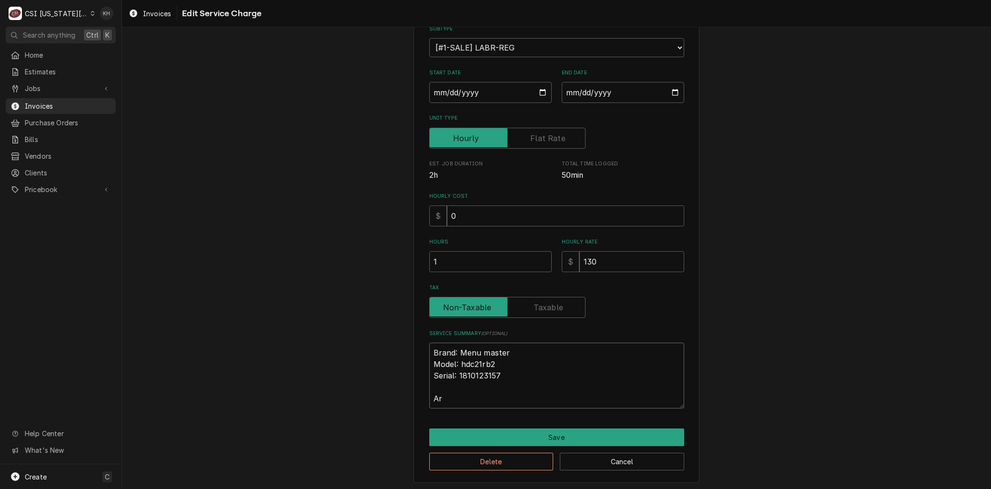
type textarea "Brand: Menu master Model: hdc21rb2 Serial: 1810123157 Arr"
type textarea "x"
type textarea "Brand: Menu master Model: hdc21rb2 Serial: 1810123157 Arri"
type textarea "x"
type textarea "Brand: Menu master Model: hdc21rb2 Serial: 1810123157 Arriv"
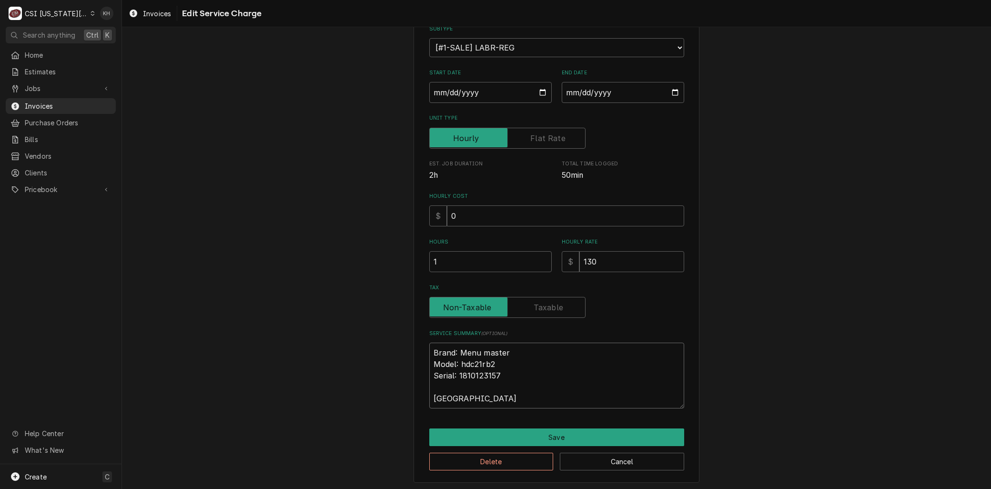
type textarea "x"
type textarea "Brand: Menu master Model: hdc21rb2 Serial: 1810123157 Arrive"
type textarea "x"
type textarea "Brand: Menu master Model: hdc21rb2 Serial: 1810123157 Arrived"
type textarea "x"
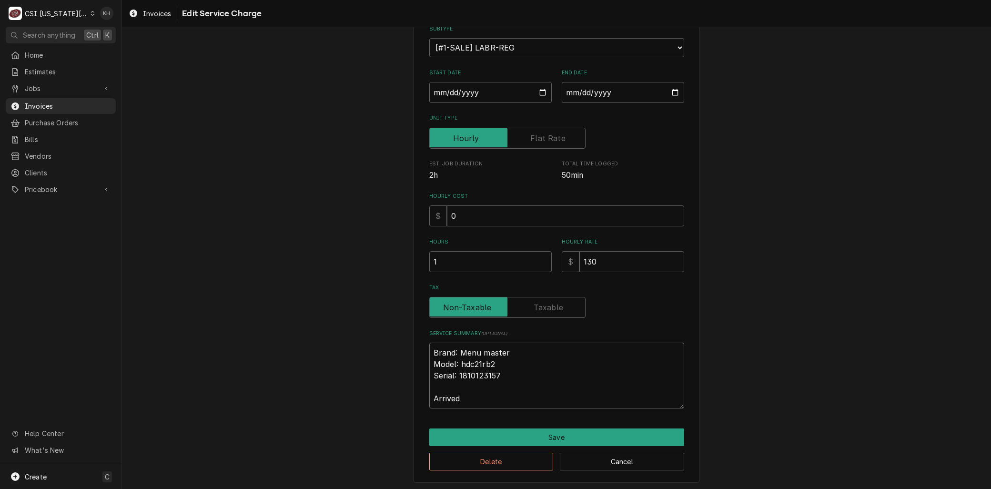
type textarea "Brand: Menu master Model: hdc21rb2 Serial: 1810123157 Arrived"
type textarea "x"
type textarea "Brand: Menu master Model: hdc21rb2 Serial: 1810123157 Arrived o"
type textarea "x"
type textarea "Brand: Menu master Model: hdc21rb2 Serial: 1810123157 Arrived on"
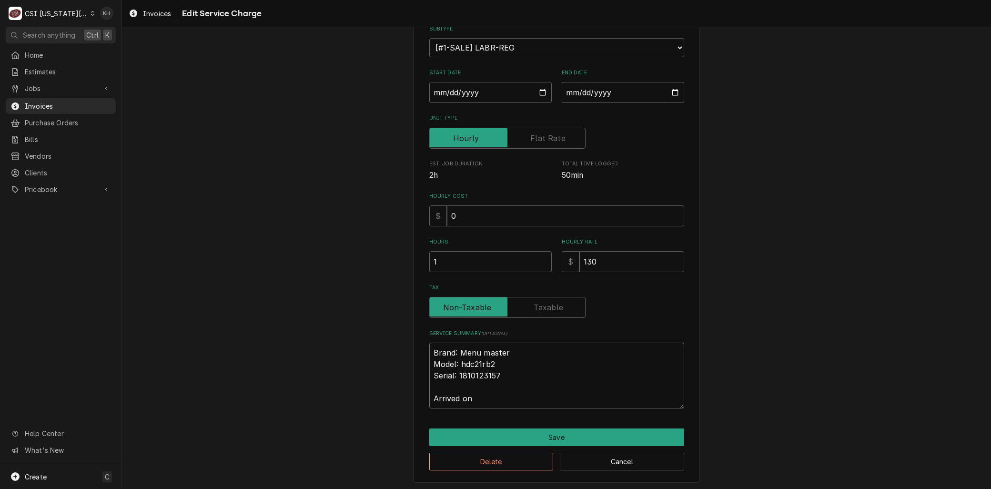
type textarea "x"
type textarea "Brand: Menu master Model: hdc21rb2 Serial: 1810123157 Arrived on"
type textarea "x"
type textarea "Brand: Menu master Model: hdc21rb2 Serial: 1810123157 Arrived on s"
type textarea "x"
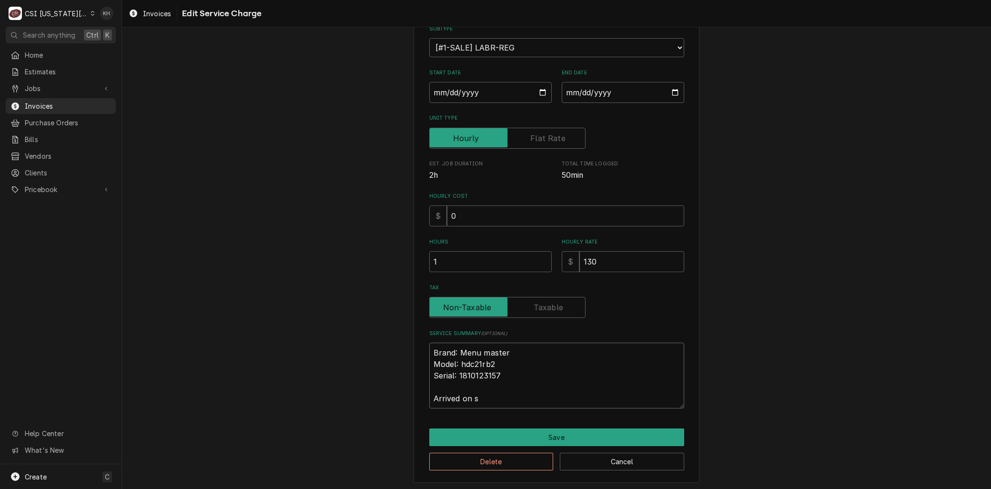
type textarea "Brand: Menu master Model: hdc21rb2 Serial: 1810123157 Arrived on si"
type textarea "x"
type textarea "Brand: Menu master Model: hdc21rb2 Serial: 1810123157 Arrived on sit"
type textarea "x"
type textarea "Brand: Menu master Model: hdc21rb2 Serial: 1810123157 Arrived on site"
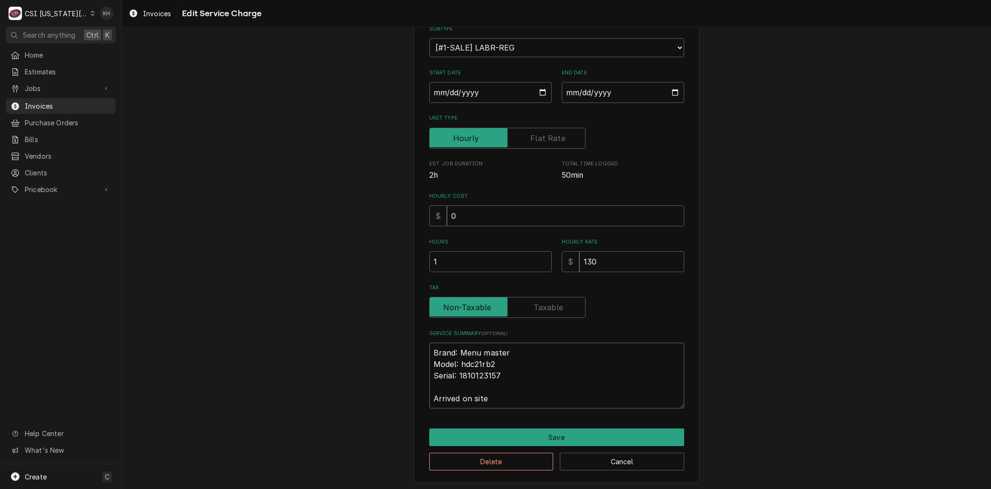
type textarea "x"
type textarea "Brand: Menu master Model: hdc21rb2 Serial: 1810123157 Arrived on site"
type textarea "x"
type textarea "Brand: Menu master Model: hdc21rb2 Serial: 1810123157 Arrived on site a"
type textarea "x"
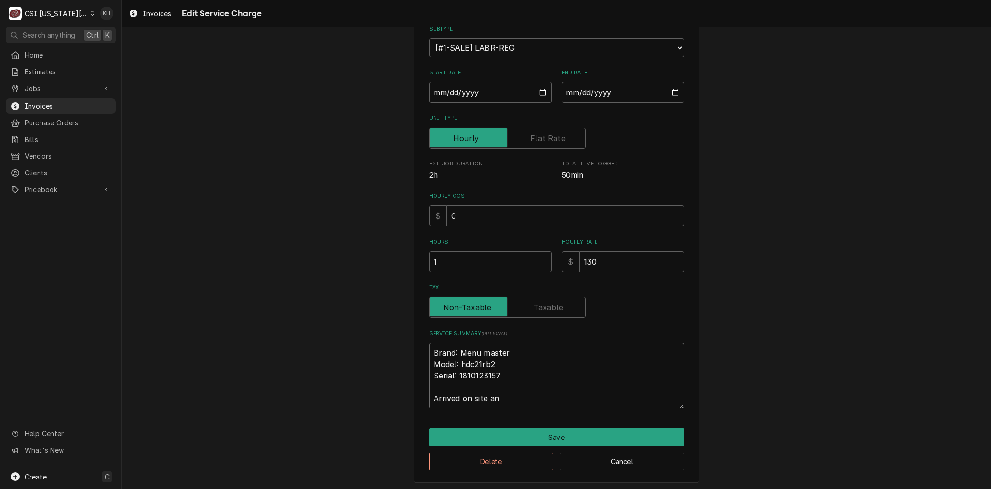
type textarea "Brand: Menu master Model: hdc21rb2 Serial: 1810123157 Arrived on site and"
type textarea "x"
type textarea "Brand: Menu master Model: hdc21rb2 Serial: 1810123157 Arrived on site and"
type textarea "x"
type textarea "Brand: Menu master Model: hdc21rb2 Serial: 1810123157 Arrived on site and m"
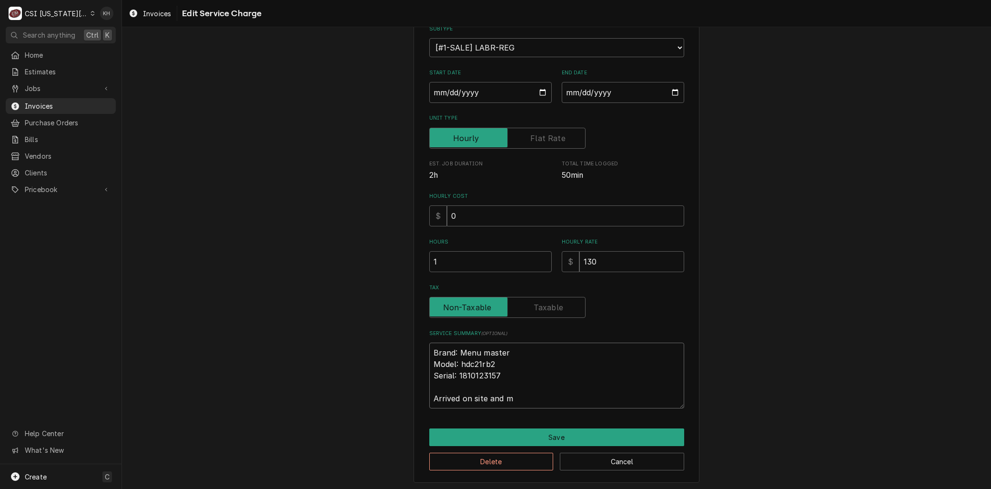
type textarea "x"
type textarea "Brand: Menu master Model: hdc21rb2 Serial: 1810123157 Arrived on site and mo"
type textarea "x"
type textarea "Brand: Menu master Model: hdc21rb2 Serial: 1810123157 Arrived on site and mot"
type textarea "x"
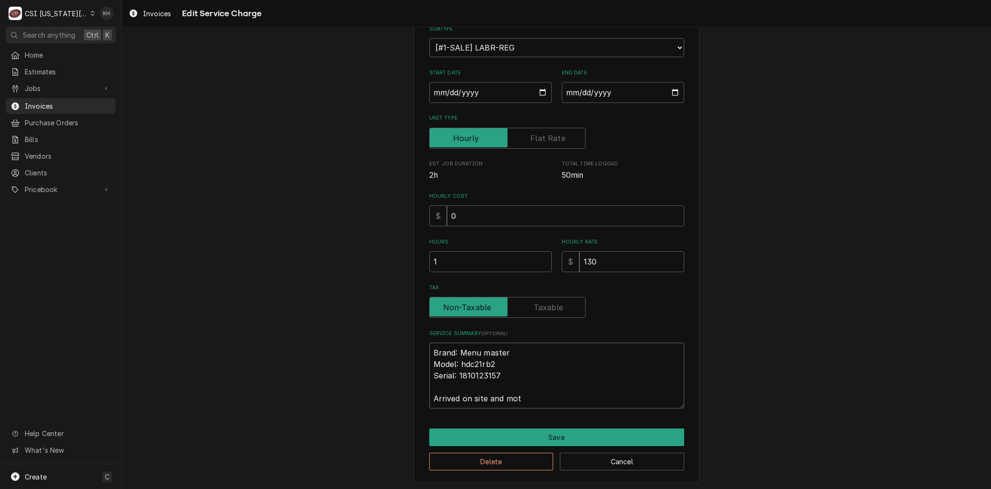
type textarea "Brand: Menu master Model: hdc21rb2 Serial: 1810123157 Arrived on site and motr"
type textarea "x"
type textarea "Brand: Menu master Model: hdc21rb2 Serial: 1810123157 Arrived on site and motre"
type textarea "x"
type textarea "Brand: Menu master Model: hdc21rb2 Serial: 1810123157 Arrived on site and motr"
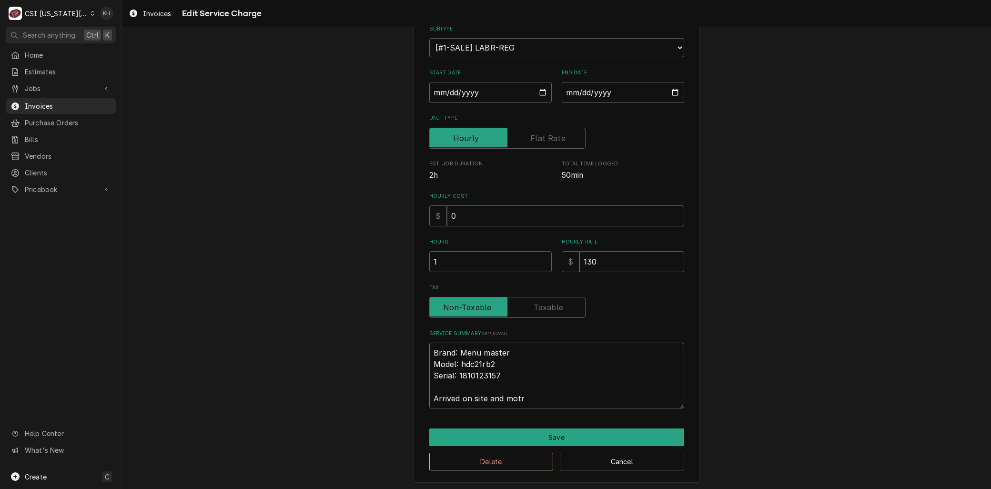
type textarea "x"
type textarea "Brand: Menu master Model: hdc21rb2 Serial: 1810123157 Arrived on site and mot"
type textarea "x"
type textarea "Brand: Menu master Model: hdc21rb2 Serial: 1810123157 Arrived on site and motv"
type textarea "x"
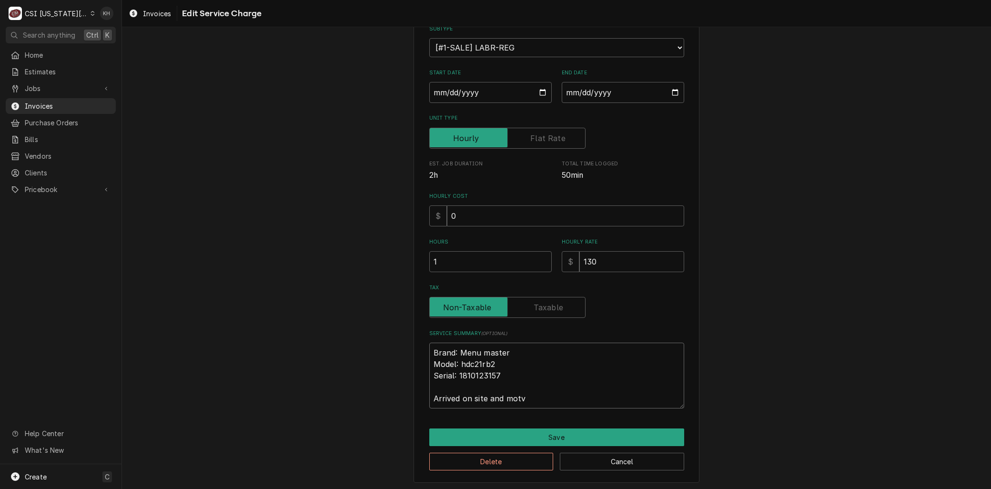
type textarea "Brand: Menu master Model: hdc21rb2 Serial: 1810123157 Arrived on site and motve"
type textarea "x"
type textarea "Brand: Menu master Model: hdc21rb2 Serial: 1810123157 Arrived on site and motv"
type textarea "x"
type textarea "Brand: Menu master Model: hdc21rb2 Serial: 1810123157 Arrived on site and mot"
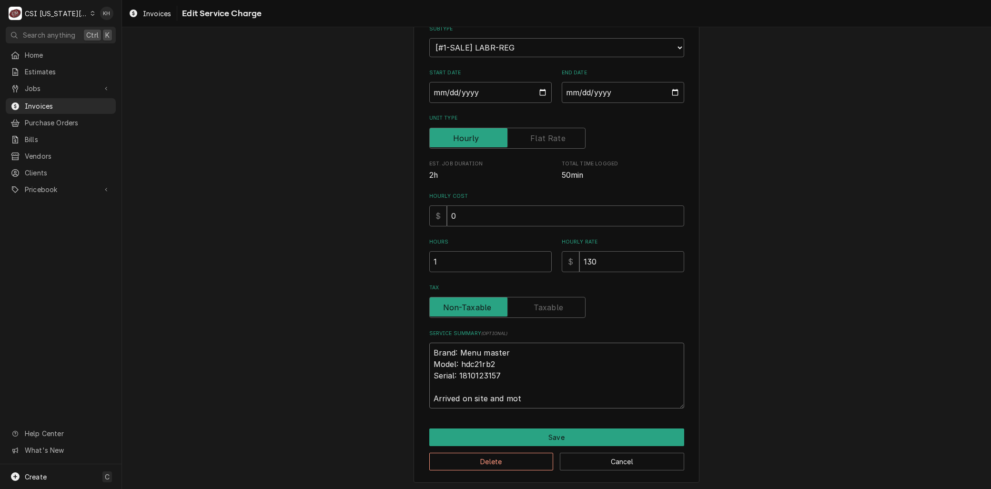
type textarea "x"
type textarea "Brand: Menu master Model: hdc21rb2 Serial: 1810123157 Arrived on site and mo"
type textarea "x"
type textarea "Brand: Menu master Model: hdc21rb2 Serial: 1810123157 Arrived on site and mov"
type textarea "x"
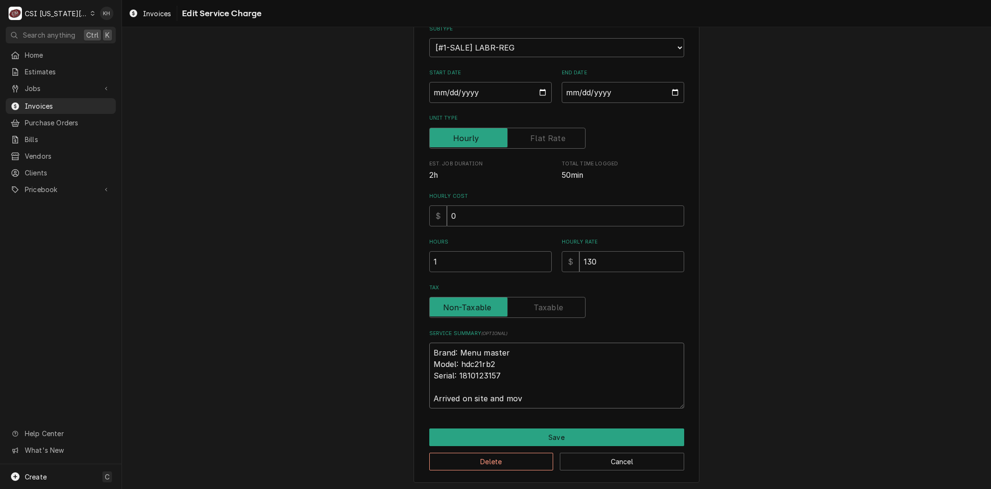
type textarea "Brand: Menu master Model: hdc21rb2 Serial: 1810123157 Arrived on site and move"
type textarea "x"
type textarea "Brand: Menu master Model: hdc21rb2 Serial: 1810123157 Arrived on site and moved"
type textarea "x"
type textarea "Brand: Menu master Model: hdc21rb2 Serial: 1810123157 Arrived on site and moved"
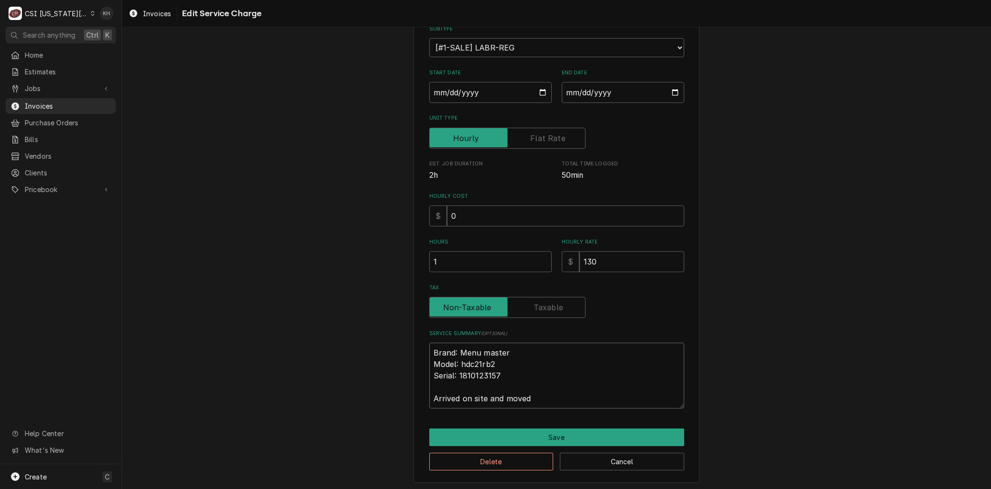
type textarea "x"
type textarea "Brand: Menu master Model: hdc21rb2 Serial: 1810123157 Arrived on site and moved…"
type textarea "x"
type textarea "Brand: Menu master Model: hdc21rb2 Serial: 1810123157 Arrived on site and moved…"
type textarea "x"
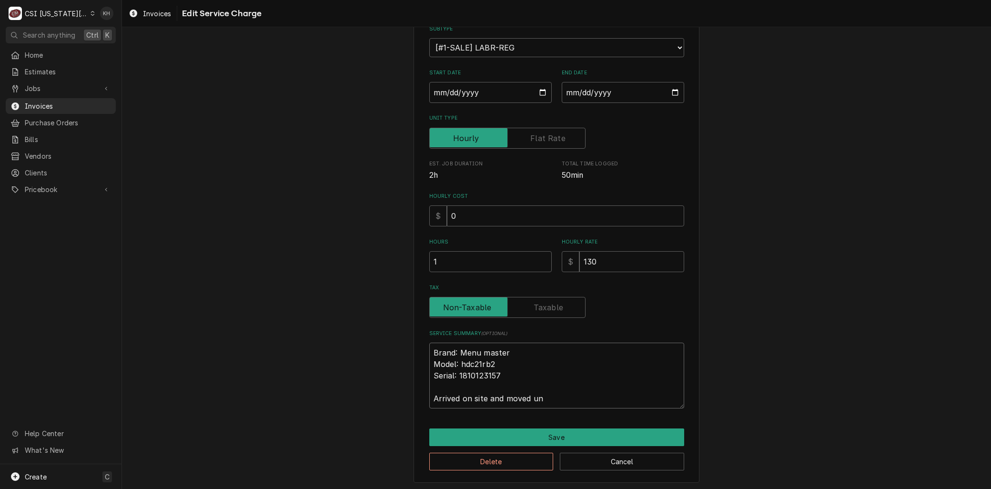
type textarea "Brand: Menu master Model: hdc21rb2 Serial: 1810123157 Arrived on site and moved…"
type textarea "x"
type textarea "Brand: Menu master Model: hdc21rb2 Serial: 1810123157 Arrived on site and moved…"
type textarea "x"
type textarea "Brand: Menu master Model: hdc21rb2 Serial: 1810123157 Arrived on site and moved…"
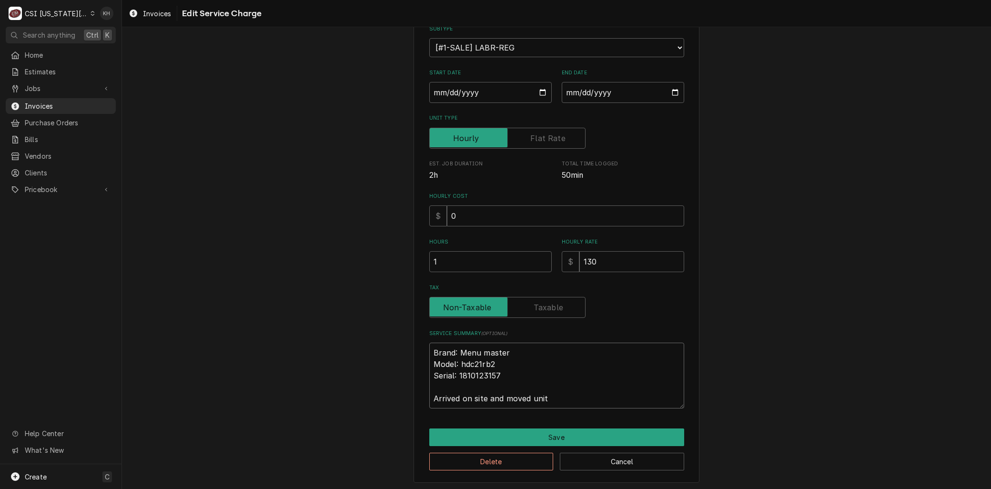
type textarea "x"
type textarea "Brand: Menu master Model: hdc21rb2 Serial: 1810123157 Arrived on site and moved…"
type textarea "x"
type textarea "Brand: Menu master Model: hdc21rb2 Serial: 1810123157 Arrived on site and moved…"
type textarea "x"
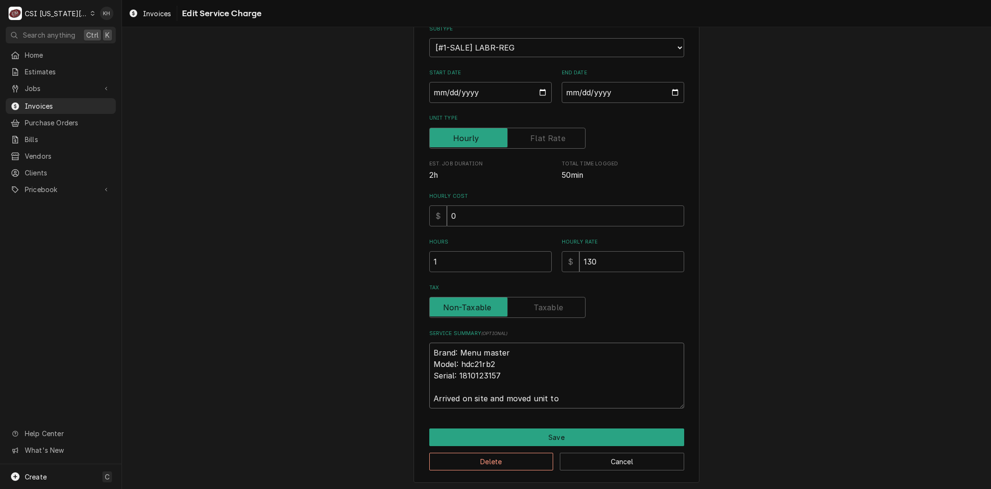
type textarea "Brand: Menu master Model: hdc21rb2 Serial: 1810123157 Arrived on site and moved…"
type textarea "x"
type textarea "Brand: Menu master Model: hdc21rb2 Serial: 1810123157 Arrived on site and moved…"
type textarea "x"
type textarea "Brand: Menu master Model: hdc21rb2 Serial: 1810123157 Arrived on site and moved…"
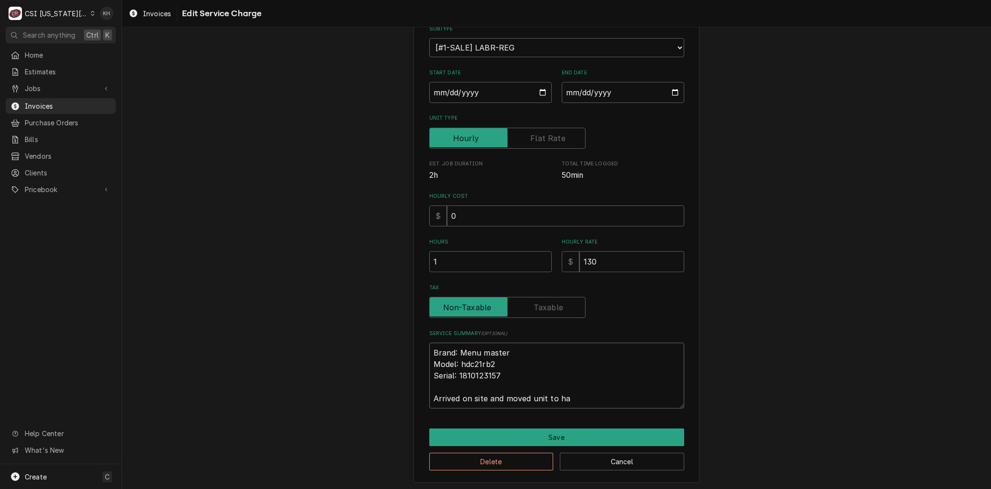
type textarea "x"
type textarea "Brand: Menu master Model: hdc21rb2 Serial: 1810123157 Arrived on site and moved…"
type textarea "x"
type textarea "Brand: Menu master Model: hdc21rb2 Serial: 1810123157 Arrived on site and moved…"
type textarea "x"
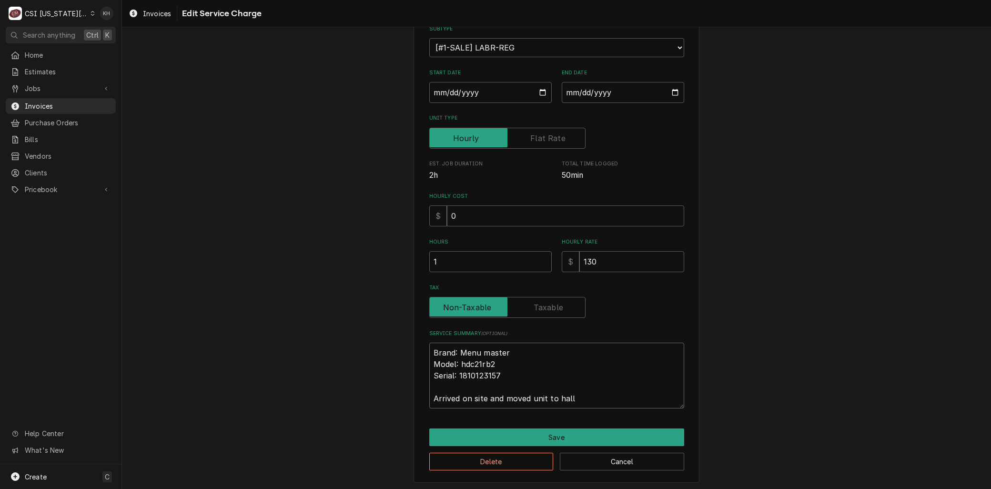
type textarea "Brand: Menu master Model: hdc21rb2 Serial: 1810123157 Arrived on site and moved…"
type textarea "x"
type textarea "Brand: Menu master Model: hdc21rb2 Serial: 1810123157 Arrived on site and moved…"
type textarea "x"
type textarea "Brand: Menu master Model: hdc21rb2 Serial: 1810123157 Arrived on site and moved…"
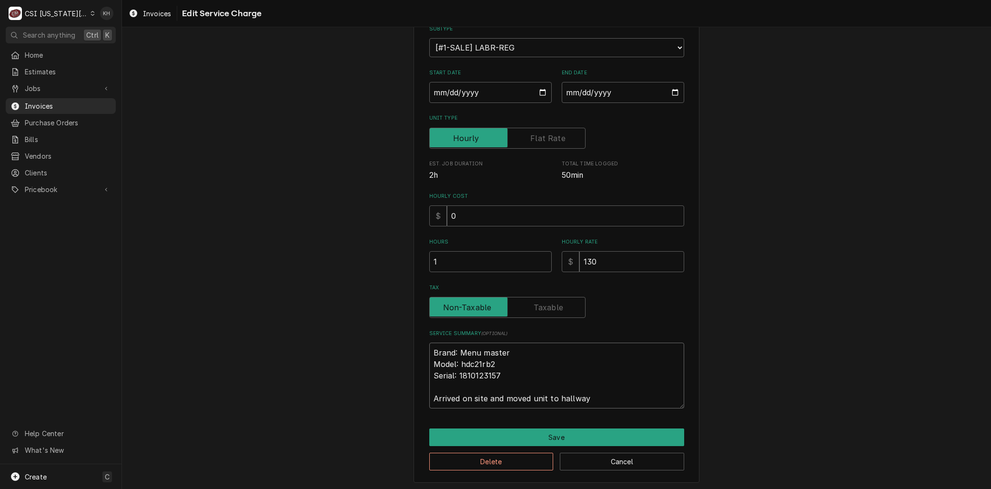
type textarea "x"
type textarea "Brand: Menu master Model: hdc21rb2 Serial: 1810123157 Arrived on site and moved…"
type textarea "x"
type textarea "Brand: Menu master Model: hdc21rb2 Serial: 1810123157 Arrived on site and moved…"
type textarea "x"
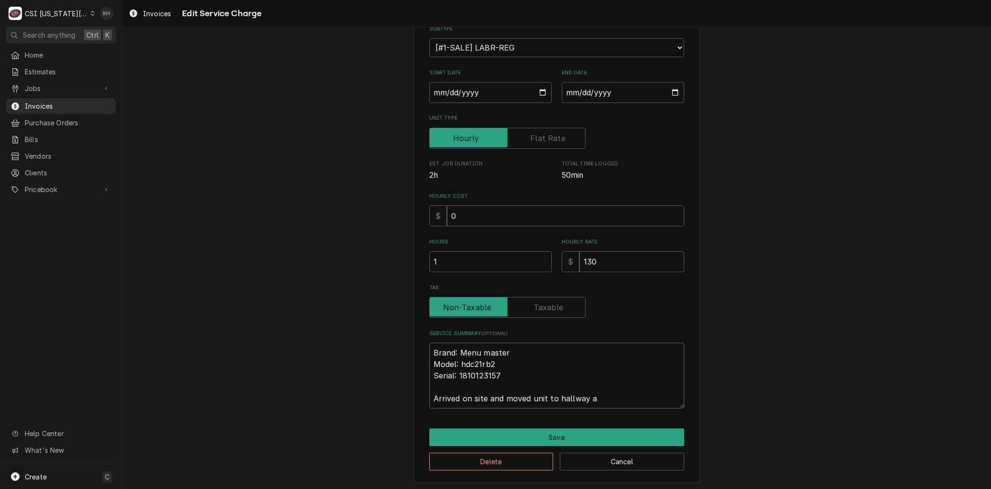
type textarea "Brand: Menu master Model: hdc21rb2 Serial: 1810123157 Arrived on site and moved…"
type textarea "x"
type textarea "Brand: Menu master Model: hdc21rb2 Serial: 1810123157 Arrived on site and moved…"
type textarea "x"
type textarea "Brand: Menu master Model: hdc21rb2 Serial: 1810123157 Arrived on site and moved…"
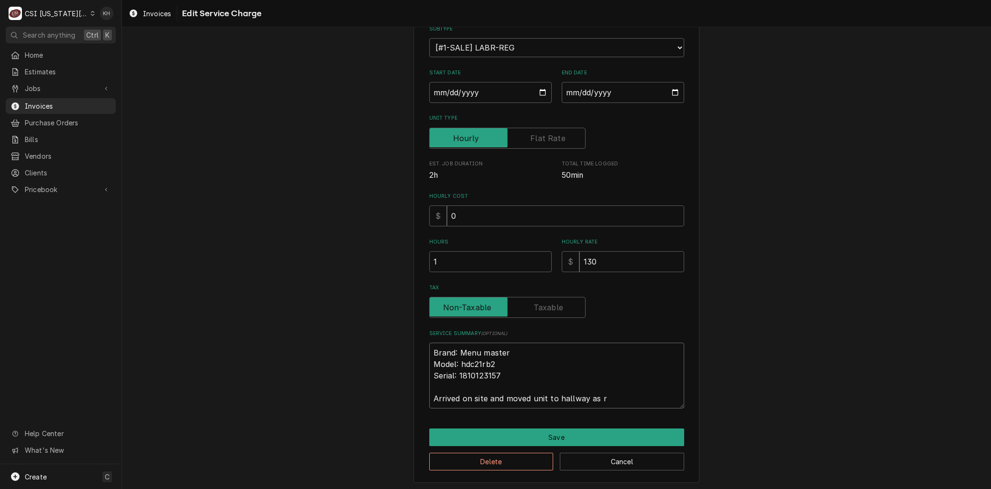
type textarea "x"
type textarea "Brand: Menu master Model: hdc21rb2 Serial: 1810123157 Arrived on site and moved…"
click at [535, 439] on button "Save" at bounding box center [556, 437] width 255 height 18
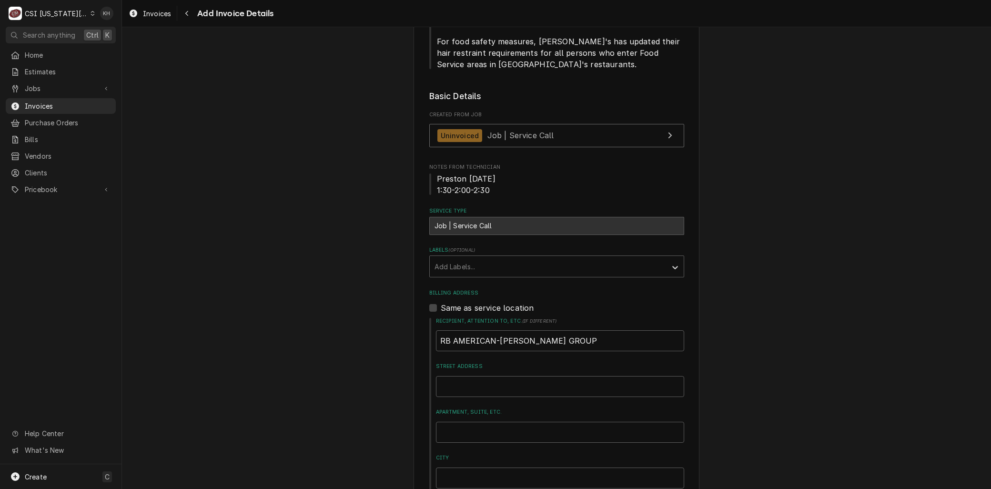
scroll to position [317, 0]
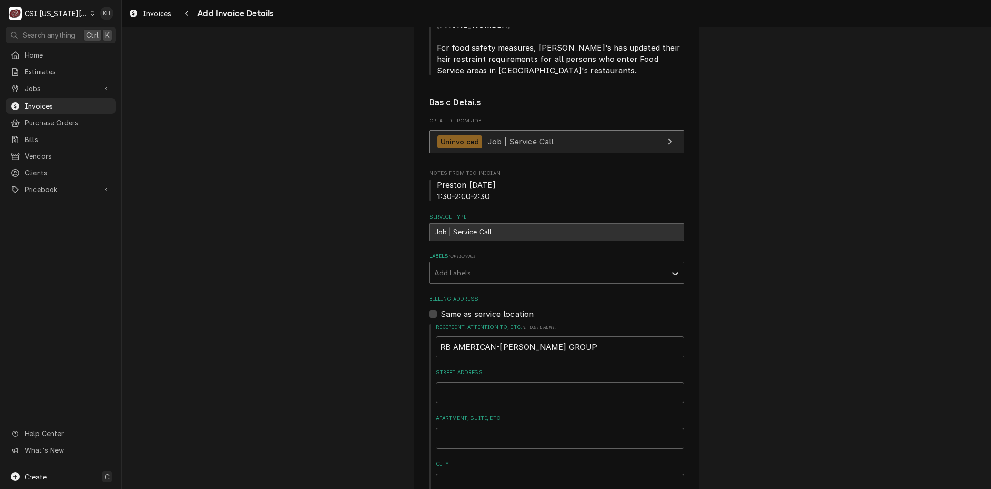
click at [521, 130] on link "Uninvoiced Job | Service Call" at bounding box center [556, 141] width 255 height 23
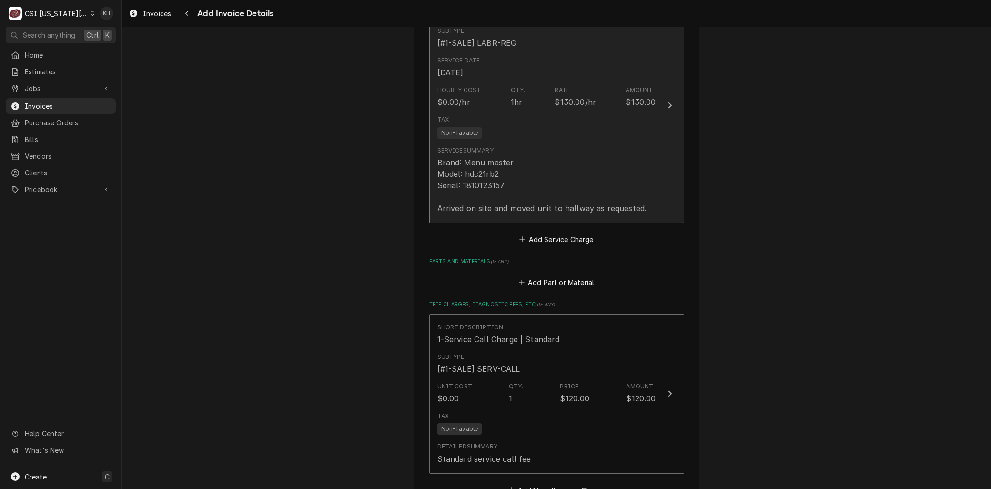
click at [503, 196] on button "Short Description 1-Labor (Service) | Standard | Incurred Subtype [#1-SALE] LAB…" at bounding box center [556, 105] width 255 height 235
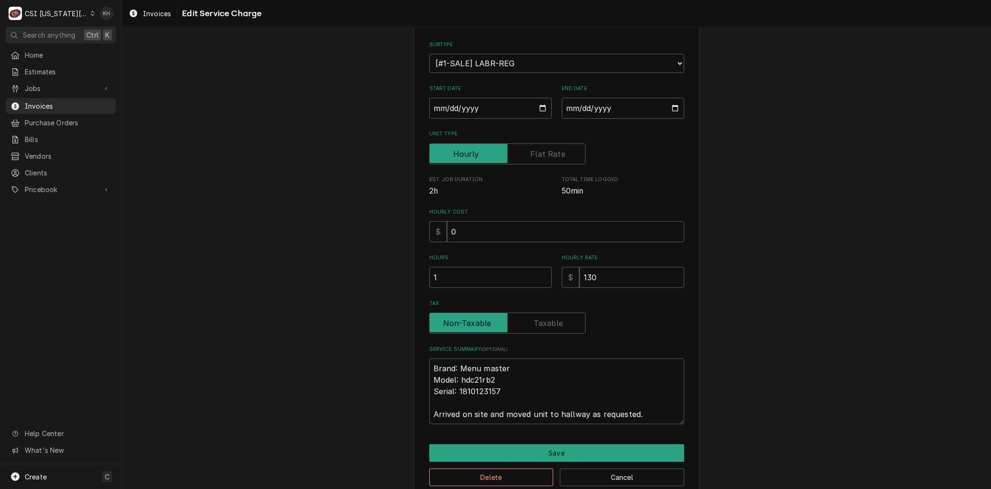
scroll to position [115, 0]
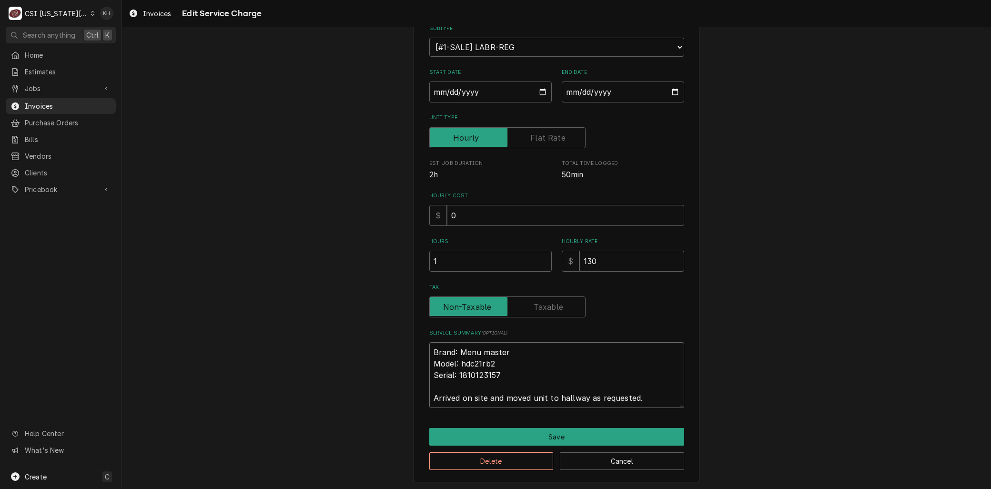
drag, startPoint x: 501, startPoint y: 397, endPoint x: 868, endPoint y: 396, distance: 366.8
click at [868, 396] on div "Use the fields below to edit this service charge Short Description 1-Labor (Ser…" at bounding box center [556, 206] width 869 height 568
click at [565, 435] on button "Save" at bounding box center [556, 437] width 255 height 18
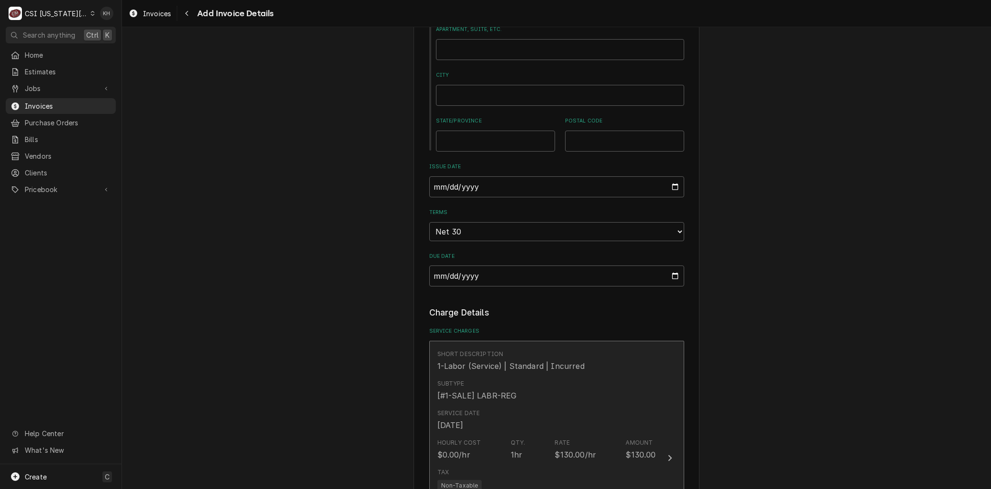
click at [557, 406] on div "Service Date Aug 25, 2025" at bounding box center [546, 420] width 219 height 30
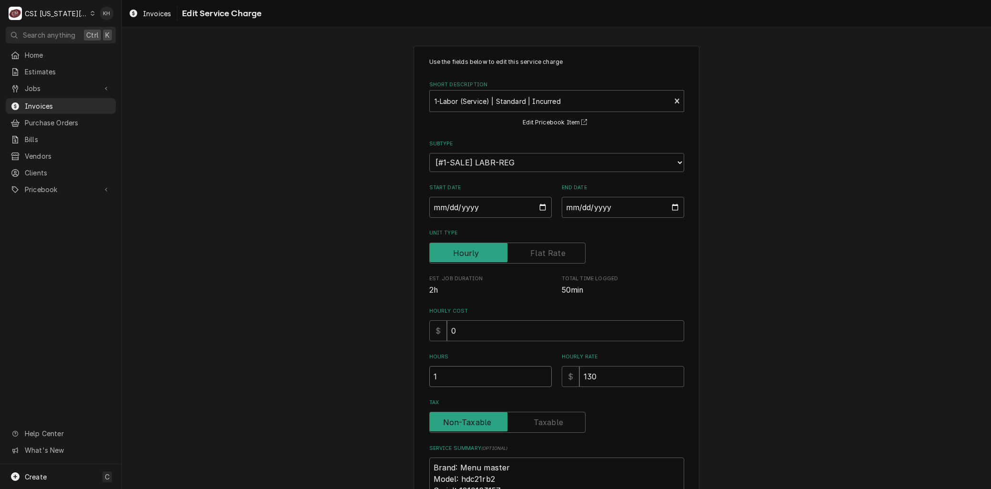
drag, startPoint x: 439, startPoint y: 373, endPoint x: 384, endPoint y: 374, distance: 55.3
click at [384, 374] on div "Use the fields below to edit this service charge Short Description 1-Labor (Ser…" at bounding box center [556, 321] width 869 height 568
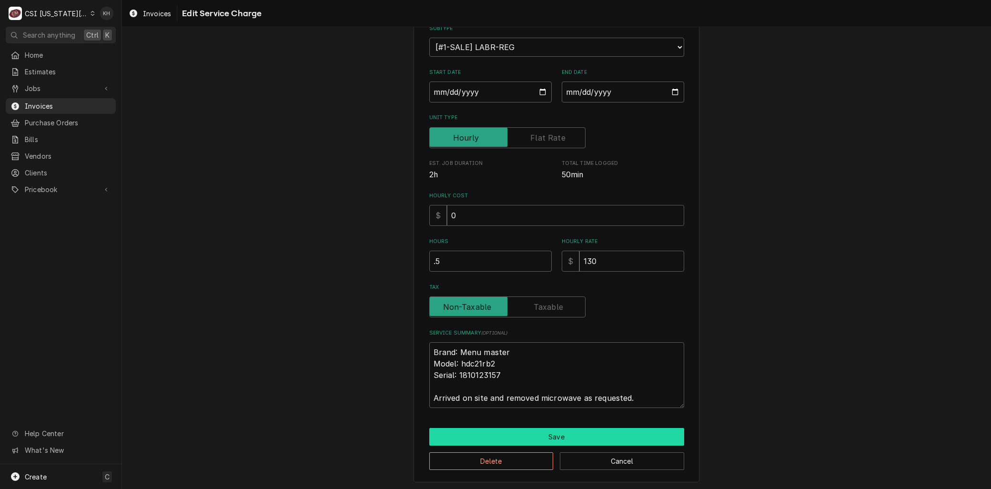
click at [480, 435] on button "Save" at bounding box center [556, 437] width 255 height 18
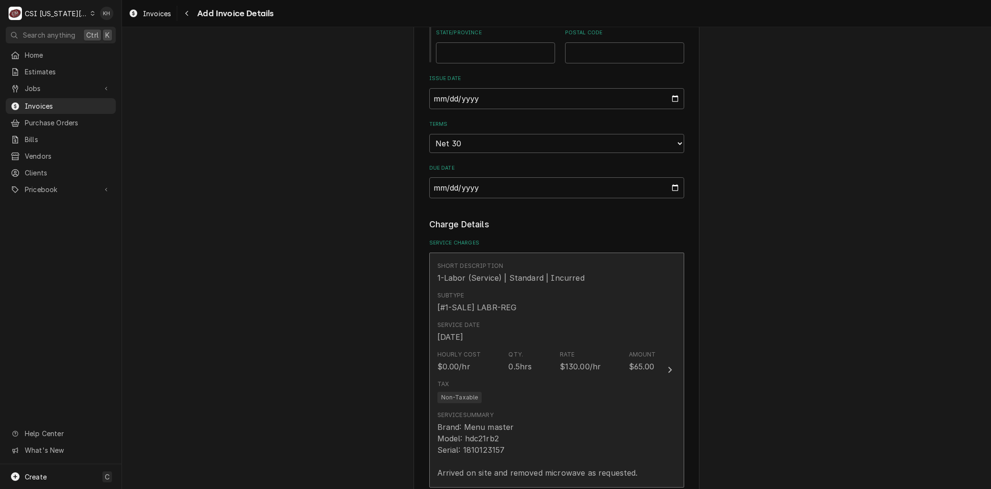
click at [475, 380] on div "Tax Non-Taxable" at bounding box center [459, 391] width 45 height 23
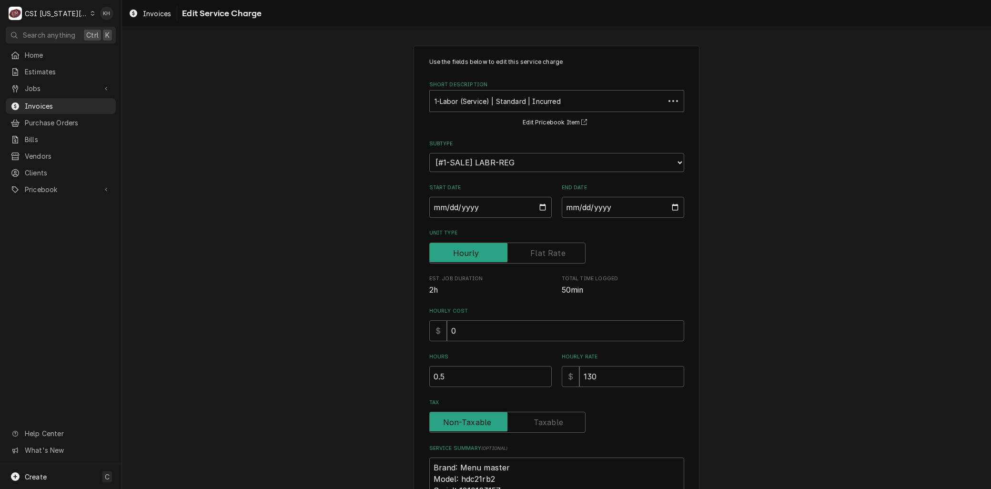
click at [540, 393] on div "Use the fields below to edit this service charge Short Description 1-Labor (Ser…" at bounding box center [556, 290] width 255 height 465
click at [541, 416] on label "Tax" at bounding box center [507, 422] width 156 height 21
click at [541, 416] on input "Tax" at bounding box center [508, 422] width 148 height 21
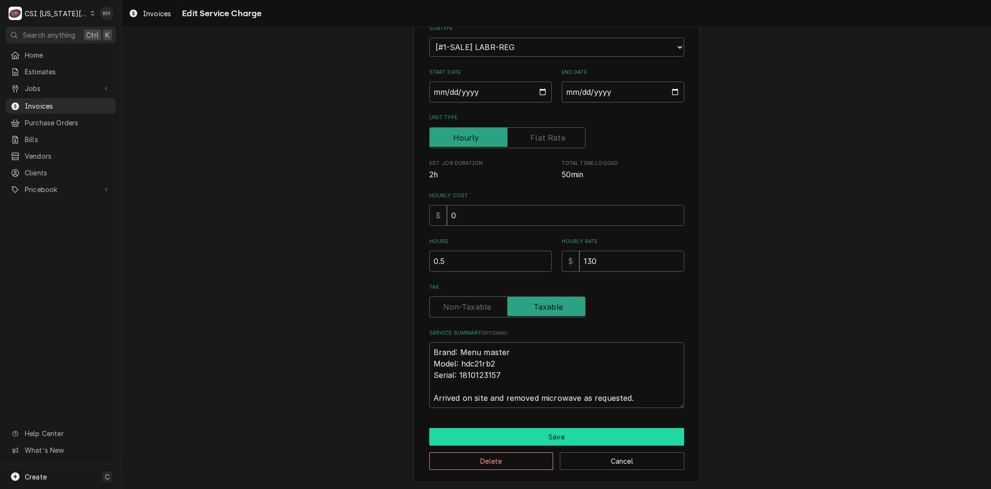
click at [539, 430] on button "Save" at bounding box center [556, 437] width 255 height 18
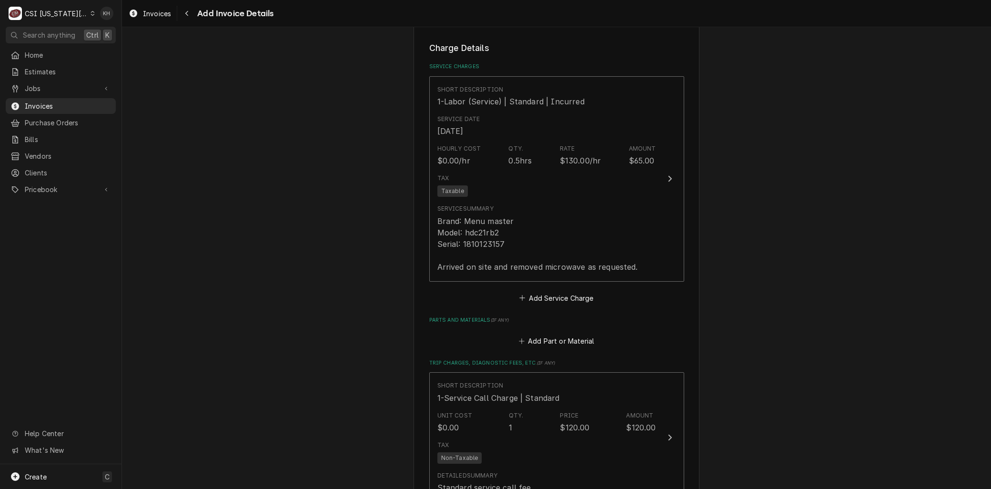
scroll to position [1182, 0]
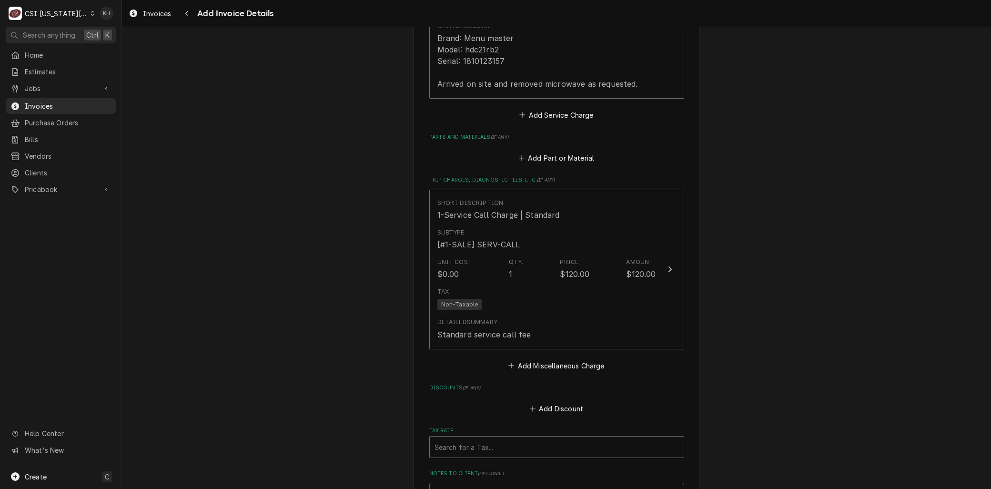
drag, startPoint x: 465, startPoint y: 424, endPoint x: 461, endPoint y: 421, distance: 5.2
click at [465, 438] on div "Tax Rate" at bounding box center [556, 446] width 244 height 17
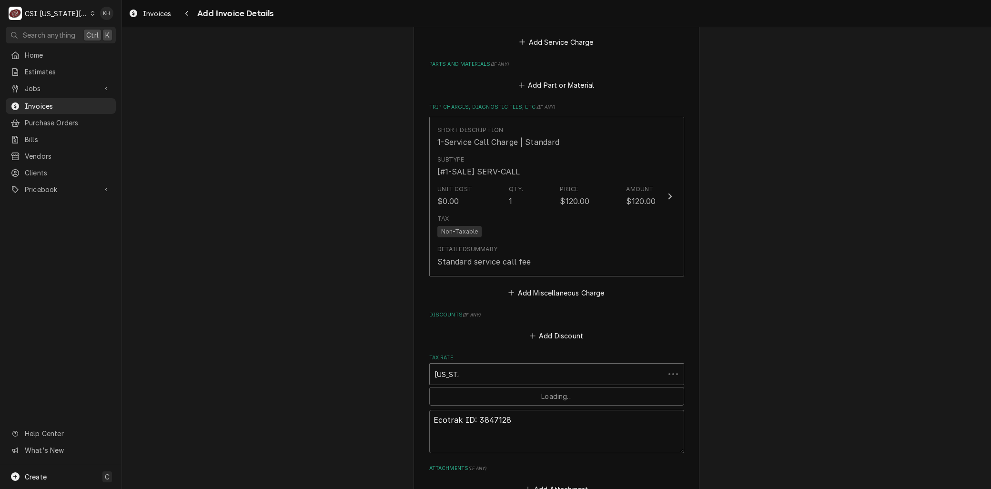
scroll to position [1394, 0]
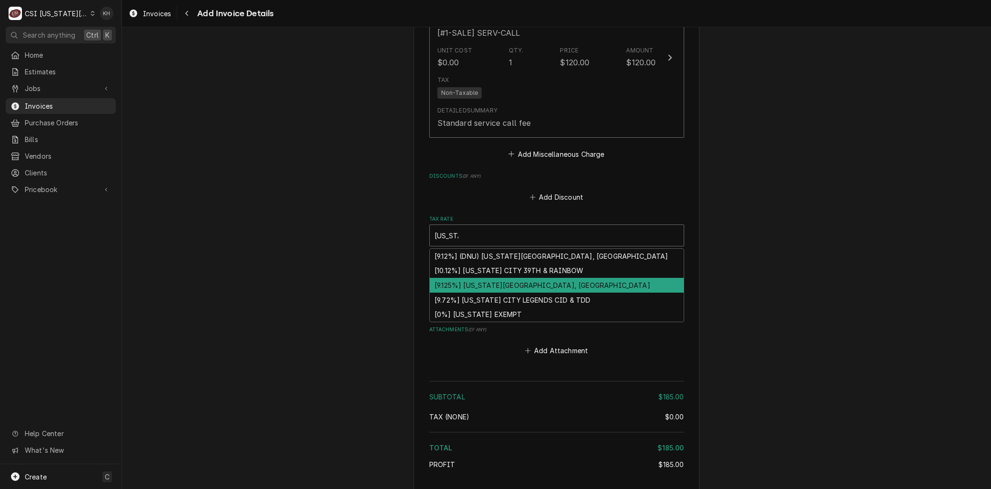
click at [474, 278] on div "[9.125%] KANSAS CITY, KS" at bounding box center [557, 285] width 254 height 15
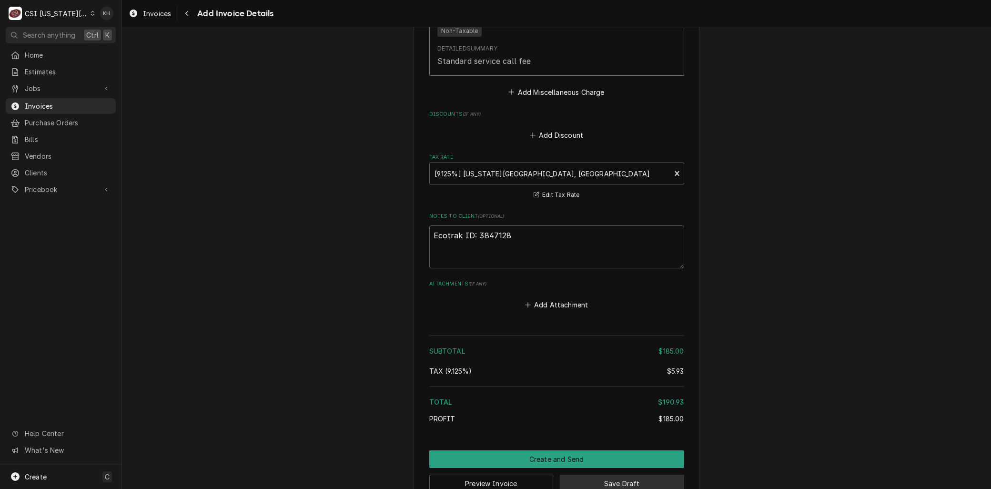
click at [597, 475] on button "Save Draft" at bounding box center [622, 484] width 124 height 18
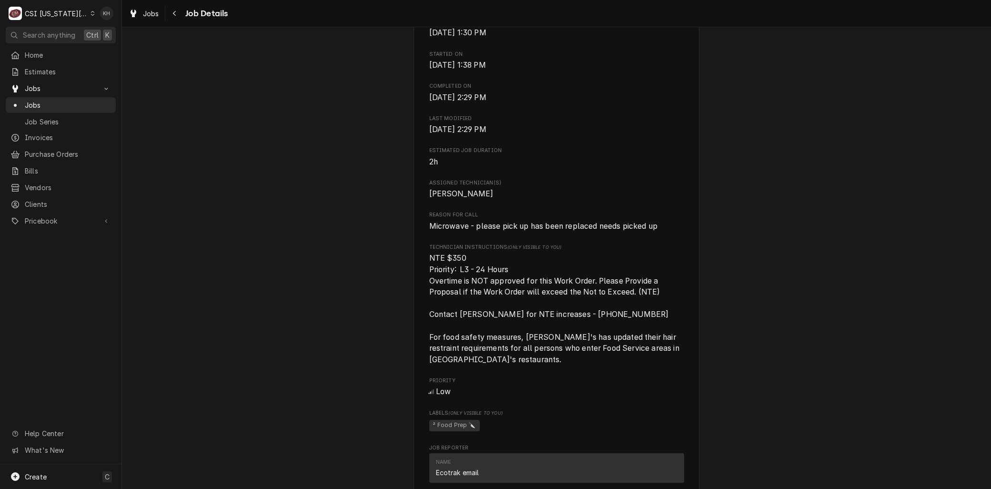
scroll to position [529, 0]
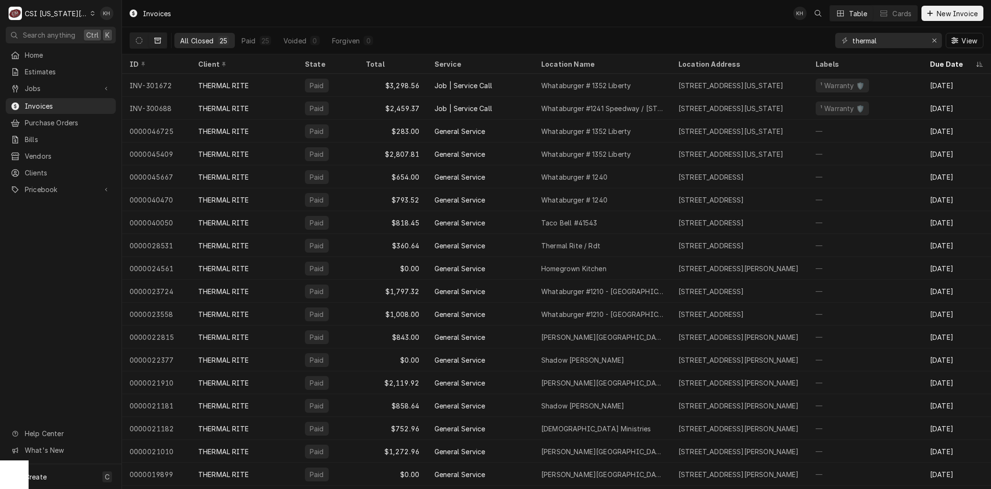
drag, startPoint x: 59, startPoint y: 88, endPoint x: 55, endPoint y: 93, distance: 7.1
click at [56, 89] on span "Jobs" at bounding box center [61, 88] width 72 height 10
click at [51, 102] on span "Jobs" at bounding box center [68, 105] width 86 height 10
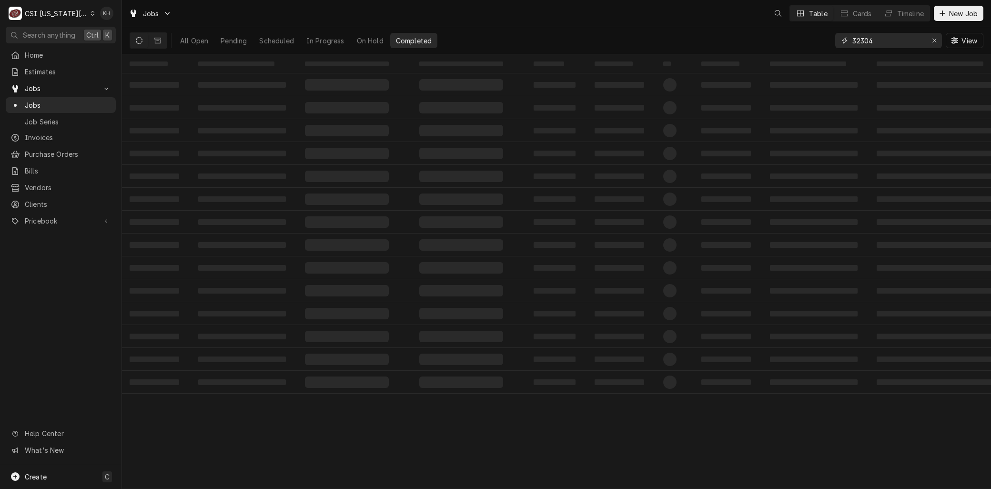
drag, startPoint x: 885, startPoint y: 43, endPoint x: 691, endPoint y: 44, distance: 194.4
click at [692, 44] on div "All Open Pending Scheduled In Progress On Hold Completed 32304 View" at bounding box center [557, 40] width 854 height 27
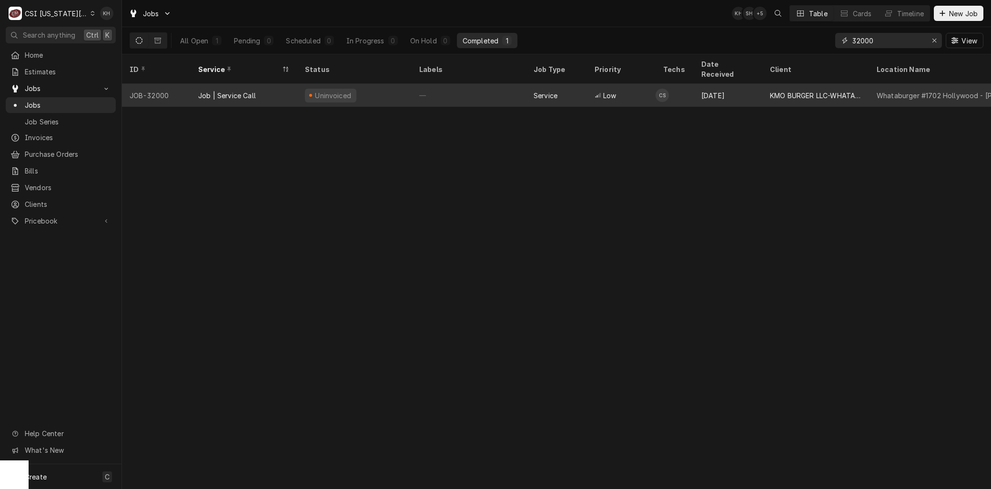
type input "32000"
click at [231, 91] on div "Job | Service Call" at bounding box center [227, 96] width 58 height 10
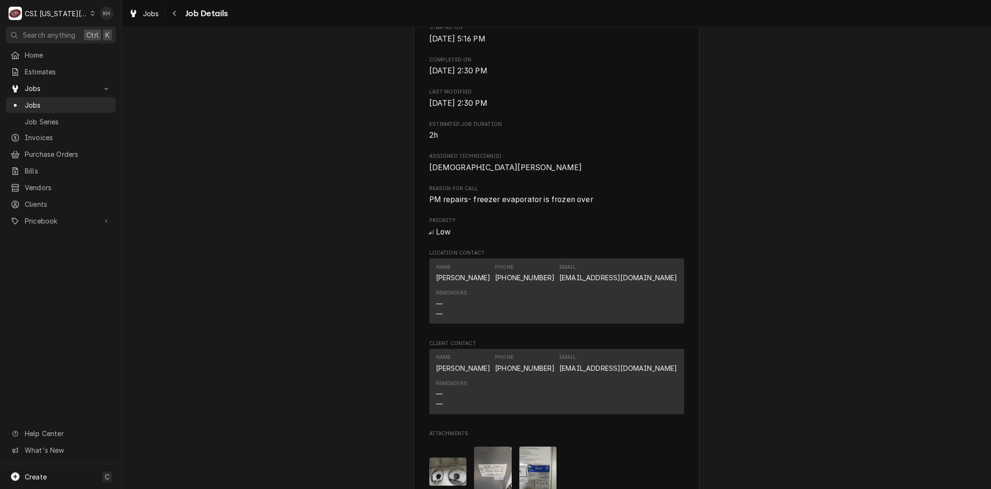
scroll to position [635, 0]
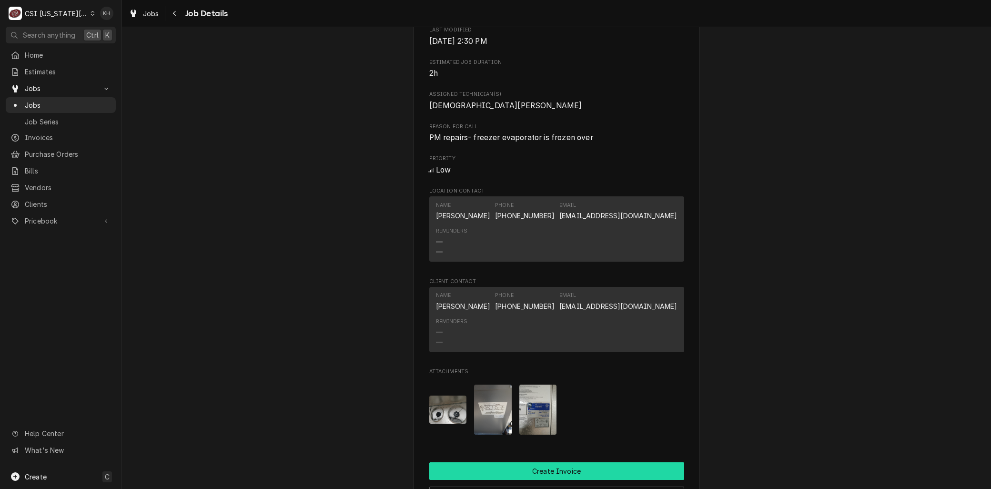
click at [541, 462] on button "Create Invoice" at bounding box center [556, 471] width 255 height 18
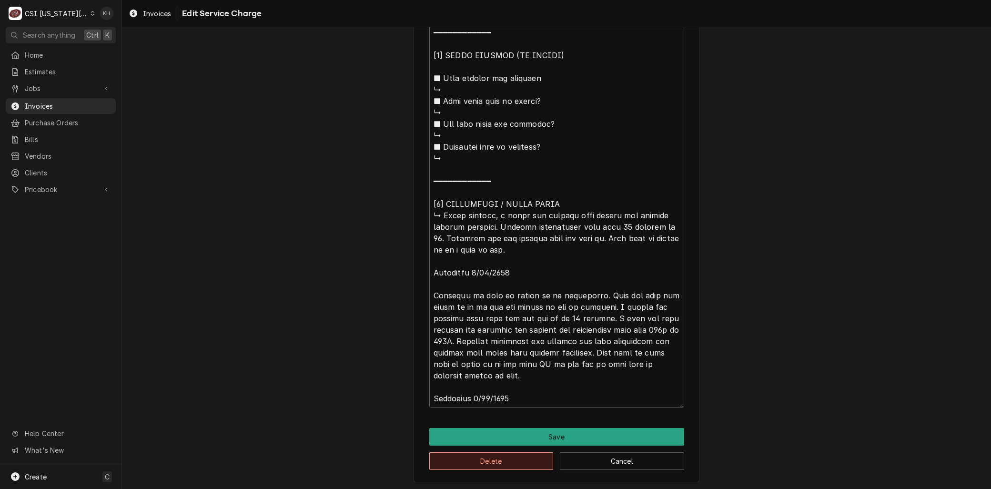
click at [468, 464] on button "Delete" at bounding box center [491, 461] width 124 height 18
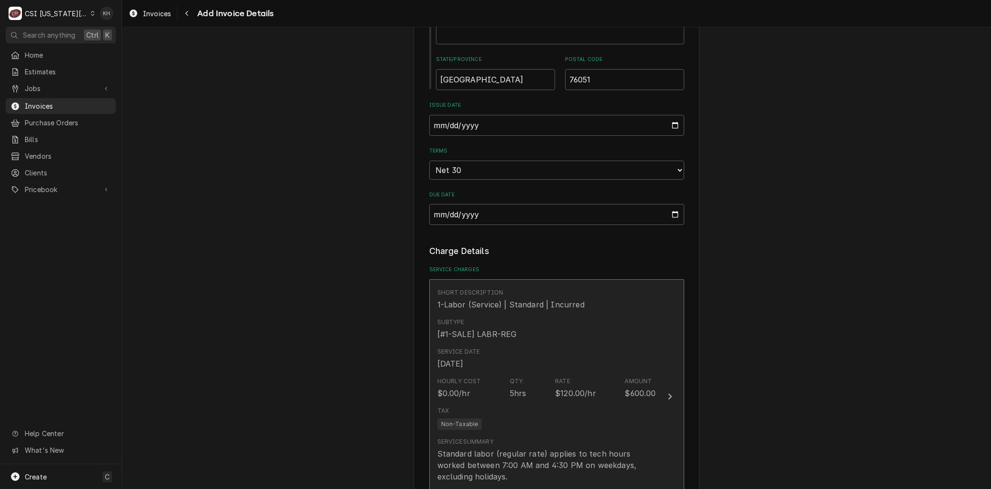
click at [502, 403] on div "Tax Non-Taxable" at bounding box center [546, 418] width 219 height 30
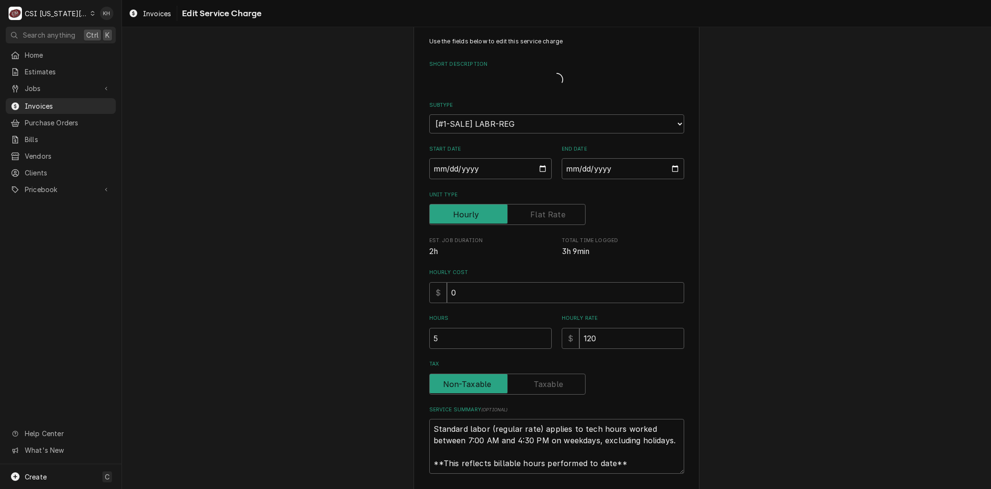
type textarea "x"
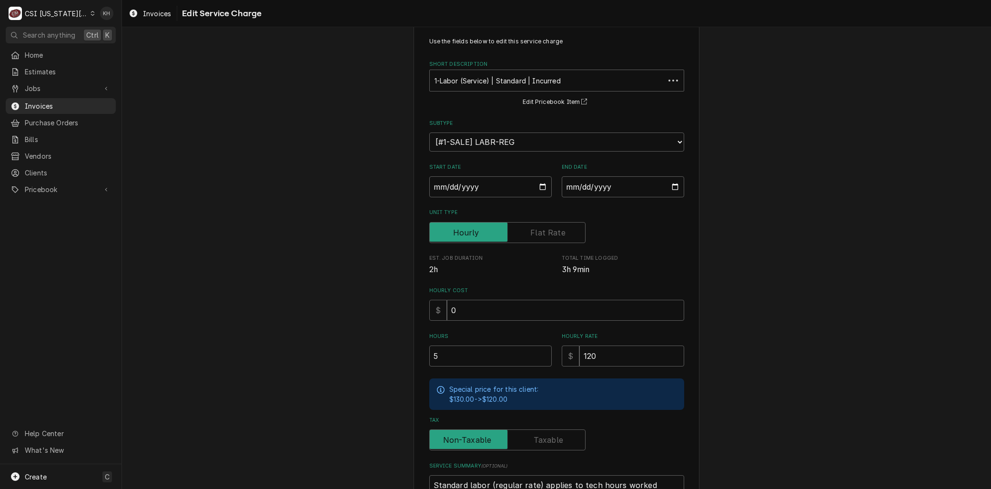
scroll to position [0, 0]
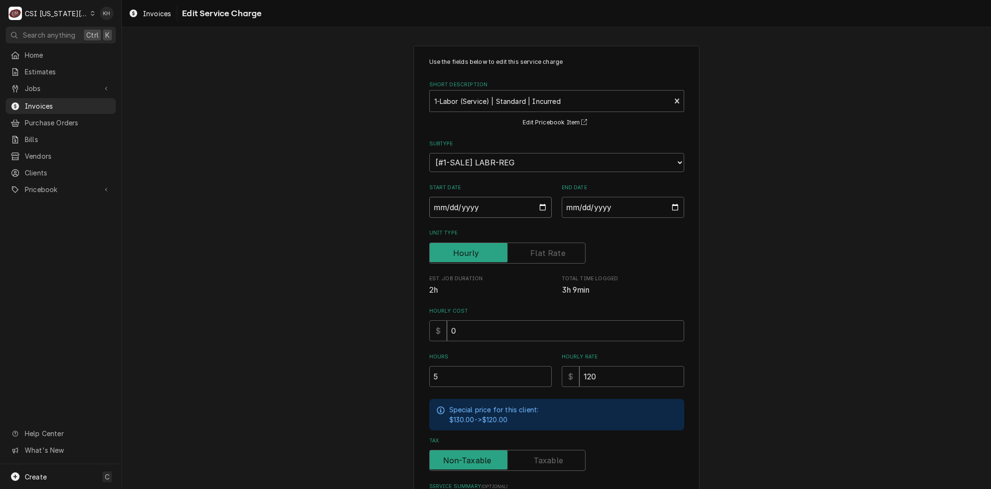
click at [539, 203] on input "2025-08-25" at bounding box center [490, 207] width 122 height 21
type input "2025-08-12"
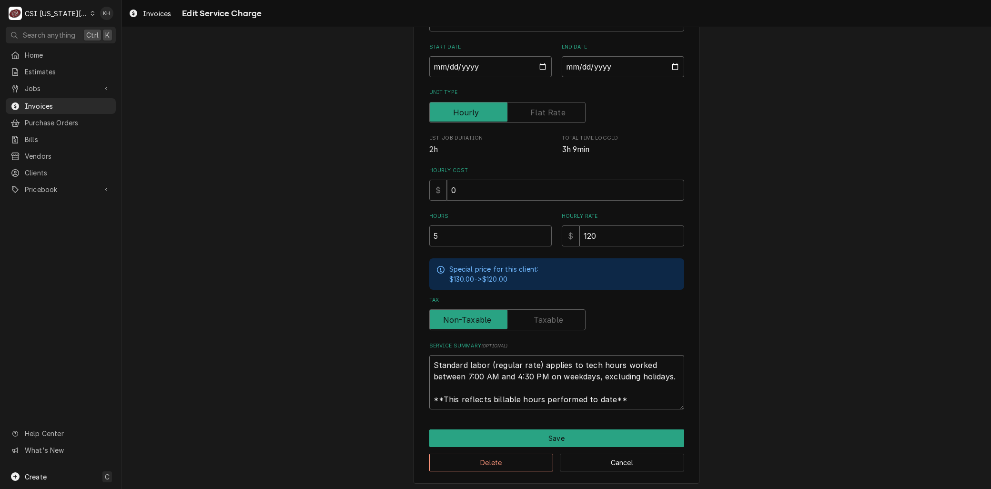
drag, startPoint x: 636, startPoint y: 402, endPoint x: 328, endPoint y: 322, distance: 318.9
click at [328, 322] on div "Use the fields below to edit this service charge Short Description 1-Labor (Ser…" at bounding box center [556, 194] width 869 height 595
paste textarea "⚠️ 𝗙𝗢𝗥𝗠 𝗜𝗡𝗦𝗧𝗥𝗨𝗖𝗧𝗜𝗢𝗡𝗦 ⚠️ ✪ 𝗖𝗼𝗺𝗽𝗹𝗲𝘁𝗲 𝗮𝗹𝗹 𝗿𝗲𝗹𝗲𝘃𝗮𝗻𝘁 𝘀𝗲𝗰𝘁𝗶𝗼𝗻𝘀 ✪ 𝗣𝗿𝗼𝘃𝗶𝗱𝗲 𝗱𝗲𝘁𝗮𝗶𝗹𝗲𝗱 𝗮𝗻𝘀…"
type textarea "x"
type textarea "⚠️ 𝗙𝗢𝗥𝗠 𝗜𝗡𝗦𝗧𝗥𝗨𝗖𝗧𝗜𝗢𝗡𝗦 ⚠️ ✪ 𝗖𝗼𝗺𝗽𝗹𝗲𝘁𝗲 𝗮𝗹𝗹 𝗿𝗲𝗹𝗲𝘃𝗮𝗻𝘁 𝘀𝗲𝗰𝘁𝗶𝗼𝗻𝘀 ✪ 𝗣𝗿𝗼𝘃𝗶𝗱𝗲 𝗱𝗲𝘁𝗮𝗶𝗹𝗲𝗱 𝗮𝗻𝘀…"
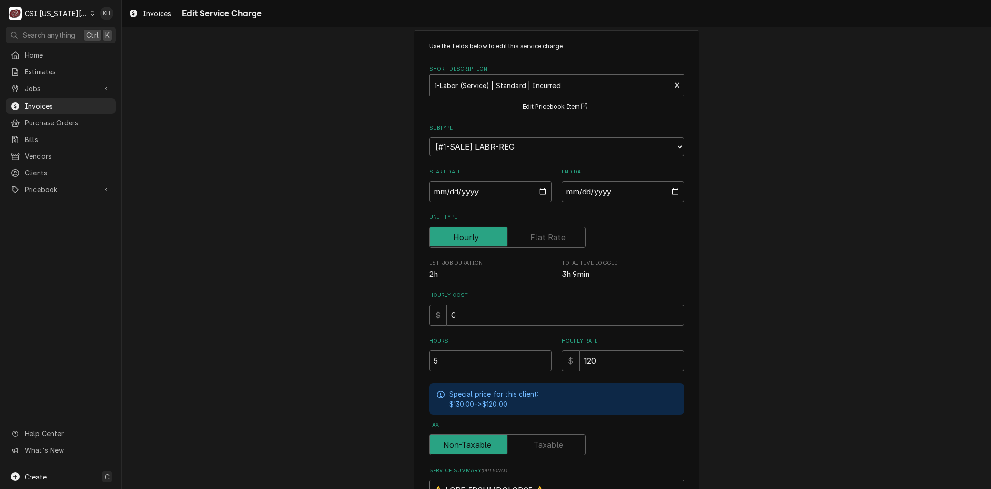
drag, startPoint x: 442, startPoint y: 124, endPoint x: 260, endPoint y: -13, distance: 227.9
click at [260, 0] on html "C CSI Kansas City KH Search anything Ctrl K Home Estimates Jobs Jobs Job Series…" at bounding box center [495, 244] width 991 height 489
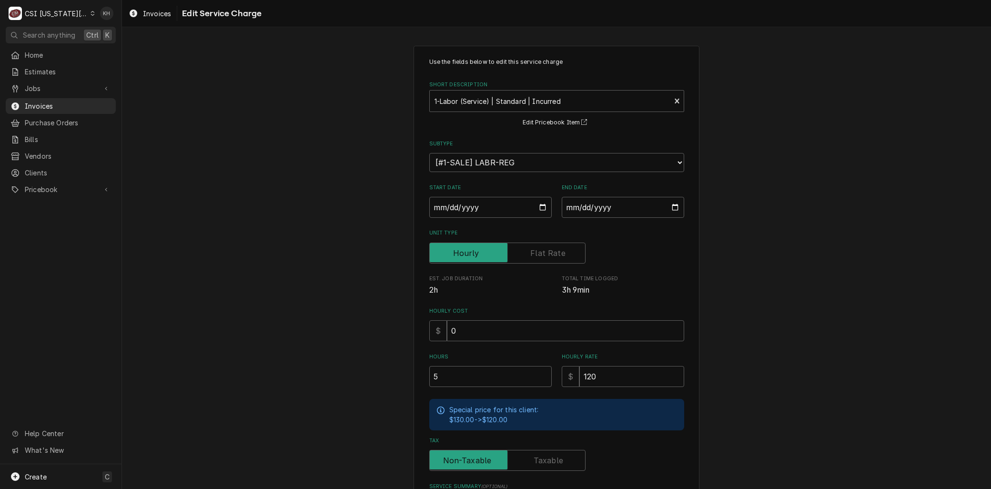
type textarea "x"
type textarea "BEveridge WIF Box ↳ 𝗠𝗼𝗱𝗲𝗹 #: ↳ 𝗦𝗲𝗿𝗶𝗮𝗹 #: 234-E060753-01 ↳ 𝗩𝗼𝗹𝘁𝗮𝗴𝗲: ↳ 𝗣𝗵𝗮𝘀𝗲: ↳ 𝗚…"
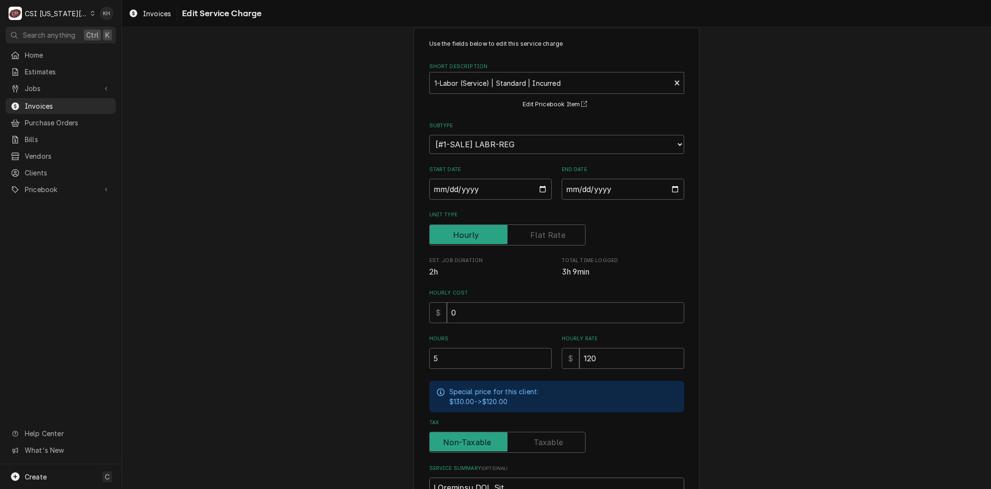
type textarea "x"
type textarea "BrEveridge WIF Box ↳ 𝗠𝗼𝗱𝗲𝗹 #: ↳ 𝗦𝗲𝗿𝗶𝗮𝗹 #: 234-E060753-01 ↳ 𝗩𝗼𝗹𝘁𝗮𝗴𝗲: ↳ 𝗣𝗵𝗮𝘀𝗲: ↳ …"
type textarea "x"
type textarea "BraEveridge WIF Box ↳ 𝗠𝗼𝗱𝗲𝗹 #: ↳ 𝗦𝗲𝗿𝗶𝗮𝗹 #: 234-E060753-01 ↳ 𝗩𝗼𝗹𝘁𝗮𝗴𝗲: ↳ 𝗣𝗵𝗮𝘀𝗲: ↳…"
type textarea "x"
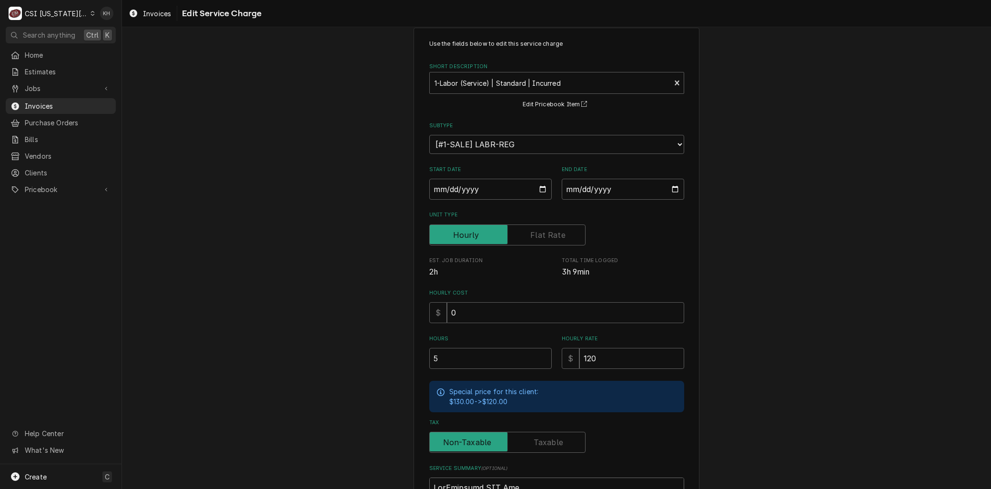
type textarea "BranEveridge WIF Box ↳ 𝗠𝗼𝗱𝗲𝗹 #: ↳ 𝗦𝗲𝗿𝗶𝗮𝗹 #: 234-E060753-01 ↳ 𝗩𝗼𝗹𝘁𝗮𝗴𝗲: ↳ 𝗣𝗵𝗮𝘀𝗲: …"
type textarea "x"
type textarea "BrandEveridge WIF Box ↳ 𝗠𝗼𝗱𝗲𝗹 #: ↳ 𝗦𝗲𝗿𝗶𝗮𝗹 #: 234-E060753-01 ↳ 𝗩𝗼𝗹𝘁𝗮𝗴𝗲: ↳ 𝗣𝗵𝗮𝘀𝗲:…"
type textarea "x"
type textarea "Brand: Everidge WIF Box ↳ 𝗠𝗼𝗱𝗲𝗹 #: ↳ 𝗦𝗲𝗿𝗶𝗮𝗹 #: 234-E060753-01 ↳ 𝗩𝗼𝗹𝘁𝗮𝗴𝗲: ↳ 𝗣𝗵𝗮𝘀…"
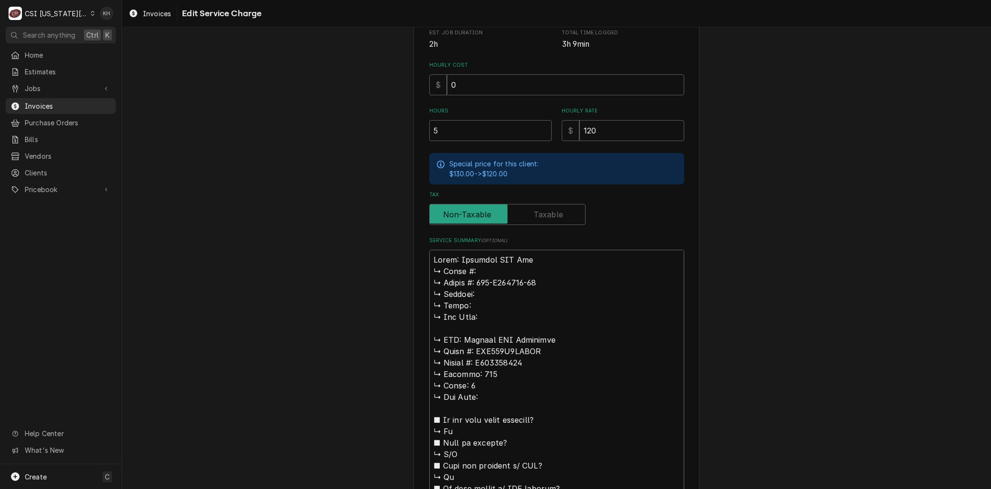
scroll to position [389, 0]
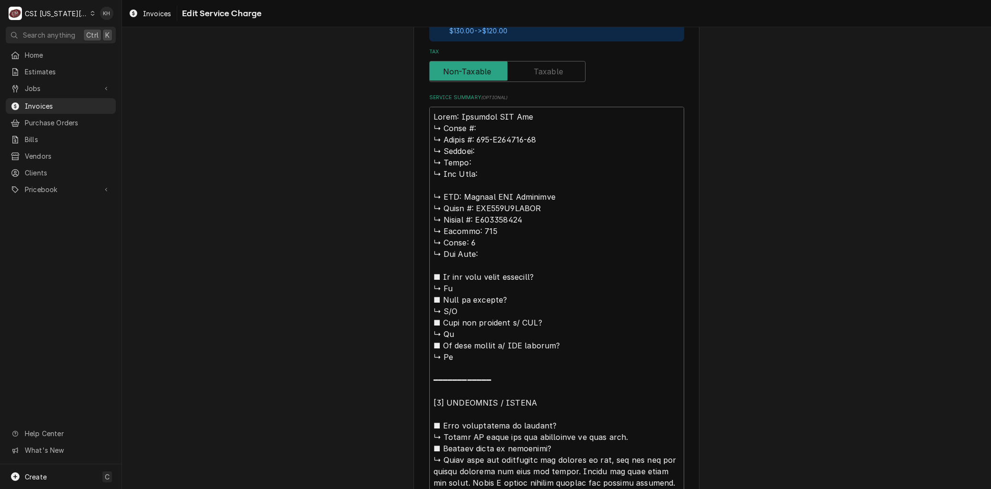
drag, startPoint x: 470, startPoint y: 137, endPoint x: 417, endPoint y: 121, distance: 55.3
click at [417, 121] on div "Use the fields below to edit this service charge Short Description 1-Labor (Ser…" at bounding box center [557, 392] width 286 height 1470
type textarea "x"
type textarea "Brand: Everidge WIF Box S234-E060753-01 ↳ 𝗩𝗼𝗹𝘁𝗮𝗴𝗲: ↳ 𝗣𝗵𝗮𝘀𝗲: ↳ 𝗚𝗮𝘀 𝗧𝘆𝗽𝗲: ↳ 𝗠𝗙𝗚: …"
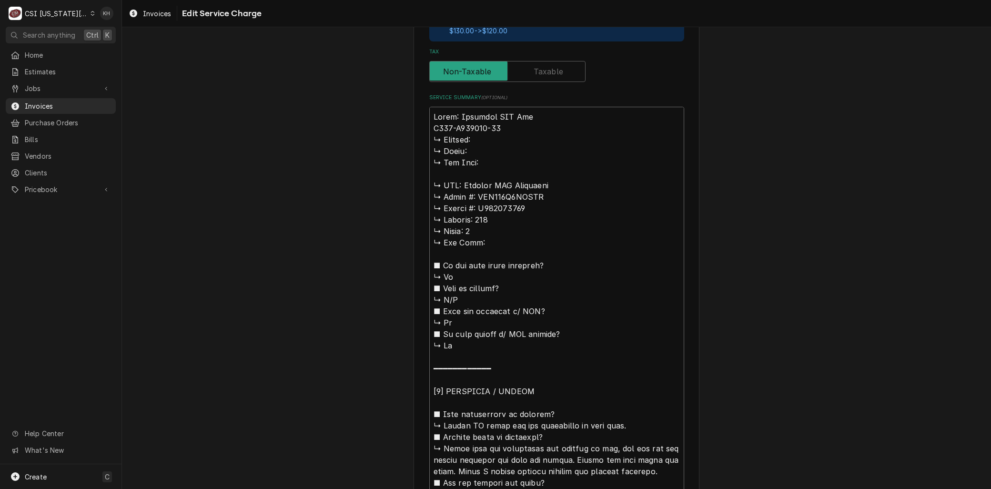
type textarea "x"
type textarea "Brand: Everidge WIF Box Se234-E060753-01 ↳ 𝗩𝗼𝗹𝘁𝗮𝗴𝗲: ↳ 𝗣𝗵𝗮𝘀𝗲: ↳ 𝗚𝗮𝘀 𝗧𝘆𝗽𝗲: ↳ 𝗠𝗙𝗚:…"
type textarea "x"
type textarea "Brand: Everidge WIF Box Ser234-E060753-01 ↳ 𝗩𝗼𝗹𝘁𝗮𝗴𝗲: ↳ 𝗣𝗵𝗮𝘀𝗲: ↳ 𝗚𝗮𝘀 𝗧𝘆𝗽𝗲: ↳ 𝗠𝗙𝗚…"
type textarea "x"
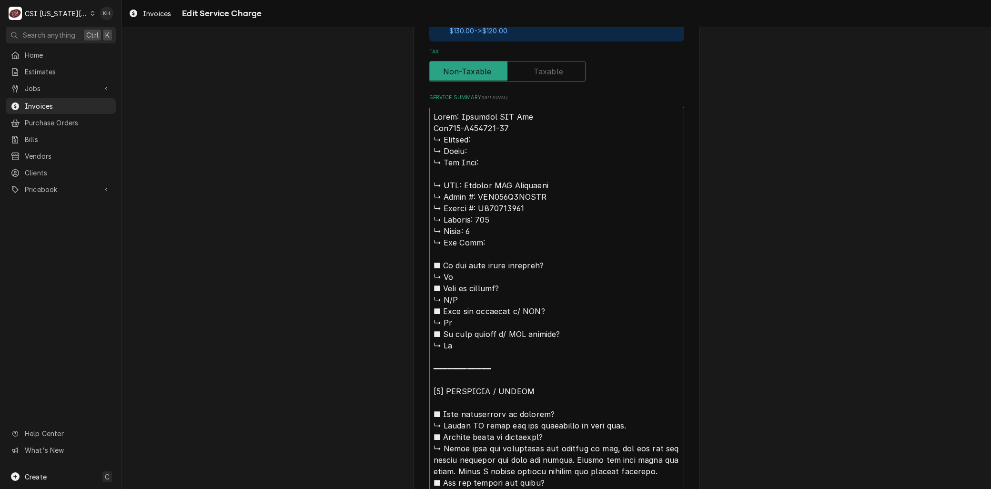
type textarea "Brand: Everidge WIF Box Seri234-E060753-01 ↳ 𝗩𝗼𝗹𝘁𝗮𝗴𝗲: ↳ 𝗣𝗵𝗮𝘀𝗲: ↳ 𝗚𝗮𝘀 𝗧𝘆𝗽𝗲: ↳ 𝗠𝗙…"
type textarea "x"
type textarea "Brand: Everidge WIF Box Seria234-E060753-01 ↳ 𝗩𝗼𝗹𝘁𝗮𝗴𝗲: ↳ 𝗣𝗵𝗮𝘀𝗲: ↳ 𝗚𝗮𝘀 𝗧𝘆𝗽𝗲: ↳ 𝗠…"
type textarea "x"
type textarea "Brand: Everidge WIF Box Serial234-E060753-01 ↳ 𝗩𝗼𝗹𝘁𝗮𝗴𝗲: ↳ 𝗣𝗵𝗮𝘀𝗲: ↳ 𝗚𝗮𝘀 𝗧𝘆𝗽𝗲: ↳ …"
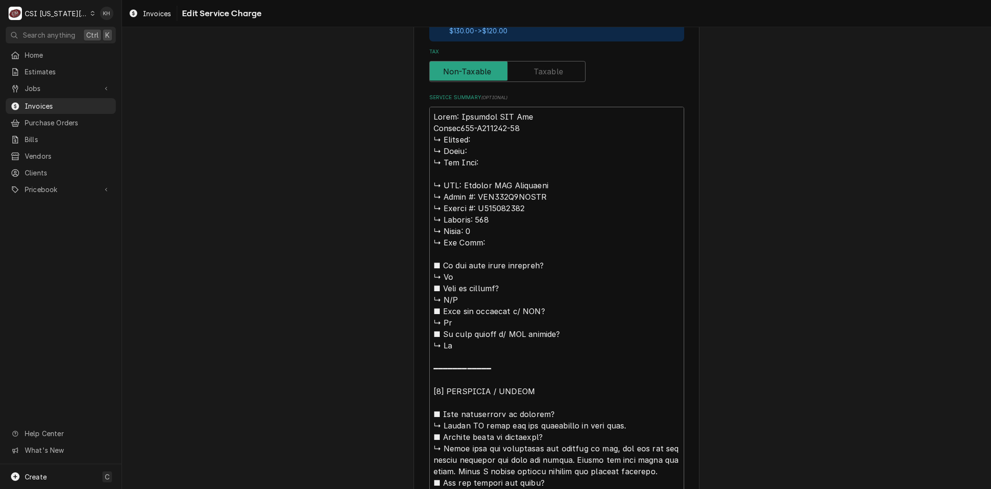
type textarea "x"
type textarea "Brand: Everidge WIF Box Serial:234-E060753-01 ↳ 𝗩𝗼𝗹𝘁𝗮𝗴𝗲: ↳ 𝗣𝗵𝗮𝘀𝗲: ↳ 𝗚𝗮𝘀 𝗧𝘆𝗽𝗲: ↳…"
type textarea "x"
type textarea "Brand: Everidge WIF Box Serial: 234-E060753-01 ↳ 𝗩𝗼𝗹𝘁𝗮𝗴𝗲: ↳ 𝗣𝗵𝗮𝘀𝗲: ↳ 𝗚𝗮𝘀 𝗧𝘆𝗽𝗲: …"
drag, startPoint x: 453, startPoint y: 183, endPoint x: 408, endPoint y: 140, distance: 62.3
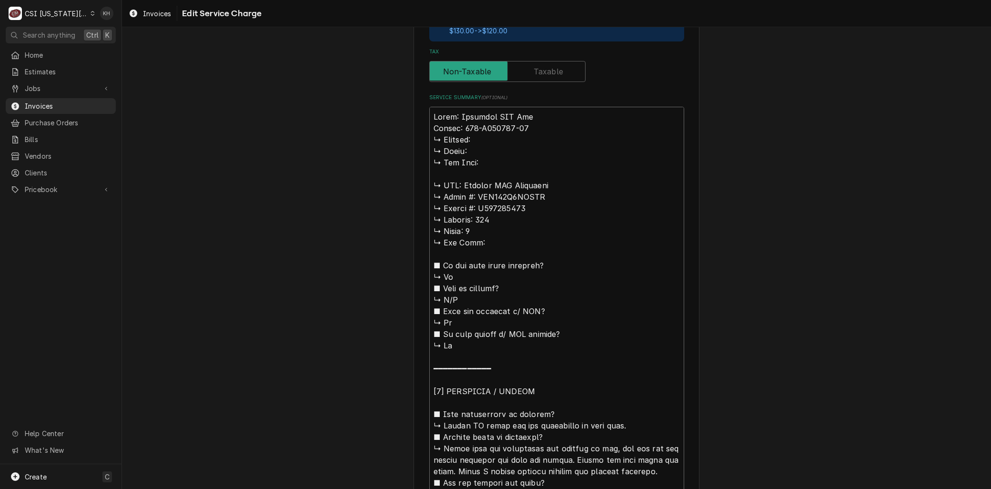
click at [408, 140] on div "Use the fields below to edit this service charge Short Description 1-Labor (Ser…" at bounding box center [556, 385] width 869 height 1475
type textarea "x"
type textarea "Brand: Everidge WIF Box Serial: 234-E060753-01 : Russell WIF Condenser ↳ 𝗠𝗼𝗱𝗲𝗹 …"
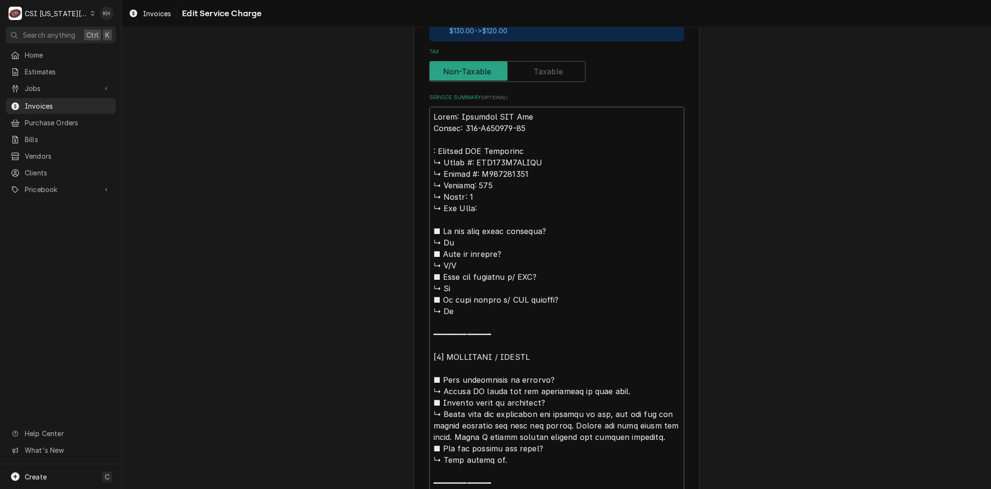
type textarea "x"
type textarea "Brand: Everidge WIF Box Serial: 234-E060753-01 B: Russell WIF Condenser ↳ 𝗠𝗼𝗱𝗲𝗹…"
type textarea "x"
type textarea "Brand: Everidge WIF Box Serial: 234-E060753-01 Br: Russell WIF Condenser ↳ 𝗠𝗼𝗱𝗲…"
type textarea "x"
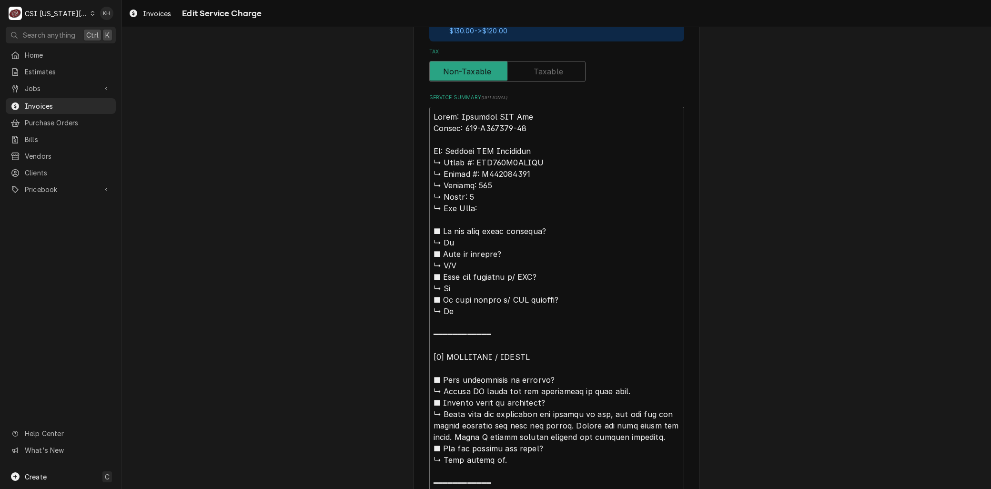
type textarea "Brand: Everidge WIF Box Serial: 234-E060753-01 Bra: Russell WIF Condenser ↳ 𝗠𝗼𝗱…"
type textarea "x"
type textarea "Brand: Everidge WIF Box Serial: 234-E060753-01 Bran: Russell WIF Condenser ↳ 𝗠𝗼…"
type textarea "x"
type textarea "Brand: Everidge WIF Box Serial: 234-E060753-01 Brand: Russell WIF Condenser ↳ 𝗠…"
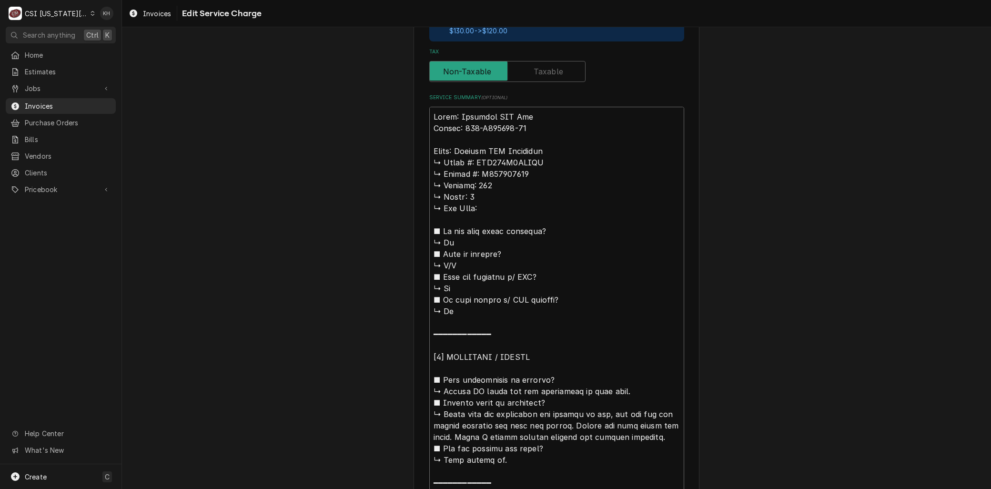
type textarea "x"
type textarea "Brand: Everidge WIF Box Serial: 234-E060753-01 Brand: Russell WIF Condenser 𝗠𝗼𝗱…"
type textarea "x"
type textarea "Brand: Everidge WIF Box Serial: 234-E060753-01 Brand: Russell WIF Condenser 𝗠𝗼𝗱…"
type textarea "x"
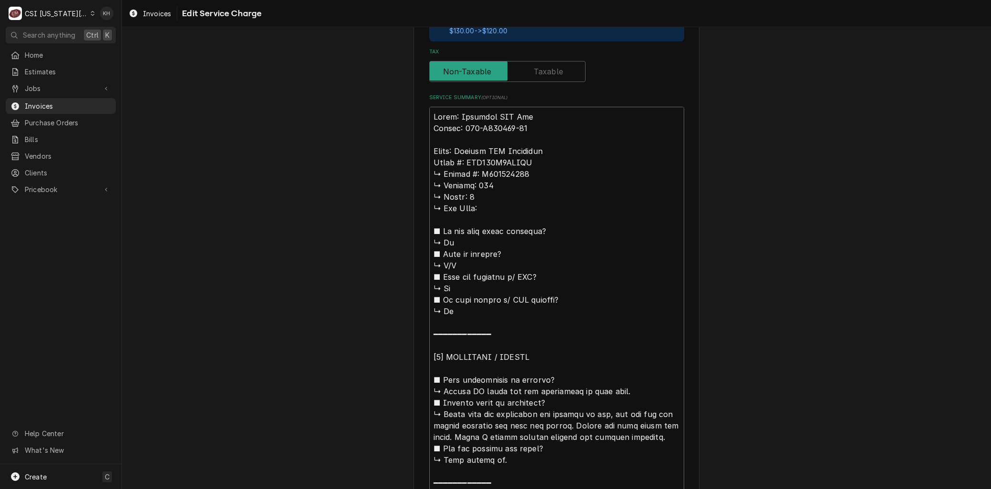
type textarea "Brand: Everidge WIF Box Serial: 234-E060753-01 Brand: Russell WIF Condenser 𝗼𝗱𝗲…"
type textarea "x"
type textarea "Brand: Everidge WIF Box Serial: 234-E060753-01 Brand: Russell WIF Condenser 𝗱𝗲𝗹…"
type textarea "x"
type textarea "Brand: Everidge WIF Box Serial: 234-E060753-01 Brand: Russell WIF Condenser 𝗲𝗹 …"
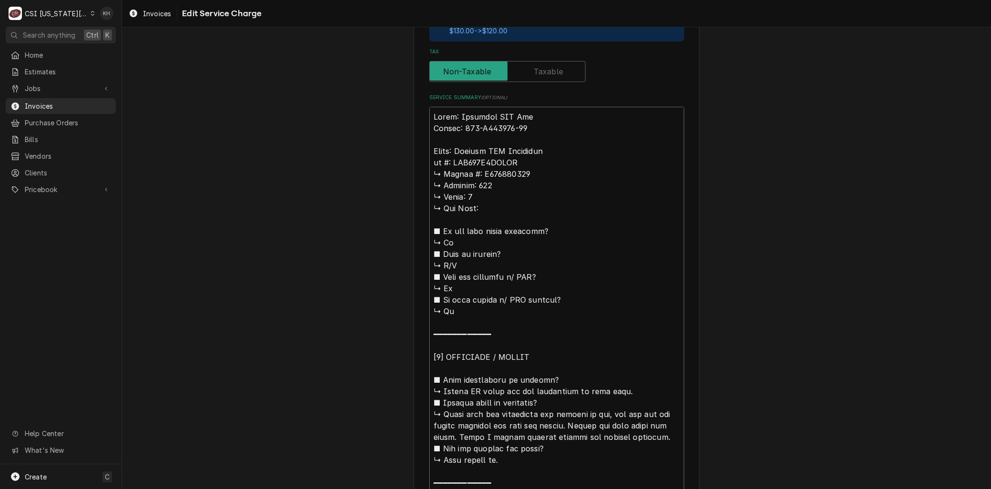
type textarea "x"
type textarea "Brand: Everidge WIF Box Serial: 234-E060753-01 Brand: Russell WIF Condenser 𝗹 #…"
type textarea "x"
type textarea "Brand: Everidge WIF Box Serial: 234-E060753-01 Brand: Russell WIF Condenser #: …"
type textarea "x"
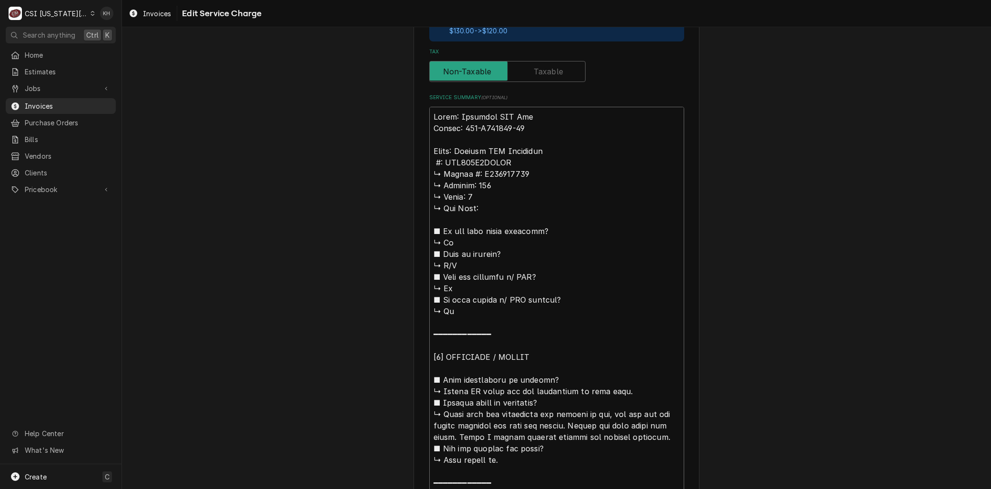
type textarea "Brand: Everidge WIF Box Serial: 234-E060753-01 Brand: Russell WIF Condenser #: …"
type textarea "x"
type textarea "Brand: Everidge WIF Box Serial: 234-E060753-01 Brand: Russell WIF Condenser : R…"
type textarea "x"
type textarea "Brand: Everidge WIF Box Serial: 234-E060753-01 Brand: Russell WIF Condenser M: …"
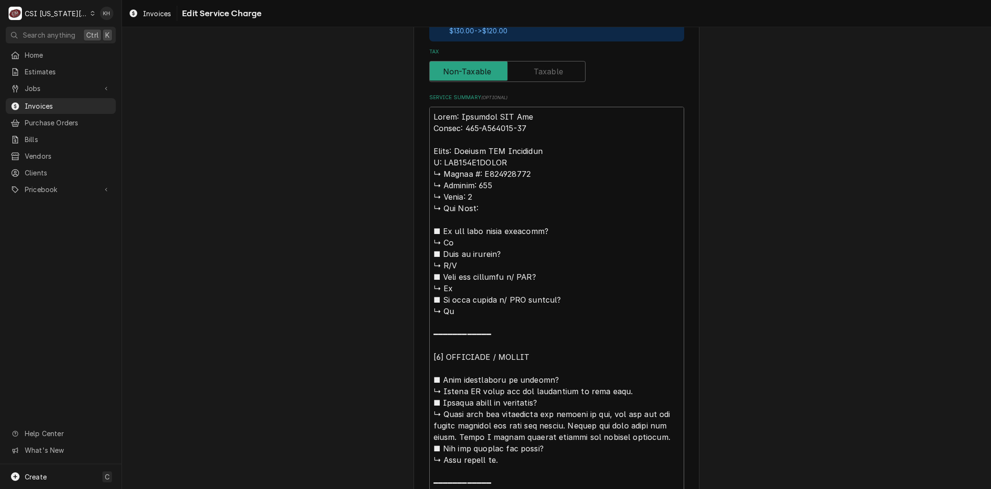
type textarea "x"
type textarea "Brand: Everidge WIF Box Serial: 234-E060753-01 Brand: Russell WIF Condenser Mo:…"
type textarea "x"
type textarea "Brand: Everidge WIF Box Serial: 234-E060753-01 Brand: Russell WIF Condenser Moe…"
type textarea "x"
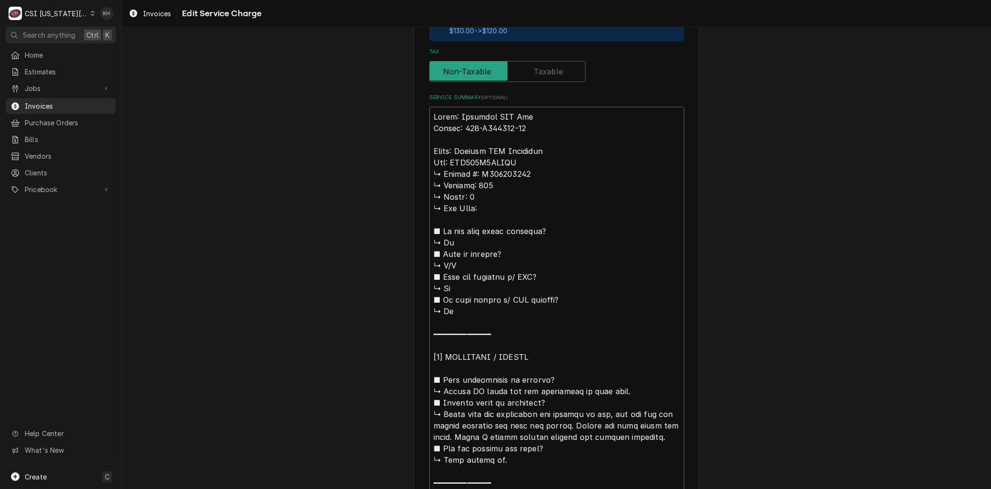
type textarea "Brand: Everidge WIF Box Serial: 234-E060753-01 Brand: Russell WIF Condenser Mo:…"
type textarea "x"
type textarea "Brand: Everidge WIF Box Serial: 234-E060753-01 Brand: Russell WIF Condenser Mod…"
type textarea "x"
type textarea "Brand: Everidge WIF Box Serial: 234-E060753-01 Brand: Russell WIF Condenser Mod…"
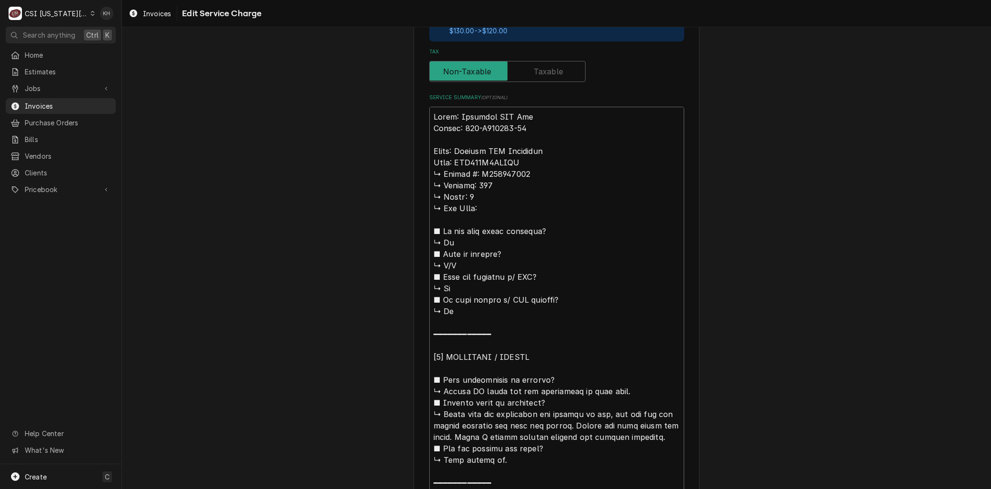
type textarea "x"
type textarea "Brand: Everidge WIF Box Serial: 234-E060753-01 Brand: Russell WIF Condenser Mod…"
type textarea "x"
type textarea "Brand: Everidge WIF Box Serial: 234-E060753-01 Brand: Russell WIF Condenser Mod…"
type textarea "x"
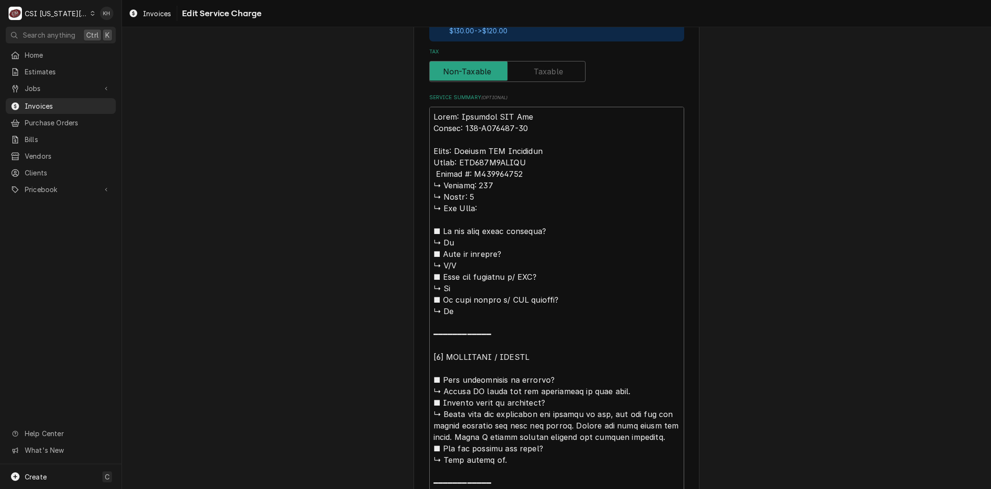
type textarea "Brand: Everidge WIF Box Serial: 234-E060753-01 Brand: Russell WIF Condenser Mod…"
type textarea "x"
type textarea "Brand: Everidge WIF Box Serial: 234-E060753-01 Brand: Russell WIF Condenser Mod…"
type textarea "x"
type textarea "Brand: Everidge WIF Box Serial: 234-E060753-01 Brand: Russell WIF Condenser Mod…"
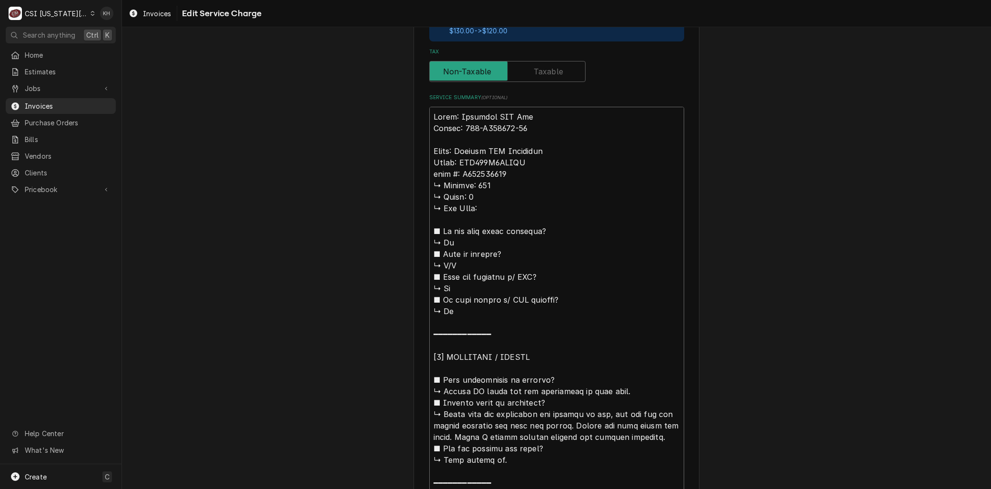
type textarea "x"
type textarea "Brand: Everidge WIF Box Serial: 234-E060753-01 Brand: Russell WIF Condenser Mod…"
type textarea "x"
type textarea "Brand: Everidge WIF Box Serial: 234-E060753-01 Brand: Russell WIF Condenser Mod…"
type textarea "x"
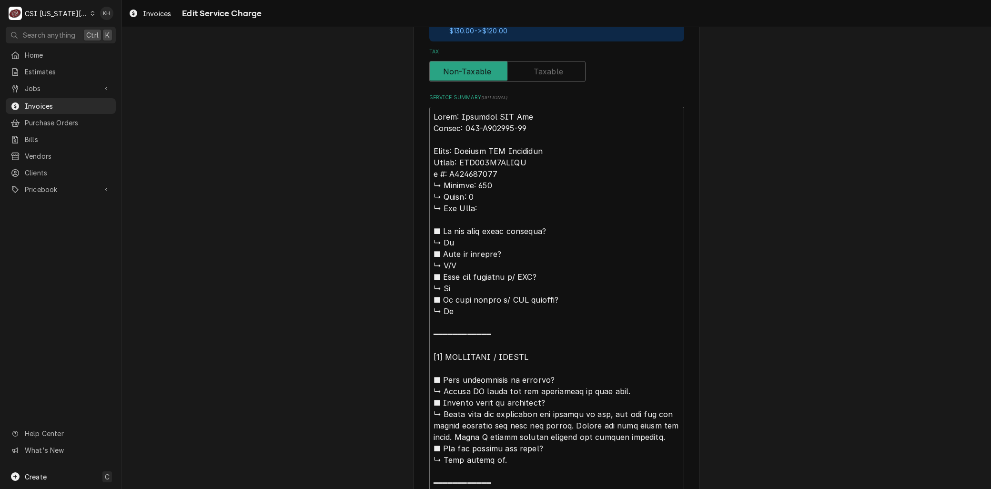
type textarea "Brand: Everidge WIF Box Serial: 234-E060753-01 Brand: Russell WIF Condenser Mod…"
type textarea "x"
type textarea "Brand: Everidge WIF Box Serial: 234-E060753-01 Brand: Russell WIF Condenser Mod…"
type textarea "x"
type textarea "Brand: Everidge WIF Box Serial: 234-E060753-01 Brand: Russell WIF Condenser Mod…"
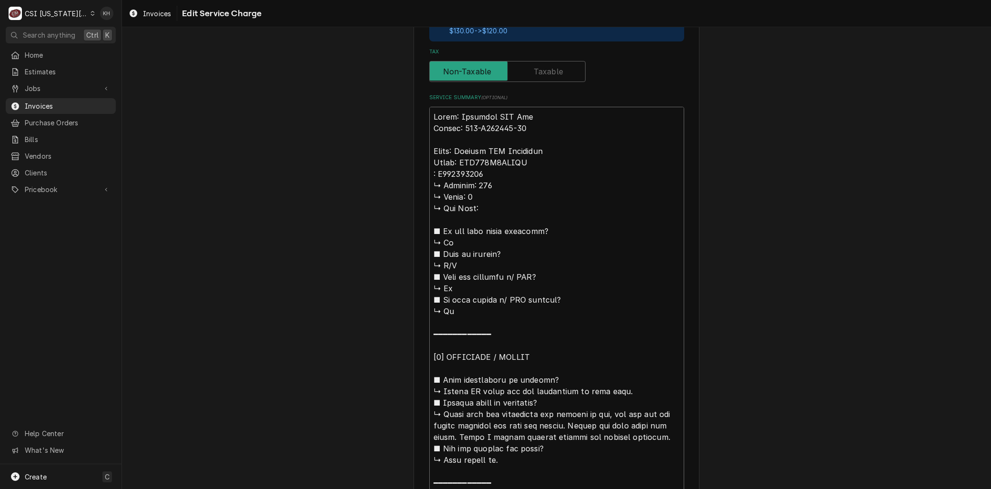
type textarea "x"
type textarea "Brand: Everidge WIF Box Serial: 234-E060753-01 Brand: Russell WIF Condenser Mod…"
type textarea "x"
type textarea "Brand: Everidge WIF Box Serial: 234-E060753-01 Brand: Russell WIF Condenser Mod…"
type textarea "x"
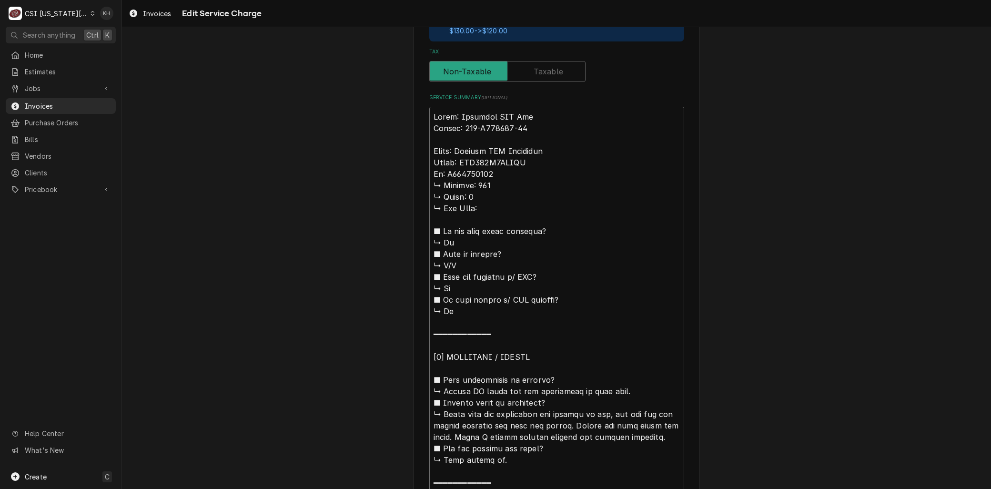
type textarea "Brand: Everidge WIF Box Serial: 234-E060753-01 Brand: Russell WIF Condenser Mod…"
type textarea "x"
type textarea "Brand: Everidge WIF Box Serial: 234-E060753-01 Brand: Russell WIF Condenser Mod…"
type textarea "x"
type textarea "Brand: Everidge WIF Box Serial: 234-E060753-01 Brand: Russell WIF Condenser Mod…"
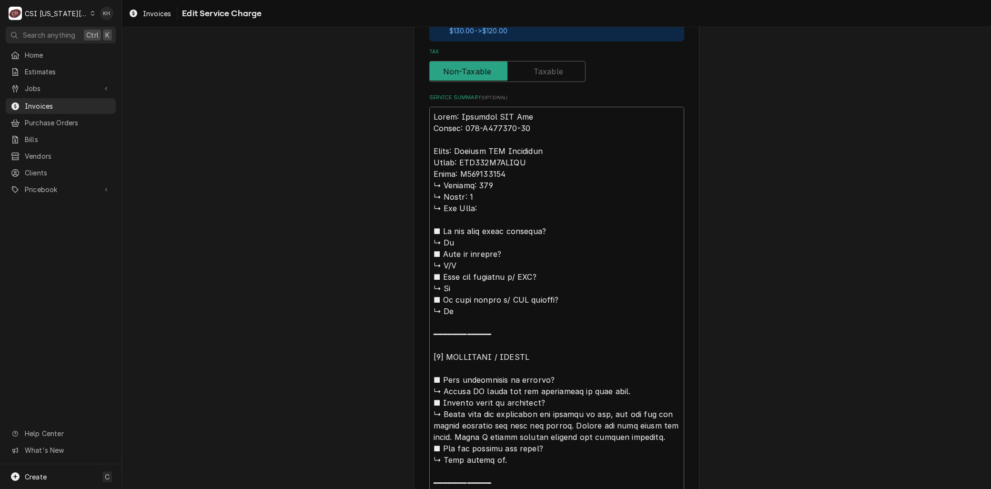
type textarea "x"
type textarea "Brand: Everidge WIF Box Serial: 234-E060753-01 Brand: Russell WIF Condenser Mod…"
drag, startPoint x: 440, startPoint y: 389, endPoint x: 393, endPoint y: 182, distance: 211.6
click at [393, 182] on div "Use the fields below to edit this service charge Short Description 1-Labor (Ser…" at bounding box center [556, 368] width 869 height 1441
type textarea "x"
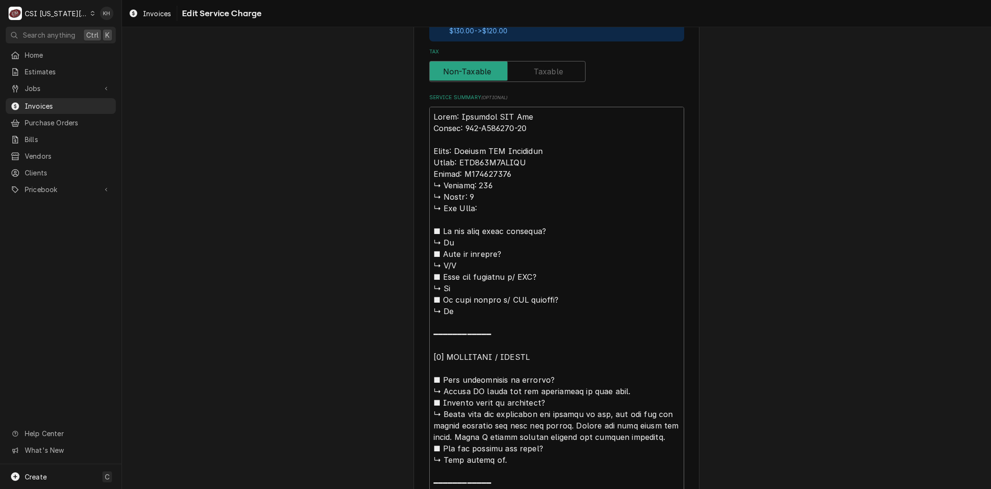
type textarea "Brand: Everidge WIF Box Serial: 234-E060753-01 Brand: Russell WIF Condenser Mod…"
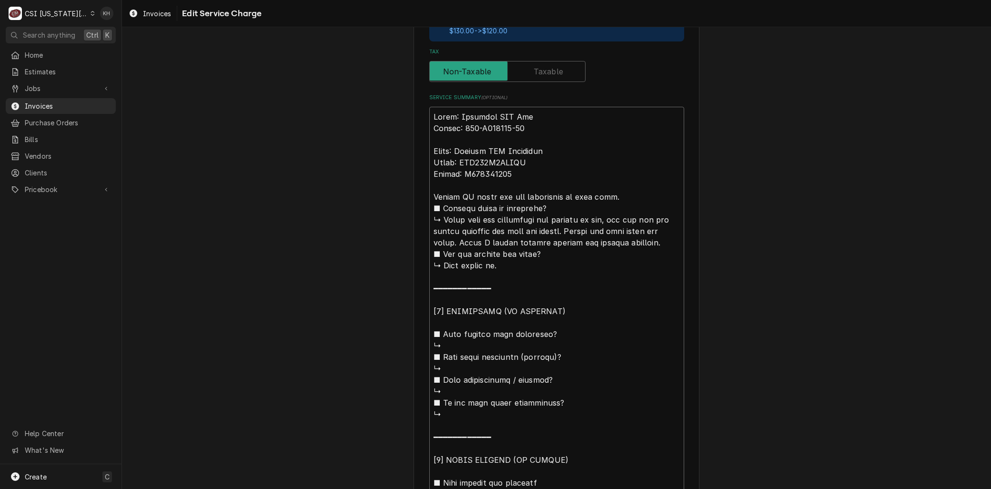
click at [468, 192] on textarea "Service Summary ( optional )" at bounding box center [556, 460] width 255 height 706
type textarea "x"
type textarea "Brand: Everidge WIF Box Serial: 234-E060753-01 Brand: Russell WIF Condenser Mod…"
drag, startPoint x: 440, startPoint y: 216, endPoint x: 623, endPoint y: 196, distance: 183.6
click at [623, 196] on textarea "Service Summary ( optional )" at bounding box center [556, 460] width 255 height 706
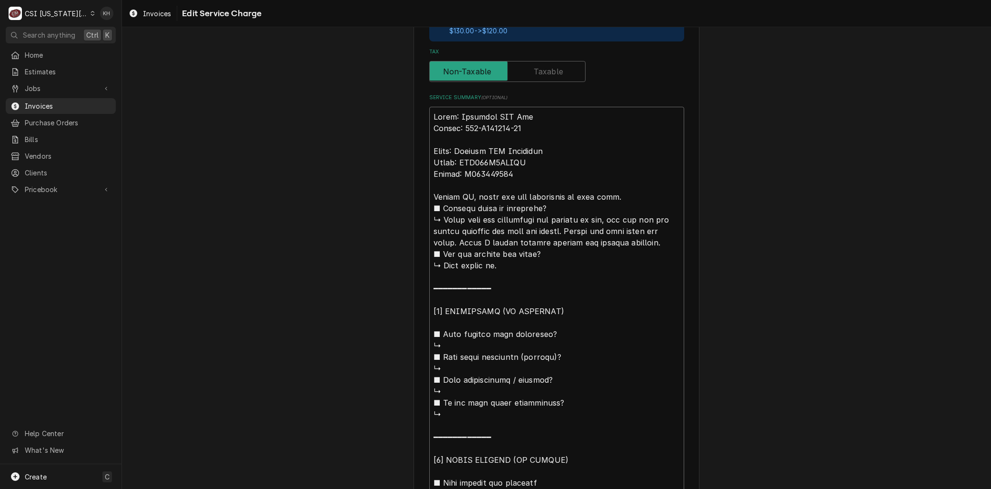
type textarea "x"
type textarea "Brand: Everidge WIF Box Serial: 234-E060753-01 Brand: Russell WIF Condenser Mod…"
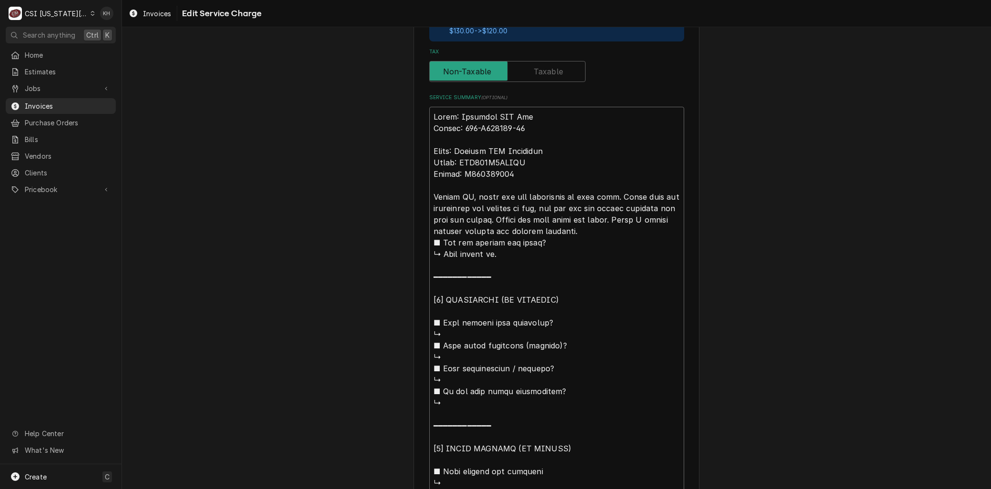
drag, startPoint x: 566, startPoint y: 218, endPoint x: 541, endPoint y: 219, distance: 24.8
click at [541, 219] on textarea "Service Summary ( optional )" at bounding box center [556, 454] width 255 height 695
type textarea "x"
type textarea "Brand: Everidge WIF Box Serial: 234-E060753-01 Brand: Russell WIF Condenser Mod…"
type textarea "x"
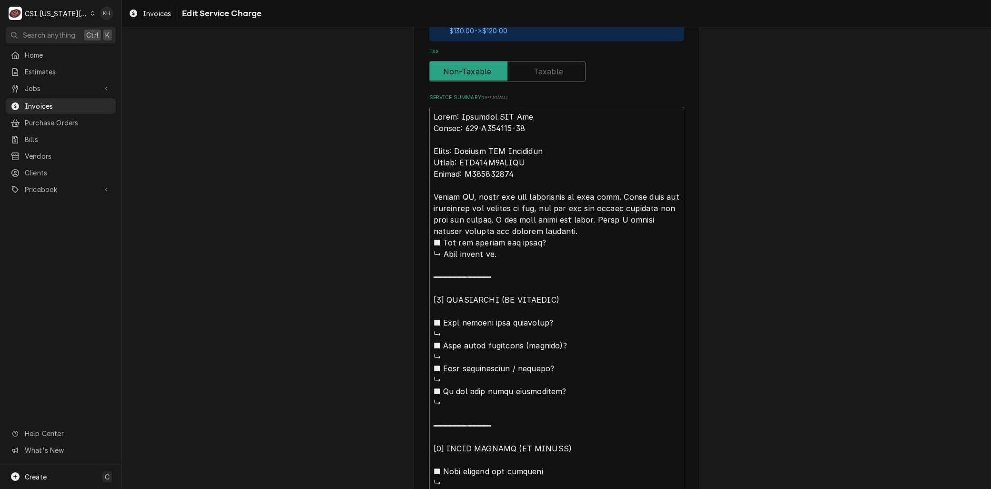
type textarea "Brand: Everidge WIF Box Serial: 234-E060753-01 Brand: Russell WIF Condenser Mod…"
type textarea "x"
type textarea "Brand: Everidge WIF Box Serial: 234-E060753-01 Brand: Russell WIF Condenser Mod…"
type textarea "x"
type textarea "Brand: Everidge WIF Box Serial: 234-E060753-01 Brand: Russell WIF Condenser Mod…"
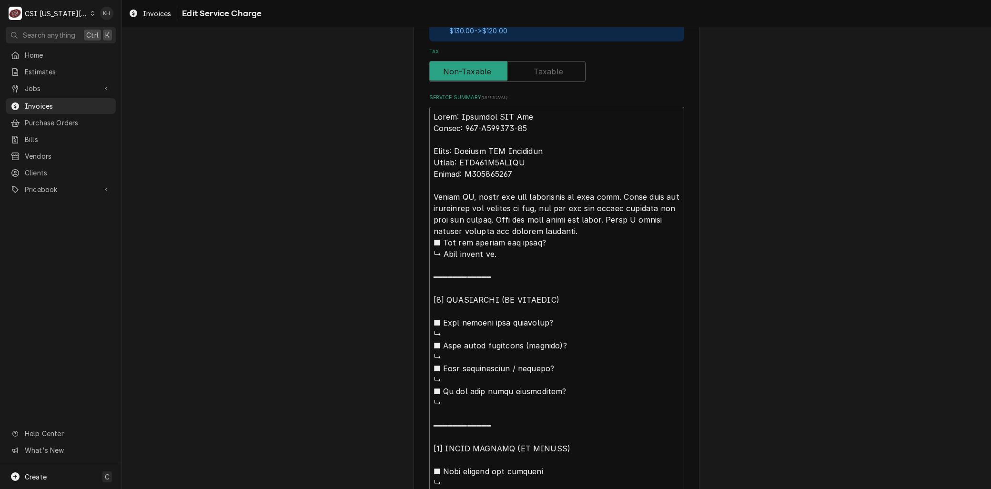
type textarea "x"
type textarea "Brand: Everidge WIF Box Serial: 234-E060753-01 Brand: Russell WIF Condenser Mod…"
type textarea "x"
type textarea "Brand: Everidge WIF Box Serial: 234-E060753-01 Brand: Russell WIF Condenser Mod…"
drag, startPoint x: 449, startPoint y: 228, endPoint x: 483, endPoint y: 225, distance: 34.4
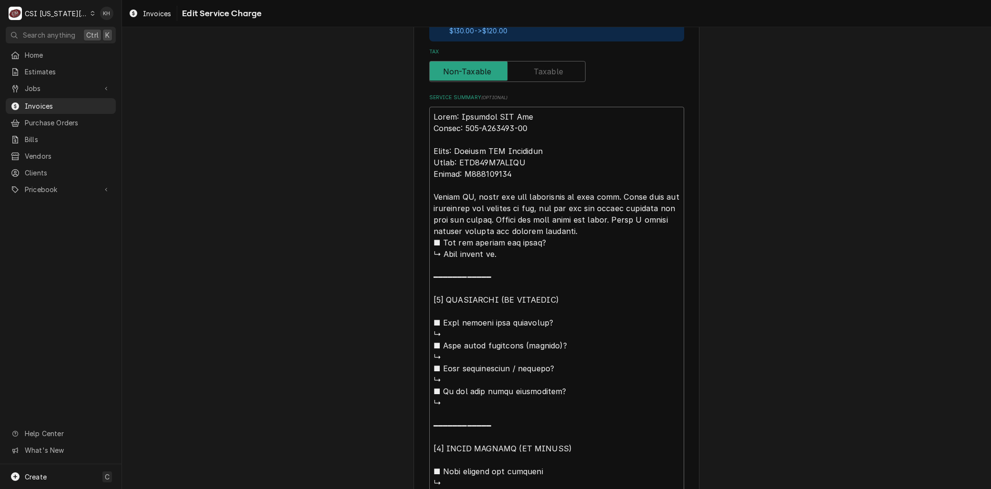
click at [483, 225] on textarea "Service Summary ( optional )" at bounding box center [556, 454] width 255 height 695
type textarea "x"
type textarea "Brand: Everidge WIF Box Serial: 234-E060753-01 Brand: Russell WIF Condenser Mod…"
type textarea "x"
type textarea "Brand: Everidge WIF Box Serial: 234-E060753-01 Brand: Russell WIF Condenser Mod…"
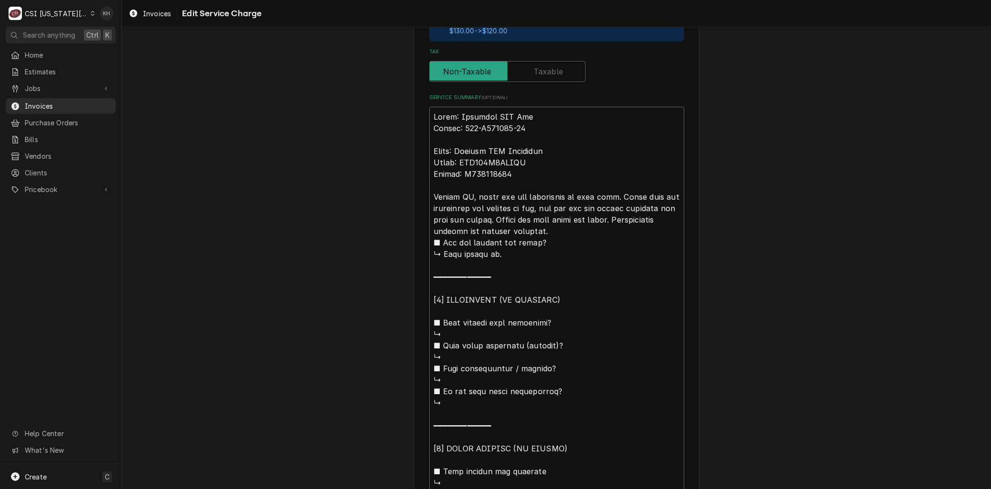
type textarea "x"
type textarea "Brand: Everidge WIF Box Serial: 234-E060753-01 Brand: Russell WIF Condenser Mod…"
type textarea "x"
type textarea "Brand: Everidge WIF Box Serial: 234-E060753-01 Brand: Russell WIF Condenser Mod…"
type textarea "x"
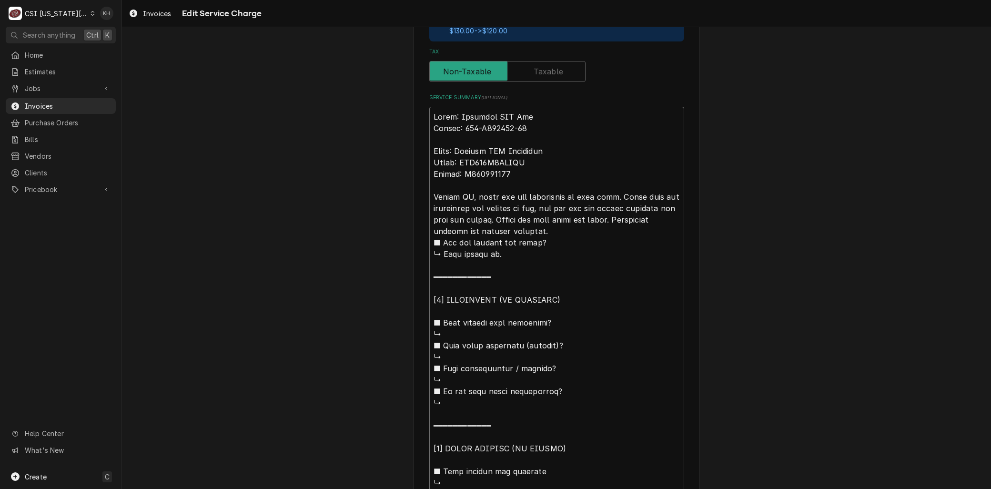
type textarea "Brand: Everidge WIF Box Serial: 234-E060753-01 Brand: Russell WIF Condenser Mod…"
type textarea "x"
type textarea "Brand: Everidge WIF Box Serial: 234-E060753-01 Brand: Russell WIF Condenser Mod…"
type textarea "x"
type textarea "Brand: Everidge WIF Box Serial: 234-E060753-01 Brand: Russell WIF Condenser Mod…"
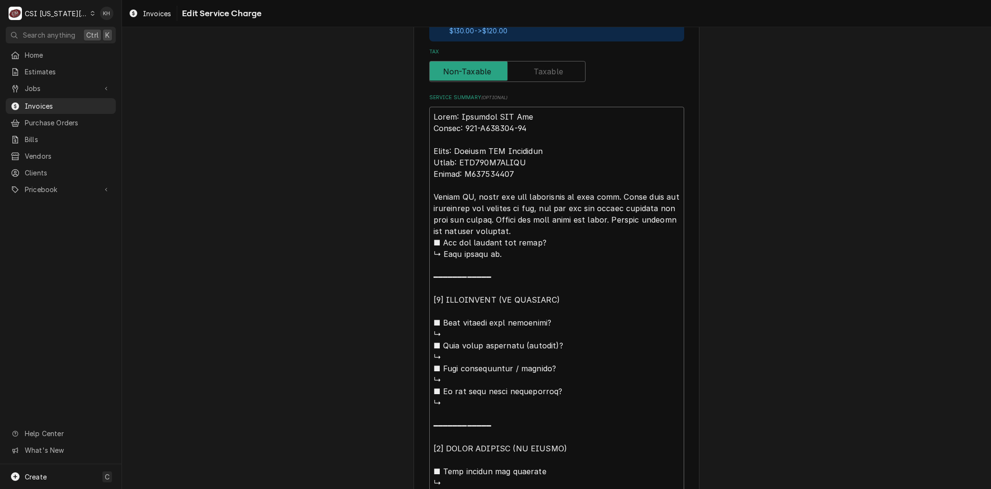
type textarea "x"
type textarea "Brand: Everidge WIF Box Serial: 234-E060753-01 Brand: Russell WIF Condenser Mod…"
type textarea "x"
type textarea "Brand: Everidge WIF Box Serial: 234-E060753-01 Brand: Russell WIF Condenser Mod…"
click at [580, 230] on textarea "Service Summary ( optional )" at bounding box center [556, 454] width 255 height 695
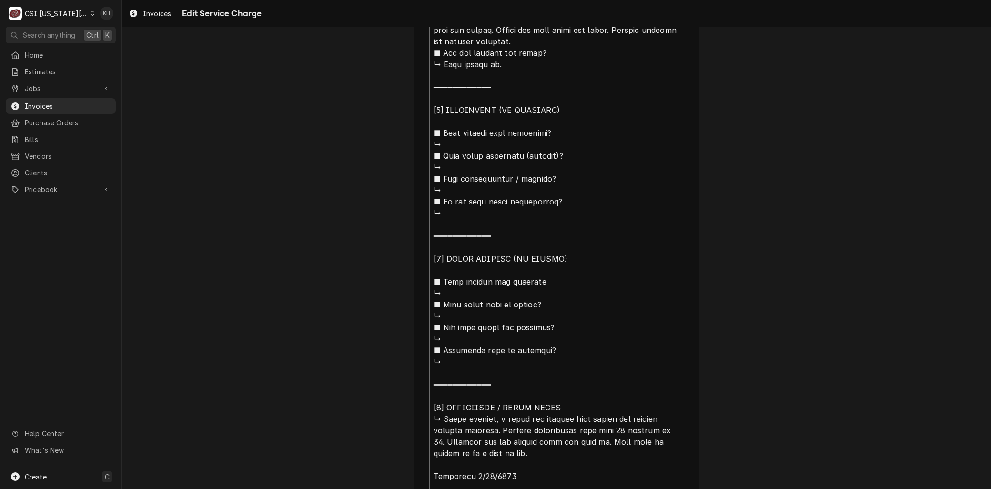
scroll to position [552, 0]
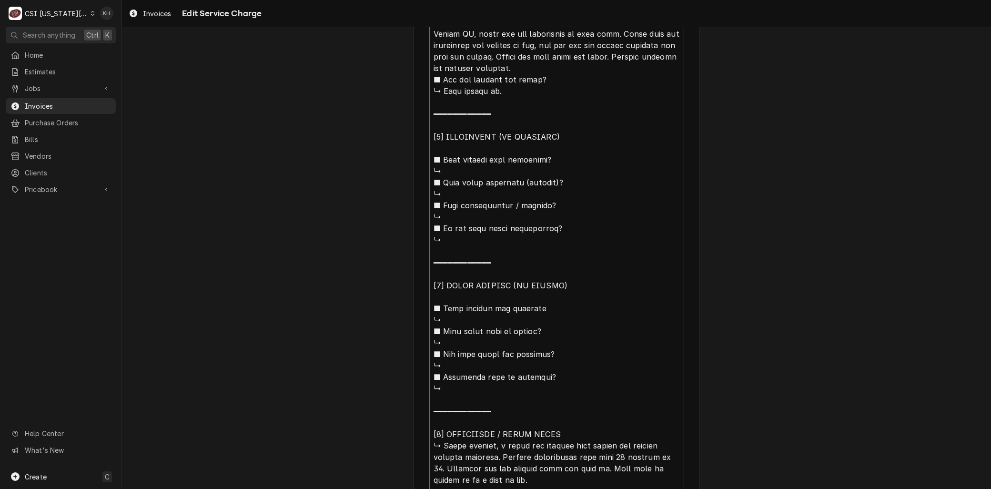
drag, startPoint x: 426, startPoint y: 367, endPoint x: 427, endPoint y: 73, distance: 294.4
click at [429, 73] on textarea "Service Summary ( optional )" at bounding box center [556, 291] width 255 height 695
type textarea "x"
type textarea "Brand: Everidge WIF Box Serial: 234-E060753-01 Brand: Russell WIF Condenser Mod…"
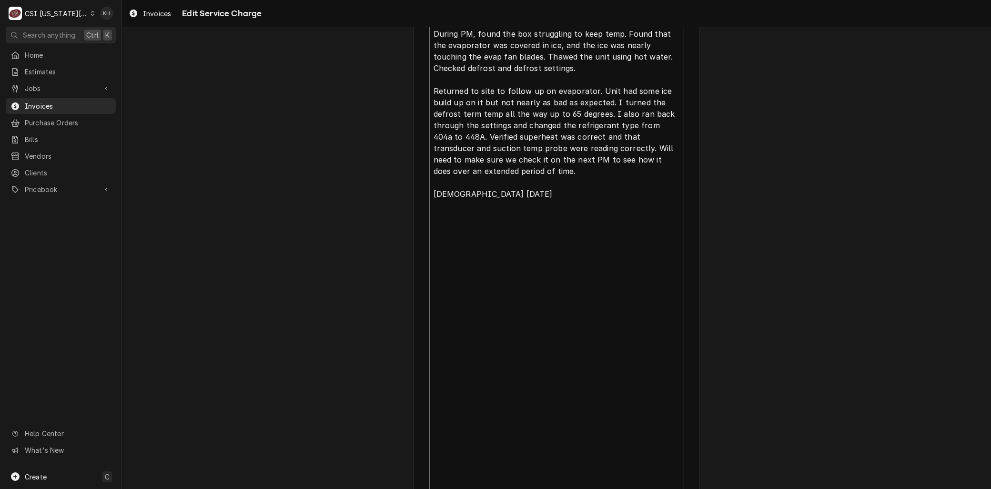
scroll to position [346, 0]
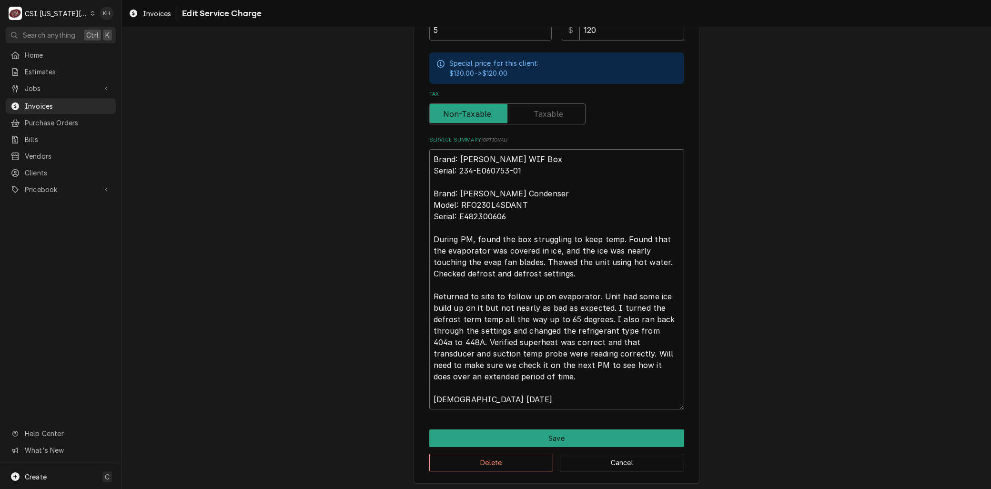
type textarea "x"
type textarea "Brand: Everidge WIF Box Serial: 234-E060753-01 Brand: Russell WIF Condenser Mod…"
type textarea "x"
type textarea "Brand: Everidge WIF Box Serial: 234-E060753-01 Brand: Russell WIF Condenser Mod…"
type textarea "x"
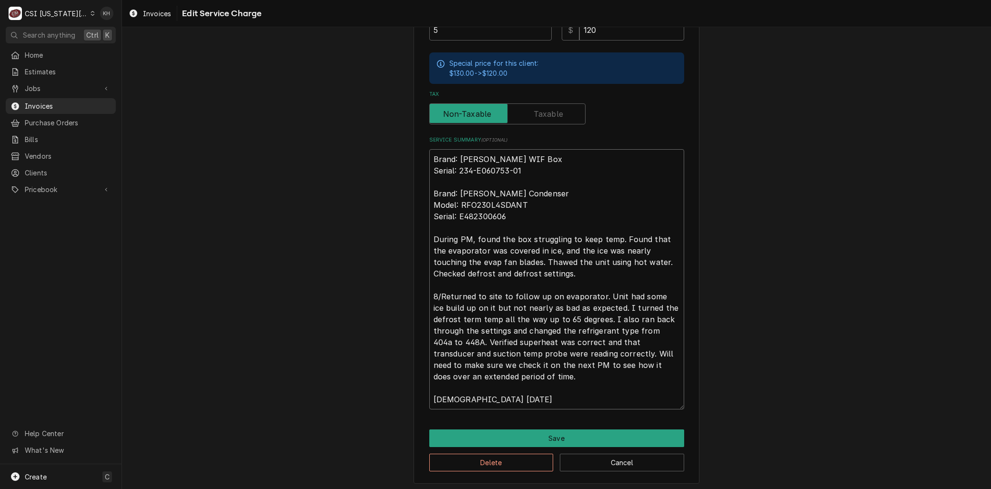
type textarea "Brand: Everidge WIF Box Serial: 234-E060753-01 Brand: Russell WIF Condenser Mod…"
type textarea "x"
type textarea "Brand: Everidge WIF Box Serial: 234-E060753-01 Brand: Russell WIF Condenser Mod…"
type textarea "x"
type textarea "Brand: Everidge WIF Box Serial: 234-E060753-01 Brand: Russell WIF Condenser Mod…"
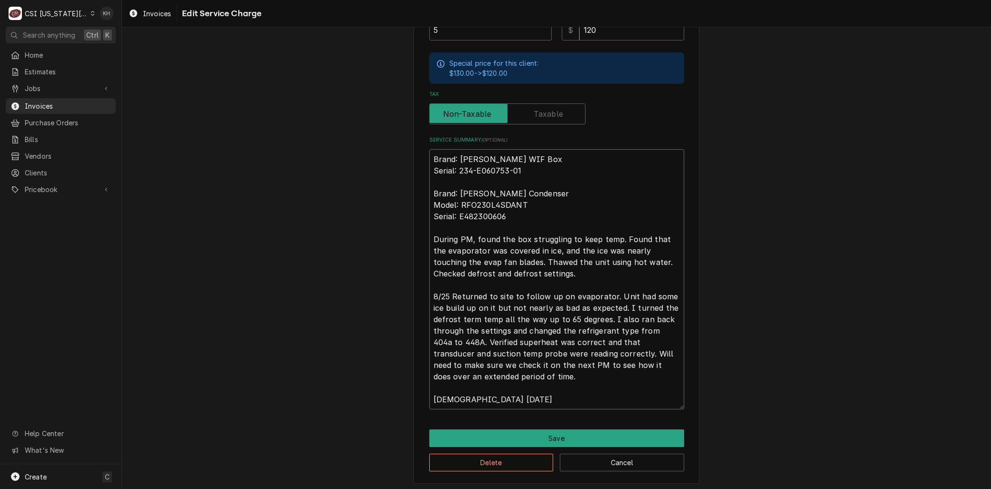
type textarea "x"
type textarea "Brand: Everidge WIF Box Serial: 234-E060753-01 Brand: Russell WIF Condenser Mod…"
type textarea "x"
type textarea "Brand: Everidge WIF Box Serial: 234-E060753-01 Brand: Russell WIF Condenser Mod…"
drag, startPoint x: 429, startPoint y: 240, endPoint x: 425, endPoint y: 236, distance: 5.7
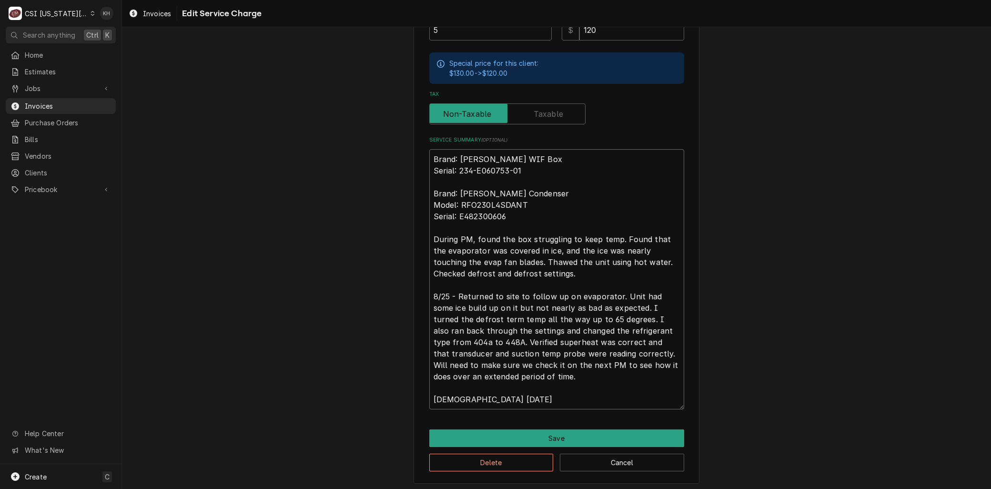
click at [429, 237] on textarea "Brand: Everidge WIF Box Serial: 234-E060753-01 Brand: Russell WIF Condenser Mod…" at bounding box center [556, 279] width 255 height 260
type textarea "x"
type textarea "Brand: Everidge WIF Box Serial: 234-E060753-01 Brand: Russell WIF Condenser Mod…"
type textarea "x"
type textarea "Brand: Everidge WIF Box Serial: 234-E060753-01 Brand: Russell WIF Condenser Mod…"
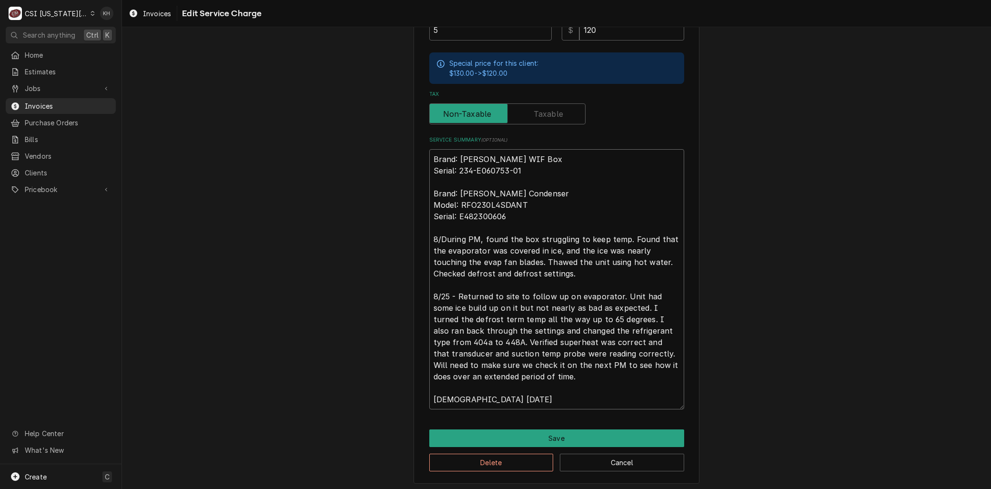
type textarea "x"
type textarea "Brand: Everidge WIF Box Serial: 234-E060753-01 Brand: Russell WIF Condenser Mod…"
type textarea "x"
type textarea "Brand: Everidge WIF Box Serial: 234-E060753-01 Brand: Russell WIF Condenser Mod…"
type textarea "x"
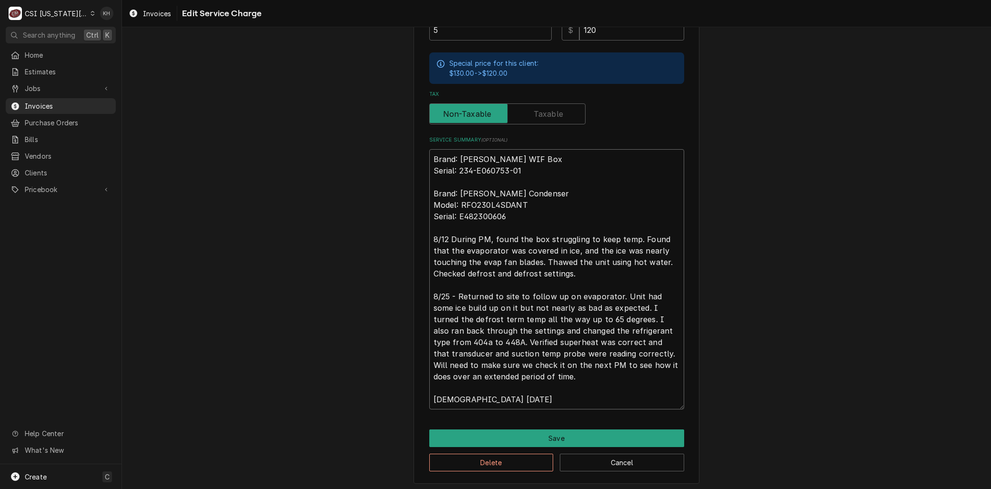
type textarea "Brand: Everidge WIF Box Serial: 234-E060753-01 Brand: Russell WIF Condenser Mod…"
type textarea "x"
type textarea "Brand: Everidge WIF Box Serial: 234-E060753-01 Brand: Russell WIF Condenser Mod…"
click at [598, 273] on textarea "Brand: Everidge WIF Box Serial: 234-E060753-01 Brand: Russell WIF Condenser Mod…" at bounding box center [556, 279] width 255 height 260
type textarea "x"
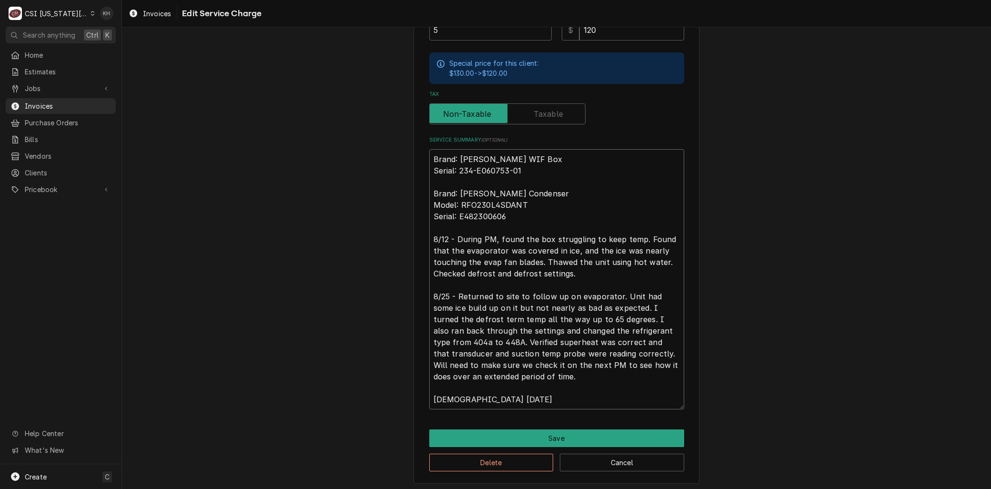
type textarea "Brand: Everidge WIF Box Serial: 234-E060753-01 Brand: Russell WIF Condenser Mod…"
type textarea "x"
type textarea "Brand: Everidge WIF Box Serial: 234-E060753-01 Brand: Russell WIF Condenser Mod…"
type textarea "x"
type textarea "Brand: Everidge WIF Box Serial: 234-E060753-01 Brand: Russell WIF Condenser Mod…"
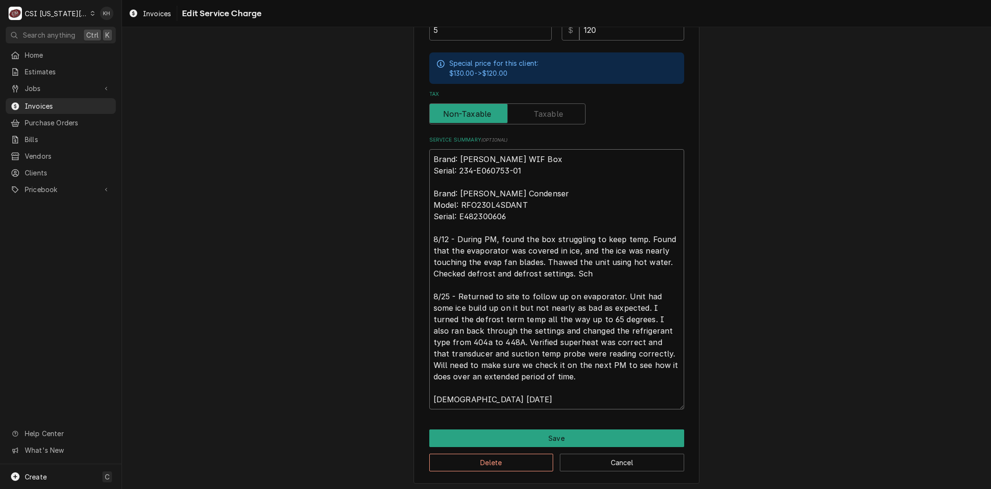
type textarea "x"
type textarea "Brand: Everidge WIF Box Serial: 234-E060753-01 Brand: Russell WIF Condenser Mod…"
type textarea "x"
type textarea "Brand: Everidge WIF Box Serial: 234-E060753-01 Brand: Russell WIF Condenser Mod…"
type textarea "x"
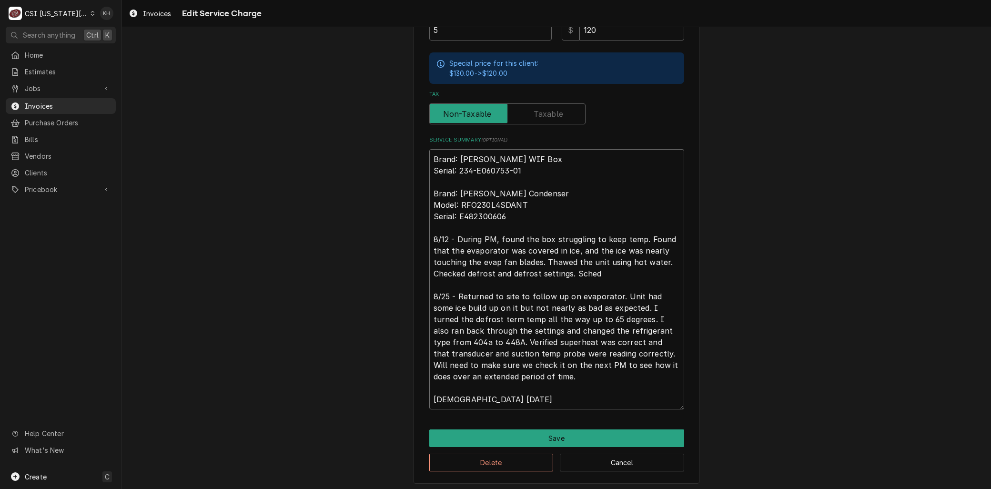
type textarea "Brand: Everidge WIF Box Serial: 234-E060753-01 Brand: Russell WIF Condenser Mod…"
type textarea "x"
type textarea "Brand: Everidge WIF Box Serial: 234-E060753-01 Brand: Russell WIF Condenser Mod…"
type textarea "x"
type textarea "Brand: Everidge WIF Box Serial: 234-E060753-01 Brand: Russell WIF Condenser Mod…"
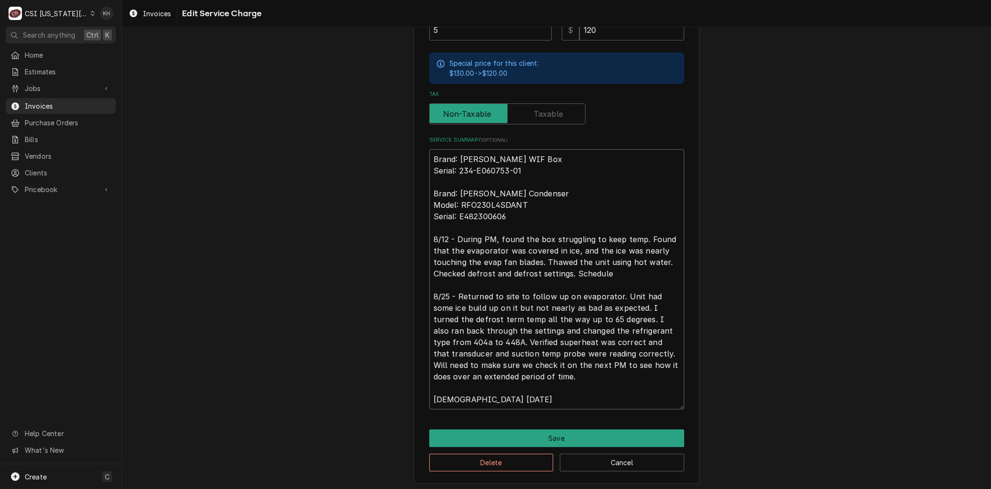
type textarea "x"
type textarea "Brand: Everidge WIF Box Serial: 234-E060753-01 Brand: Russell WIF Condenser Mod…"
type textarea "x"
type textarea "Brand: Everidge WIF Box Serial: 234-E060753-01 Brand: Russell WIF Condenser Mod…"
type textarea "x"
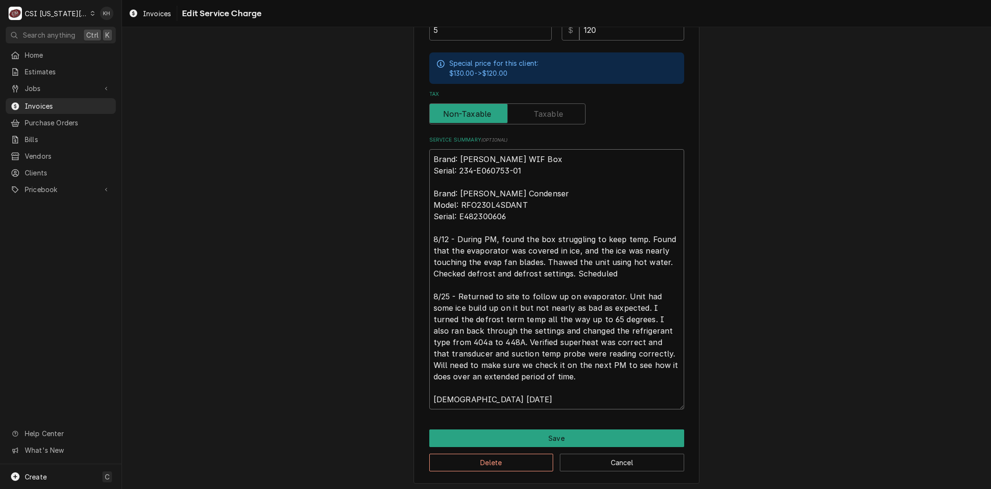
type textarea "Brand: Everidge WIF Box Serial: 234-E060753-01 Brand: Russell WIF Condenser Mod…"
type textarea "x"
type textarea "Brand: Everidge WIF Box Serial: 234-E060753-01 Brand: Russell WIF Condenser Mod…"
type textarea "x"
type textarea "Brand: Everidge WIF Box Serial: 234-E060753-01 Brand: Russell WIF Condenser Mod…"
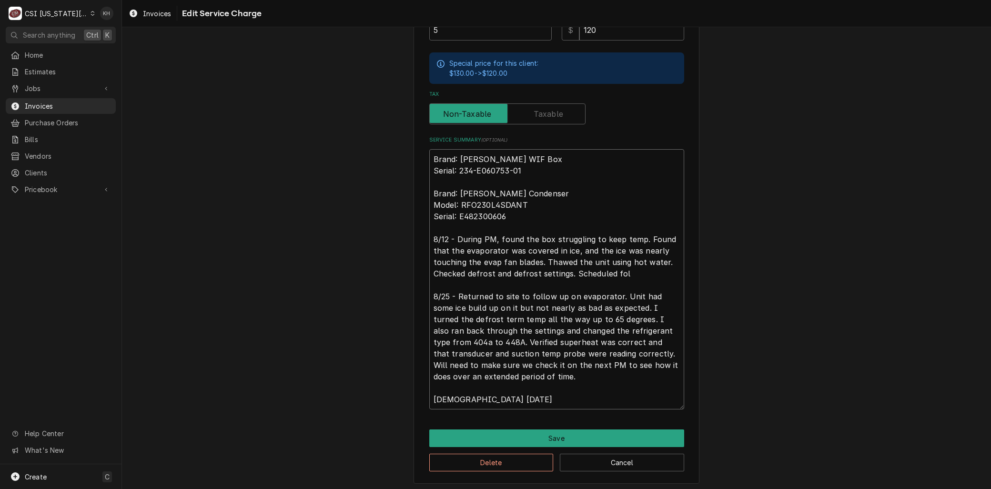
type textarea "x"
type textarea "Brand: Everidge WIF Box Serial: 234-E060753-01 Brand: Russell WIF Condenser Mod…"
type textarea "x"
type textarea "Brand: Everidge WIF Box Serial: 234-E060753-01 Brand: Russell WIF Condenser Mod…"
drag, startPoint x: 514, startPoint y: 291, endPoint x: 620, endPoint y: 294, distance: 106.3
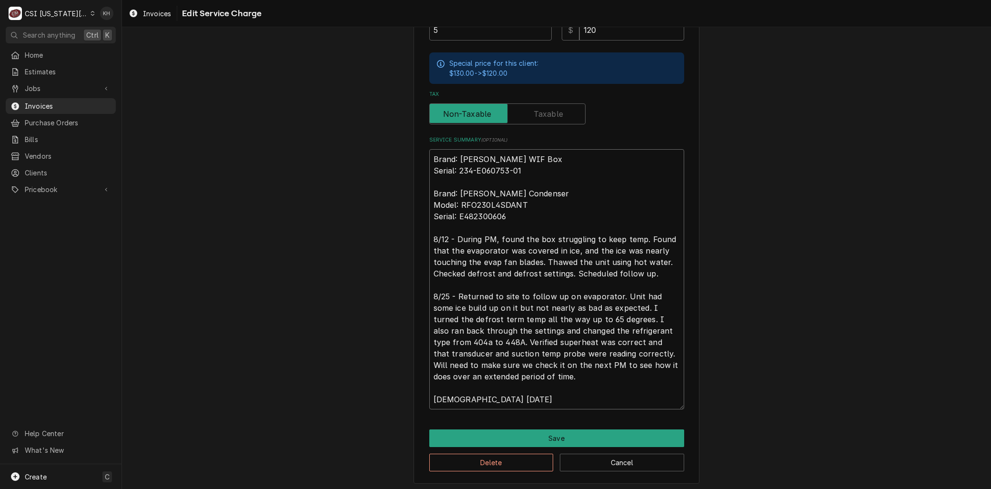
click at [620, 294] on textarea "Brand: Everidge WIF Box Serial: 234-E060753-01 Brand: Russell WIF Condenser Mod…" at bounding box center [556, 279] width 255 height 260
drag, startPoint x: 545, startPoint y: 306, endPoint x: 553, endPoint y: 305, distance: 8.7
click at [553, 305] on textarea "Brand: Everidge WIF Box Serial: 234-E060753-01 Brand: Russell WIF Condenser Mod…" at bounding box center [556, 279] width 255 height 260
drag, startPoint x: 527, startPoint y: 316, endPoint x: 536, endPoint y: 316, distance: 9.5
click at [536, 316] on textarea "Brand: Everidge WIF Box Serial: 234-E060753-01 Brand: Russell WIF Condenser Mod…" at bounding box center [556, 279] width 255 height 260
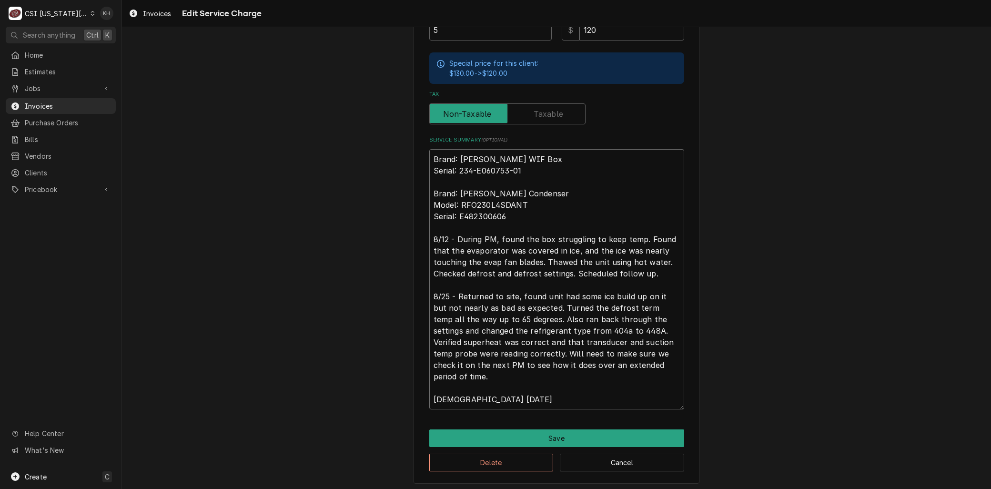
drag, startPoint x: 432, startPoint y: 329, endPoint x: 527, endPoint y: 317, distance: 96.0
click at [527, 317] on textarea "Brand: Everidge WIF Box Serial: 234-E060753-01 Brand: Russell WIF Condenser Mod…" at bounding box center [556, 279] width 255 height 260
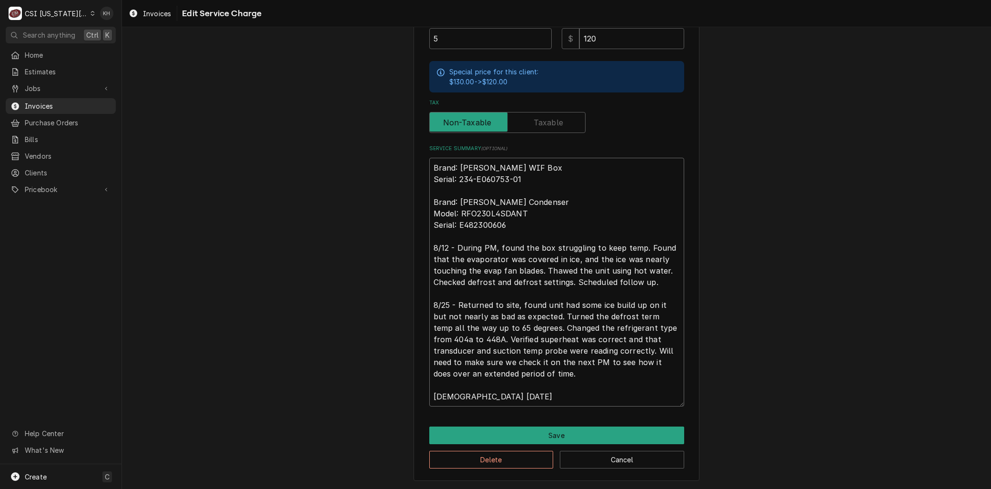
scroll to position [335, 0]
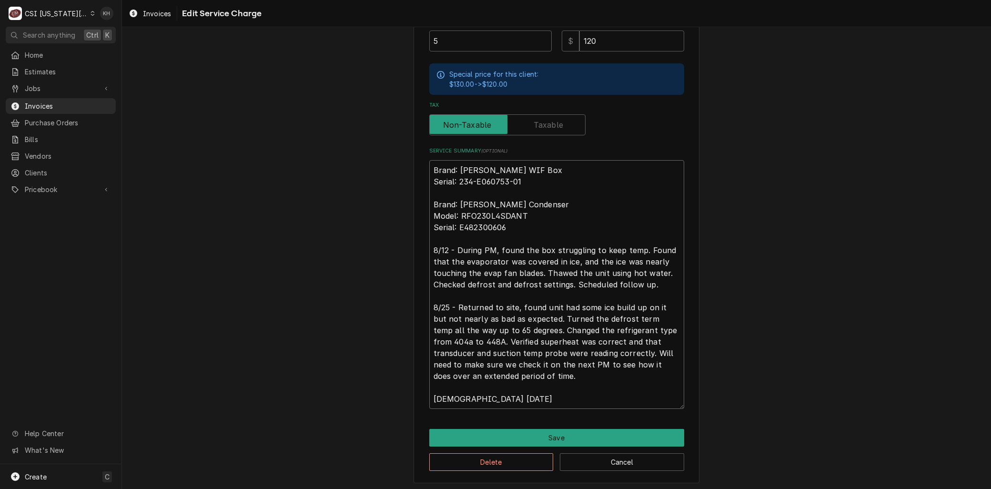
drag, startPoint x: 592, startPoint y: 351, endPoint x: 740, endPoint y: 484, distance: 199.4
click at [740, 484] on div "Use the fields below to edit this service charge Short Description 1-Labor (Ser…" at bounding box center [556, 96] width 869 height 789
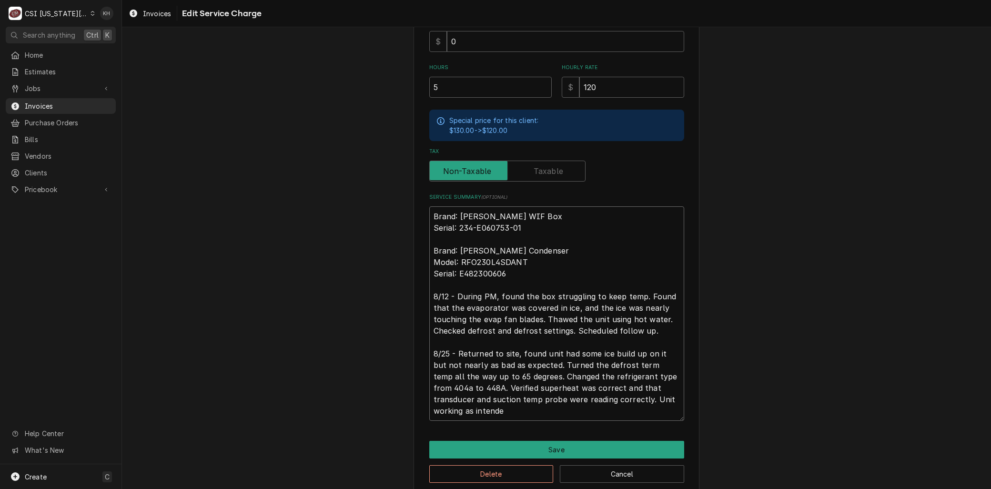
scroll to position [301, 0]
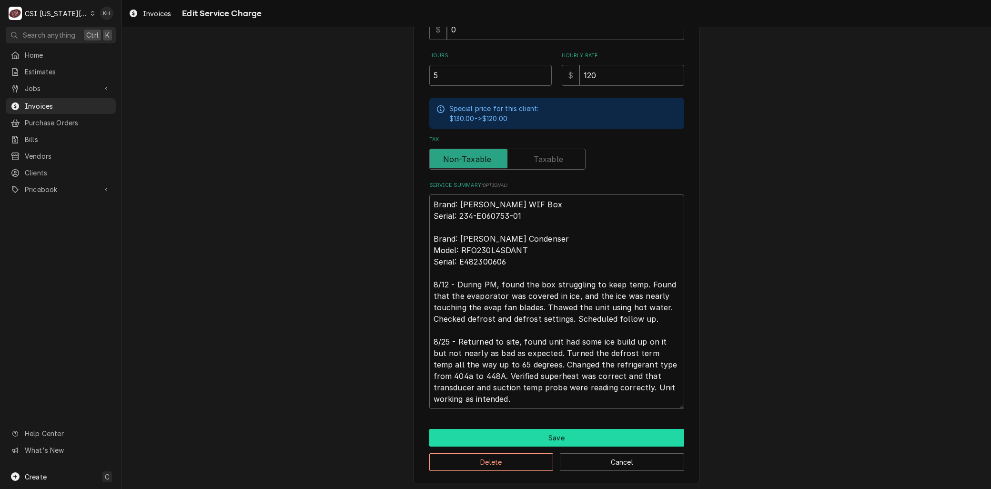
click at [540, 436] on button "Save" at bounding box center [556, 438] width 255 height 18
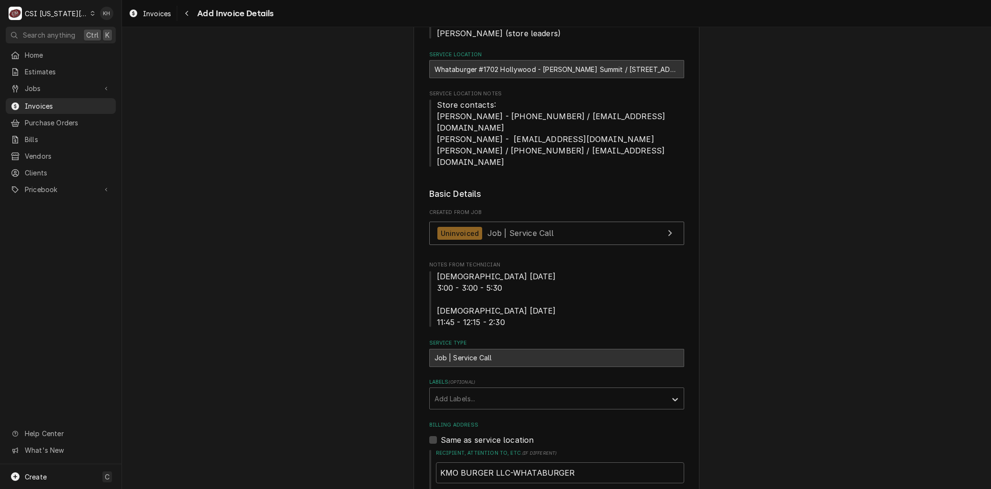
scroll to position [264, 0]
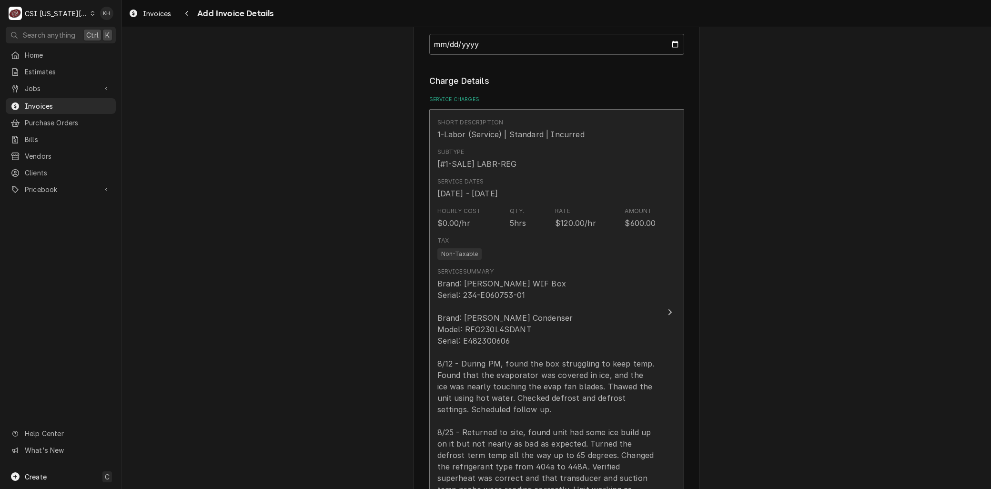
click at [496, 316] on div "Brand: Everidge WIF Box Serial: 234-E060753-01 Brand: Russell WIF Condenser Mod…" at bounding box center [546, 392] width 219 height 229
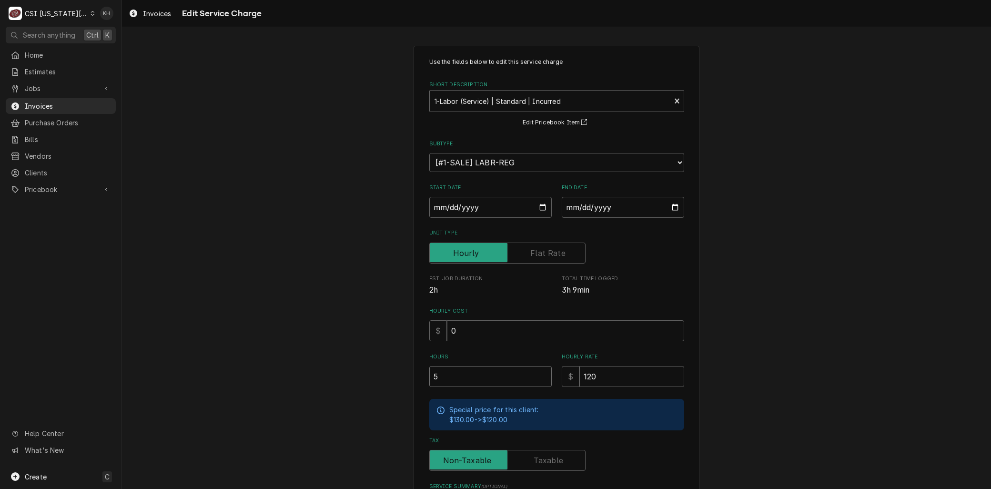
click at [440, 382] on input "5" at bounding box center [490, 376] width 122 height 21
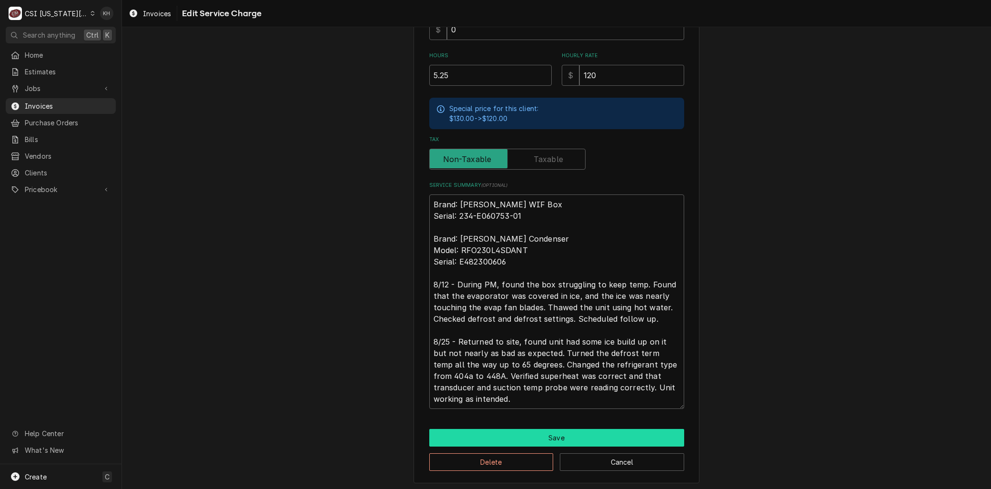
click at [509, 439] on button "Save" at bounding box center [556, 438] width 255 height 18
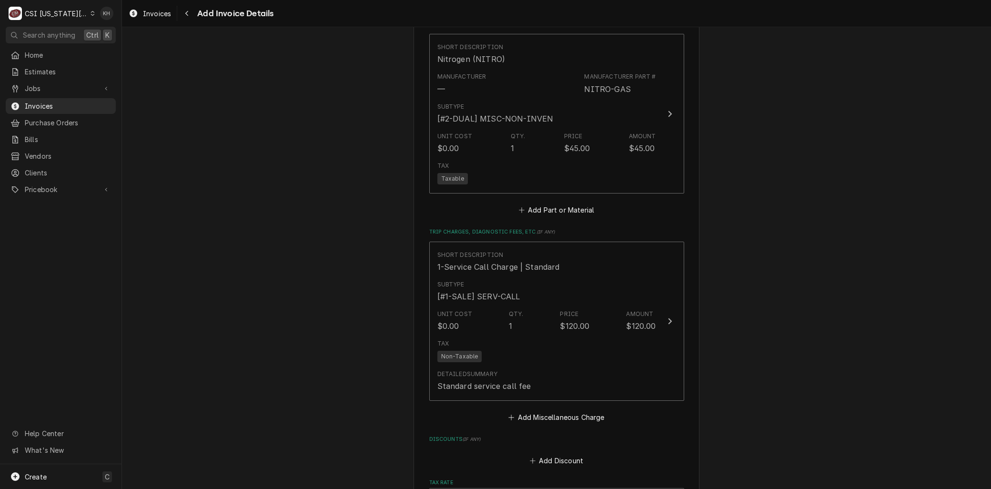
scroll to position [1833, 0]
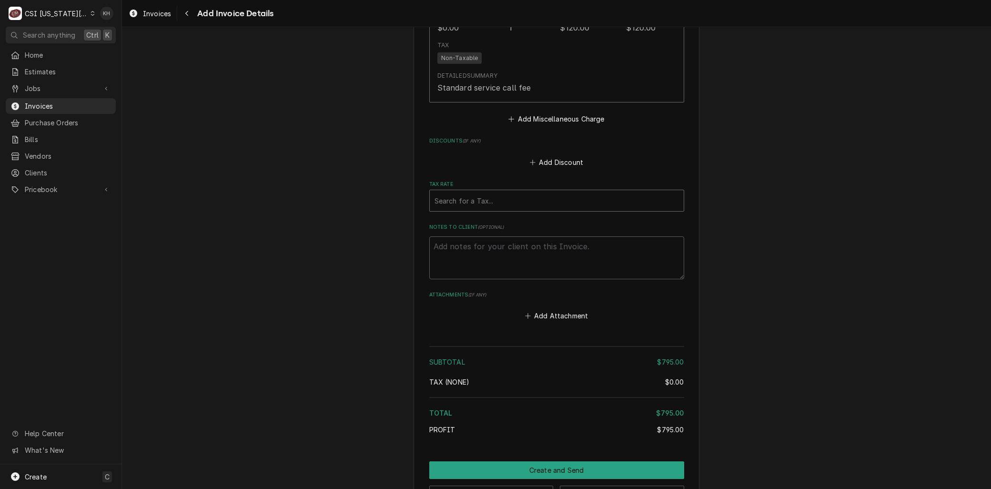
click at [458, 192] on div "Tax Rate" at bounding box center [556, 200] width 244 height 17
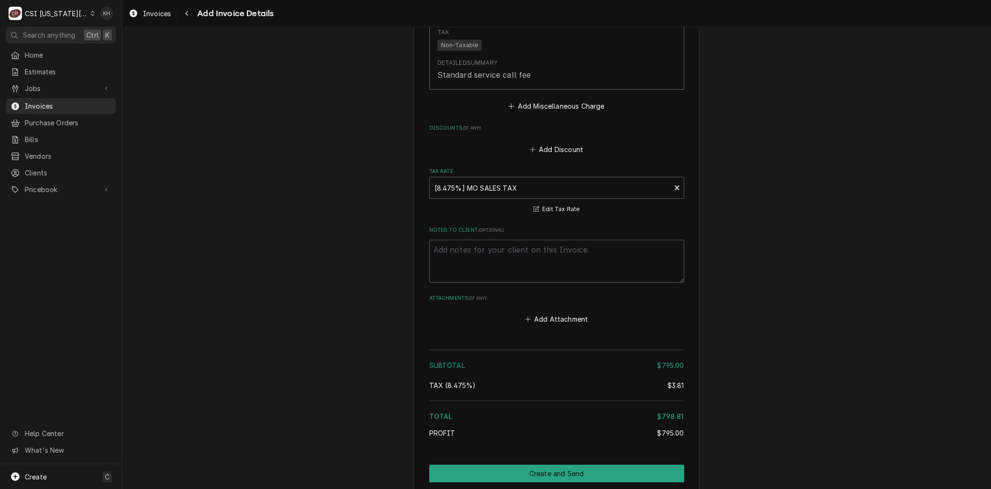
scroll to position [1849, 0]
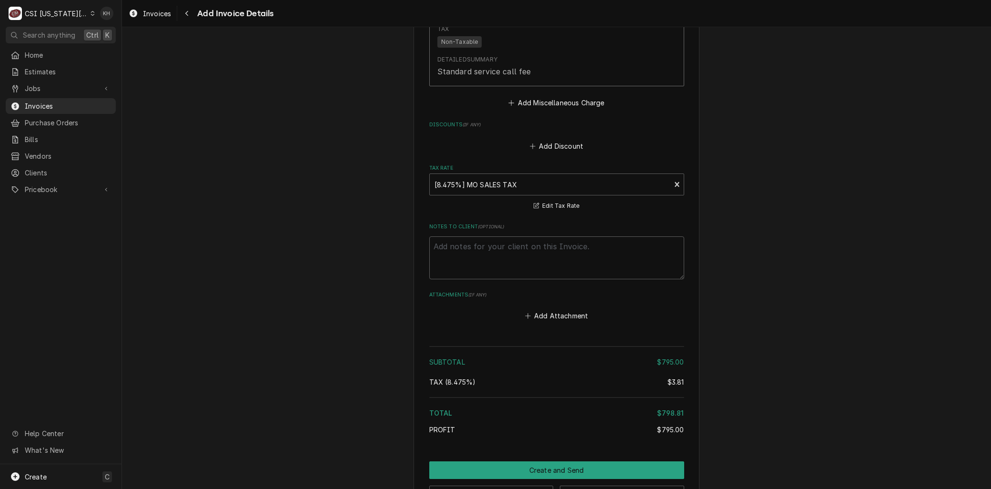
click at [627, 479] on div "Preview Invoice Save Draft" at bounding box center [556, 491] width 255 height 24
click at [627, 485] on button "Save Draft" at bounding box center [622, 494] width 124 height 18
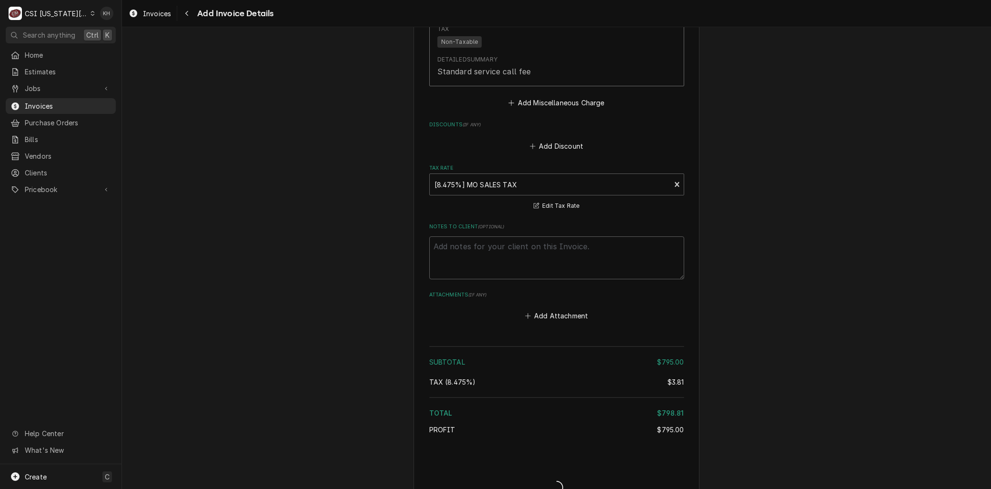
scroll to position [1844, 0]
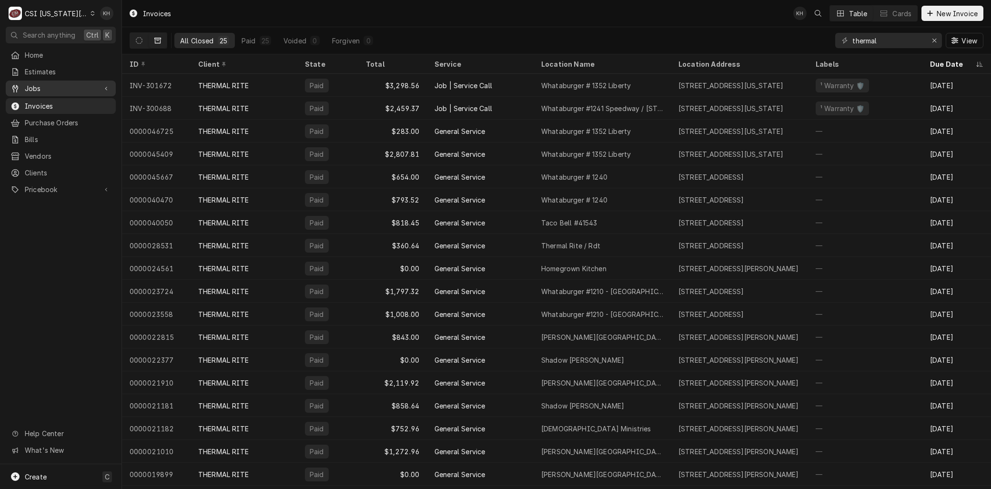
click at [31, 91] on link "Jobs" at bounding box center [61, 89] width 110 height 16
click at [32, 100] on span "Jobs" at bounding box center [68, 105] width 86 height 10
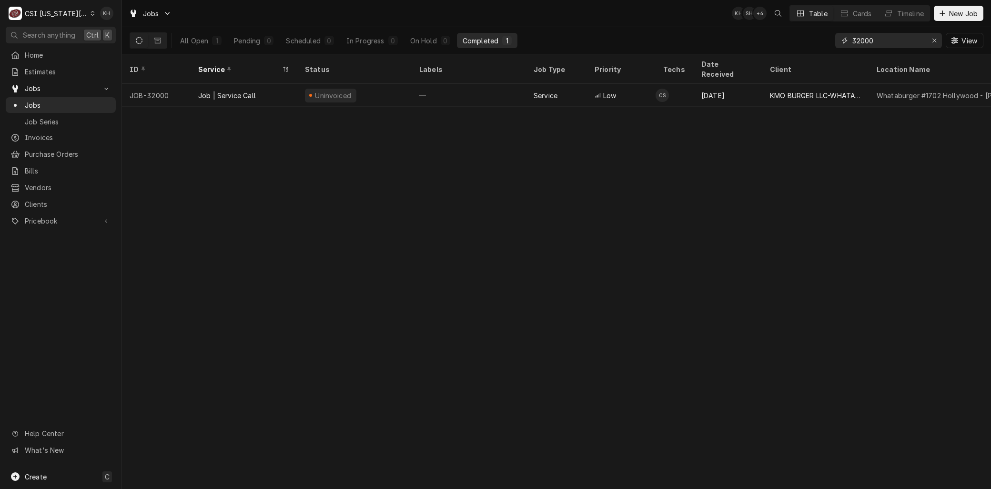
drag, startPoint x: 875, startPoint y: 40, endPoint x: 654, endPoint y: 35, distance: 221.1
click at [718, 37] on div "All Open 1 Pending 0 Scheduled 0 In Progress 0 On Hold 0 Completed 1 32000 View" at bounding box center [557, 40] width 854 height 27
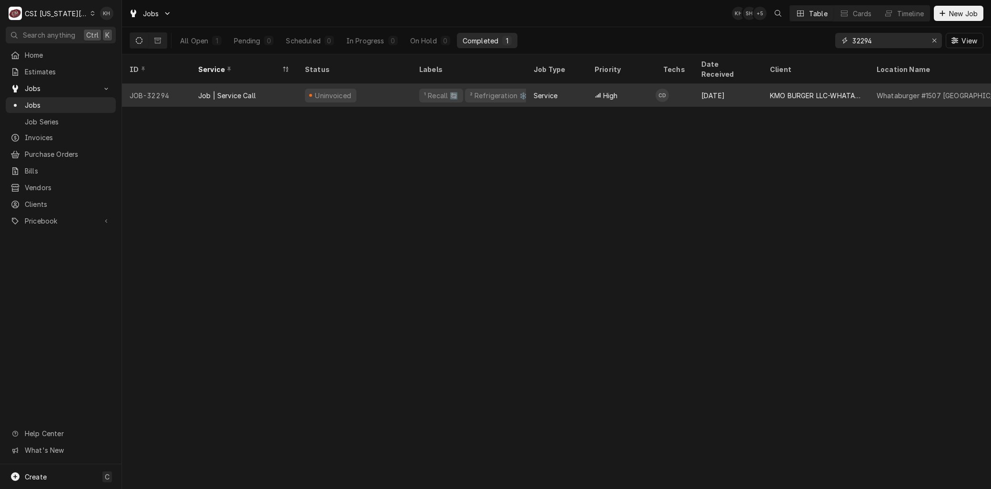
type input "32294"
click at [206, 91] on div "Job | Service Call" at bounding box center [227, 96] width 58 height 10
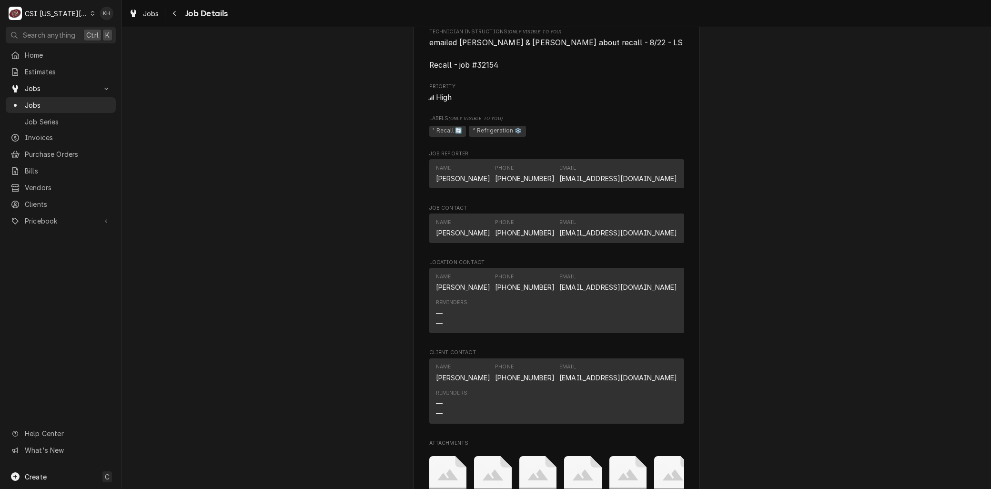
scroll to position [1006, 0]
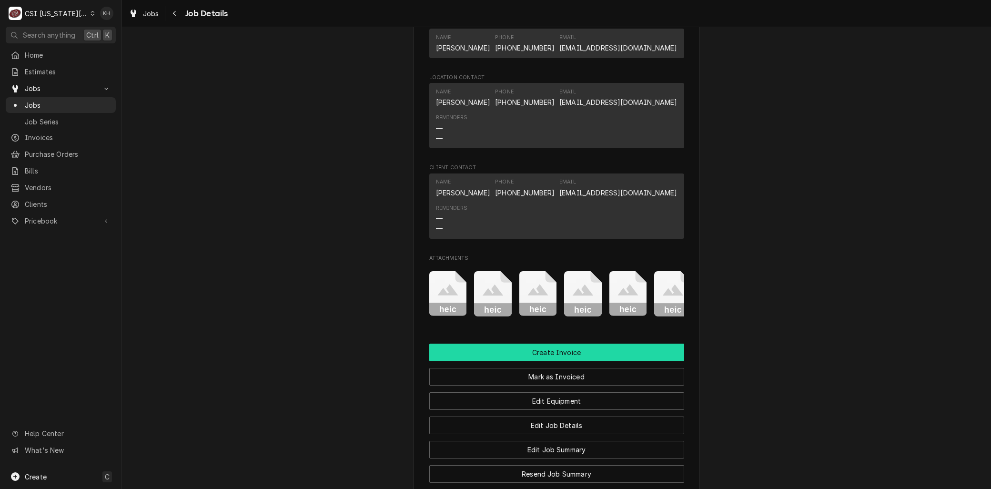
click at [520, 343] on button "Create Invoice" at bounding box center [556, 352] width 255 height 18
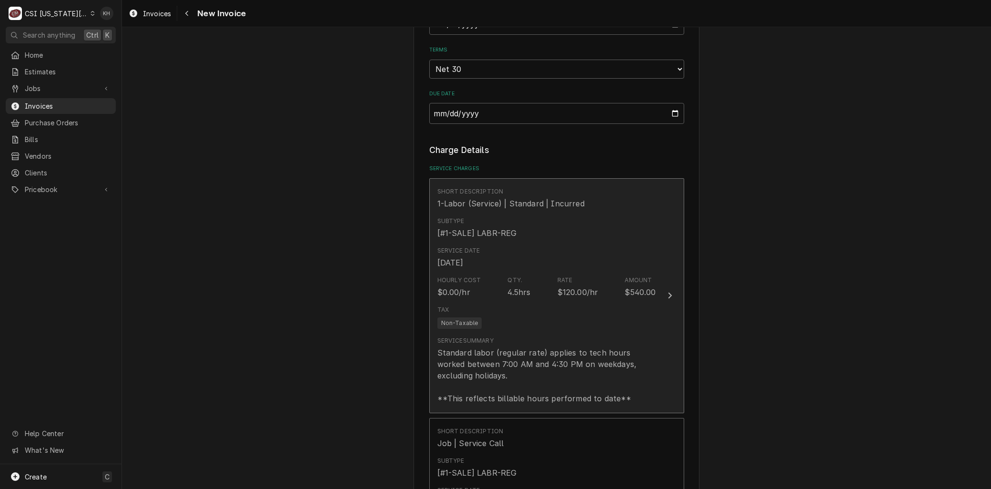
scroll to position [1111, 0]
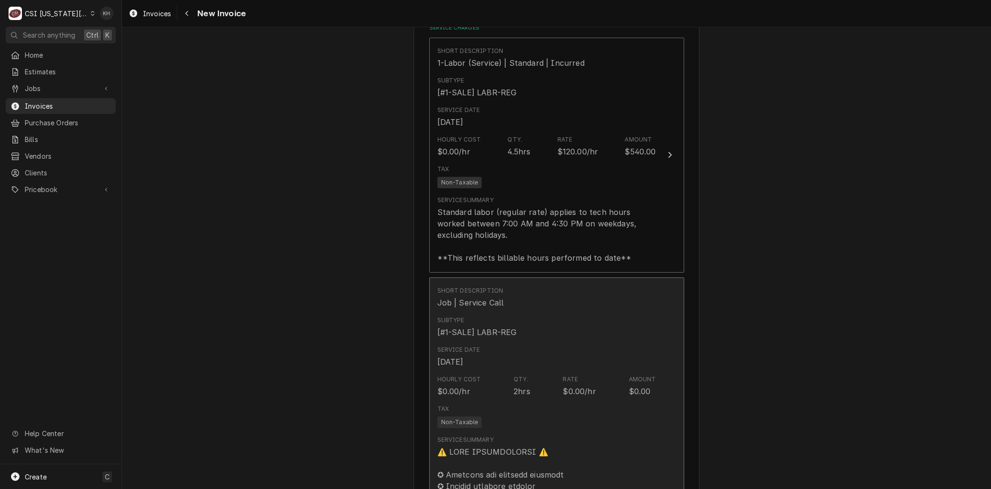
click at [499, 371] on div "Hourly Cost $0.00/hr Qty. 2hrs Rate $0.00/hr Amount $0.00" at bounding box center [546, 386] width 219 height 30
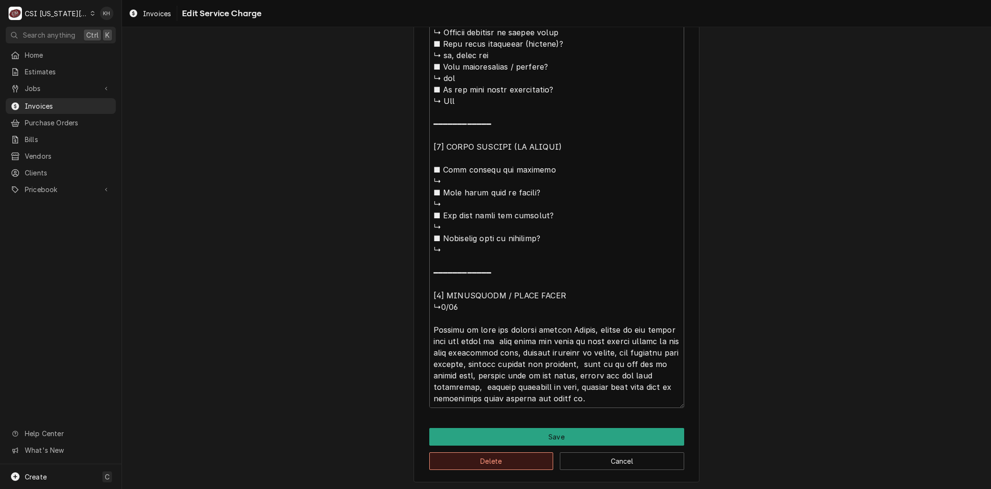
click at [467, 463] on button "Delete" at bounding box center [491, 461] width 124 height 18
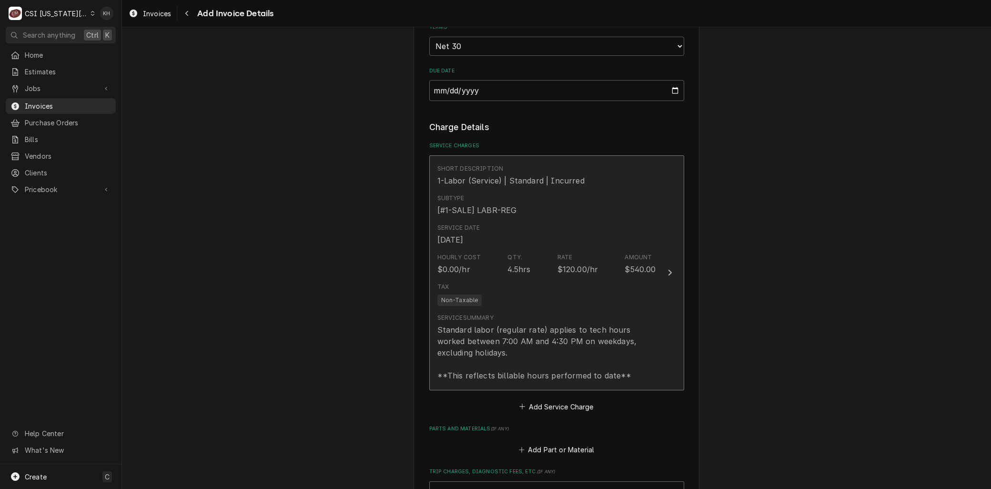
click at [485, 279] on div "Tax Non-Taxable" at bounding box center [546, 294] width 219 height 30
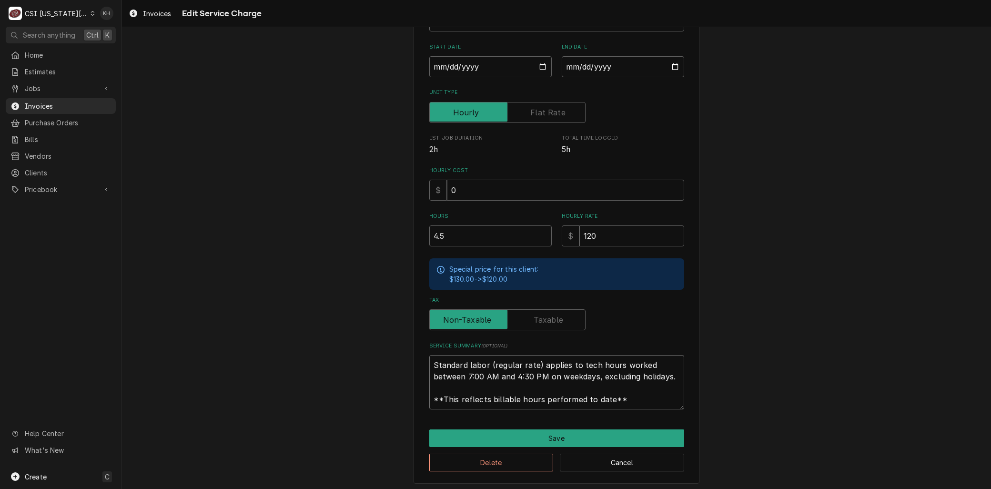
drag, startPoint x: 631, startPoint y: 394, endPoint x: 343, endPoint y: 326, distance: 295.2
click at [295, 323] on div "Use the fields below to edit this service charge Short Description 1-Labor (Ser…" at bounding box center [556, 194] width 869 height 595
paste textarea "⚠️ 𝗙𝗢𝗥𝗠 𝗜𝗡𝗦𝗧𝗥𝗨𝗖𝗧𝗜𝗢𝗡𝗦 ⚠️ ✪ 𝗖𝗼𝗺𝗽𝗹𝗲𝘁𝗲 𝗮𝗹𝗹 𝗿𝗲𝗹𝗲𝘃𝗮𝗻𝘁 𝘀𝗲𝗰𝘁𝗶𝗼𝗻𝘀 ✪ 𝗣𝗿𝗼𝘃𝗶𝗱𝗲 𝗱𝗲𝘁𝗮𝗶𝗹𝗲𝗱 𝗮𝗻𝘀…"
type textarea "x"
type textarea "⚠️ 𝗙𝗢𝗥𝗠 𝗜𝗡𝗦𝗧𝗥𝗨𝗖𝗧𝗜𝗢𝗡𝗦 ⚠️ ✪ 𝗖𝗼𝗺𝗽𝗹𝗲𝘁𝗲 𝗮𝗹𝗹 𝗿𝗲𝗹𝗲𝘃𝗮𝗻𝘁 𝘀𝗲𝗰𝘁𝗶𝗼𝗻𝘀 ✪ 𝗣𝗿𝗼𝘃𝗶𝗱𝗲 𝗱𝗲𝘁𝗮𝗶𝗹𝗲𝗱 𝗮𝗻𝘀…"
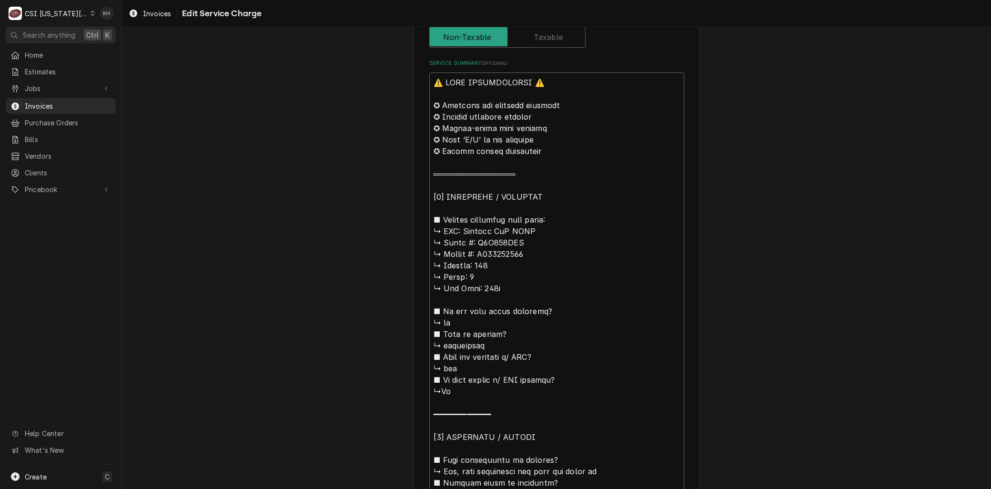
scroll to position [423, 0]
drag, startPoint x: 459, startPoint y: 229, endPoint x: 330, endPoint y: 62, distance: 211.2
click at [330, 62] on div "Use the fields below to edit this service charge Short Description 1-Labor (Ser…" at bounding box center [556, 335] width 869 height 1441
type textarea "x"
type textarea "BRussell WiC EVAP ↳ 𝗠𝗼𝗱𝗲𝗹 #: L6A073ADA ↳ 𝗦𝗲𝗿𝗶𝗮𝗹 #: E502301090 ↳ 𝗩𝗼𝗹𝘁𝗮𝗴𝗲: 115 ↳ …"
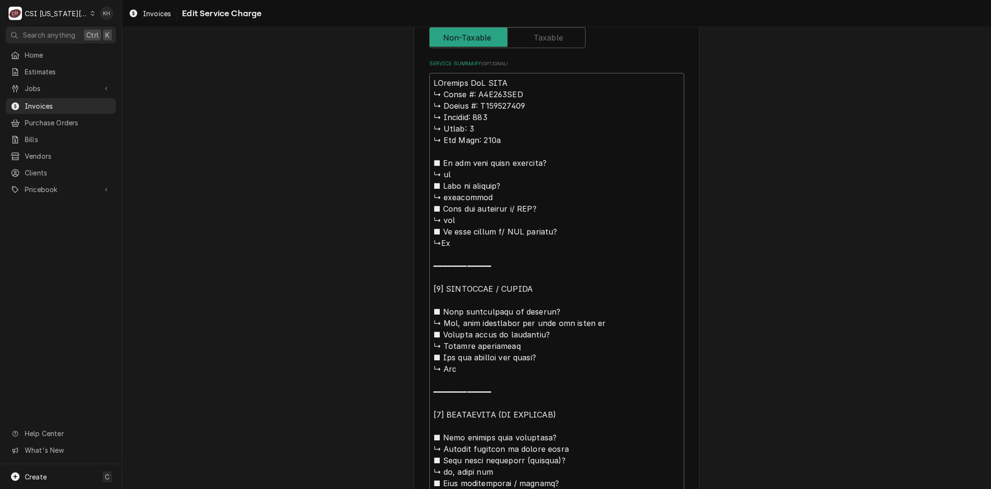
type textarea "x"
type textarea "BrRussell WiC EVAP ↳ 𝗠𝗼𝗱𝗲𝗹 #: L6A073ADA ↳ 𝗦𝗲𝗿𝗶𝗮𝗹 #: E502301090 ↳ 𝗩𝗼𝗹𝘁𝗮𝗴𝗲: 115 ↳…"
type textarea "x"
type textarea "BraRussell WiC EVAP ↳ 𝗠𝗼𝗱𝗲𝗹 #: L6A073ADA ↳ 𝗦𝗲𝗿𝗶𝗮𝗹 #: E502301090 ↳ 𝗩𝗼𝗹𝘁𝗮𝗴𝗲: 115 …"
type textarea "x"
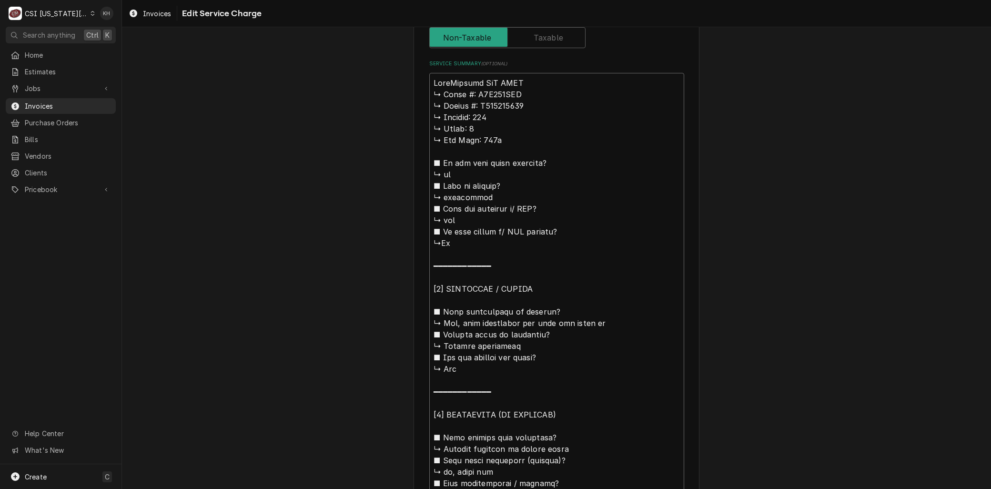
type textarea "BrandRussell WiC EVAP ↳ 𝗠𝗼𝗱𝗲𝗹 #: L6A073ADA ↳ 𝗦𝗲𝗿𝗶𝗮𝗹 #: E502301090 ↳ 𝗩𝗼𝗹𝘁𝗮𝗴𝗲: 11…"
type textarea "x"
type textarea "Brand Russell WiC EVAP ↳ 𝗠𝗼𝗱𝗲𝗹 #: L6A073ADA ↳ 𝗦𝗲𝗿𝗶𝗮𝗹 #: E502301090 ↳ 𝗩𝗼𝗹𝘁𝗮𝗴𝗲: 1…"
type textarea "x"
type textarea "Brand :Russell WiC EVAP ↳ 𝗠𝗼𝗱𝗲𝗹 #: L6A073ADA ↳ 𝗦𝗲𝗿𝗶𝗮𝗹 #: E502301090 ↳ 𝗩𝗼𝗹𝘁𝗮𝗴𝗲: …"
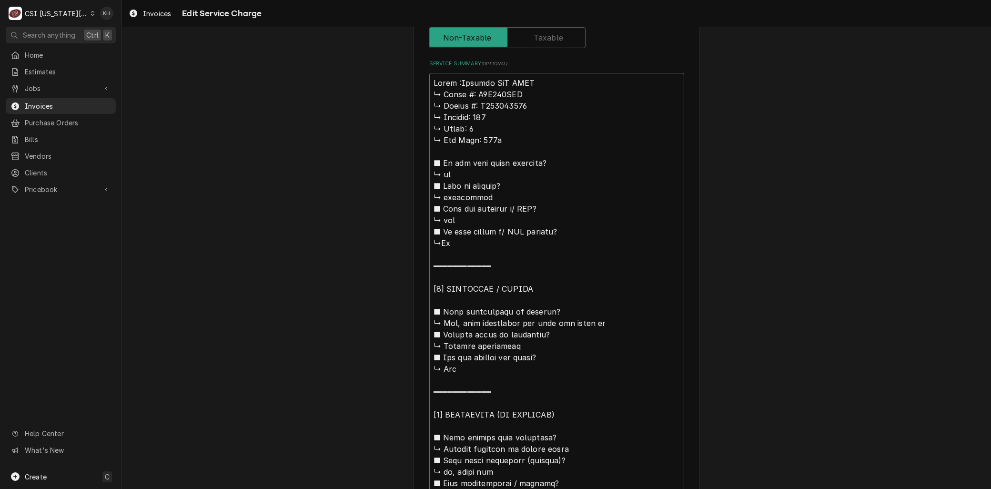
type textarea "x"
type textarea "Brand Russell WiC EVAP ↳ 𝗠𝗼𝗱𝗲𝗹 #: L6A073ADA ↳ 𝗦𝗲𝗿𝗶𝗮𝗹 #: E502301090 ↳ 𝗩𝗼𝗹𝘁𝗮𝗴𝗲: 1…"
type textarea "x"
type textarea "BrandRussell WiC EVAP ↳ 𝗠𝗼𝗱𝗲𝗹 #: L6A073ADA ↳ 𝗦𝗲𝗿𝗶𝗮𝗹 #: E502301090 ↳ 𝗩𝗼𝗹𝘁𝗮𝗴𝗲: 11…"
type textarea "x"
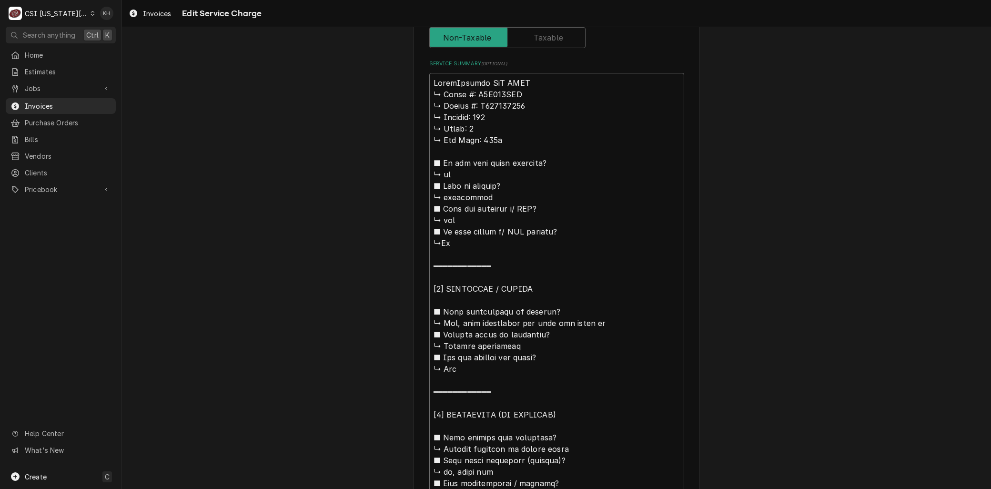
type textarea "Brand:Russell WiC EVAP ↳ 𝗠𝗼𝗱𝗲𝗹 #: L6A073ADA ↳ 𝗦𝗲𝗿𝗶𝗮𝗹 #: E502301090 ↳ 𝗩𝗼𝗹𝘁𝗮𝗴𝗲: 1…"
type textarea "x"
type textarea "Brand: Russell WiC EVAP ↳ 𝗠𝗼𝗱𝗲𝗹 #: L6A073ADA ↳ 𝗦𝗲𝗿𝗶𝗮𝗹 #: E502301090 ↳ 𝗩𝗼𝗹𝘁𝗮𝗴𝗲: …"
drag, startPoint x: 463, startPoint y: 91, endPoint x: 382, endPoint y: 86, distance: 81.2
click at [398, 93] on div "Use the fields below to edit this service charge Short Description 1-Labor (Ser…" at bounding box center [556, 261] width 869 height 1293
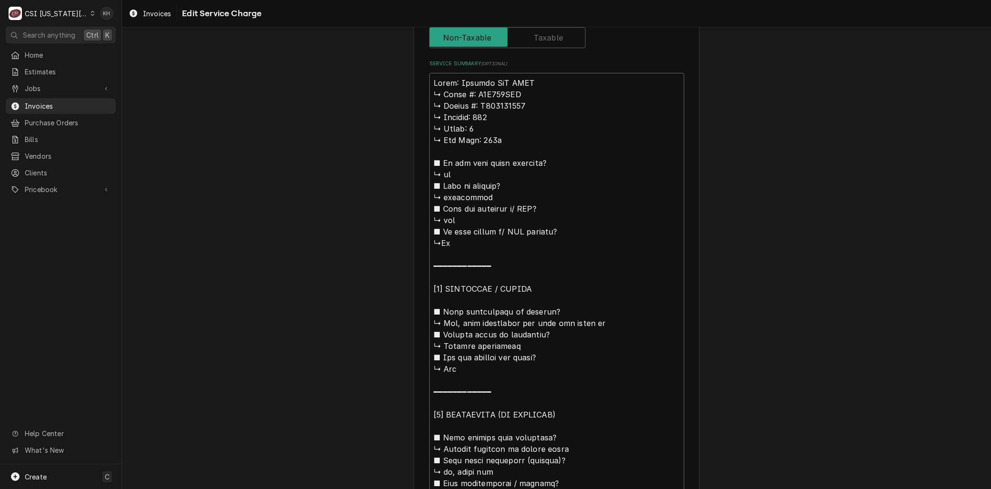
type textarea "x"
type textarea "Brand: Russell WiC EVAP M: L6A073ADA ↳ 𝗦𝗲𝗿𝗶𝗮𝗹 #: E502301090 ↳ 𝗩𝗼𝗹𝘁𝗮𝗴𝗲: 115 ↳ 𝗣𝗵…"
type textarea "x"
type textarea "Brand: Russell WiC EVAP Mo: L6A073ADA ↳ 𝗦𝗲𝗿𝗶𝗮𝗹 #: E502301090 ↳ 𝗩𝗼𝗹𝘁𝗮𝗴𝗲: 115 ↳ 𝗣…"
type textarea "x"
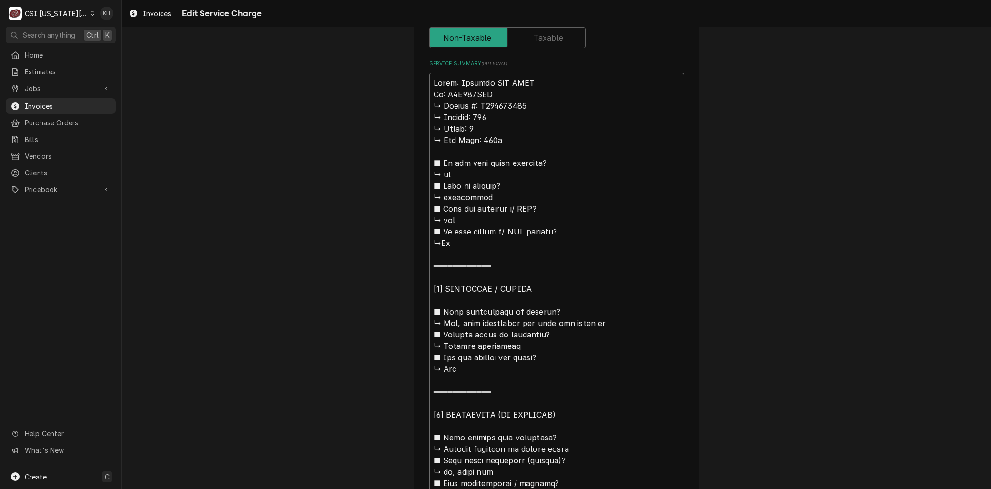
type textarea "Brand: Russell WiC EVAP Mod: L6A073ADA ↳ 𝗦𝗲𝗿𝗶𝗮𝗹 #: E502301090 ↳ 𝗩𝗼𝗹𝘁𝗮𝗴𝗲: 115 ↳ …"
type textarea "x"
type textarea "Brand: Russell WiC EVAP Mode: L6A073ADA ↳ 𝗦𝗲𝗿𝗶𝗮𝗹 #: E502301090 ↳ 𝗩𝗼𝗹𝘁𝗮𝗴𝗲: 115 ↳…"
type textarea "x"
type textarea "Brand: Russell WiC EVAP Model: L6A073ADA ↳ 𝗦𝗲𝗿𝗶𝗮𝗹 #: E502301090 ↳ 𝗩𝗼𝗹𝘁𝗮𝗴𝗲: 115 …"
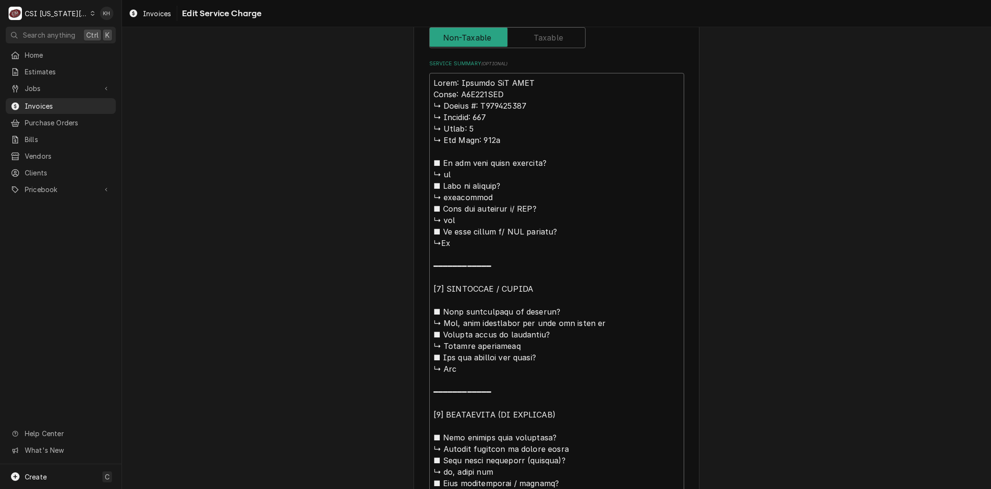
type textarea "x"
type textarea "Brand: Russell WiC EVAP Model: L6A073ADA 𝗦𝗲𝗿𝗶𝗮𝗹 #: E502301090 ↳ 𝗩𝗼𝗹𝘁𝗮𝗴𝗲: 115 ↳ …"
type textarea "x"
type textarea "Brand: Russell WiC EVAP Model: L6A073ADA 𝗦𝗲𝗿𝗶𝗮𝗹 #: E502301090 ↳ 𝗩𝗼𝗹𝘁𝗮𝗴𝗲: 115 ↳ …"
type textarea "x"
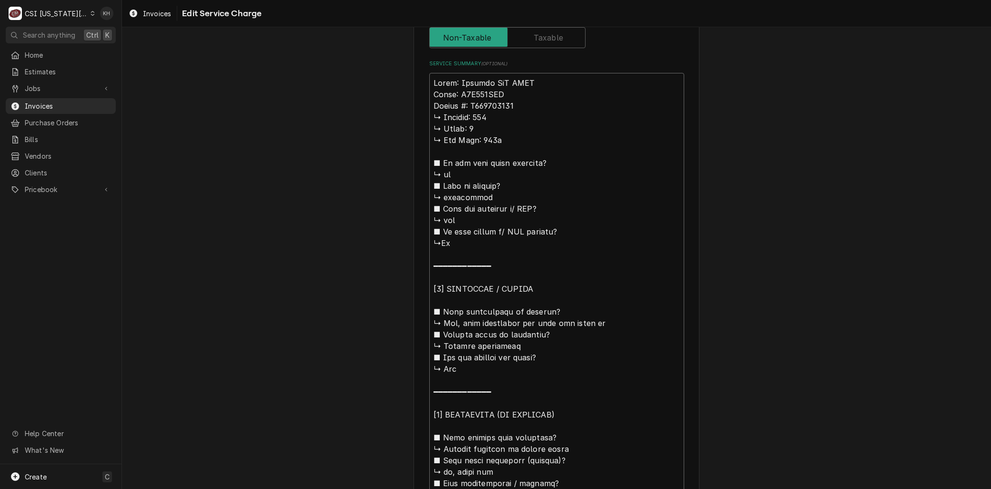
type textarea "Brand: Russell WiC EVAP Model: L6A073ADA 𝗲𝗿𝗶𝗮𝗹 #: E502301090 ↳ 𝗩𝗼𝗹𝘁𝗮𝗴𝗲: 115 ↳ 𝗣…"
type textarea "x"
type textarea "Brand: Russell WiC EVAP Model: L6A073ADA 𝗿𝗶𝗮𝗹 #: E502301090 ↳ 𝗩𝗼𝗹𝘁𝗮𝗴𝗲: 115 ↳ 𝗣𝗵…"
type textarea "x"
type textarea "Brand: Russell WiC EVAP Model: L6A073ADA 𝗶𝗮𝗹 #: E502301090 ↳ 𝗩𝗼𝗹𝘁𝗮𝗴𝗲: 115 ↳ 𝗣𝗵𝗮…"
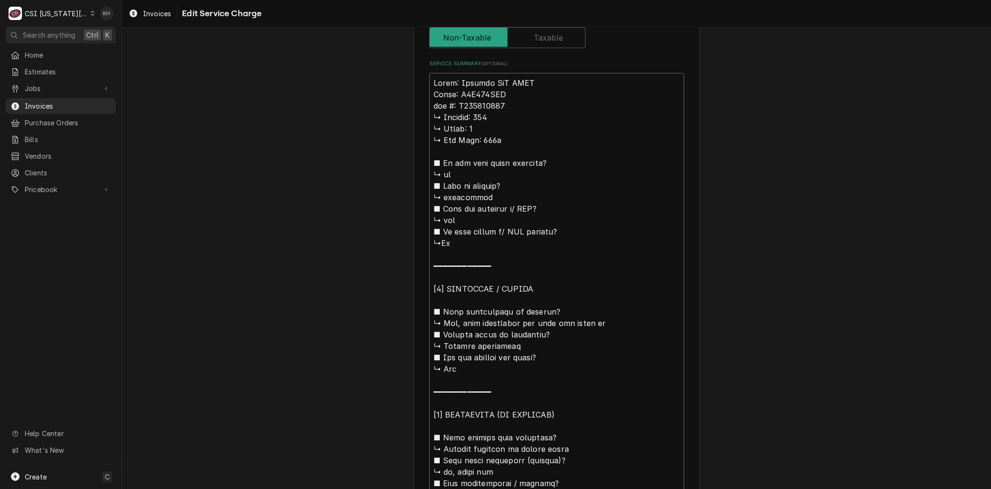
type textarea "x"
type textarea "Brand: Russell WiC EVAP Model: L6A073ADA 𝗮𝗹 #: E502301090 ↳ 𝗩𝗼𝗹𝘁𝗮𝗴𝗲: 115 ↳ 𝗣𝗵𝗮𝘀…"
type textarea "x"
type textarea "Brand: Russell WiC EVAP Model: L6A073ADA 𝗹 #: E502301090 ↳ 𝗩𝗼𝗹𝘁𝗮𝗴𝗲: 115 ↳ 𝗣𝗵𝗮𝘀𝗲…"
type textarea "x"
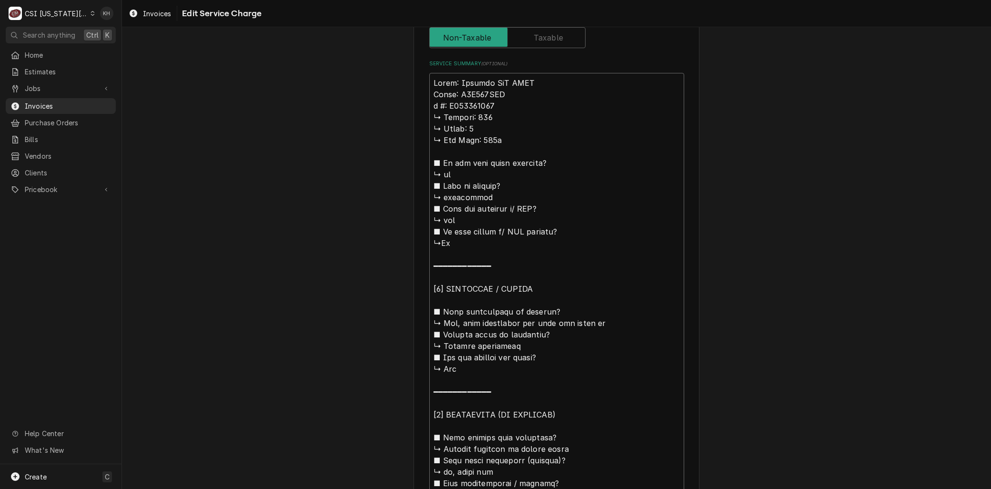
type textarea "Brand: Russell WiC EVAP Model: L6A073ADA #: E502301090 ↳ 𝗩𝗼𝗹𝘁𝗮𝗴𝗲: 115 ↳ 𝗣𝗵𝗮𝘀𝗲: …"
type textarea "x"
type textarea "Brand: Russell WiC EVAP Model: L6A073ADA #: E502301090 ↳ 𝗩𝗼𝗹𝘁𝗮𝗴𝗲: 115 ↳ 𝗣𝗵𝗮𝘀𝗲: …"
type textarea "x"
type textarea "Brand: Russell WiC EVAP Model: L6A073ADA : E502301090 ↳ 𝗩𝗼𝗹𝘁𝗮𝗴𝗲: 115 ↳ 𝗣𝗵𝗮𝘀𝗲: 1…"
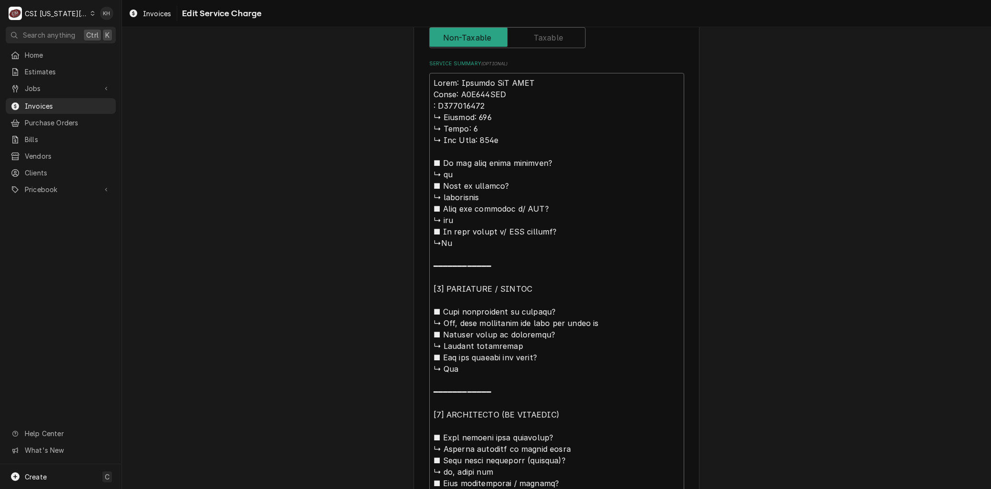
type textarea "x"
type textarea "Brand: Russell WiC EVAP Model: L6A073ADA S: E502301090 ↳ 𝗩𝗼𝗹𝘁𝗮𝗴𝗲: 115 ↳ 𝗣𝗵𝗮𝘀𝗲: …"
type textarea "x"
type textarea "Brand: Russell WiC EVAP Model: L6A073ADA Se: E502301090 ↳ 𝗩𝗼𝗹𝘁𝗮𝗴𝗲: 115 ↳ 𝗣𝗵𝗮𝘀𝗲:…"
type textarea "x"
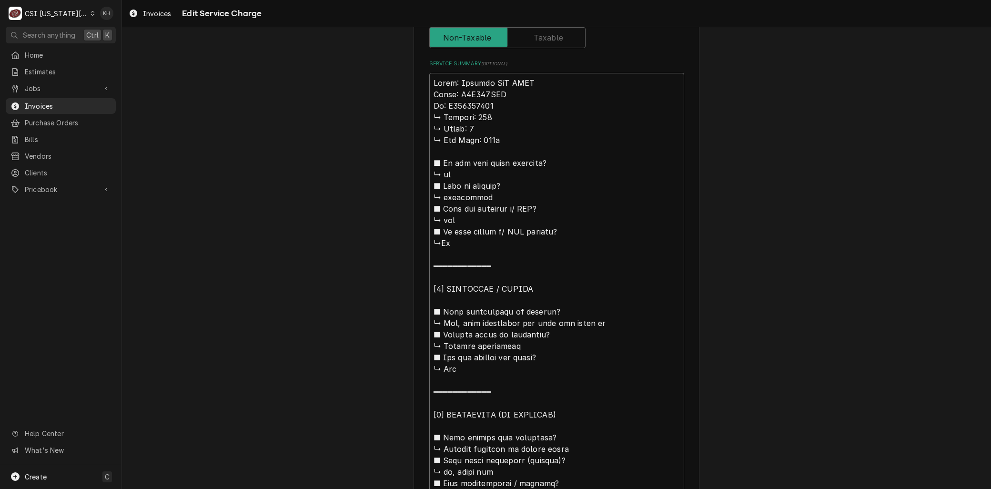
type textarea "Brand: Russell WiC EVAP Model: L6A073ADA Ser: E502301090 ↳ 𝗩𝗼𝗹𝘁𝗮𝗴𝗲: 115 ↳ 𝗣𝗵𝗮𝘀𝗲…"
type textarea "x"
type textarea "Brand: Russell WiC EVAP Model: L6A073ADA Seria: E502301090 ↳ 𝗩𝗼𝗹𝘁𝗮𝗴𝗲: 115 ↳ 𝗣𝗵𝗮…"
type textarea "x"
type textarea "Brand: Russell WiC EVAP Model: L6A073ADA Serial: E502301090 ↳ 𝗩𝗼𝗹𝘁𝗮𝗴𝗲: 115 ↳ 𝗣𝗵…"
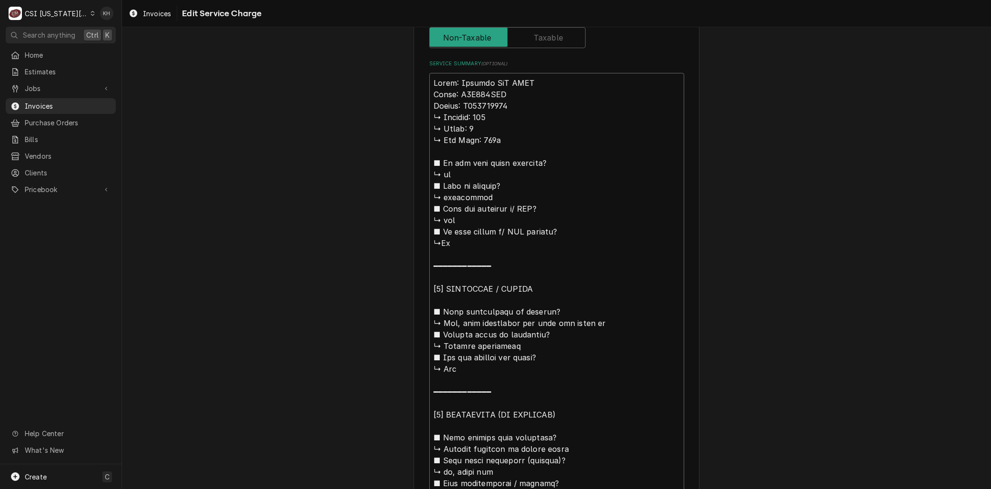
drag, startPoint x: 446, startPoint y: 320, endPoint x: 420, endPoint y: 112, distance: 209.4
click at [420, 112] on div "Use the fields below to edit this service charge Short Description 1-Labor (Ser…" at bounding box center [557, 261] width 286 height 1276
type textarea "x"
type textarea "Brand: Russell WiC EVAP Model: L6A073ADA Serial: E502301090 s, just evaporator …"
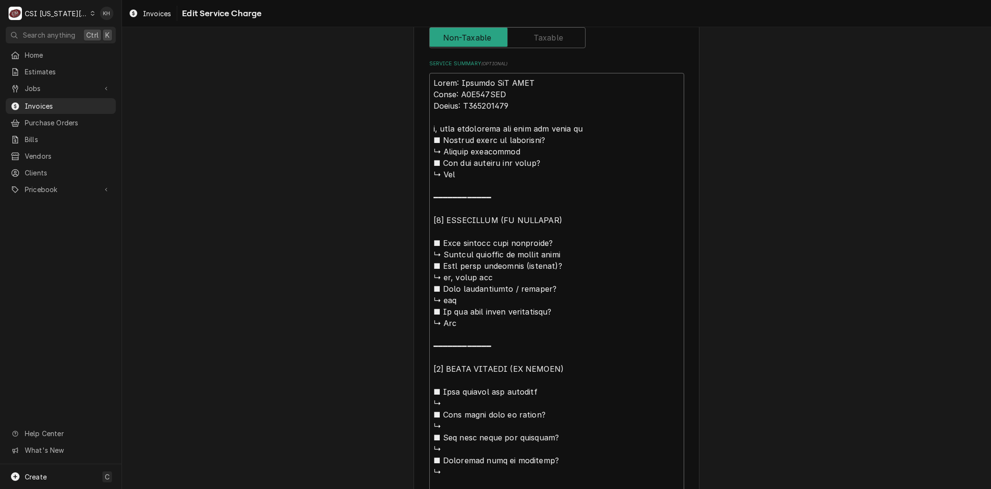
type textarea "x"
type textarea "Brand: Russell WiC EVAP Model: L6A073ADA Serial: E502301090 s, just evaporator …"
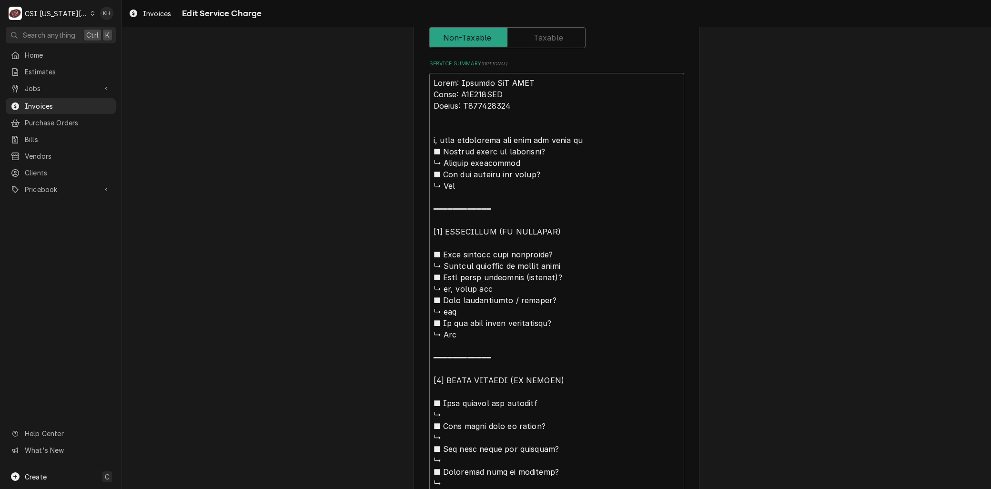
type textarea "x"
type textarea "Brand: Russell WiC EVAP Model: L6A073ADA Serial: E502301090 As, just evaporator…"
type textarea "x"
type textarea "Brand: Russell WiC EVAP Model: L6A073ADA Serial: E502301090 Ars, just evaporato…"
type textarea "x"
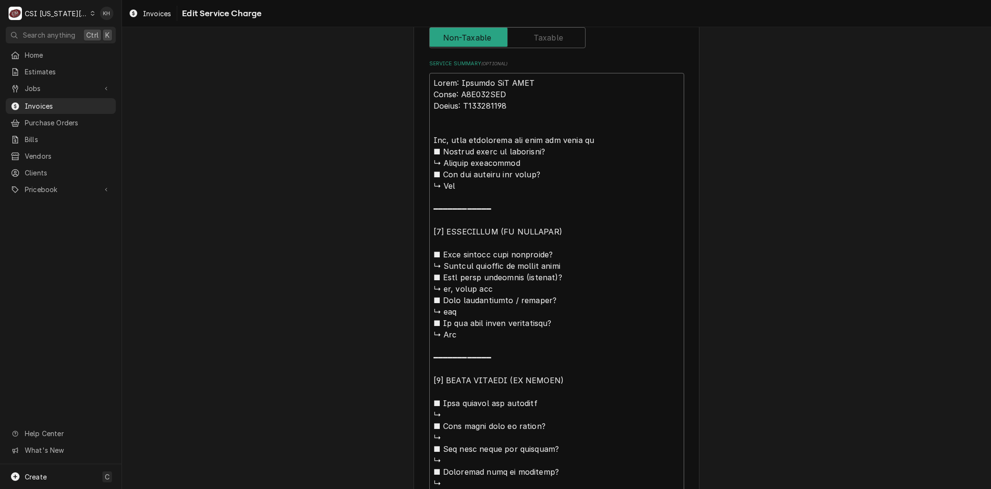
type textarea "Brand: Russell WiC EVAP Model: L6A073ADA Serial: E502301090 Arrs, just evaporat…"
type textarea "x"
type textarea "Brand: Russell WiC EVAP Model: L6A073ADA Serial: E502301090 Arris, just evapora…"
type textarea "x"
type textarea "Brand: Russell WiC EVAP Model: L6A073ADA Serial: E502301090 Arrivs, just evapor…"
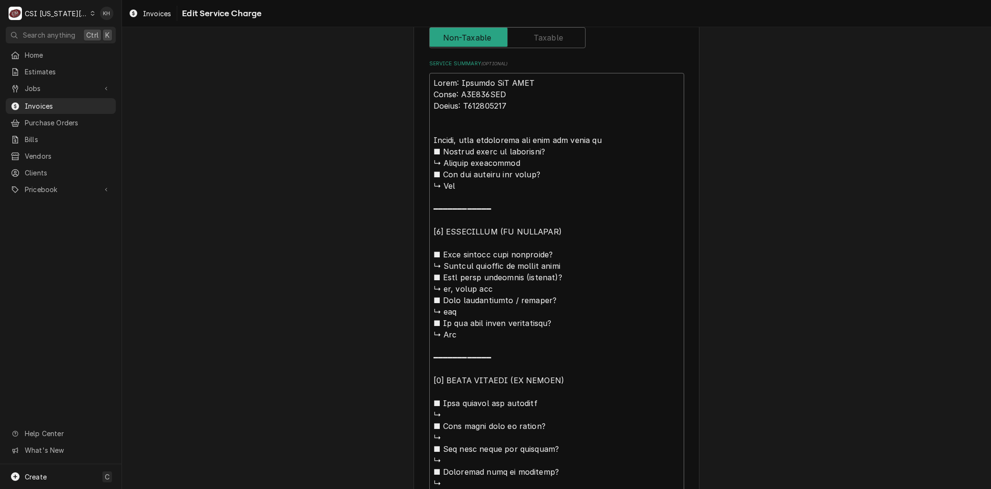
type textarea "x"
type textarea "Brand: Russell WiC EVAP Model: L6A073ADA Serial: E502301090 Arrives, just evapo…"
type textarea "x"
type textarea "Brand: Russell WiC EVAP Model: L6A073ADA Serial: E502301090 Arriveds, just evap…"
type textarea "x"
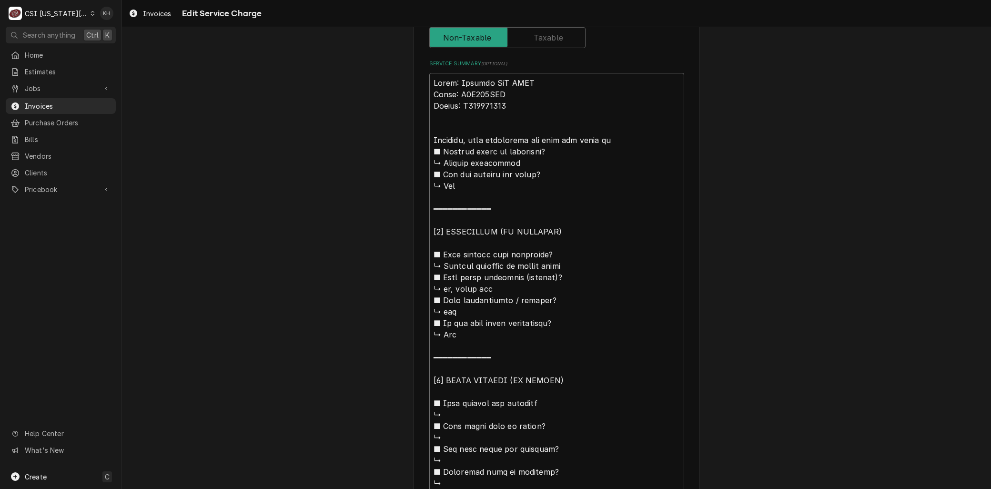
type textarea "Brand: Russell WiC EVAP Model: L6A073ADA Serial: E502301090 Arrived s, just eva…"
type textarea "x"
type textarea "Brand: Russell WiC EVAP Model: L6A073ADA Serial: E502301090 Arrived ss, just ev…"
type textarea "x"
type textarea "Brand: Russell WiC EVAP Model: L6A073ADA Serial: E502301090 Arrived sos, just e…"
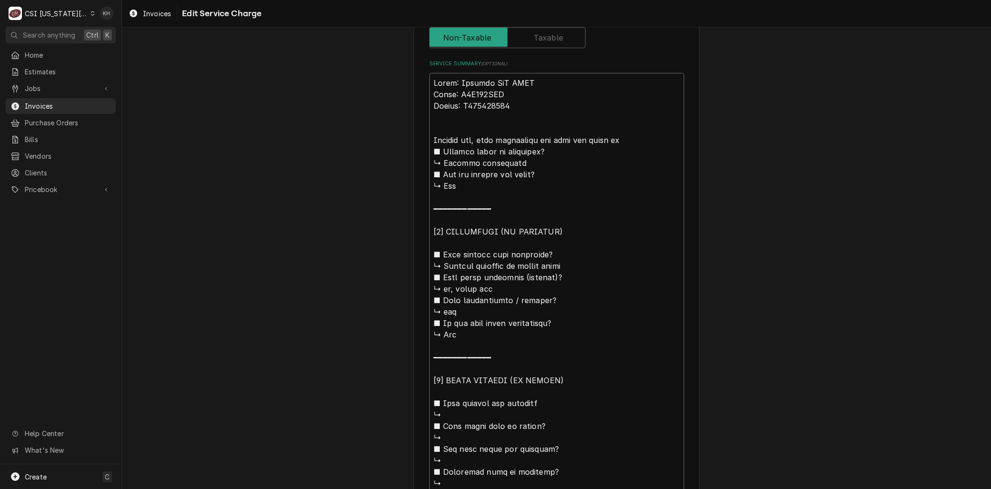
type textarea "x"
type textarea "Brand: Russell WiC EVAP Model: L6A073ADA Serial: E502301090 Arrived sons, just …"
type textarea "x"
type textarea "Brand: Russell WiC EVAP Model: L6A073ADA Serial: E502301090 Arrived sos, just e…"
type textarea "x"
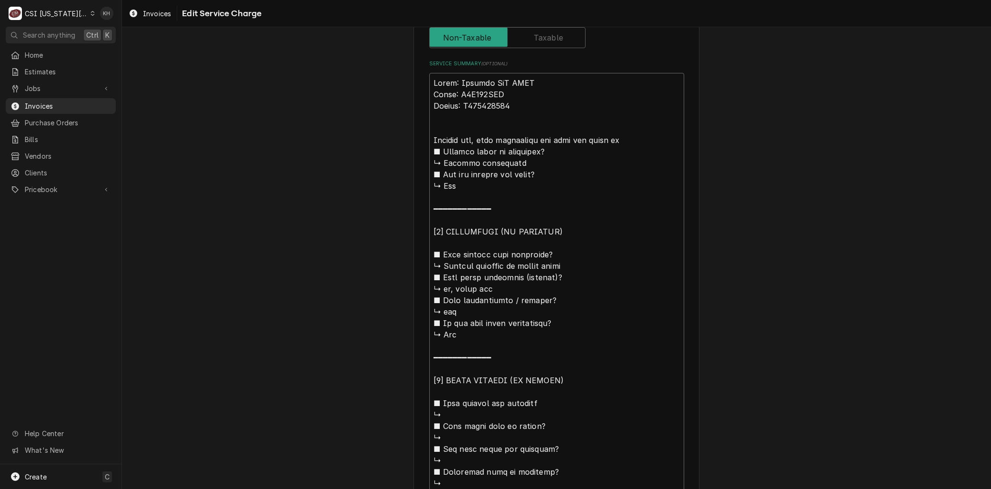
type textarea "Brand: Russell WiC EVAP Model: L6A073ADA Serial: E502301090 Arrived ss, just ev…"
type textarea "x"
type textarea "Brand: Russell WiC EVAP Model: L6A073ADA Serial: E502301090 Arrived s, just eva…"
type textarea "x"
type textarea "Brand: Russell WiC EVAP Model: L6A073ADA Serial: E502301090 Arrived os, just ev…"
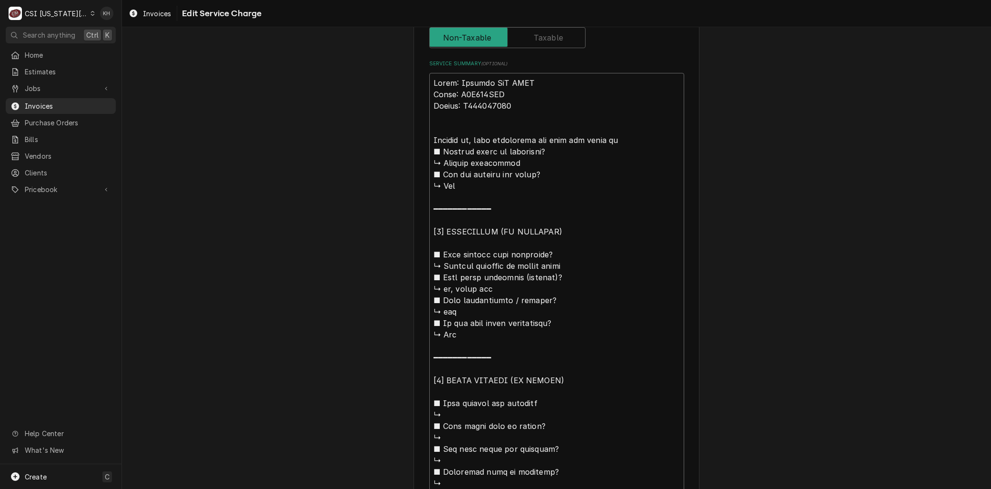
type textarea "x"
type textarea "Brand: Russell WiC EVAP Model: L6A073ADA Serial: E502301090 Arrived ons, just e…"
type textarea "x"
type textarea "Brand: Russell WiC EVAP Model: L6A073ADA Serial: E502301090 Arrived on s, just …"
type textarea "x"
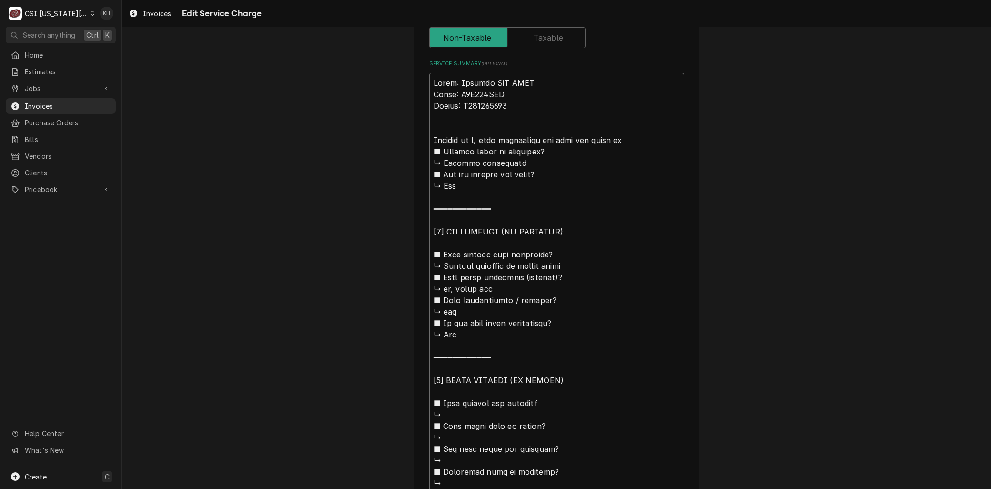
type textarea "Brand: Russell WiC EVAP Model: L6A073ADA Serial: E502301090 Arrived on ss, just…"
type textarea "x"
type textarea "Brand: Russell WiC EVAP Model: L6A073ADA Serial: E502301090 Arrived on sis, jus…"
type textarea "x"
type textarea "Brand: Russell WiC EVAP Model: L6A073ADA Serial: E502301090 Arrived on sits, ju…"
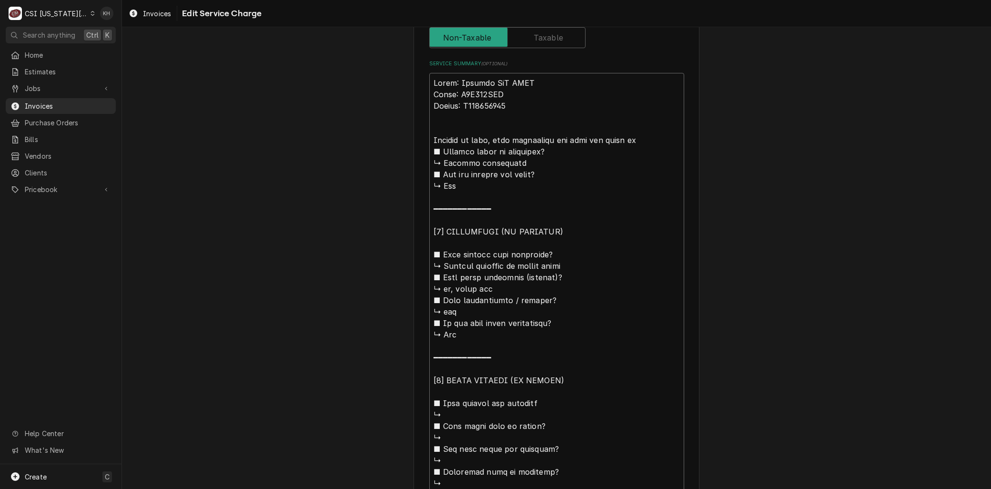
type textarea "x"
type textarea "Brand: Russell WiC EVAP Model: L6A073ADA Serial: E502301090 Arrived on sites, j…"
type textarea "x"
type textarea "Brand: Russell WiC EVAP Model: L6A073ADA Serial: E502301090 Arrived on site, ju…"
click at [629, 134] on textarea "Service Summary ( optional )" at bounding box center [556, 357] width 255 height 569
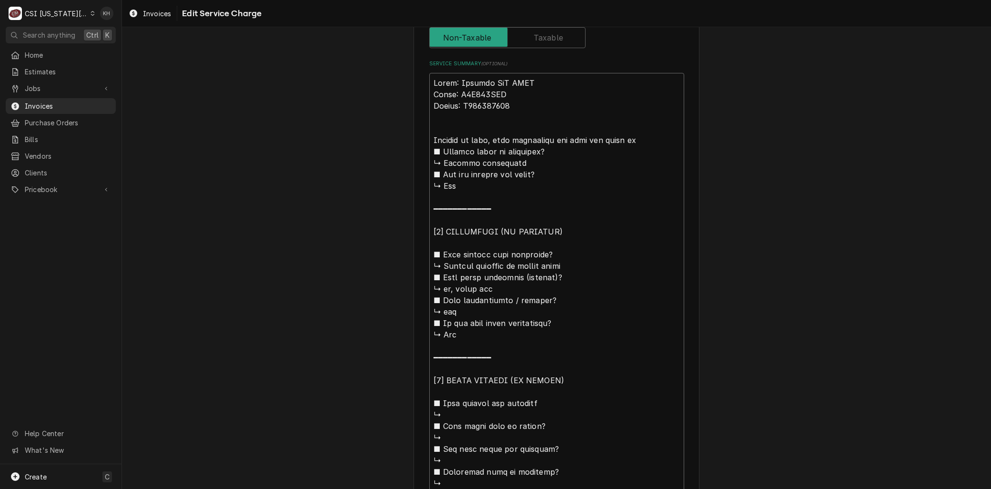
type textarea "x"
type textarea "Brand: Russell WiC EVAP Model: L6A073ADA Serial: E502301090 Arrived on site, ju…"
type textarea "x"
type textarea "Brand: Russell WiC EVAP Model: L6A073ADA Serial: E502301090 Arrived on site, ju…"
drag, startPoint x: 440, startPoint y: 262, endPoint x: 415, endPoint y: 146, distance: 118.9
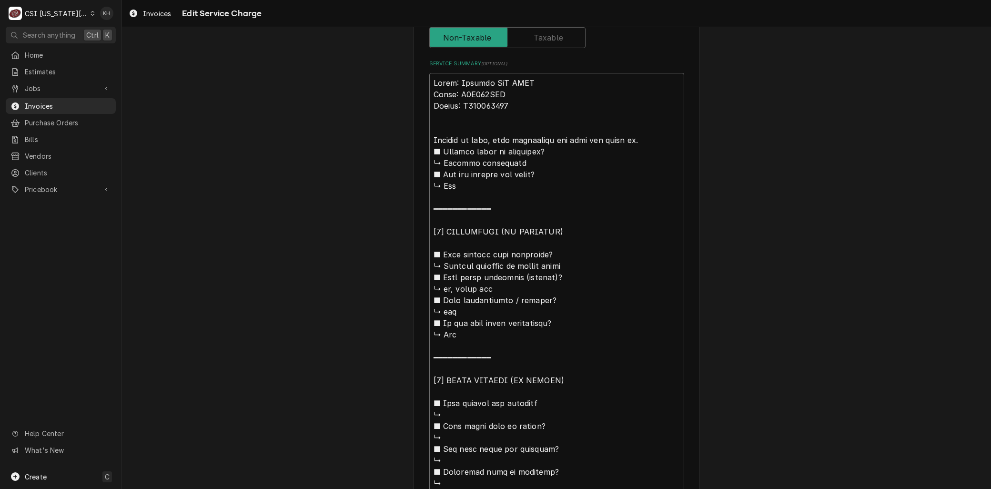
click at [415, 146] on div "Use the fields below to edit this service charge Short Description 1-Labor (Ser…" at bounding box center [557, 169] width 286 height 1093
type textarea "x"
type textarea "Brand: Russell WiC EVAP Model: L6A073ADA Serial: E502301090 Arrived on site, ju…"
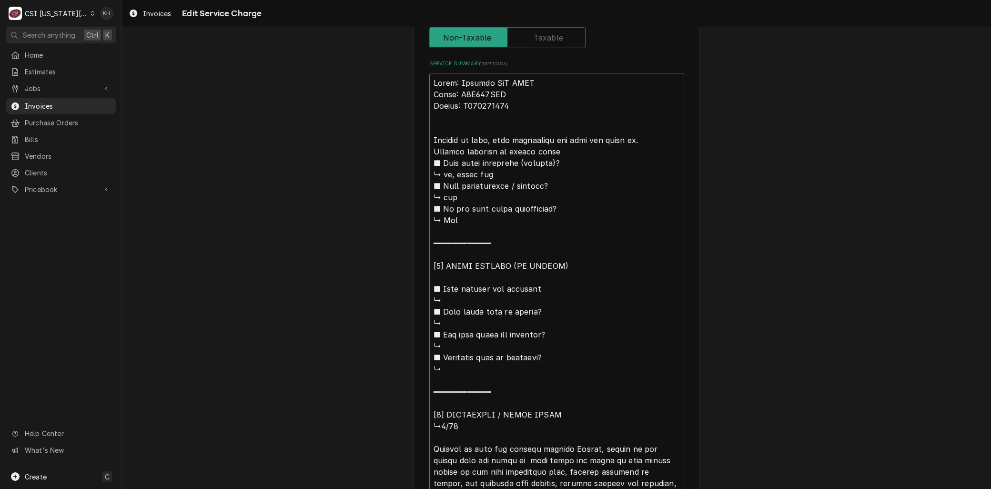
type textarea "x"
type textarea "Brand: Russell WiC EVAP Model: L6A073ADA Serial: E502301090 Arrived on site, ju…"
type textarea "x"
type textarea "Brand: Russell WiC EVAP Model: L6A073ADA Serial: E502301090 Arrived on site, ju…"
click at [524, 148] on textarea "Service Summary ( optional )" at bounding box center [556, 300] width 255 height 454
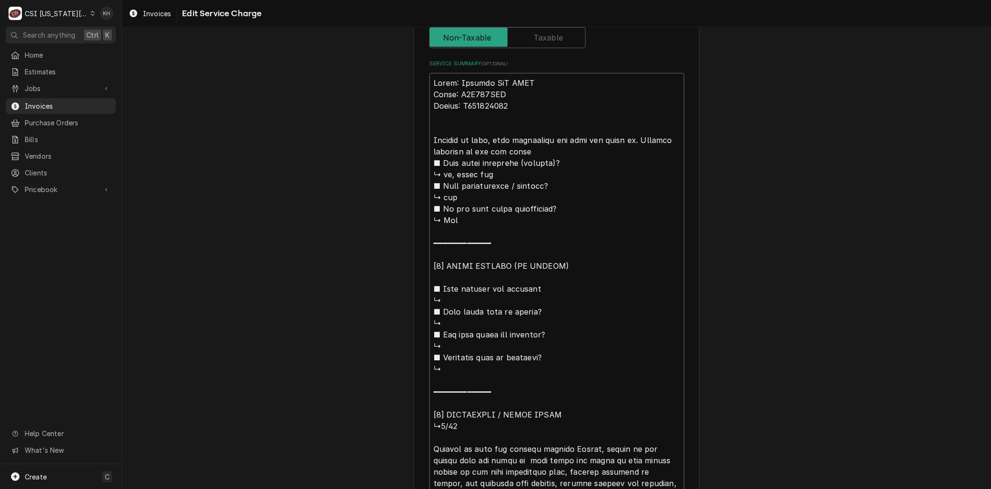
type textarea "x"
type textarea "Brand: Russell WiC EVAP Model: L6A073ADA Serial: E502301090 Arrived on site, ju…"
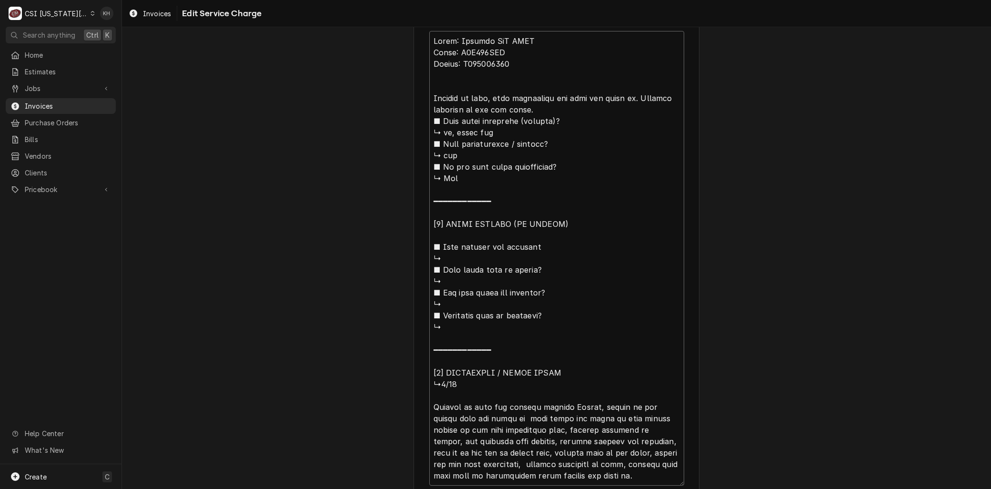
scroll to position [529, 0]
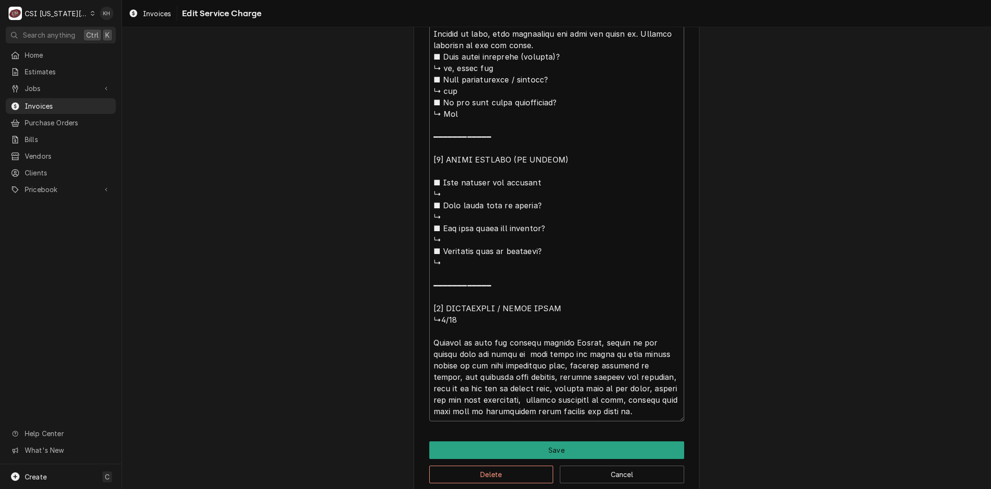
drag, startPoint x: 529, startPoint y: 353, endPoint x: 543, endPoint y: 44, distance: 309.0
click at [543, 44] on textarea "Service Summary ( optional )" at bounding box center [556, 194] width 255 height 454
type textarea "x"
type textarea "Brand: Russell WiC EVAP Model: L6A073ADA Serial: E502301090 Arrived on site, ju…"
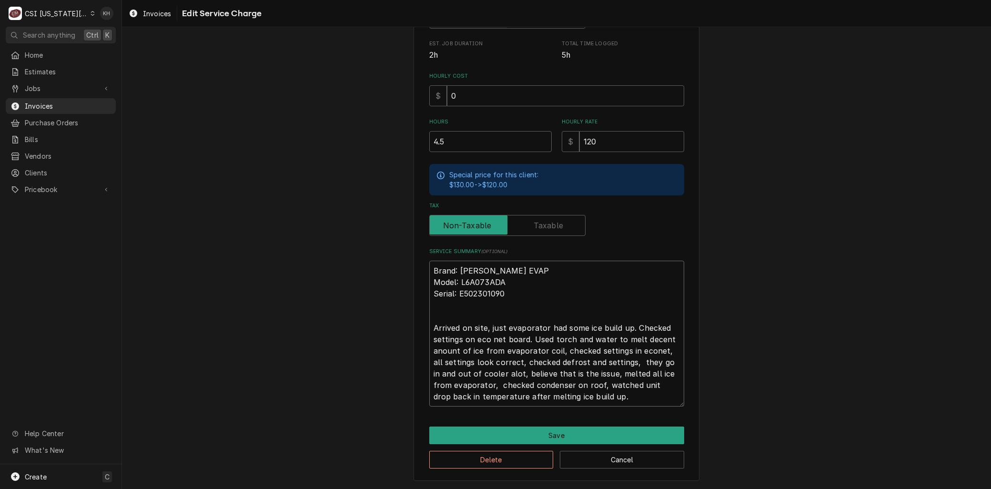
scroll to position [231, 0]
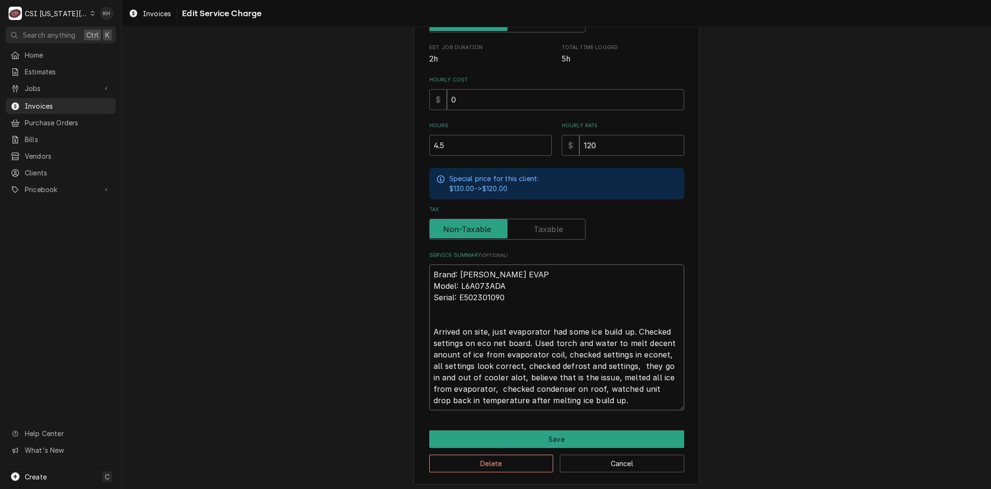
drag, startPoint x: 460, startPoint y: 348, endPoint x: 639, endPoint y: 340, distance: 178.9
click at [639, 340] on textarea "Brand: Russell WiC EVAP Model: L6A073ADA Serial: E502301090 Arrived on site, ju…" at bounding box center [556, 337] width 255 height 146
type textarea "x"
type textarea "Brand: Russell WiC EVAP Model: L6A073ADA Serial: E502301090 Arrived on site, ju…"
type textarea "x"
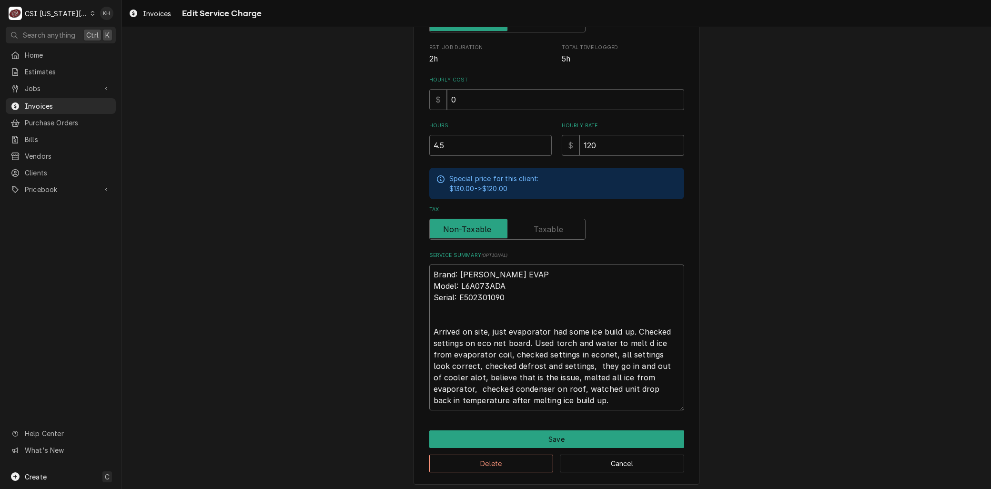
type textarea "Brand: Russell WiC EVAP Model: L6A073ADA Serial: E502301090 Arrived on site, ju…"
type textarea "x"
type textarea "Brand: Russell WiC EVAP Model: L6A073ADA Serial: E502301090 Arrived on site, ju…"
click at [492, 355] on textarea "Brand: Russell WiC EVAP Model: L6A073ADA Serial: E502301090 Arrived on site, ju…" at bounding box center [556, 337] width 255 height 146
type textarea "x"
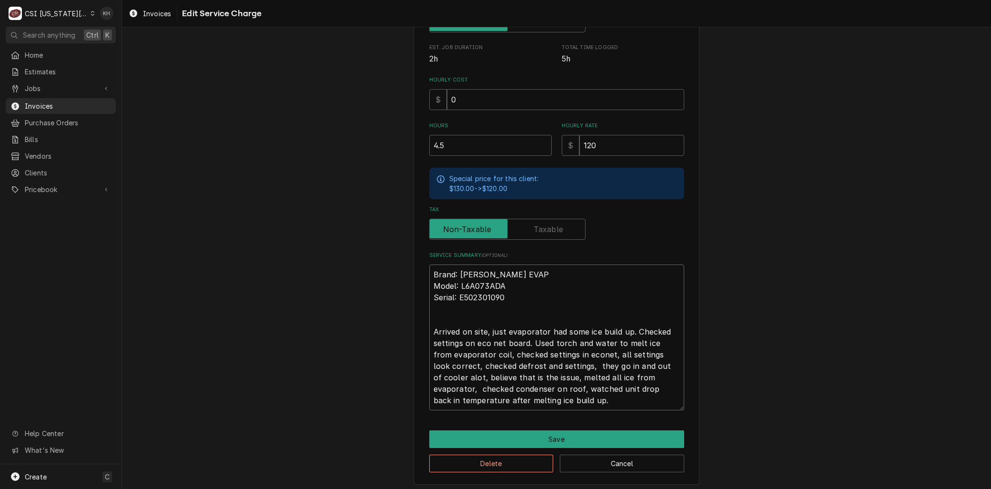
type textarea "Brand: Russell WiC EVAP Model: L6A073ADA Serial: E502301090 Arrived on site, ju…"
type textarea "x"
type textarea "Brand: Russell WiC EVAP Model: L6A073ADA Serial: E502301090 Arrived on site, ju…"
type textarea "x"
type textarea "Brand: Russell WiC EVAP Model: L6A073ADA Serial: E502301090 Arrived on site, ju…"
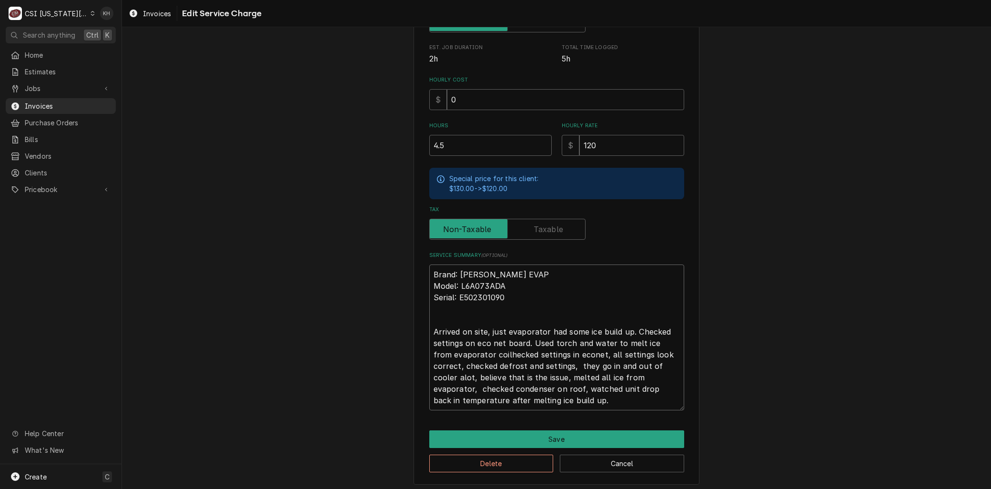
type textarea "x"
type textarea "Brand: Russell WiC EVAP Model: L6A073ADA Serial: E502301090 Arrived on site, ju…"
type textarea "x"
type textarea "Brand: Russell WiC EVAP Model: L6A073ADA Serial: E502301090 Arrived on site, ju…"
type textarea "x"
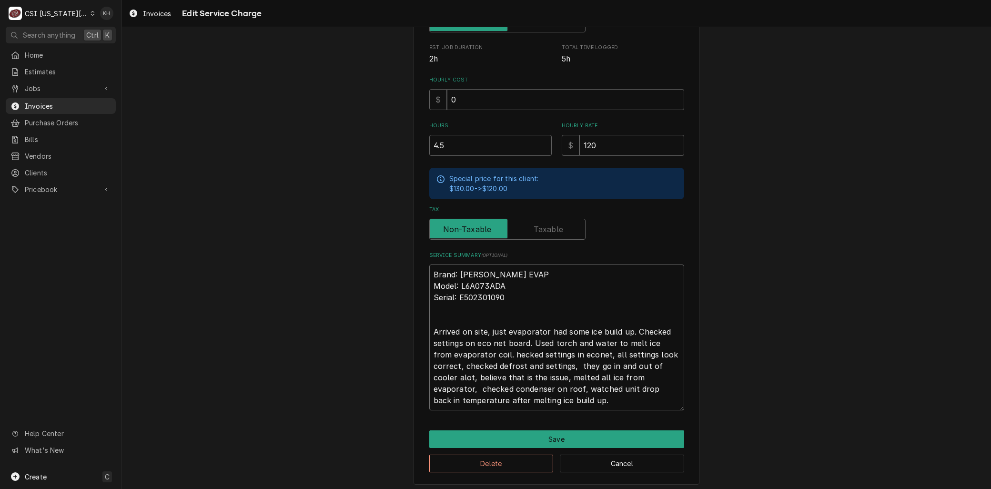
type textarea "Brand: Russell WiC EVAP Model: L6A073ADA Serial: E502301090 Arrived on site, ju…"
drag, startPoint x: 573, startPoint y: 400, endPoint x: 489, endPoint y: 354, distance: 95.3
click at [489, 354] on textarea "Brand: Russell WiC EVAP Model: L6A073ADA Serial: E502301090 Arrived on site, ju…" at bounding box center [556, 337] width 255 height 146
type textarea "x"
type textarea "Brand: Russell WiC EVAP Model: L6A073ADA Serial: E502301090 Arrived on site, ju…"
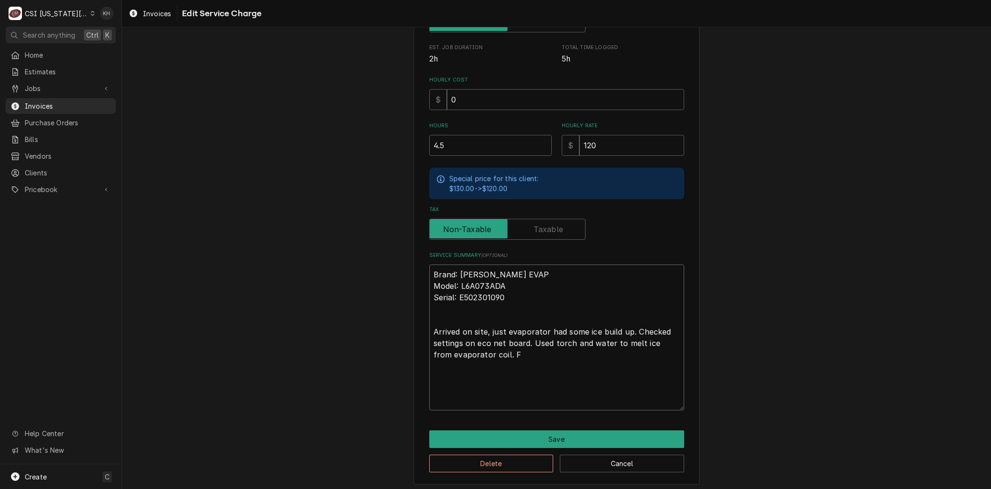
scroll to position [187, 0]
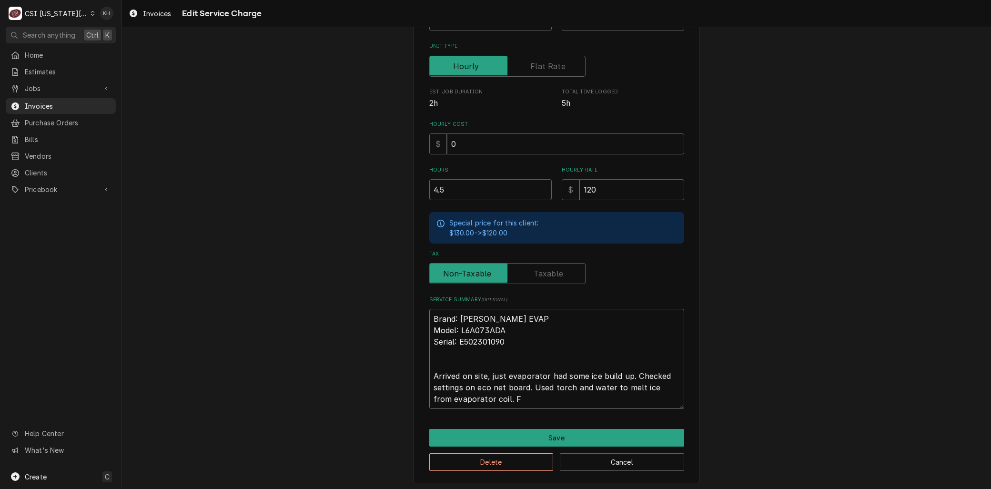
type textarea "x"
type textarea "Brand: Russell WiC EVAP Model: L6A073ADA Serial: E502301090 Arrived on site, ju…"
type textarea "x"
type textarea "Brand: Russell WiC EVAP Model: L6A073ADA Serial: E502301090 Arrived on site, ju…"
type textarea "x"
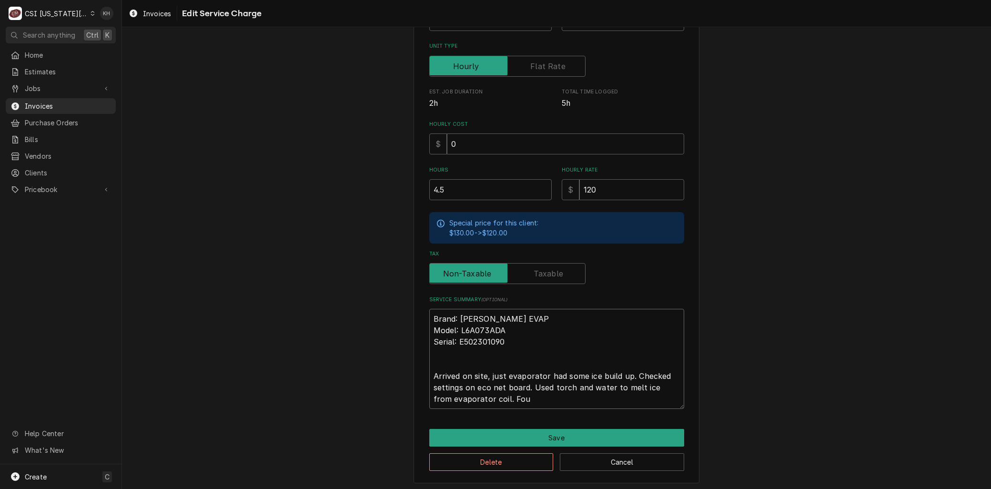
type textarea "Brand: Russell WiC EVAP Model: L6A073ADA Serial: E502301090 Arrived on site, ju…"
type textarea "x"
type textarea "Brand: Russell WiC EVAP Model: L6A073ADA Serial: E502301090 Arrived on site, ju…"
type textarea "x"
type textarea "Brand: Russell WiC EVAP Model: L6A073ADA Serial: E502301090 Arrived on site, ju…"
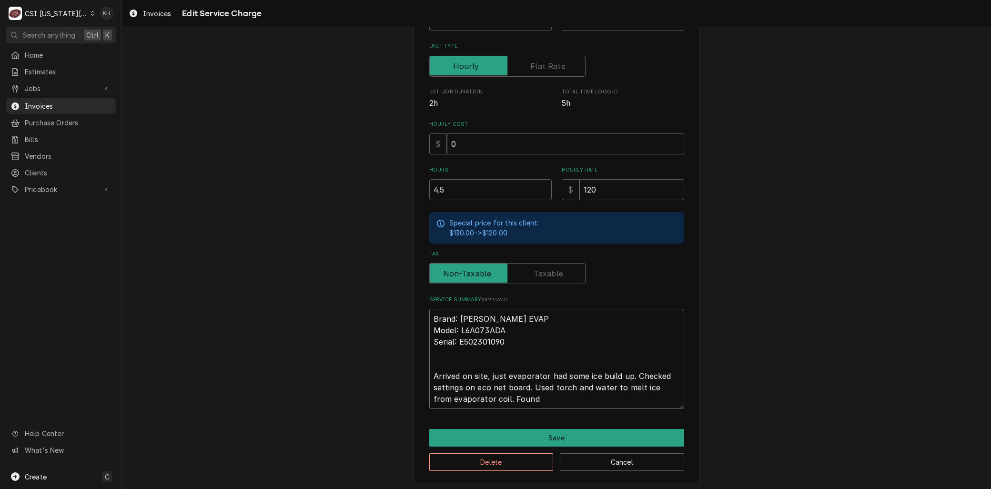
type textarea "x"
type textarea "Brand: Russell WiC EVAP Model: L6A073ADA Serial: E502301090 Arrived on site, ju…"
type textarea "x"
type textarea "Brand: Russell WiC EVAP Model: L6A073ADA Serial: E502301090 Arrived on site, ju…"
type textarea "x"
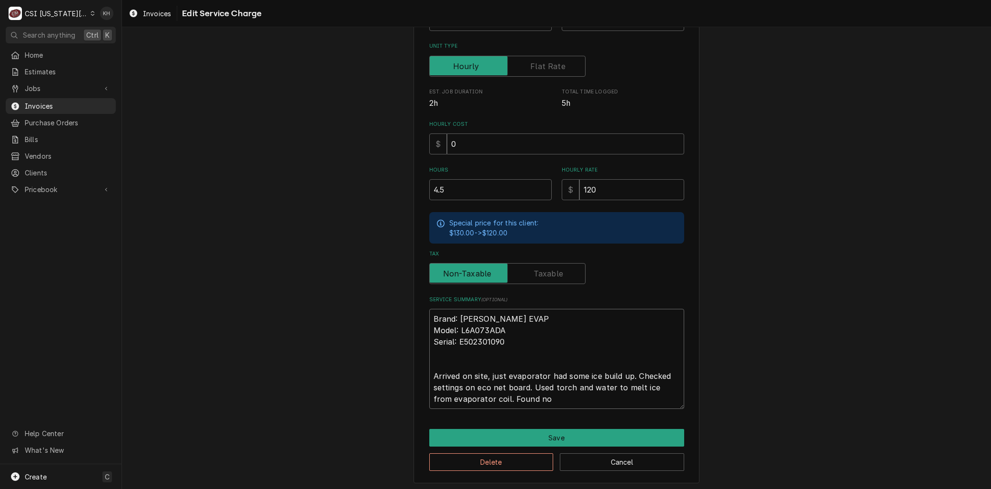
type textarea "Brand: Russell WiC EVAP Model: L6A073ADA Serial: E502301090 Arrived on site, ju…"
type textarea "x"
type textarea "Brand: Russell WiC EVAP Model: L6A073ADA Serial: E502301090 Arrived on site, ju…"
type textarea "x"
type textarea "Brand: Russell WiC EVAP Model: L6A073ADA Serial: E502301090 Arrived on site, ju…"
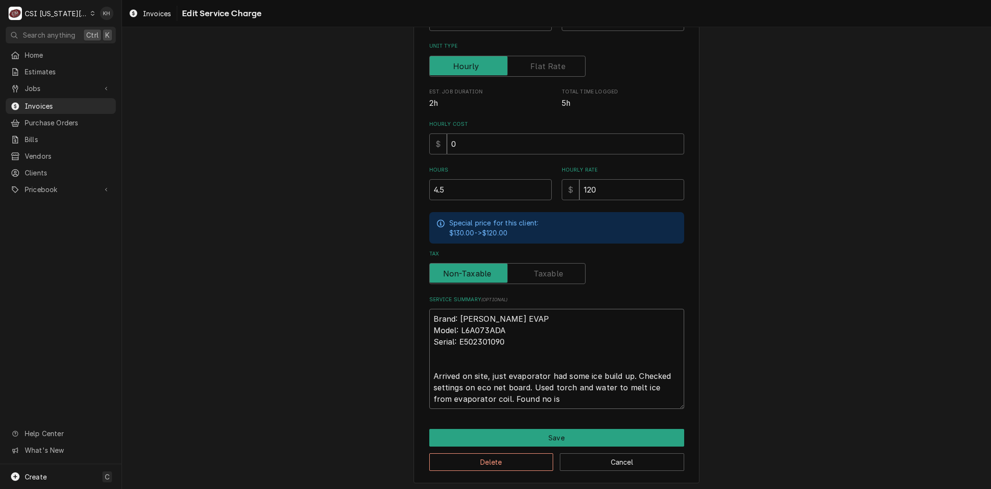
type textarea "x"
type textarea "Brand: Russell WiC EVAP Model: L6A073ADA Serial: E502301090 Arrived on site, ju…"
type textarea "x"
type textarea "Brand: Russell WiC EVAP Model: L6A073ADA Serial: E502301090 Arrived on site, ju…"
type textarea "x"
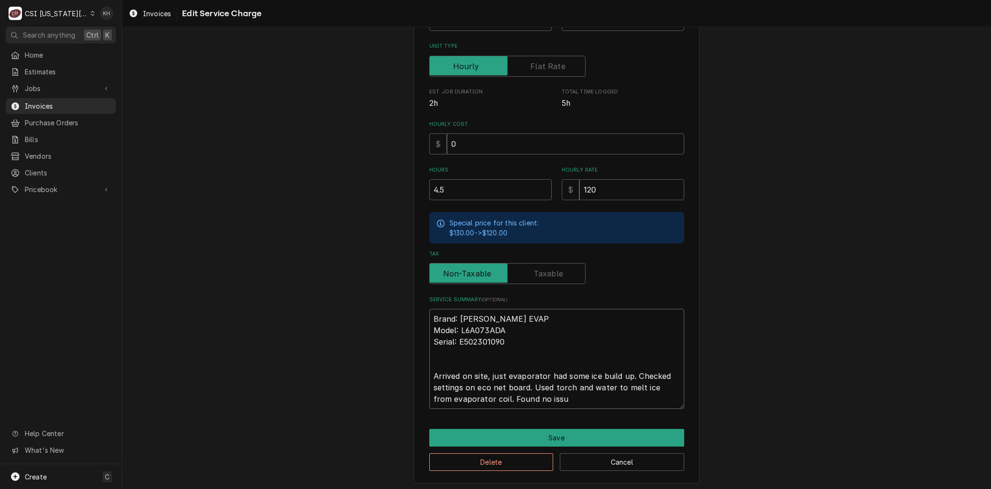
type textarea "Brand: Russell WiC EVAP Model: L6A073ADA Serial: E502301090 Arrived on site, ju…"
type textarea "x"
type textarea "Brand: Russell WiC EVAP Model: L6A073ADA Serial: E502301090 Arrived on site, ju…"
type textarea "x"
type textarea "Brand: Russell WiC EVAP Model: L6A073ADA Serial: E502301090 Arrived on site, ju…"
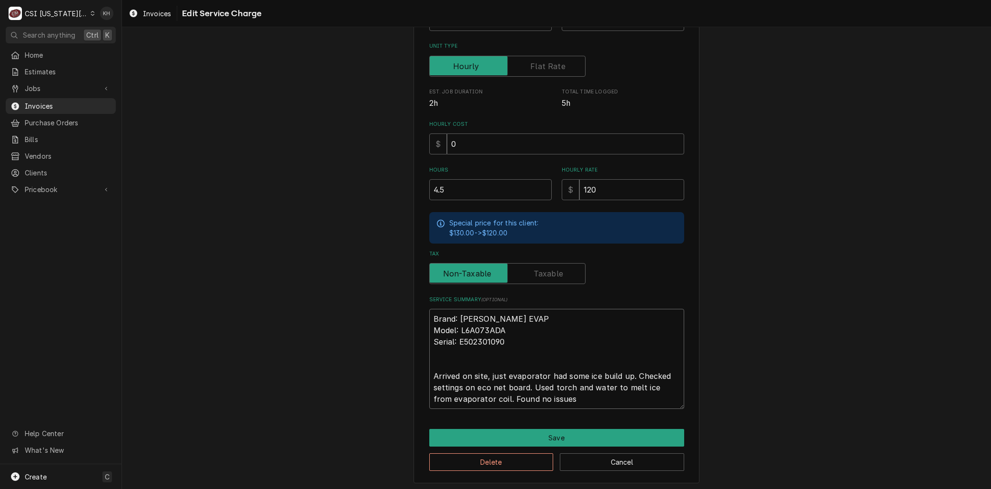
type textarea "x"
type textarea "Brand: Russell WiC EVAP Model: L6A073ADA Serial: E502301090 Arrived on site, ju…"
type textarea "x"
type textarea "Brand: Russell WiC EVAP Model: L6A073ADA Serial: E502301090 Arrived on site, ju…"
type textarea "x"
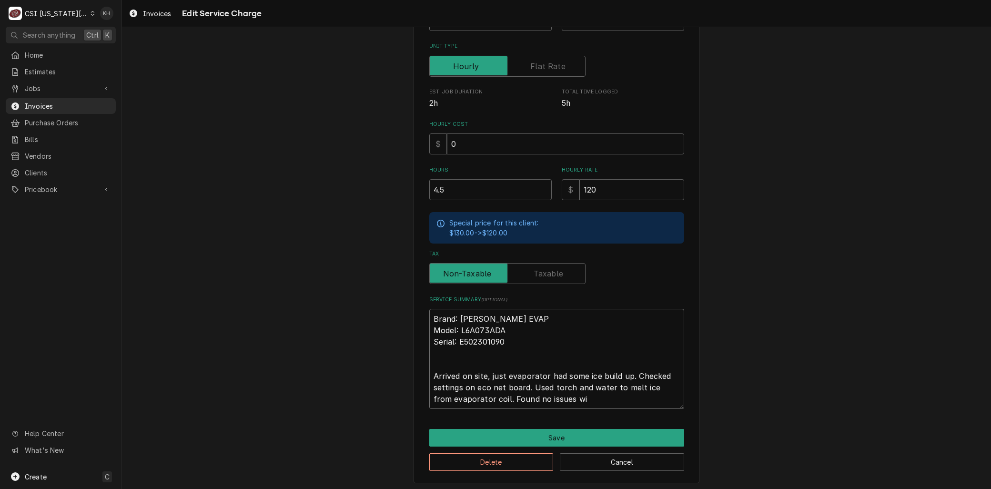
type textarea "Brand: Russell WiC EVAP Model: L6A073ADA Serial: E502301090 Arrived on site, ju…"
type textarea "x"
type textarea "Brand: Russell WiC EVAP Model: L6A073ADA Serial: E502301090 Arrived on site, ju…"
type textarea "x"
type textarea "Brand: Russell WiC EVAP Model: L6A073ADA Serial: E502301090 Arrived on site, ju…"
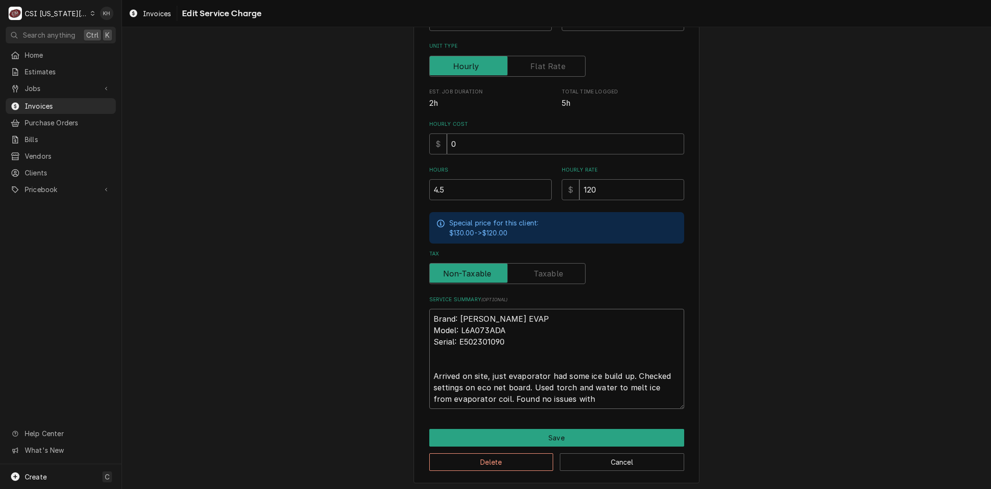
type textarea "x"
type textarea "Brand: Russell WiC EVAP Model: L6A073ADA Serial: E502301090 Arrived on site, ju…"
type textarea "x"
type textarea "Brand: Russell WiC EVAP Model: L6A073ADA Serial: E502301090 Arrived on site, ju…"
type textarea "x"
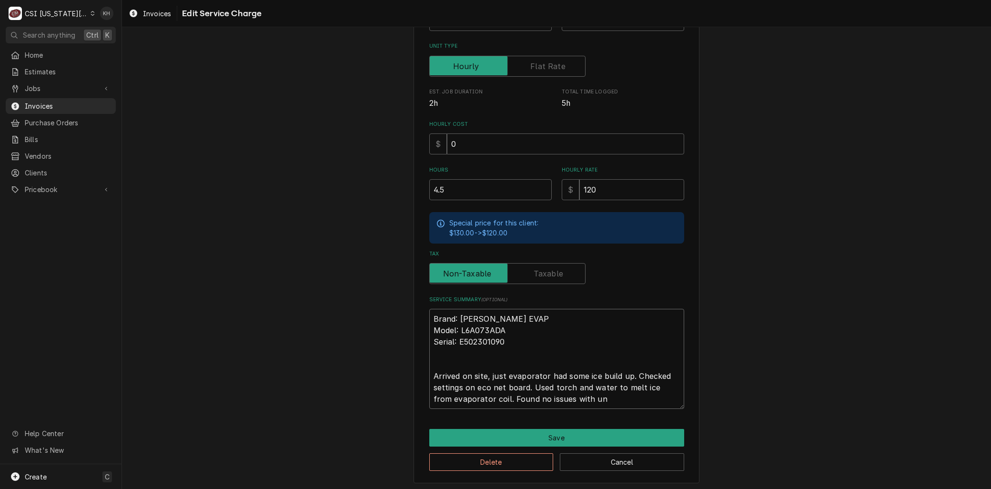
type textarea "Brand: Russell WiC EVAP Model: L6A073ADA Serial: E502301090 Arrived on site, ju…"
type textarea "x"
type textarea "Brand: Russell WiC EVAP Model: L6A073ADA Serial: E502301090 Arrived on site, ju…"
type textarea "x"
type textarea "Brand: Russell WiC EVAP Model: L6A073ADA Serial: E502301090 Arrived on site, ju…"
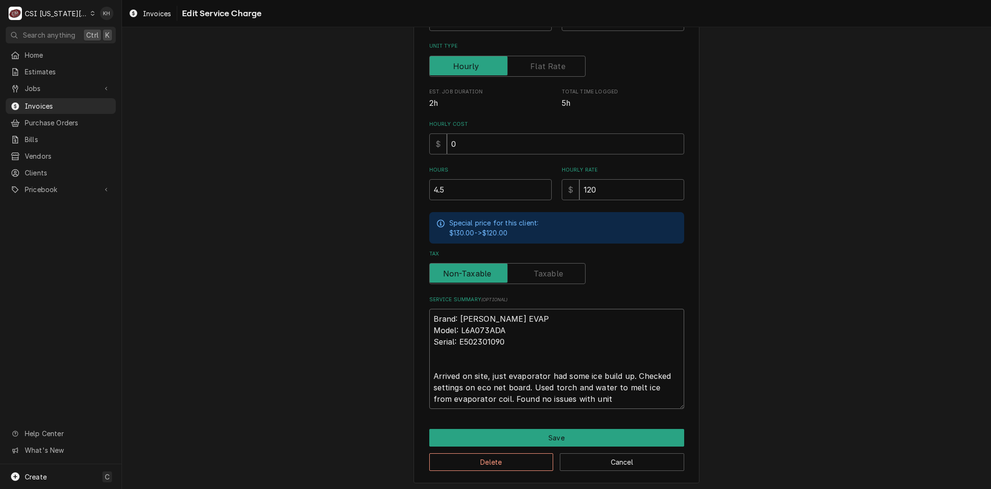
type textarea "x"
type textarea "Brand: Russell WiC EVAP Model: L6A073ADA Serial: E502301090 Arrived on site, ju…"
type textarea "x"
type textarea "Brand: Russell WiC EVAP Model: L6A073ADA Serial: E502301090 Arrived on site, ju…"
type textarea "x"
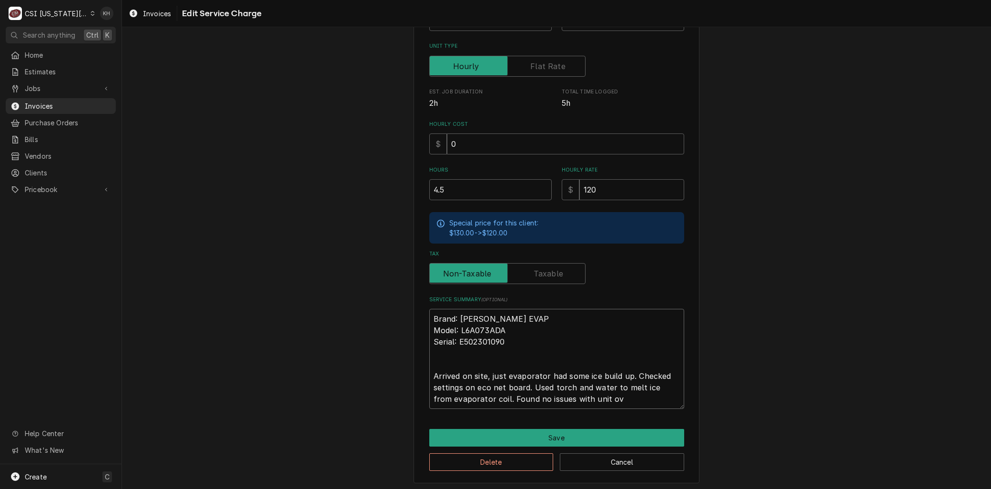
type textarea "Brand: Russell WiC EVAP Model: L6A073ADA Serial: E502301090 Arrived on site, ju…"
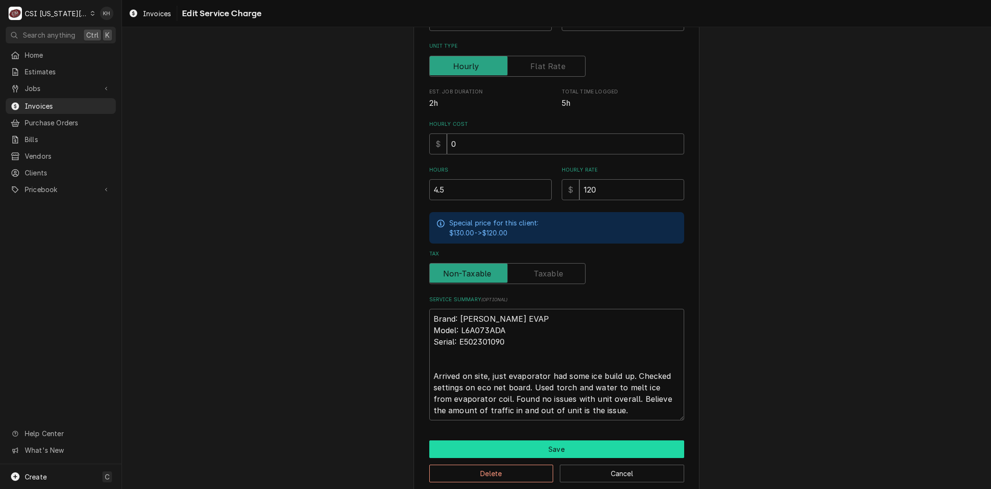
click at [537, 448] on button "Save" at bounding box center [556, 449] width 255 height 18
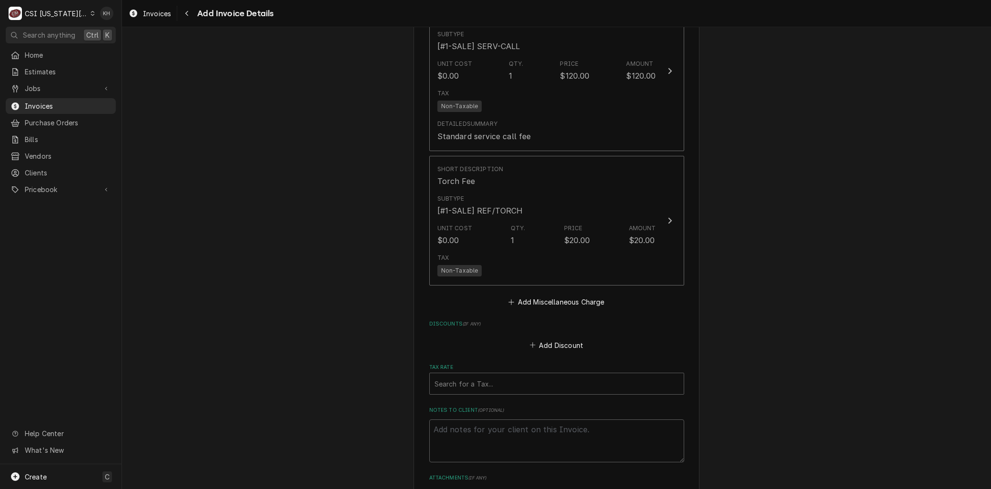
scroll to position [1588, 0]
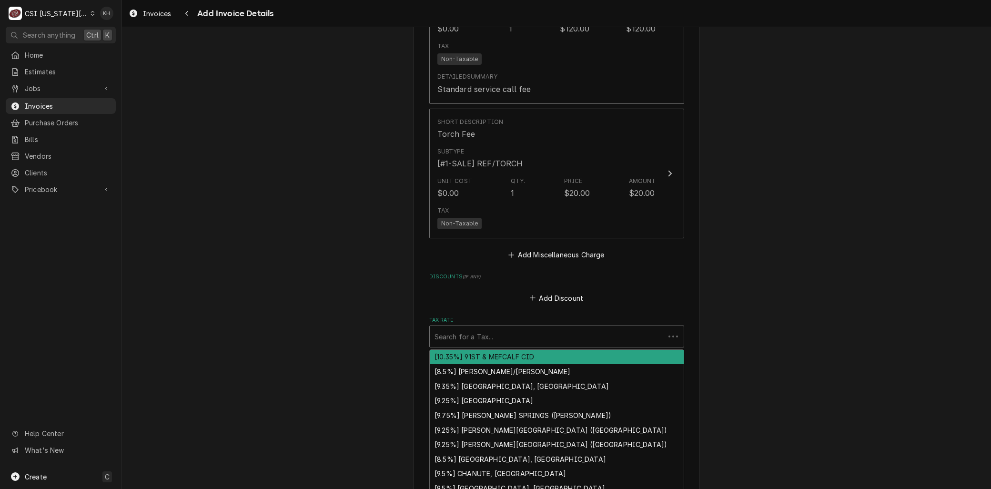
click at [470, 328] on div "Tax Rate" at bounding box center [546, 336] width 225 height 17
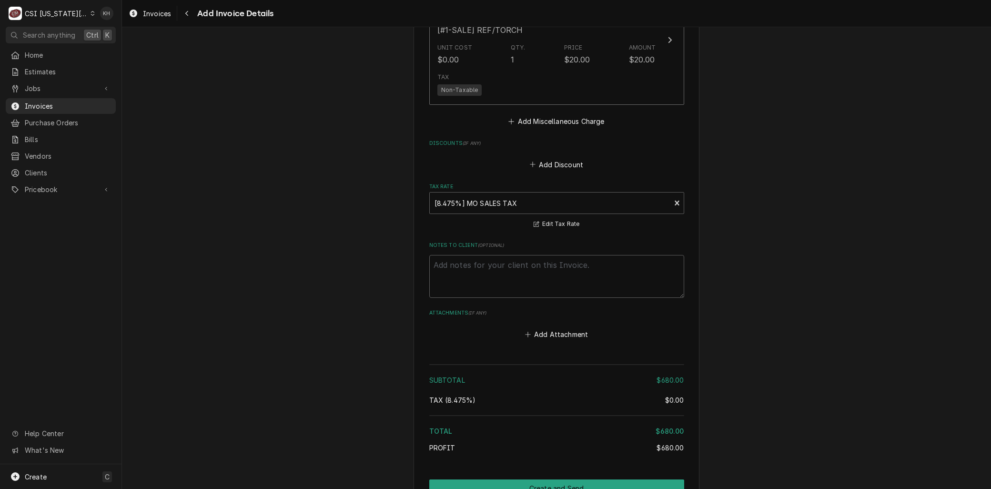
scroll to position [1740, 0]
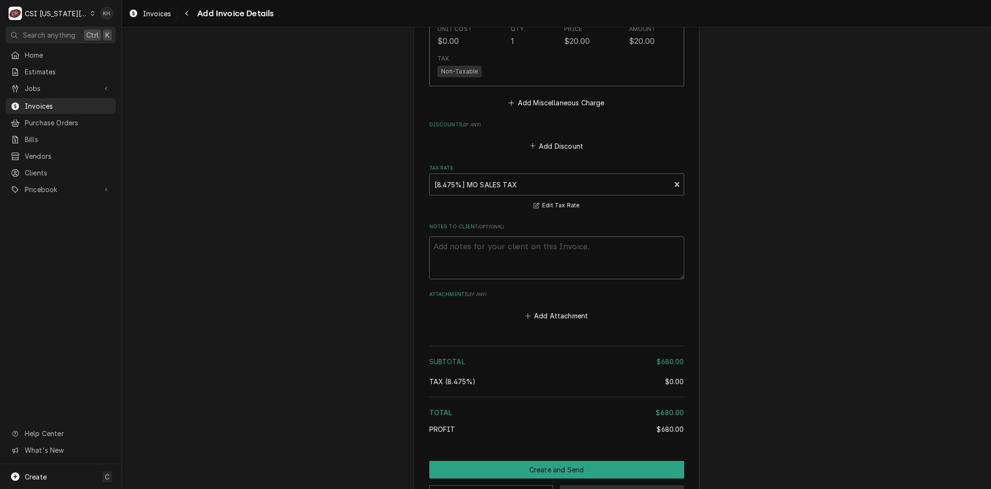
click at [612, 485] on button "Save Draft" at bounding box center [622, 494] width 124 height 18
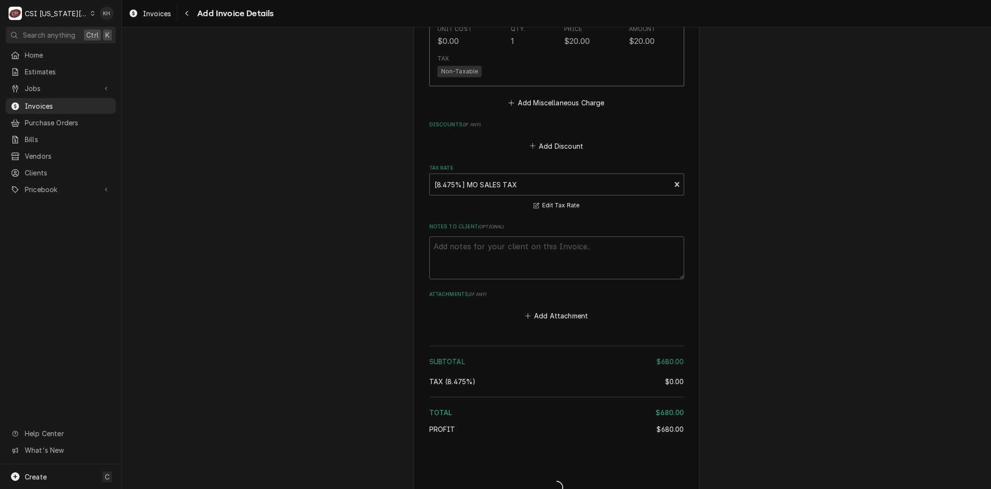
scroll to position [1734, 0]
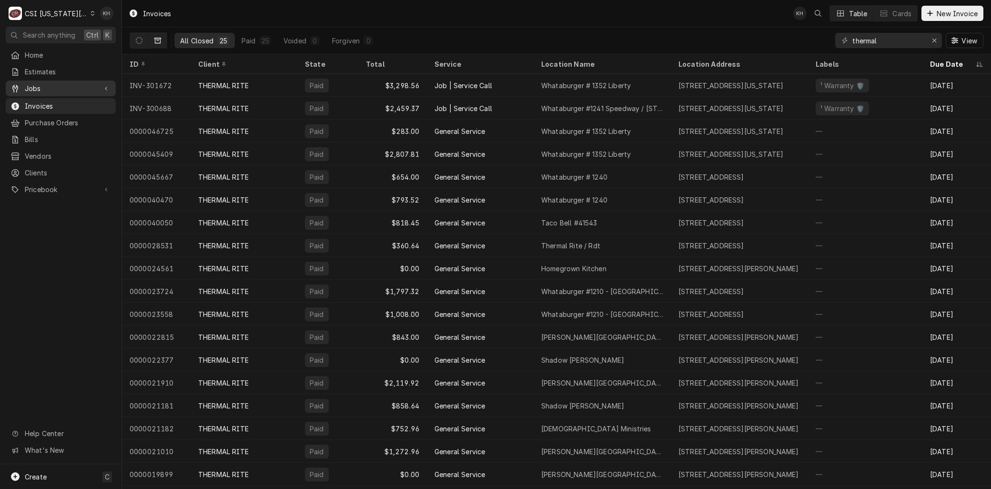
click at [35, 83] on span "Jobs" at bounding box center [61, 88] width 72 height 10
click at [37, 103] on span "Jobs" at bounding box center [68, 105] width 86 height 10
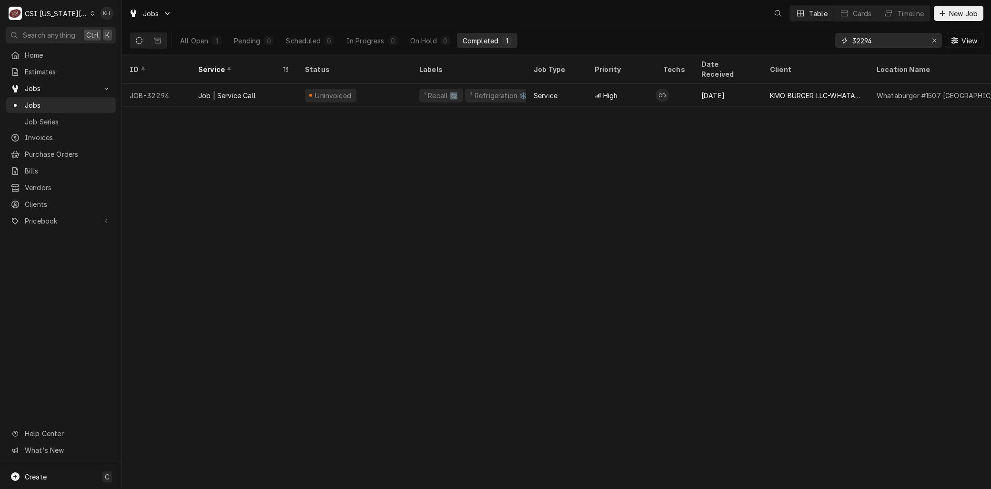
drag, startPoint x: 851, startPoint y: 39, endPoint x: 815, endPoint y: 39, distance: 35.7
click at [816, 39] on div "All Open 1 Pending 0 Scheduled 0 In Progress 0 On Hold 0 Completed 1 32294 View" at bounding box center [557, 40] width 854 height 27
type input "32287"
